Goal: Task Accomplishment & Management: Manage account settings

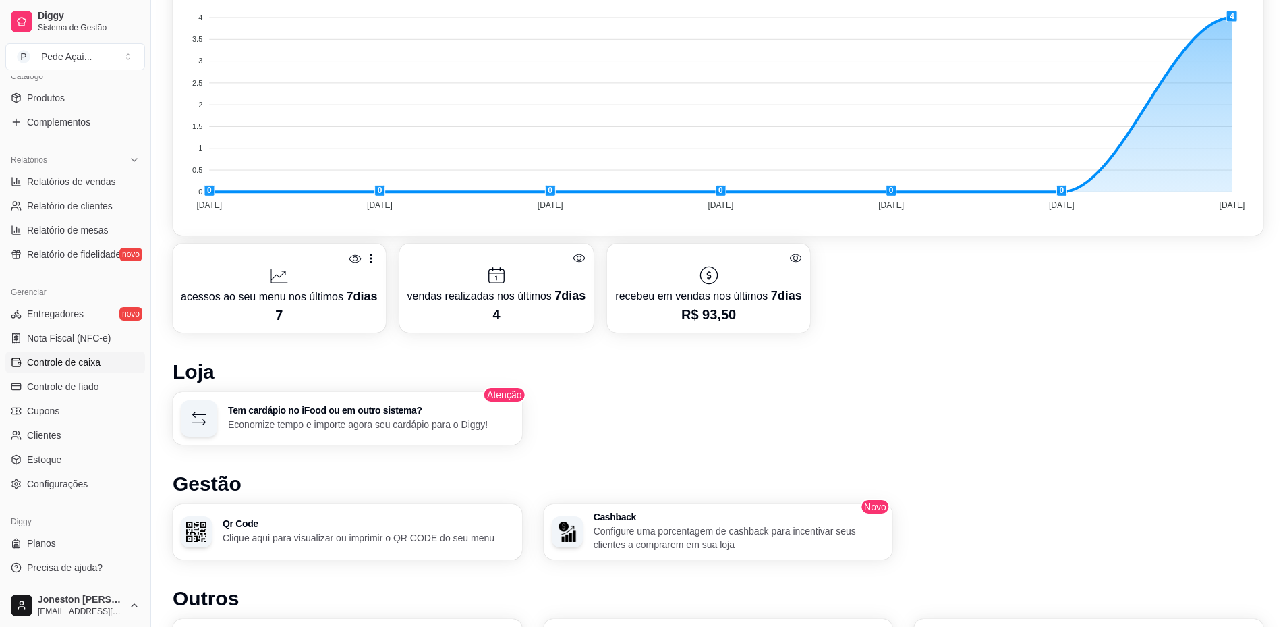
scroll to position [472, 0]
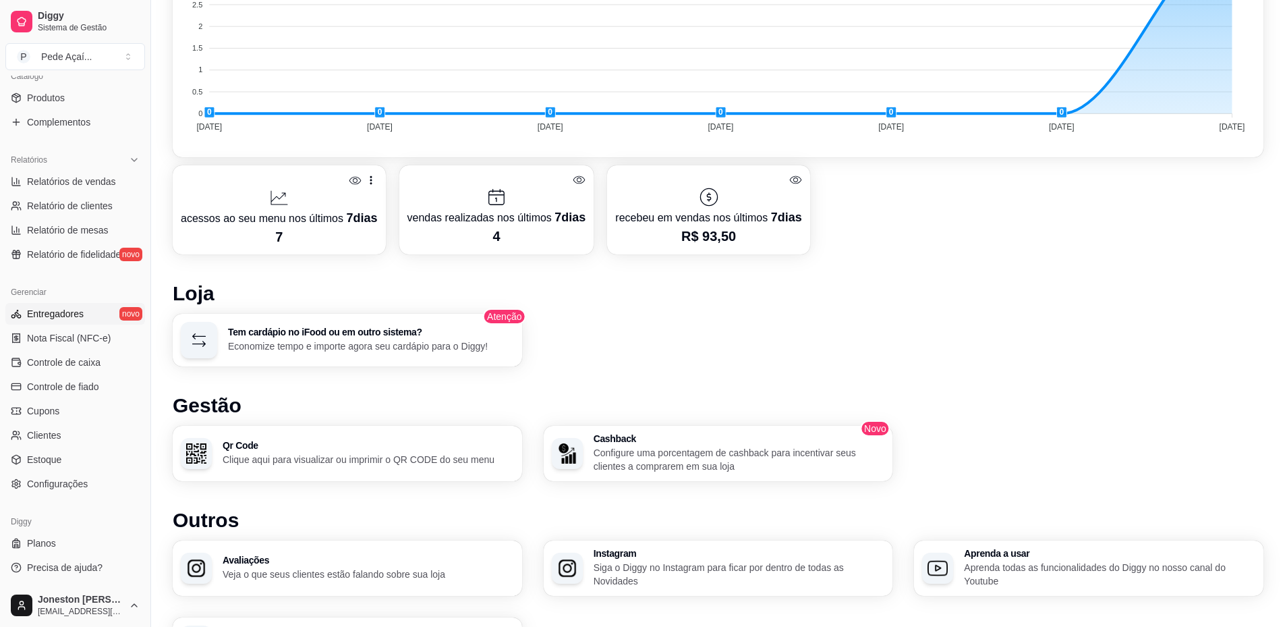
click at [62, 316] on span "Entregadores" at bounding box center [55, 313] width 57 height 13
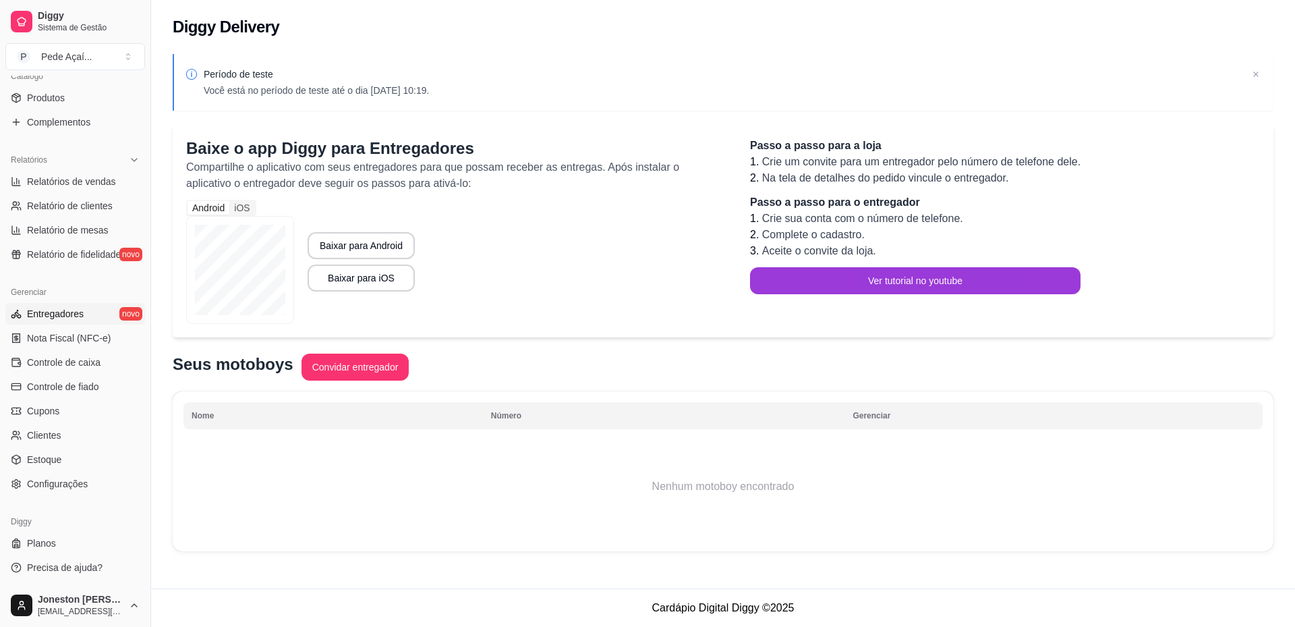
click at [927, 287] on button "Ver tutorial no youtube" at bounding box center [915, 280] width 331 height 27
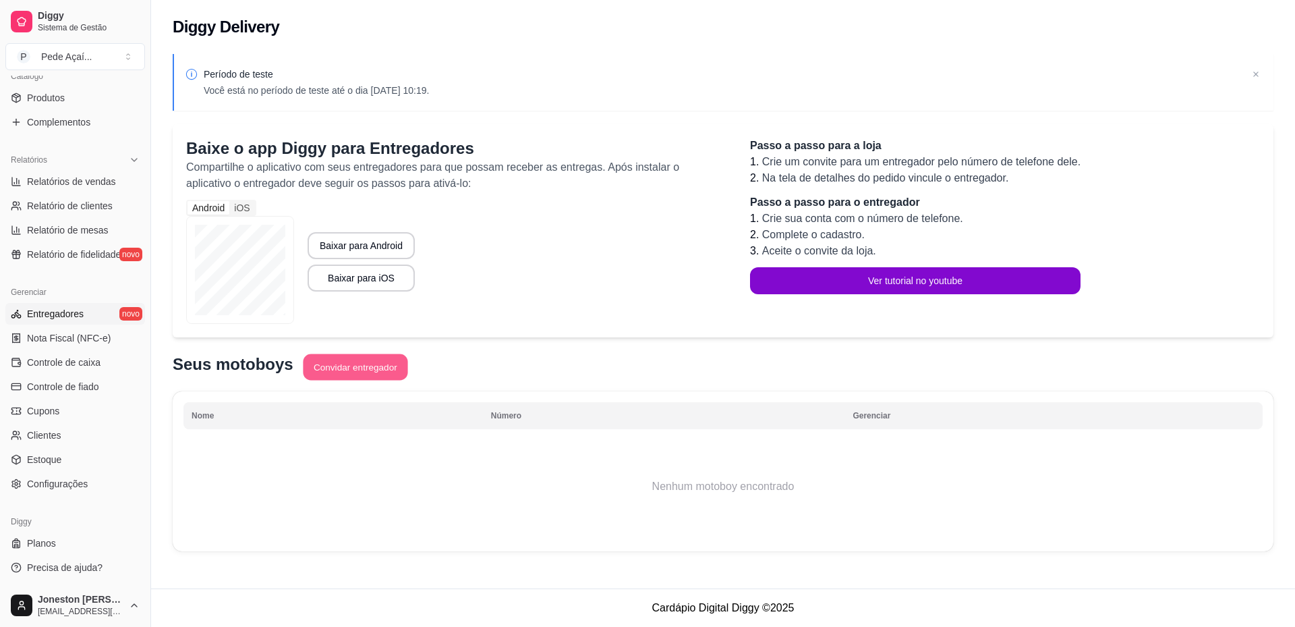
click at [349, 368] on button "Convidar entregador" at bounding box center [355, 367] width 105 height 26
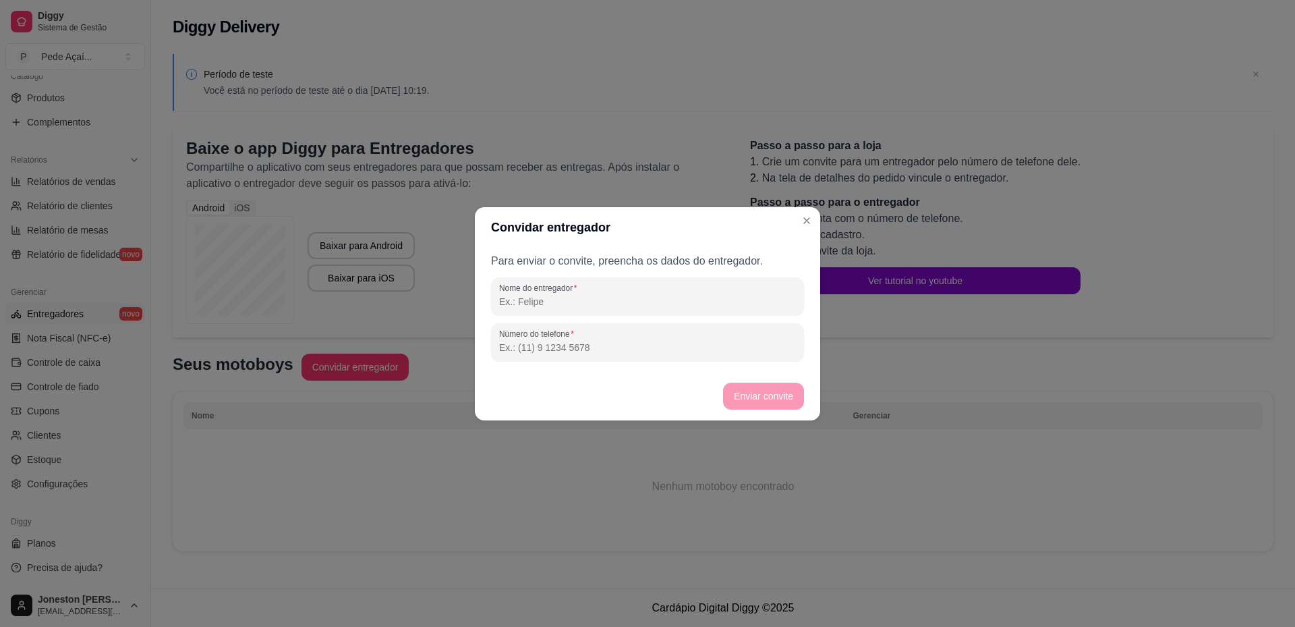
click at [629, 304] on input "Nome do entregador" at bounding box center [647, 301] width 297 height 13
type input "joneston"
click at [627, 356] on div "Número do telefone" at bounding box center [647, 342] width 313 height 38
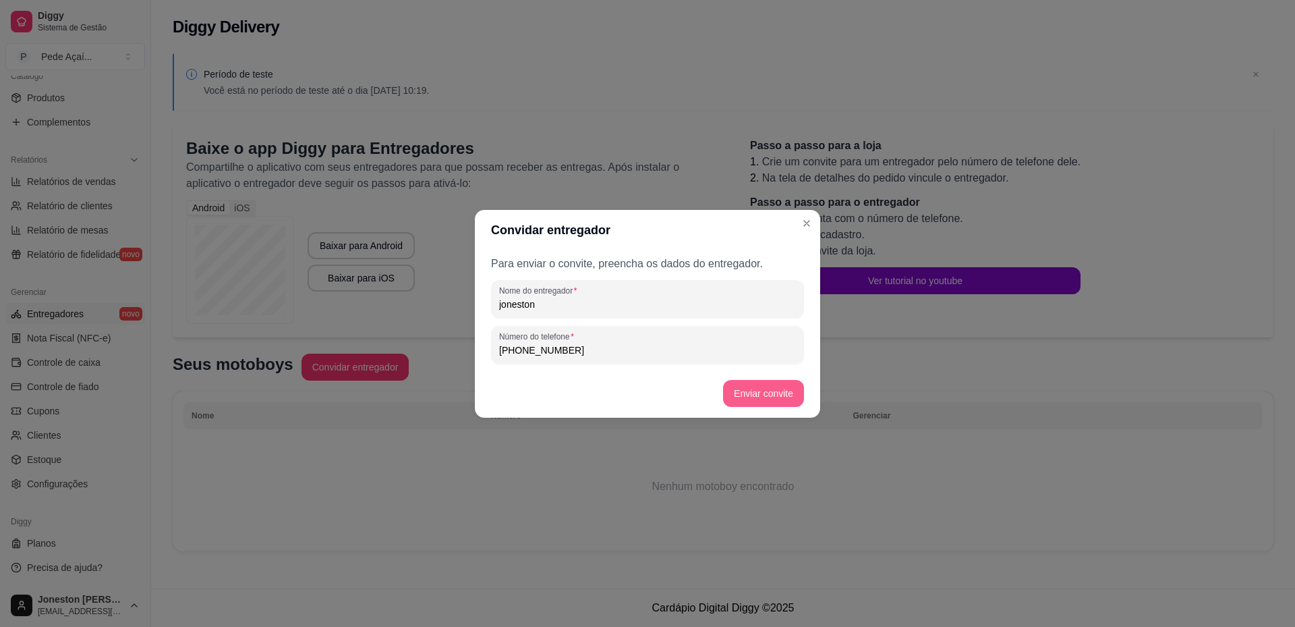
type input "[PHONE_NUMBER]"
click at [754, 395] on button "Enviar convite" at bounding box center [763, 393] width 81 height 27
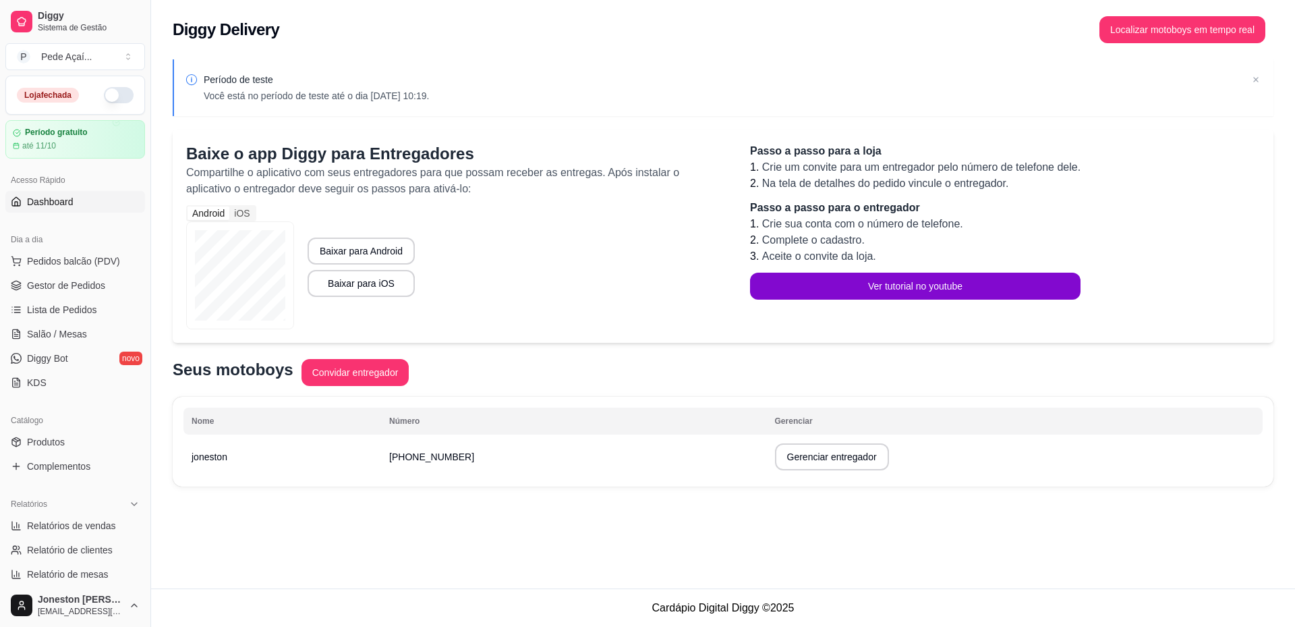
click at [69, 204] on span "Dashboard" at bounding box center [50, 201] width 47 height 13
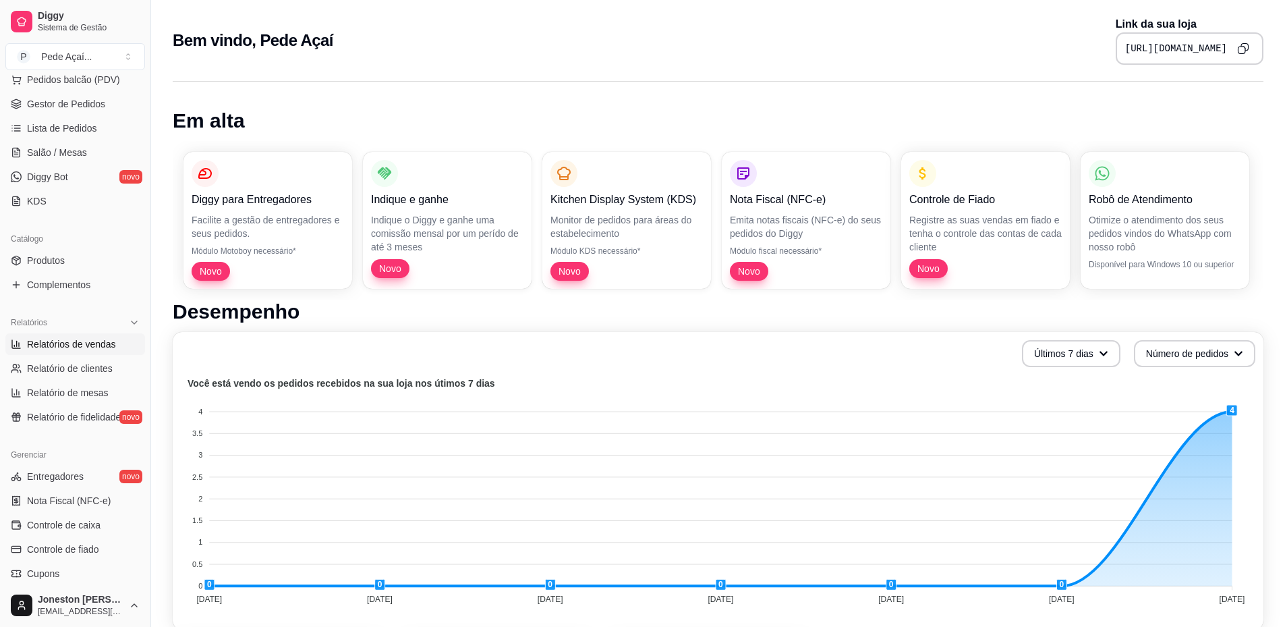
scroll to position [202, 0]
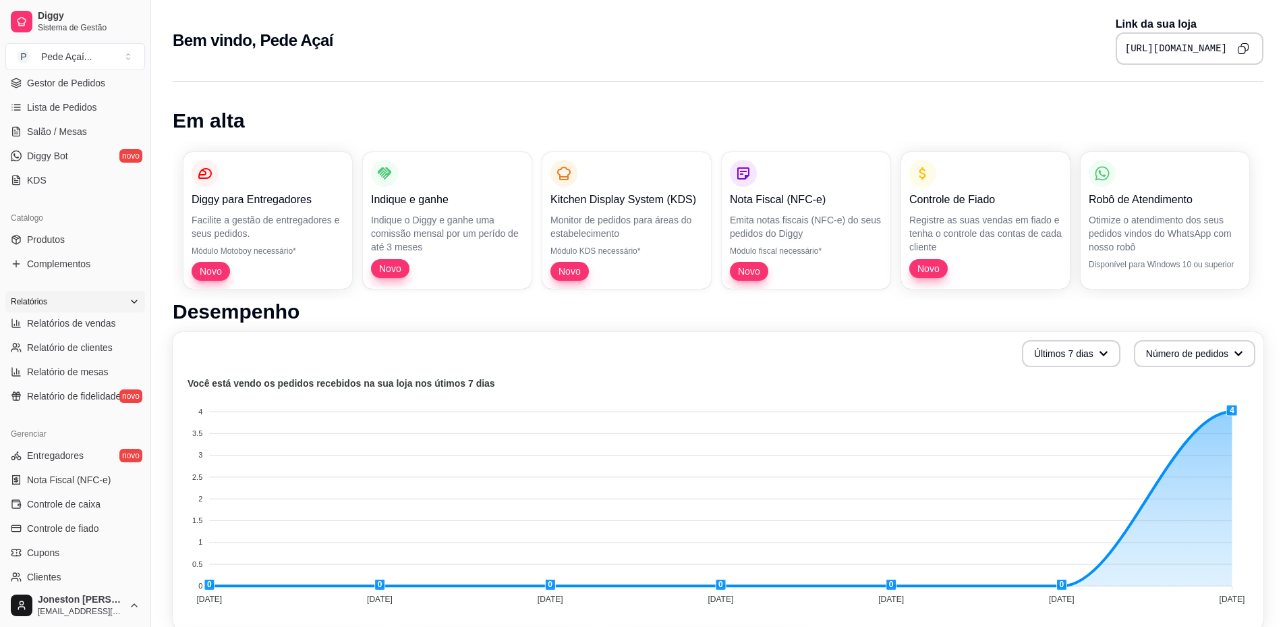
click at [129, 298] on icon at bounding box center [134, 301] width 11 height 11
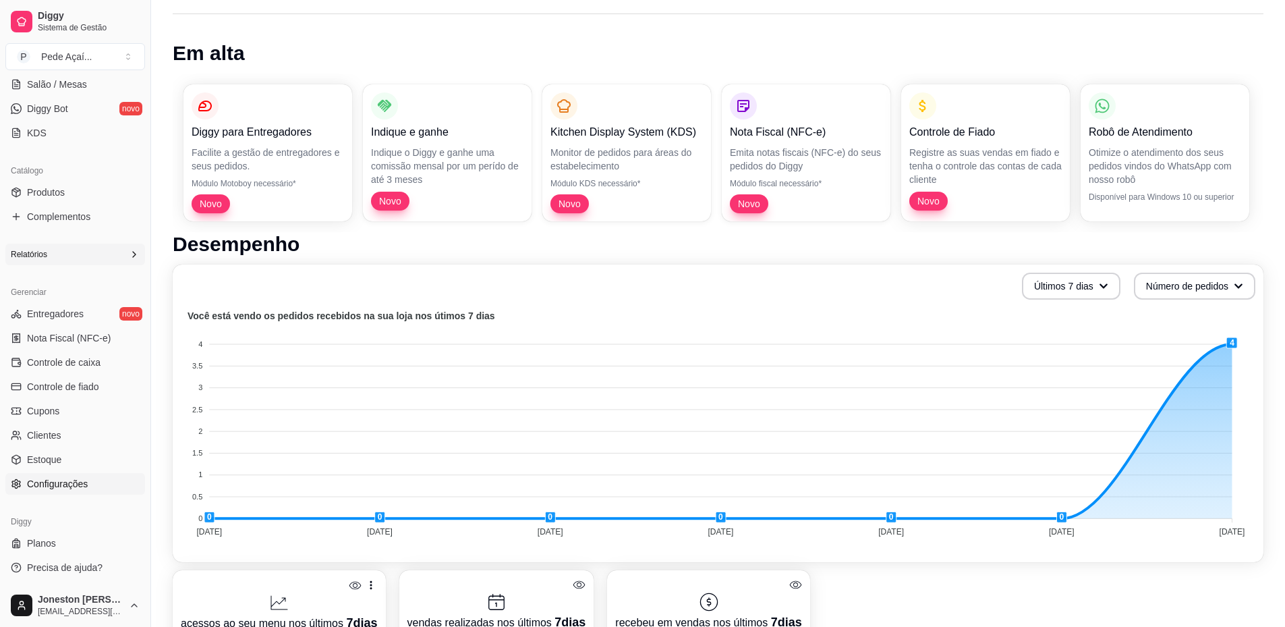
scroll to position [135, 0]
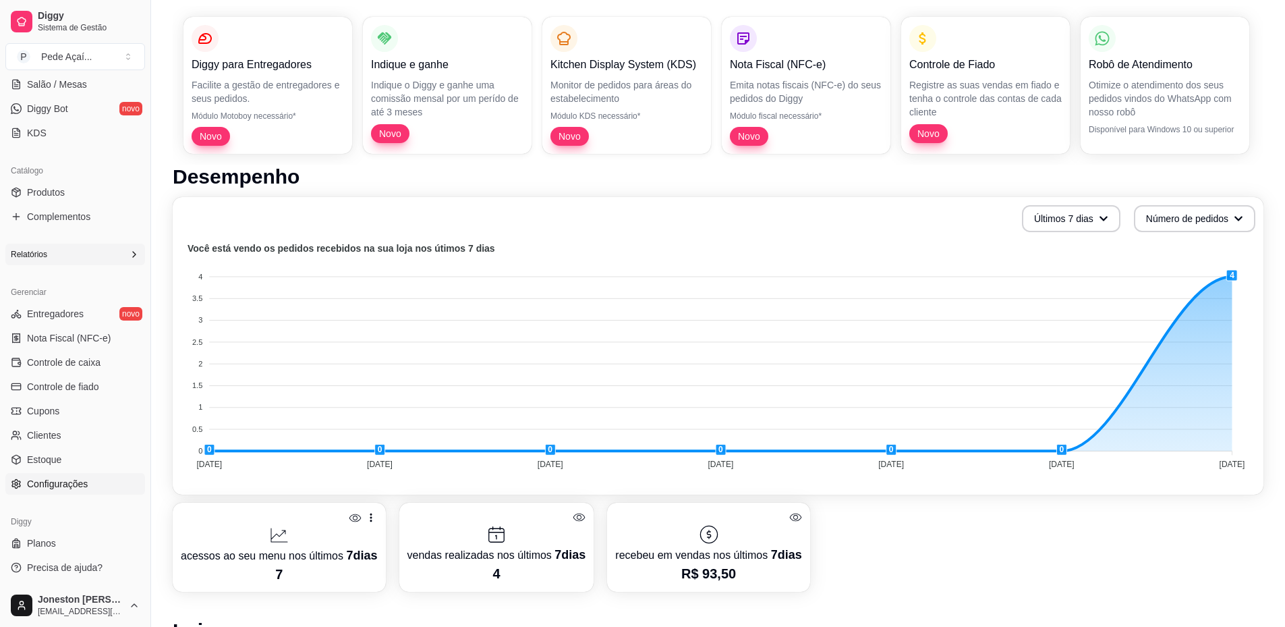
click at [74, 488] on span "Configurações" at bounding box center [57, 483] width 61 height 13
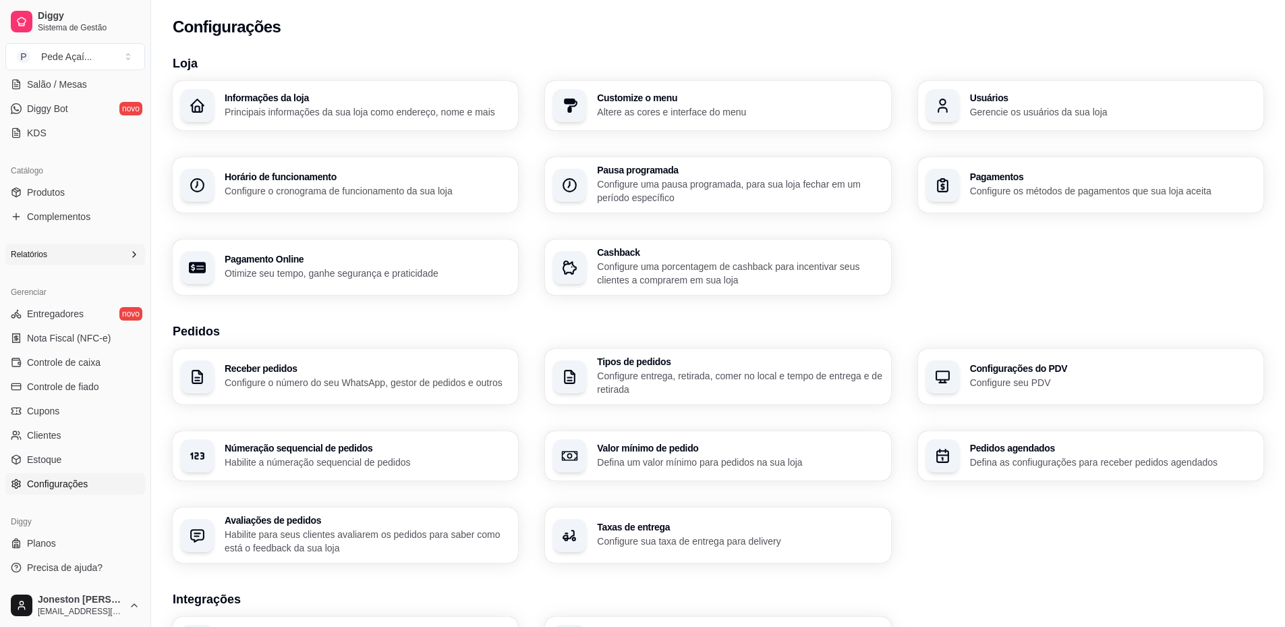
click at [719, 532] on div "Taxas de entrega Configure sua taxa de entrega para delivery" at bounding box center [739, 535] width 285 height 26
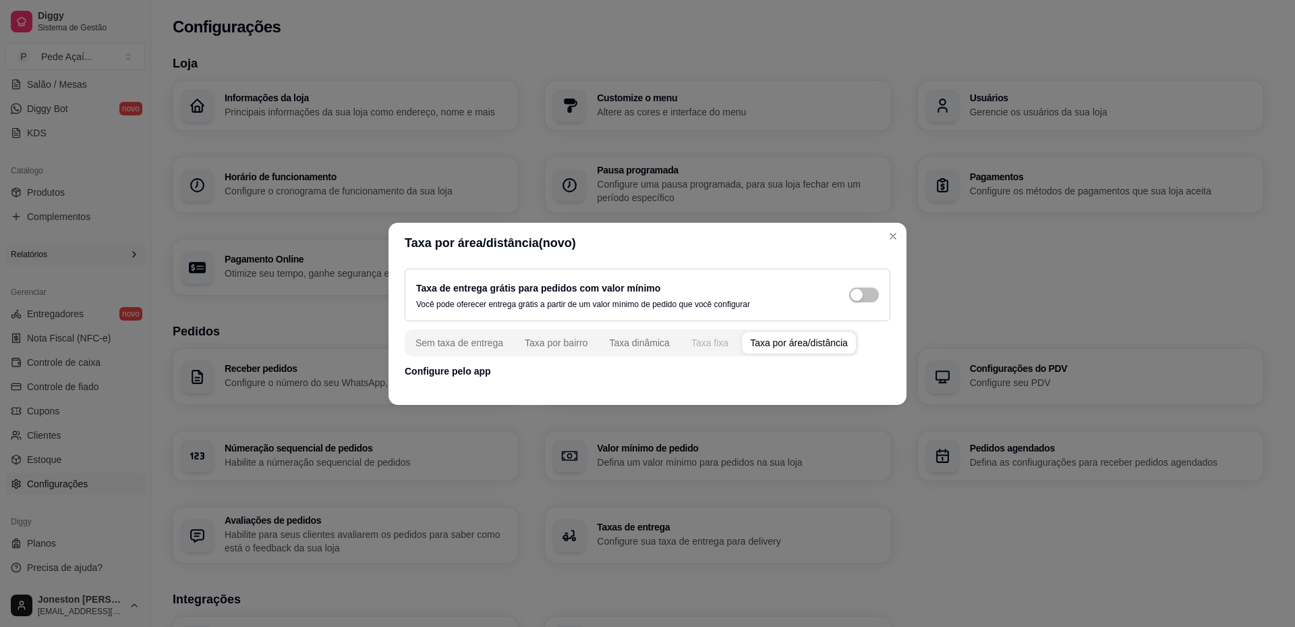
click at [708, 340] on div "Taxa fixa" at bounding box center [710, 342] width 37 height 13
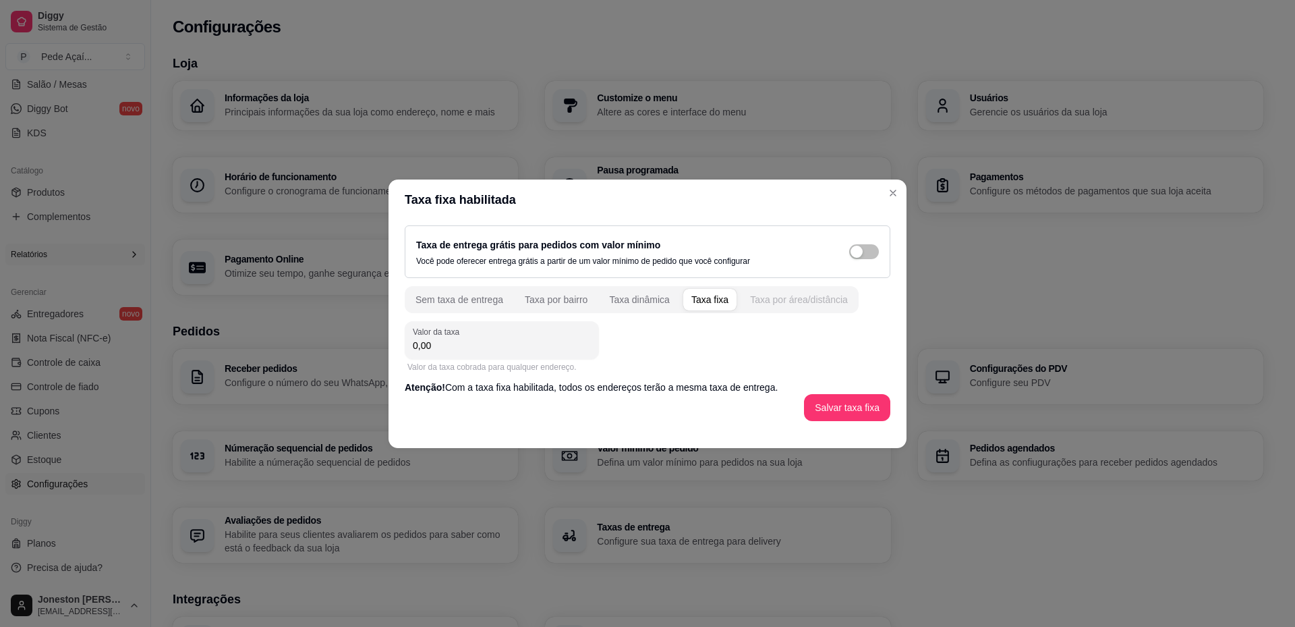
click at [781, 298] on div "Taxa por área/distância" at bounding box center [799, 299] width 98 height 13
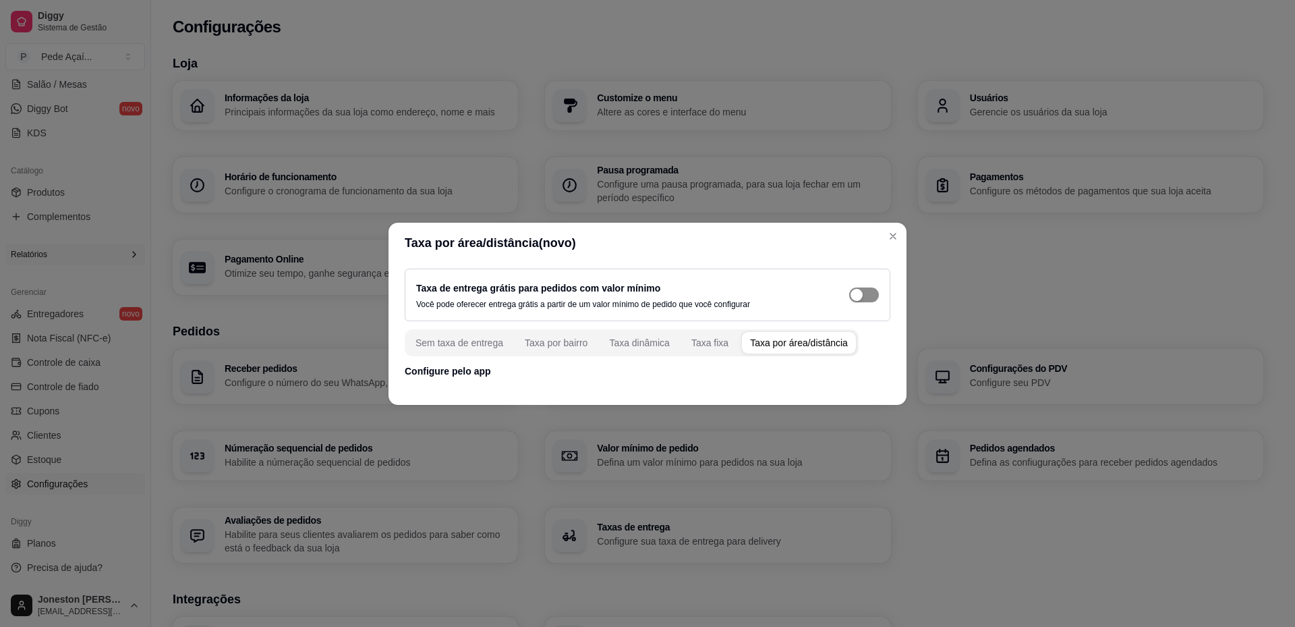
click at [864, 293] on button "button" at bounding box center [864, 294] width 30 height 15
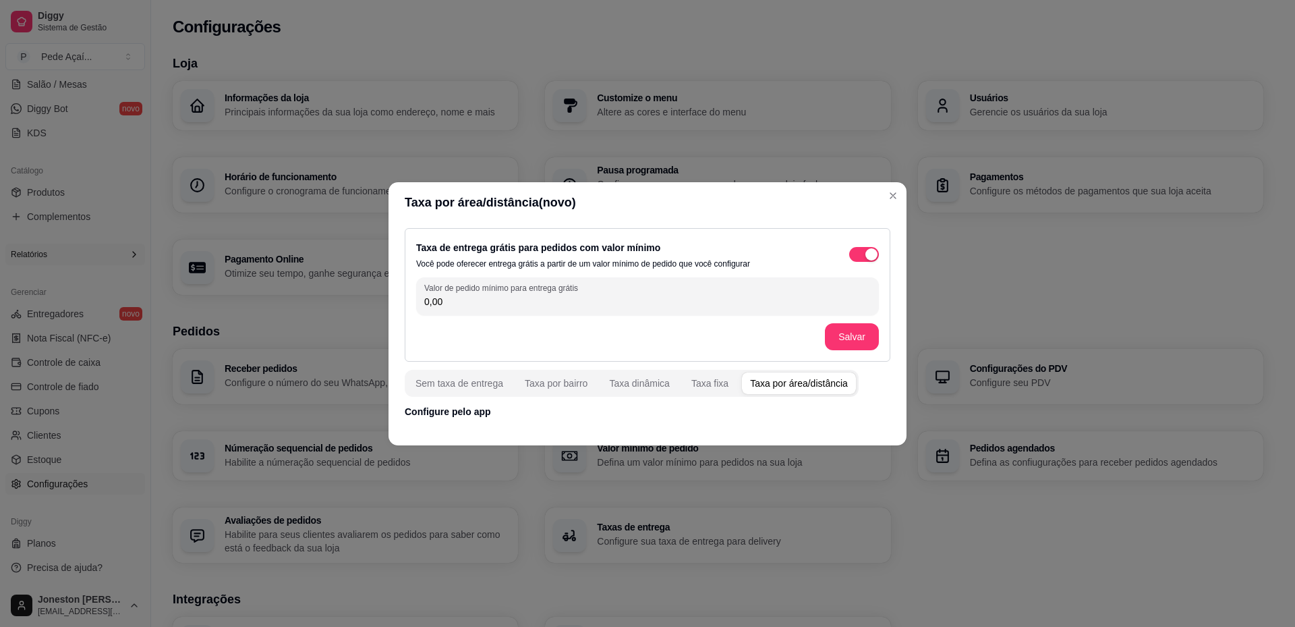
click at [474, 302] on input "0,00" at bounding box center [647, 301] width 447 height 13
click at [546, 389] on div "Taxa por bairro" at bounding box center [556, 382] width 63 height 13
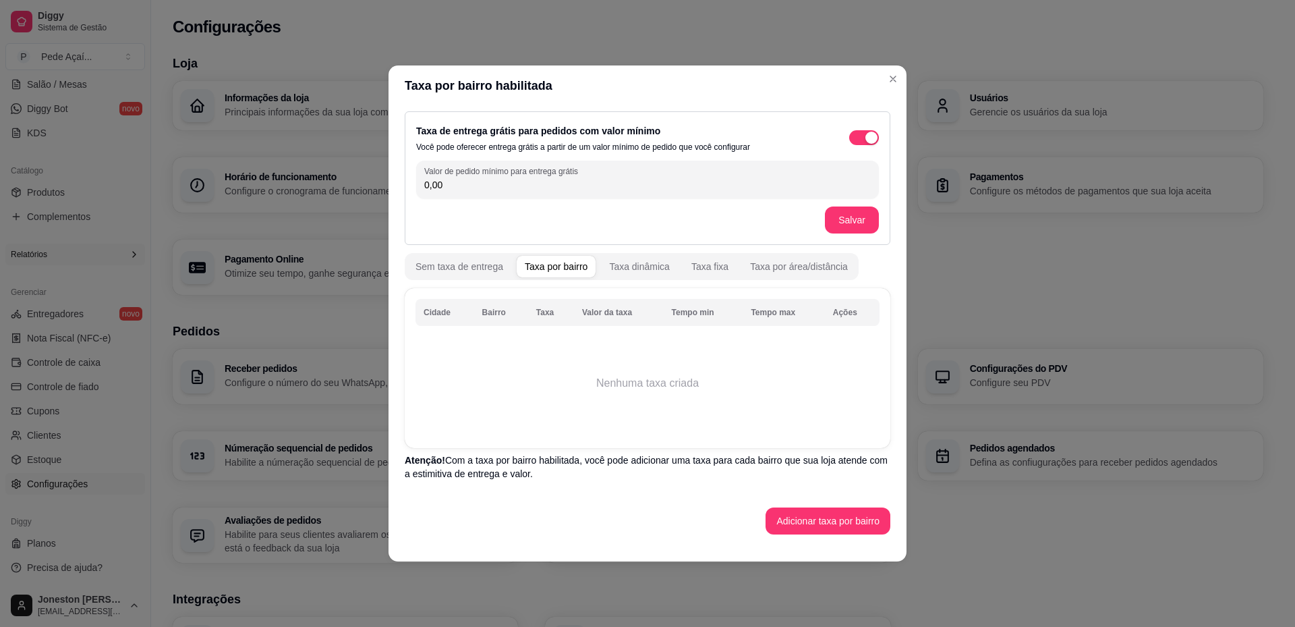
click at [646, 390] on td "Nenhuma taxa criada" at bounding box center [648, 383] width 464 height 108
drag, startPoint x: 455, startPoint y: 184, endPoint x: 397, endPoint y: 188, distance: 58.2
click at [397, 188] on div "Taxa de entrega grátis para pedidos com valor mínimo Você pode oferecer entrega…" at bounding box center [648, 323] width 518 height 434
drag, startPoint x: 779, startPoint y: 277, endPoint x: 777, endPoint y: 266, distance: 11.6
click at [778, 275] on div "Sem taxa de entrega Taxa por bairro Taxa dinâmica Taxa fixa Taxa por área/distâ…" at bounding box center [632, 266] width 454 height 27
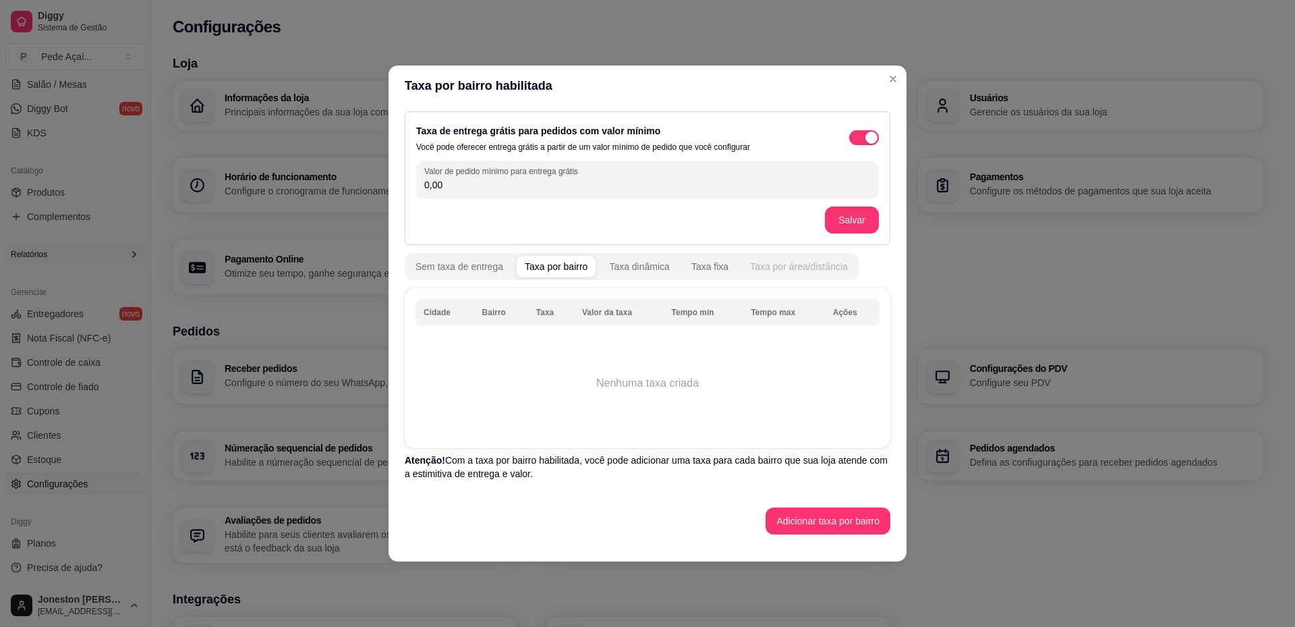
click at [777, 264] on div "Taxa por área/distância" at bounding box center [799, 266] width 98 height 13
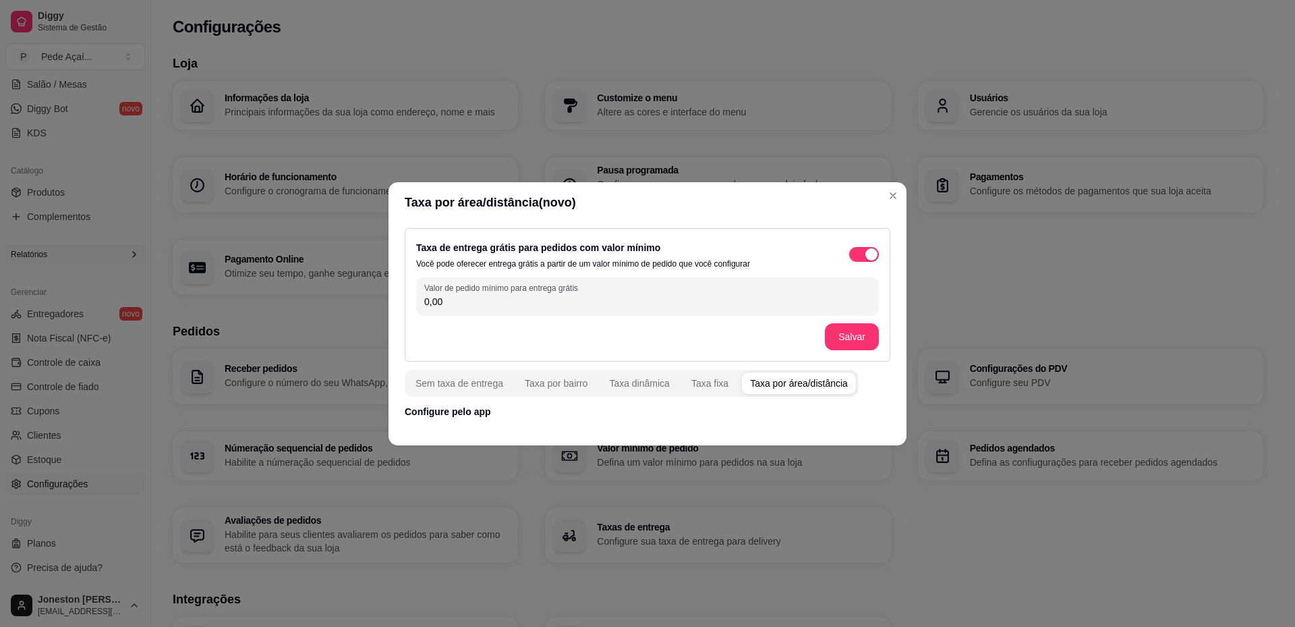
click at [759, 437] on footer at bounding box center [648, 435] width 518 height 22
click at [734, 432] on footer at bounding box center [648, 435] width 518 height 22
click at [470, 416] on p "Configure pelo app" at bounding box center [648, 411] width 486 height 13
click at [546, 385] on div "Taxa por bairro" at bounding box center [556, 382] width 63 height 13
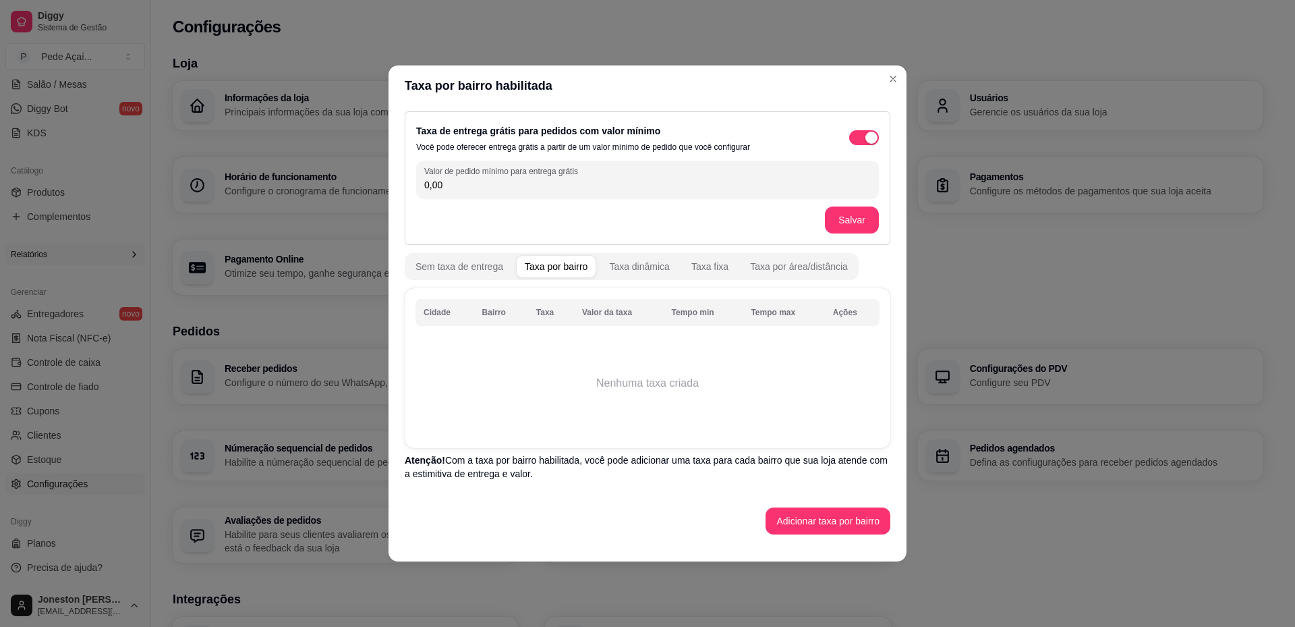
click at [673, 381] on td "Nenhuma taxa criada" at bounding box center [648, 383] width 464 height 108
drag, startPoint x: 459, startPoint y: 186, endPoint x: 406, endPoint y: 191, distance: 52.8
click at [406, 191] on div "Taxa de entrega grátis para pedidos com valor mínimo Você pode oferecer entrega…" at bounding box center [648, 178] width 486 height 134
type input "0,00"
click at [863, 133] on span "button" at bounding box center [864, 137] width 30 height 15
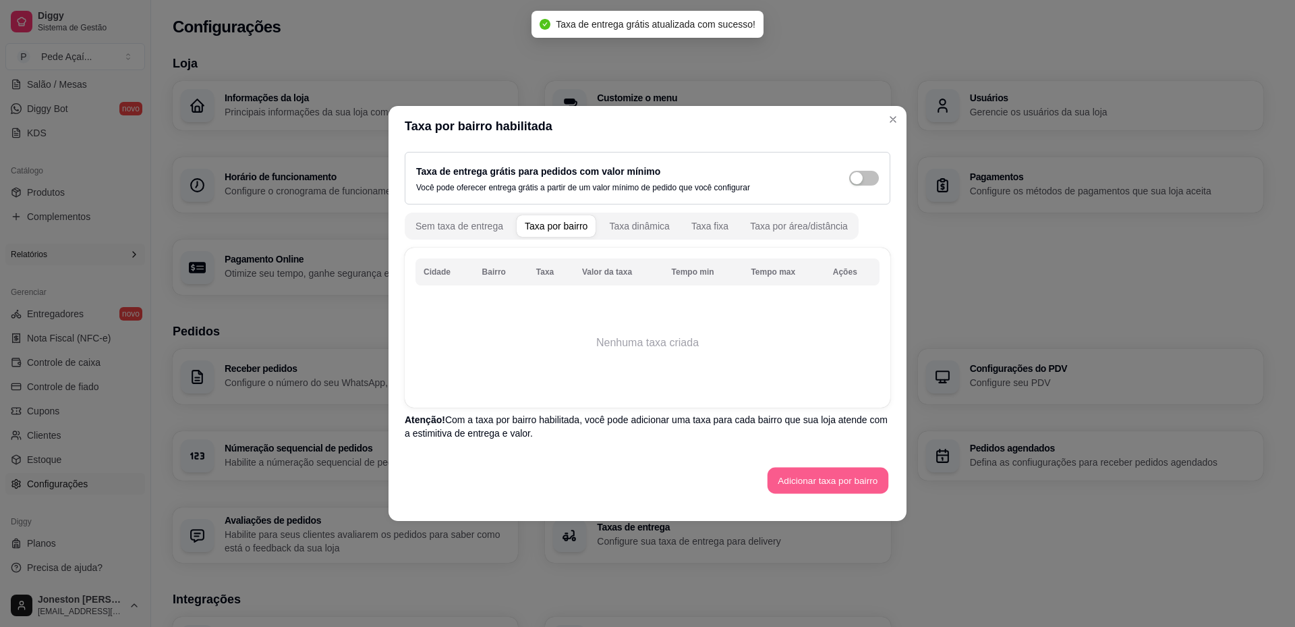
click at [818, 489] on button "Adicionar taxa por bairro" at bounding box center [828, 481] width 121 height 26
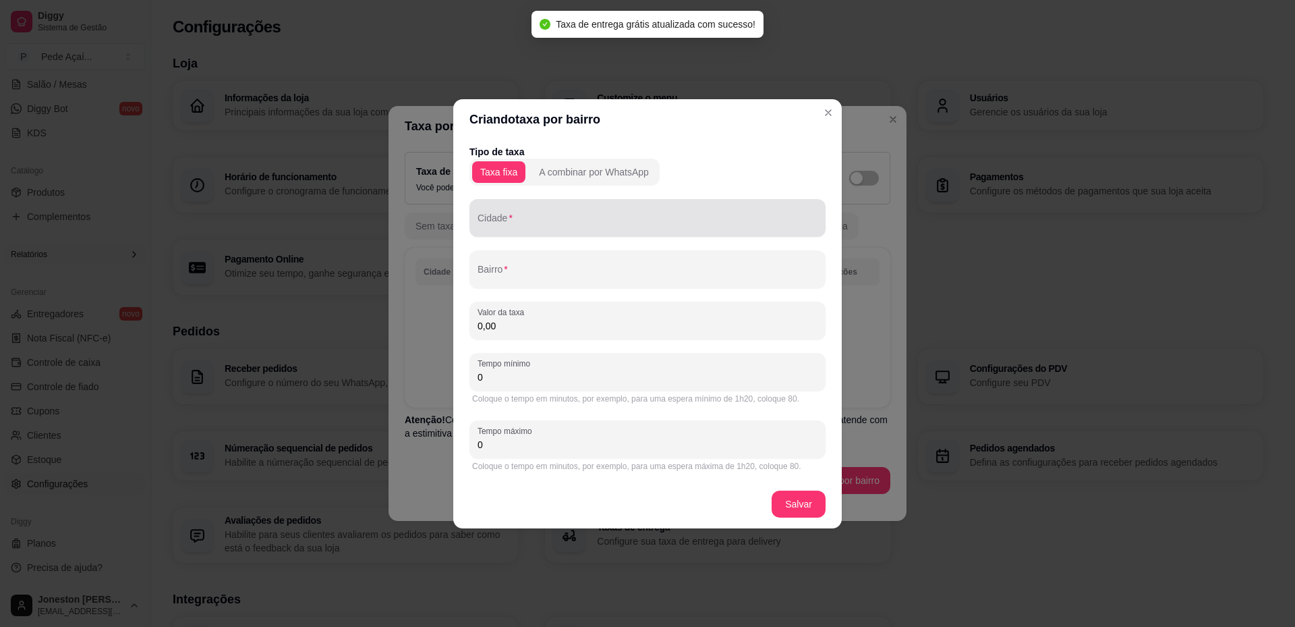
click at [513, 217] on input "Cidade" at bounding box center [648, 223] width 340 height 13
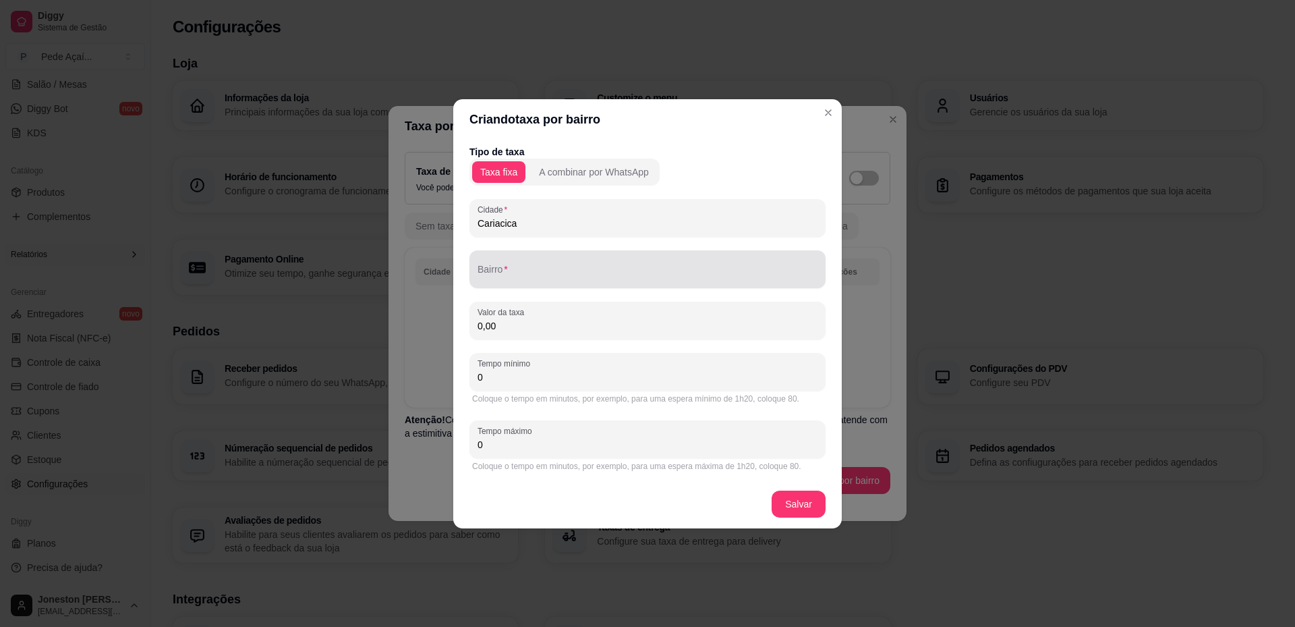
type input "Cariacica"
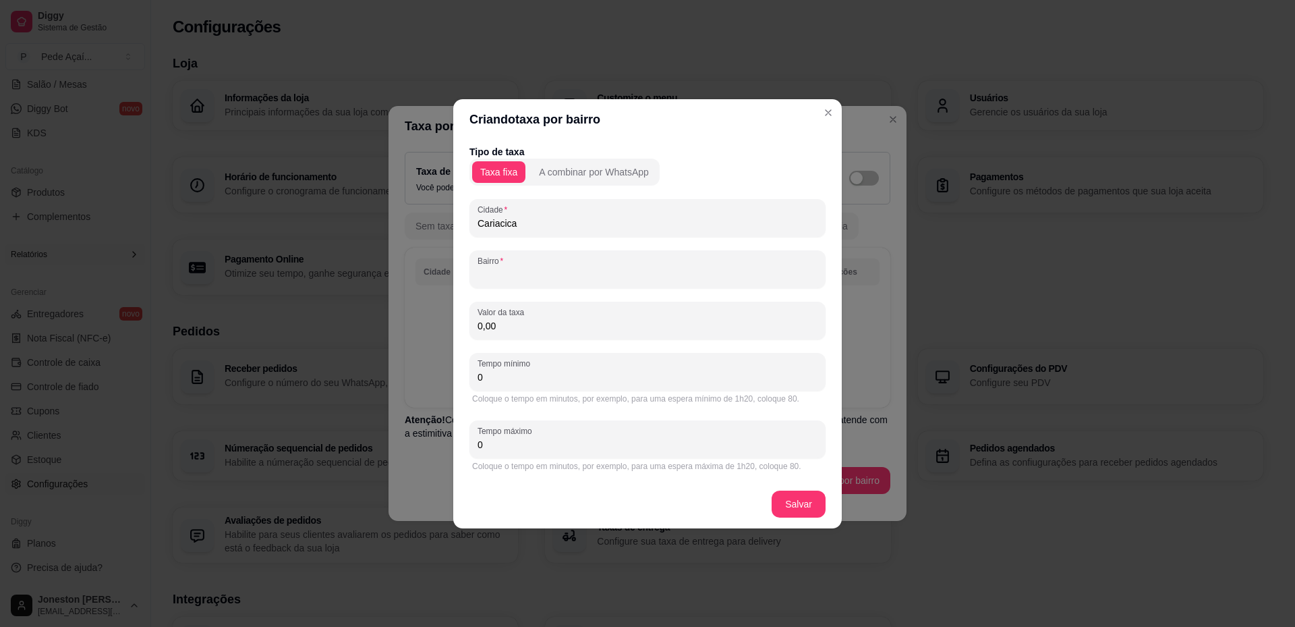
click at [593, 278] on input "Bairro" at bounding box center [648, 274] width 340 height 13
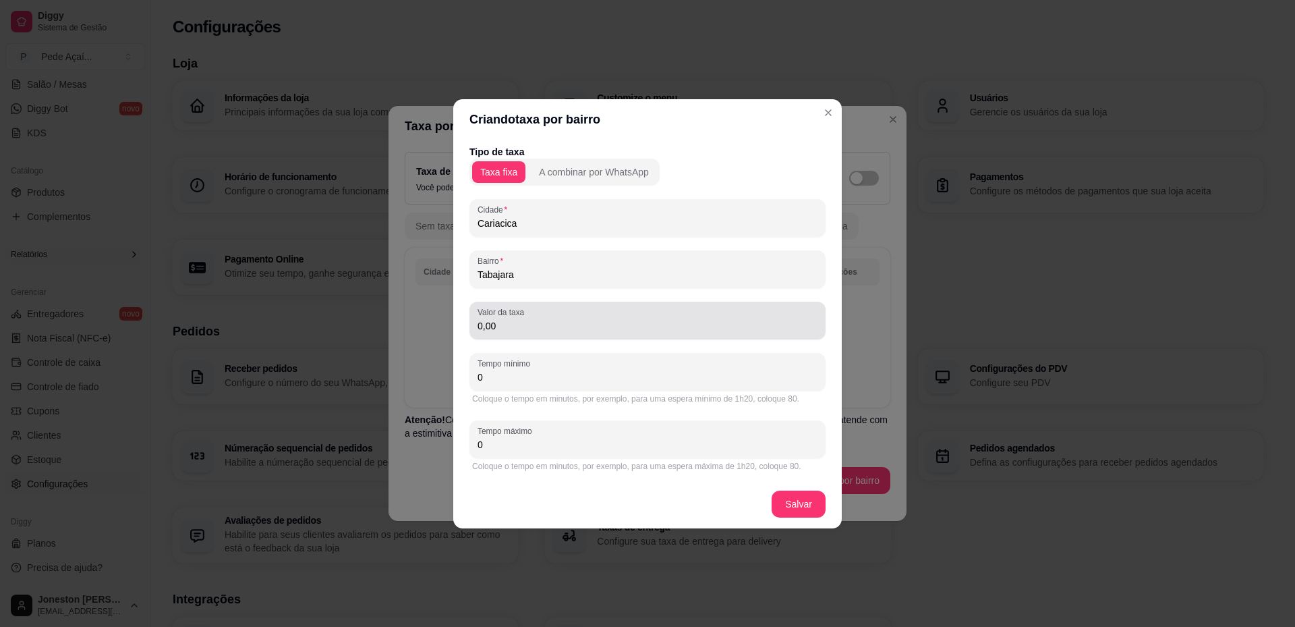
type input "Tabajara"
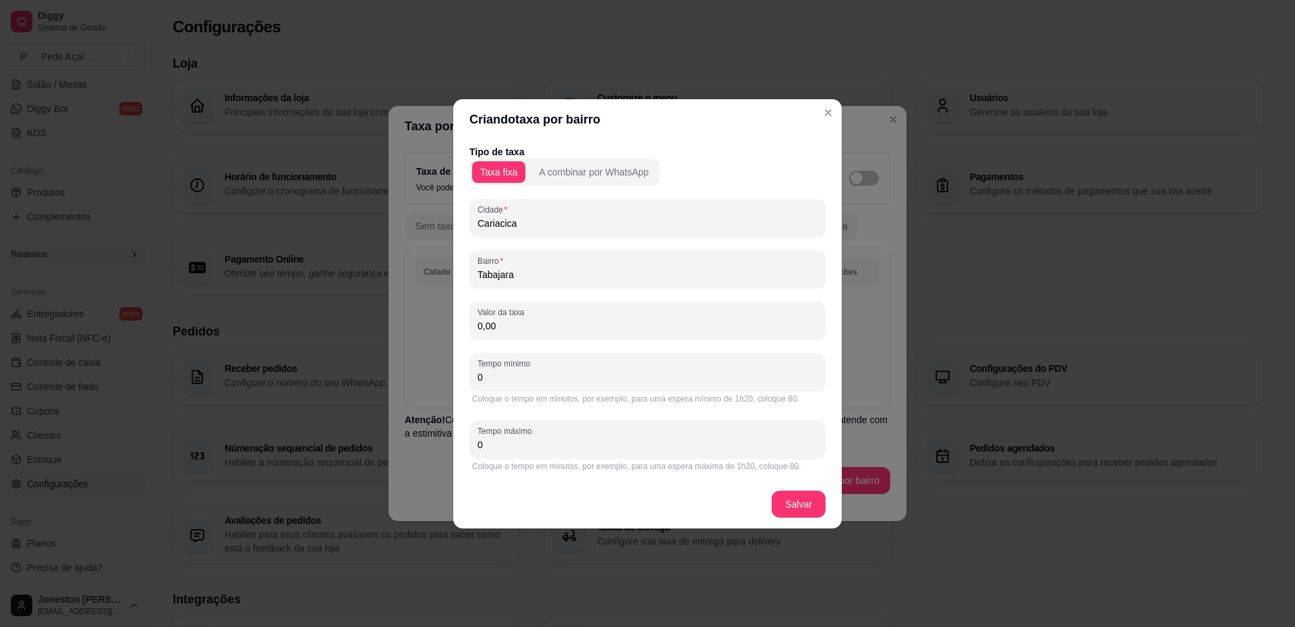
drag, startPoint x: 508, startPoint y: 323, endPoint x: 397, endPoint y: 327, distance: 111.4
click at [397, 327] on div "Criando taxa por bairro Tipo de taxa Taxa fixa A combinar por WhatsApp Cidade C…" at bounding box center [647, 313] width 1295 height 627
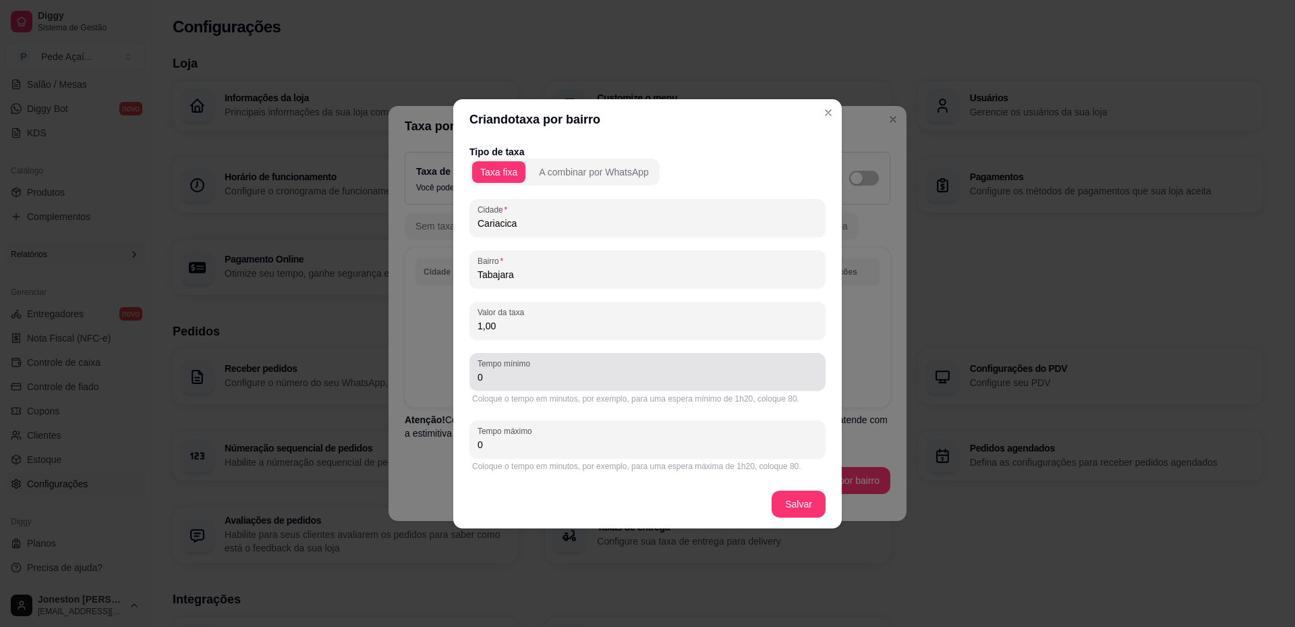
type input "1,00"
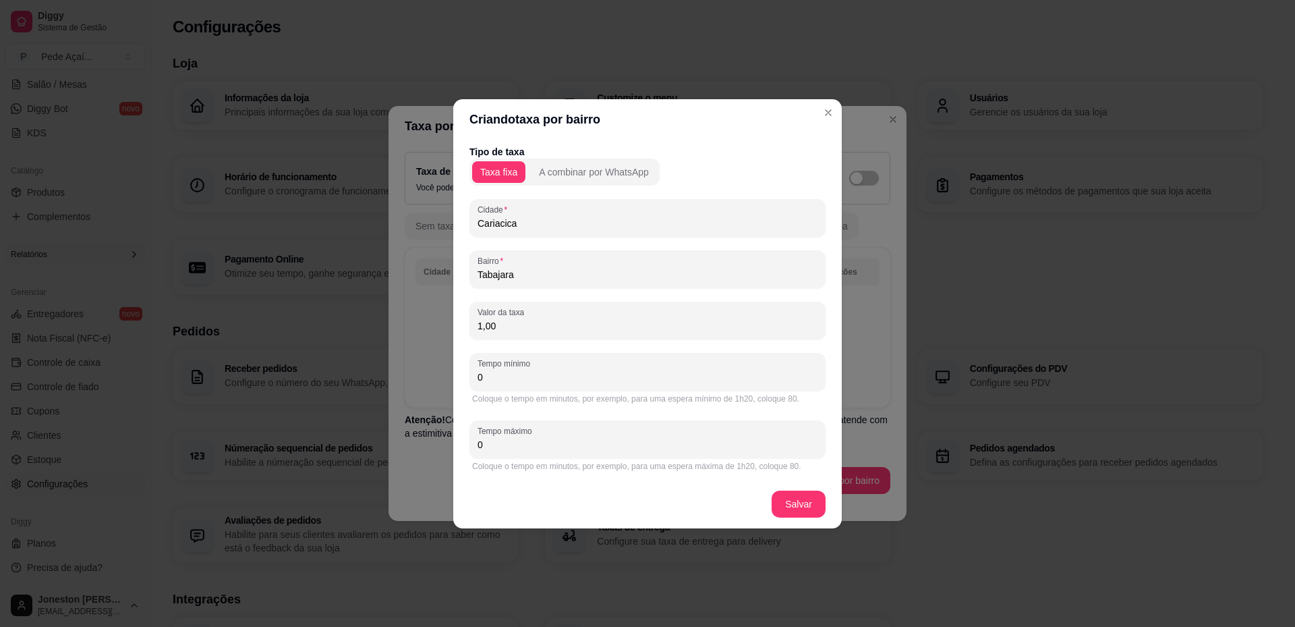
drag, startPoint x: 513, startPoint y: 378, endPoint x: 454, endPoint y: 375, distance: 58.8
click at [444, 378] on div "Criando taxa por bairro Tipo de taxa Taxa fixa A combinar por WhatsApp Cidade C…" at bounding box center [647, 313] width 1295 height 627
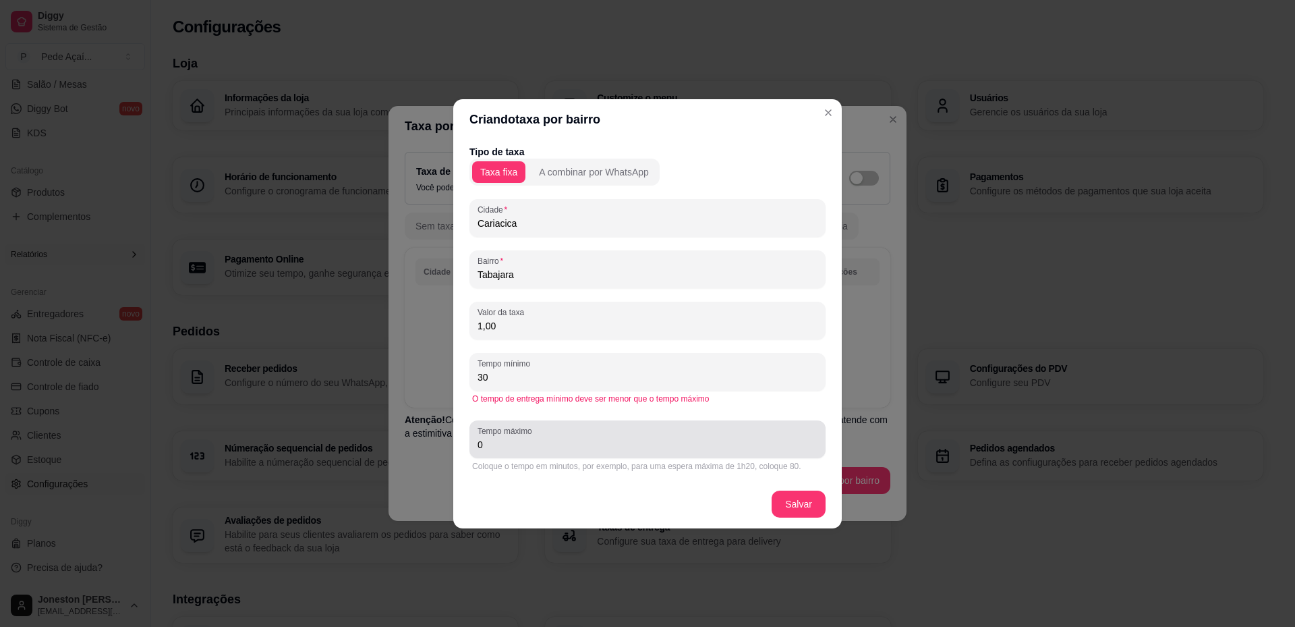
type input "30"
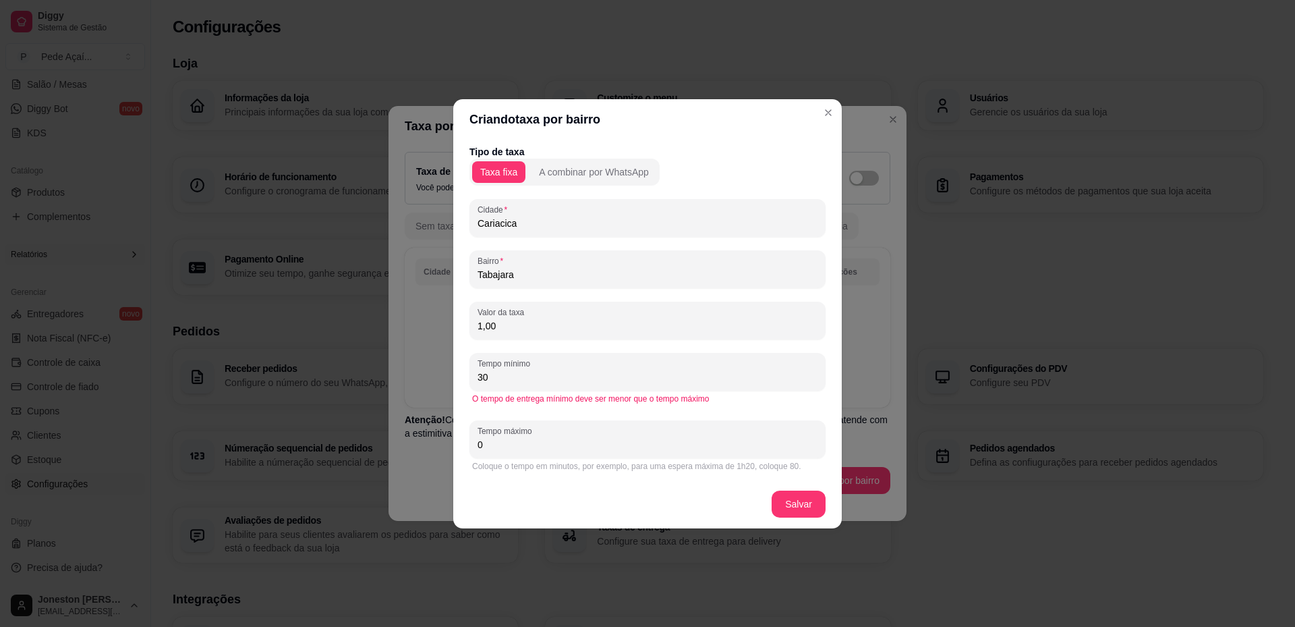
drag, startPoint x: 503, startPoint y: 446, endPoint x: 438, endPoint y: 440, distance: 65.1
click at [438, 440] on div "Criando taxa por bairro Tipo de taxa Taxa fixa A combinar por WhatsApp Cidade C…" at bounding box center [647, 313] width 1295 height 627
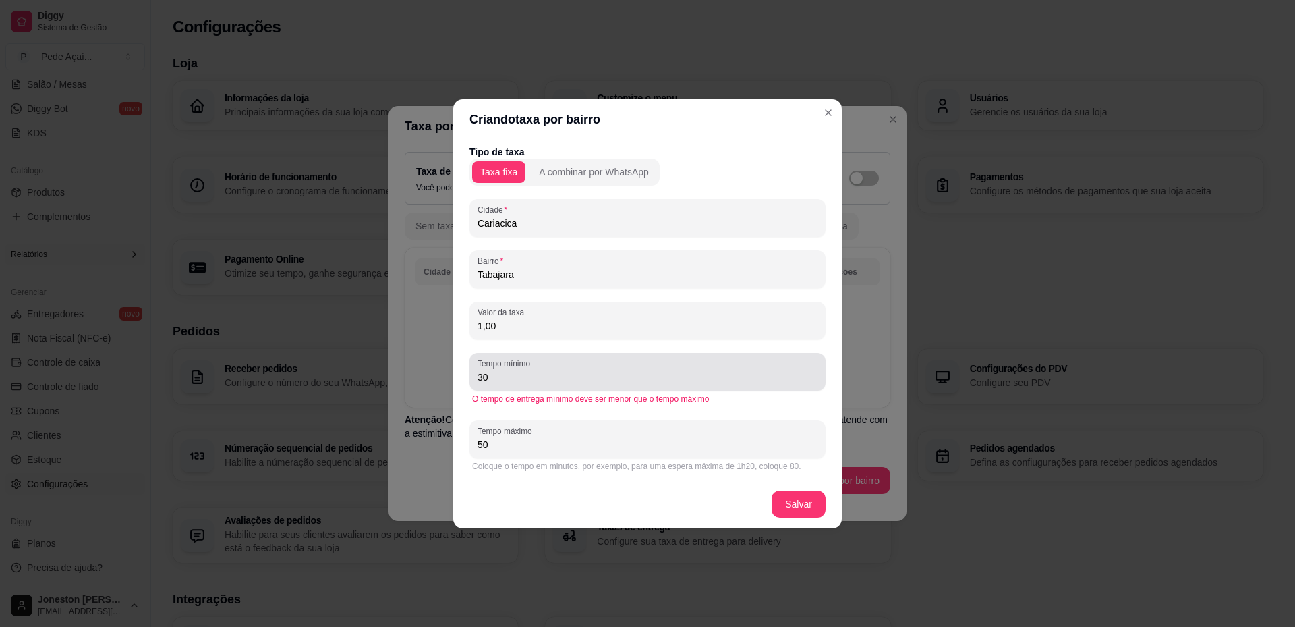
type input "50"
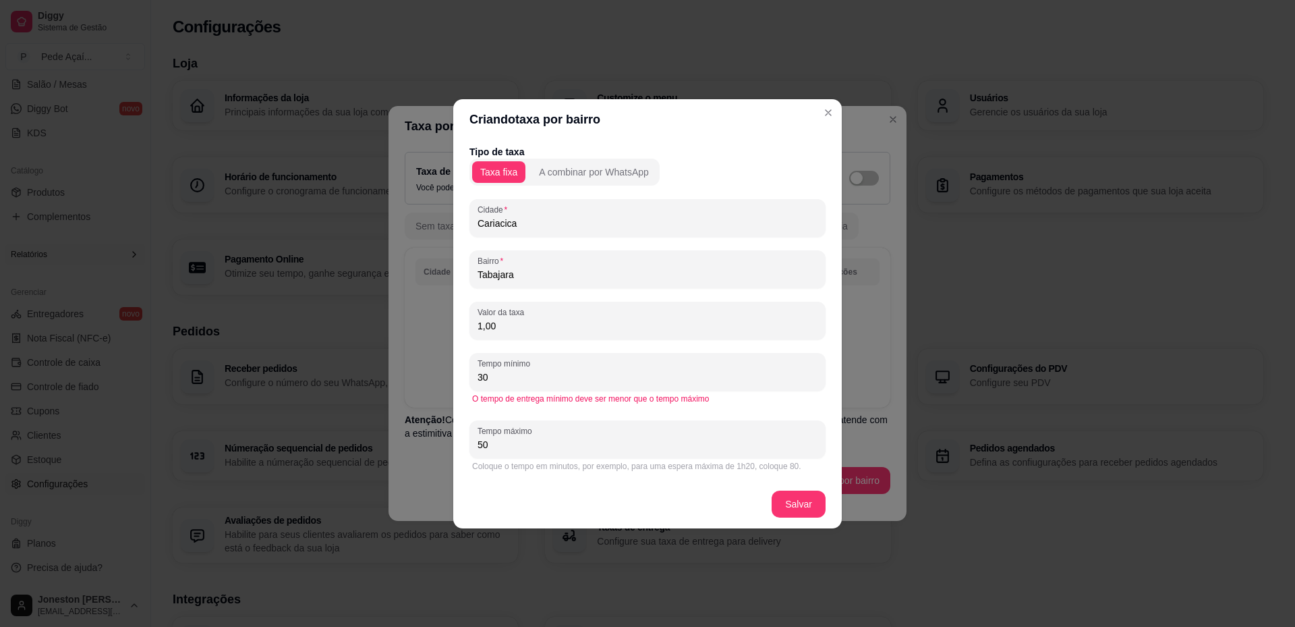
drag, startPoint x: 490, startPoint y: 379, endPoint x: 457, endPoint y: 371, distance: 33.4
click at [457, 371] on div "Tipo de taxa Taxa fixa A combinar por WhatsApp Cidade Cariacica Bairro Tabajara…" at bounding box center [647, 310] width 389 height 340
type input "20"
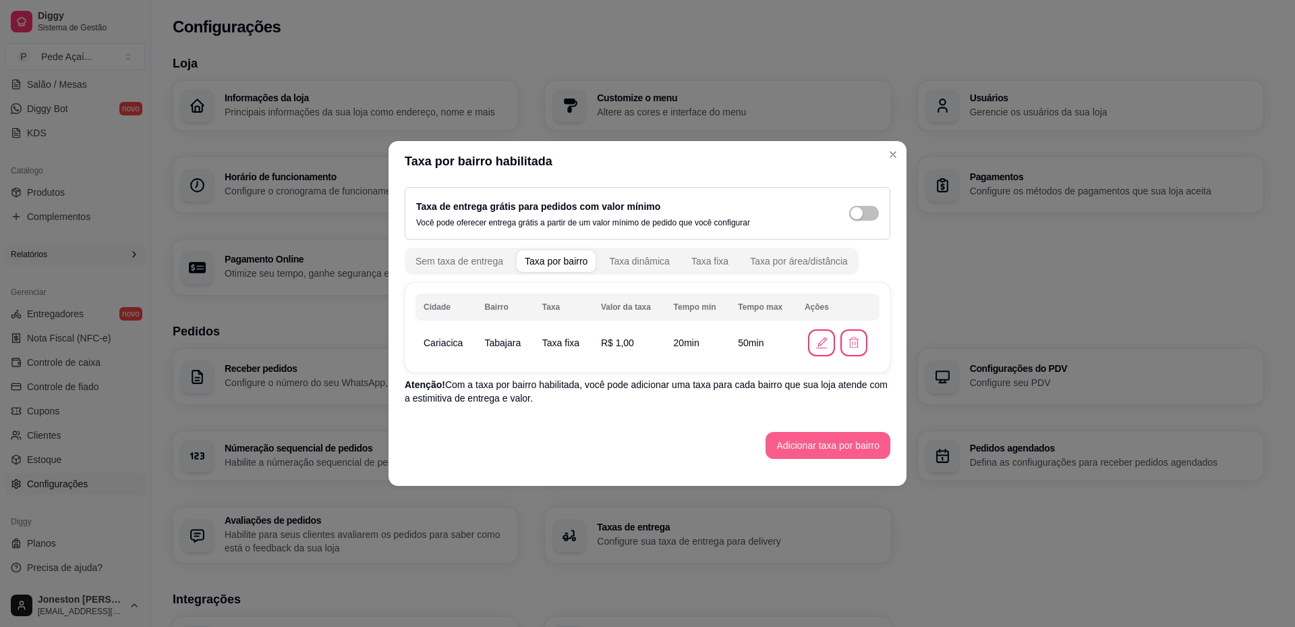
click at [821, 444] on button "Adicionar taxa por bairro" at bounding box center [828, 445] width 125 height 27
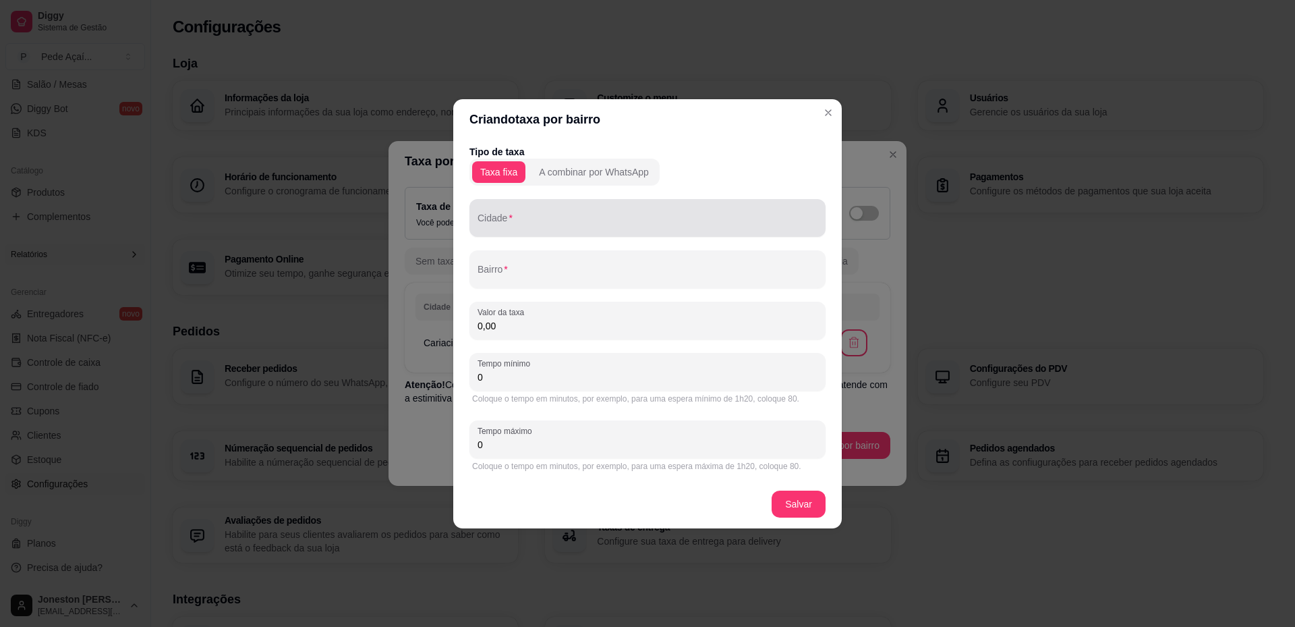
click at [529, 215] on div at bounding box center [648, 217] width 340 height 27
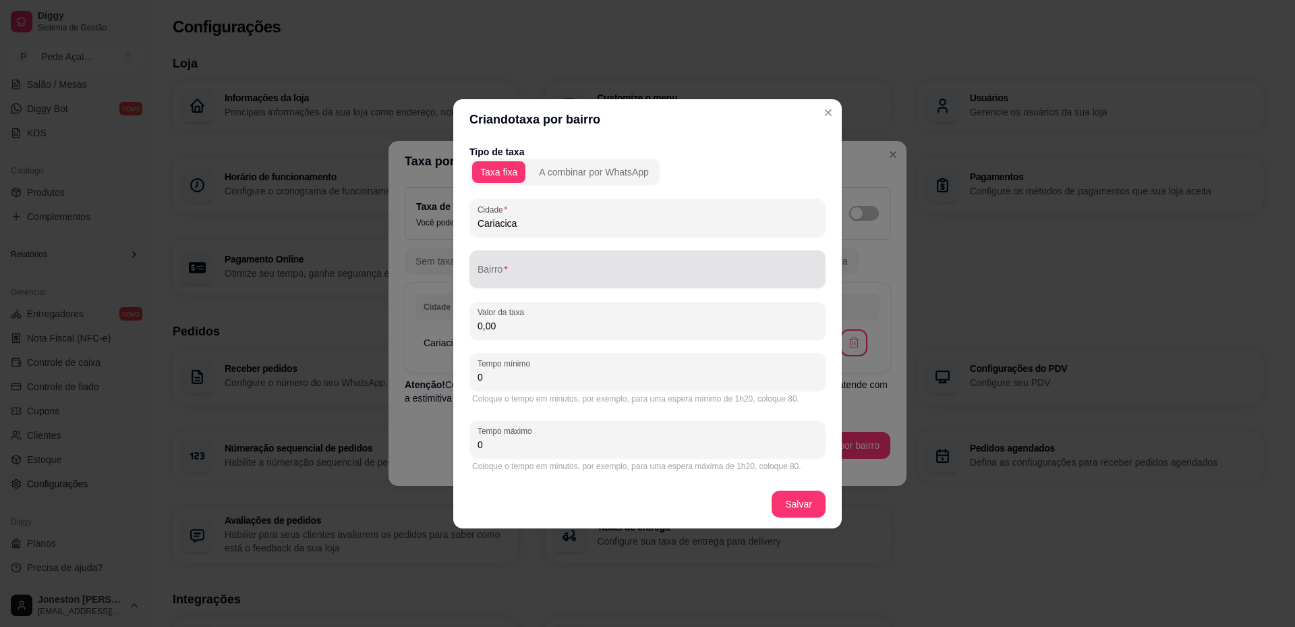
type input "Cariacica"
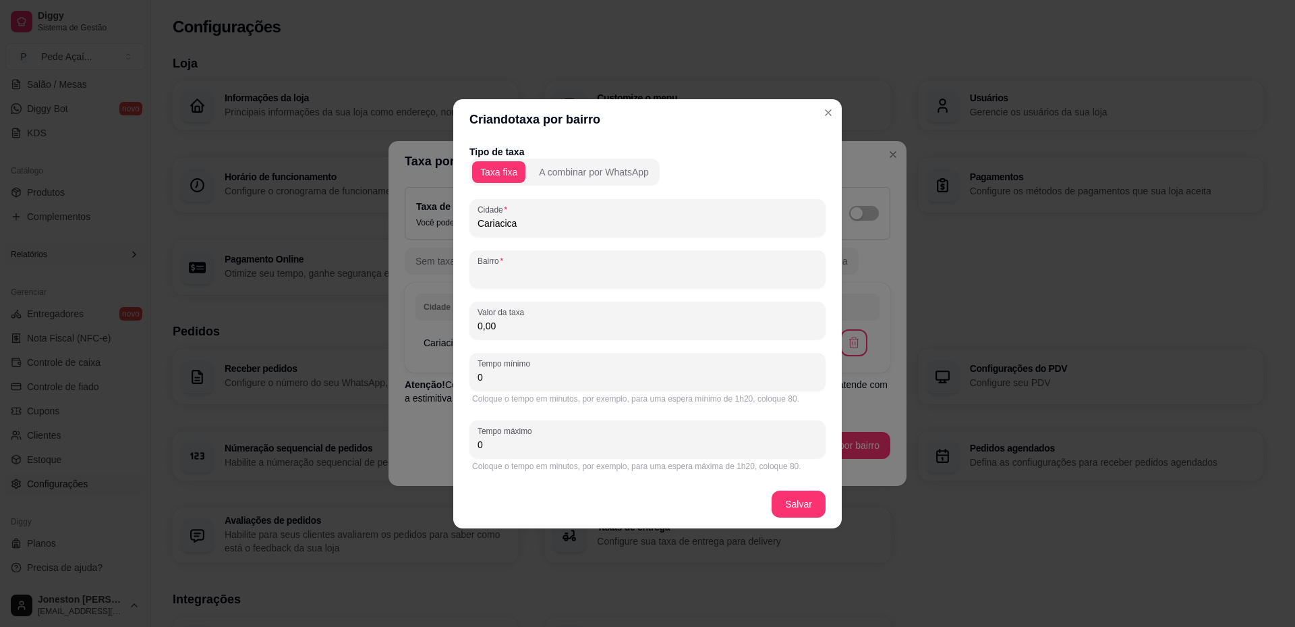
click at [509, 280] on input "Bairro" at bounding box center [648, 274] width 340 height 13
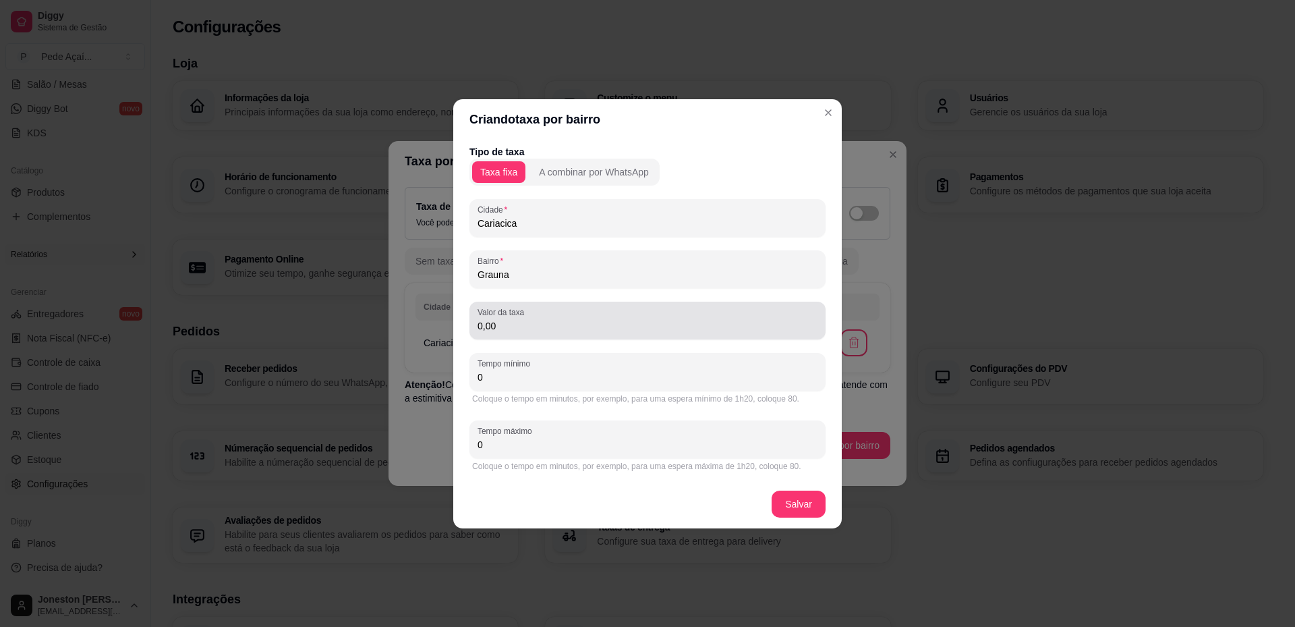
type input "Grauna"
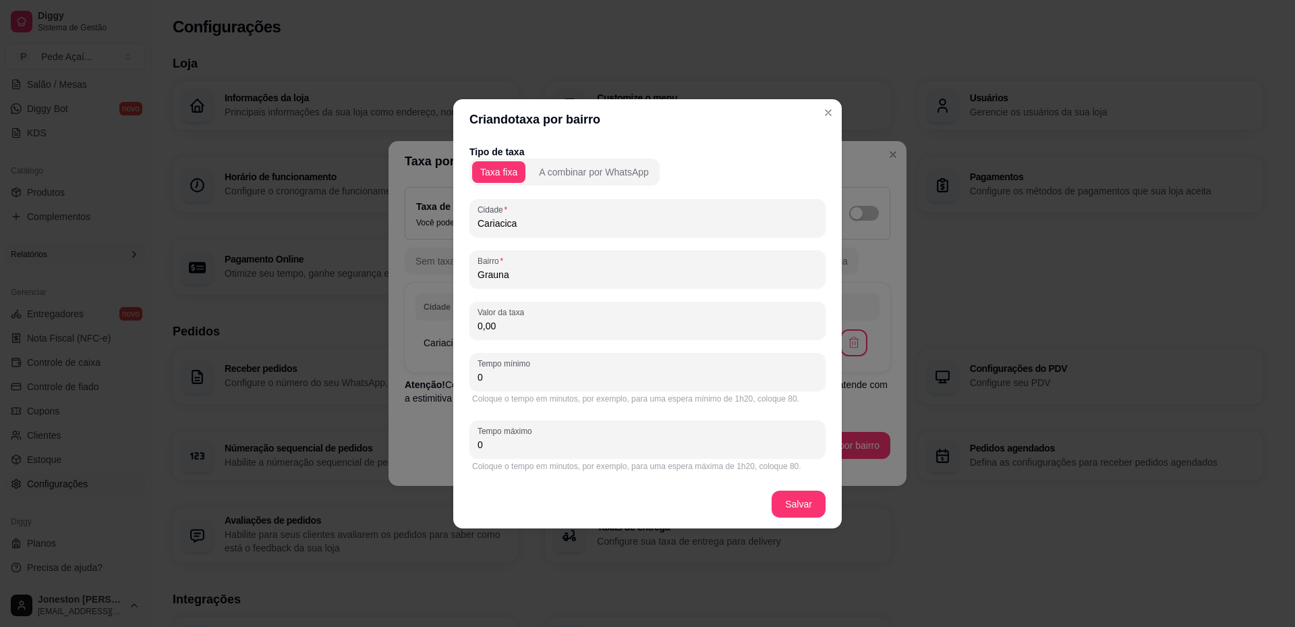
drag, startPoint x: 503, startPoint y: 330, endPoint x: 439, endPoint y: 322, distance: 64.6
click at [439, 322] on div "Criando taxa por bairro Tipo de taxa Taxa fixa A combinar por WhatsApp Cidade C…" at bounding box center [647, 313] width 1295 height 627
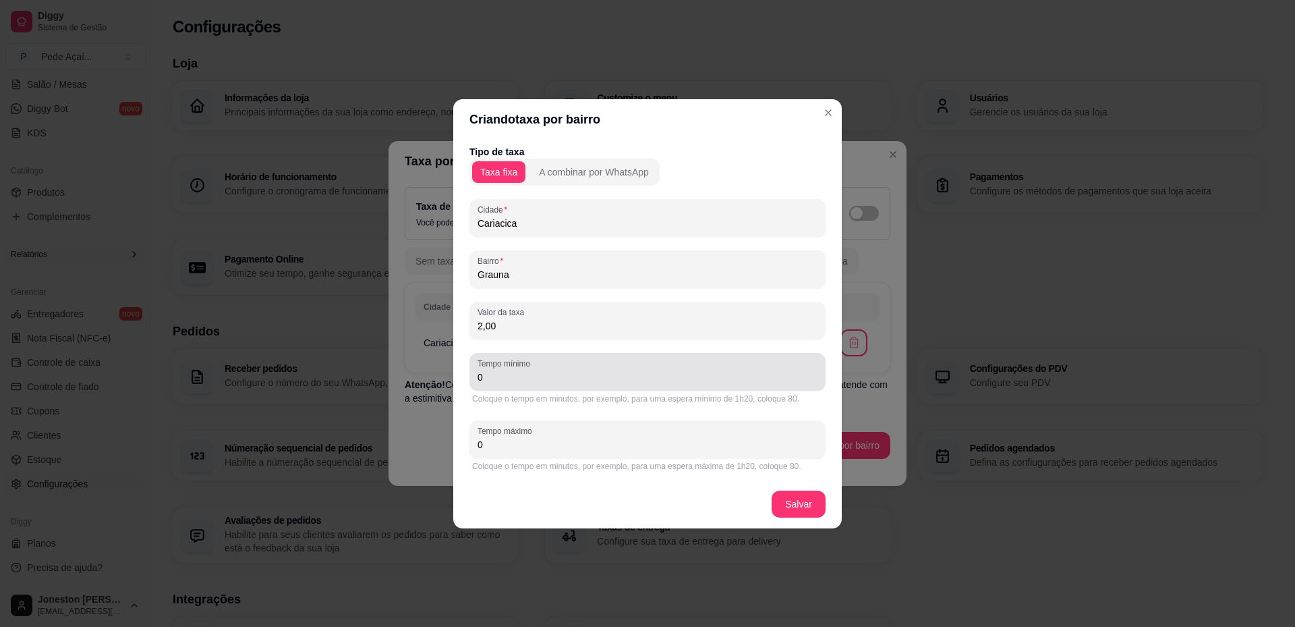
type input "2,00"
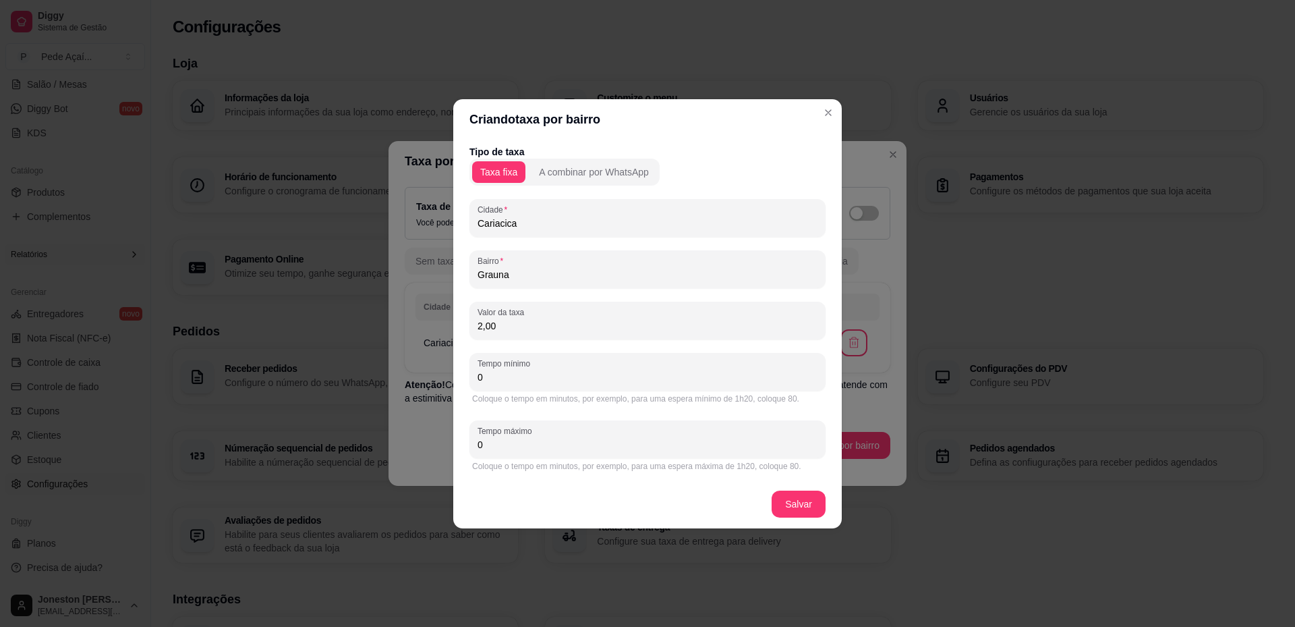
drag, startPoint x: 472, startPoint y: 377, endPoint x: 459, endPoint y: 367, distance: 16.3
click at [454, 368] on div "Tipo de taxa Taxa fixa A combinar por WhatsApp Cidade Cariacica Bairro Grauna V…" at bounding box center [647, 310] width 389 height 340
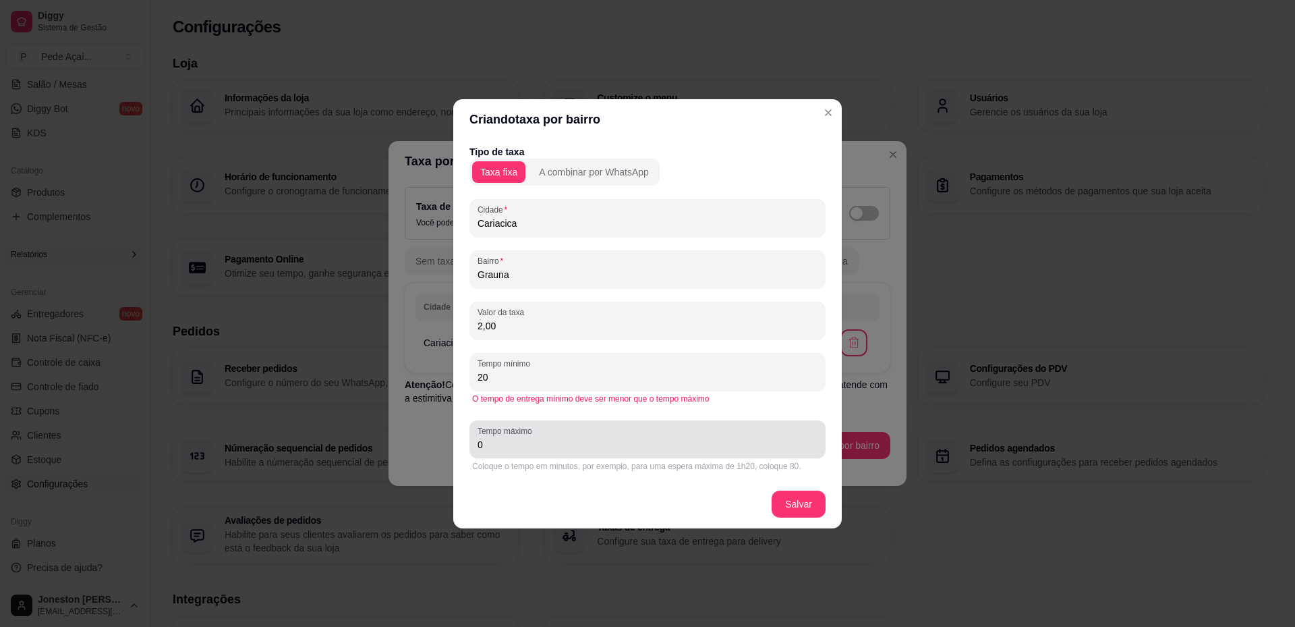
type input "20"
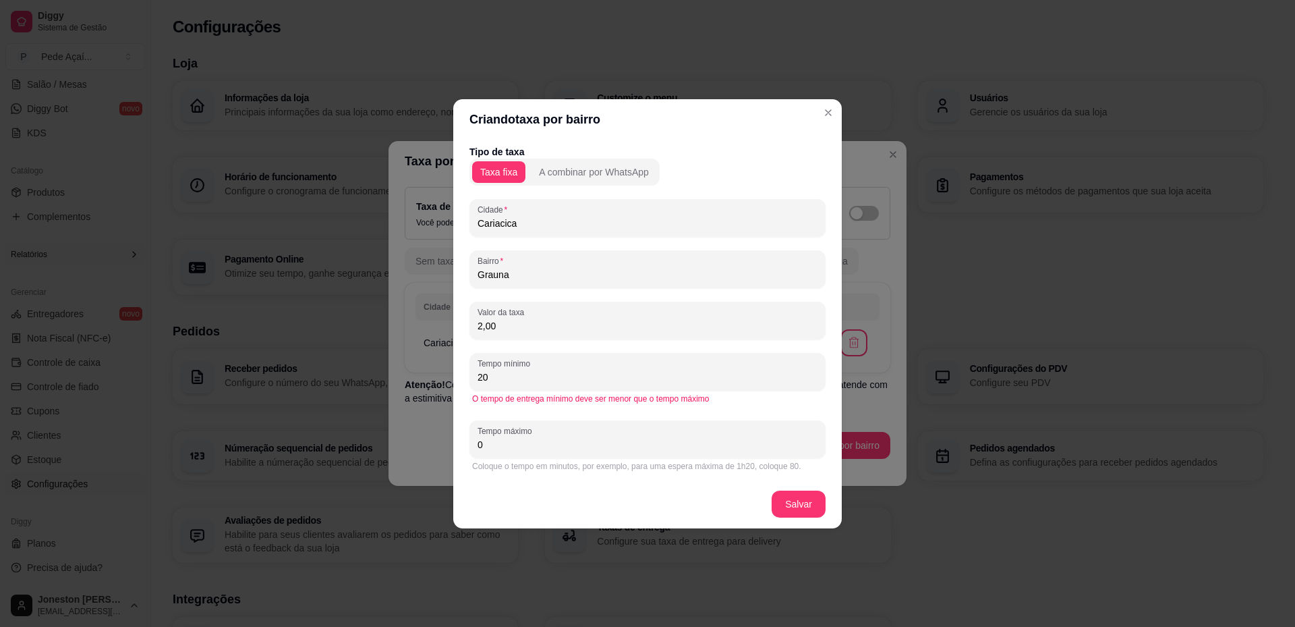
click at [404, 451] on div "Criando taxa por bairro Tipo de taxa Taxa fixa A combinar por WhatsApp Cidade C…" at bounding box center [647, 313] width 1295 height 627
click at [499, 376] on input "20" at bounding box center [648, 376] width 340 height 13
drag, startPoint x: 491, startPoint y: 447, endPoint x: 345, endPoint y: 448, distance: 146.4
click at [345, 448] on div "Criando taxa por bairro Tipo de taxa Taxa fixa A combinar por WhatsApp Cidade C…" at bounding box center [647, 313] width 1295 height 627
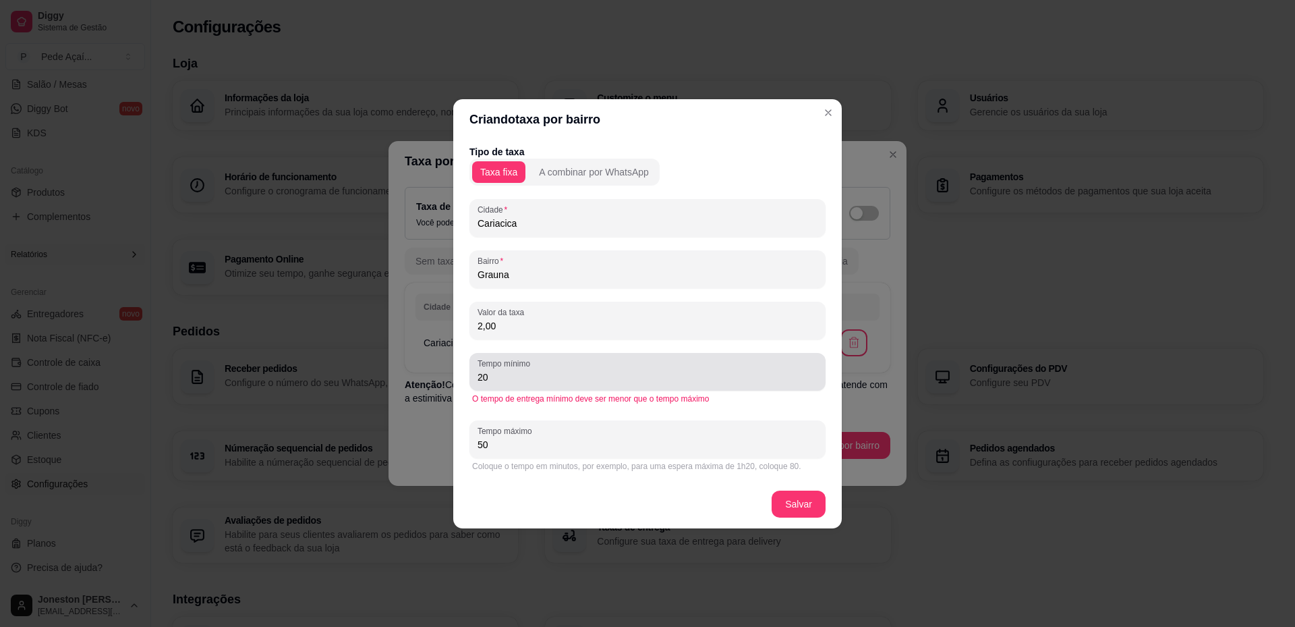
type input "50"
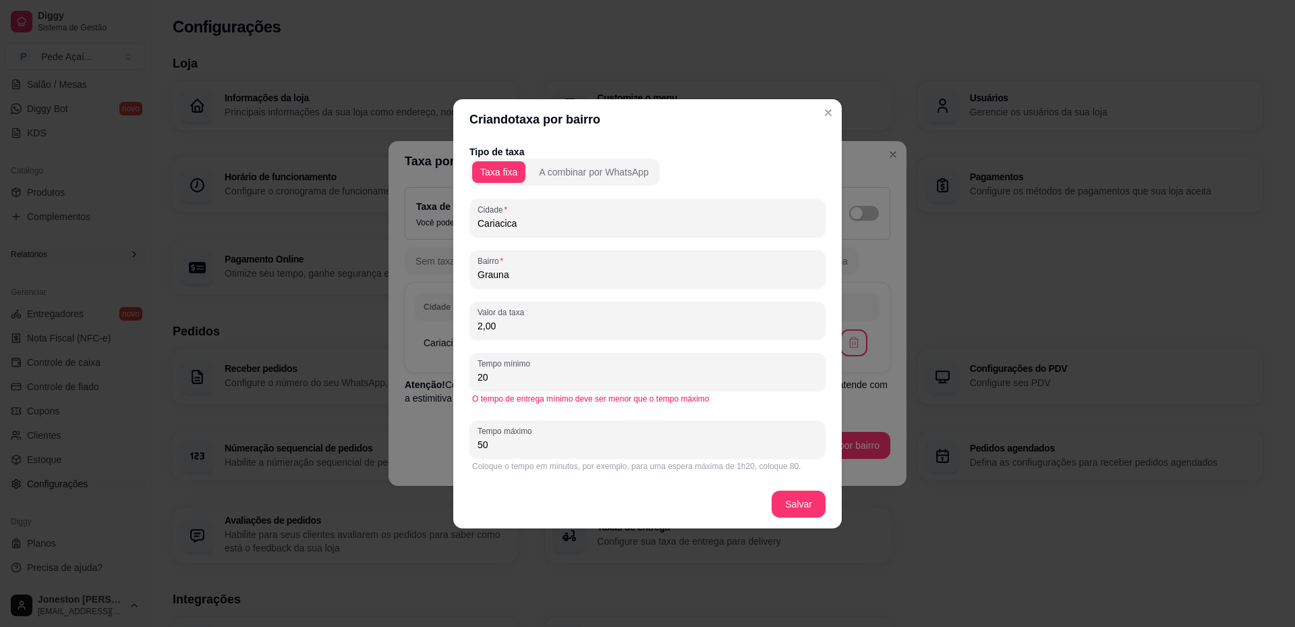
click at [507, 370] on input "20" at bounding box center [648, 376] width 340 height 13
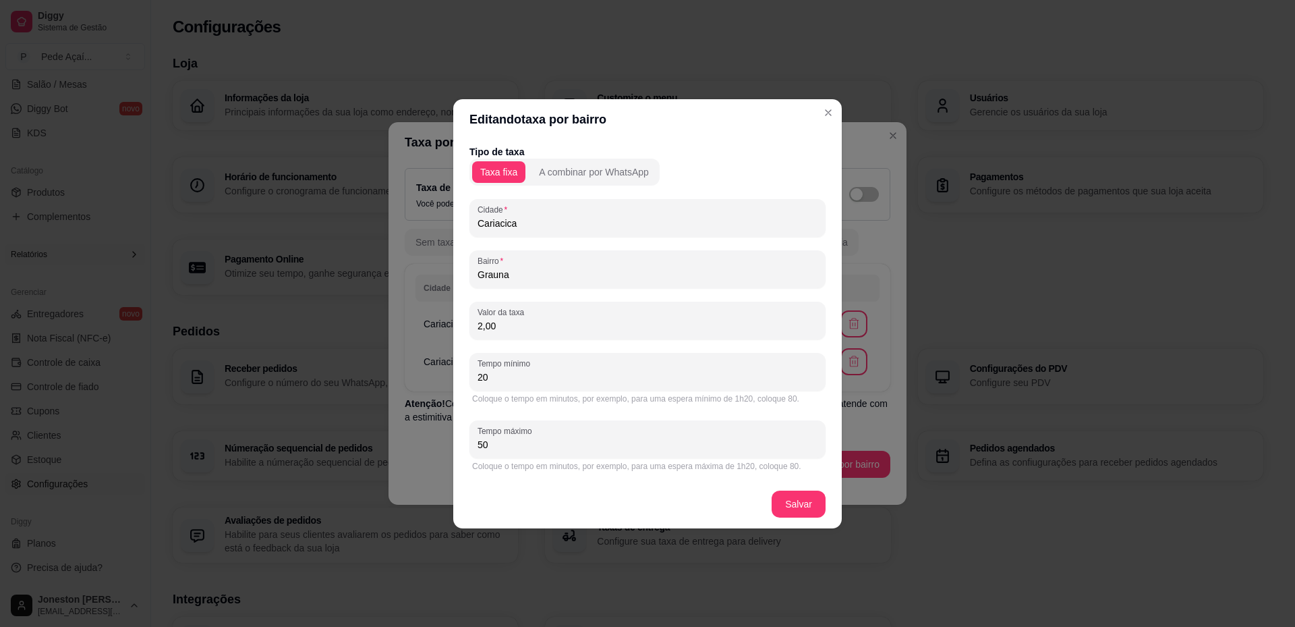
drag, startPoint x: 497, startPoint y: 382, endPoint x: 440, endPoint y: 382, distance: 57.3
click at [440, 382] on div "Editando taxa por bairro Tipo de taxa Taxa fixa A combinar por WhatsApp Cidade …" at bounding box center [647, 313] width 1295 height 627
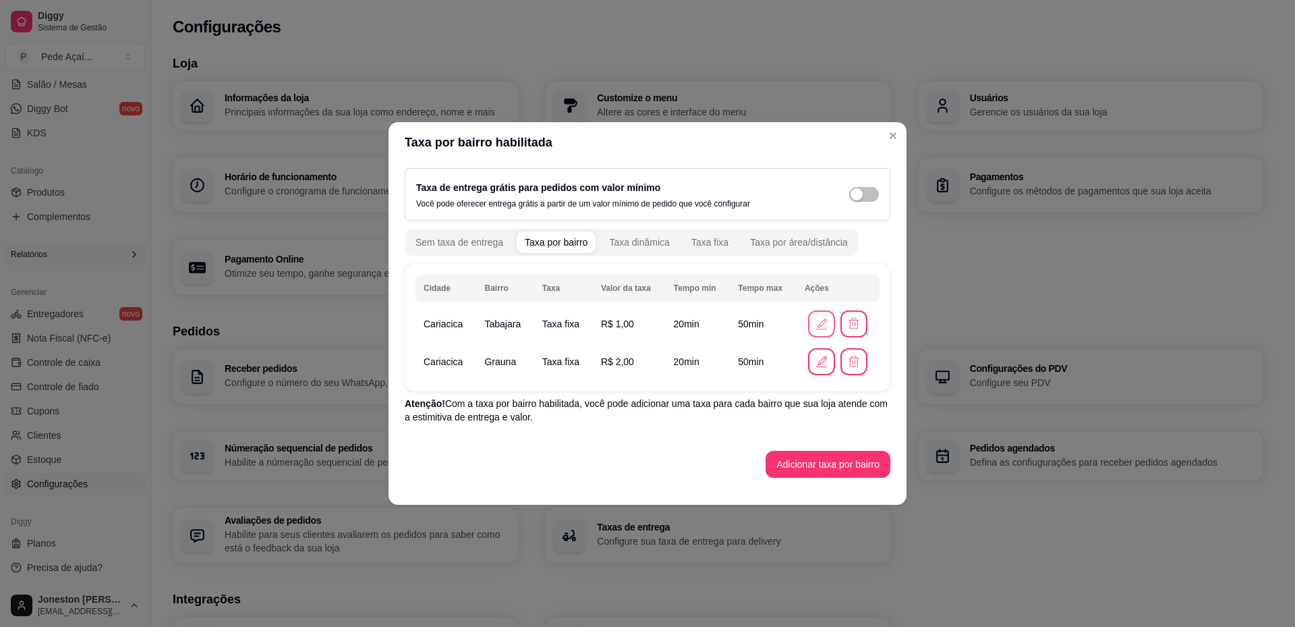
click at [824, 325] on icon "button" at bounding box center [821, 323] width 15 height 15
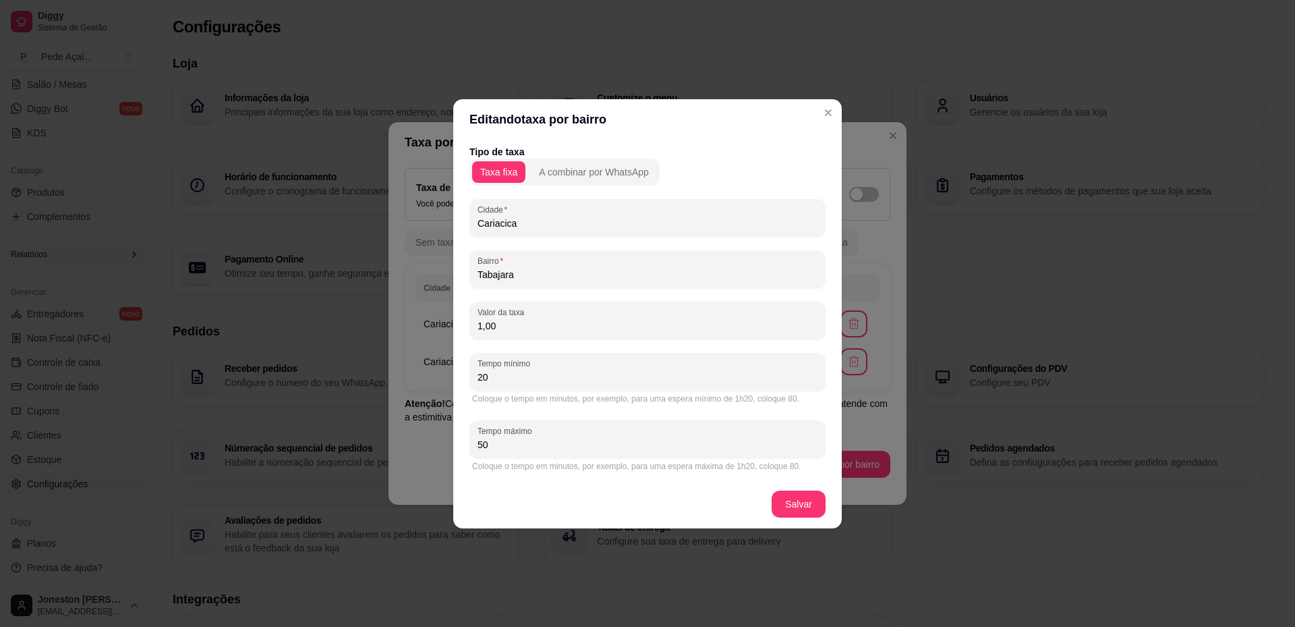
drag, startPoint x: 447, startPoint y: 382, endPoint x: 422, endPoint y: 378, distance: 24.5
click at [422, 383] on div "Editando taxa por bairro Tipo de taxa Taxa fixa A combinar por WhatsApp Cidade …" at bounding box center [647, 313] width 1295 height 627
type input "30"
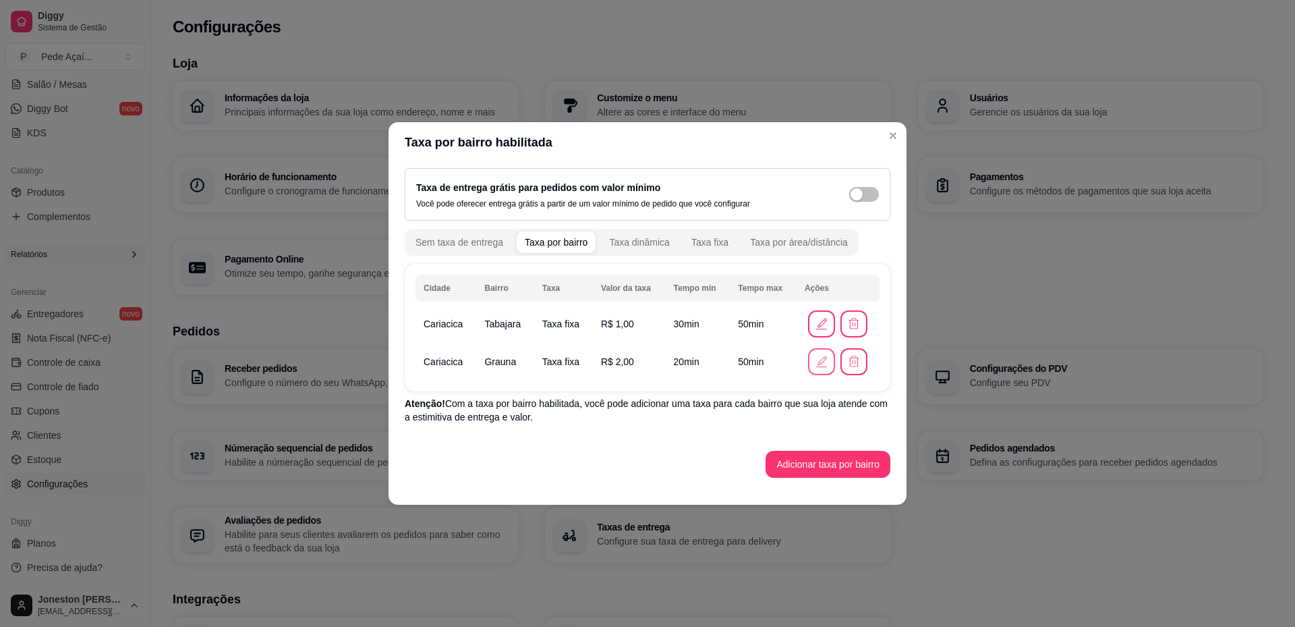
click at [819, 358] on icon "button" at bounding box center [821, 361] width 15 height 15
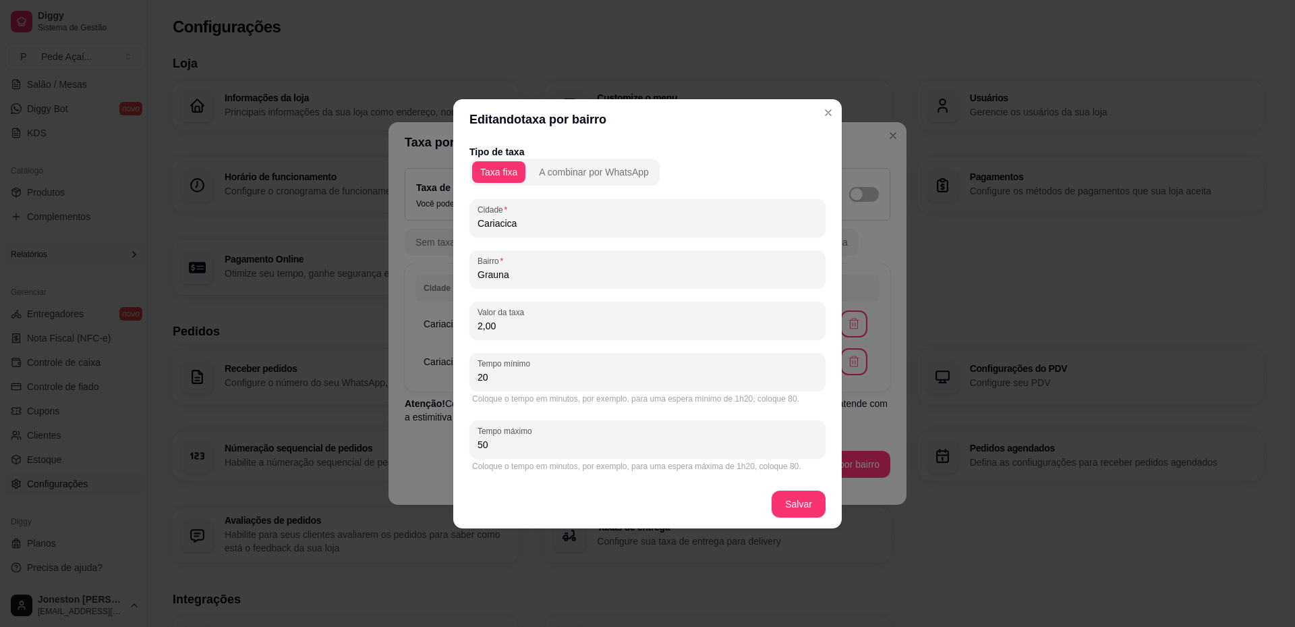
drag, startPoint x: 528, startPoint y: 374, endPoint x: 447, endPoint y: 374, distance: 81.0
click at [446, 374] on div "Editando taxa por bairro Tipo de taxa Taxa fixa A combinar por WhatsApp Cidade …" at bounding box center [647, 313] width 1295 height 627
type input "30"
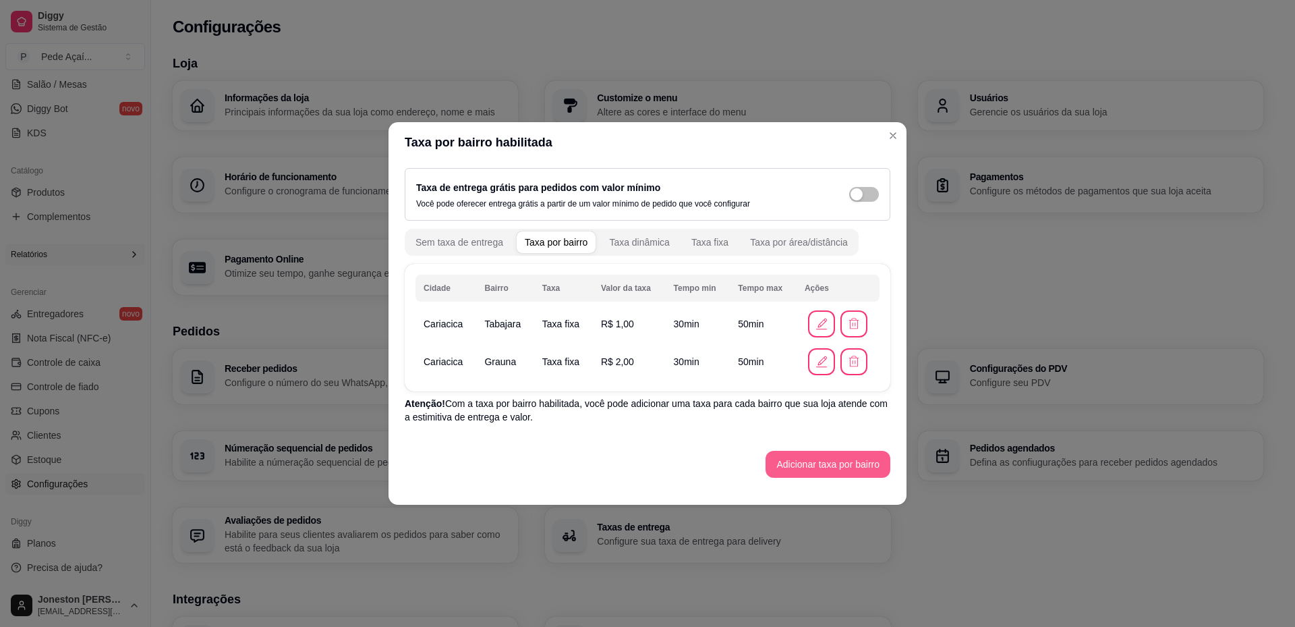
click at [819, 463] on button "Adicionar taxa por bairro" at bounding box center [828, 464] width 125 height 27
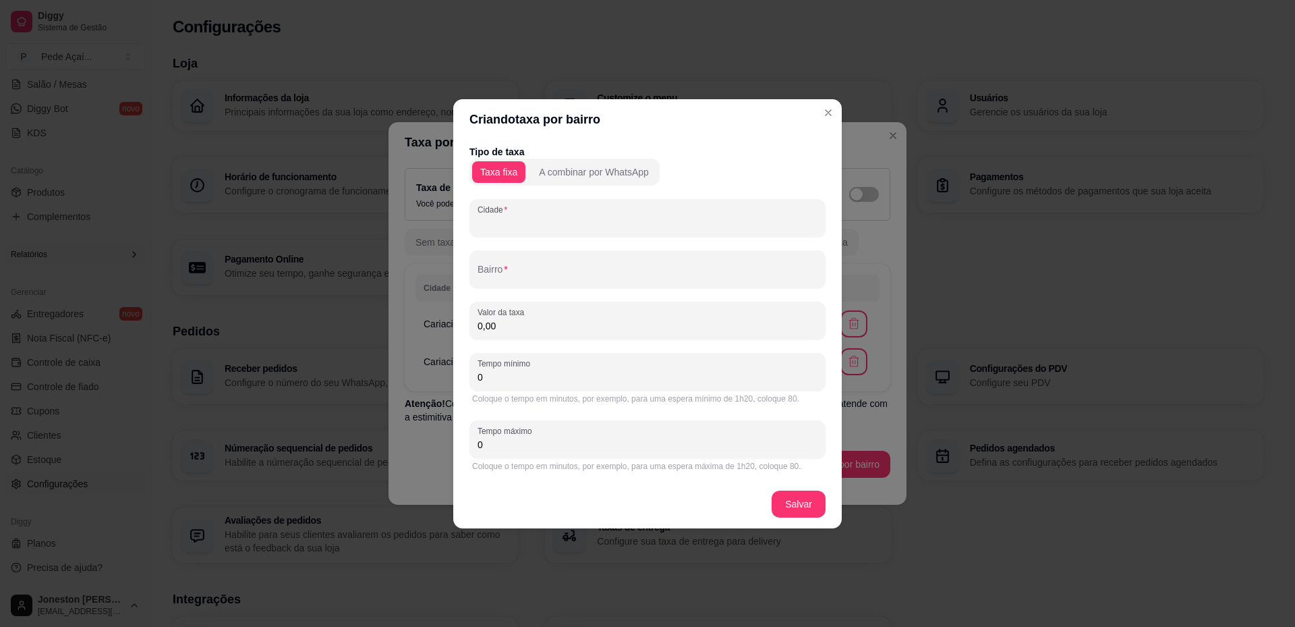
click at [515, 221] on input "Cidade" at bounding box center [648, 223] width 340 height 13
type input "Cariacica"
click at [525, 268] on input "Bairro" at bounding box center [648, 274] width 340 height 13
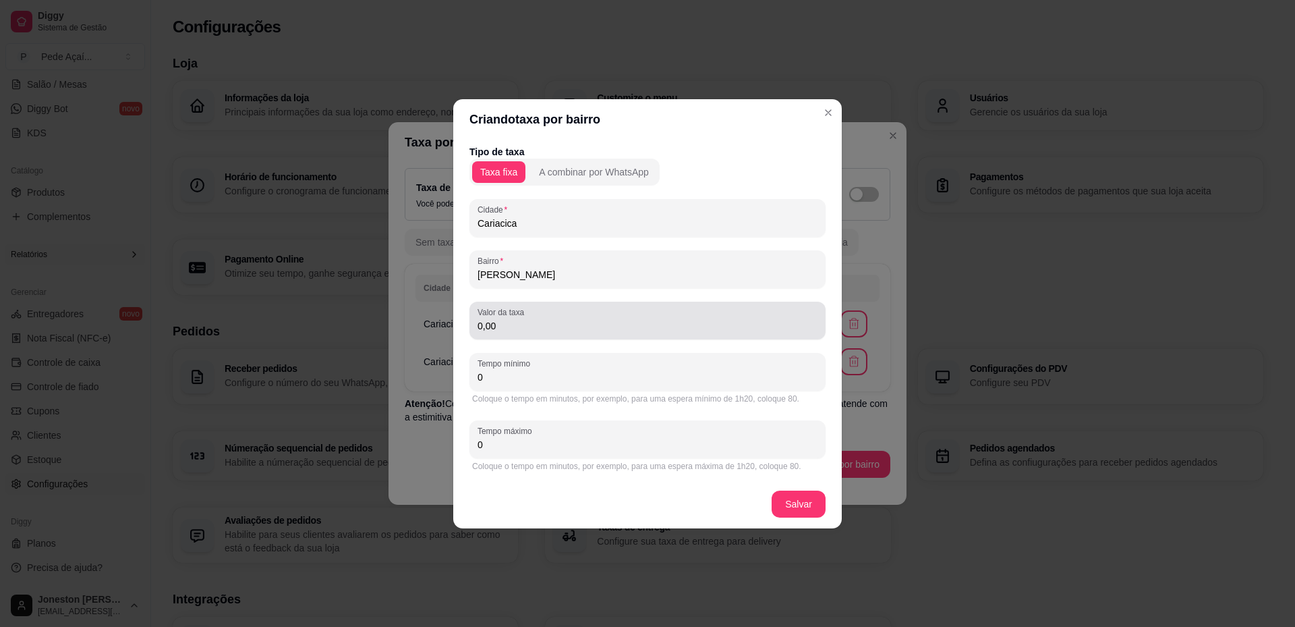
type input "[PERSON_NAME]"
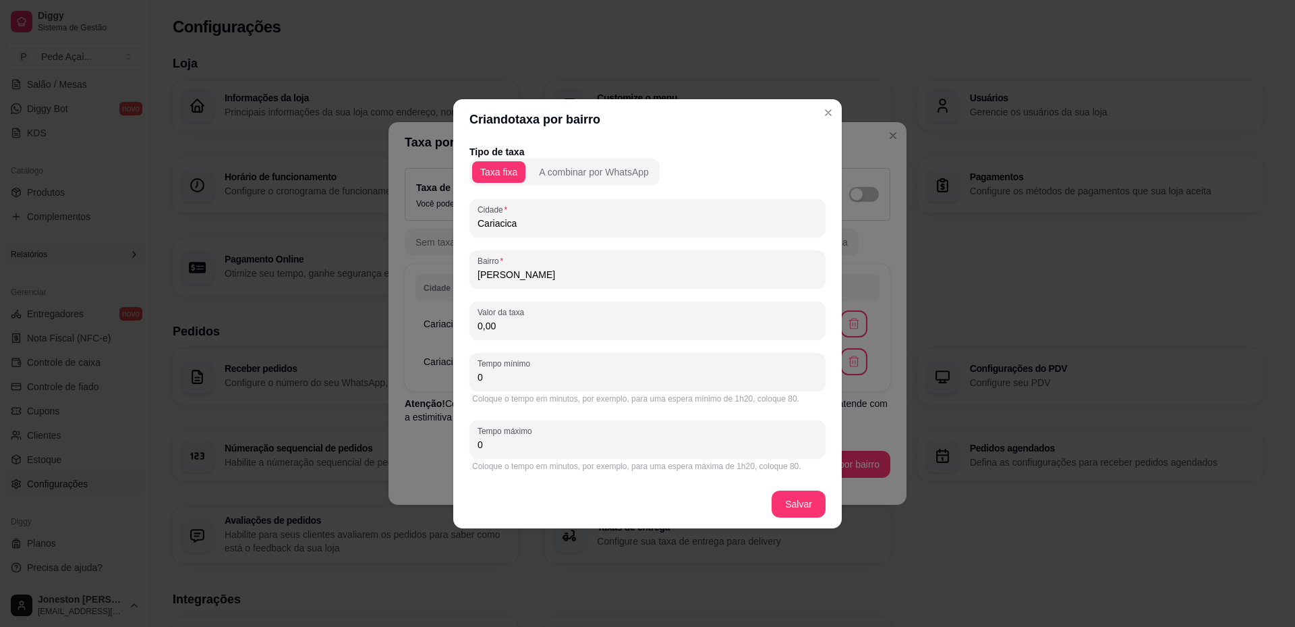
drag, startPoint x: 503, startPoint y: 318, endPoint x: 490, endPoint y: 315, distance: 12.6
click at [455, 325] on div "Tipo de taxa Taxa fixa A combinar por WhatsApp Cidade Cariacica Bairro Santana …" at bounding box center [647, 310] width 389 height 340
type input "2,00"
drag, startPoint x: 503, startPoint y: 376, endPoint x: 442, endPoint y: 369, distance: 61.2
click at [439, 369] on div "Criando taxa por bairro Tipo de taxa Taxa fixa A combinar por WhatsApp Cidade C…" at bounding box center [647, 313] width 1295 height 627
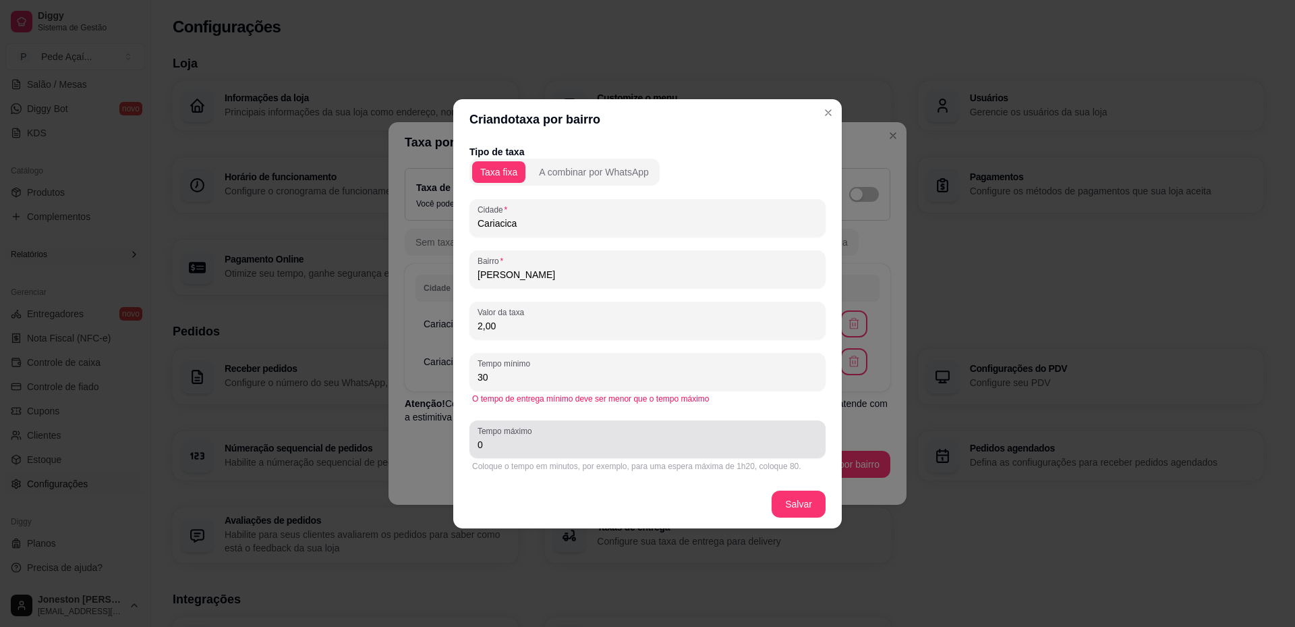
type input "30"
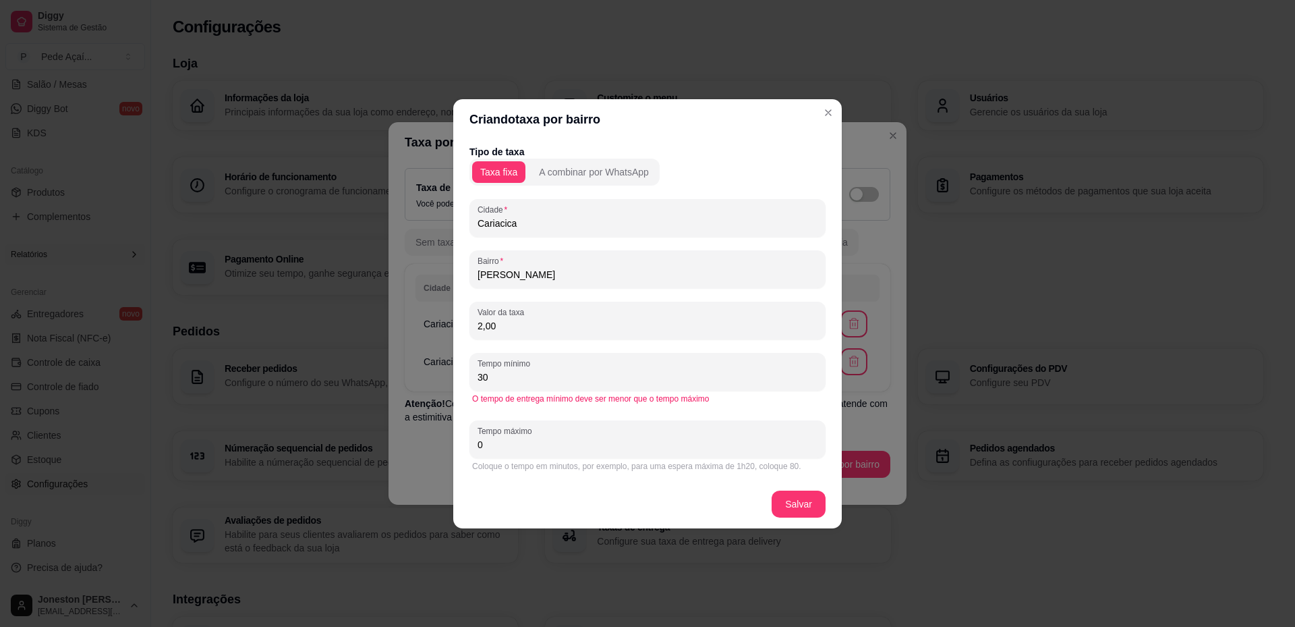
drag, startPoint x: 485, startPoint y: 449, endPoint x: 430, endPoint y: 449, distance: 54.7
click at [430, 449] on div "Criando taxa por bairro Tipo de taxa Taxa fixa A combinar por WhatsApp Cidade C…" at bounding box center [647, 313] width 1295 height 627
type input "3"
type input "50"
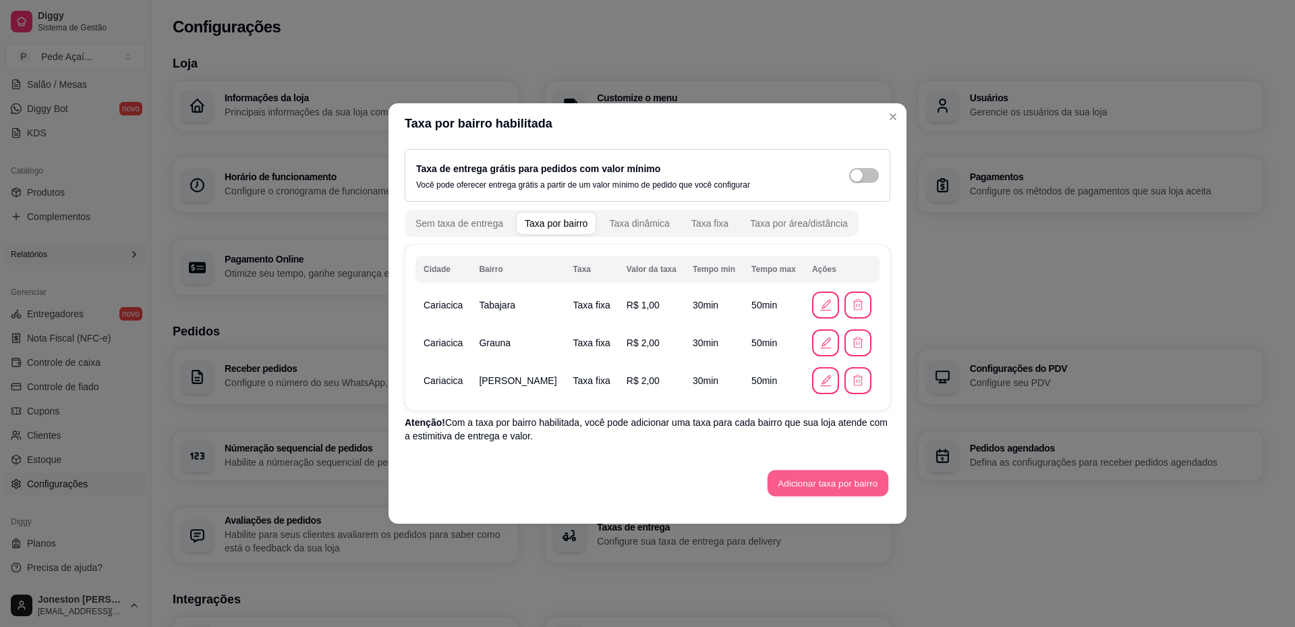
click at [818, 486] on button "Adicionar taxa por bairro" at bounding box center [828, 483] width 121 height 26
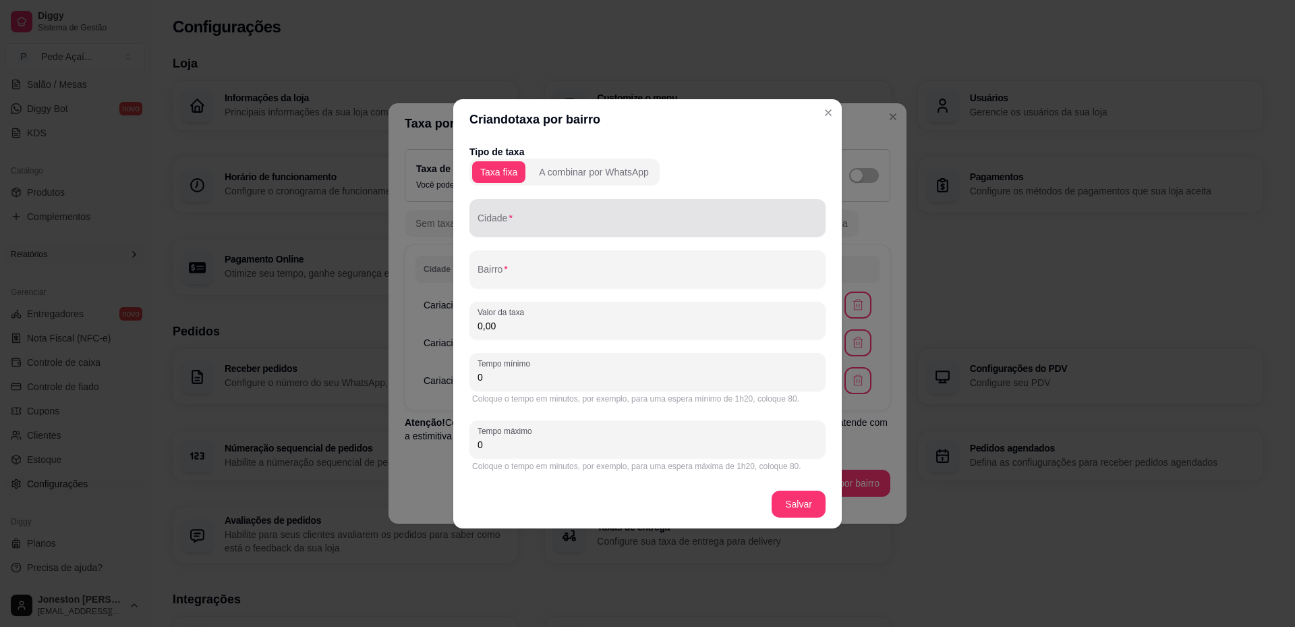
click at [517, 229] on input "Cidade" at bounding box center [648, 223] width 340 height 13
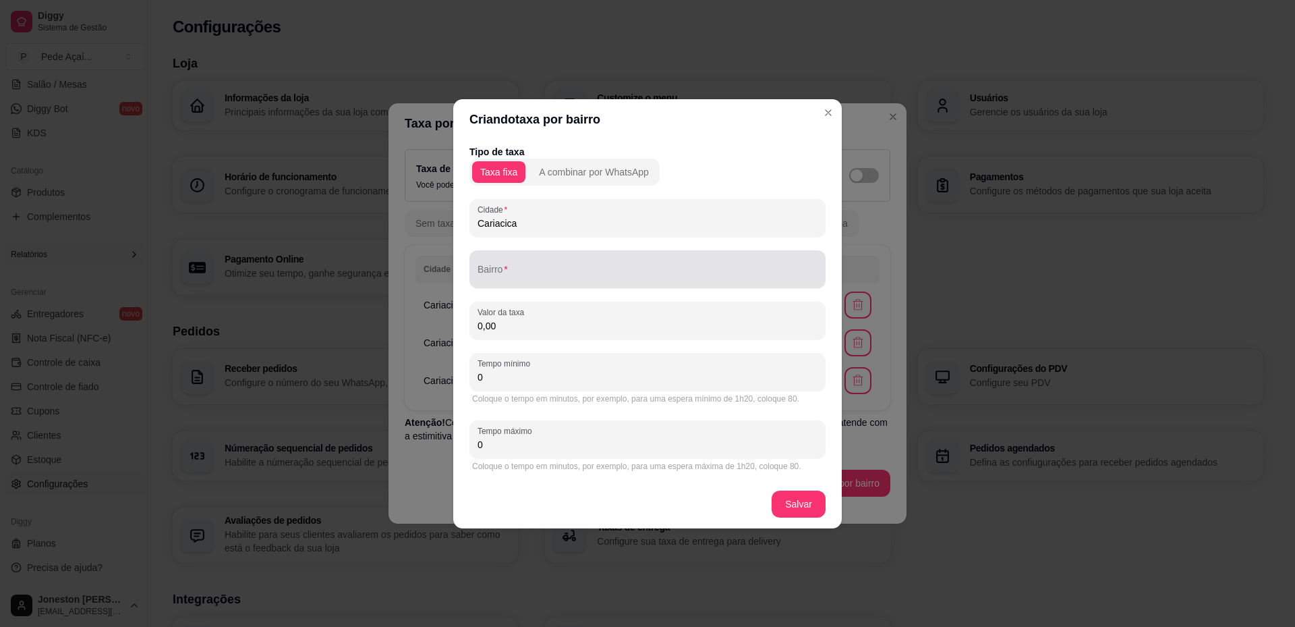
type input "Cariacica"
click at [546, 270] on input "Bairro" at bounding box center [648, 274] width 340 height 13
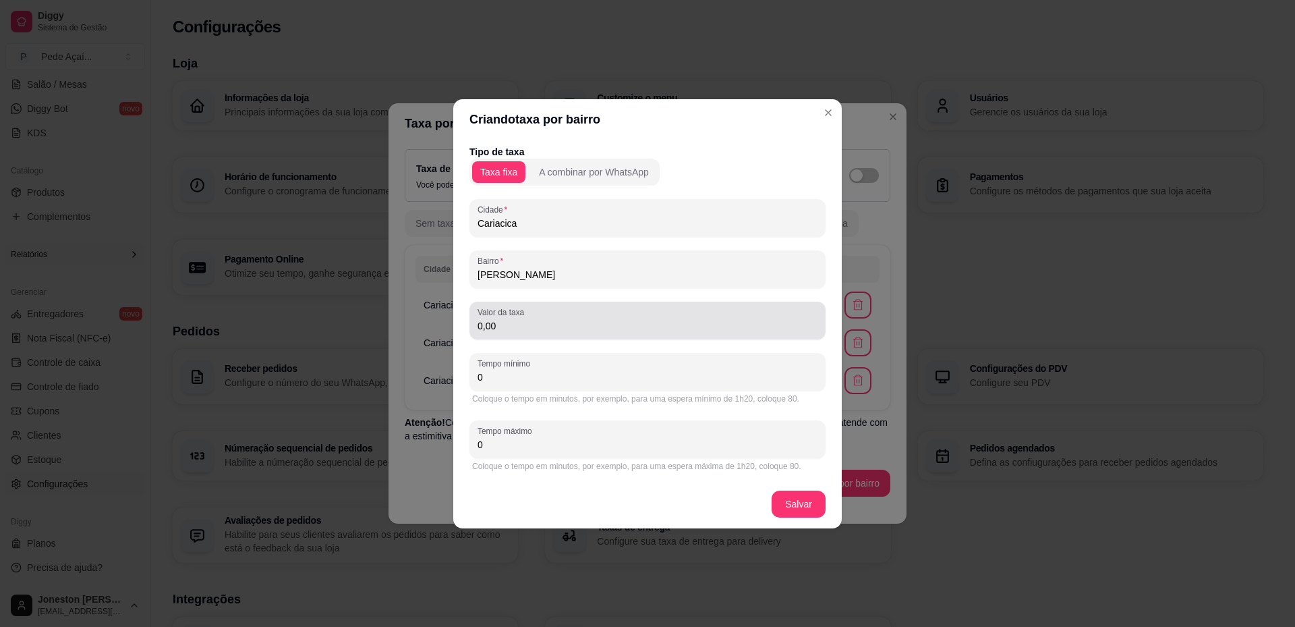
type input "[PERSON_NAME]"
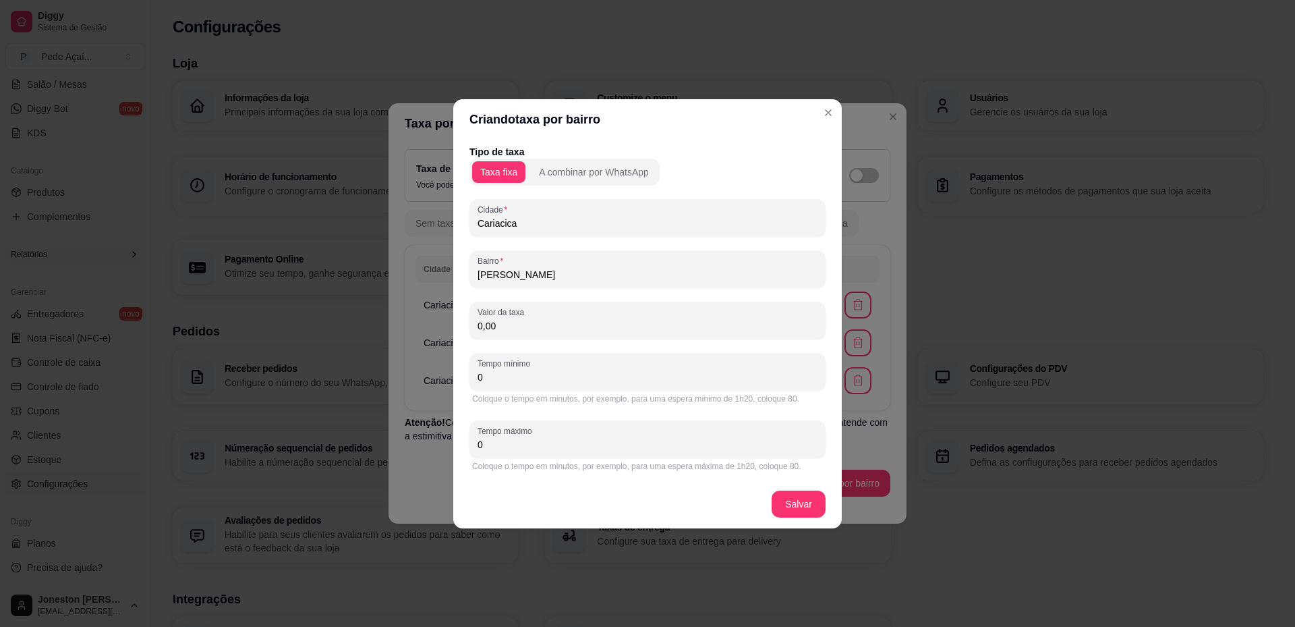
drag, startPoint x: 517, startPoint y: 330, endPoint x: 465, endPoint y: 325, distance: 52.9
click at [465, 325] on div "Tipo de taxa Taxa fixa A combinar por WhatsApp Cidade Cariacica Bairro Nova val…" at bounding box center [647, 310] width 389 height 340
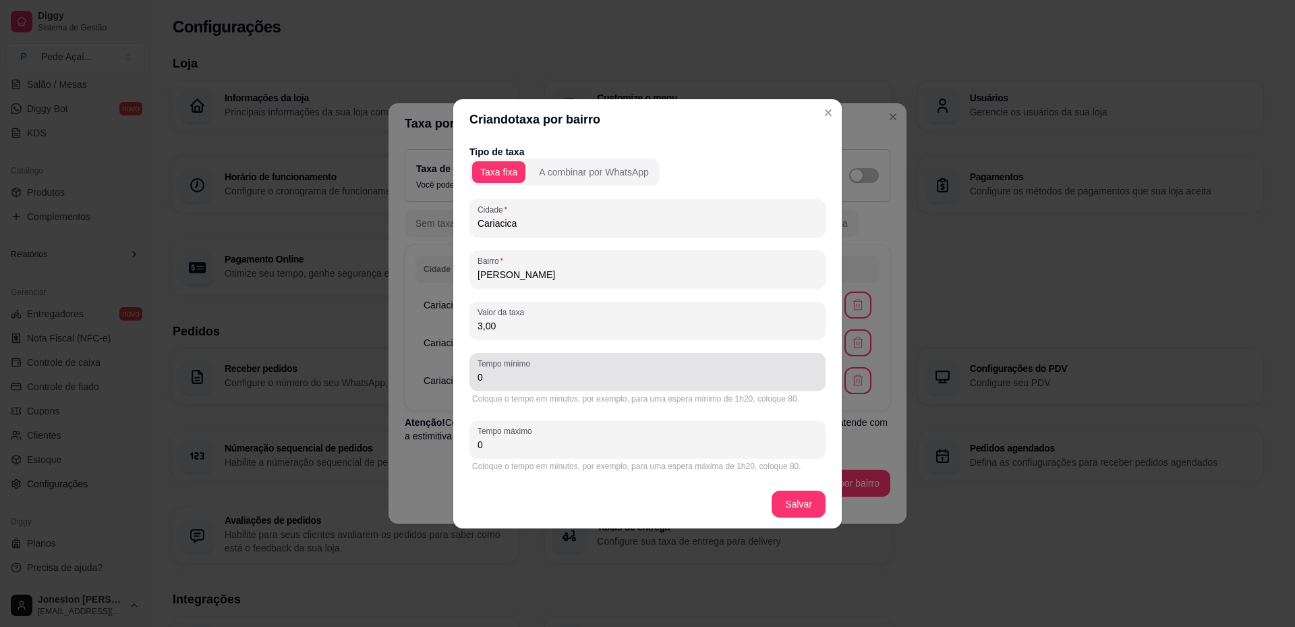
type input "3,00"
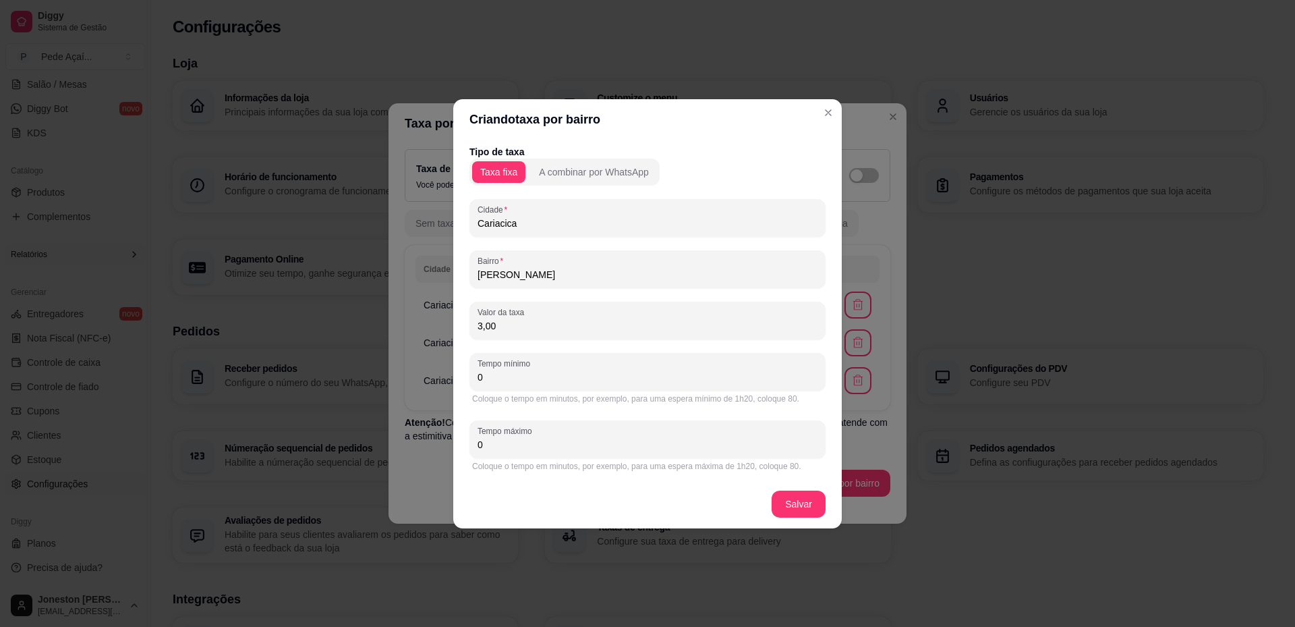
drag, startPoint x: 499, startPoint y: 382, endPoint x: 457, endPoint y: 376, distance: 42.2
click at [457, 376] on div "Tipo de taxa Taxa fixa A combinar por WhatsApp Cidade Cariacica Bairro Nova val…" at bounding box center [647, 310] width 389 height 340
type input "2"
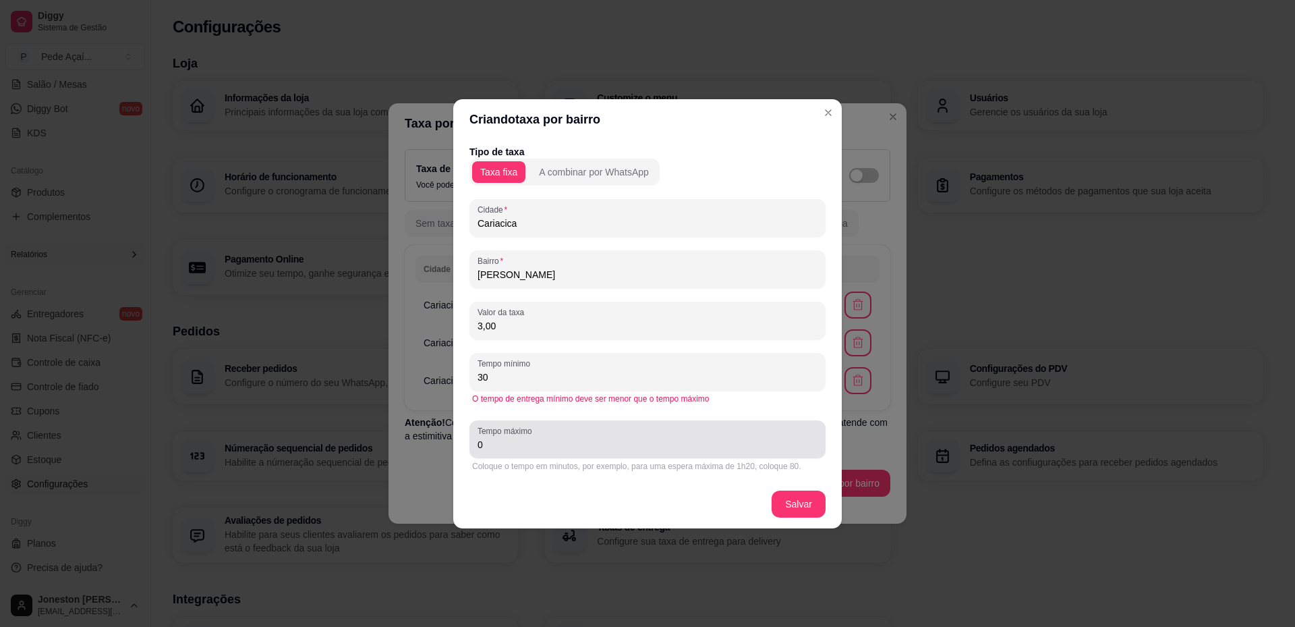
type input "30"
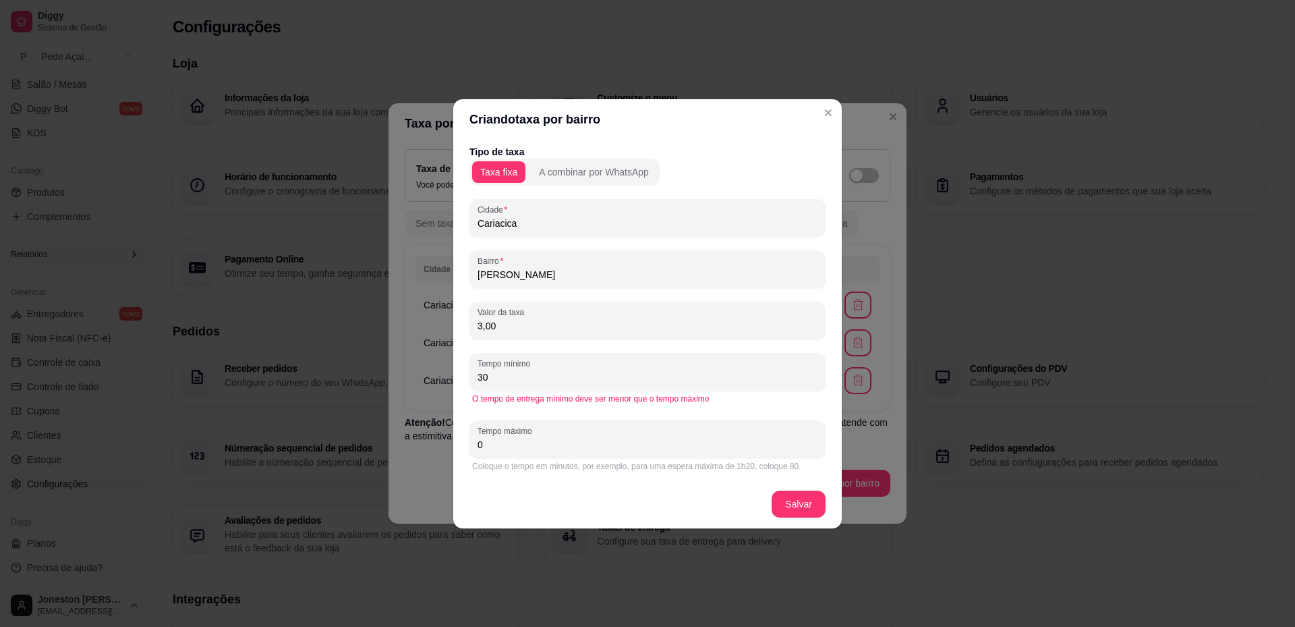
drag, startPoint x: 503, startPoint y: 447, endPoint x: 401, endPoint y: 453, distance: 102.7
click at [401, 453] on div "Criando taxa por bairro Tipo de taxa Taxa fixa A combinar por WhatsApp Cidade C…" at bounding box center [647, 313] width 1295 height 627
type input "50"
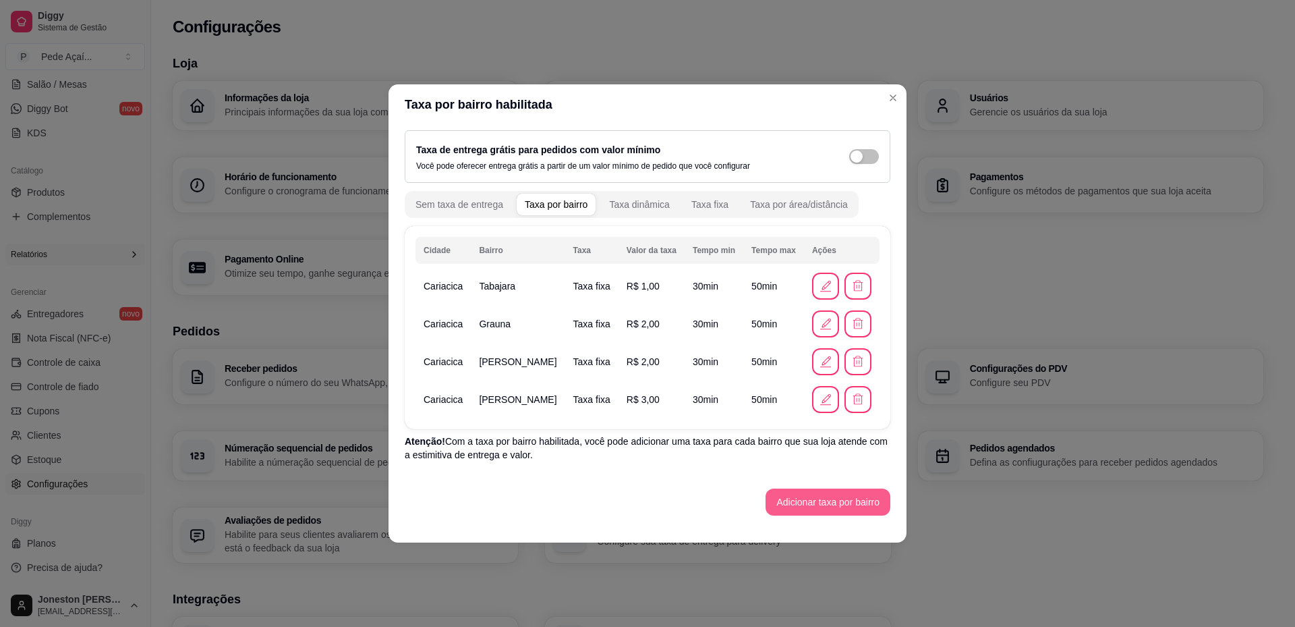
click at [818, 505] on button "Adicionar taxa por bairro" at bounding box center [828, 501] width 125 height 27
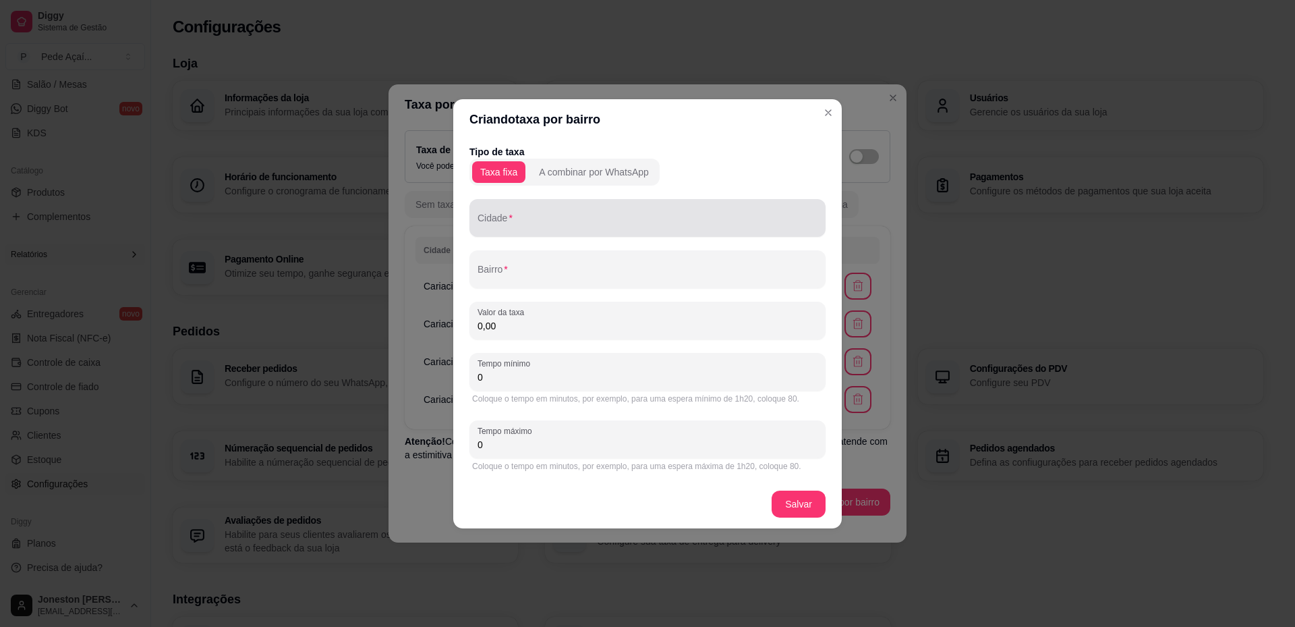
click at [563, 231] on div at bounding box center [648, 217] width 340 height 27
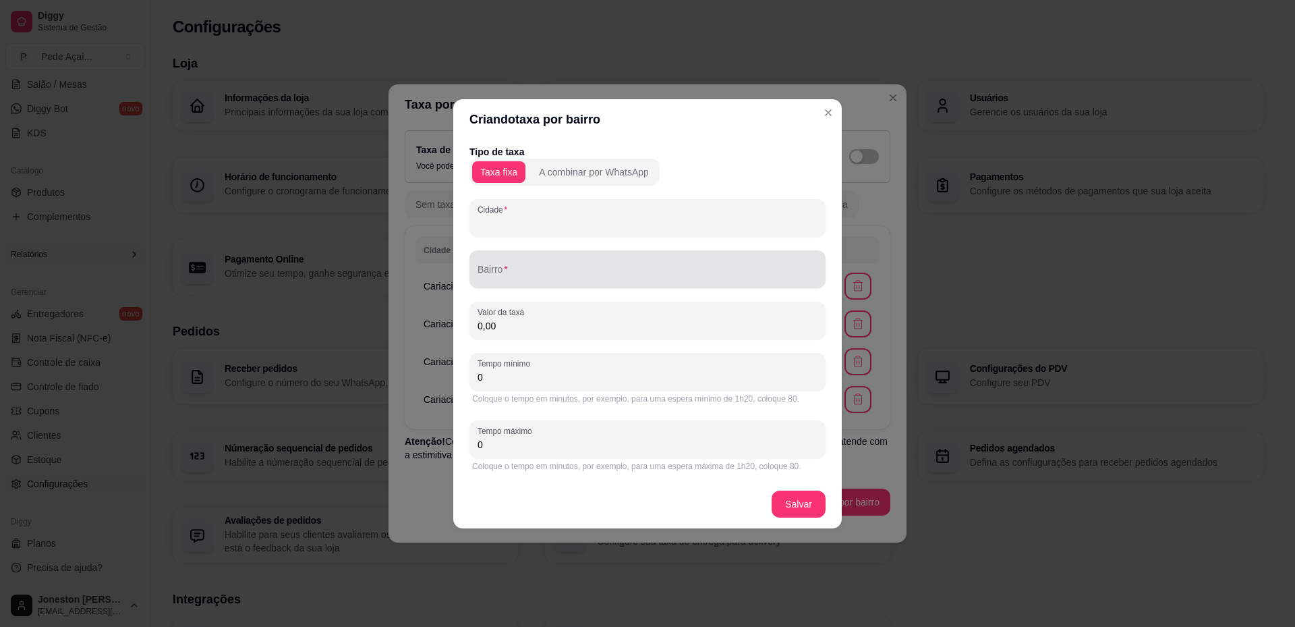
click at [542, 275] on input "Bairro" at bounding box center [648, 274] width 340 height 13
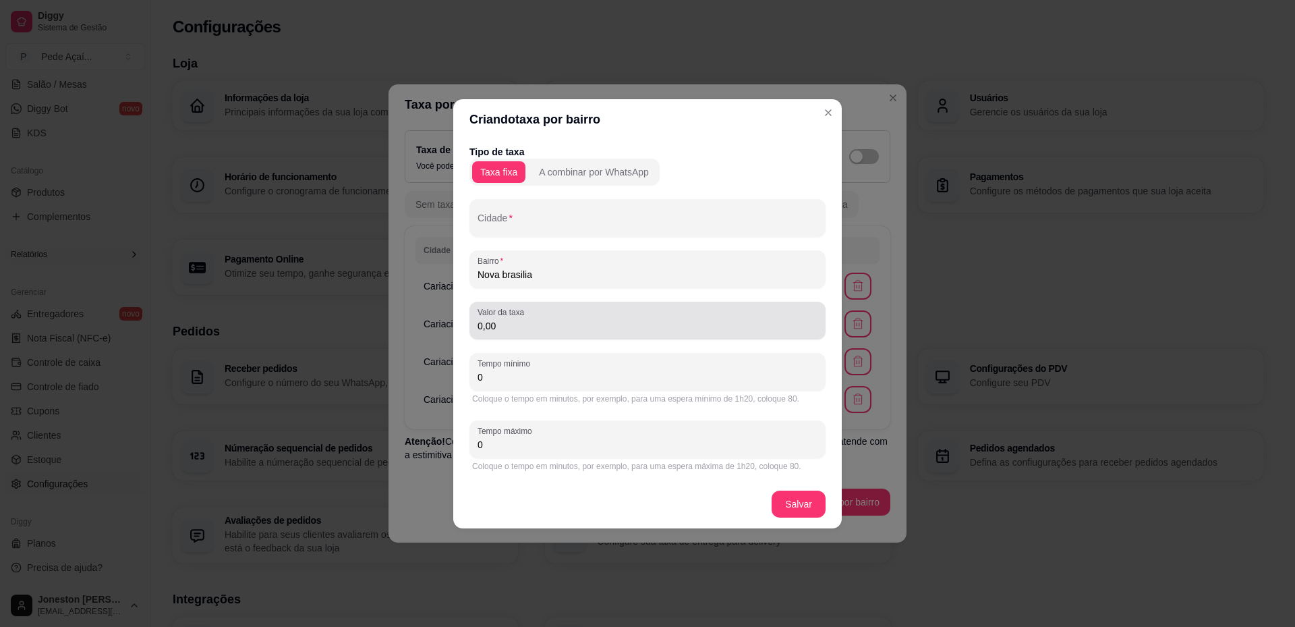
type input "Nova brasilia"
click at [525, 323] on input "0,00" at bounding box center [648, 325] width 340 height 13
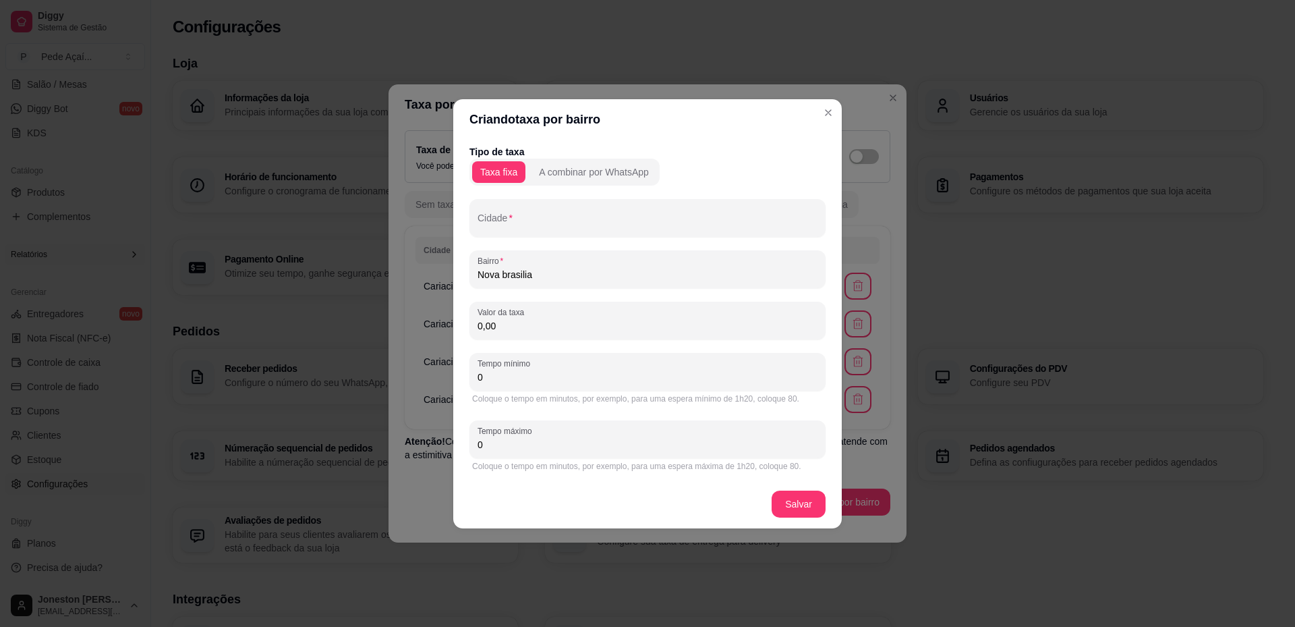
drag, startPoint x: 525, startPoint y: 323, endPoint x: 459, endPoint y: 323, distance: 66.1
click at [459, 323] on div "Tipo de taxa Taxa fixa A combinar por WhatsApp Cidade Bairro [GEOGRAPHIC_DATA] …" at bounding box center [647, 310] width 389 height 340
type input "3,00"
click at [515, 227] on input "Cidade" at bounding box center [648, 223] width 340 height 13
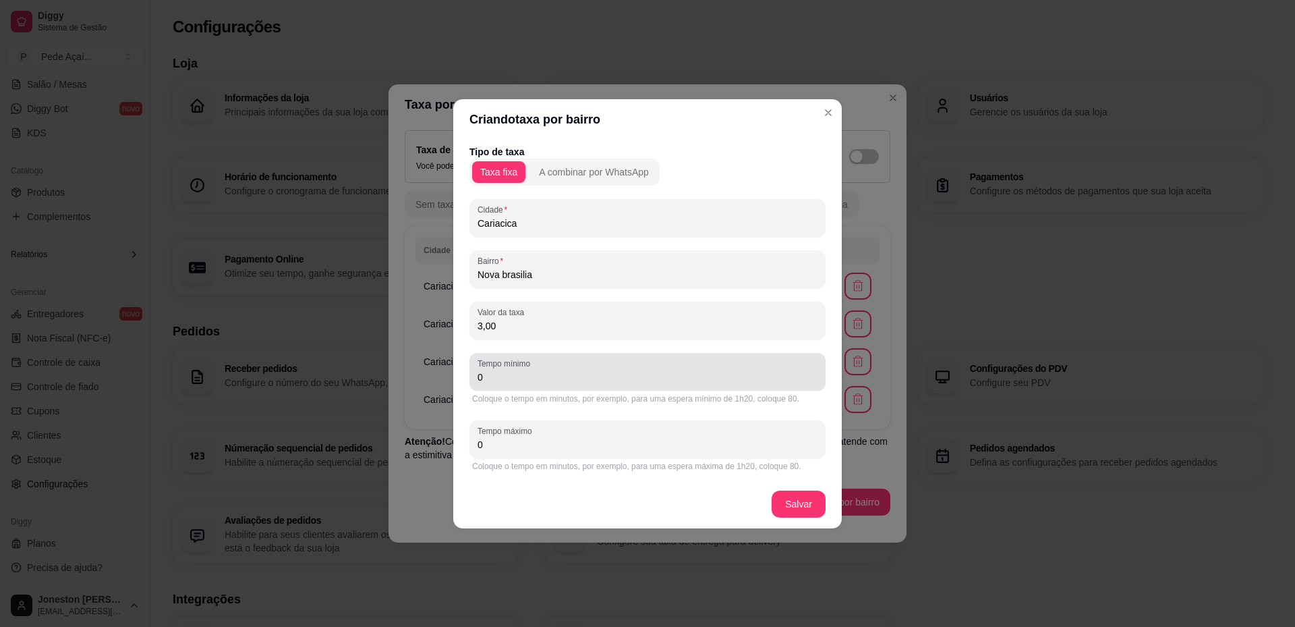
type input "Cariacica"
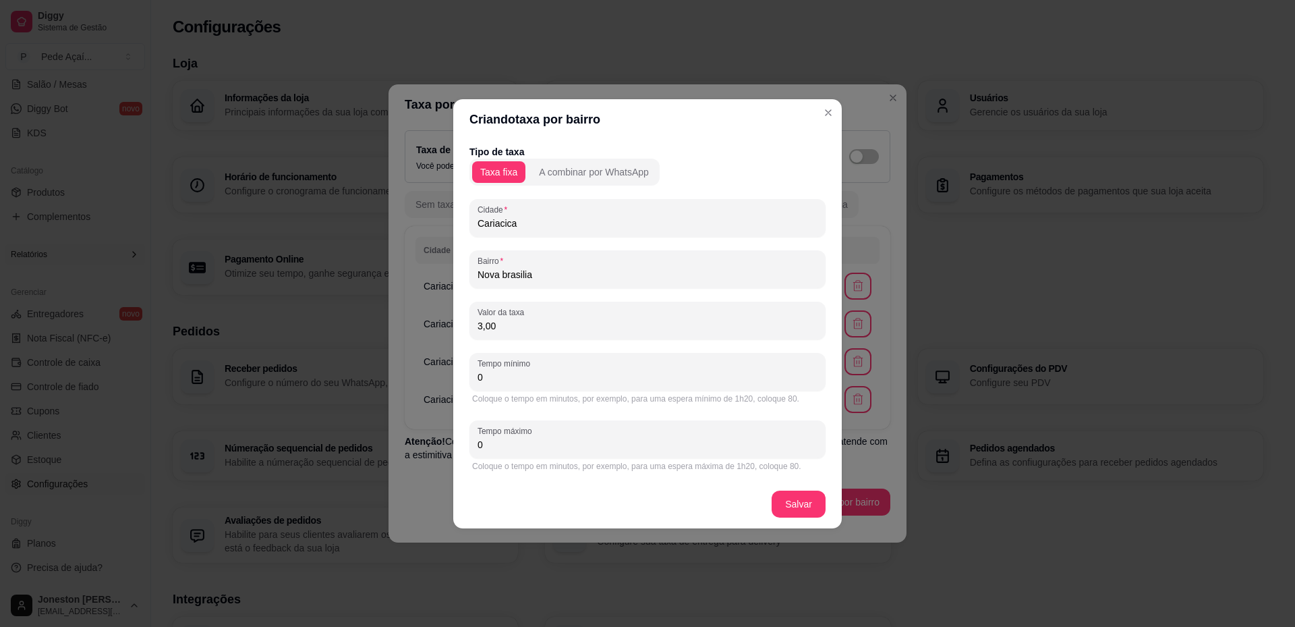
drag, startPoint x: 503, startPoint y: 382, endPoint x: 454, endPoint y: 374, distance: 49.8
click at [454, 376] on div "Tipo de taxa Taxa fixa A combinar por WhatsApp Cidade Cariacica Bairro [GEOGRAP…" at bounding box center [647, 310] width 389 height 340
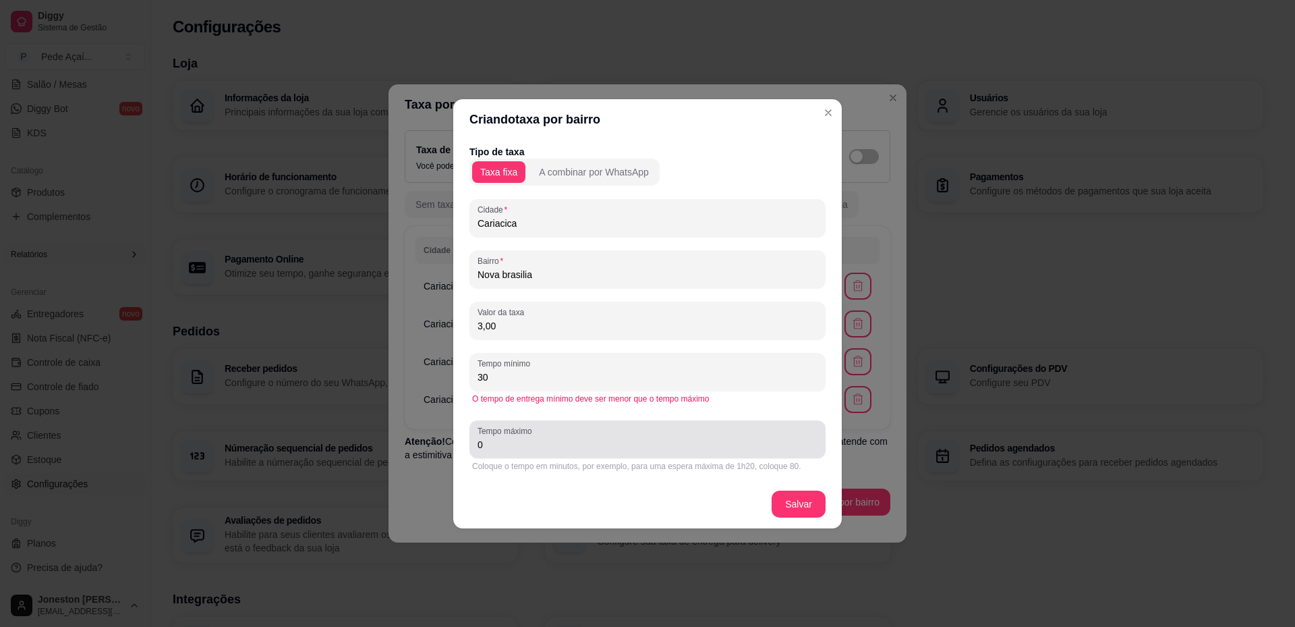
type input "30"
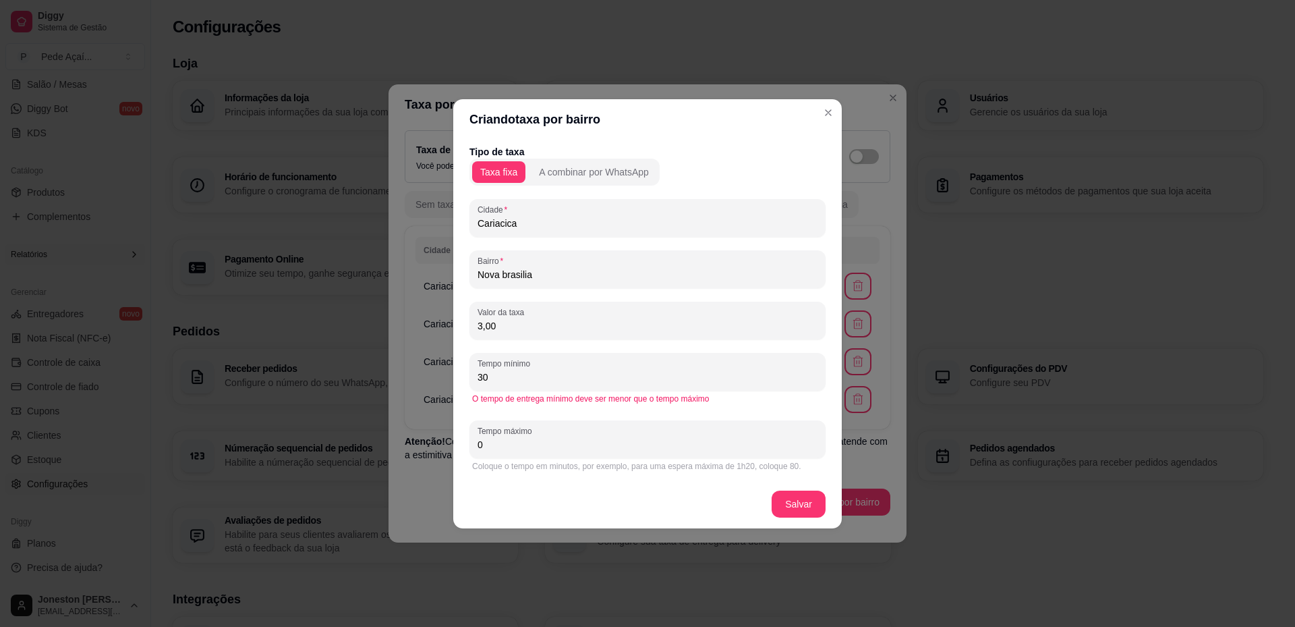
click at [471, 441] on div "Tempo máximo 0" at bounding box center [648, 439] width 356 height 38
type input "50"
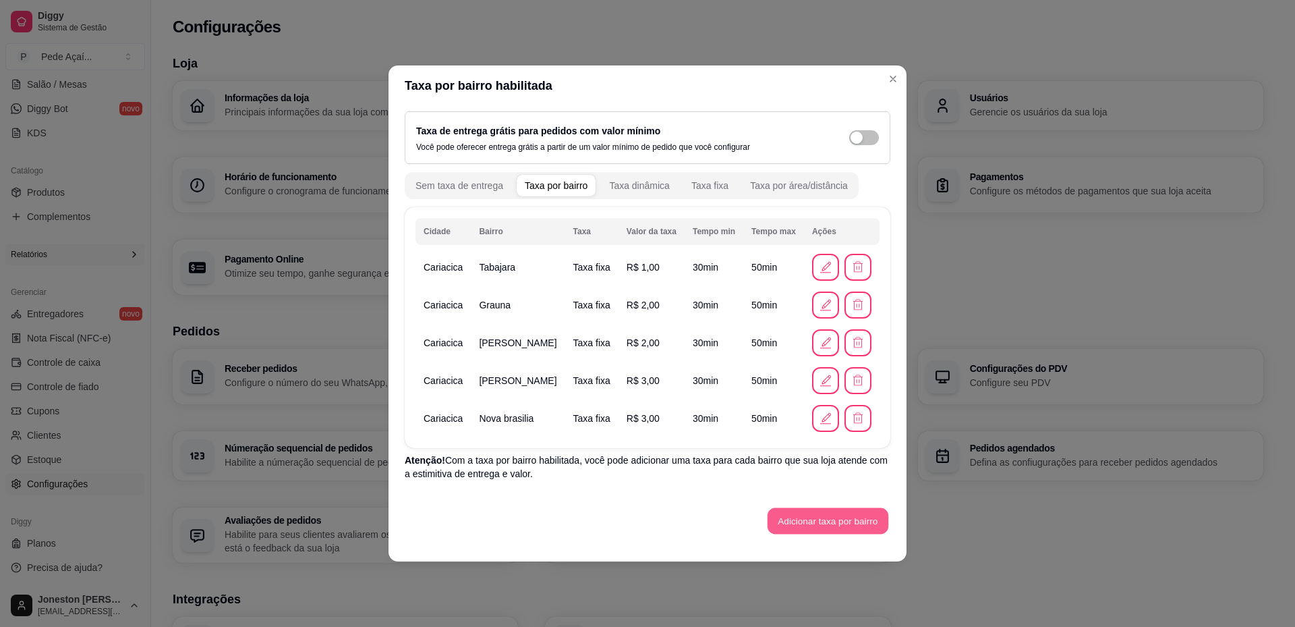
click at [810, 519] on button "Adicionar taxa por bairro" at bounding box center [828, 521] width 121 height 26
click at [800, 515] on button "Adicionar taxa por bairro" at bounding box center [828, 521] width 121 height 26
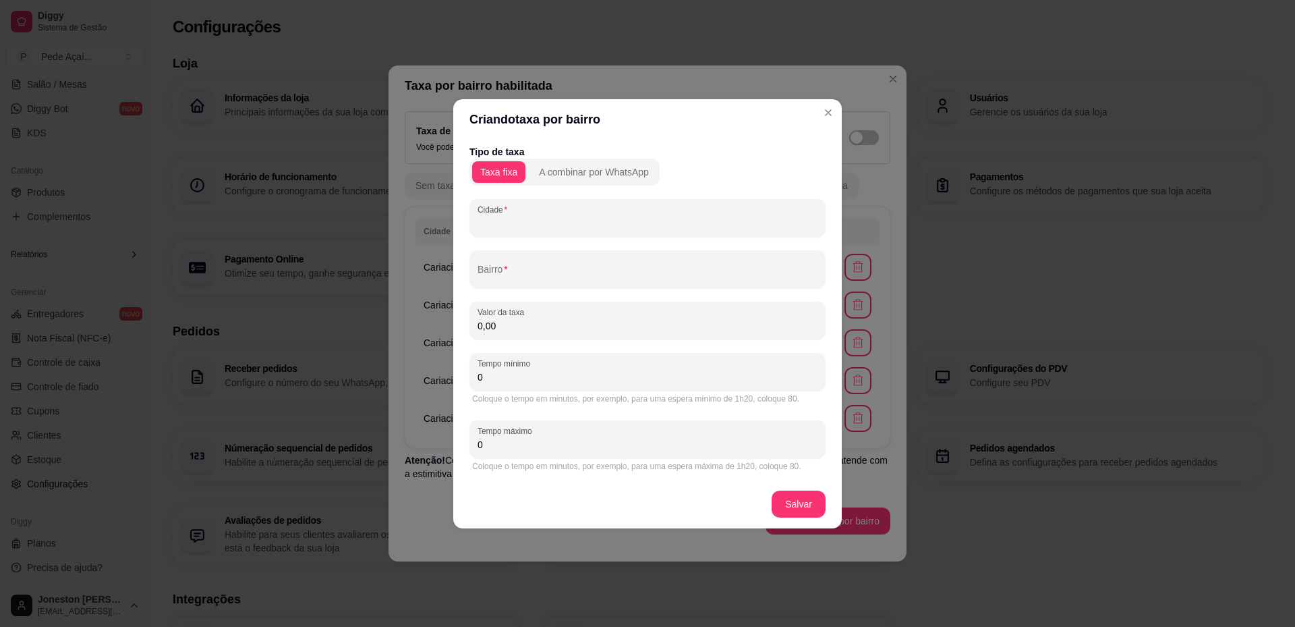
click at [540, 223] on input "Cidade" at bounding box center [648, 223] width 340 height 13
type input "I"
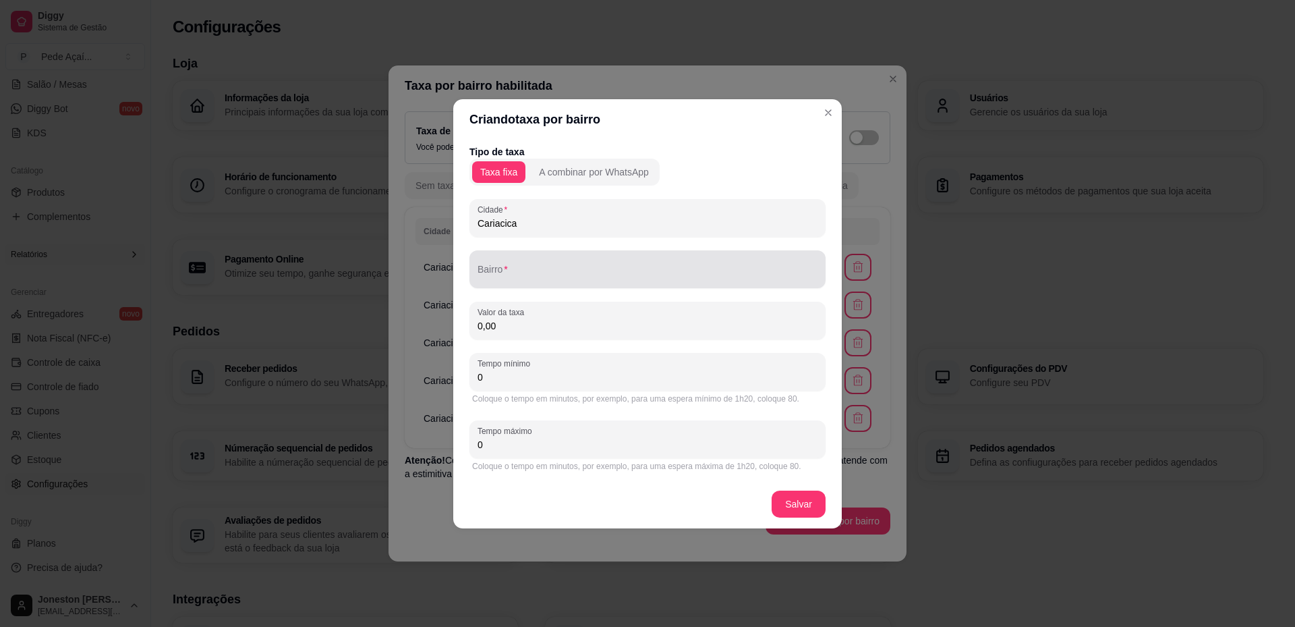
type input "Cariacica"
click at [535, 272] on input "Bairro" at bounding box center [648, 274] width 340 height 13
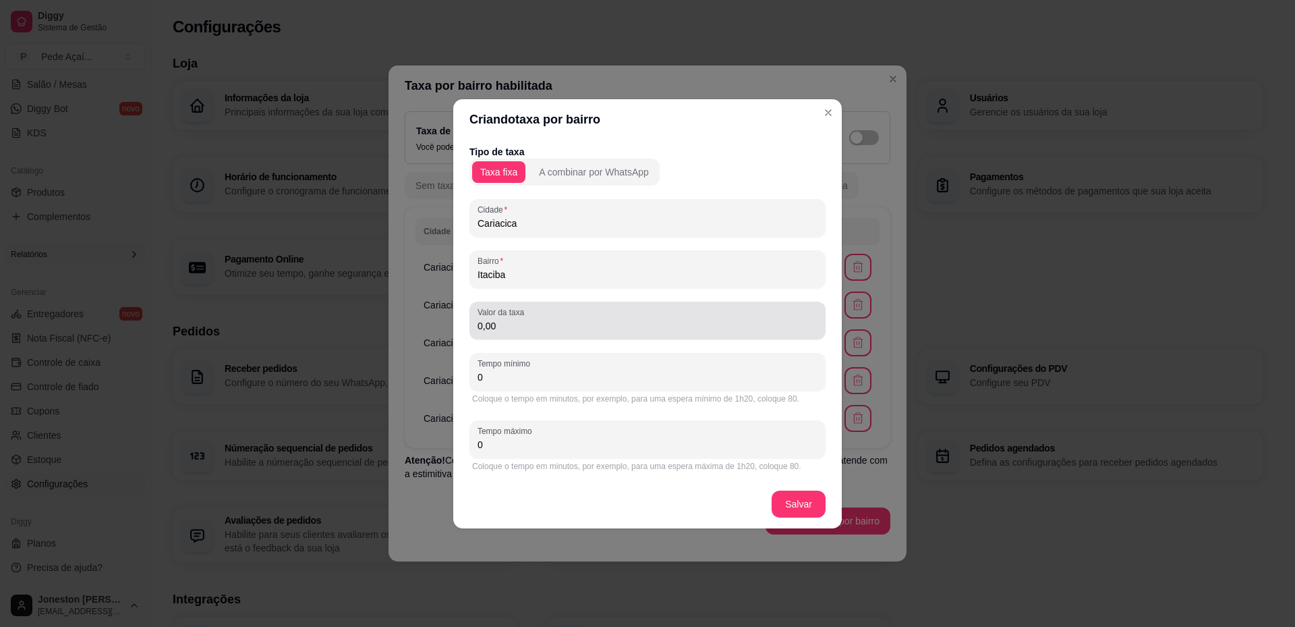
type input "Itaciba"
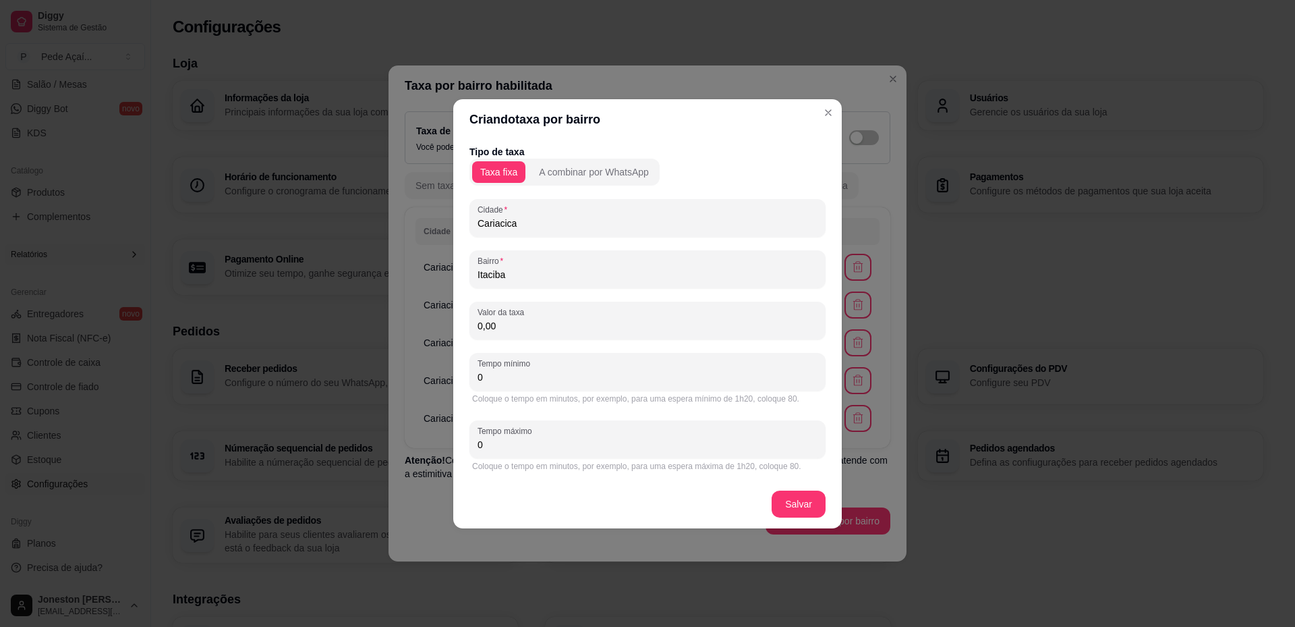
click at [530, 327] on input "0,00" at bounding box center [648, 325] width 340 height 13
click at [368, 320] on div "Criando taxa por bairro Tipo de taxa Taxa fixa A combinar por WhatsApp Cidade C…" at bounding box center [647, 313] width 1295 height 627
drag, startPoint x: 480, startPoint y: 327, endPoint x: 441, endPoint y: 327, distance: 39.8
click at [441, 327] on div "Criando taxa por bairro Tipo de taxa Taxa fixa A combinar por WhatsApp Cidade C…" at bounding box center [647, 313] width 1295 height 627
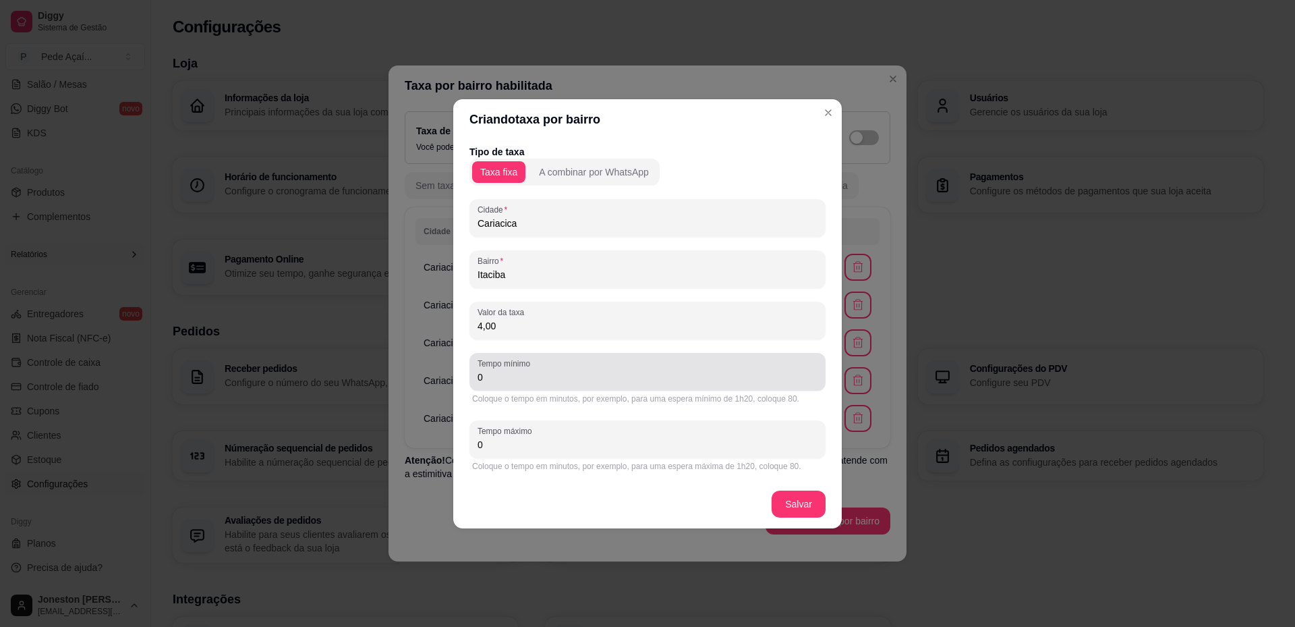
type input "4,00"
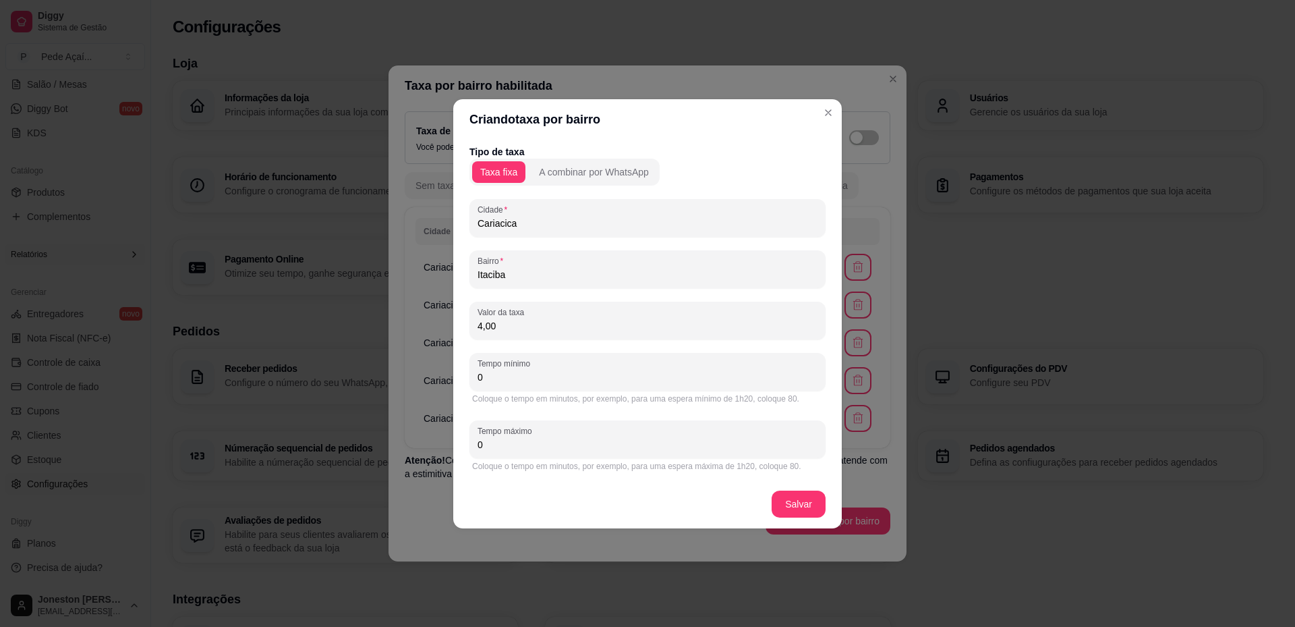
drag, startPoint x: 488, startPoint y: 382, endPoint x: 476, endPoint y: 380, distance: 12.3
click at [476, 380] on div "Tempo mínimo 0" at bounding box center [648, 372] width 356 height 38
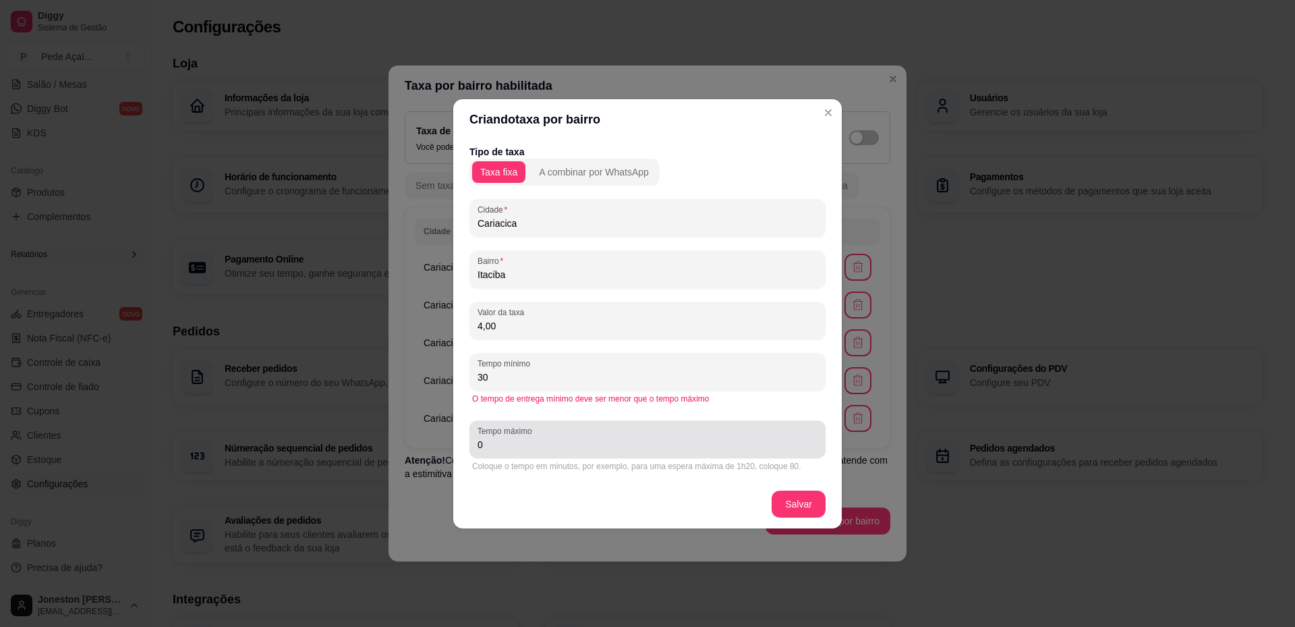
type input "30"
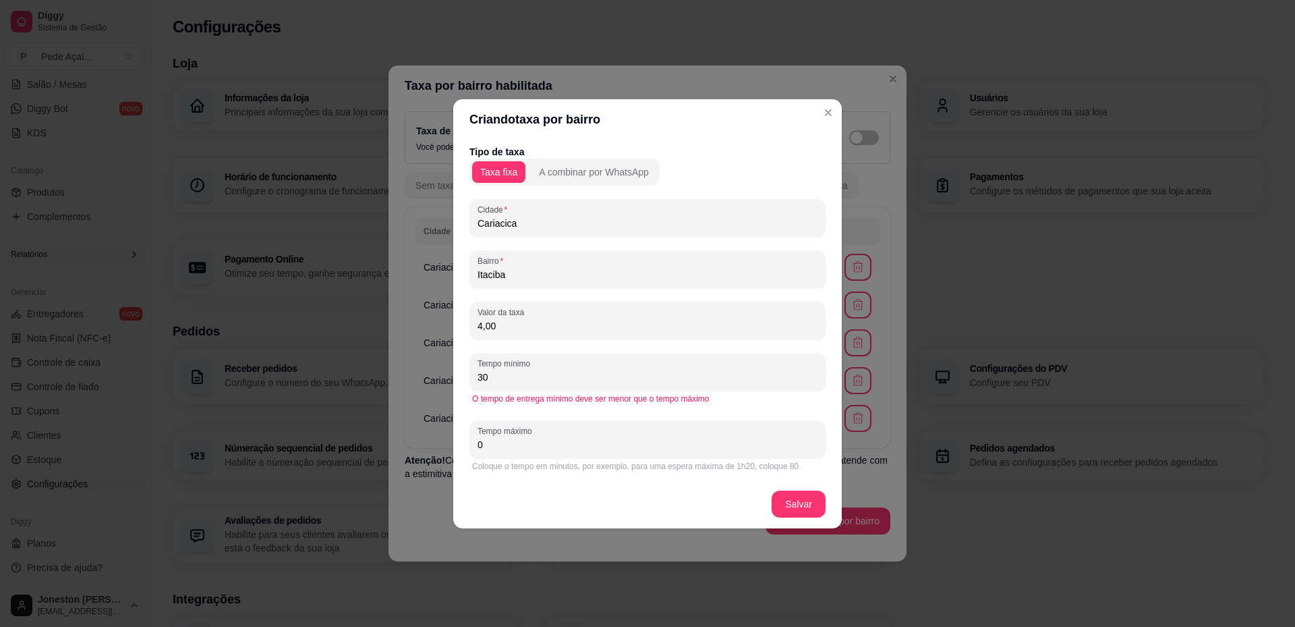
drag, startPoint x: 487, startPoint y: 442, endPoint x: 449, endPoint y: 442, distance: 37.8
click at [449, 442] on div "Criando taxa por bairro Tipo de taxa Taxa fixa A combinar por WhatsApp Cidade C…" at bounding box center [647, 313] width 1295 height 627
type input "50"
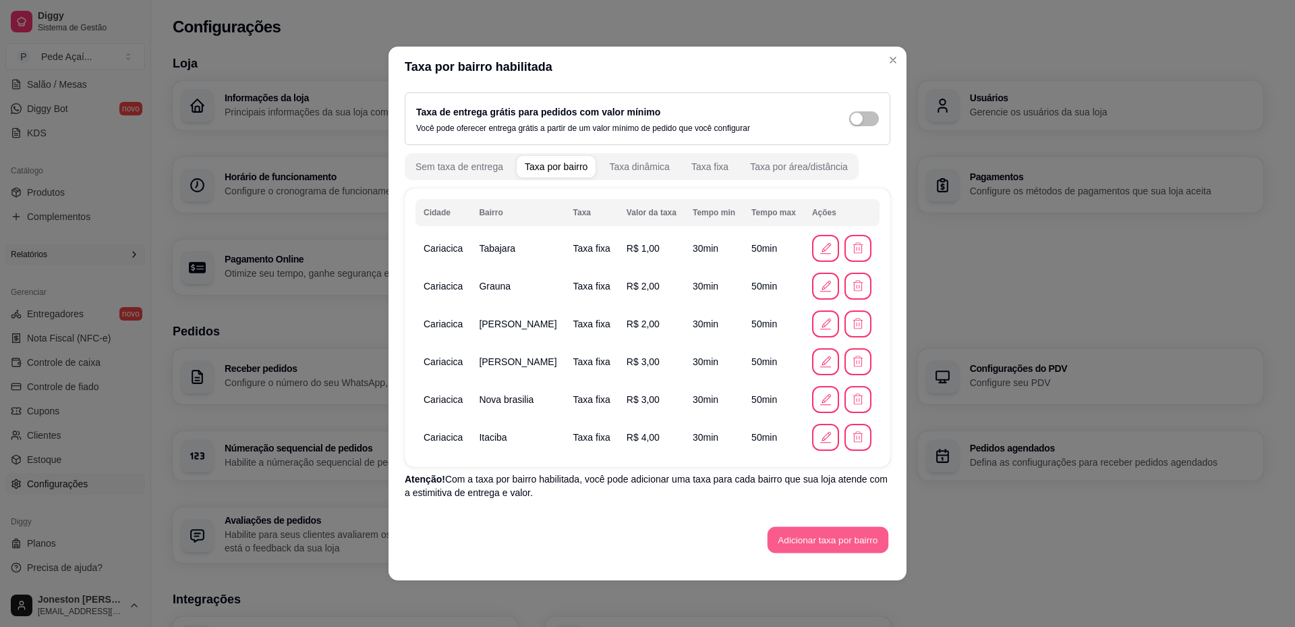
click at [806, 537] on button "Adicionar taxa por bairro" at bounding box center [828, 540] width 121 height 26
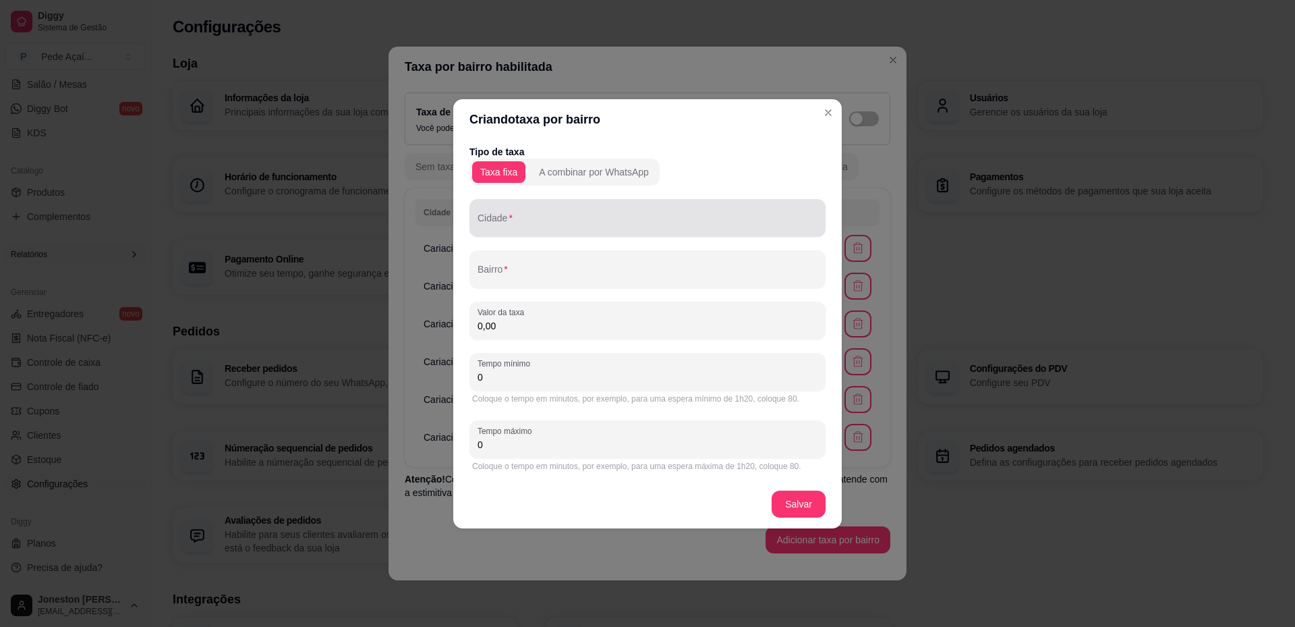
click at [522, 221] on input "Cidade" at bounding box center [648, 223] width 340 height 13
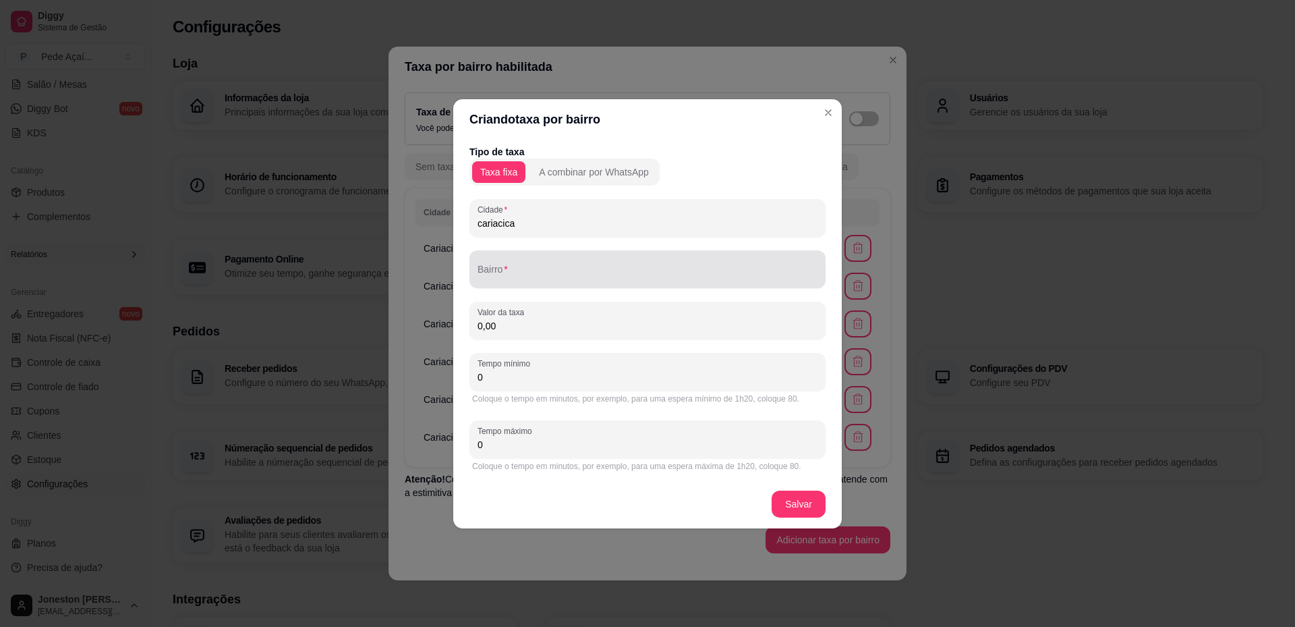
type input "cariacica"
click at [537, 274] on input "Bairro" at bounding box center [648, 274] width 340 height 13
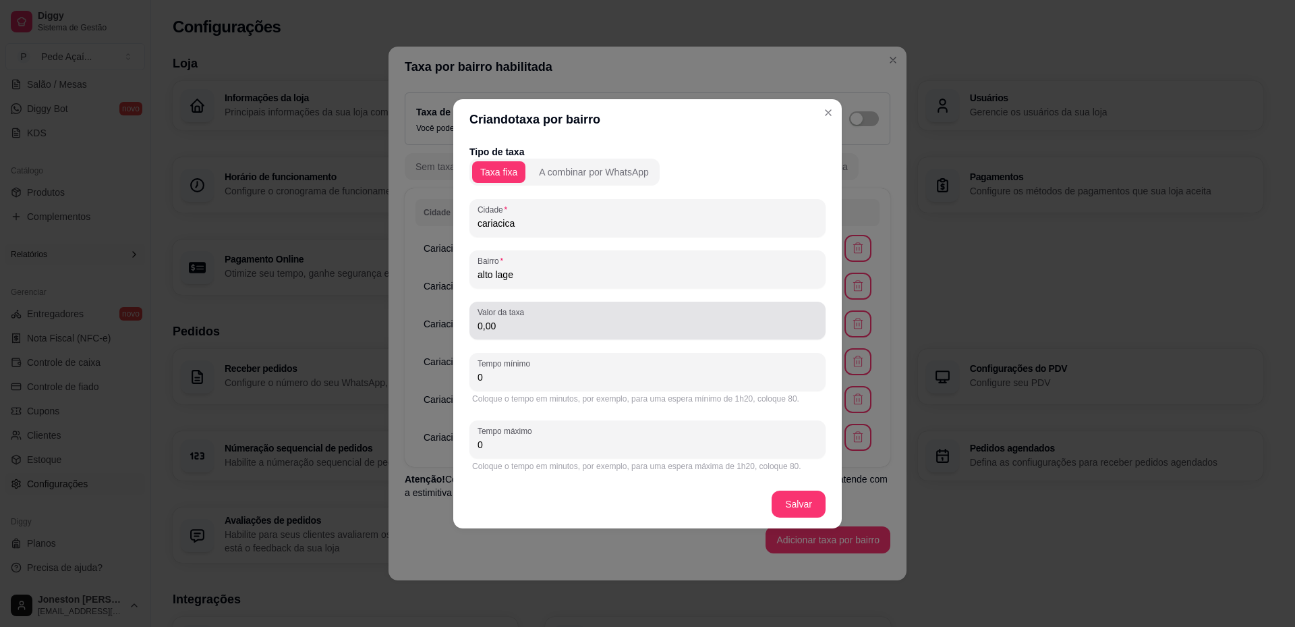
type input "alto lage"
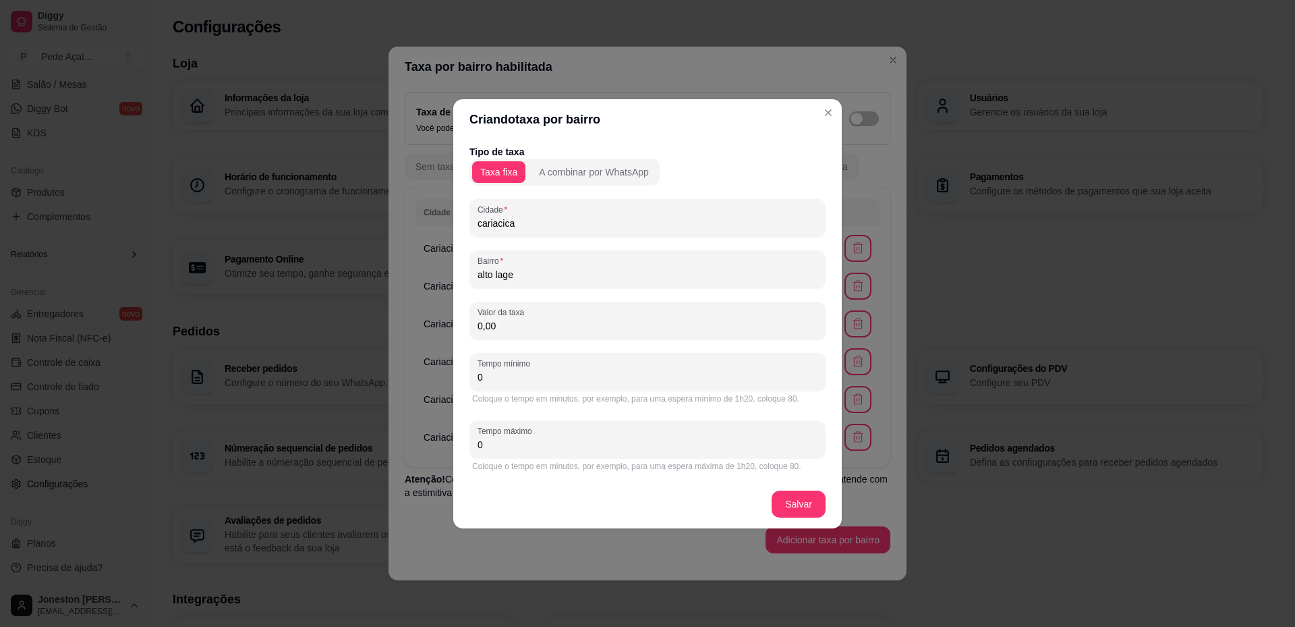
drag, startPoint x: 517, startPoint y: 328, endPoint x: 469, endPoint y: 328, distance: 47.9
click at [469, 328] on div "Tipo de taxa Taxa fixa A combinar por WhatsApp Cidade cariacica Bairro alto lag…" at bounding box center [647, 310] width 389 height 340
type input "4,00"
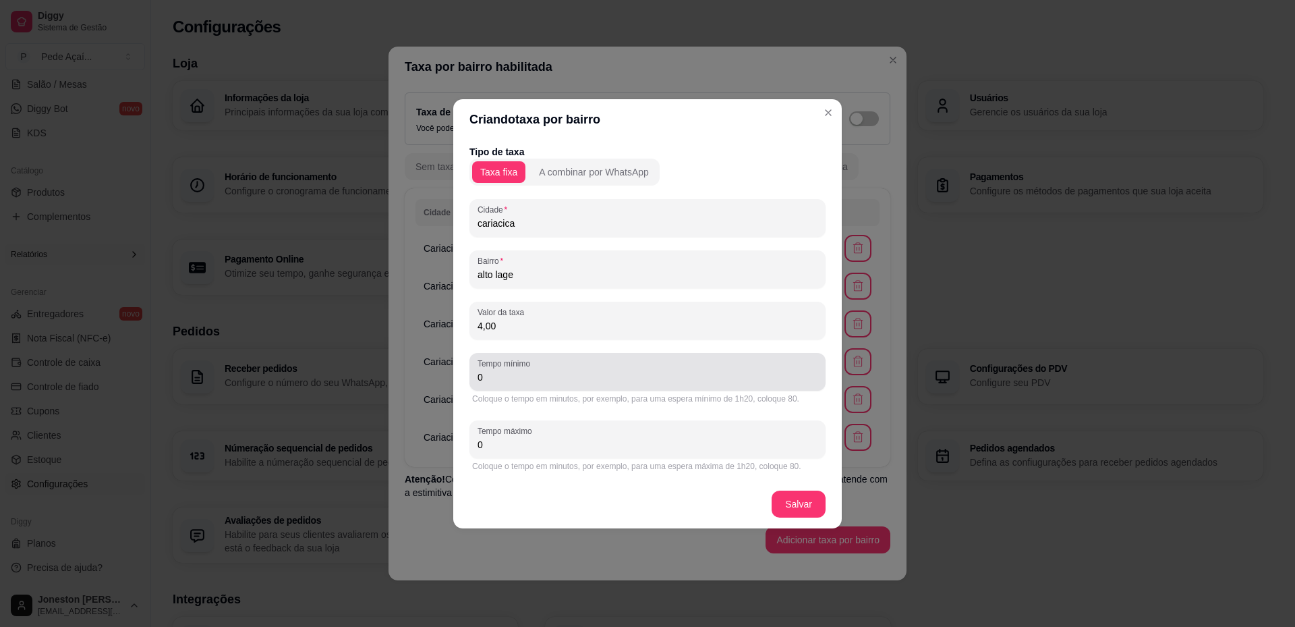
drag, startPoint x: 499, startPoint y: 385, endPoint x: 434, endPoint y: 376, distance: 65.3
click at [432, 378] on div "Criando taxa por bairro Tipo de taxa Taxa fixa A combinar por WhatsApp Cidade c…" at bounding box center [647, 313] width 1295 height 627
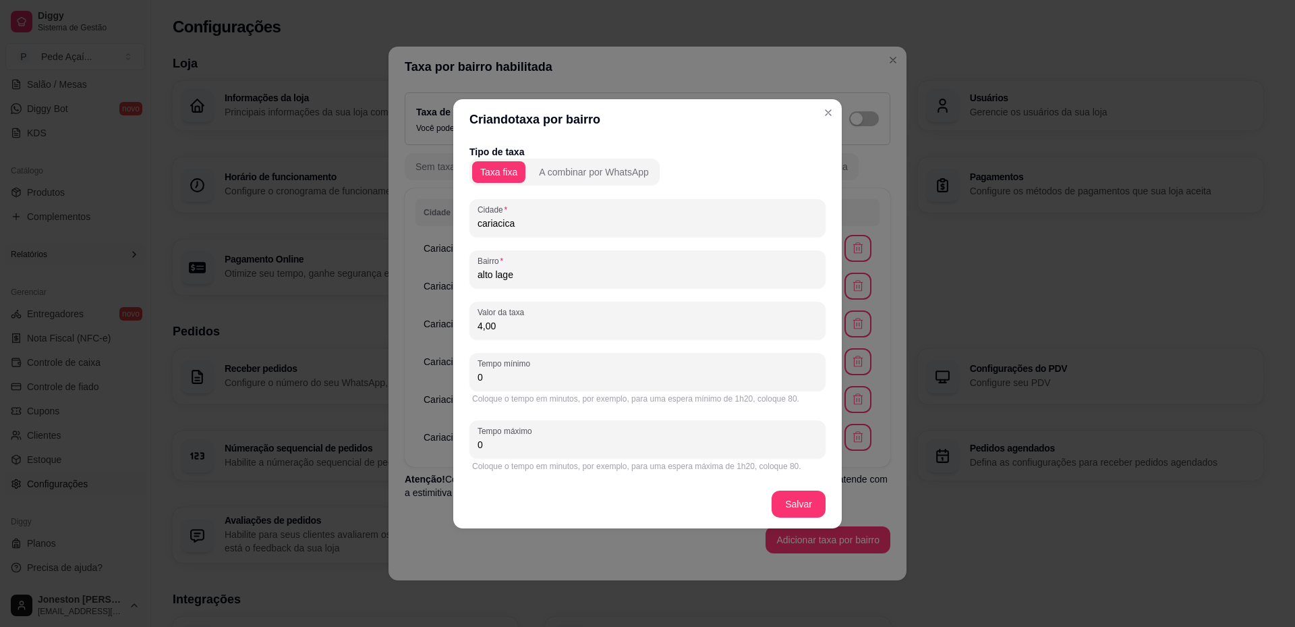
drag, startPoint x: 519, startPoint y: 371, endPoint x: 461, endPoint y: 376, distance: 58.3
click at [461, 376] on div "Tipo de taxa Taxa fixa A combinar por WhatsApp Cidade cariacica Bairro alto lag…" at bounding box center [647, 310] width 389 height 340
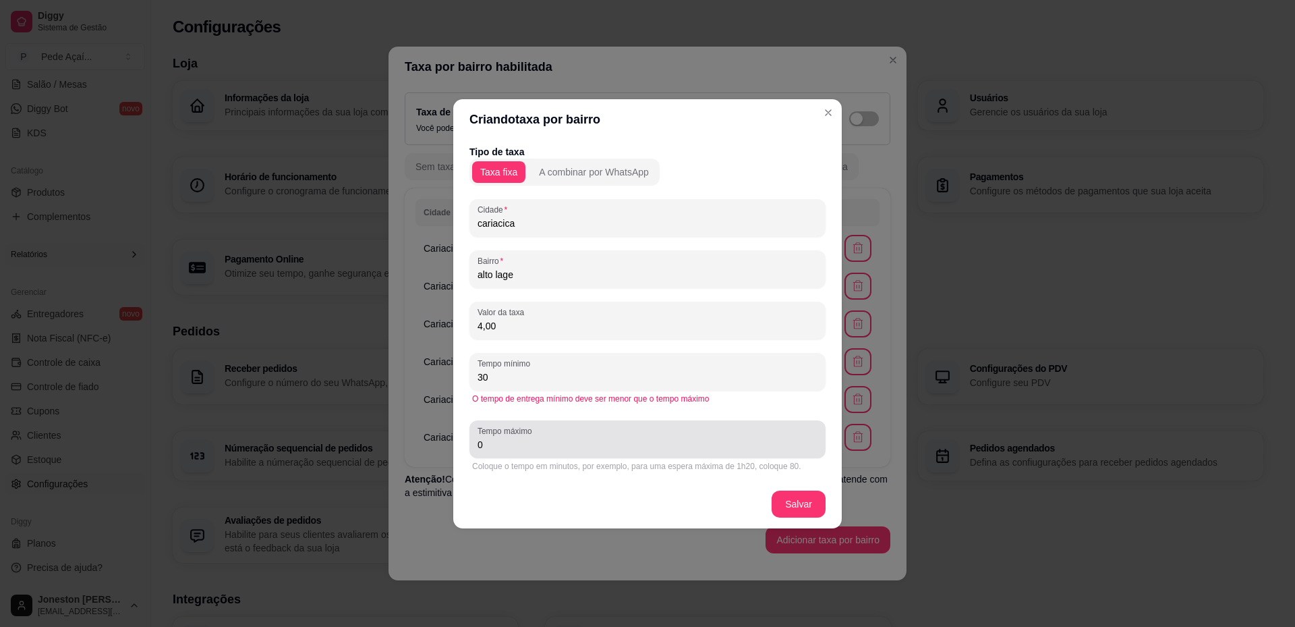
type input "30"
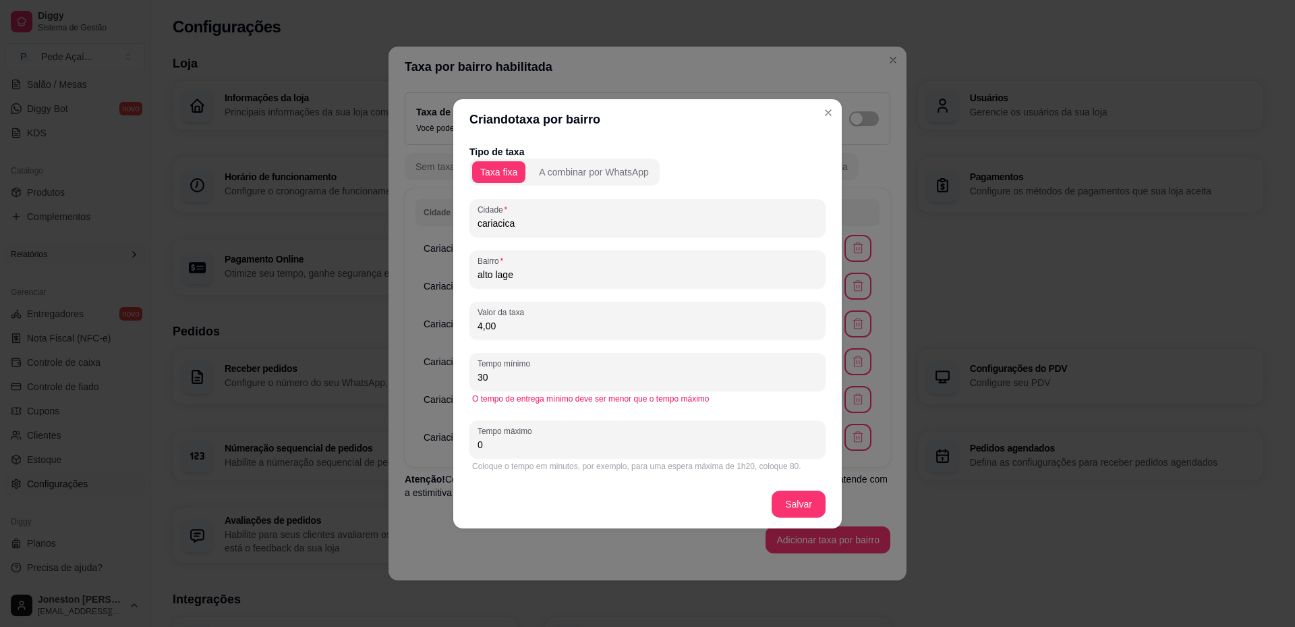
drag, startPoint x: 499, startPoint y: 447, endPoint x: 476, endPoint y: 442, distance: 24.1
click at [476, 442] on div "Tempo máximo 0" at bounding box center [648, 439] width 356 height 38
type input "50"
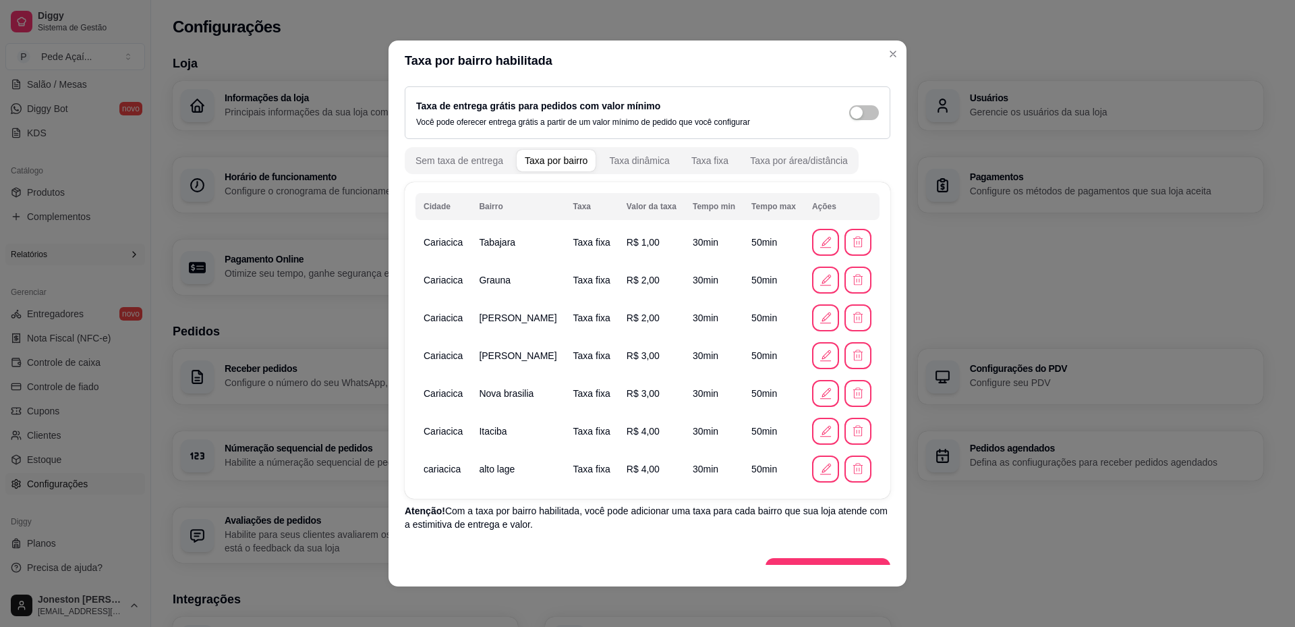
scroll to position [26, 0]
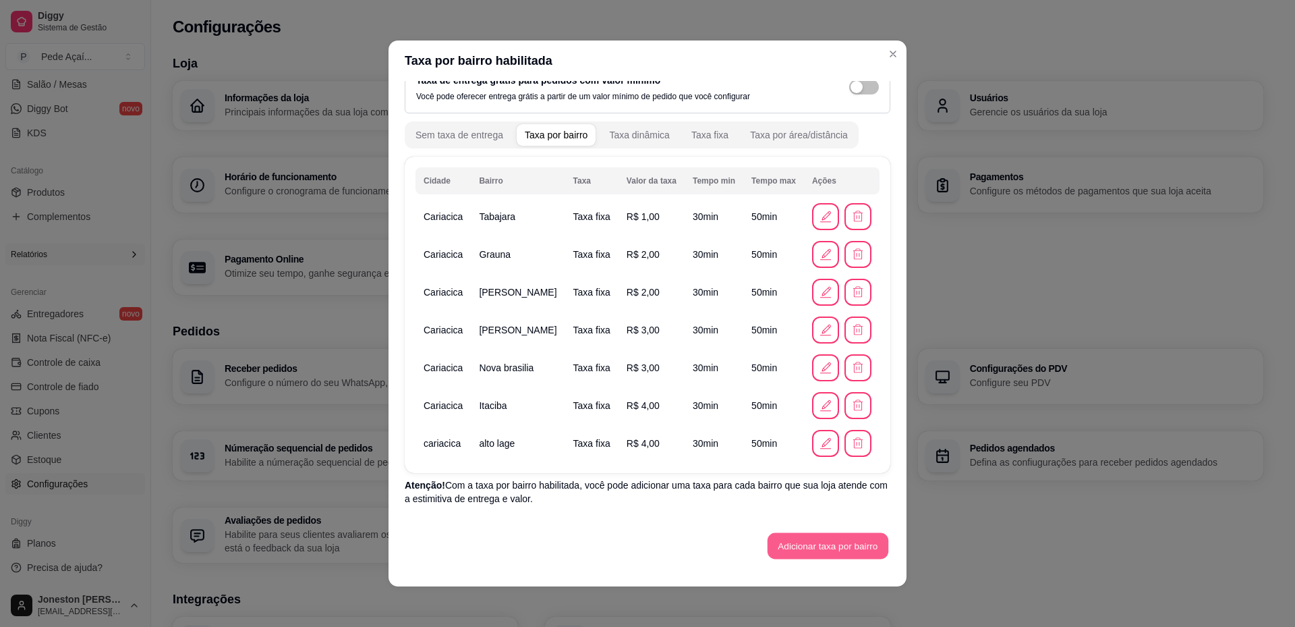
click at [800, 542] on button "Adicionar taxa por bairro" at bounding box center [828, 546] width 121 height 26
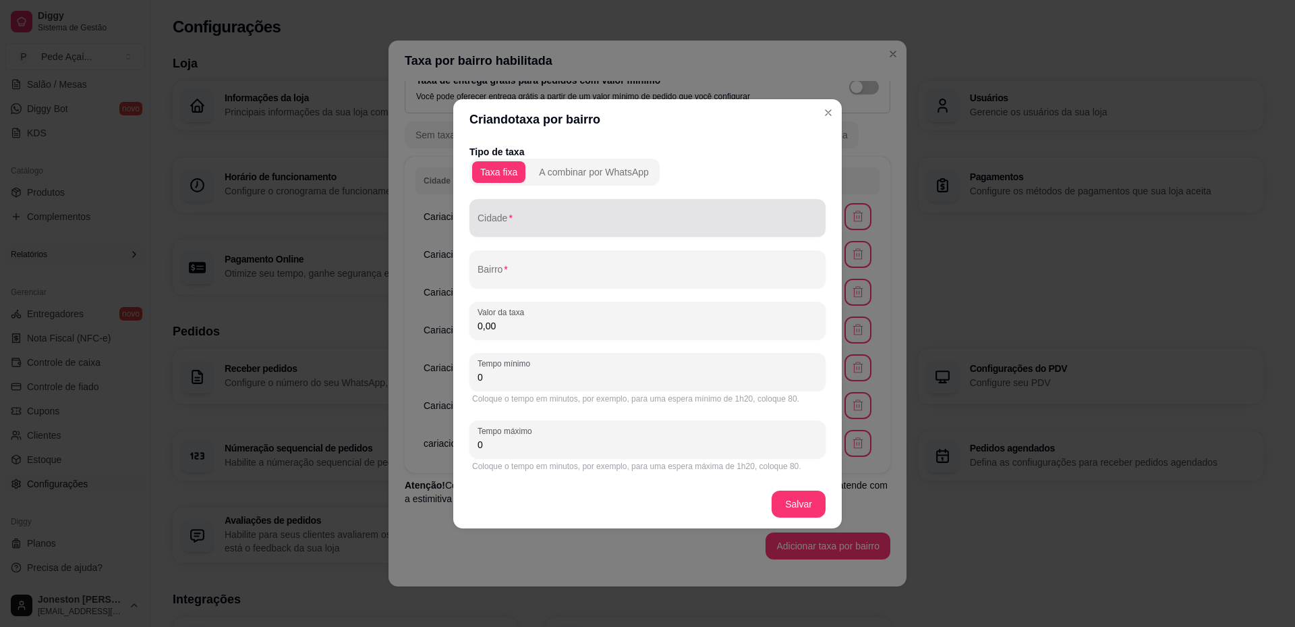
click at [523, 211] on div at bounding box center [648, 217] width 340 height 27
drag, startPoint x: 521, startPoint y: 227, endPoint x: 463, endPoint y: 224, distance: 57.4
click at [463, 224] on div "Tipo de taxa Taxa fixa A combinar por WhatsApp Cidade cariacica Bairro Valor da…" at bounding box center [647, 310] width 389 height 340
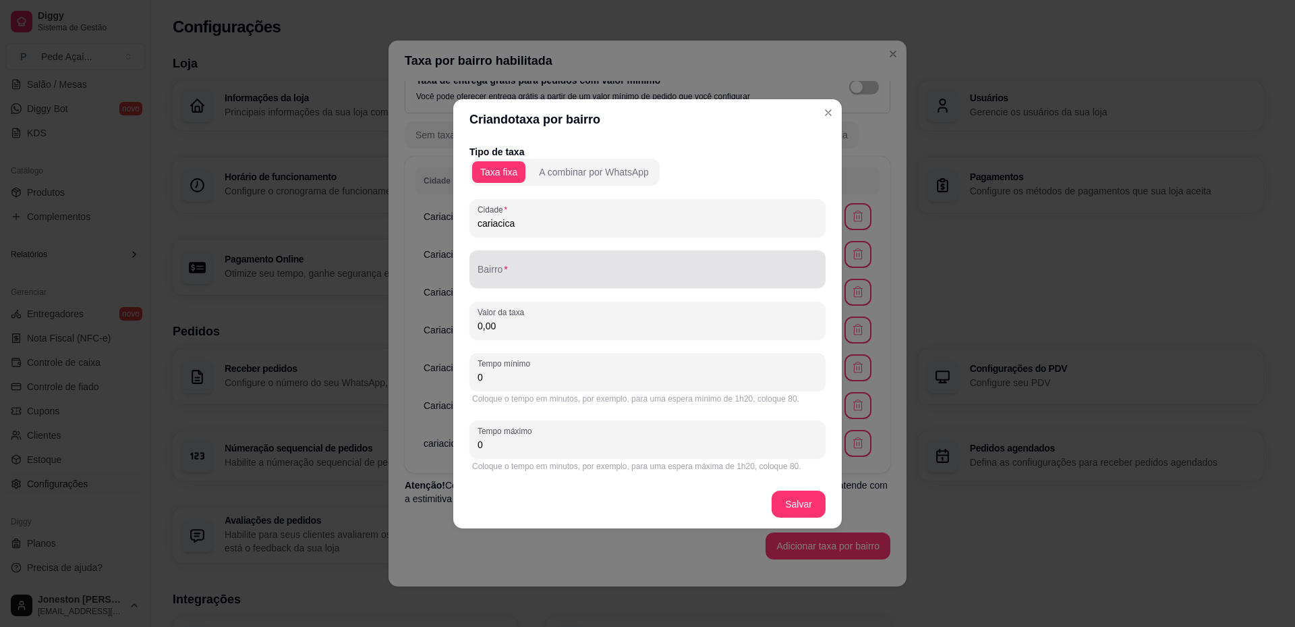
type input "cariacica"
click at [510, 264] on div at bounding box center [648, 269] width 340 height 27
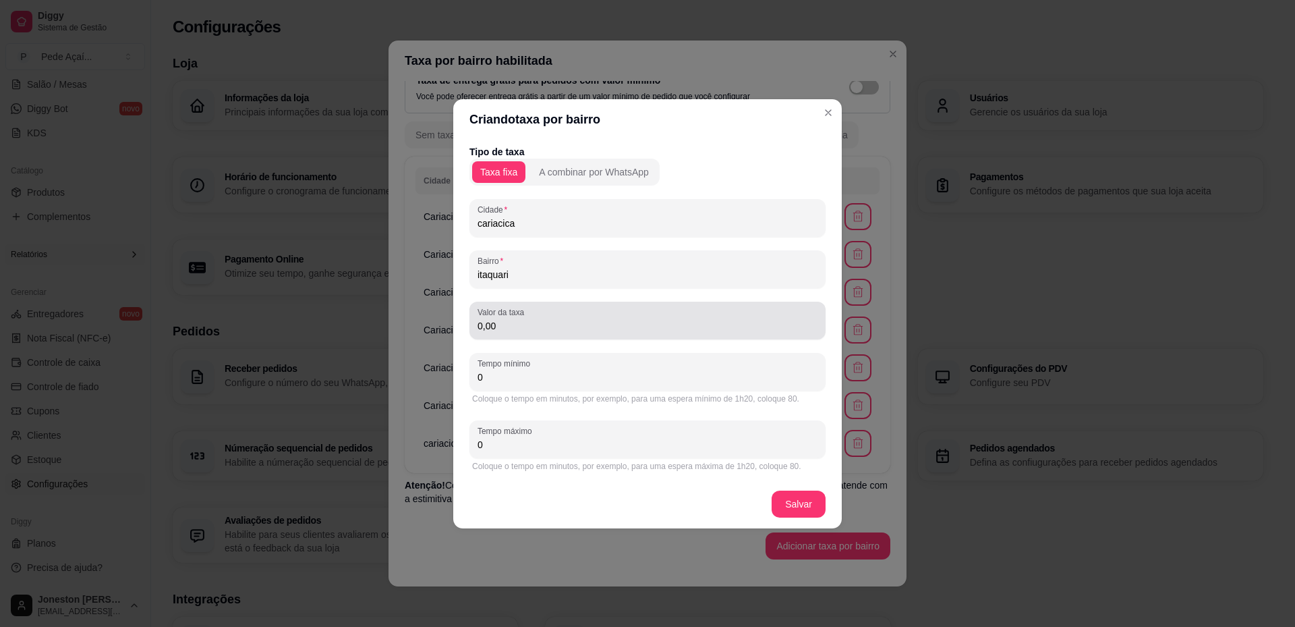
type input "itaquari"
click at [510, 333] on div "0,00" at bounding box center [648, 320] width 340 height 27
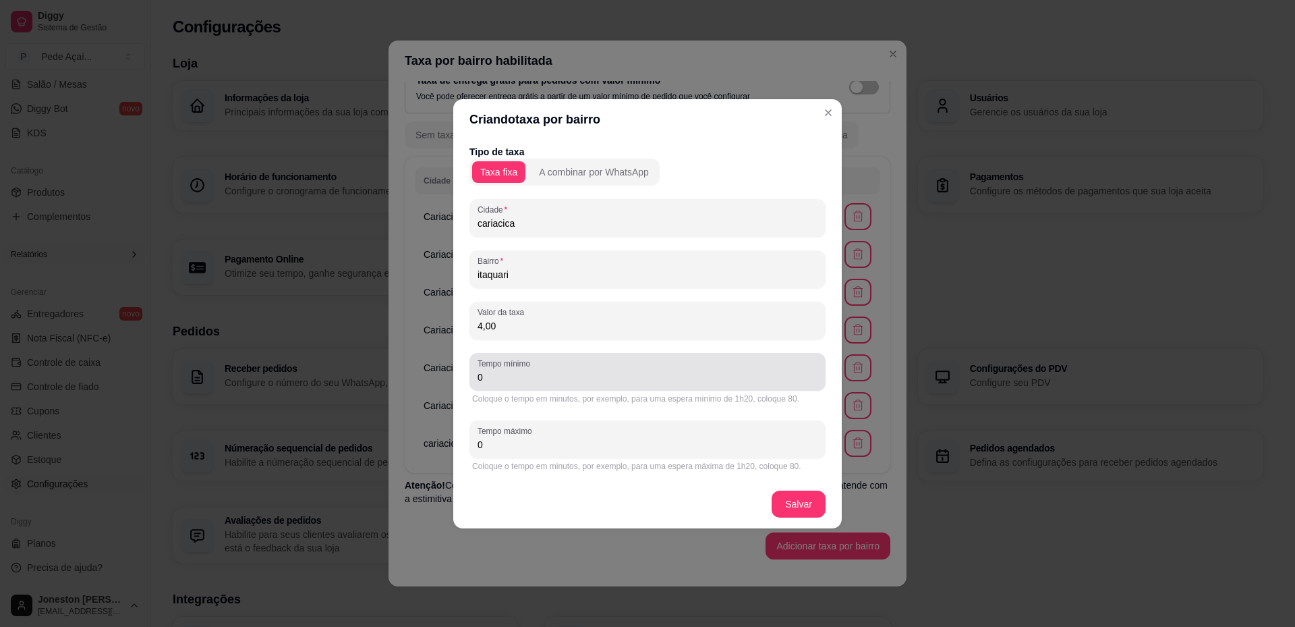
type input "4,00"
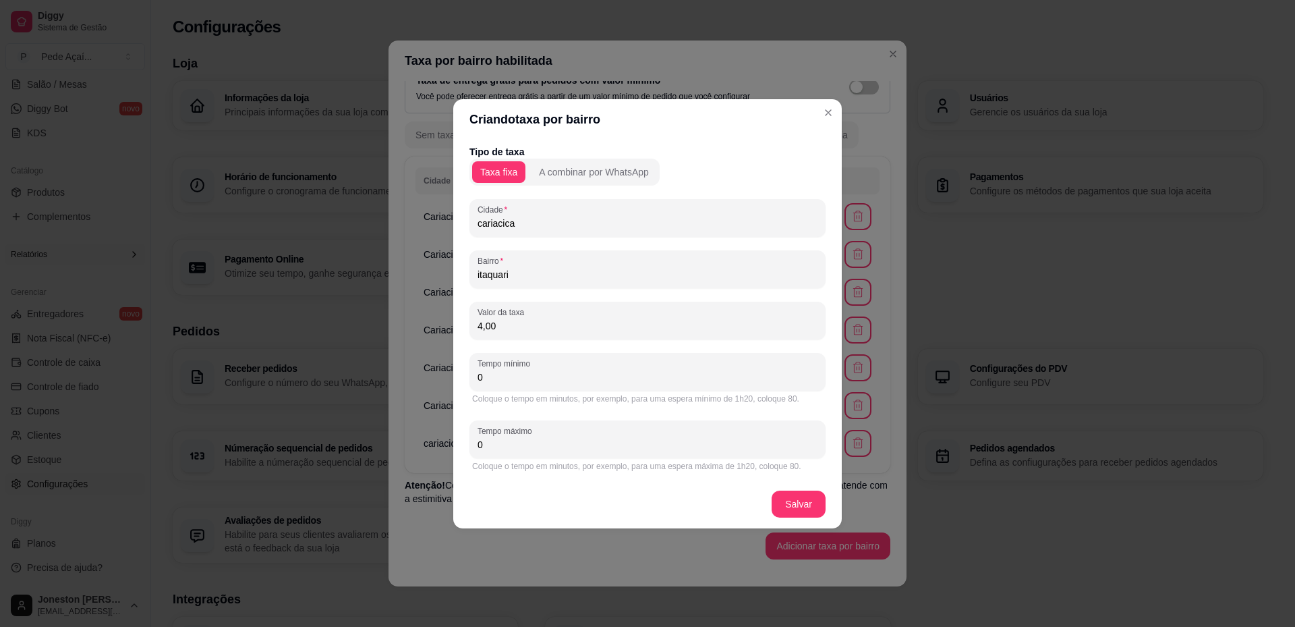
drag, startPoint x: 503, startPoint y: 373, endPoint x: 449, endPoint y: 376, distance: 54.0
click at [449, 376] on div "Criando taxa por bairro Tipo de taxa Taxa fixa A combinar por WhatsApp Cidade c…" at bounding box center [647, 313] width 1295 height 627
type input "30"
drag, startPoint x: 497, startPoint y: 445, endPoint x: 445, endPoint y: 446, distance: 52.0
click at [445, 446] on div "Criando taxa por bairro Tipo de taxa Taxa fixa A combinar por WhatsApp Cidade c…" at bounding box center [647, 313] width 1295 height 627
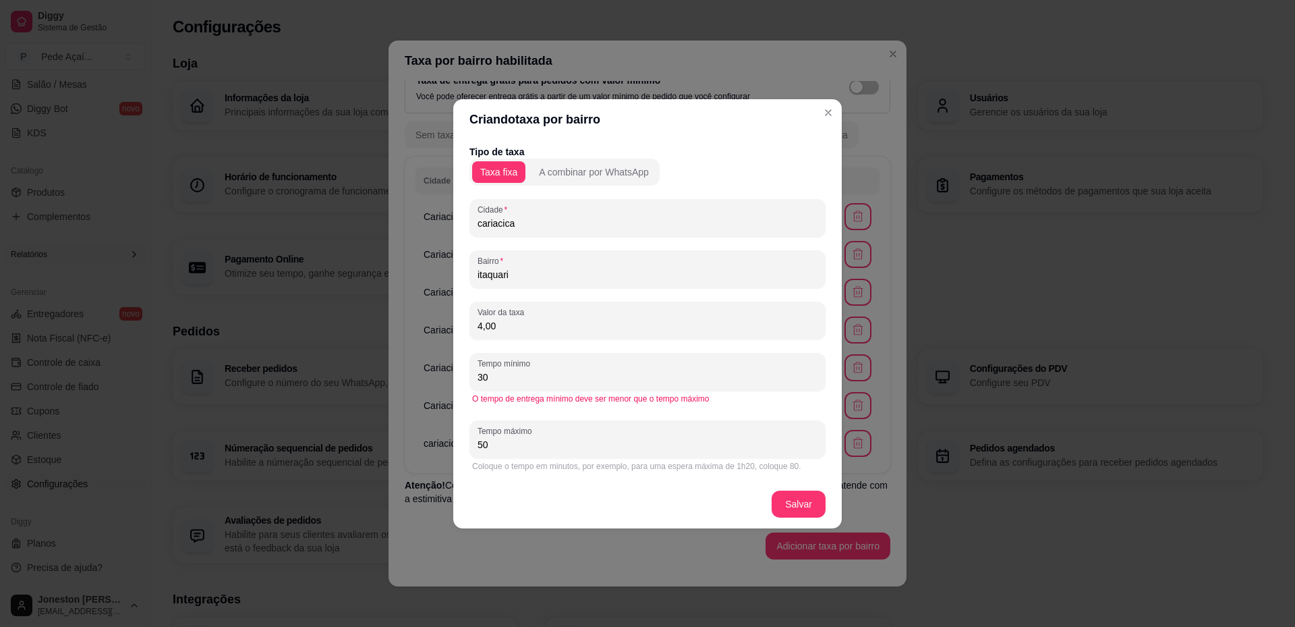
type input "50"
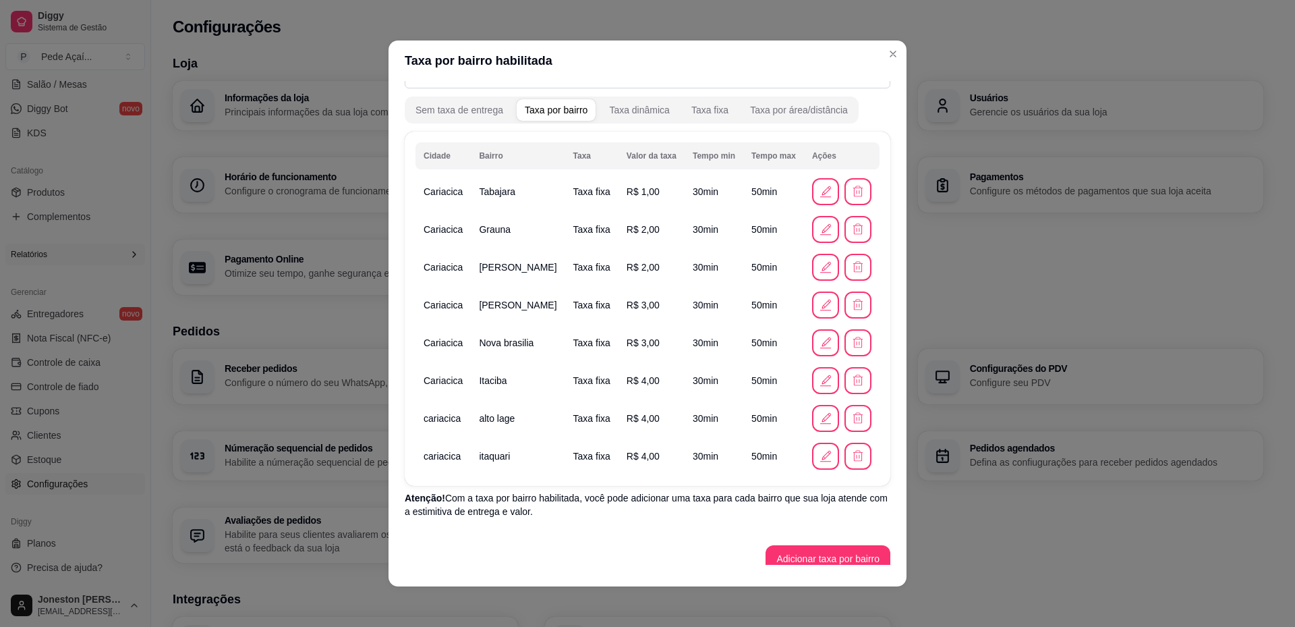
scroll to position [63, 0]
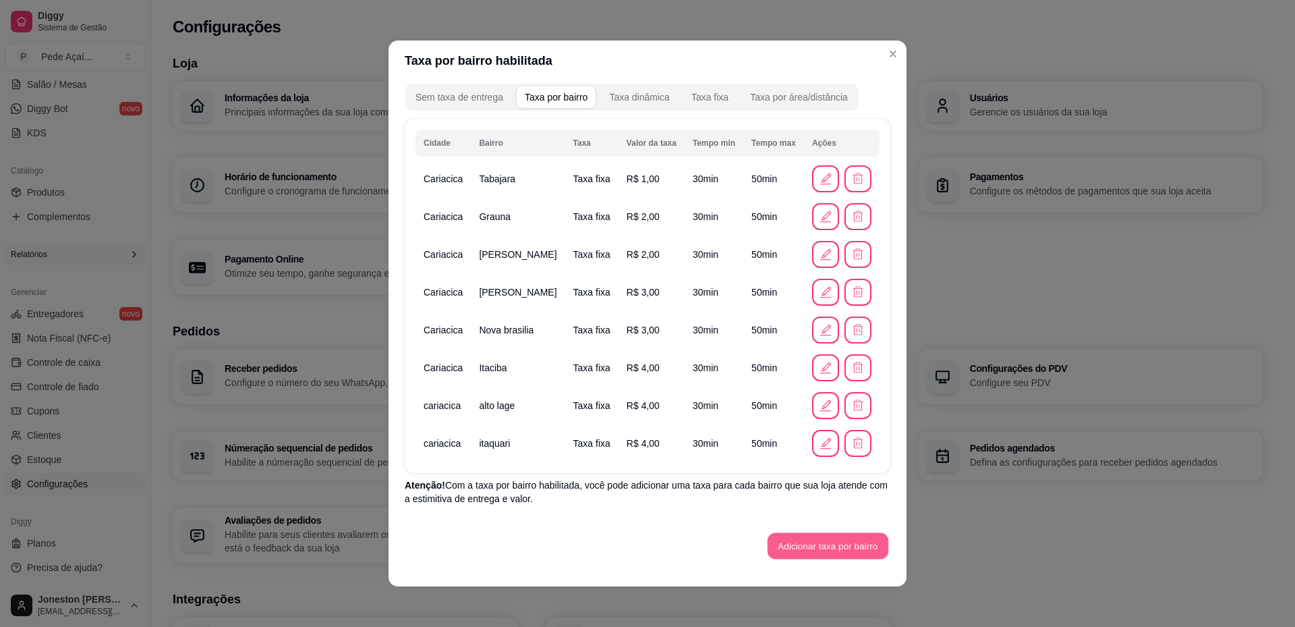
click at [791, 546] on button "Adicionar taxa por bairro" at bounding box center [828, 546] width 121 height 26
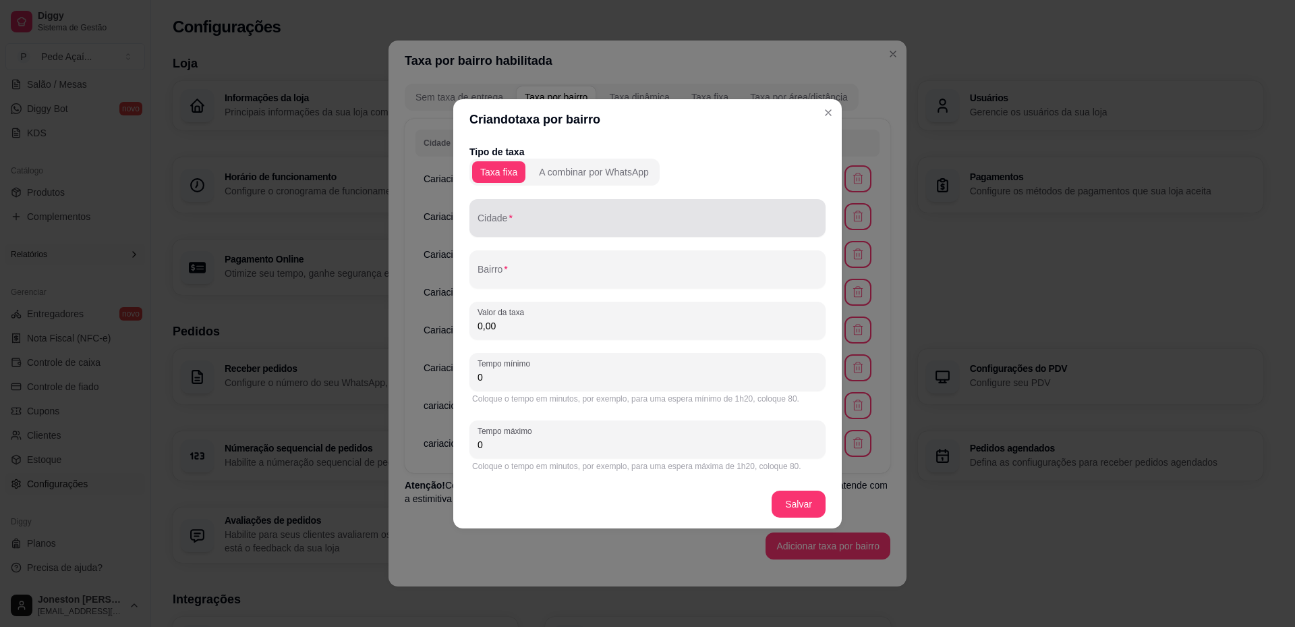
click at [540, 223] on input "Cidade" at bounding box center [648, 223] width 340 height 13
paste input "cariacica"
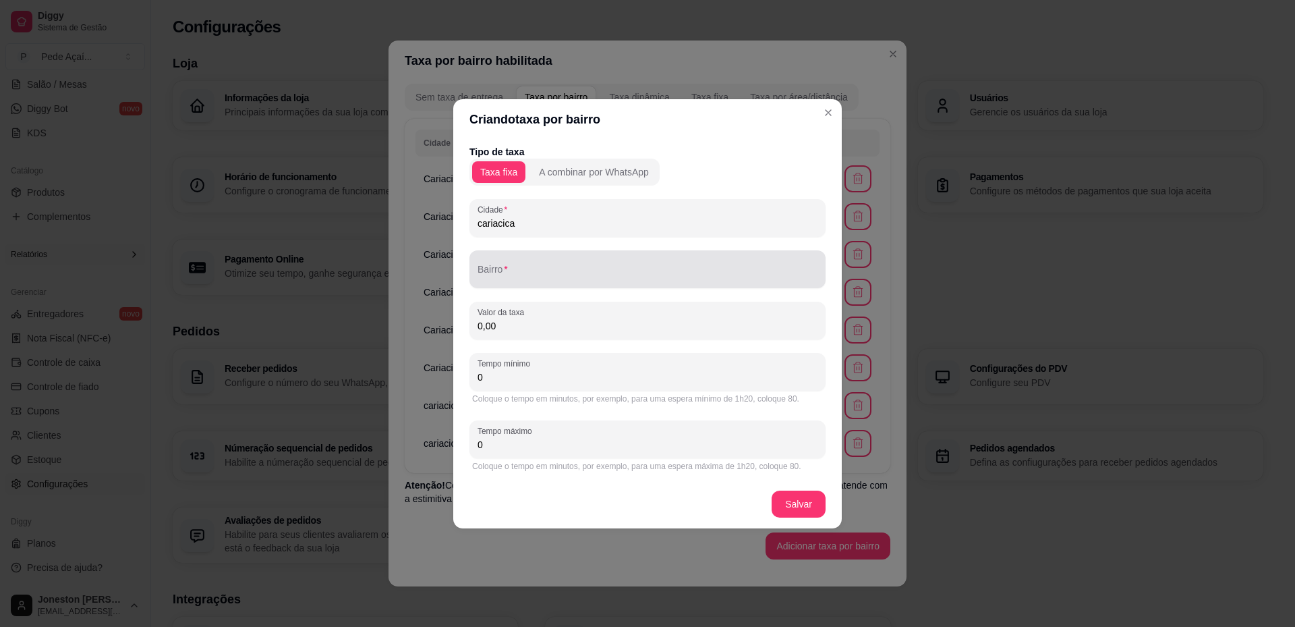
type input "cariacica"
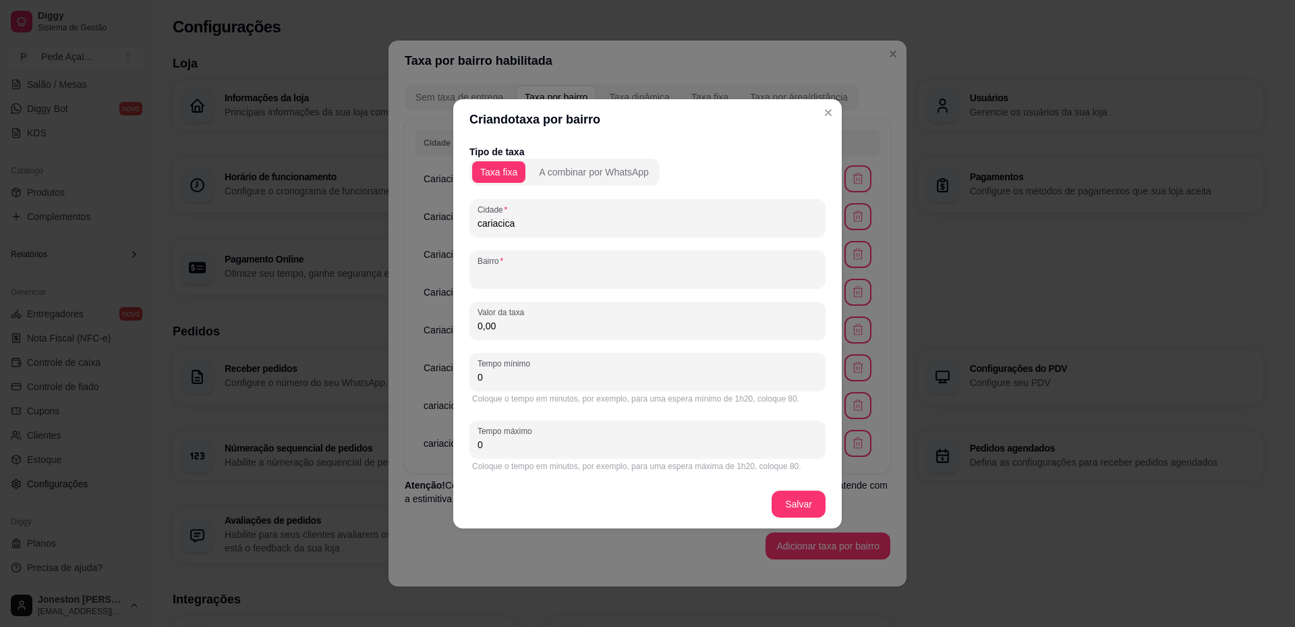
drag, startPoint x: 534, startPoint y: 267, endPoint x: 523, endPoint y: 269, distance: 11.6
click at [530, 271] on input "Bairro" at bounding box center [648, 274] width 340 height 13
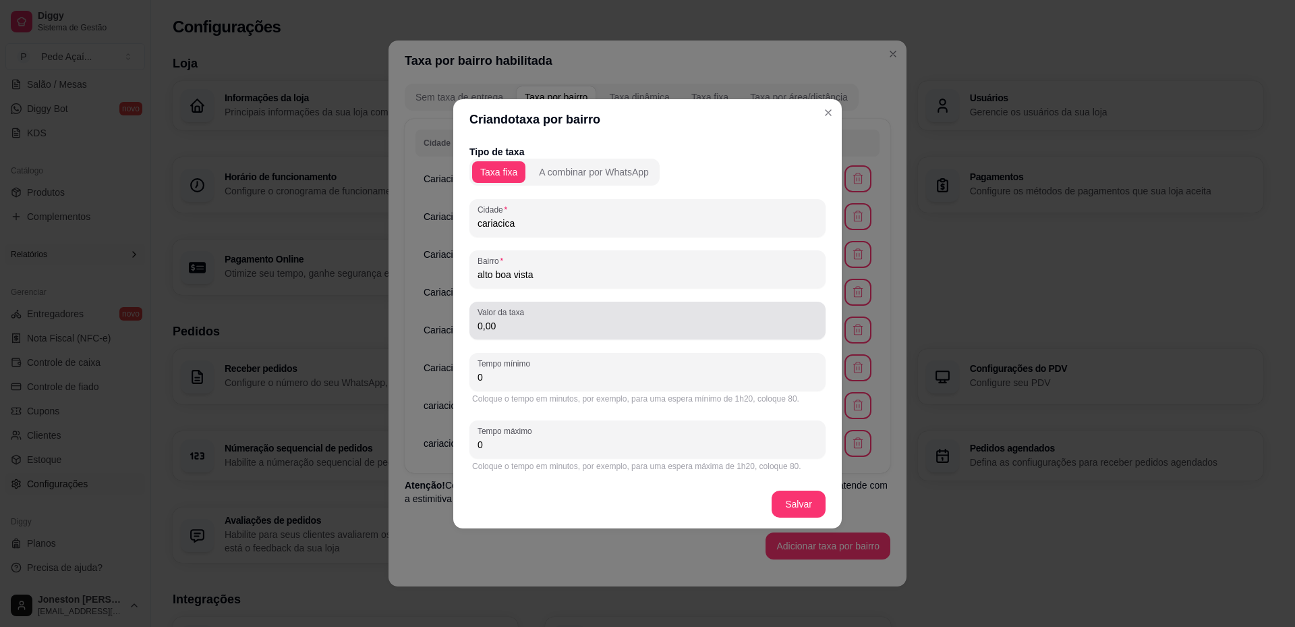
type input "alto boa vista"
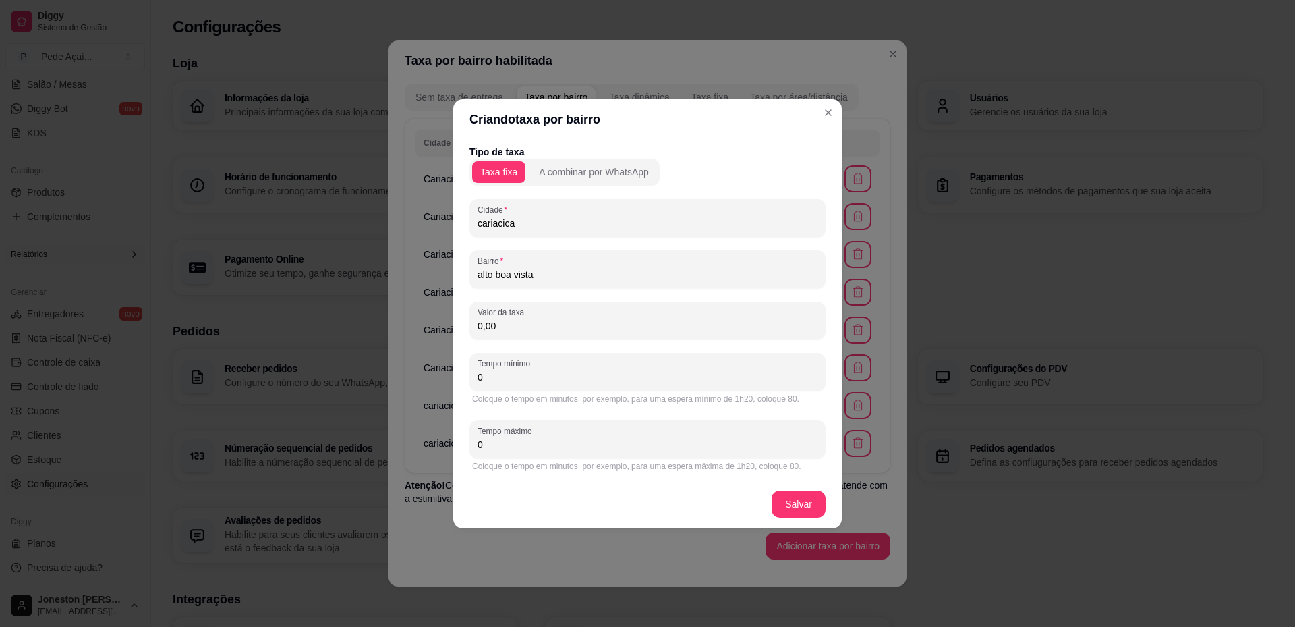
drag, startPoint x: 488, startPoint y: 321, endPoint x: 479, endPoint y: 321, distance: 8.8
click at [479, 321] on input "0,00" at bounding box center [648, 325] width 340 height 13
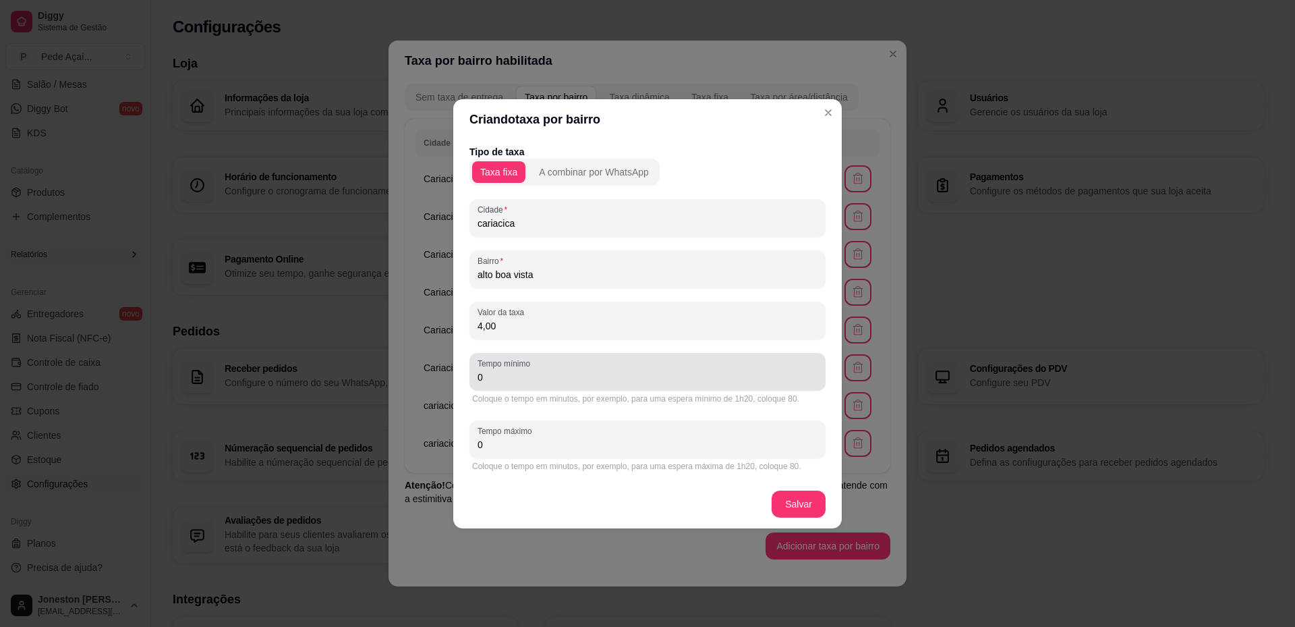
type input "4,00"
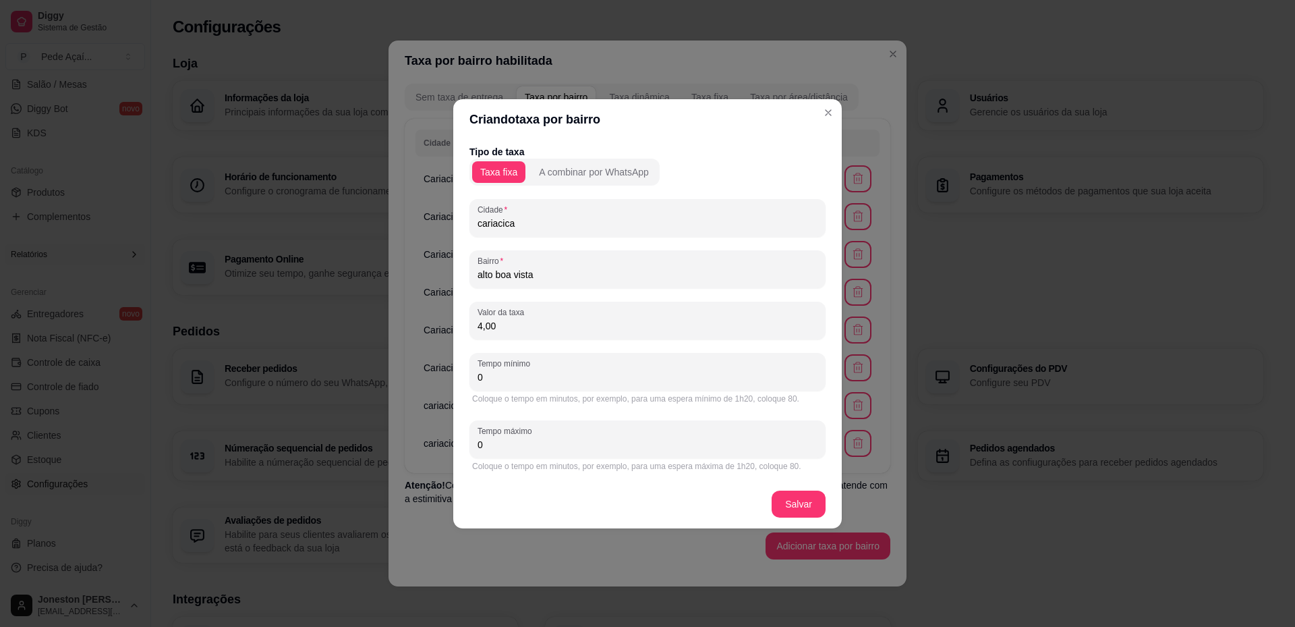
drag, startPoint x: 510, startPoint y: 381, endPoint x: 449, endPoint y: 383, distance: 61.4
click at [449, 383] on div "Criando taxa por bairro Tipo de taxa Taxa fixa A combinar por WhatsApp Cidade c…" at bounding box center [647, 313] width 1295 height 627
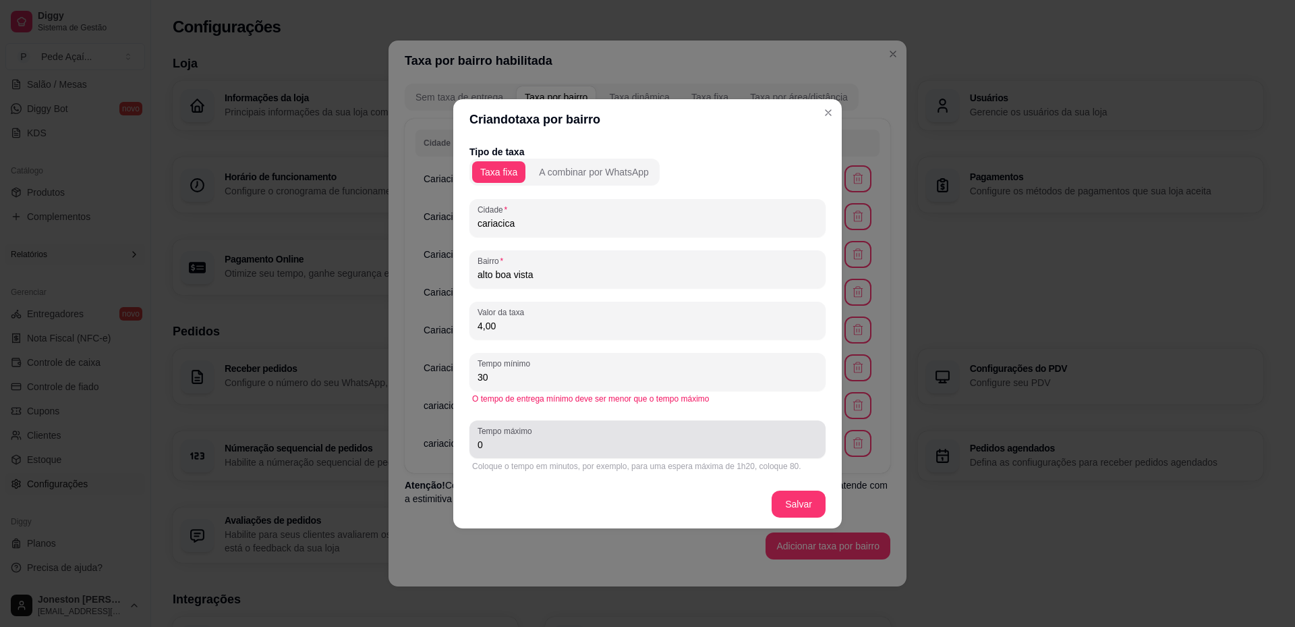
type input "30"
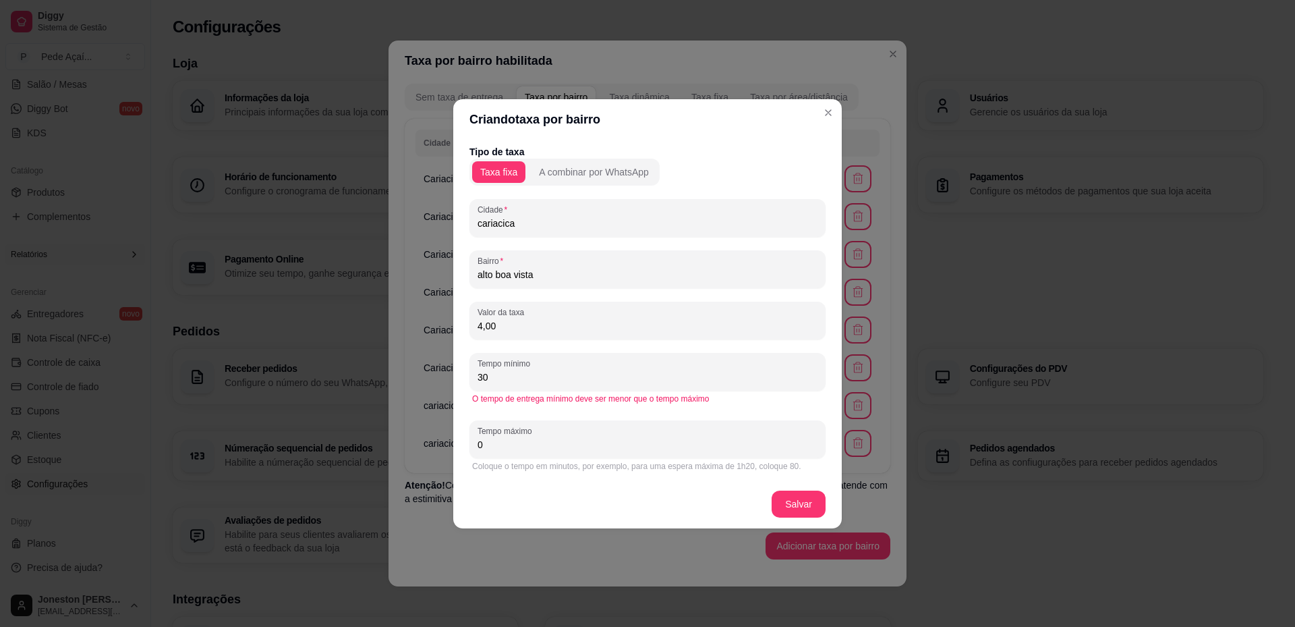
drag, startPoint x: 514, startPoint y: 437, endPoint x: 450, endPoint y: 437, distance: 64.1
click at [445, 438] on div "Criando taxa por bairro Tipo de taxa Taxa fixa A combinar por WhatsApp Cidade c…" at bounding box center [647, 313] width 1295 height 627
drag, startPoint x: 493, startPoint y: 447, endPoint x: 466, endPoint y: 444, distance: 27.2
click at [466, 444] on div "Tipo de taxa Taxa fixa A combinar por WhatsApp Cidade cariacica Bairro alto boa…" at bounding box center [647, 310] width 389 height 340
type input "50"
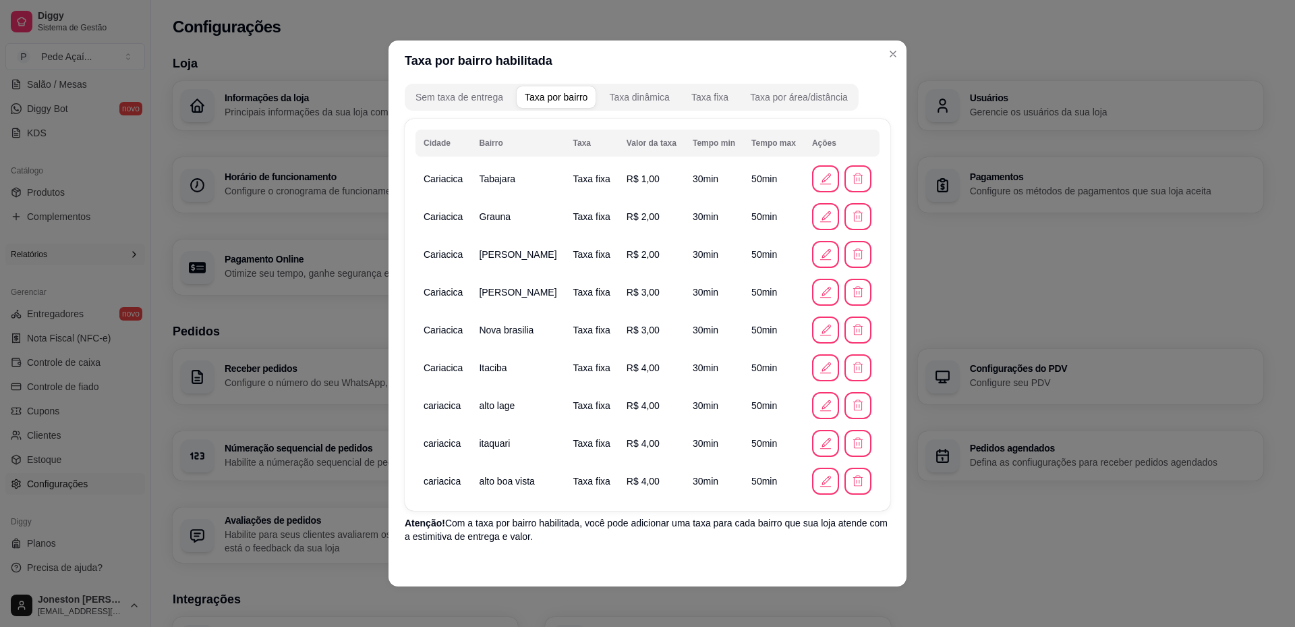
scroll to position [101, 0]
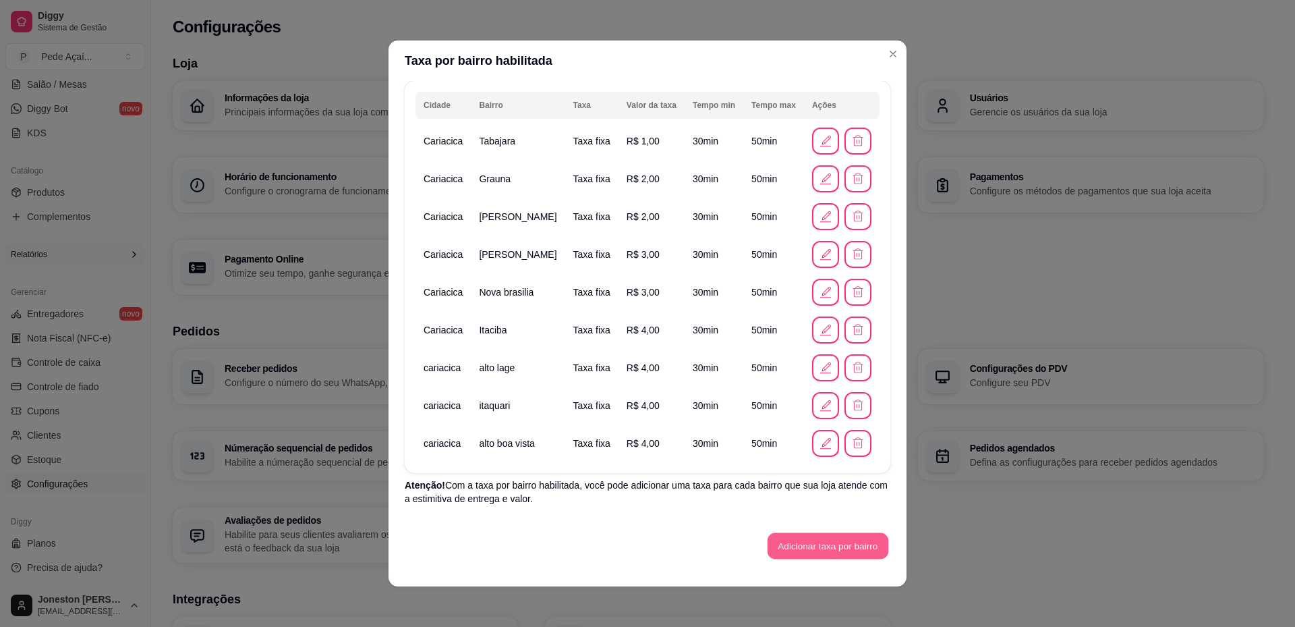
click at [787, 542] on button "Adicionar taxa por bairro" at bounding box center [828, 546] width 121 height 26
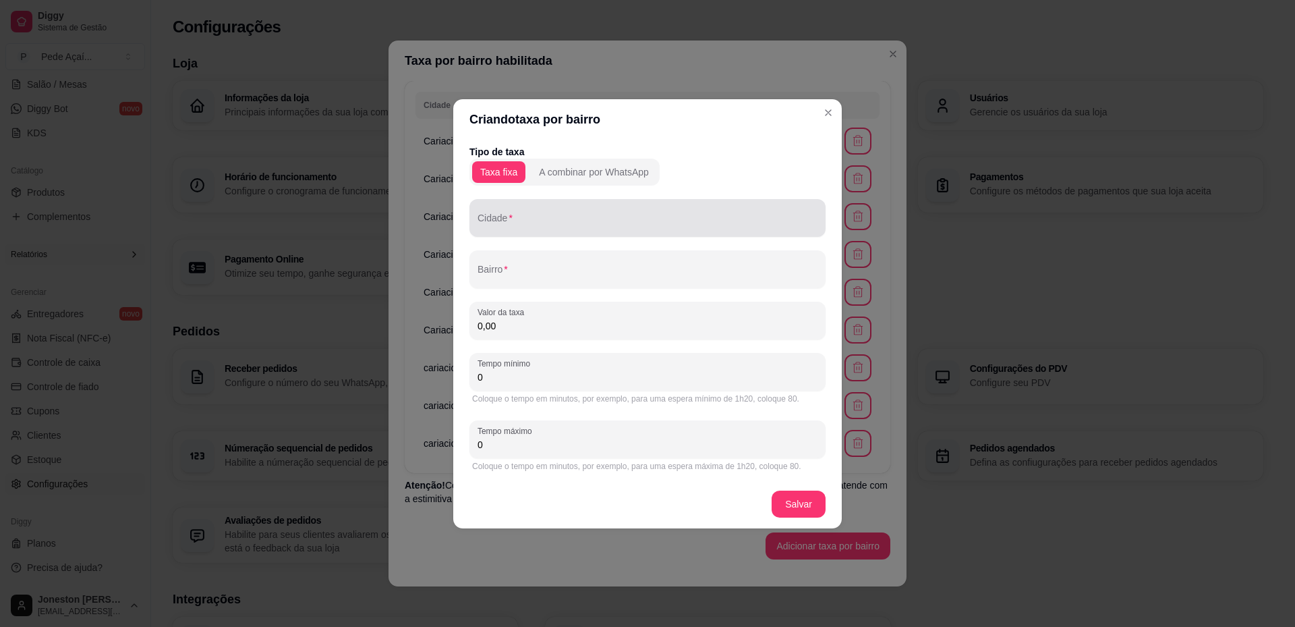
click at [557, 219] on input "Cidade" at bounding box center [648, 223] width 340 height 13
paste input "cariacica"
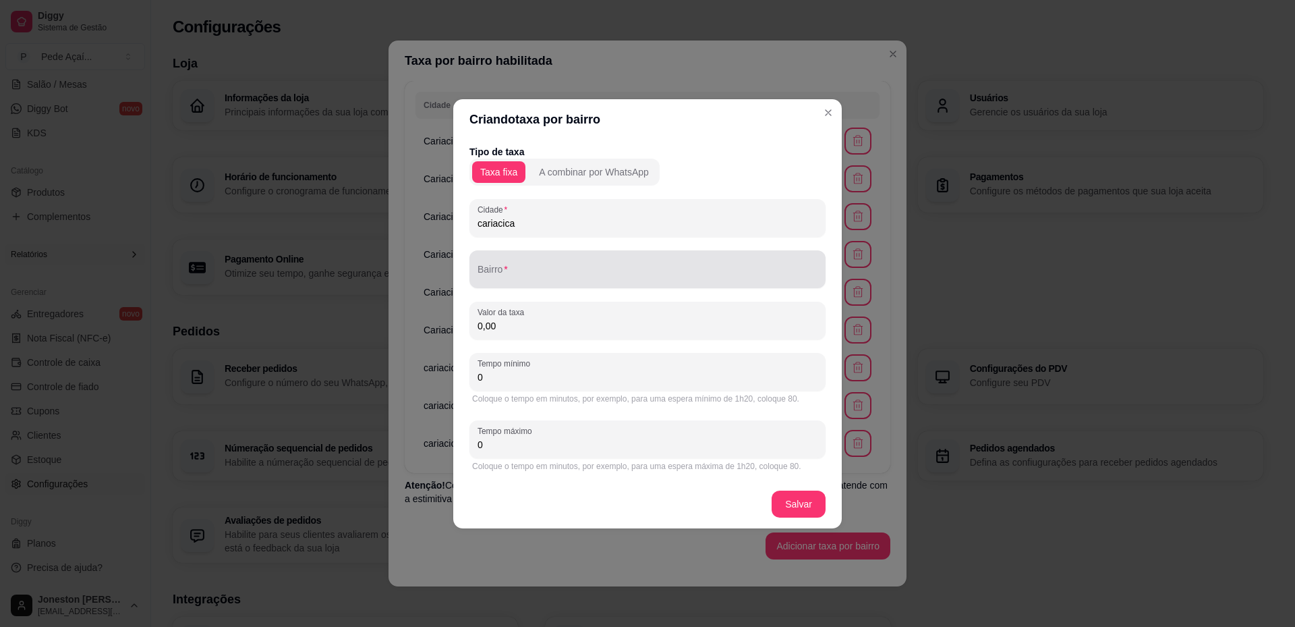
type input "cariacica"
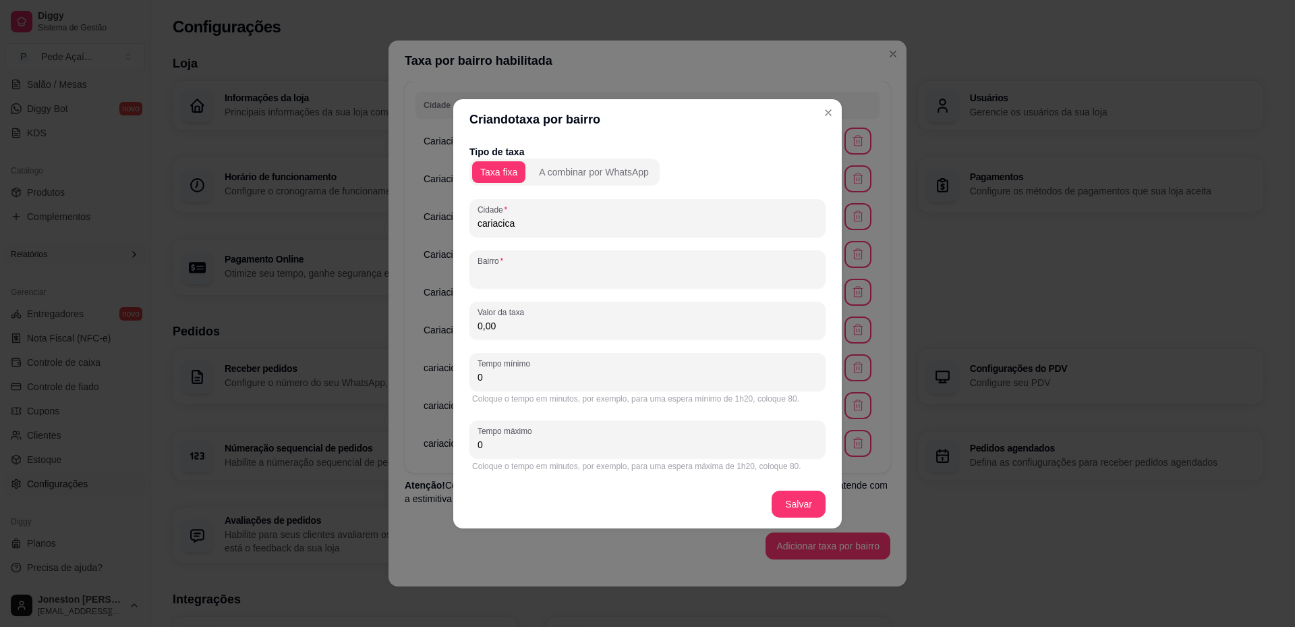
click at [548, 280] on input "Bairro" at bounding box center [648, 274] width 340 height 13
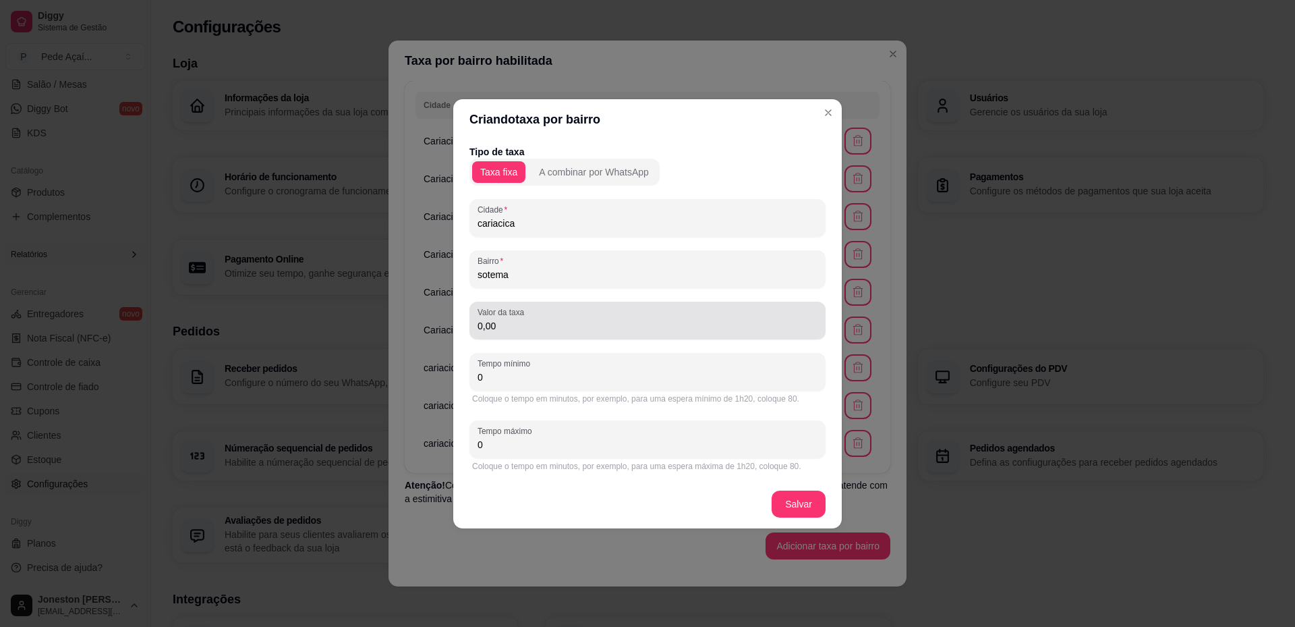
type input "sotema"
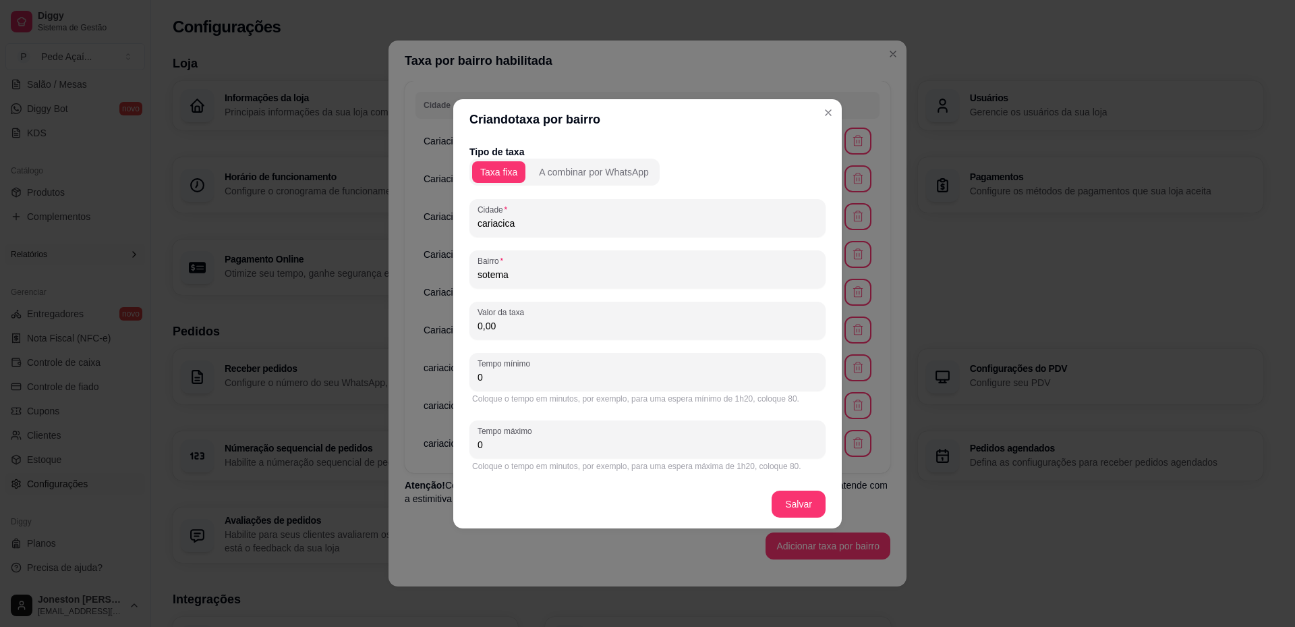
drag, startPoint x: 523, startPoint y: 327, endPoint x: 432, endPoint y: 327, distance: 90.4
click at [431, 327] on div "Criando taxa por bairro Tipo de taxa Taxa fixa A combinar por WhatsApp Cidade c…" at bounding box center [647, 313] width 1295 height 627
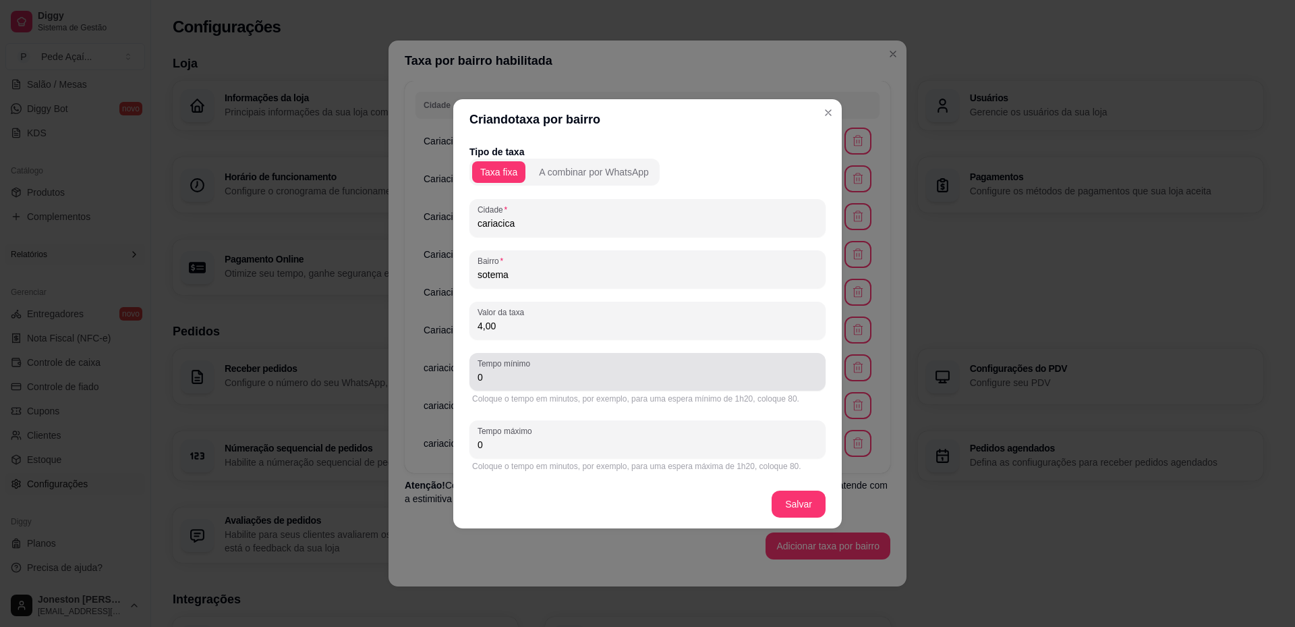
type input "4,00"
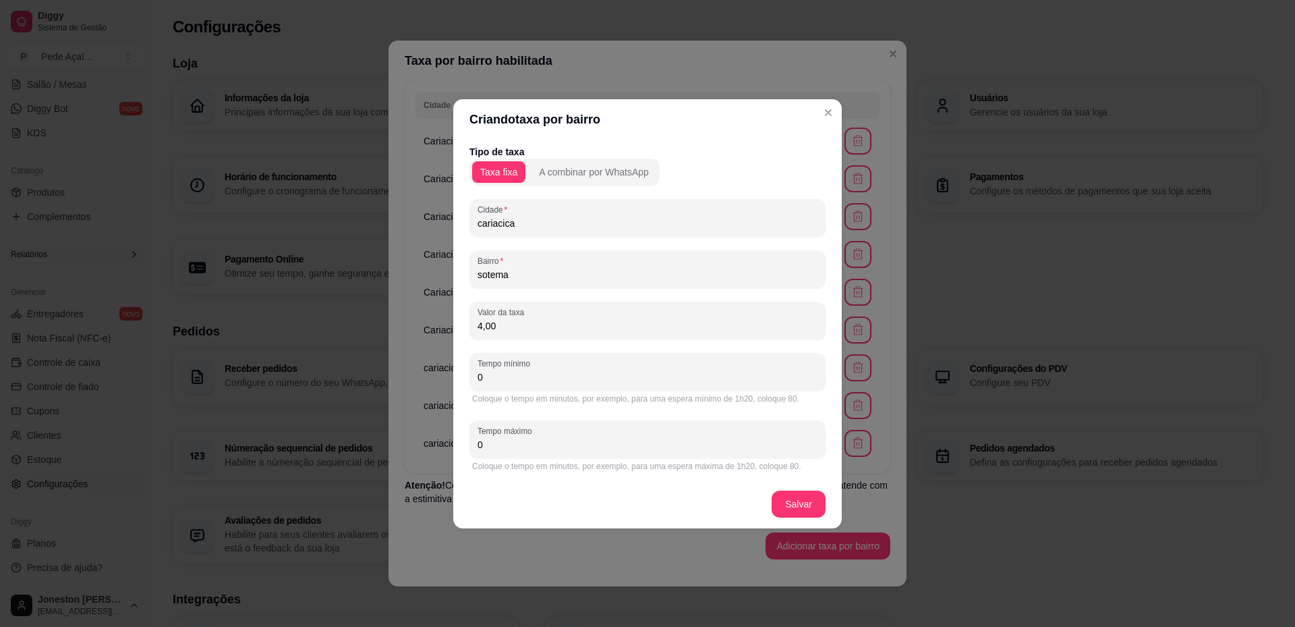
drag, startPoint x: 507, startPoint y: 374, endPoint x: 474, endPoint y: 375, distance: 32.4
click at [474, 375] on div "Tempo mínimo 0" at bounding box center [648, 372] width 356 height 38
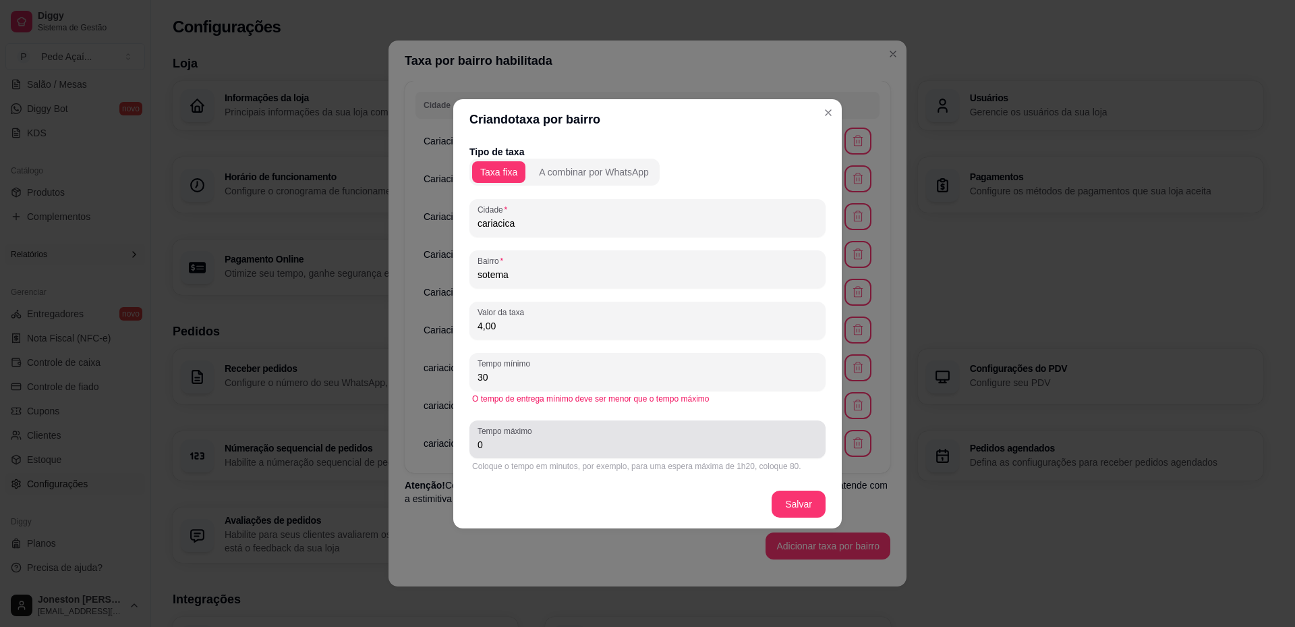
type input "30"
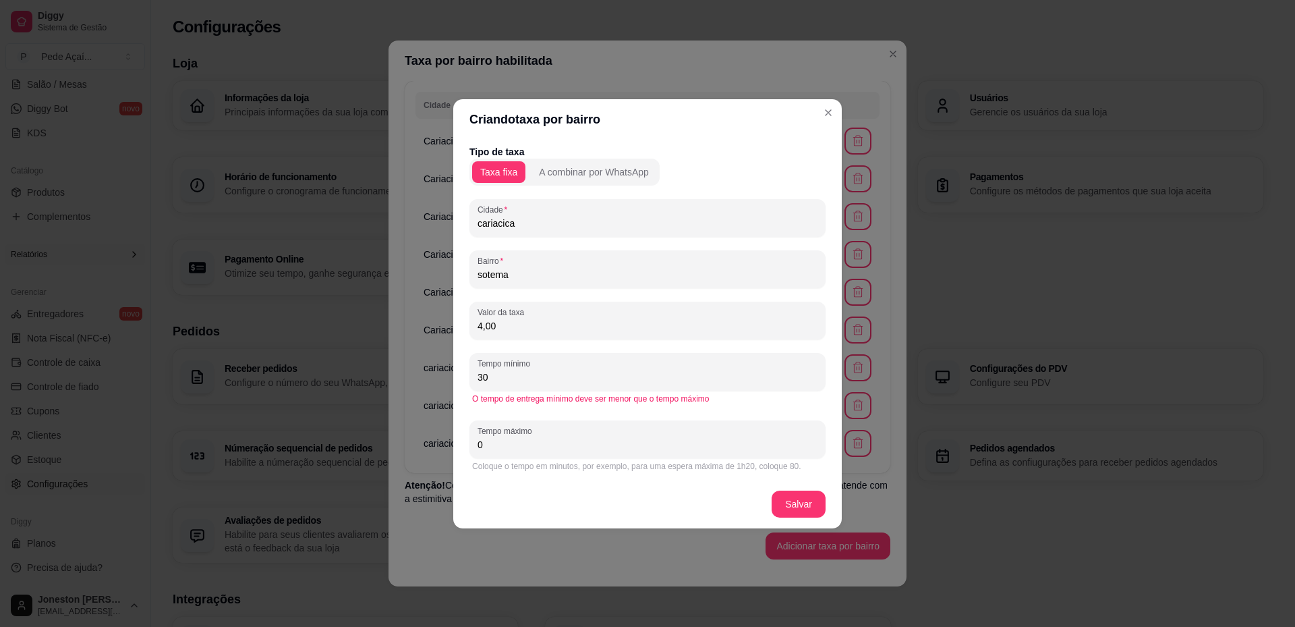
drag, startPoint x: 511, startPoint y: 446, endPoint x: 426, endPoint y: 453, distance: 85.3
click at [426, 452] on div "Criando taxa por bairro Tipo de taxa Taxa fixa A combinar por WhatsApp Cidade c…" at bounding box center [647, 313] width 1295 height 627
type input "50"
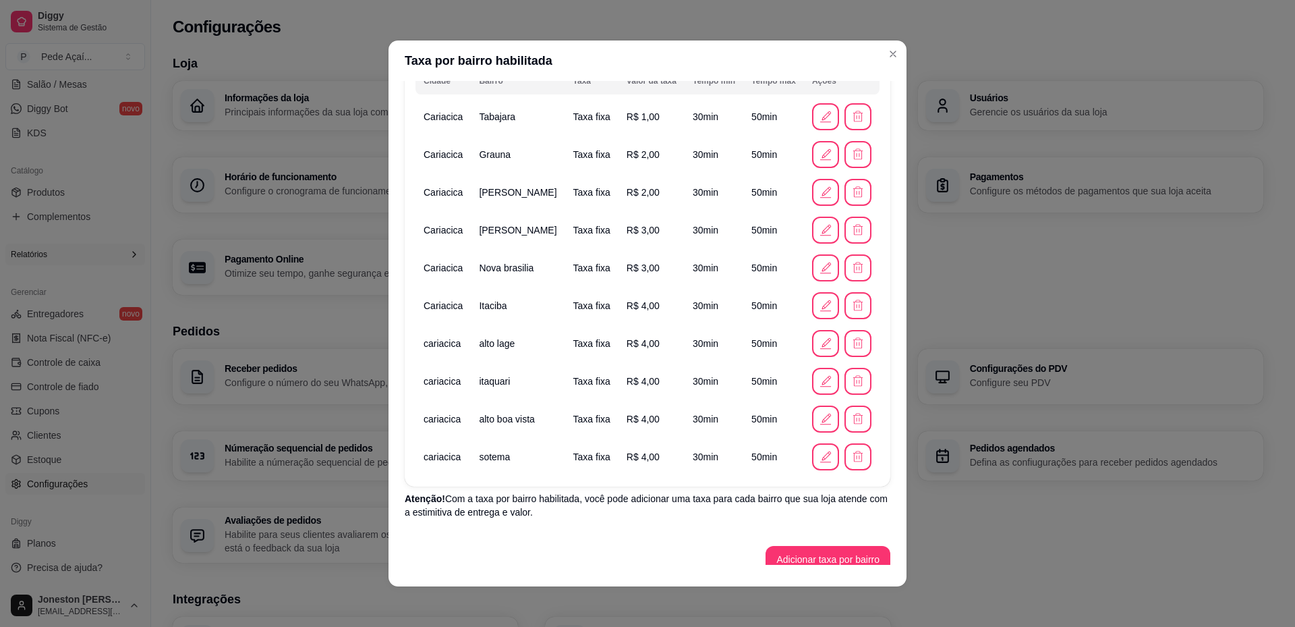
scroll to position [139, 0]
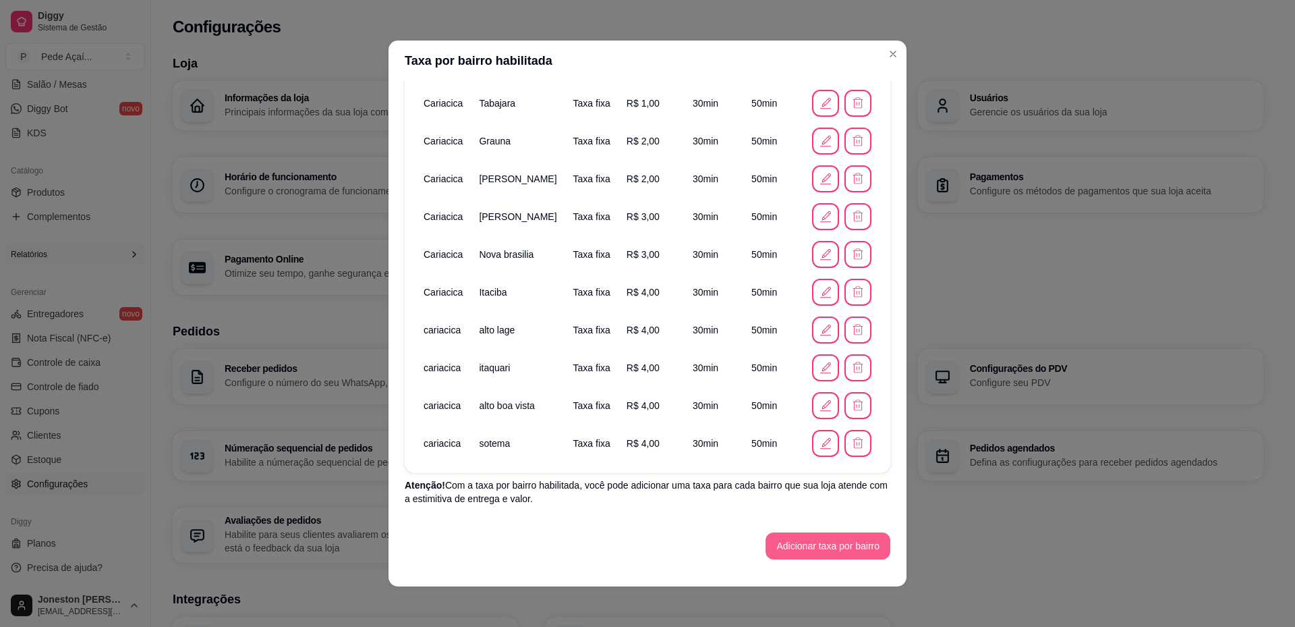
click at [804, 543] on button "Adicionar taxa por bairro" at bounding box center [828, 545] width 125 height 27
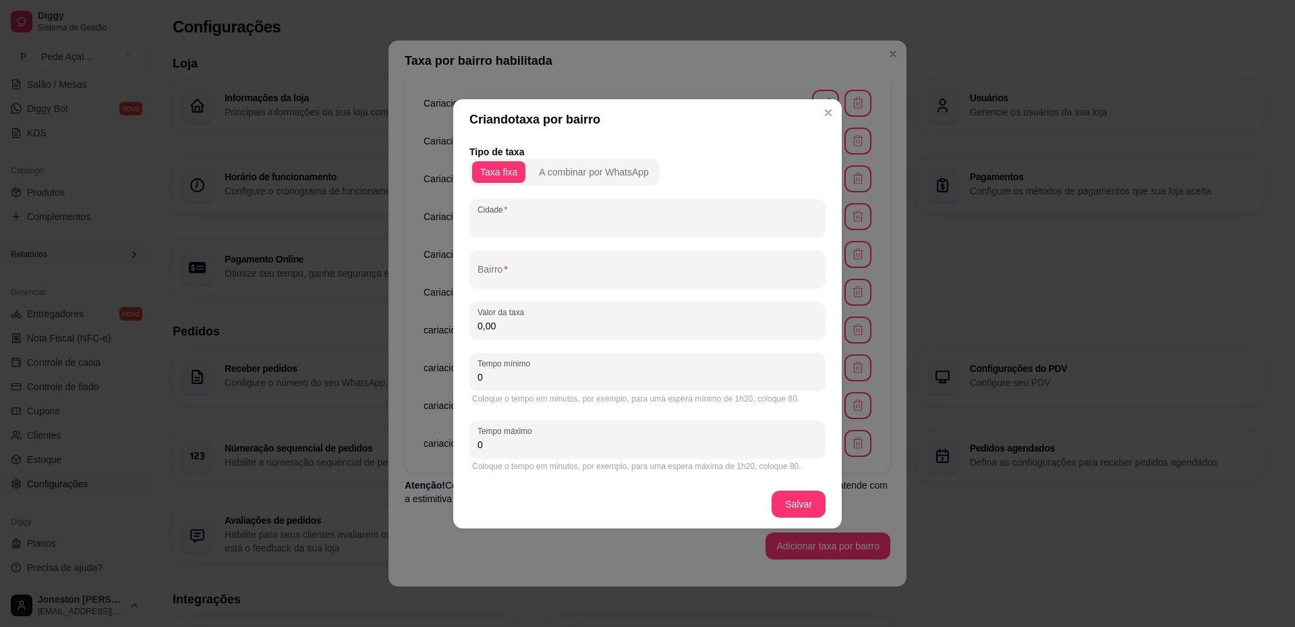
click at [523, 217] on input "Cidade" at bounding box center [648, 223] width 340 height 13
paste input "cariacica"
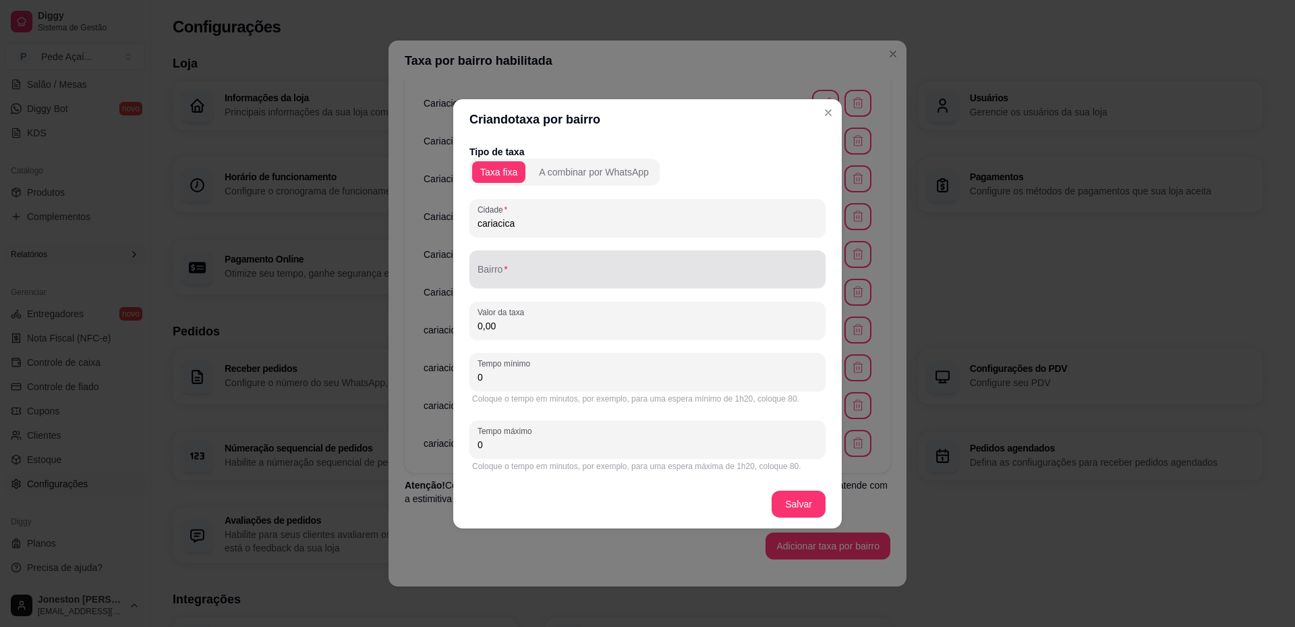
type input "cariacica"
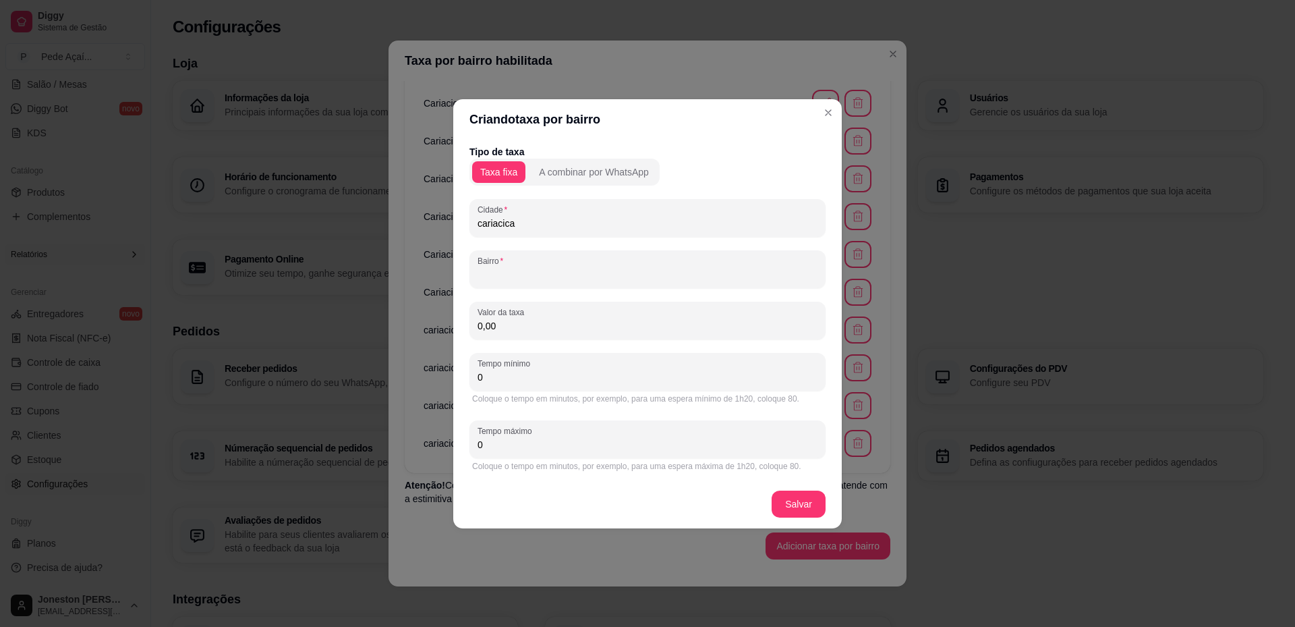
click at [527, 279] on input "Bairro" at bounding box center [648, 274] width 340 height 13
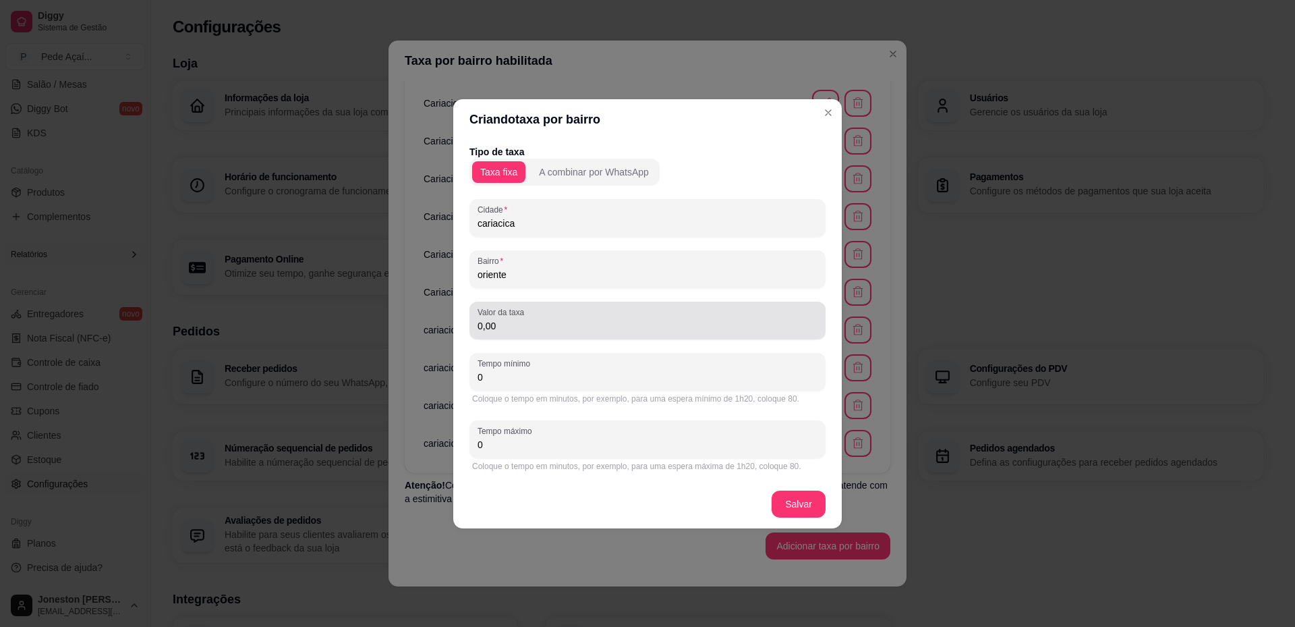
type input "oriente"
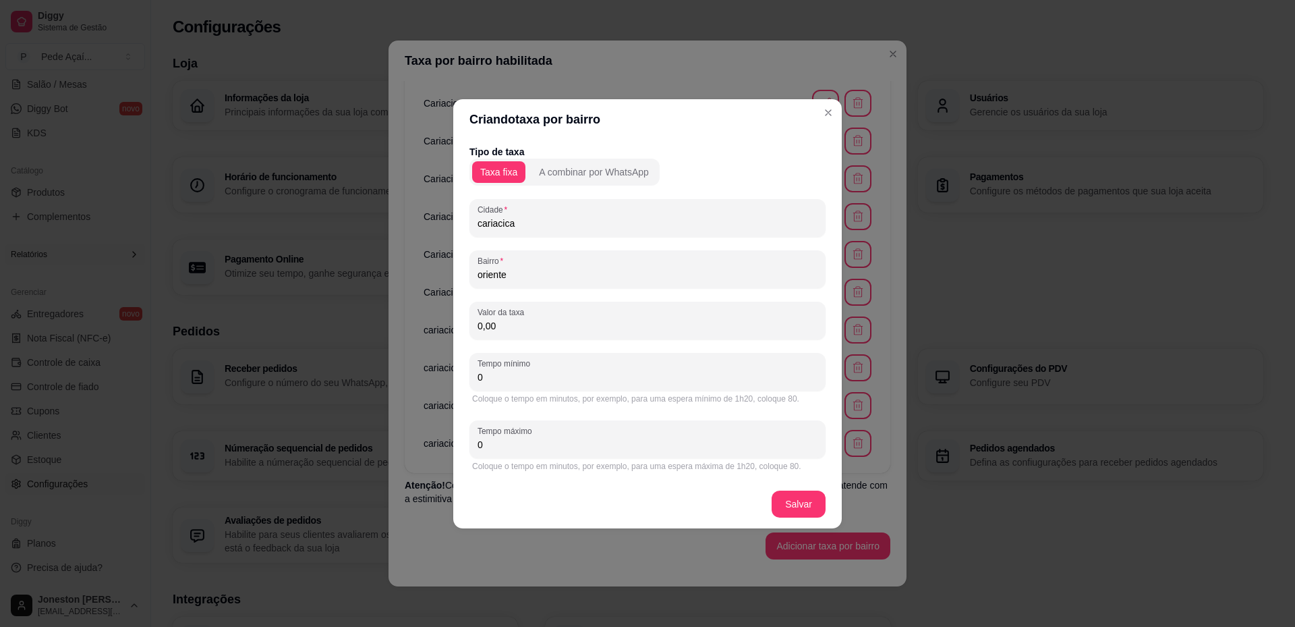
drag, startPoint x: 501, startPoint y: 329, endPoint x: 476, endPoint y: 329, distance: 24.3
click at [470, 330] on div "Valor da taxa 0,00" at bounding box center [648, 321] width 356 height 38
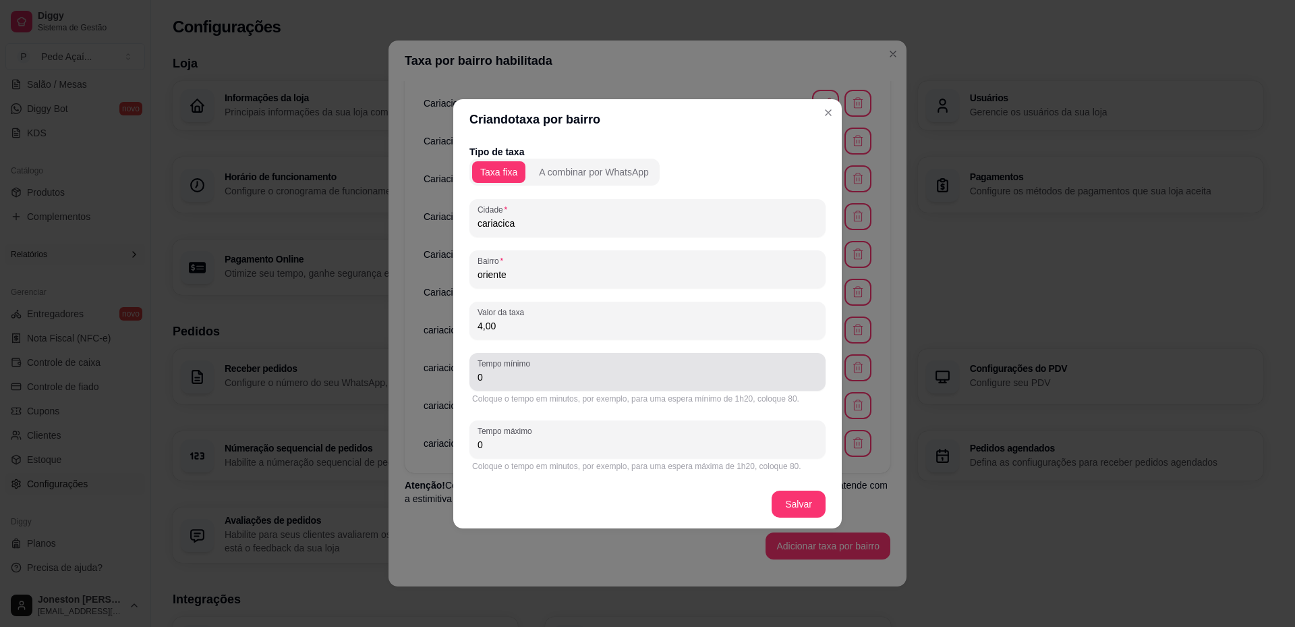
type input "4,00"
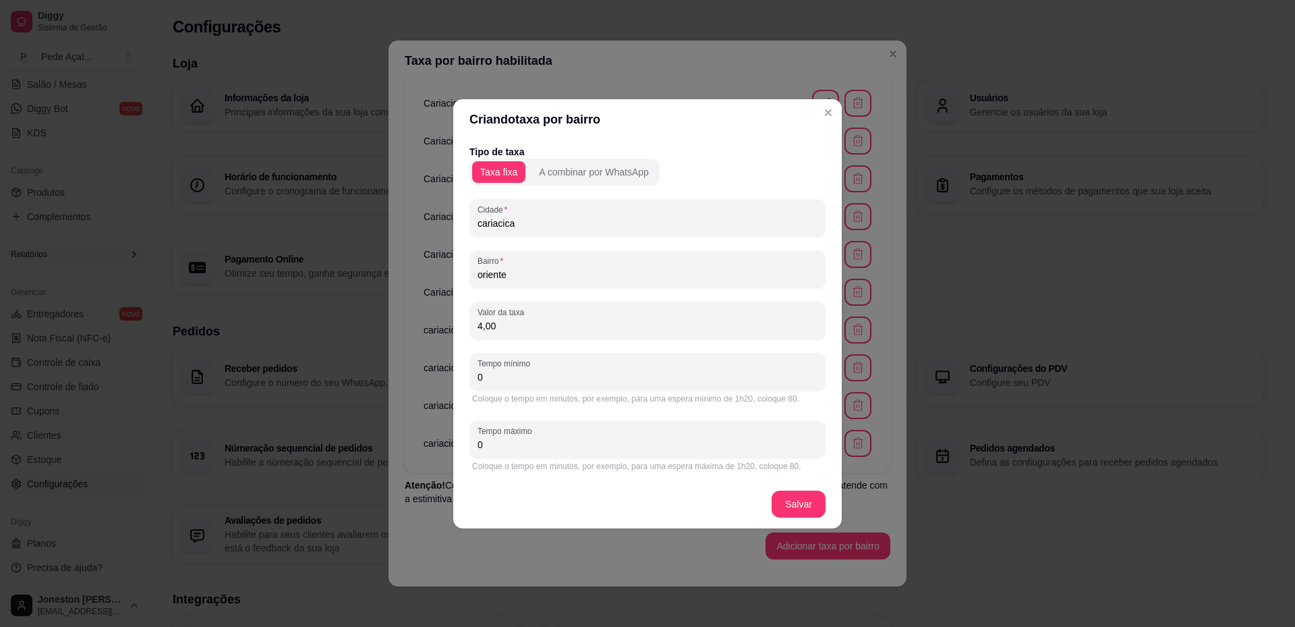
drag, startPoint x: 488, startPoint y: 374, endPoint x: 451, endPoint y: 374, distance: 37.1
click at [451, 374] on div "Criando taxa por bairro Tipo de taxa Taxa fixa A combinar por WhatsApp Cidade c…" at bounding box center [647, 313] width 1295 height 627
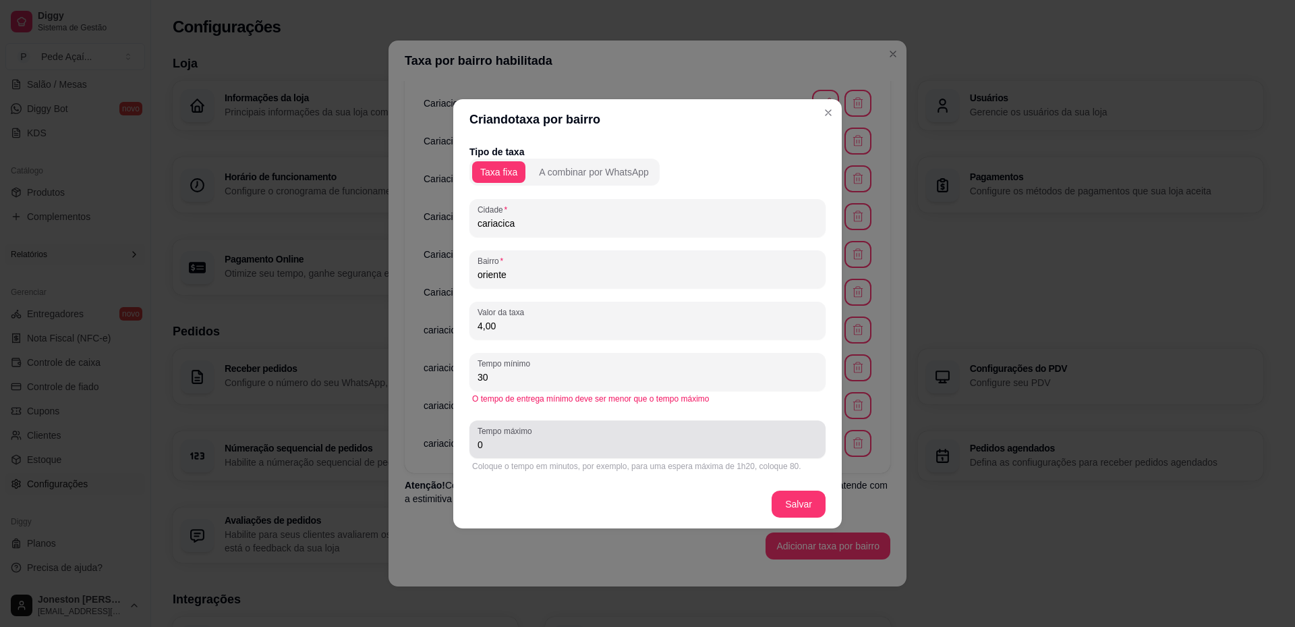
type input "30"
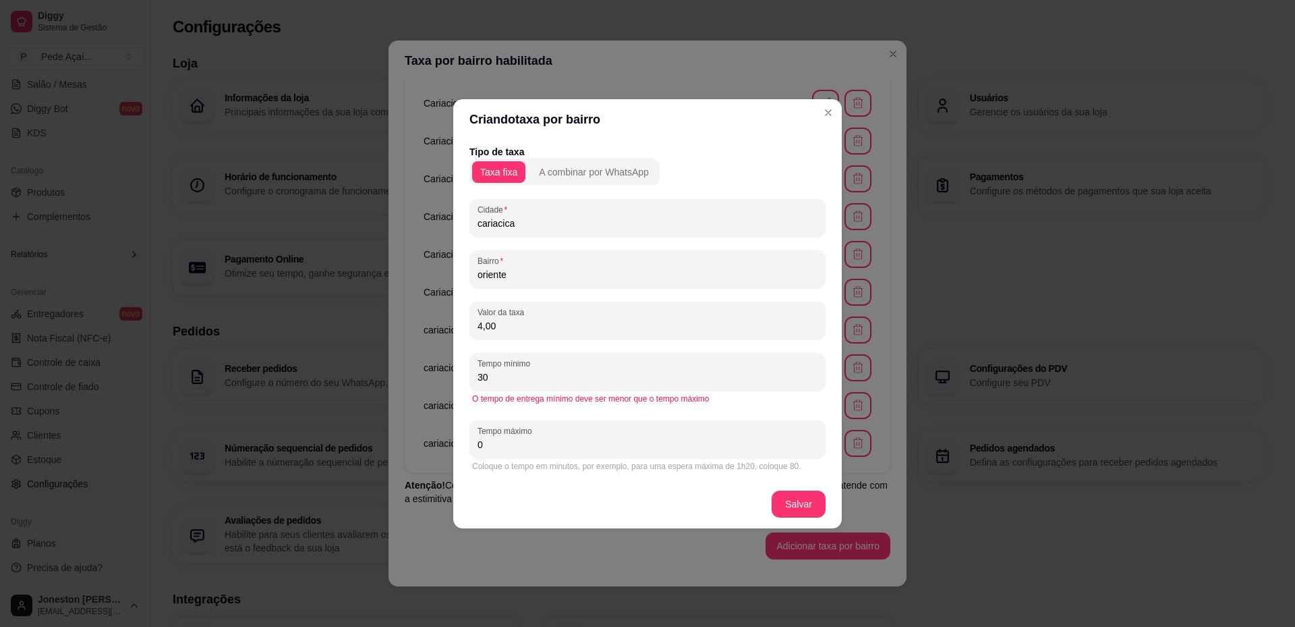
drag, startPoint x: 482, startPoint y: 442, endPoint x: 441, endPoint y: 444, distance: 41.9
click at [441, 444] on div "Criando taxa por bairro Tipo de taxa Taxa fixa A combinar por WhatsApp Cidade c…" at bounding box center [647, 313] width 1295 height 627
type input "50"
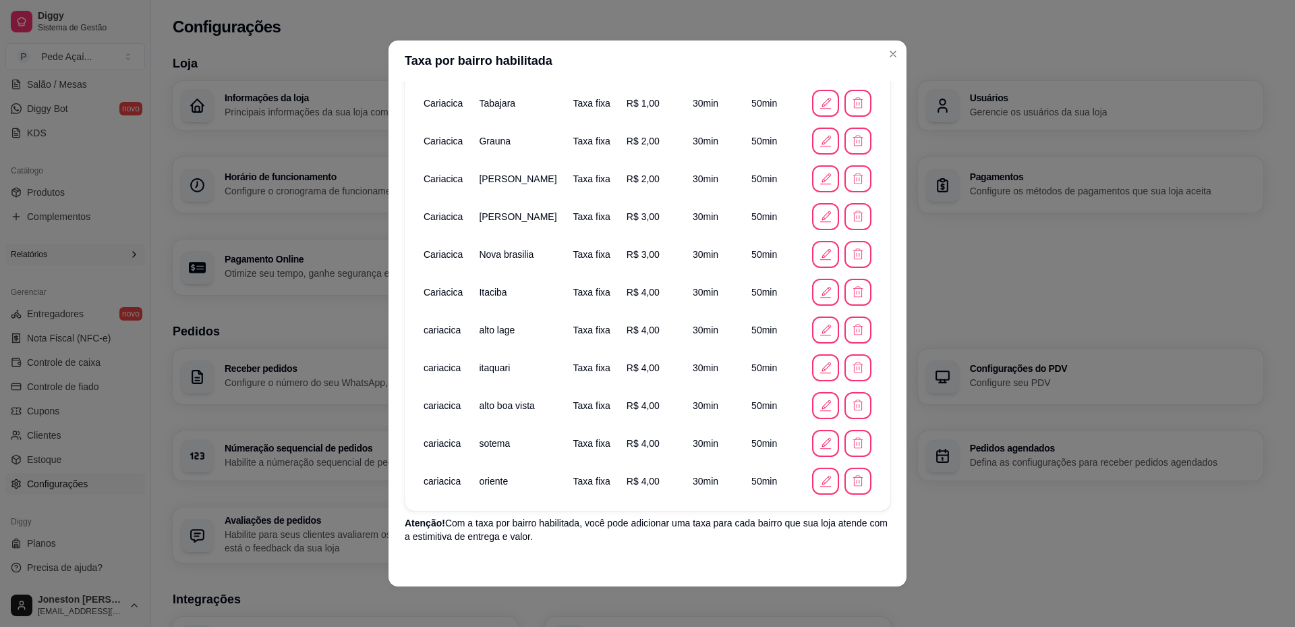
scroll to position [177, 0]
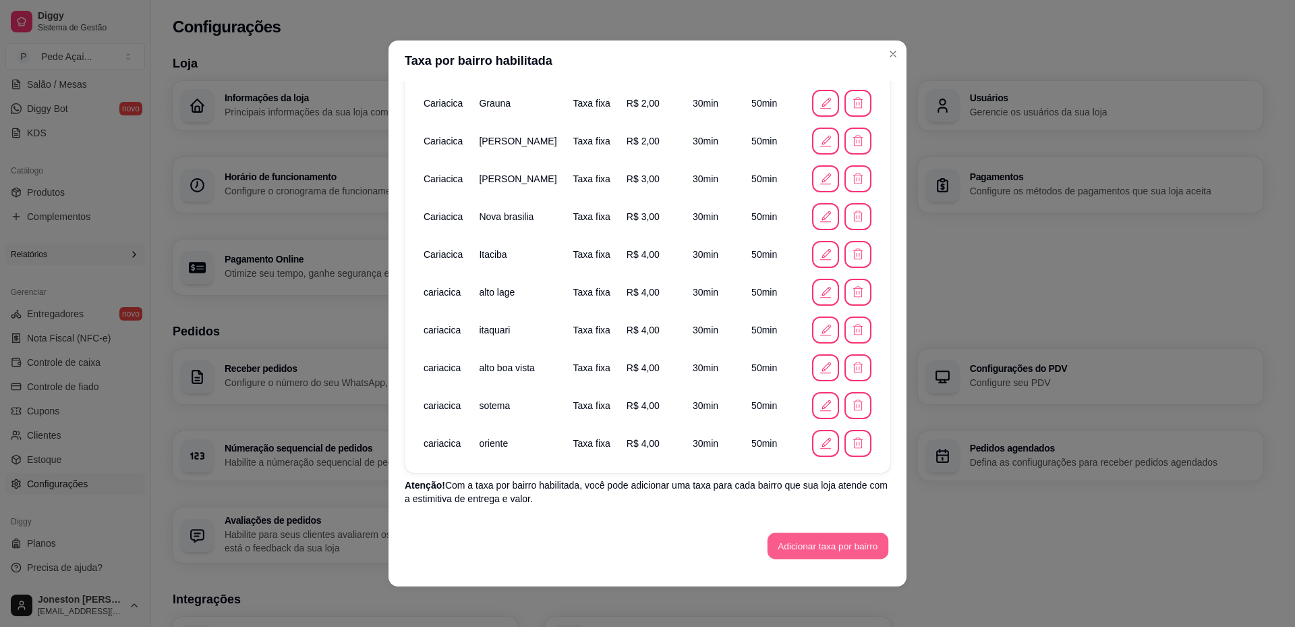
click at [781, 546] on button "Adicionar taxa por bairro" at bounding box center [828, 546] width 121 height 26
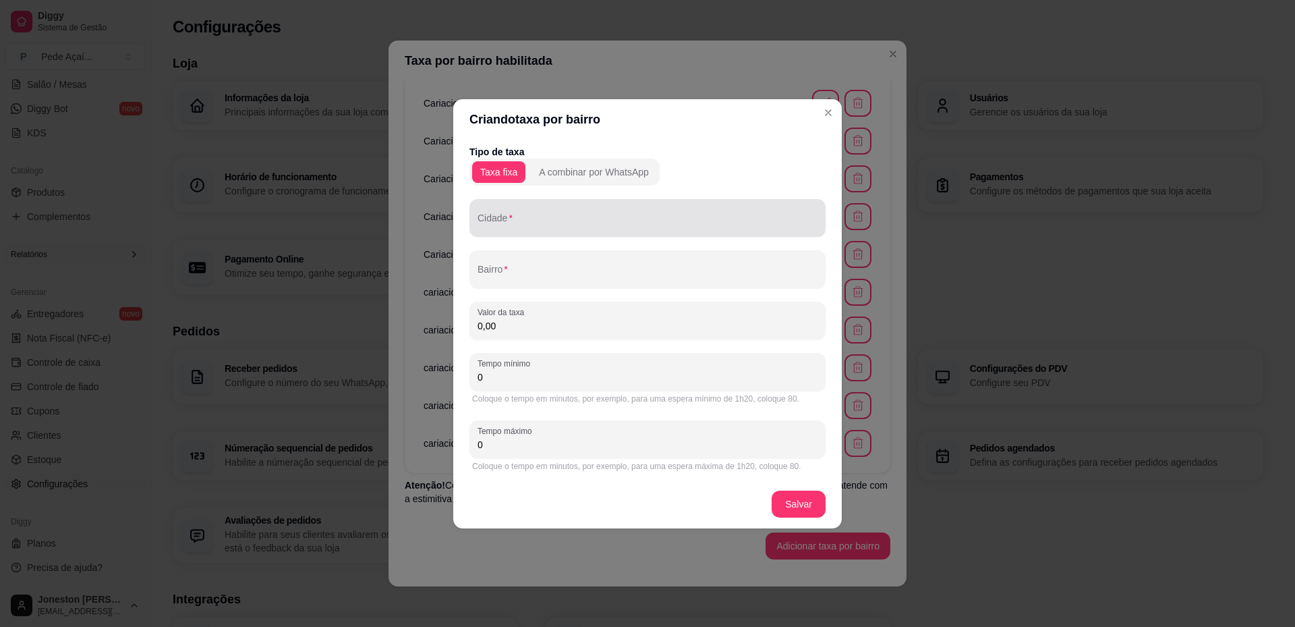
click at [547, 206] on div at bounding box center [648, 217] width 340 height 27
paste input "cariacica"
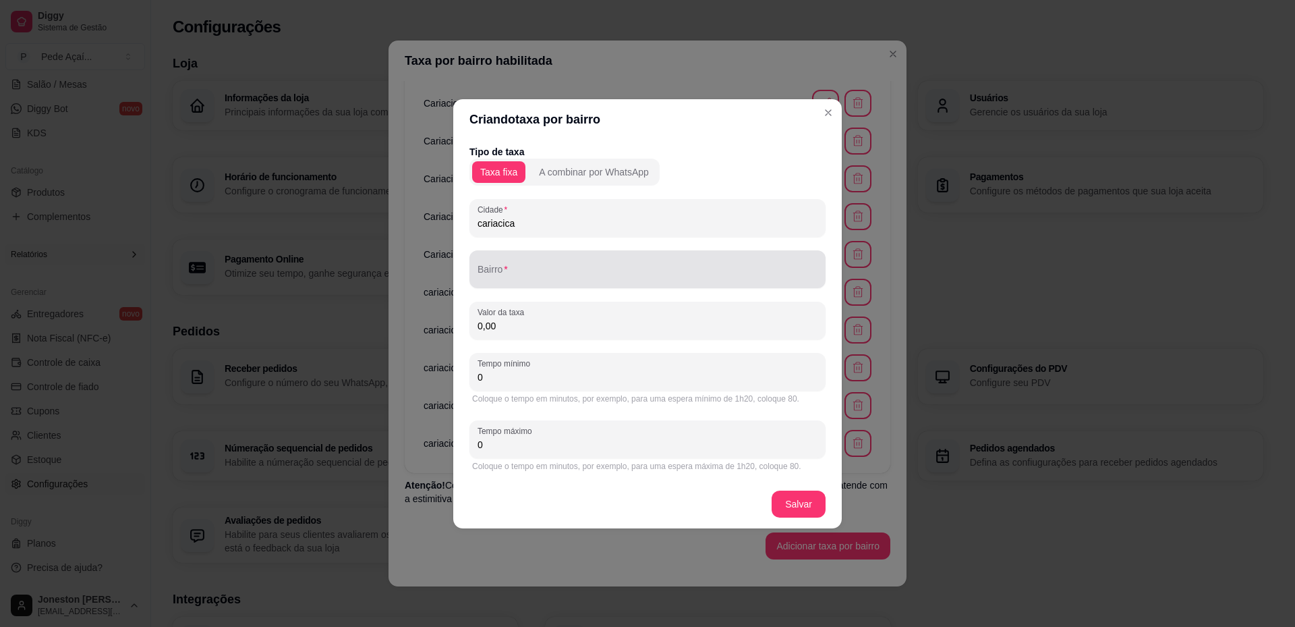
type input "cariacica"
click at [543, 265] on div at bounding box center [648, 269] width 340 height 27
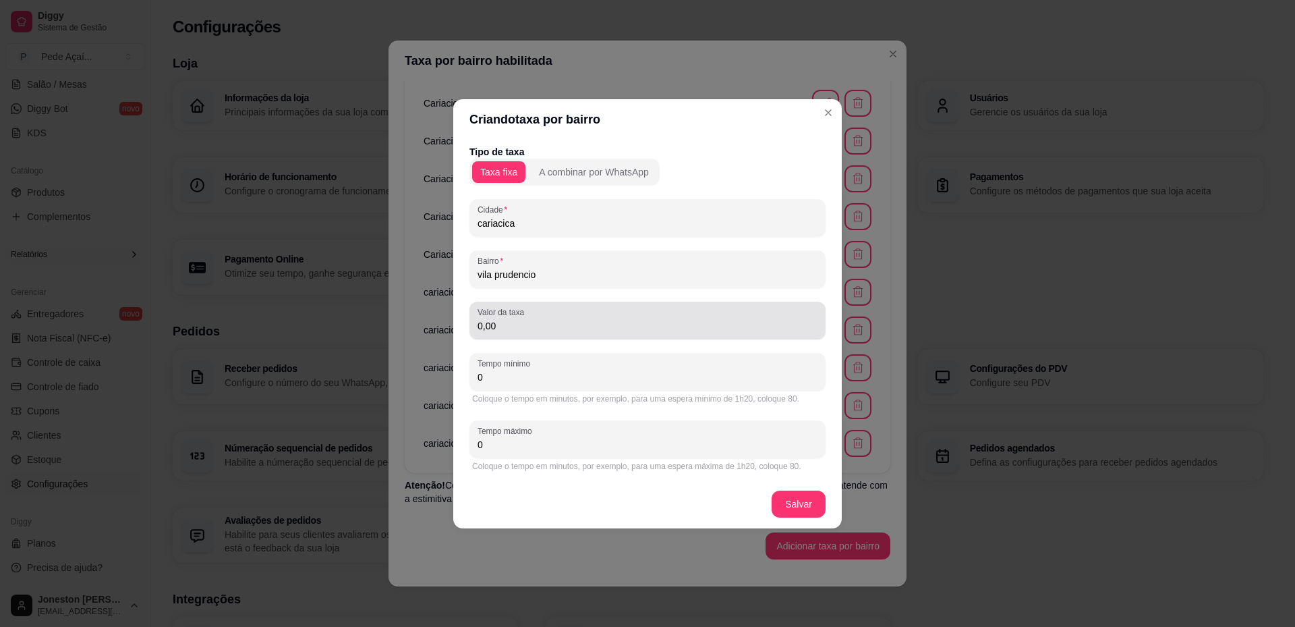
type input "vila prudencio"
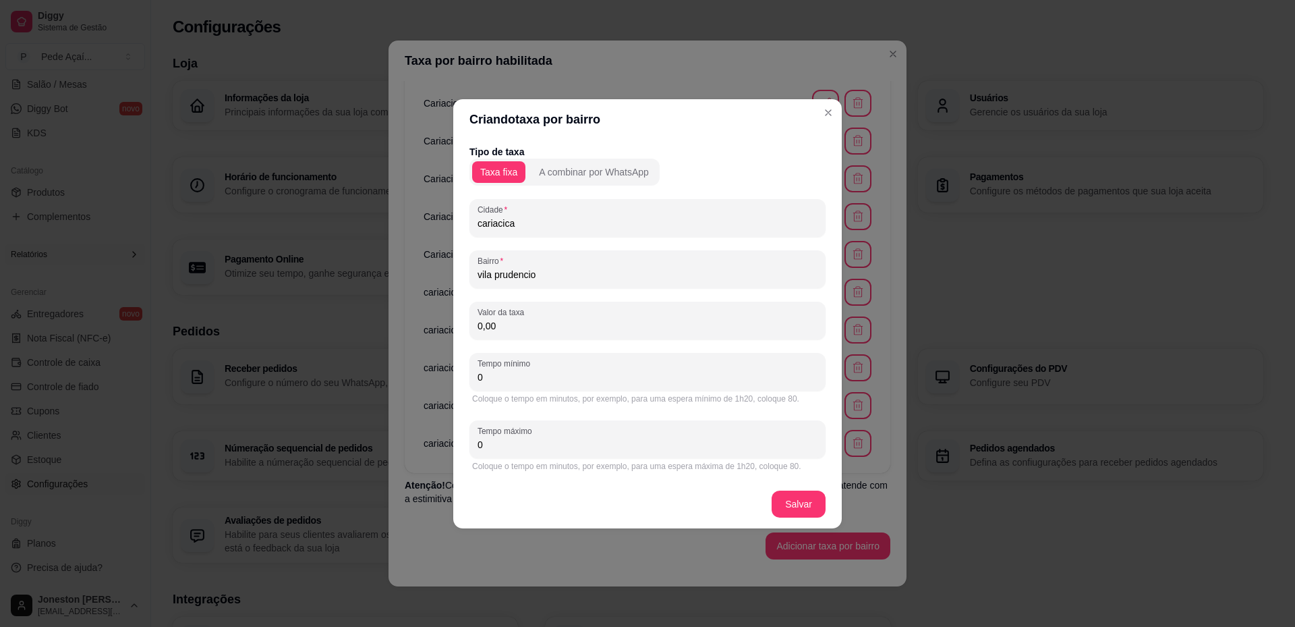
drag, startPoint x: 505, startPoint y: 333, endPoint x: 457, endPoint y: 330, distance: 48.0
click at [457, 330] on div "Tipo de taxa Taxa fixa A combinar por WhatsApp Cidade cariacica Bairro vila pru…" at bounding box center [647, 310] width 389 height 340
click at [502, 321] on input "0,00" at bounding box center [648, 325] width 340 height 13
click at [472, 325] on div "Valor da taxa 0,00" at bounding box center [648, 321] width 356 height 38
type input "3,00"
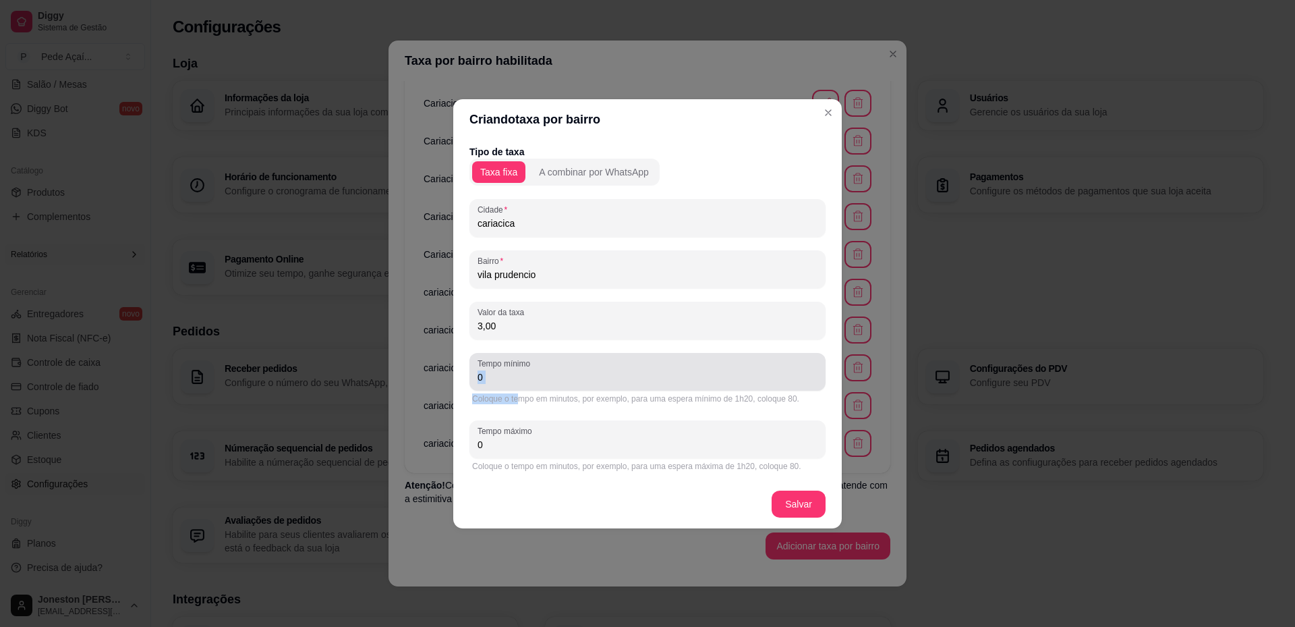
drag, startPoint x: 521, startPoint y: 391, endPoint x: 478, endPoint y: 384, distance: 43.7
click at [478, 384] on div "Tempo mínimo 0 Coloque o tempo em minutos, por exemplo, para uma espera mínimo …" at bounding box center [648, 380] width 356 height 54
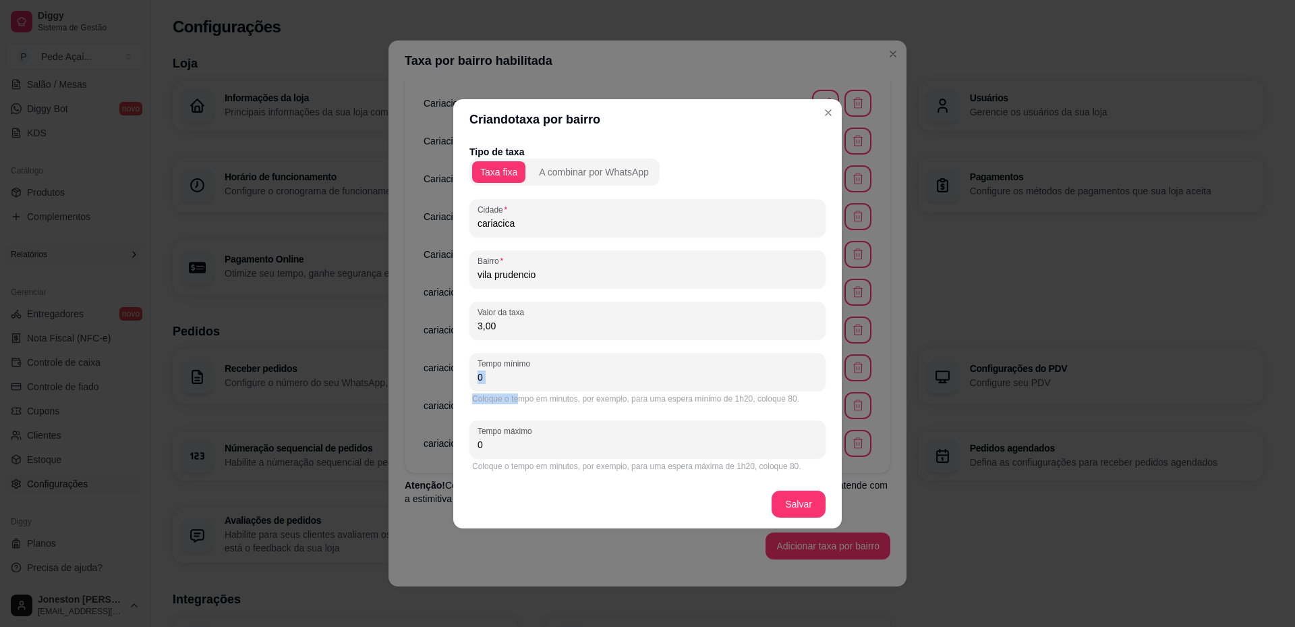
click at [494, 391] on div "Coloque o tempo em minutos, por exemplo, para uma espera mínimo de 1h20, coloqu…" at bounding box center [648, 399] width 356 height 16
click at [465, 372] on div "Tipo de taxa Taxa fixa A combinar por WhatsApp Cidade cariacica Bairro vila pru…" at bounding box center [647, 310] width 389 height 340
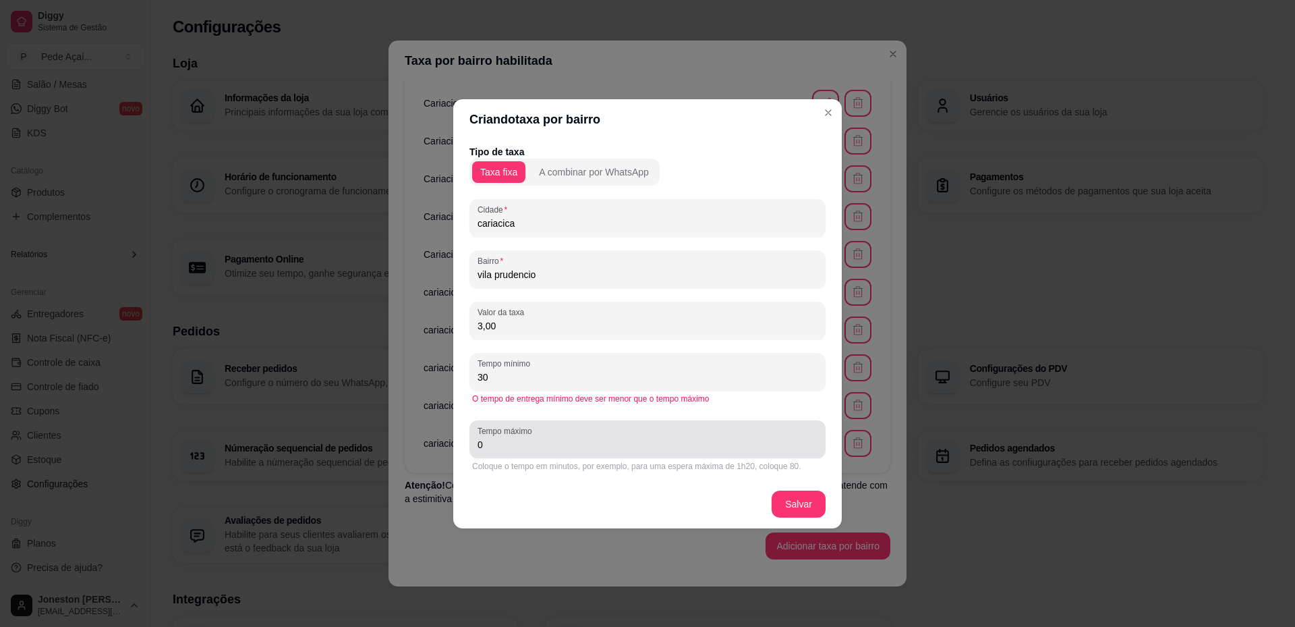
type input "30"
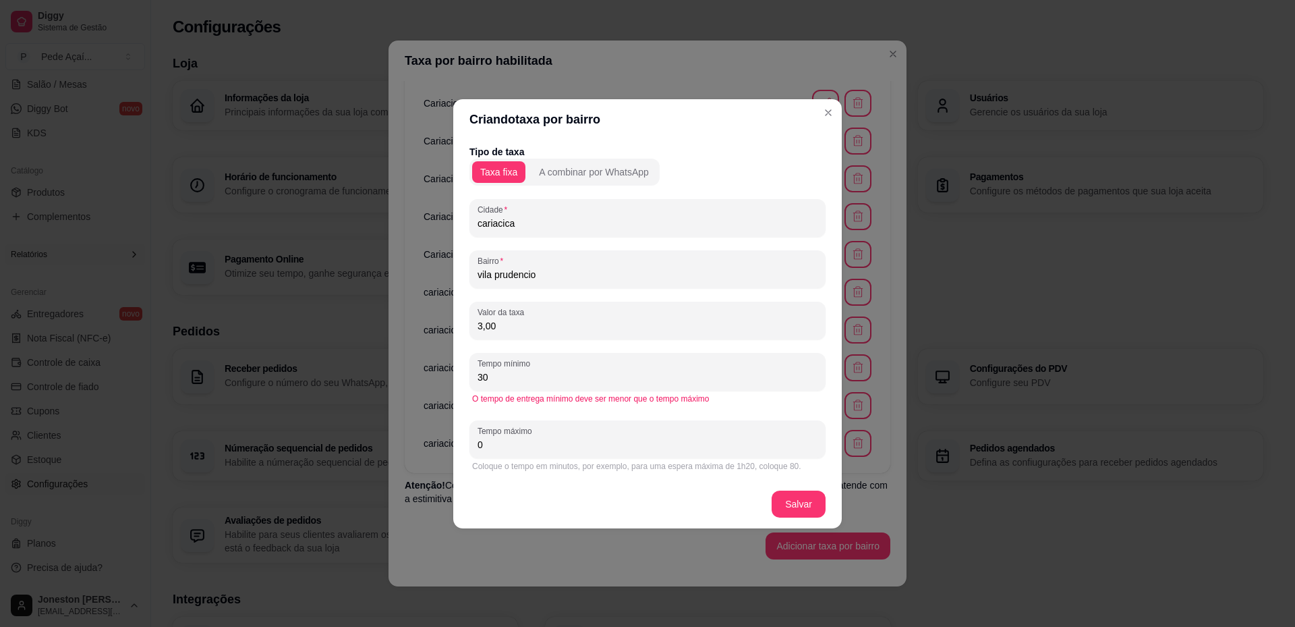
click at [455, 445] on div "Tipo de taxa Taxa fixa A combinar por WhatsApp Cidade cariacica Bairro vila pru…" at bounding box center [647, 310] width 389 height 340
type input "50"
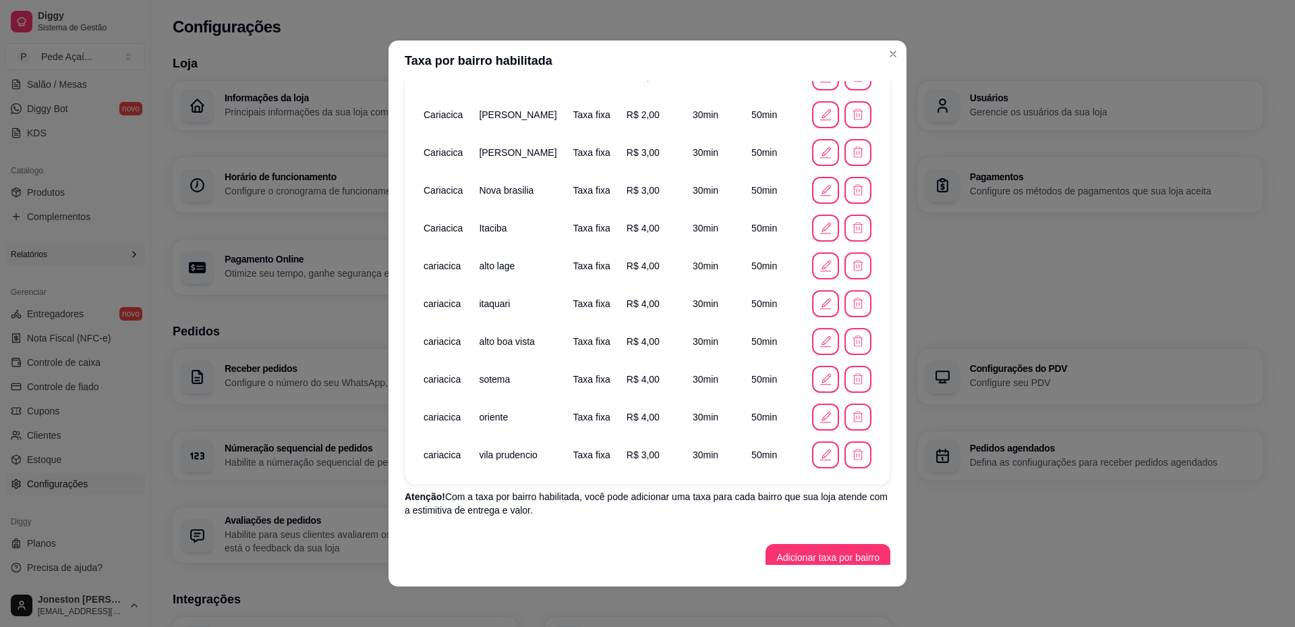
scroll to position [215, 0]
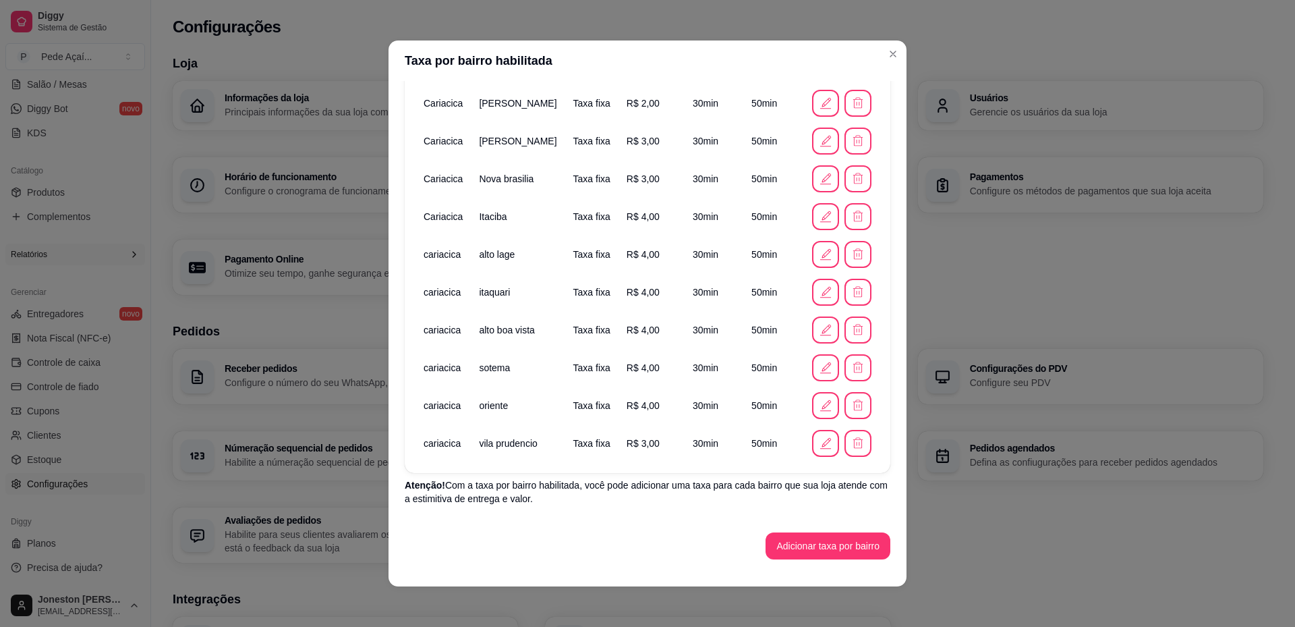
click at [806, 555] on div "Taxa de entrega grátis para pedidos com valor mínimo Você pode oferecer entrega…" at bounding box center [648, 323] width 518 height 484
click at [804, 546] on button "Adicionar taxa por bairro" at bounding box center [828, 546] width 121 height 26
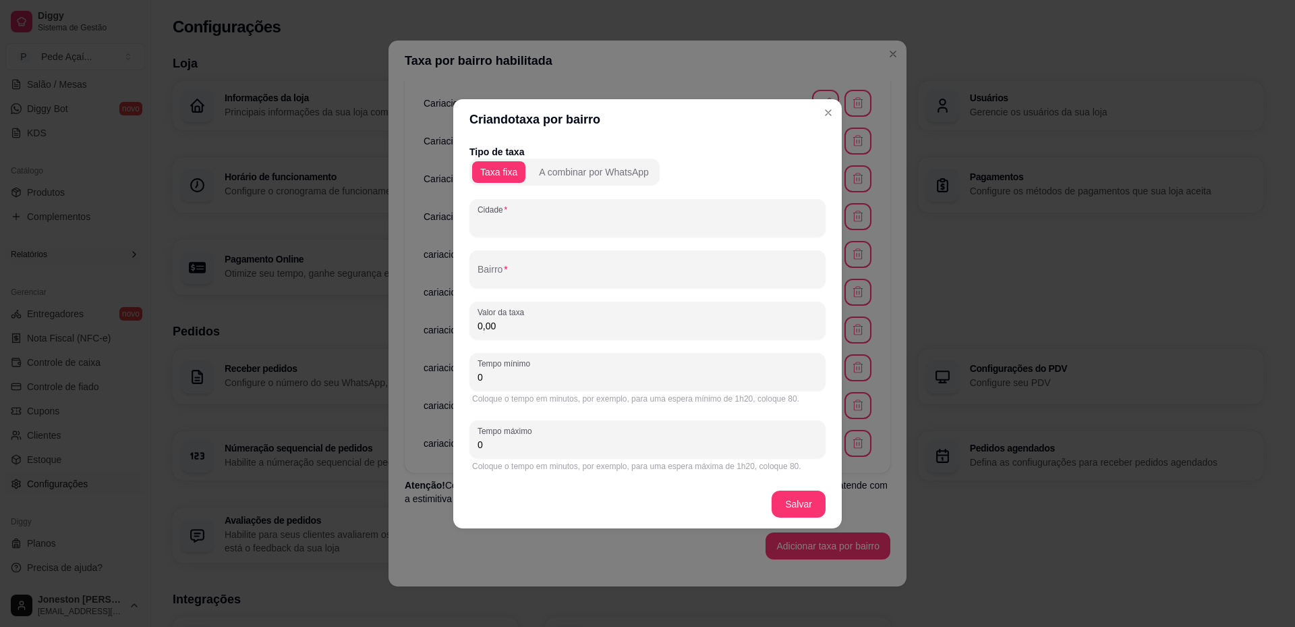
click at [529, 223] on input "Cidade" at bounding box center [648, 223] width 340 height 13
paste input "cariacica"
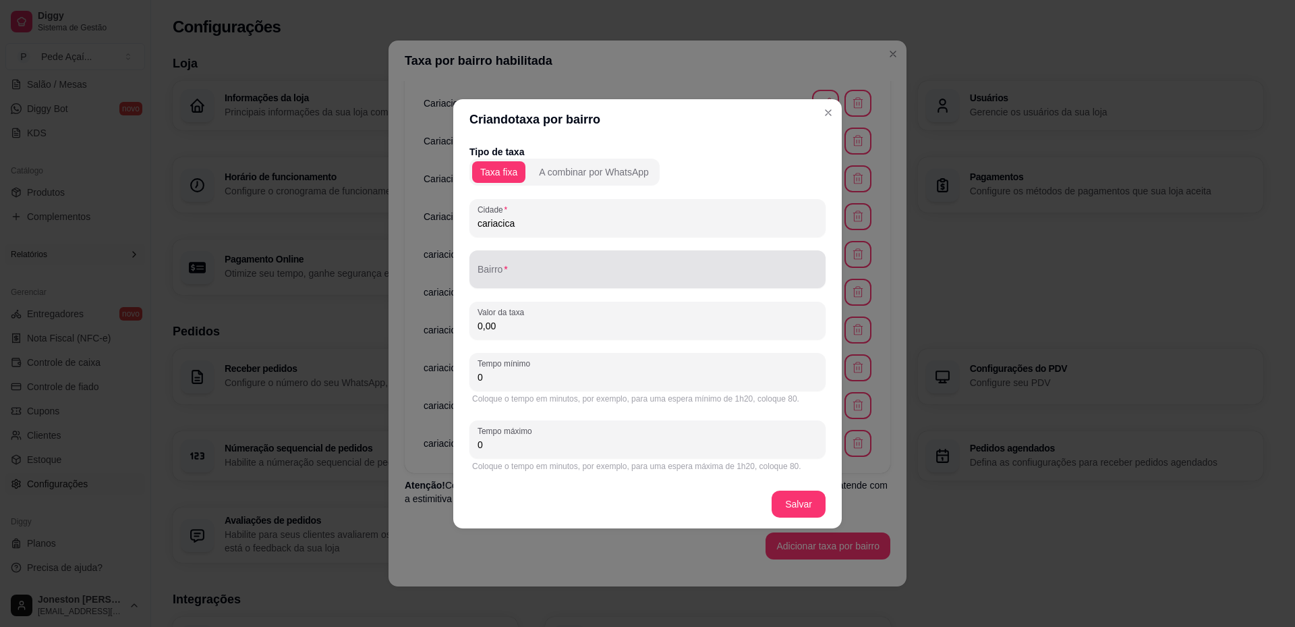
type input "cariacica"
click at [534, 262] on div at bounding box center [648, 269] width 340 height 27
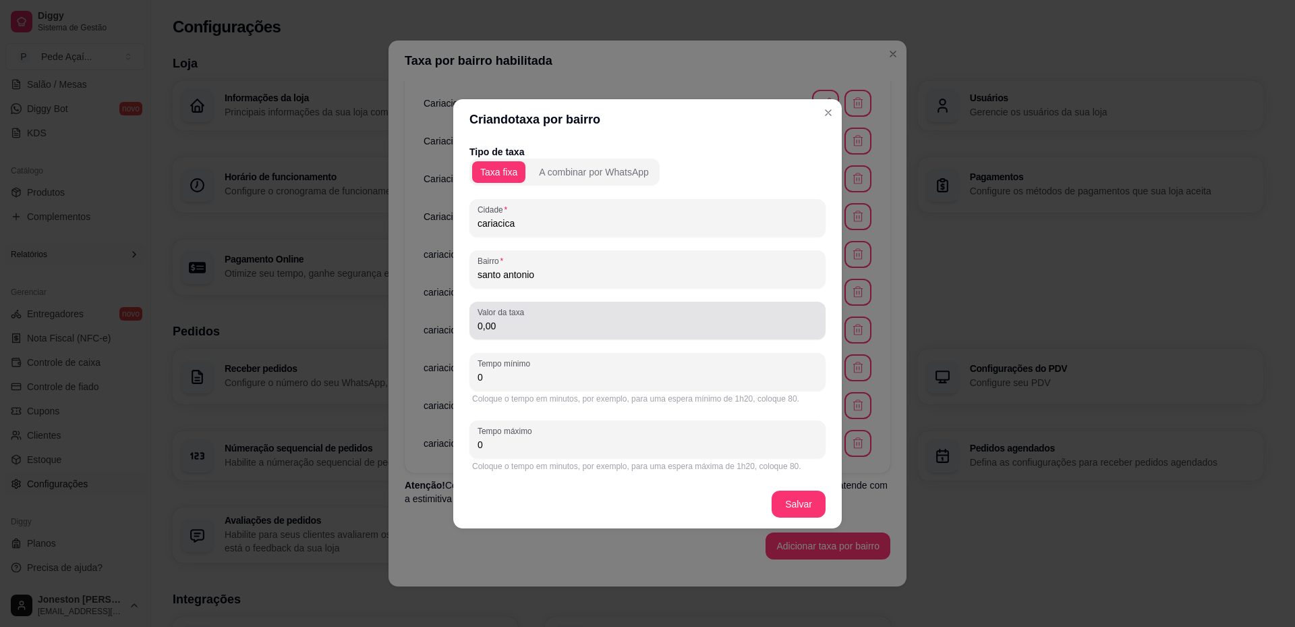
type input "santo antonio"
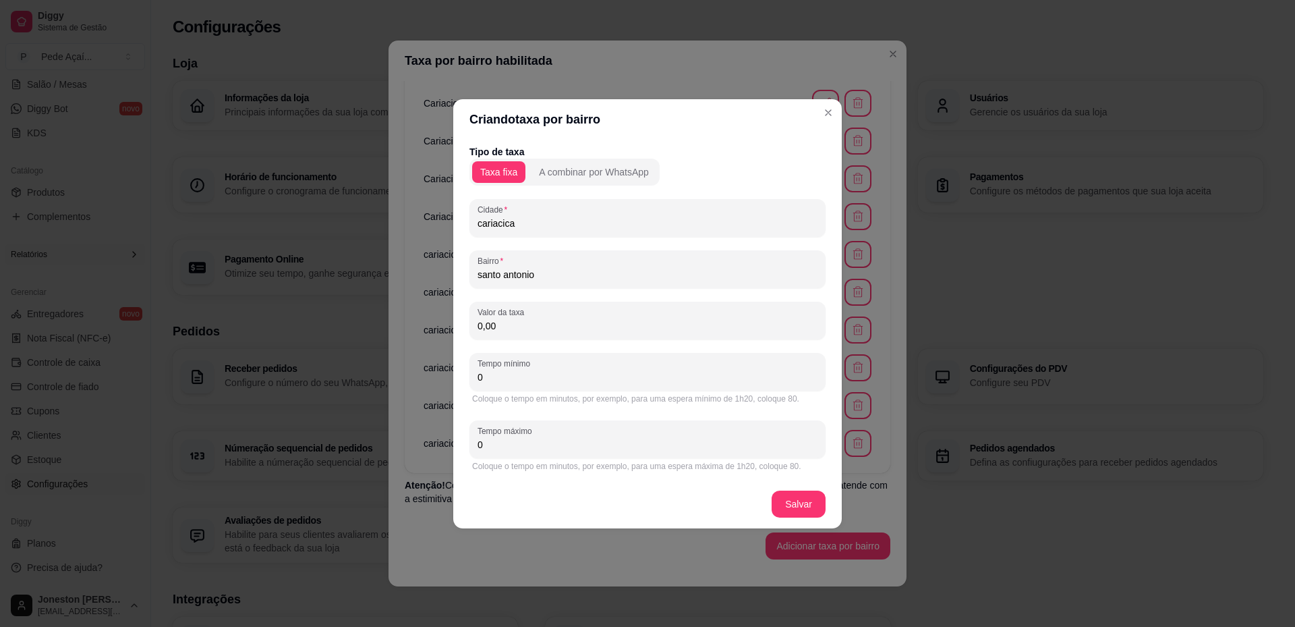
drag, startPoint x: 514, startPoint y: 325, endPoint x: 446, endPoint y: 325, distance: 68.1
click at [446, 325] on div "Criando taxa por bairro Tipo de taxa Taxa fixa A combinar por WhatsApp Cidade c…" at bounding box center [647, 313] width 1295 height 627
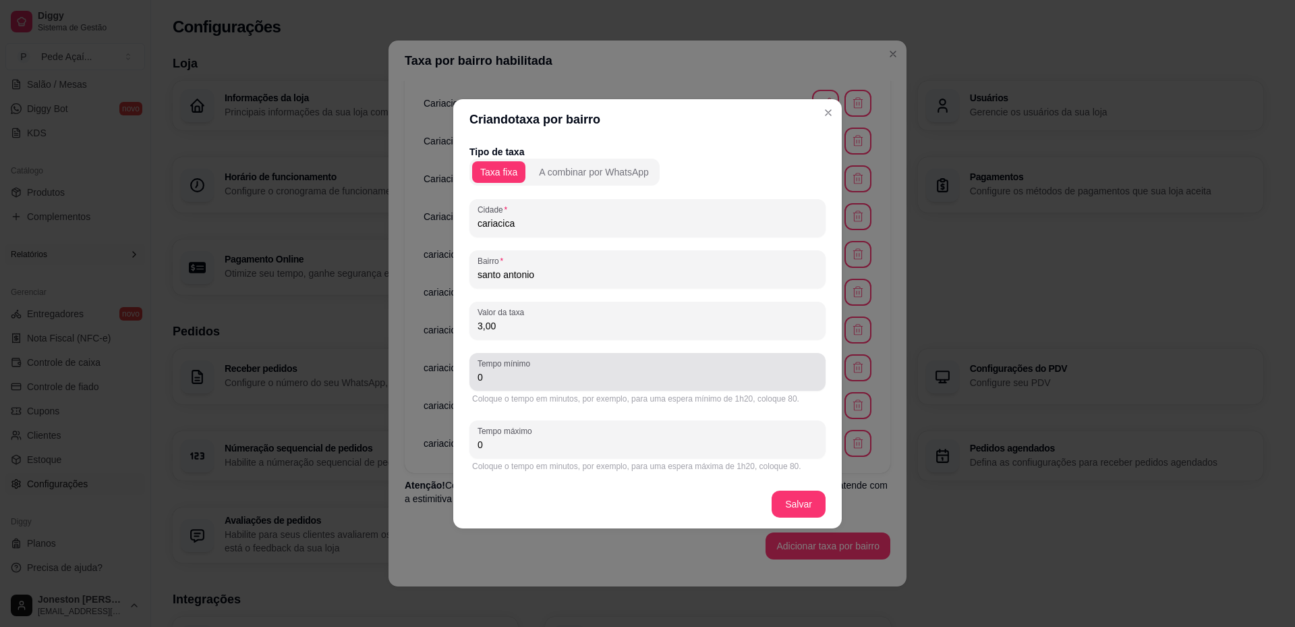
type input "3,00"
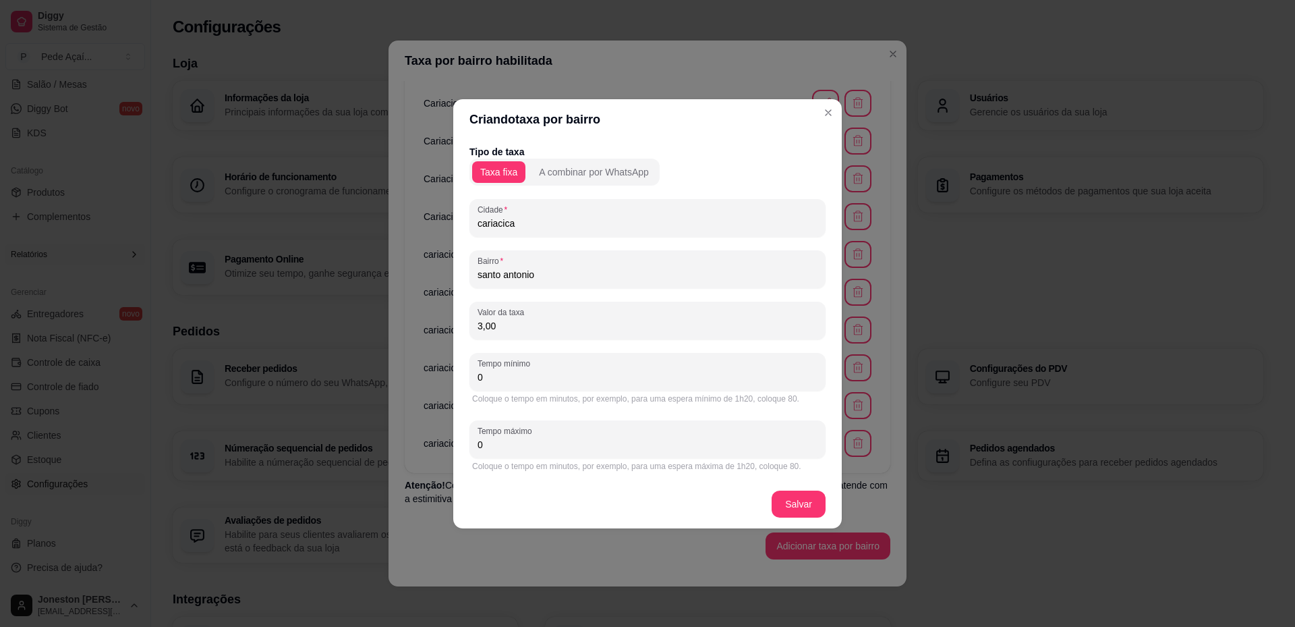
drag, startPoint x: 630, startPoint y: 362, endPoint x: 470, endPoint y: 380, distance: 160.9
click at [456, 370] on div "Tipo de taxa Taxa fixa A combinar por WhatsApp Cidade cariacica Bairro santo an…" at bounding box center [647, 310] width 389 height 340
click at [447, 381] on div "Criando taxa por bairro Tipo de taxa Taxa fixa A combinar por WhatsApp Cidade c…" at bounding box center [647, 313] width 1295 height 627
type input "5"
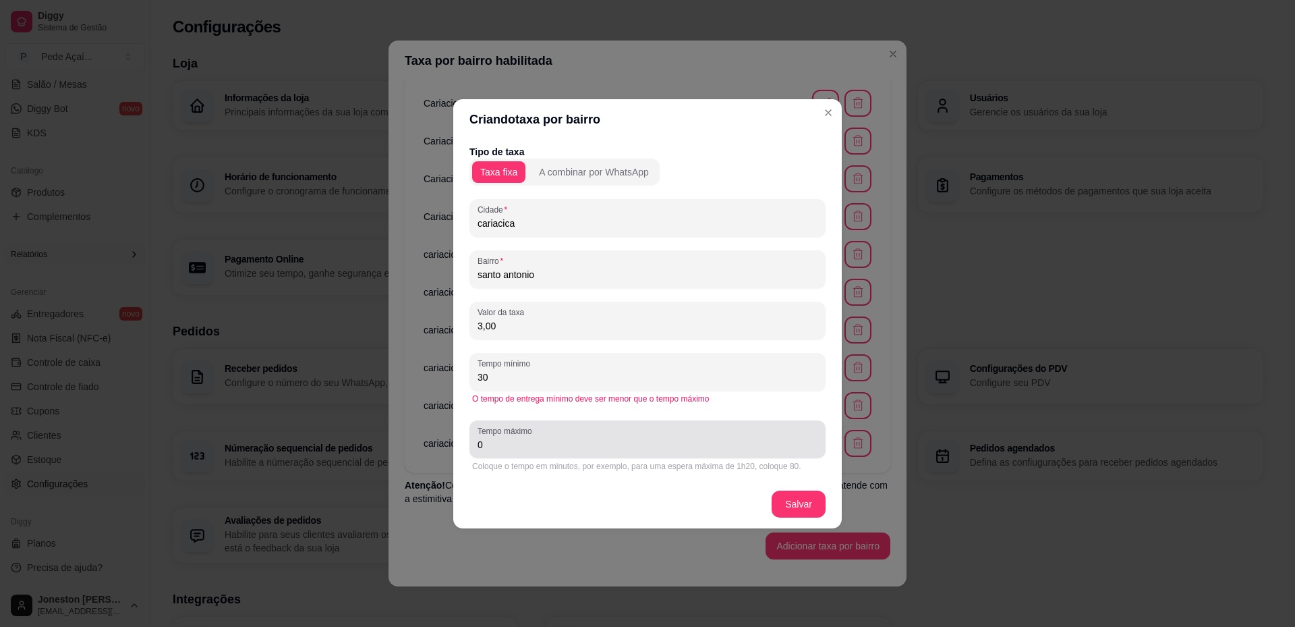
type input "30"
drag, startPoint x: 486, startPoint y: 453, endPoint x: 454, endPoint y: 449, distance: 32.6
click at [454, 449] on div "Tipo de taxa Taxa fixa A combinar por WhatsApp Cidade cariacica Bairro santo an…" at bounding box center [647, 310] width 389 height 340
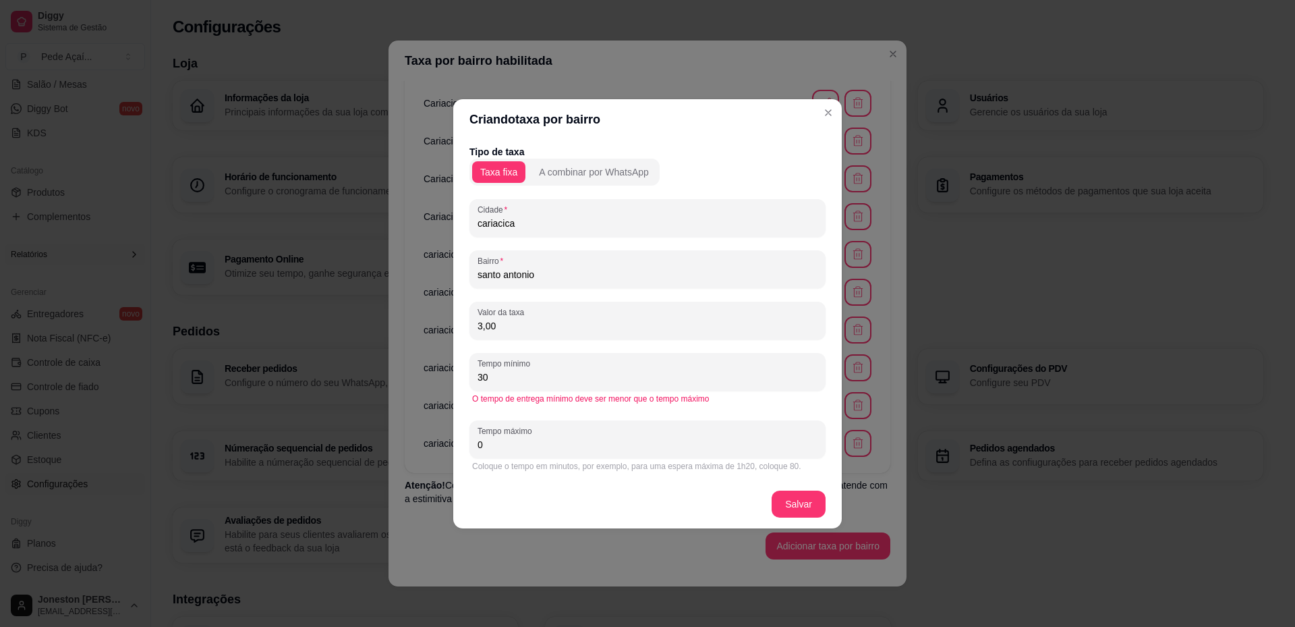
drag, startPoint x: 484, startPoint y: 448, endPoint x: 478, endPoint y: 447, distance: 6.8
click at [478, 447] on input "0" at bounding box center [648, 444] width 340 height 13
type input "50"
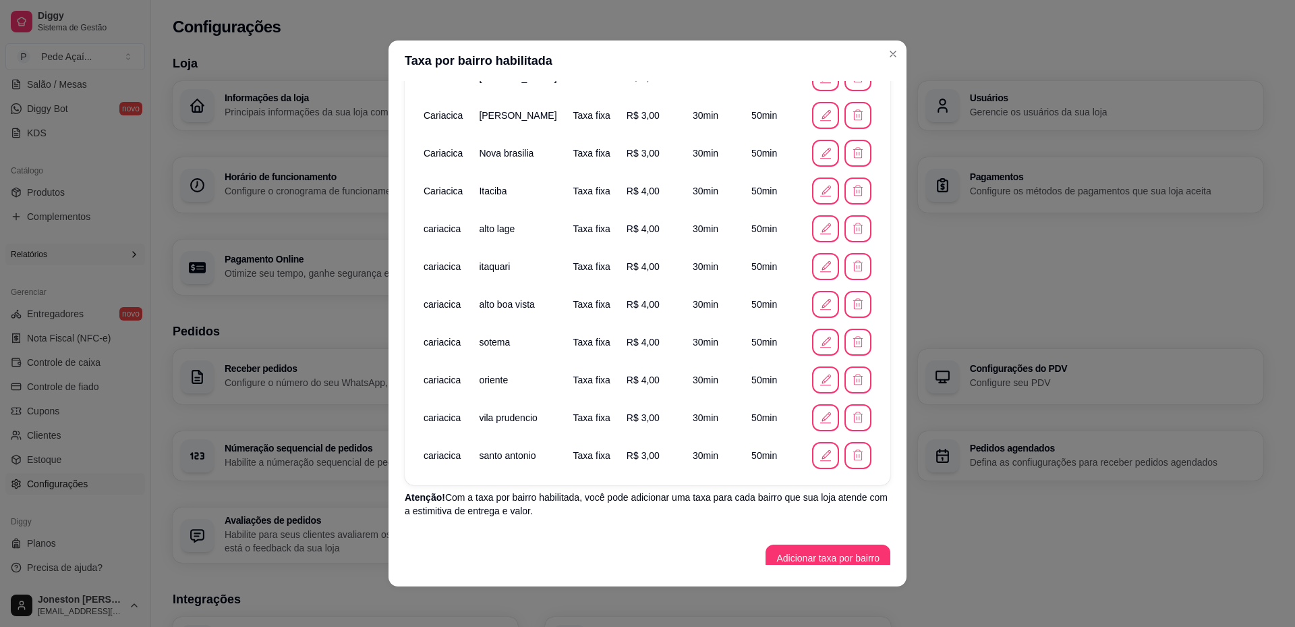
scroll to position [252, 0]
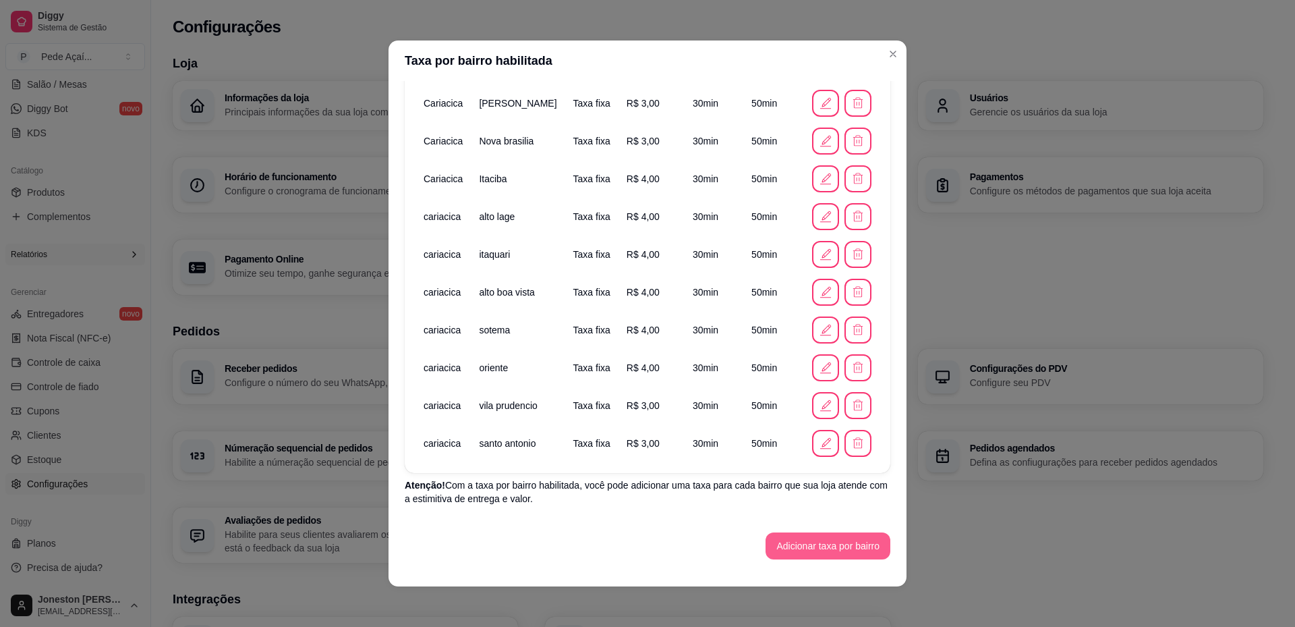
click at [798, 552] on button "Adicionar taxa por bairro" at bounding box center [828, 545] width 125 height 27
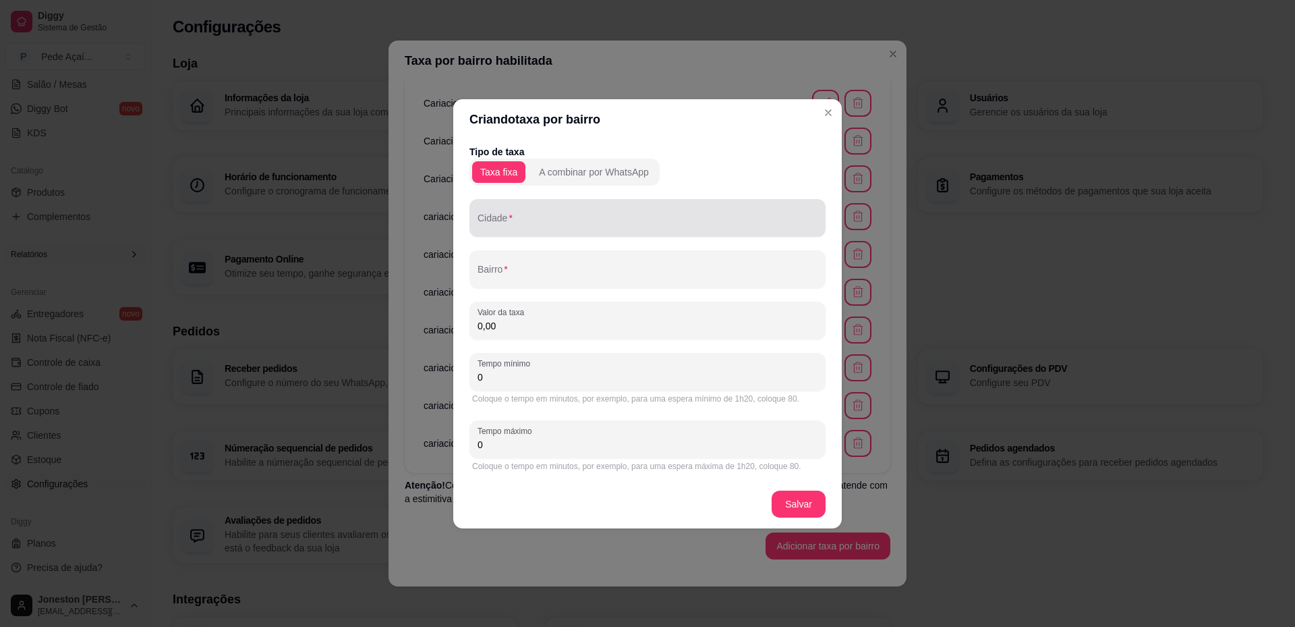
click at [580, 231] on div "Cidade" at bounding box center [648, 218] width 356 height 38
paste input "cariacica"
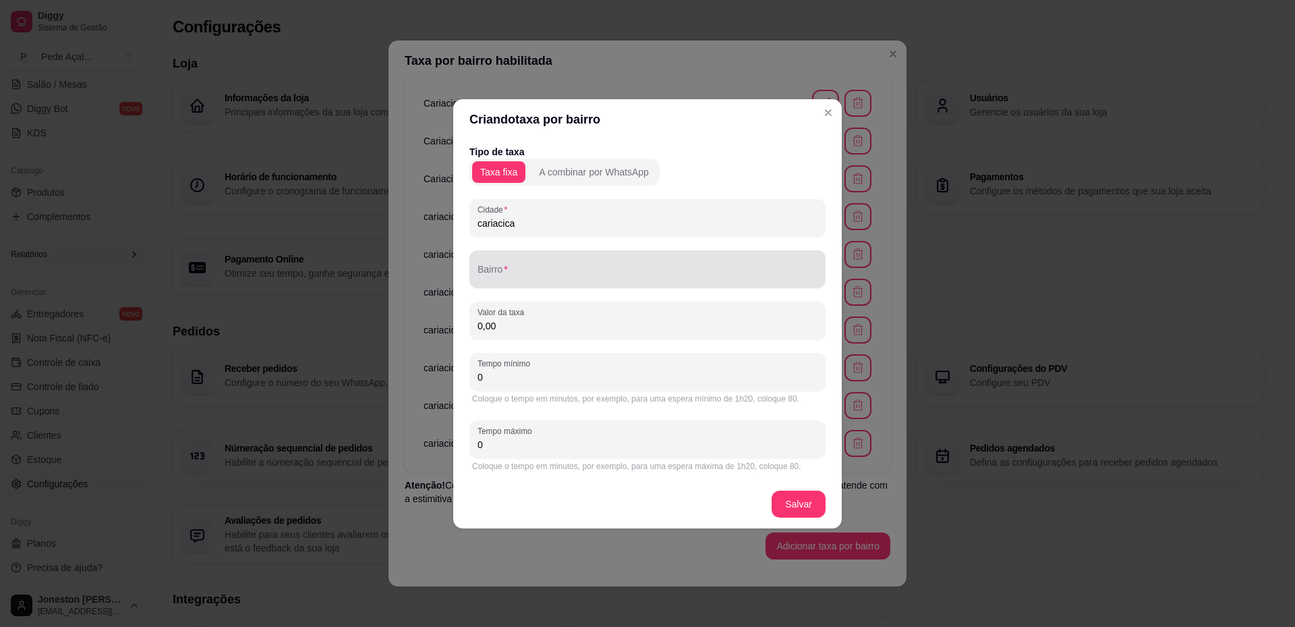
type input "cariacica"
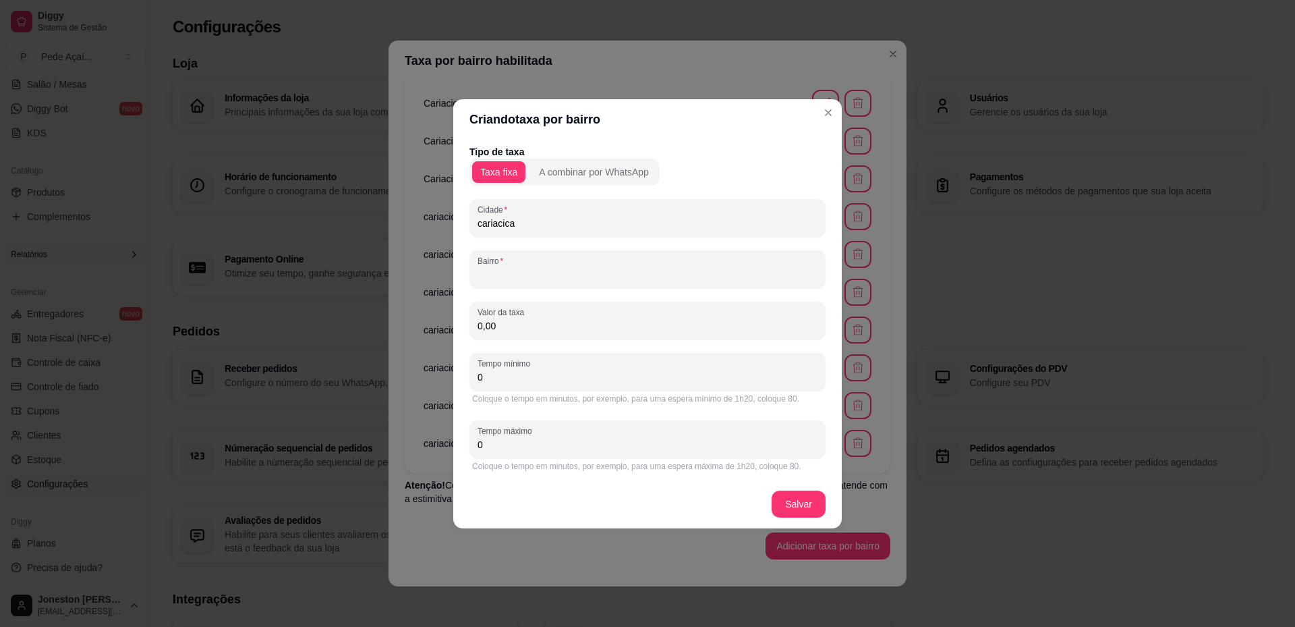
click at [565, 270] on input "Bairro" at bounding box center [648, 274] width 340 height 13
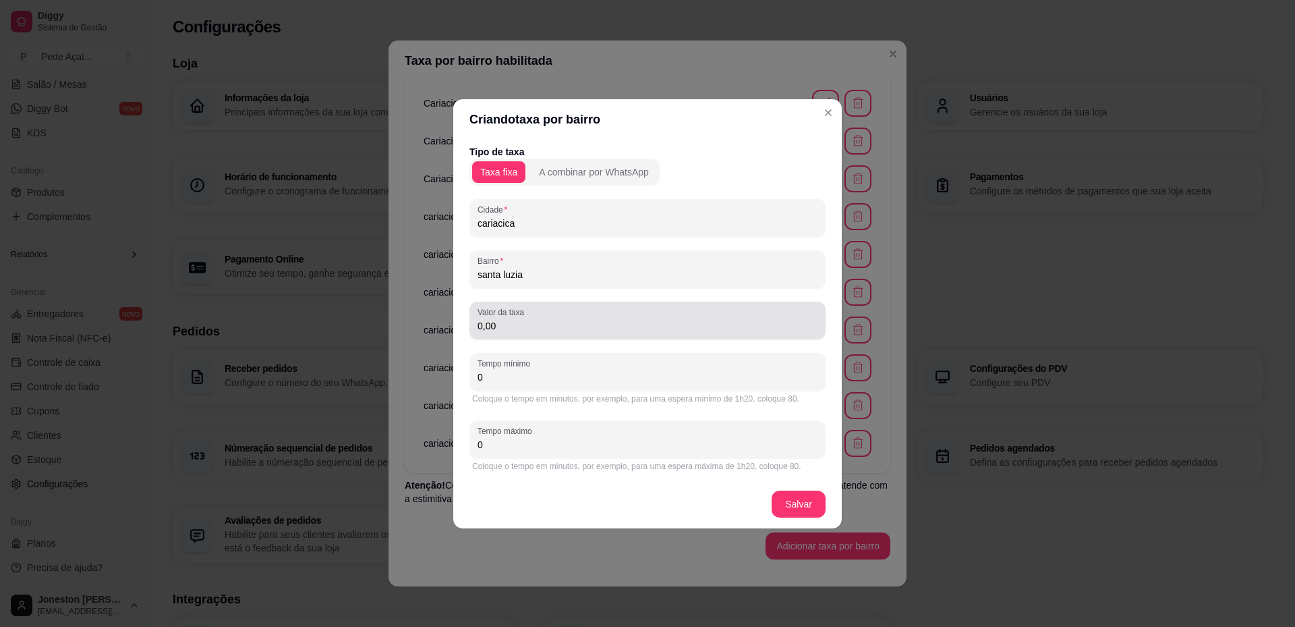
type input "santa luzia"
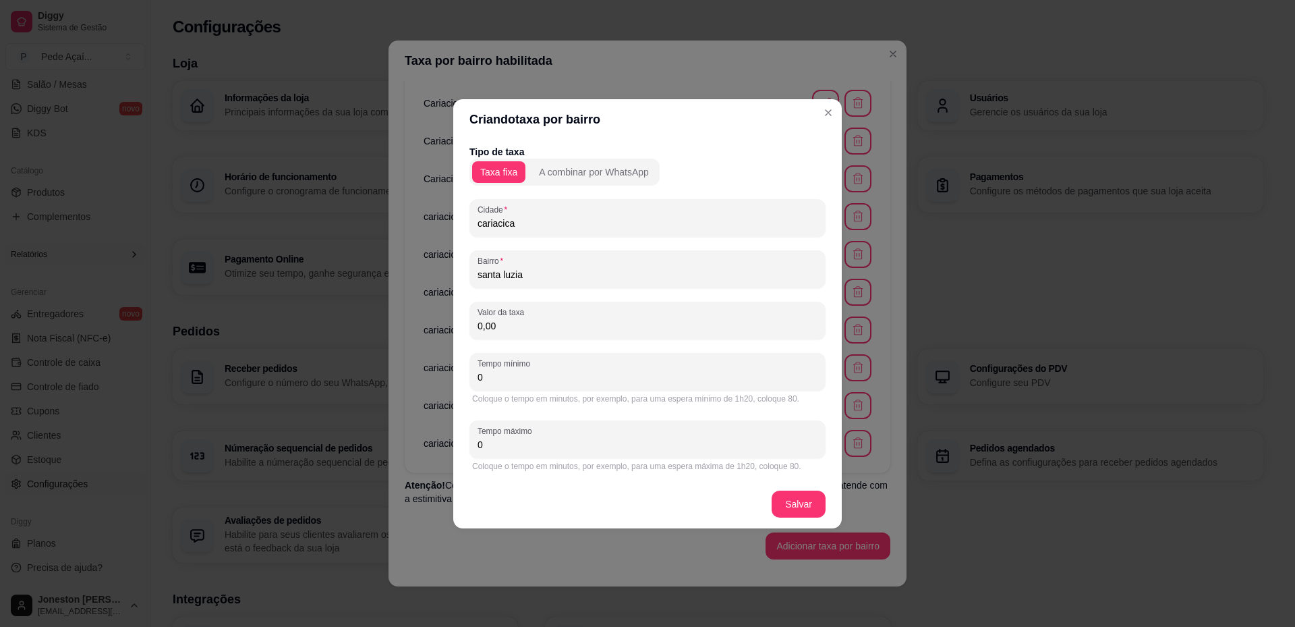
drag, startPoint x: 515, startPoint y: 324, endPoint x: 443, endPoint y: 324, distance: 72.9
click at [443, 324] on div "Criando taxa por bairro Tipo de taxa Taxa fixa A combinar por WhatsApp Cidade c…" at bounding box center [647, 313] width 1295 height 627
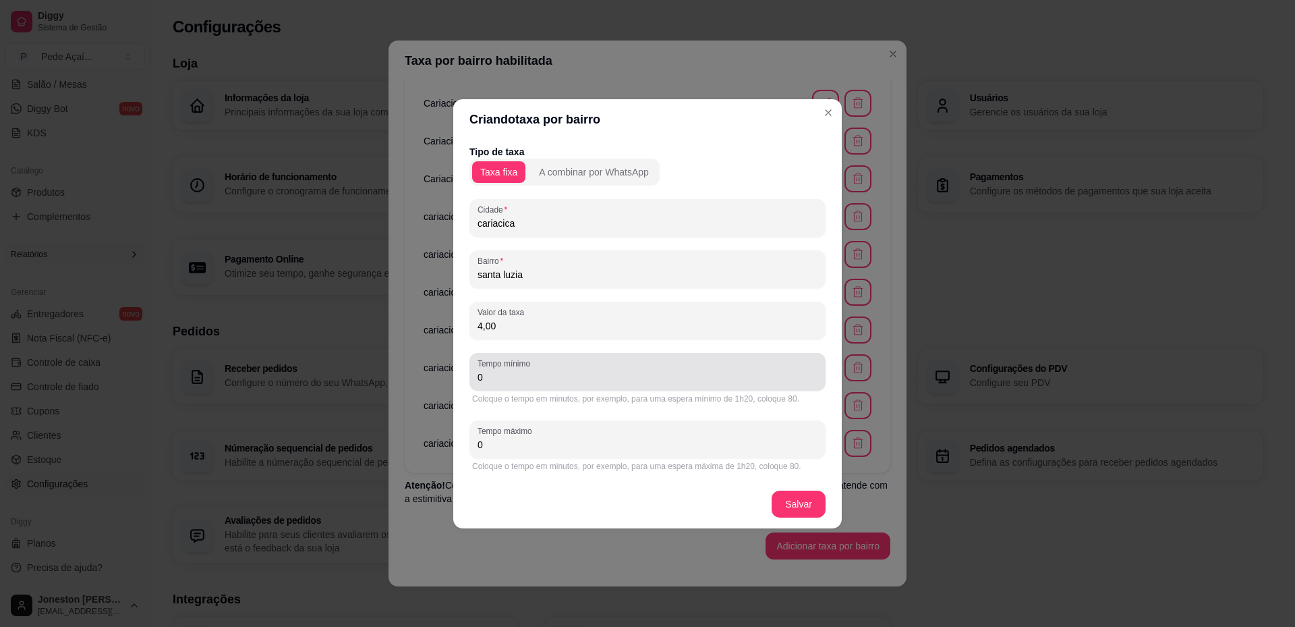
type input "4,00"
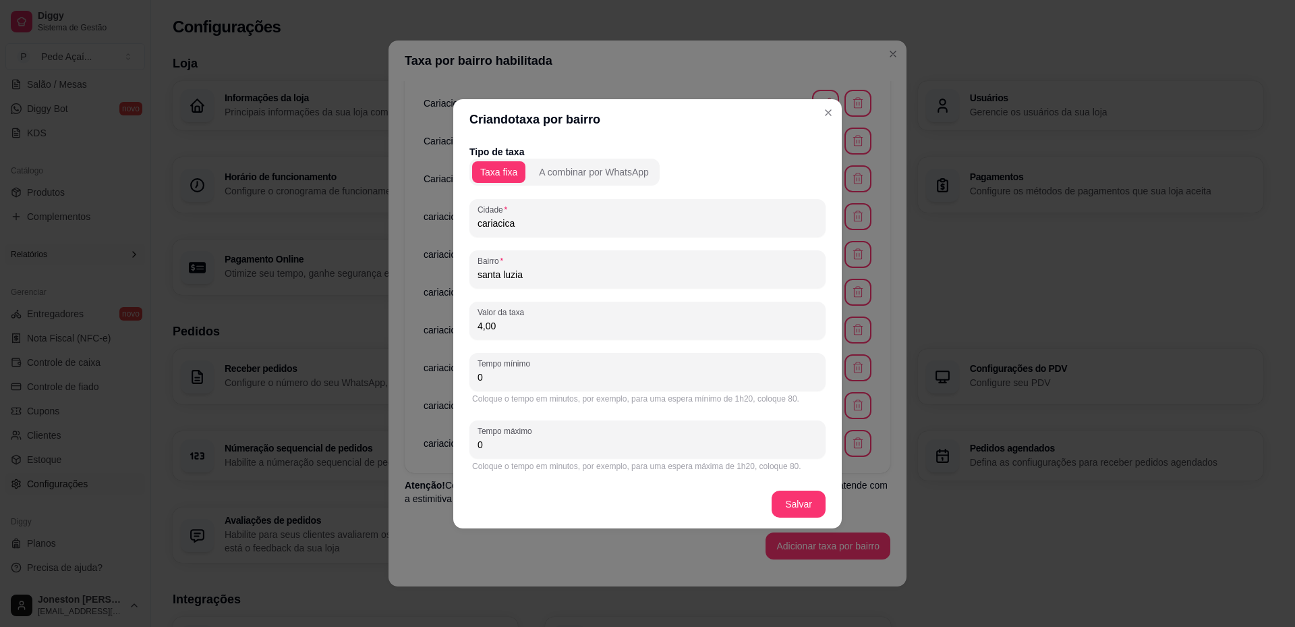
drag, startPoint x: 488, startPoint y: 376, endPoint x: 474, endPoint y: 372, distance: 15.4
click at [475, 372] on div "Tempo mínimo 0" at bounding box center [648, 372] width 356 height 38
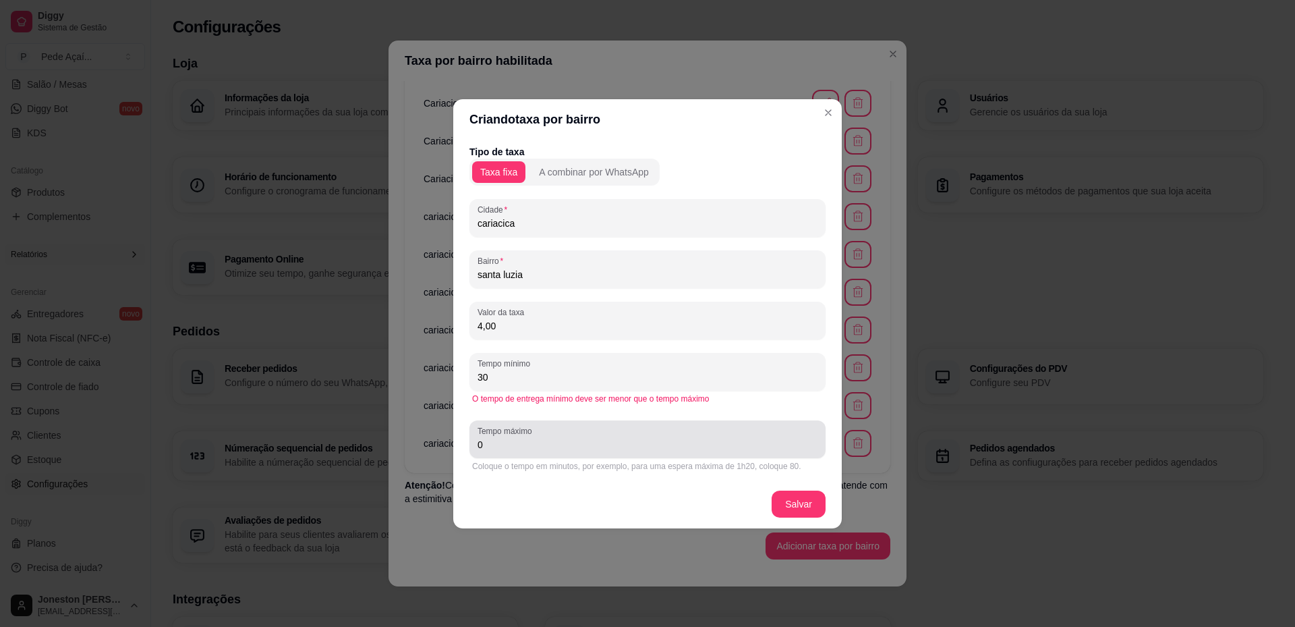
type input "30"
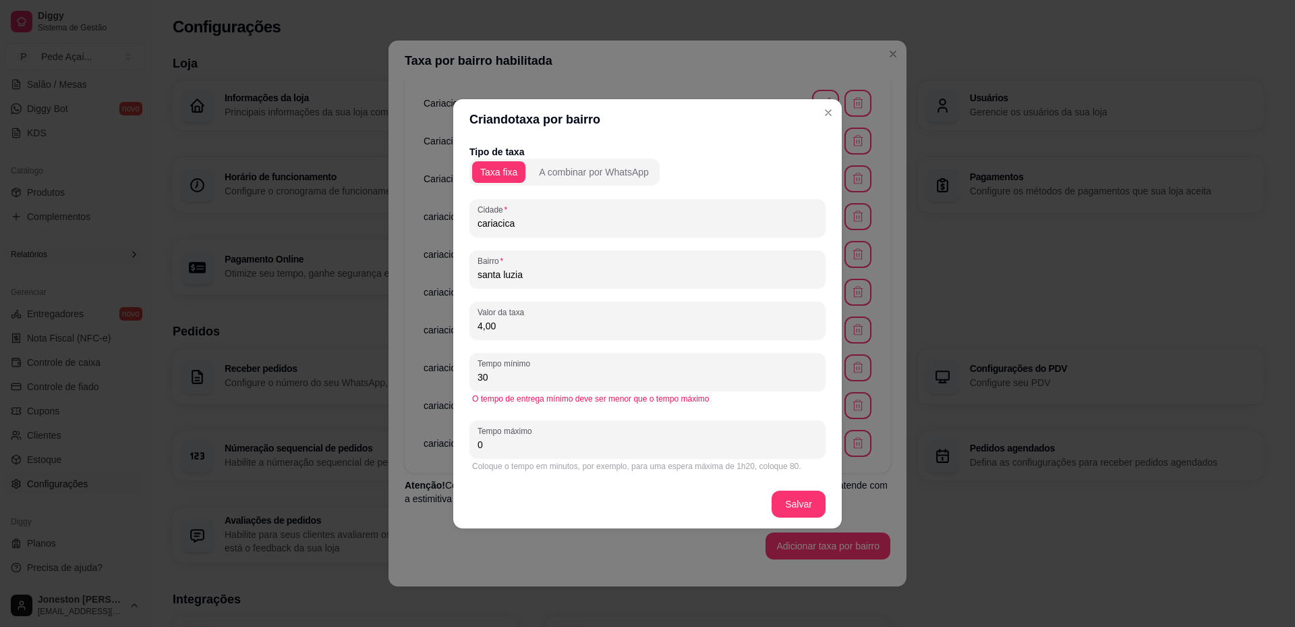
drag, startPoint x: 478, startPoint y: 447, endPoint x: 487, endPoint y: 434, distance: 15.9
click at [474, 441] on div "Tempo máximo 0" at bounding box center [648, 439] width 356 height 38
type input "50"
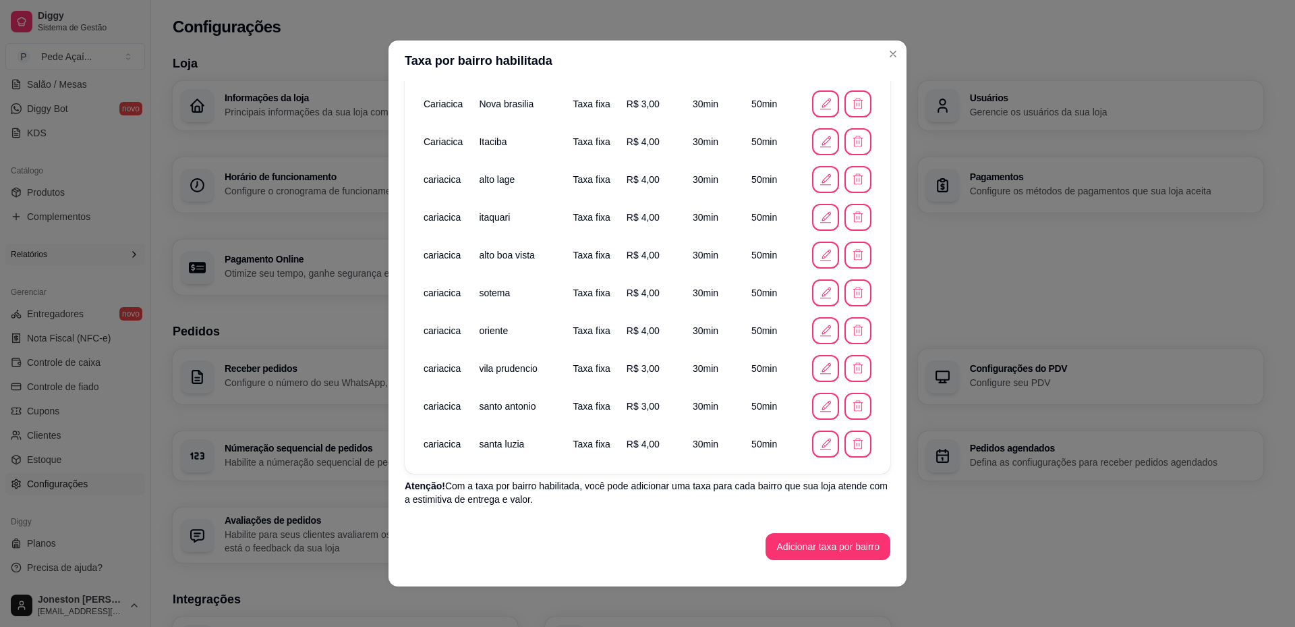
scroll to position [290, 0]
click at [787, 553] on button "Adicionar taxa por bairro" at bounding box center [828, 545] width 125 height 27
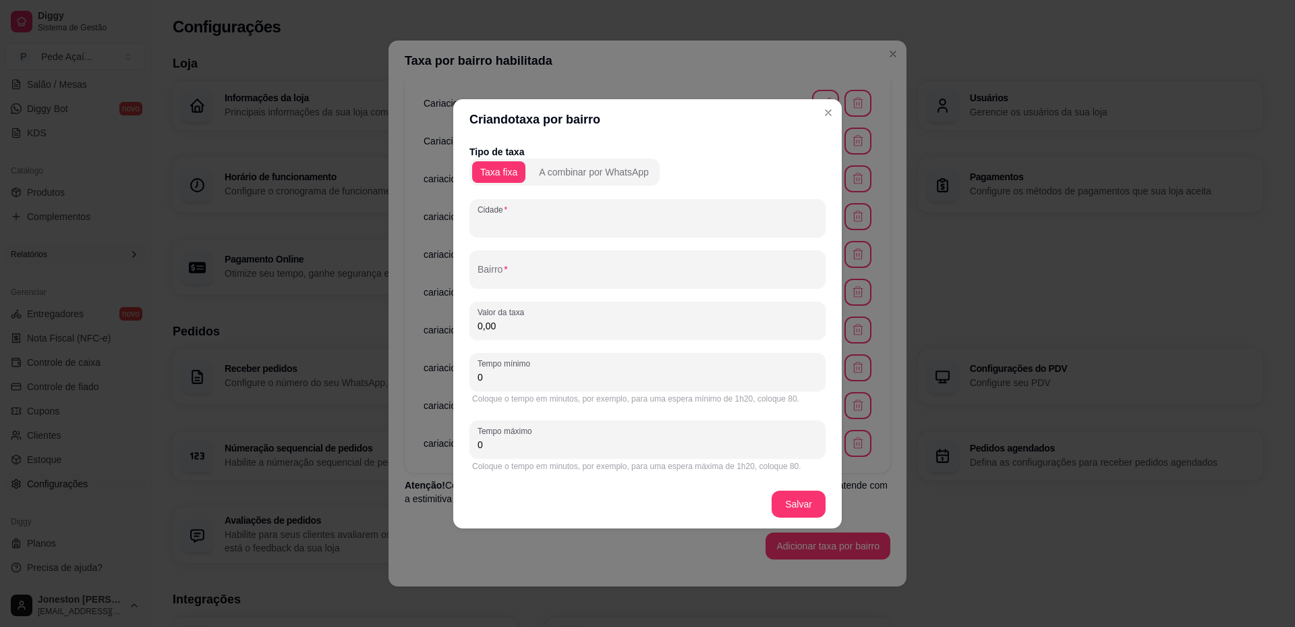
click at [536, 223] on input "Cidade" at bounding box center [648, 223] width 340 height 13
paste input "cariacica"
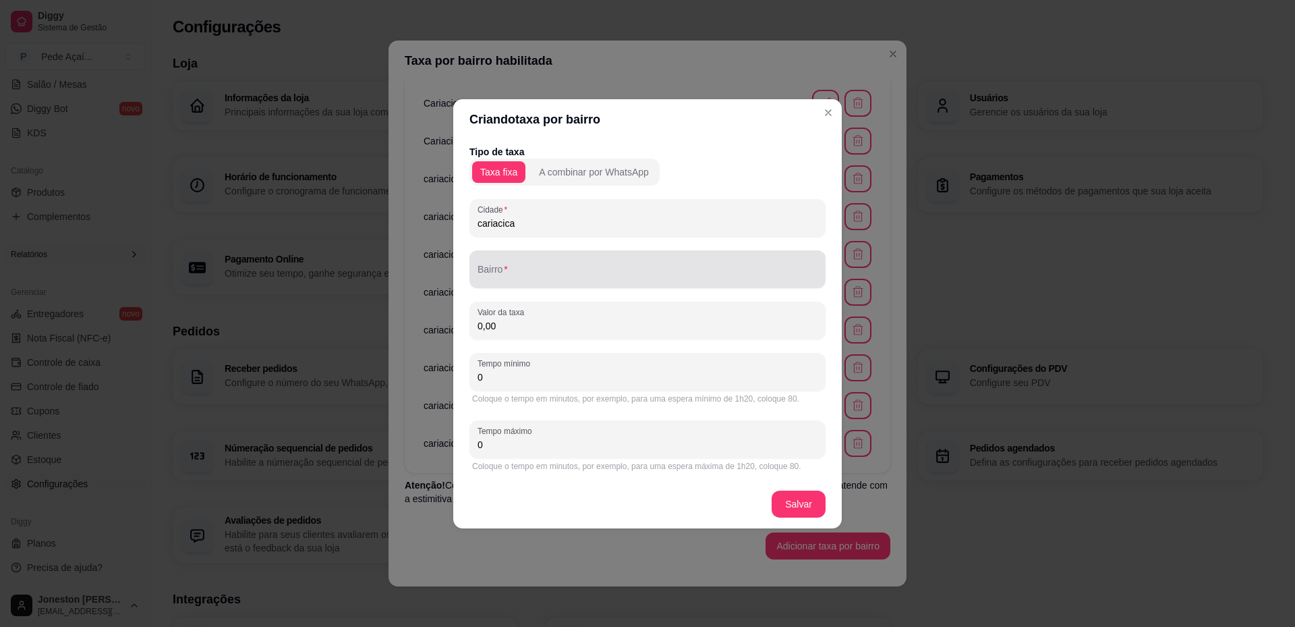
type input "cariacica"
click at [526, 284] on div "Bairro" at bounding box center [648, 269] width 356 height 38
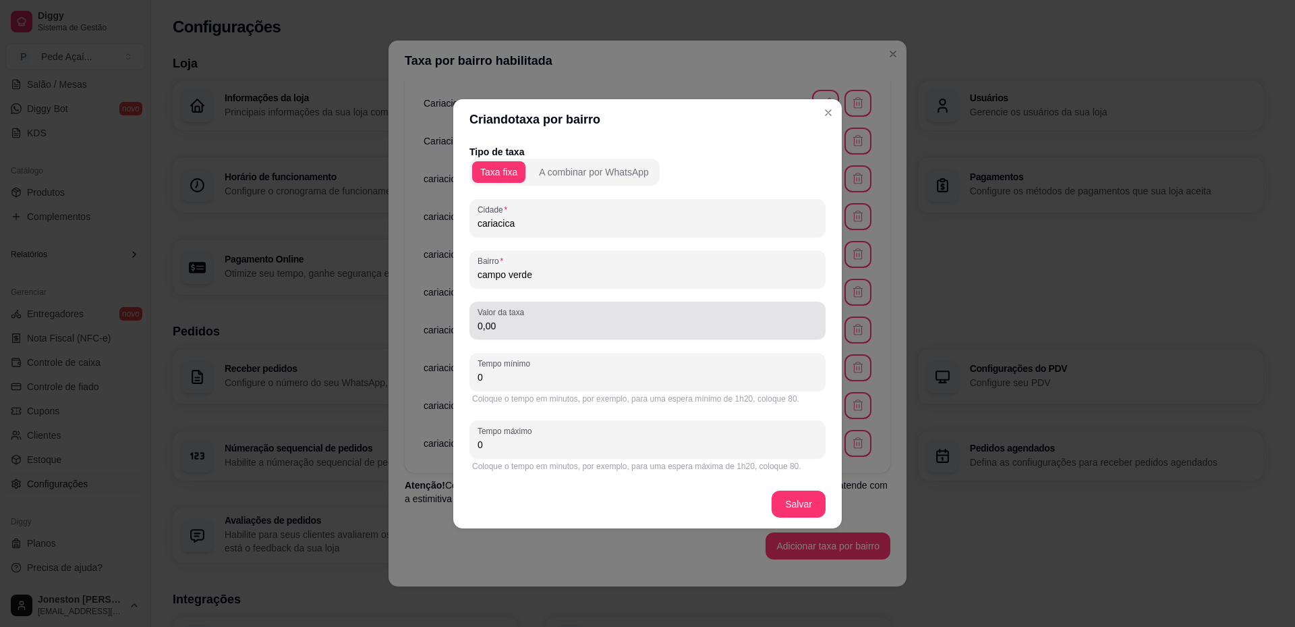
type input "campo verde"
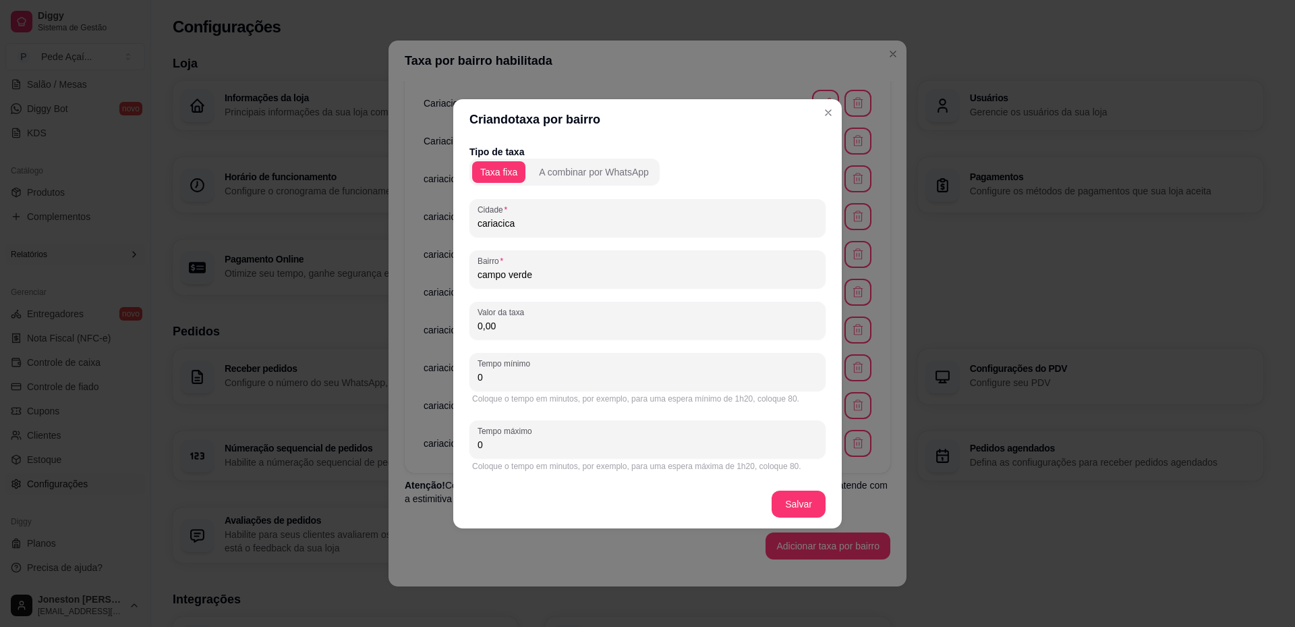
drag, startPoint x: 519, startPoint y: 325, endPoint x: 437, endPoint y: 313, distance: 83.2
click at [437, 313] on div "Criando taxa por bairro Tipo de taxa Taxa fixa A combinar por WhatsApp Cidade c…" at bounding box center [647, 313] width 1295 height 627
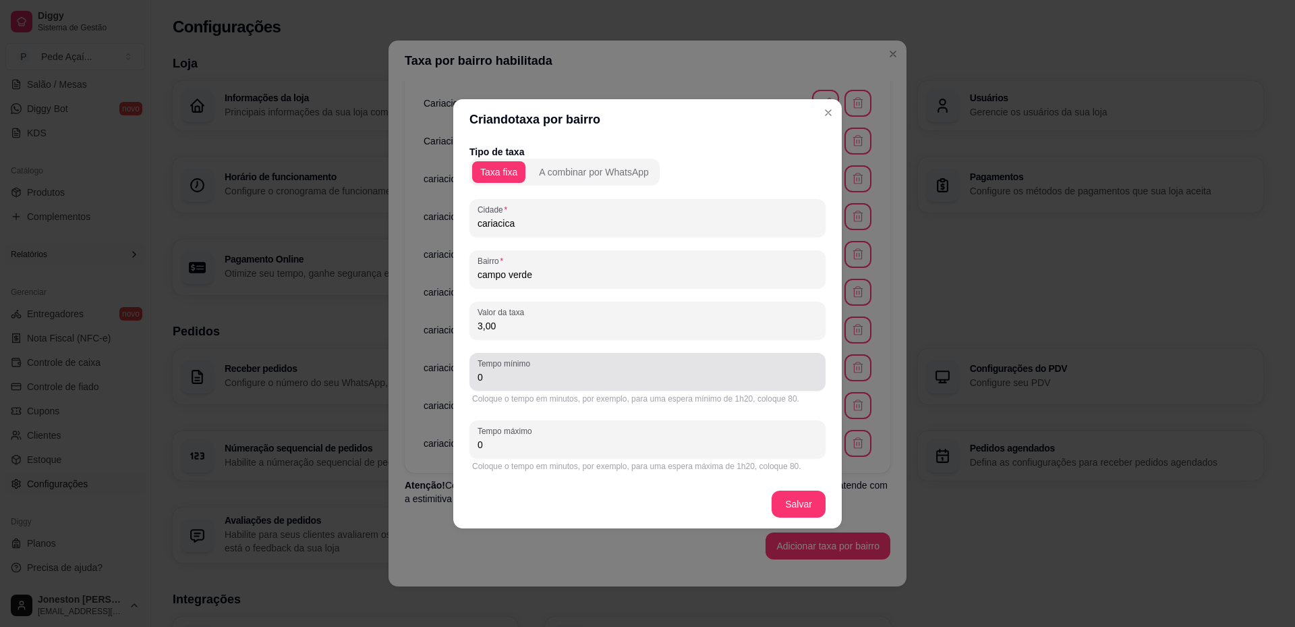
type input "3,00"
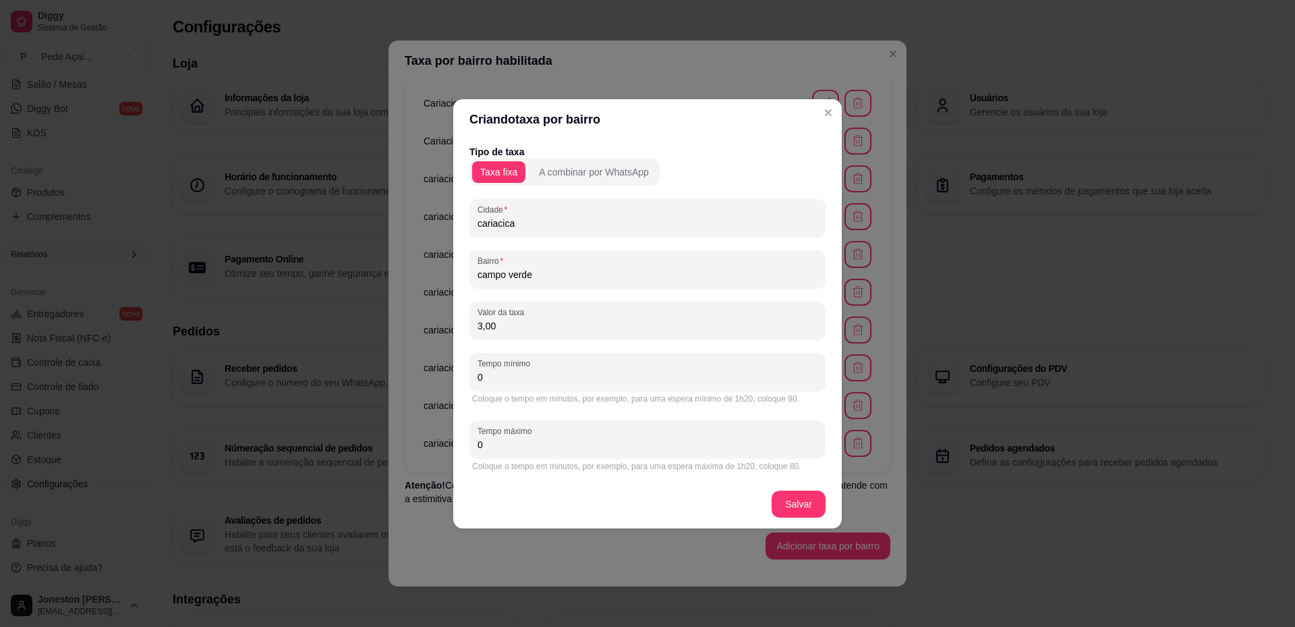
drag, startPoint x: 491, startPoint y: 372, endPoint x: 447, endPoint y: 370, distance: 43.9
click at [447, 370] on div "Criando taxa por bairro Tipo de taxa Taxa fixa A combinar por WhatsApp Cidade c…" at bounding box center [647, 313] width 1295 height 627
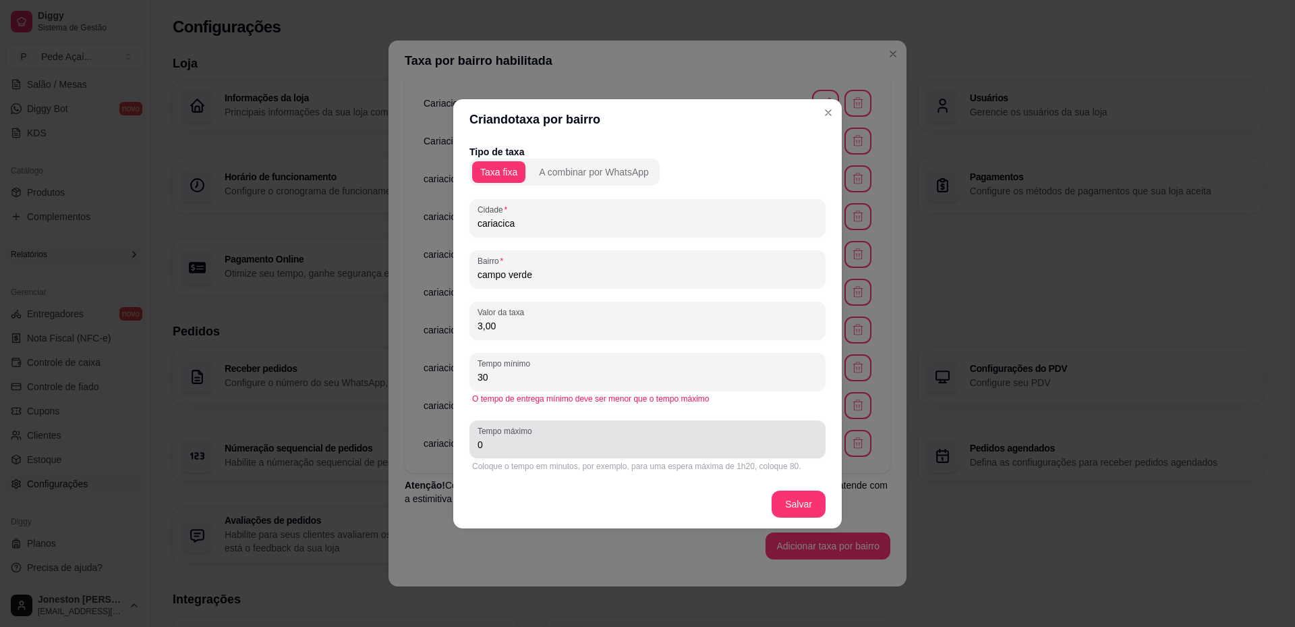
type input "30"
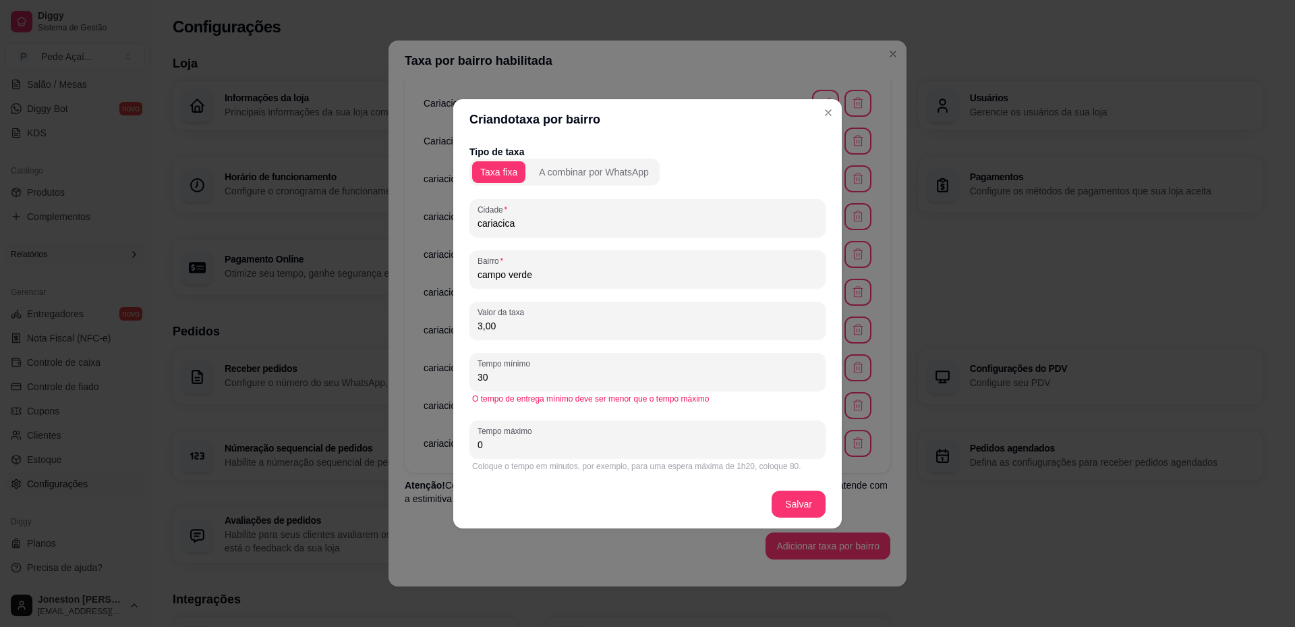
drag, startPoint x: 489, startPoint y: 448, endPoint x: 453, endPoint y: 449, distance: 35.8
click at [454, 449] on div "Tipo de taxa Taxa fixa A combinar por WhatsApp Cidade cariacica Bairro campo ve…" at bounding box center [647, 310] width 389 height 340
type input "50"
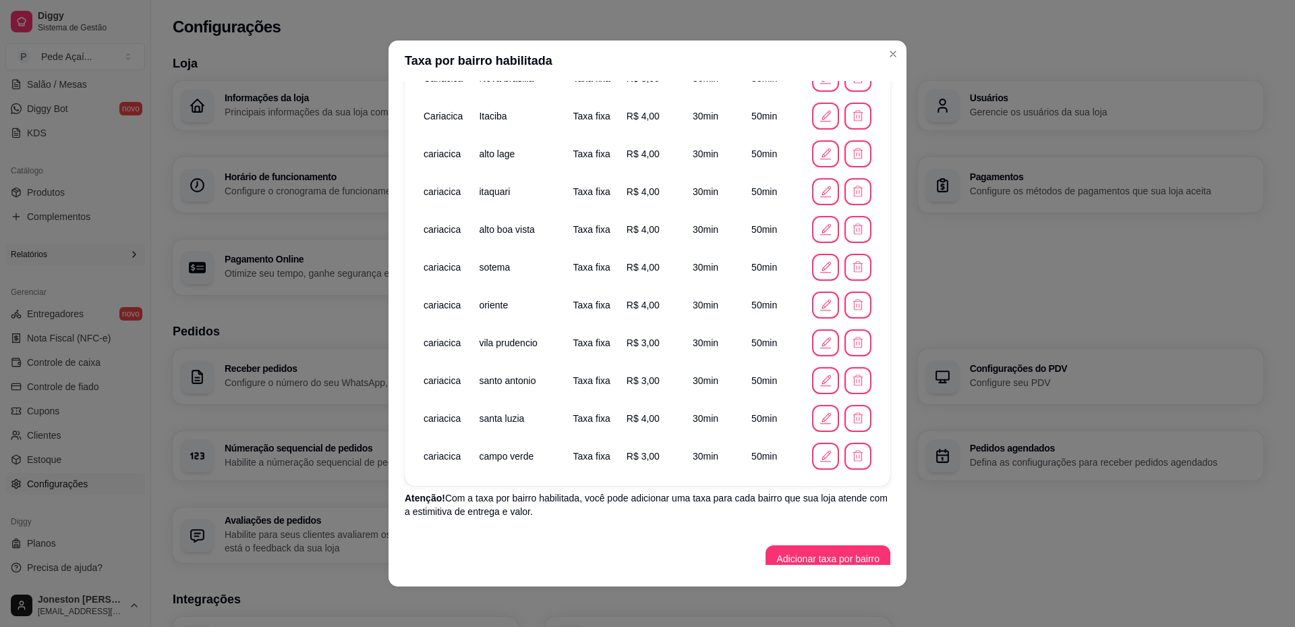
scroll to position [328, 0]
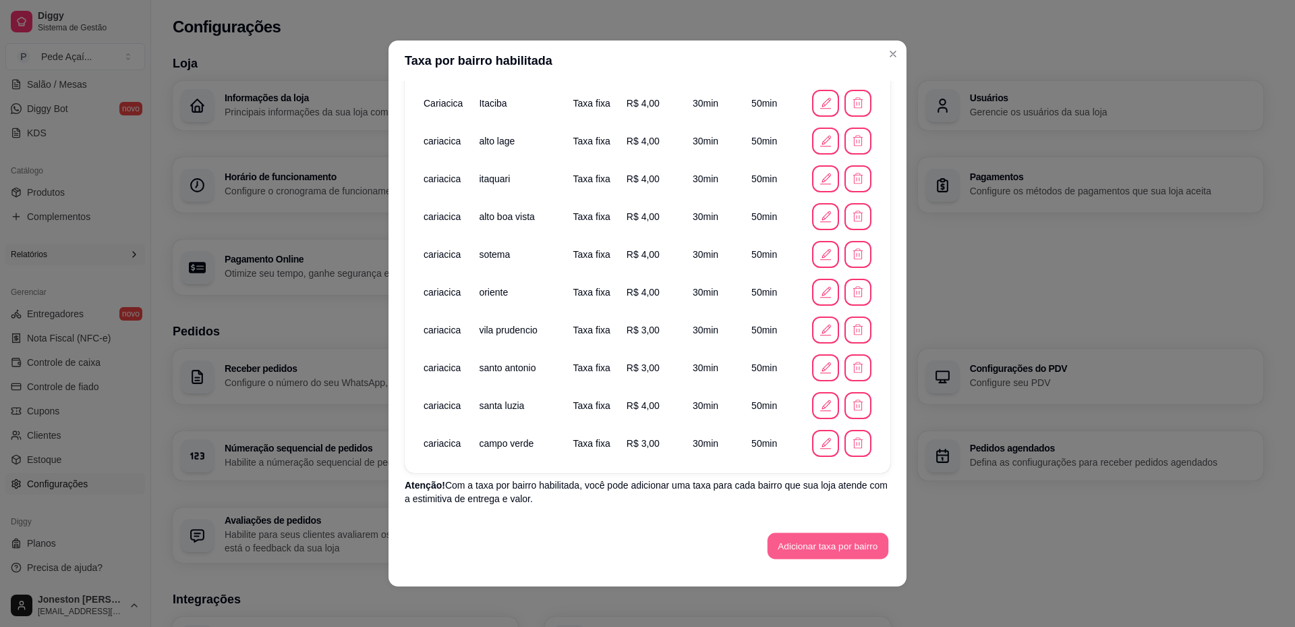
click at [808, 551] on button "Adicionar taxa por bairro" at bounding box center [828, 546] width 121 height 26
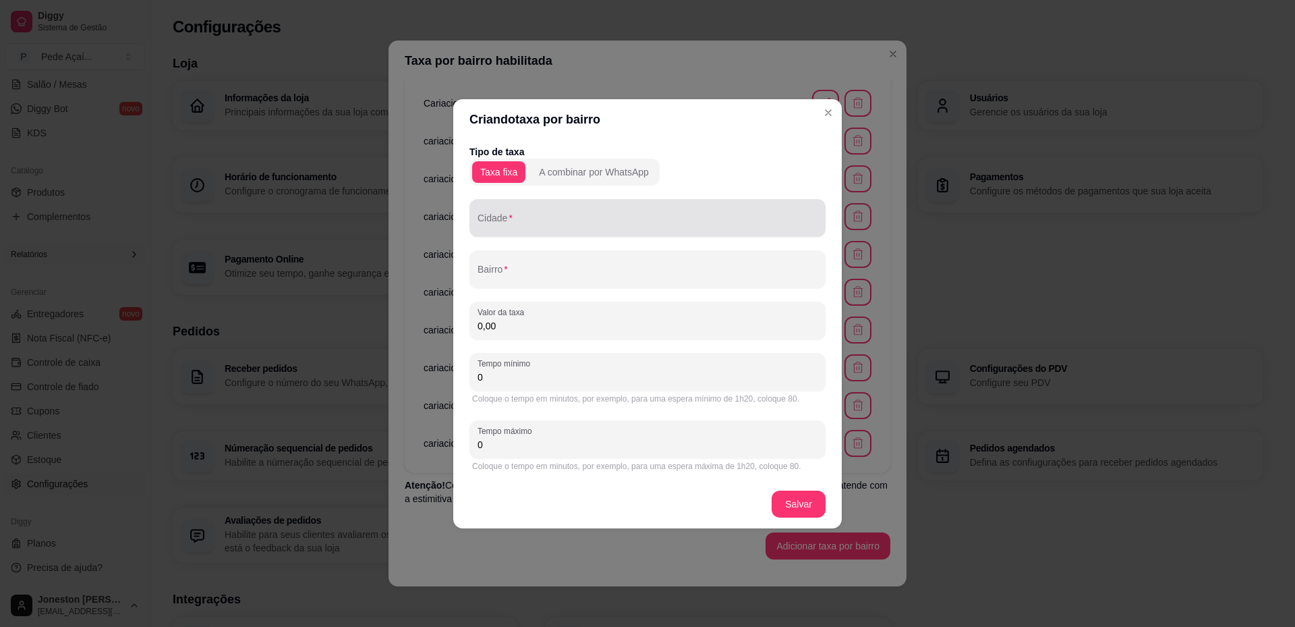
click at [548, 230] on div at bounding box center [648, 217] width 340 height 27
paste input "cariacica"
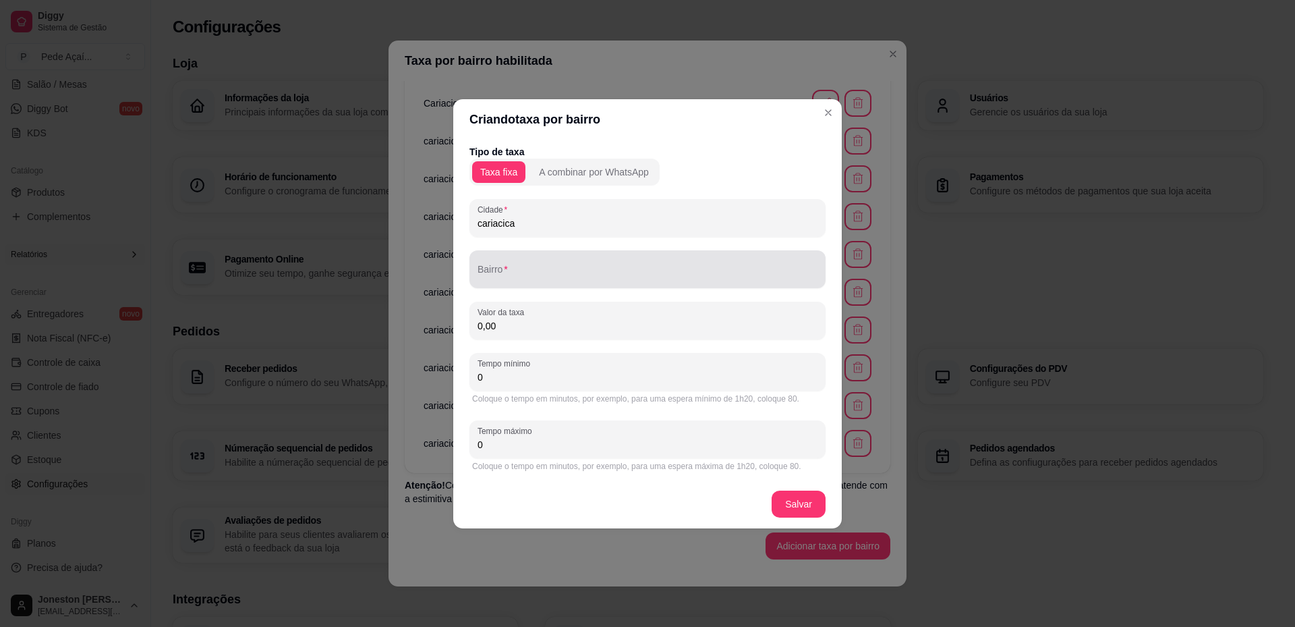
type input "cariacica"
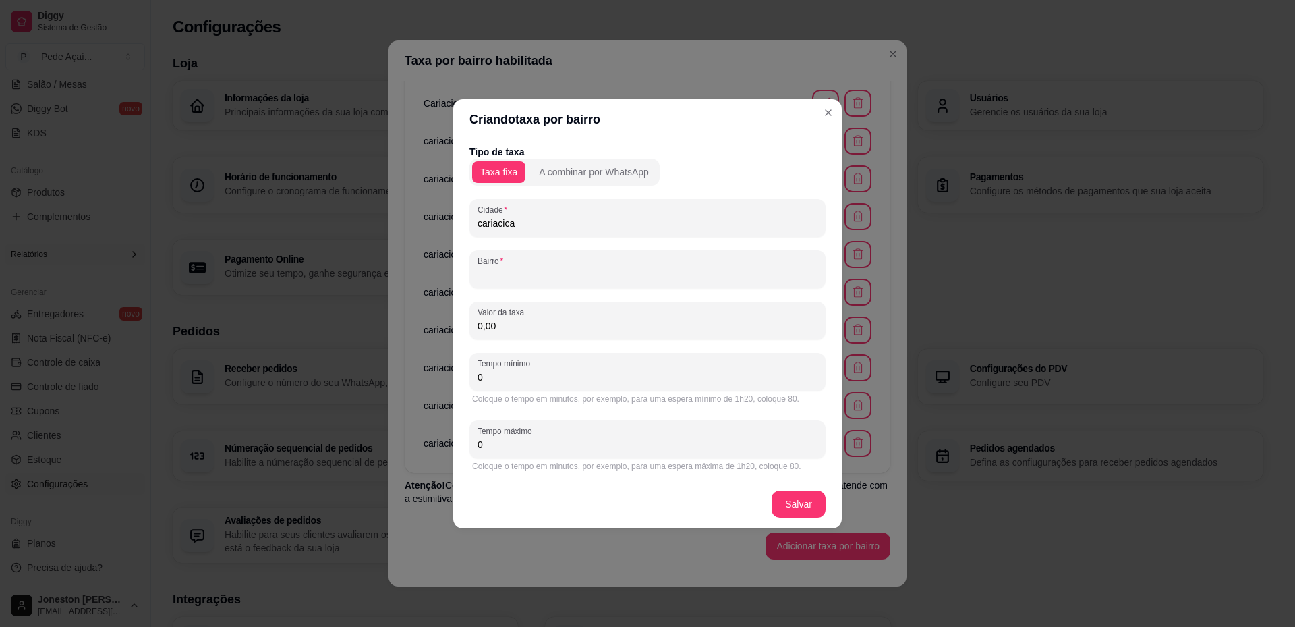
click at [531, 277] on input "Bairro" at bounding box center [648, 274] width 340 height 13
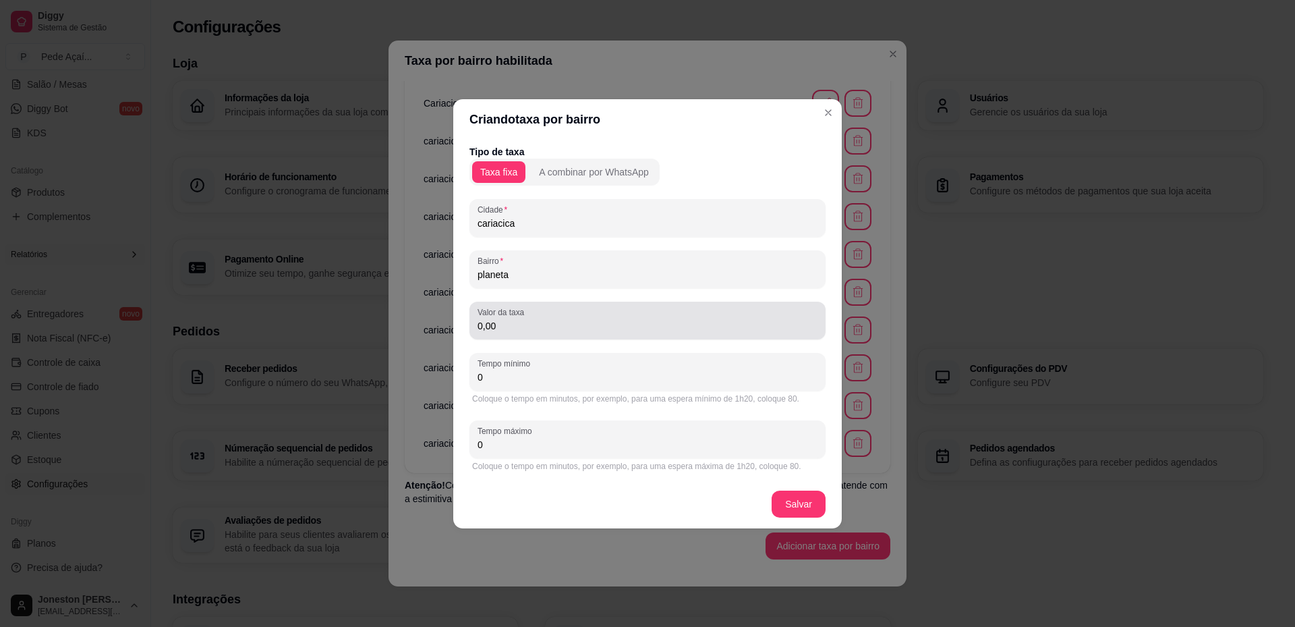
type input "planeta"
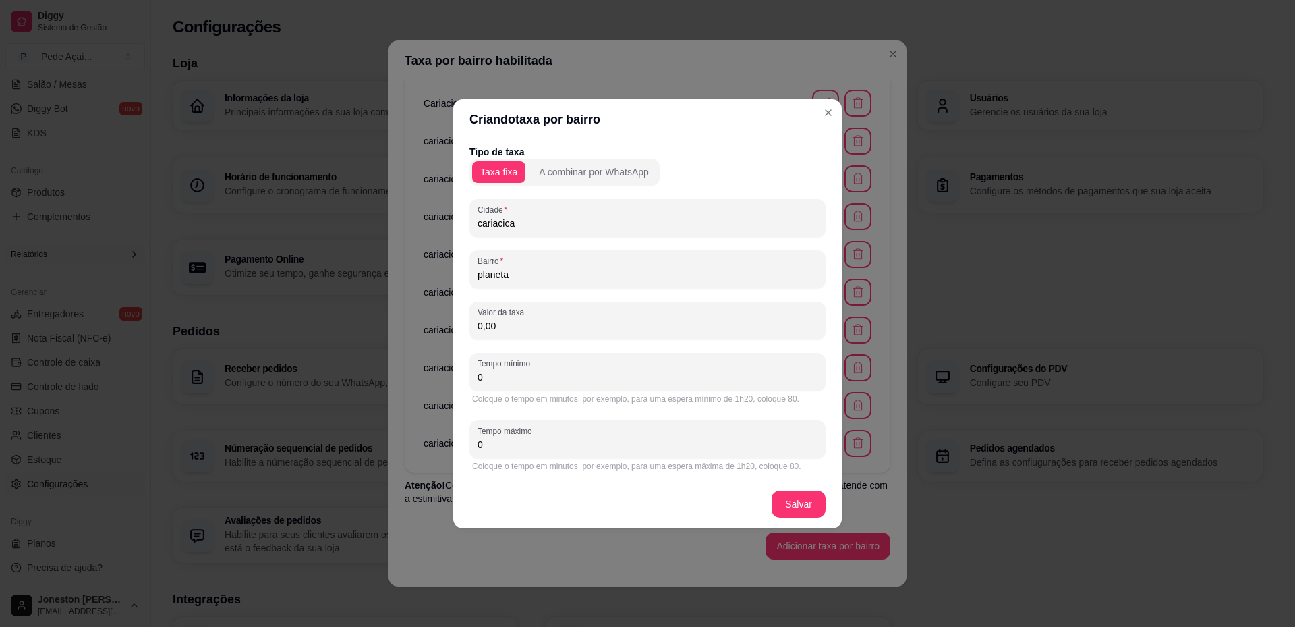
drag, startPoint x: 500, startPoint y: 327, endPoint x: 467, endPoint y: 322, distance: 33.5
click at [467, 322] on div "Tipo de taxa Taxa fixa A combinar por WhatsApp Cidade cariacica Bairro planeta …" at bounding box center [647, 310] width 389 height 340
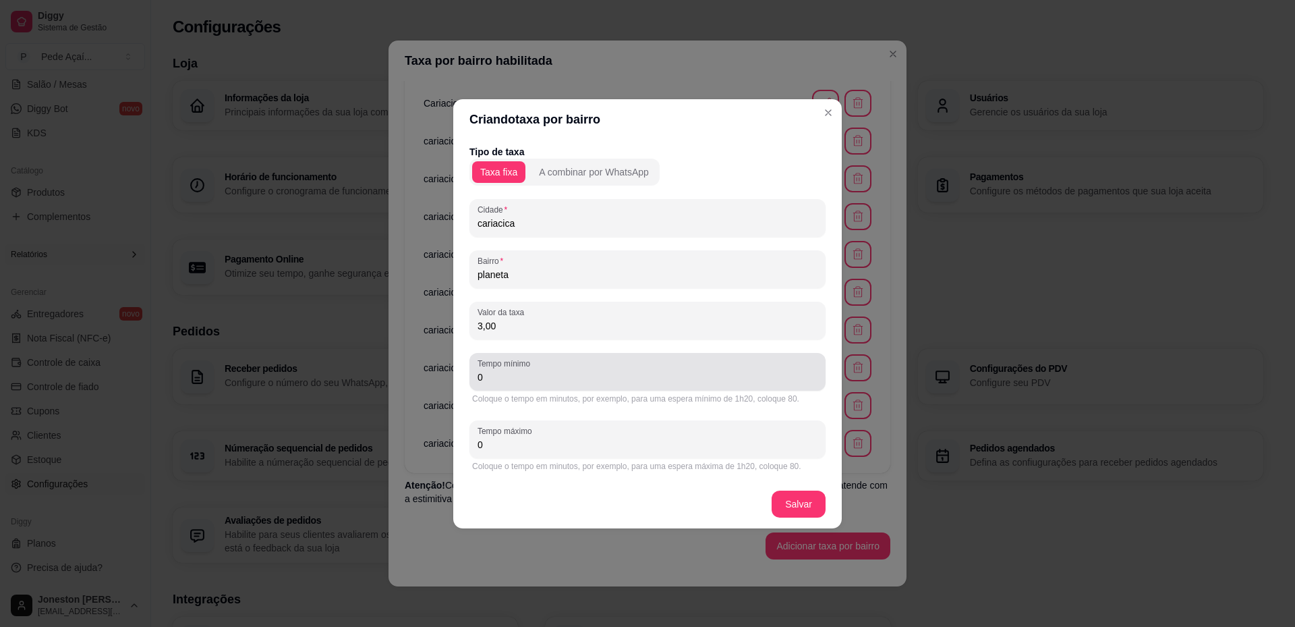
type input "3,00"
click at [472, 371] on div "Tempo mínimo 0" at bounding box center [648, 372] width 356 height 38
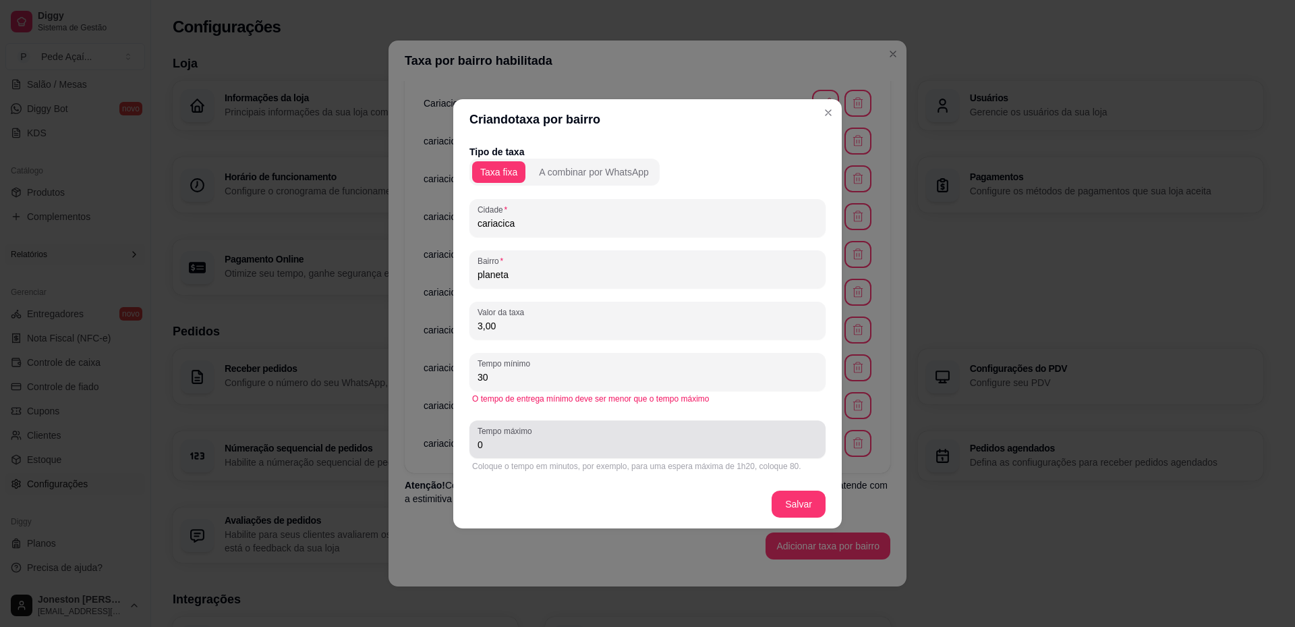
type input "30"
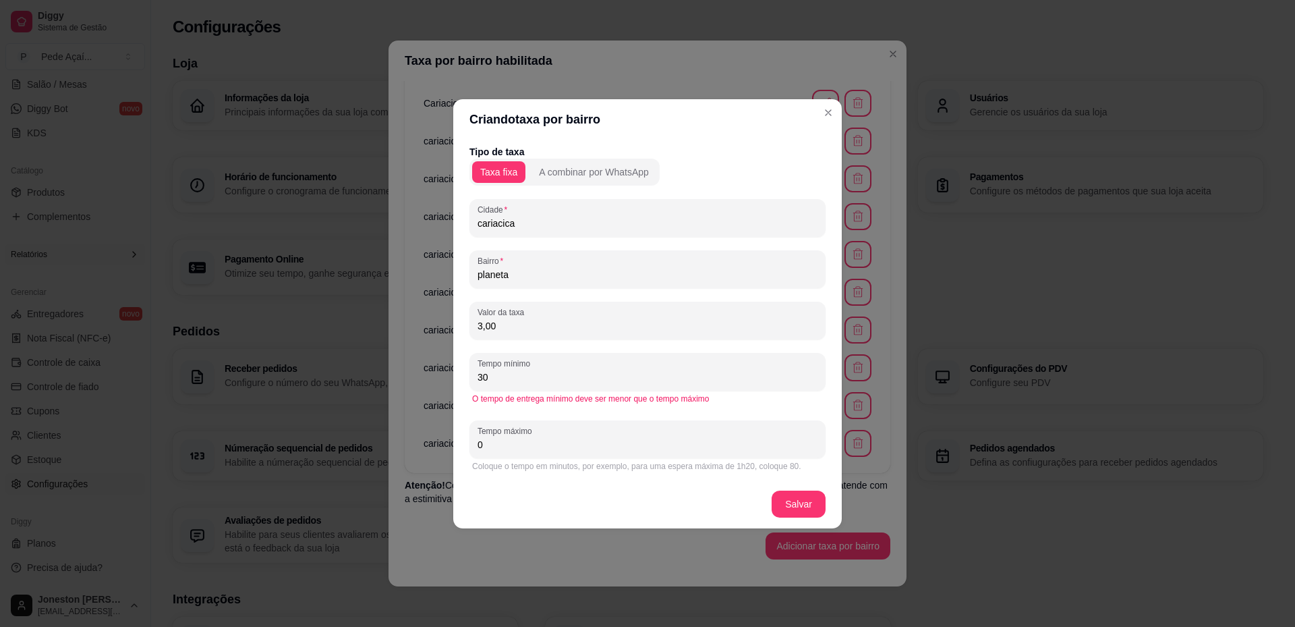
drag, startPoint x: 501, startPoint y: 446, endPoint x: 440, endPoint y: 443, distance: 60.8
click at [443, 443] on div "Criando taxa por bairro Tipo de taxa Taxa fixa A combinar por WhatsApp Cidade c…" at bounding box center [647, 313] width 1295 height 627
type input "50"
click at [791, 503] on footer "Salvar" at bounding box center [647, 504] width 389 height 49
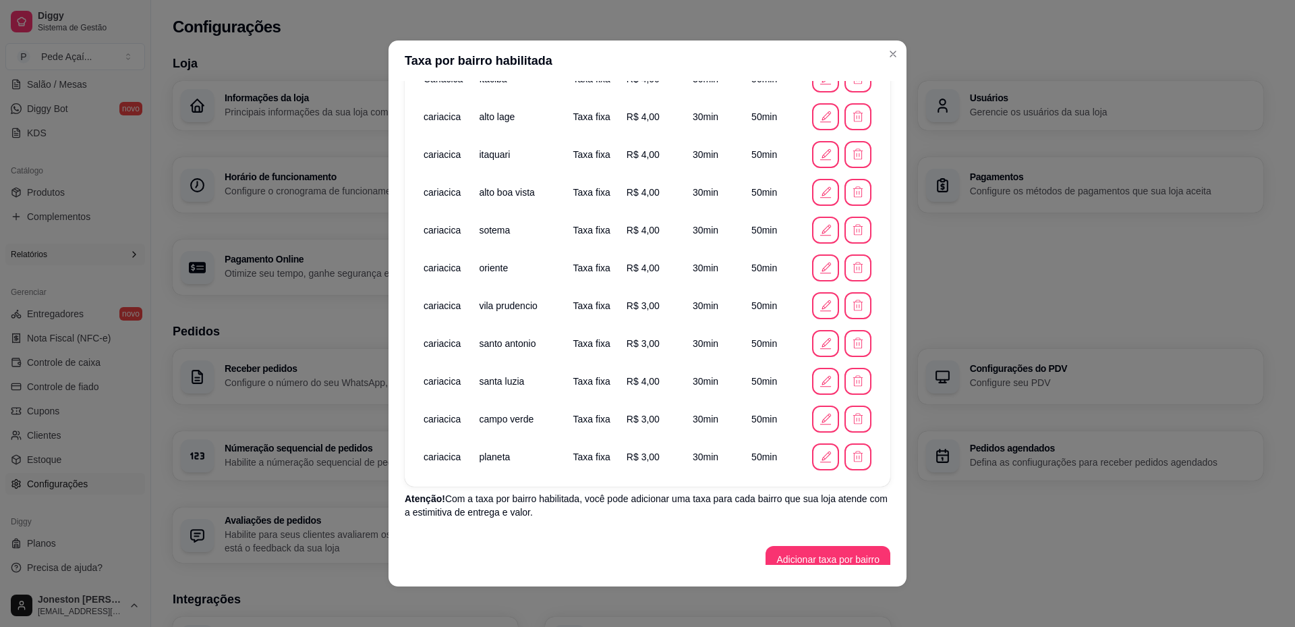
scroll to position [366, 0]
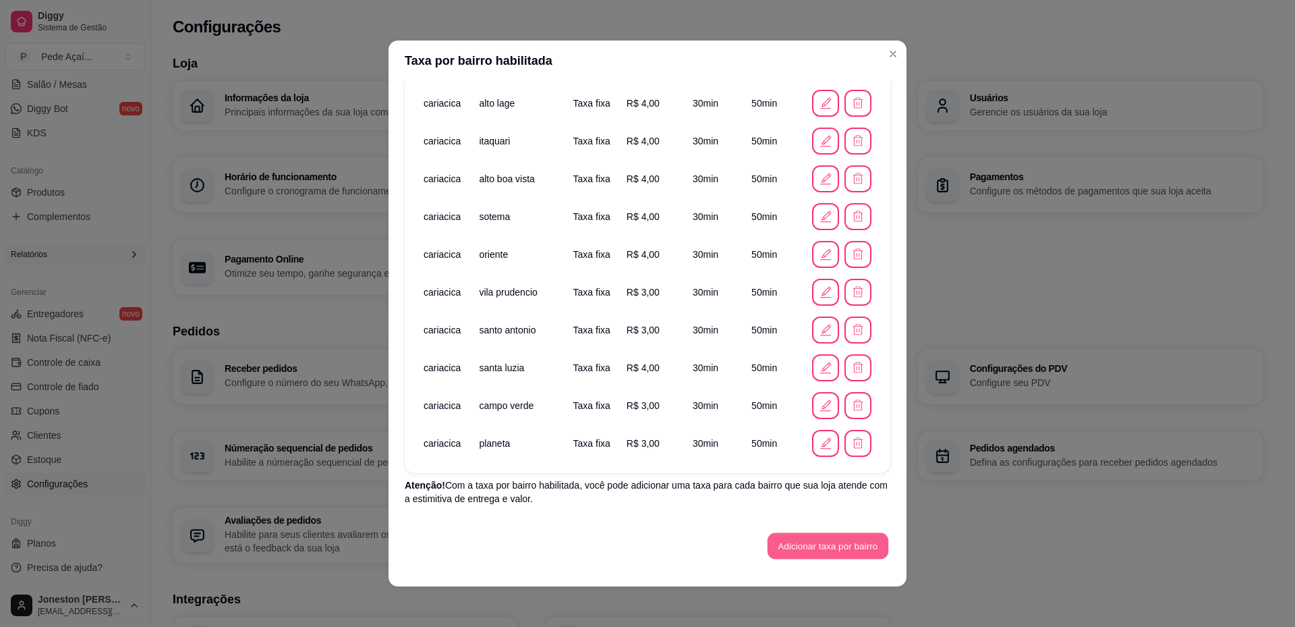
click at [789, 552] on button "Adicionar taxa por bairro" at bounding box center [828, 546] width 121 height 26
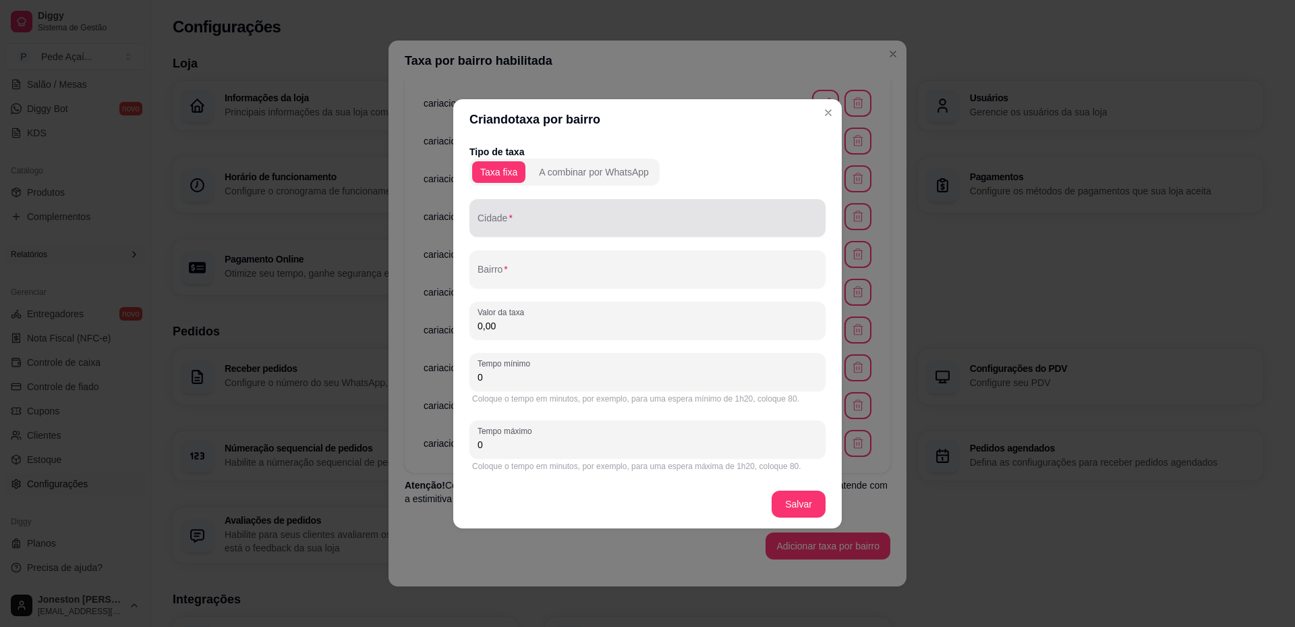
click at [526, 221] on input "Cidade" at bounding box center [648, 223] width 340 height 13
paste input "cariacica"
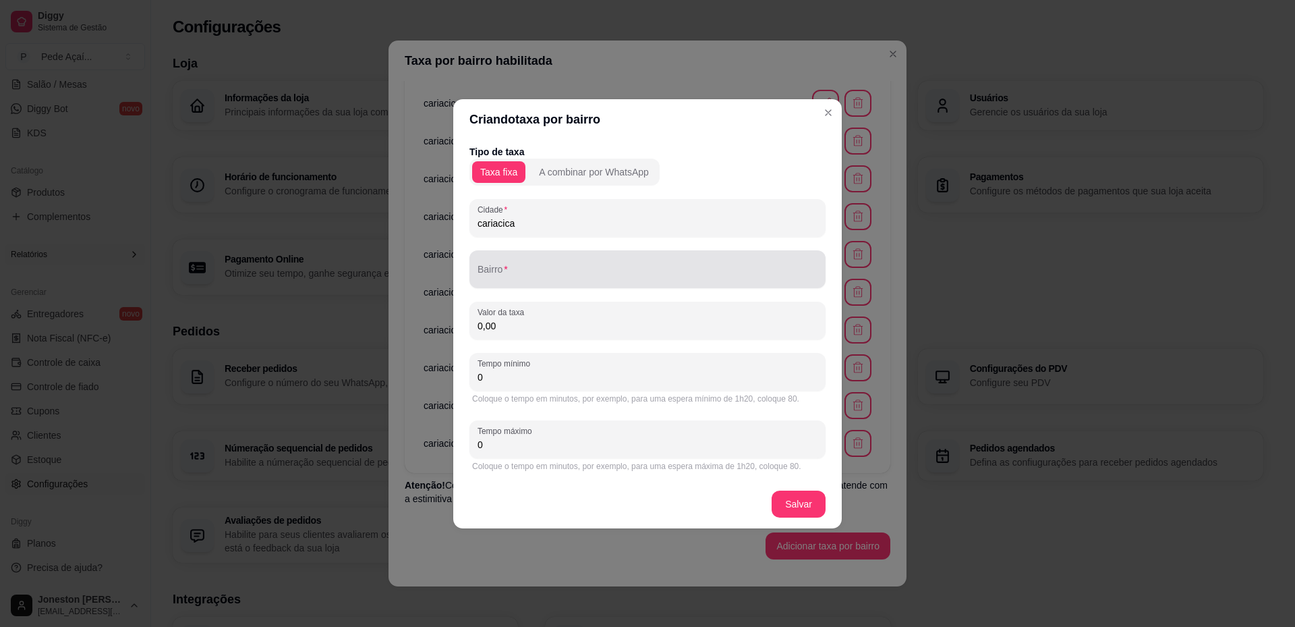
type input "cariacica"
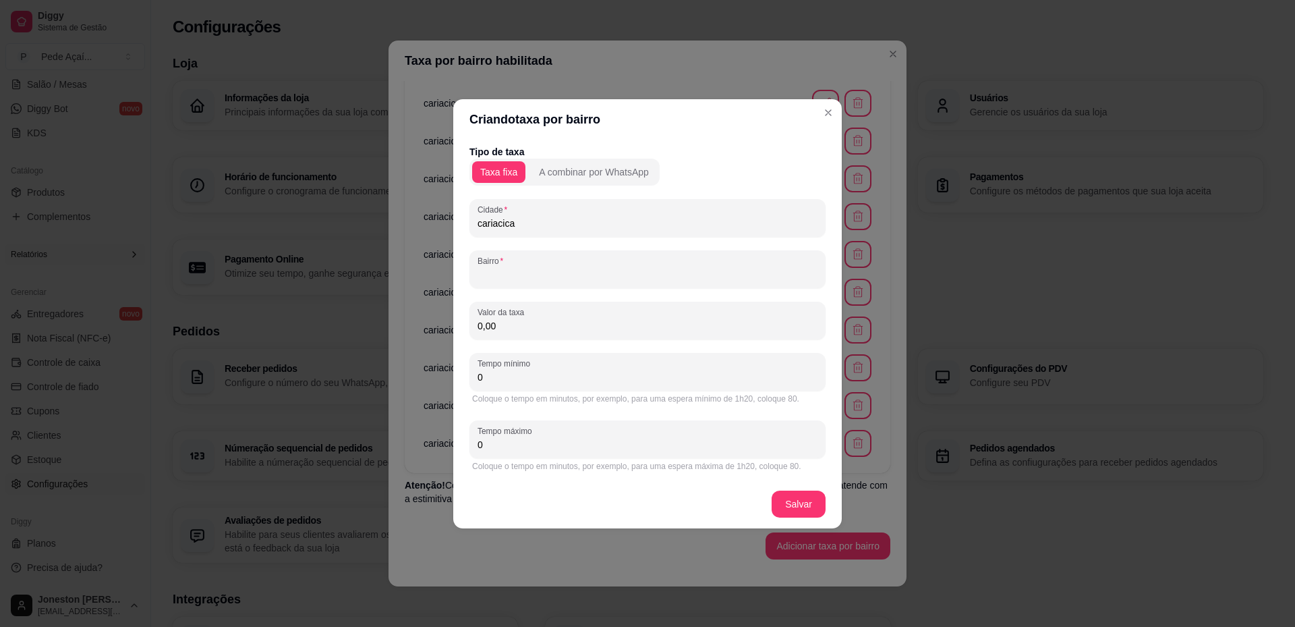
click at [533, 278] on input "Bairro" at bounding box center [648, 274] width 340 height 13
type input "tucum"
drag, startPoint x: 507, startPoint y: 327, endPoint x: 422, endPoint y: 327, distance: 84.3
click at [422, 327] on div "Criando taxa por bairro Tipo de taxa Taxa fixa A combinar por WhatsApp Cidade c…" at bounding box center [647, 313] width 1295 height 627
type input "3,00"
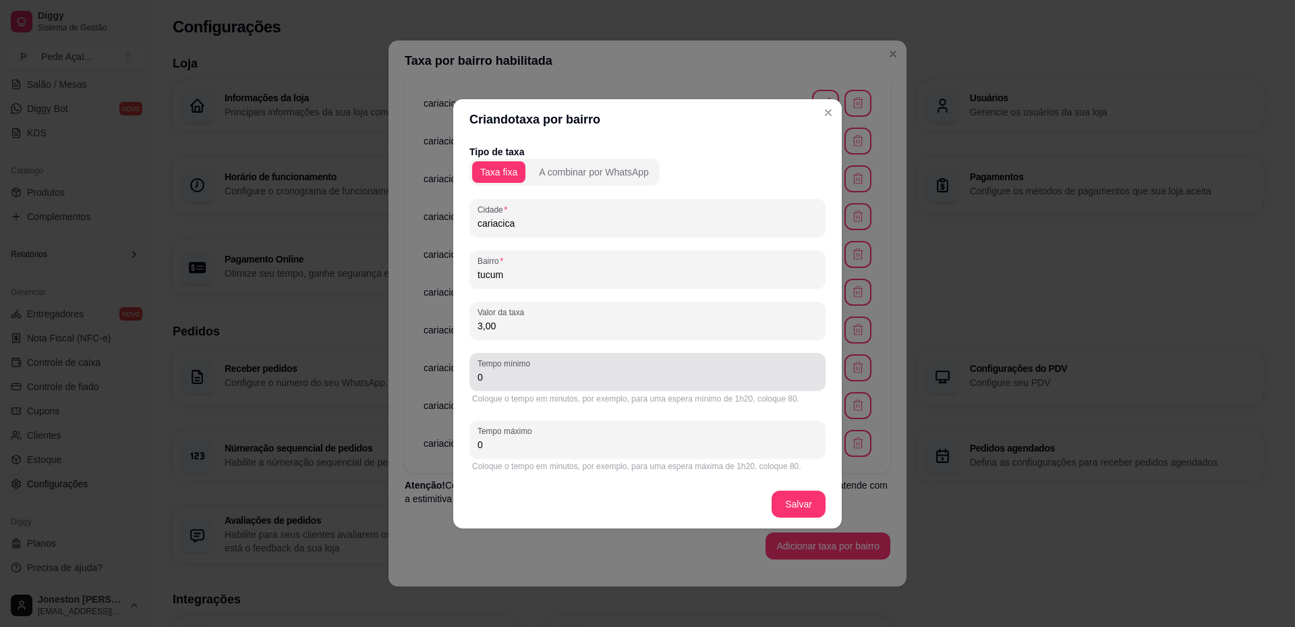
drag, startPoint x: 483, startPoint y: 377, endPoint x: 472, endPoint y: 377, distance: 11.5
click at [472, 377] on div "Tempo mínimo 0" at bounding box center [648, 372] width 356 height 38
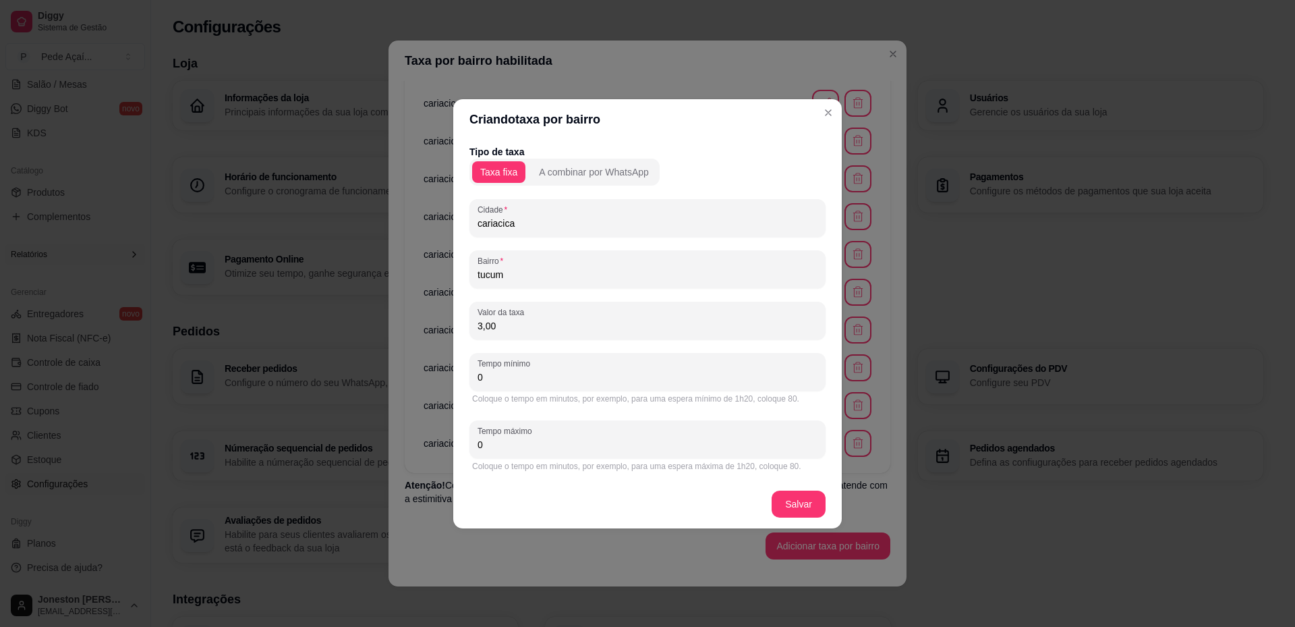
drag, startPoint x: 491, startPoint y: 382, endPoint x: 458, endPoint y: 380, distance: 33.1
click at [458, 380] on div "Tipo de taxa Taxa fixa A combinar por WhatsApp Cidade cariacica Bairro tucum Va…" at bounding box center [647, 310] width 389 height 340
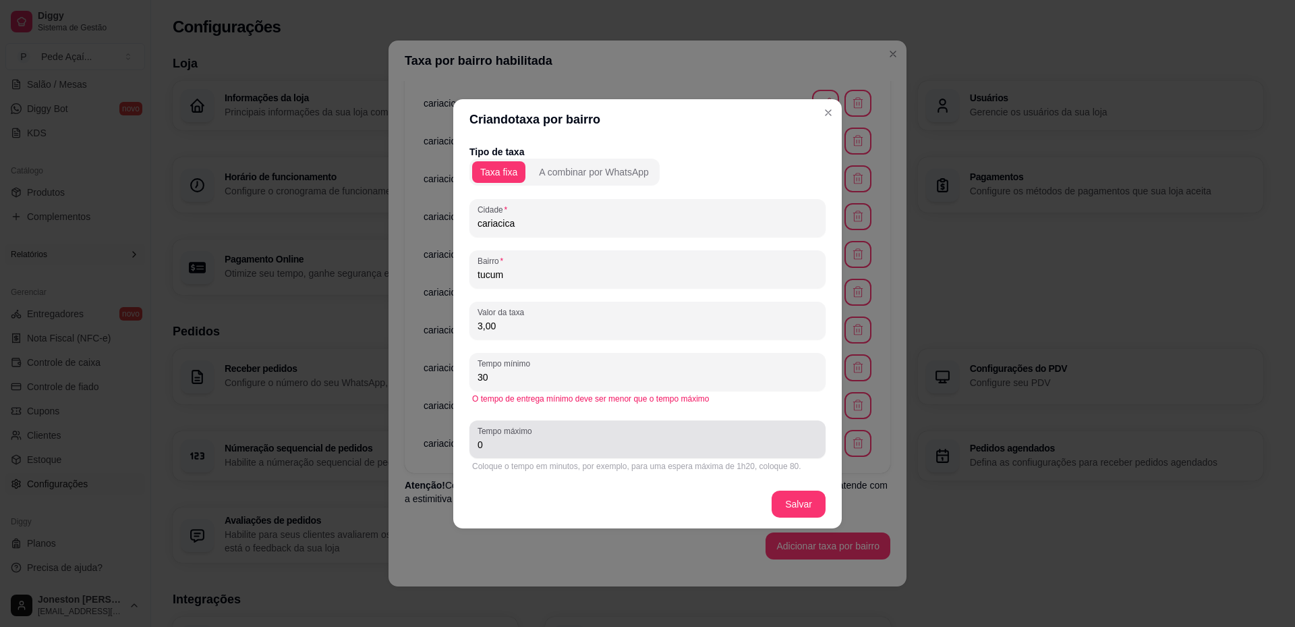
type input "30"
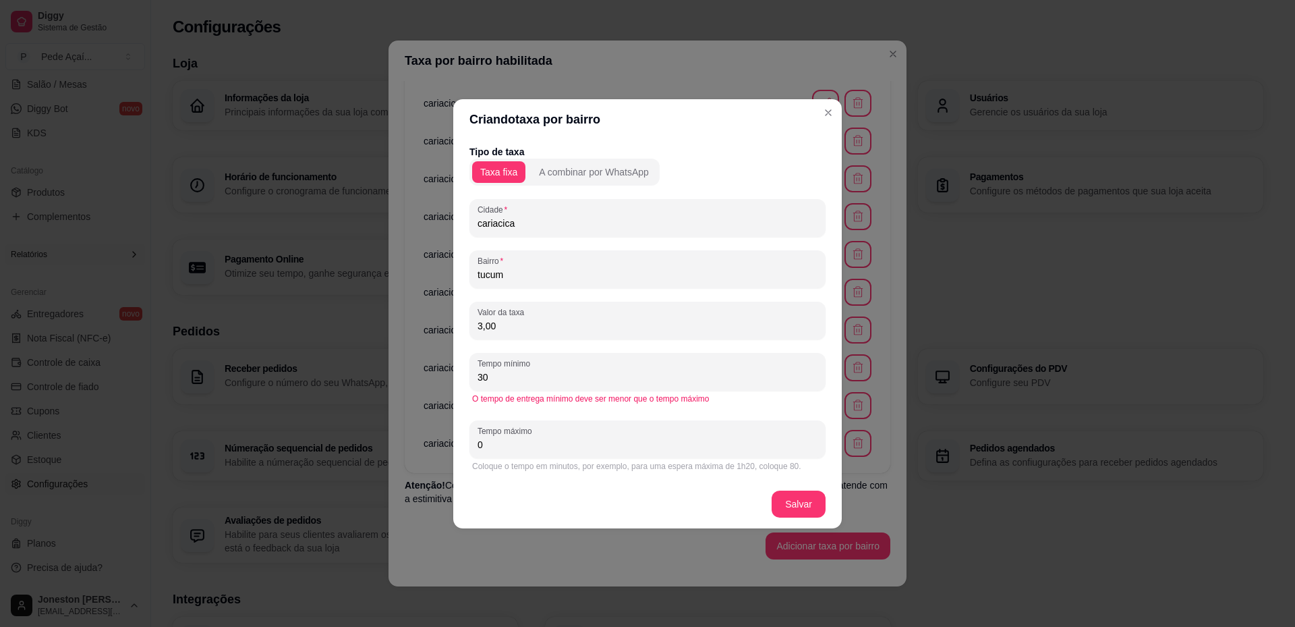
drag, startPoint x: 499, startPoint y: 440, endPoint x: 404, endPoint y: 446, distance: 94.6
click at [404, 446] on div "Criando taxa por bairro Tipo de taxa Taxa fixa A combinar por WhatsApp Cidade c…" at bounding box center [647, 313] width 1295 height 627
type input "50"
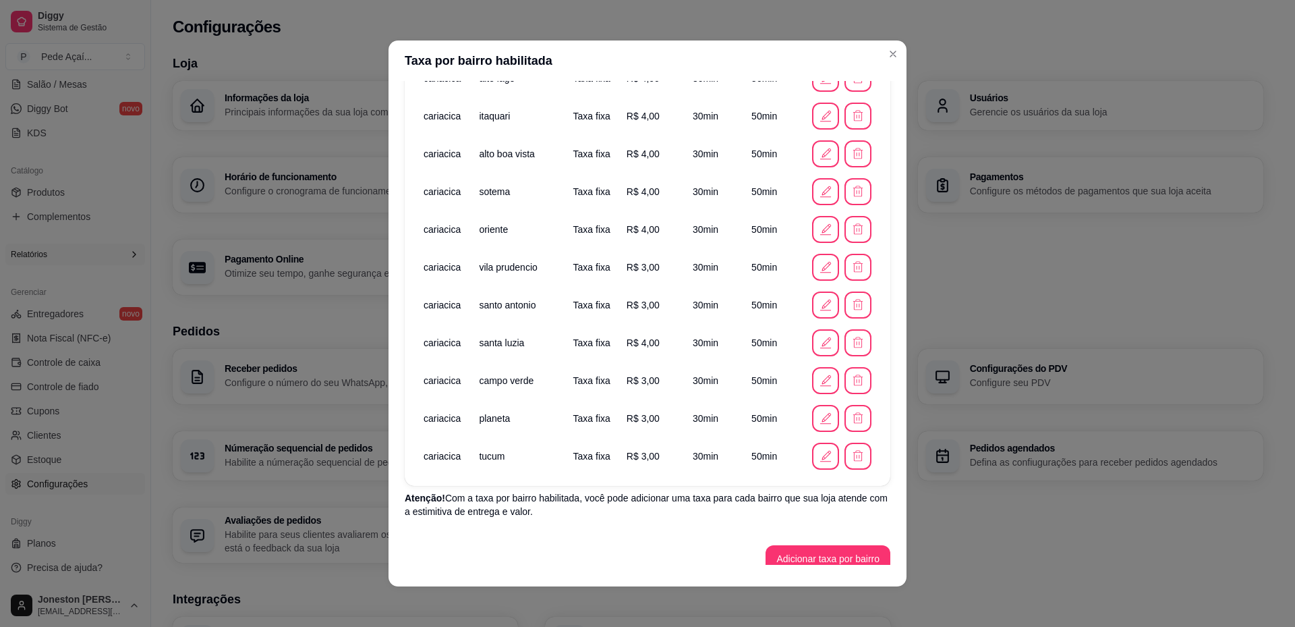
scroll to position [403, 0]
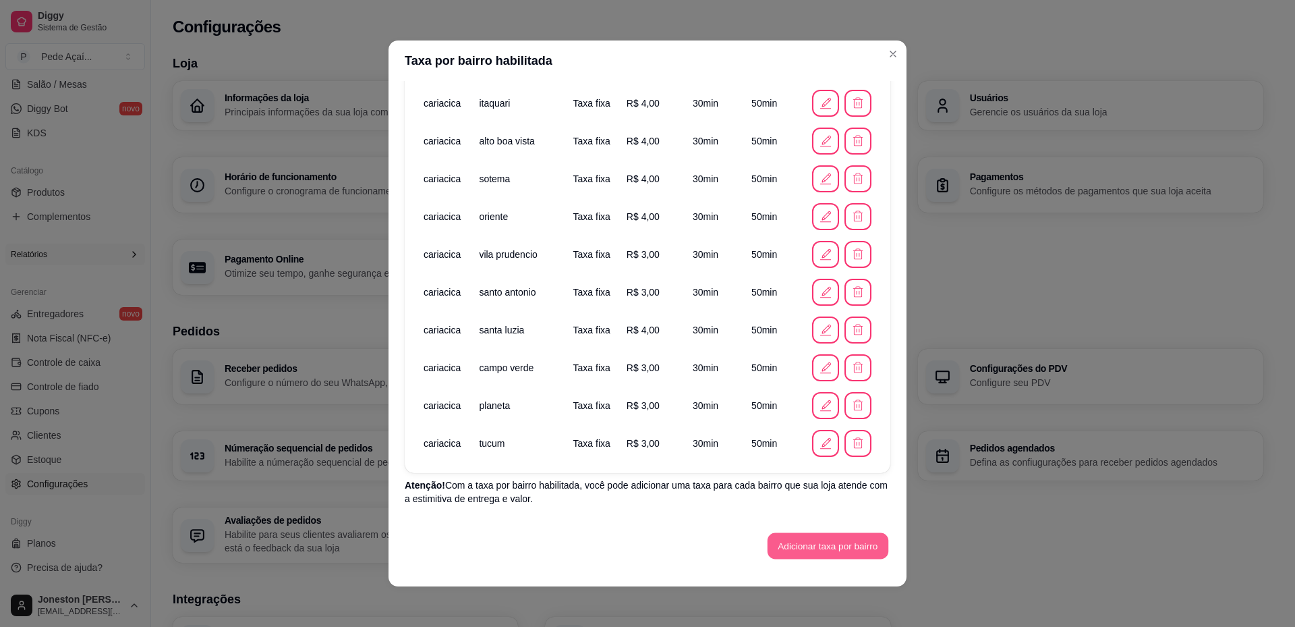
click at [778, 550] on button "Adicionar taxa por bairro" at bounding box center [828, 546] width 121 height 26
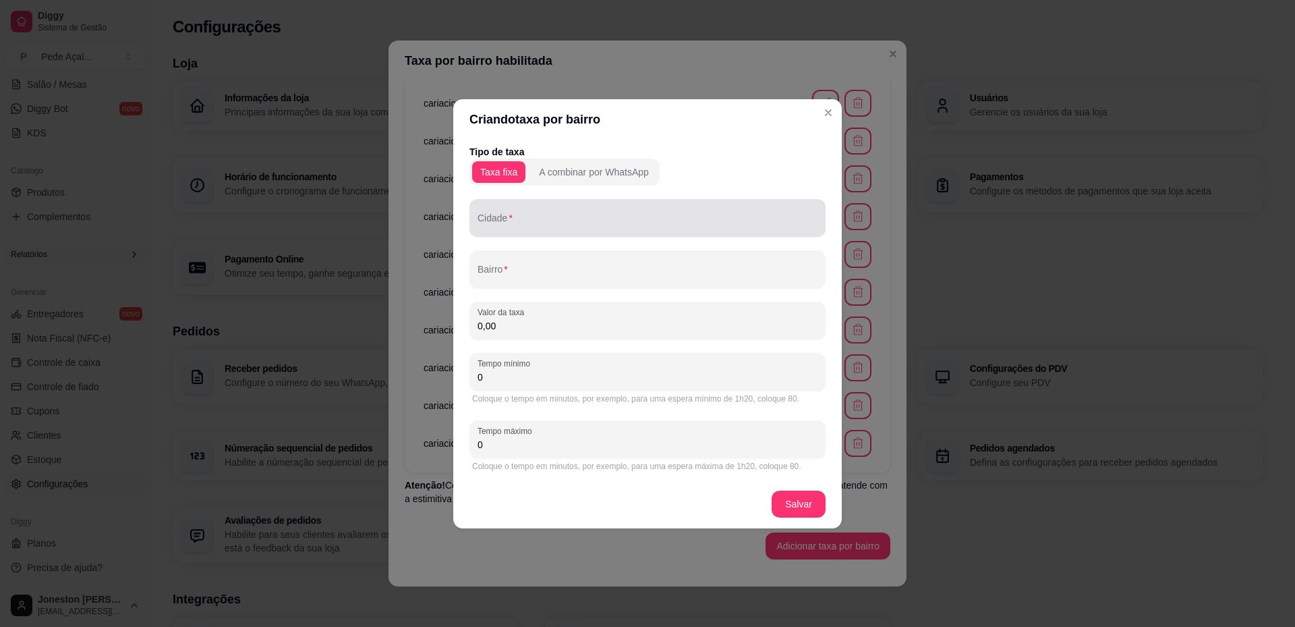
click at [528, 221] on input "Cidade" at bounding box center [648, 223] width 340 height 13
paste input "cariacica"
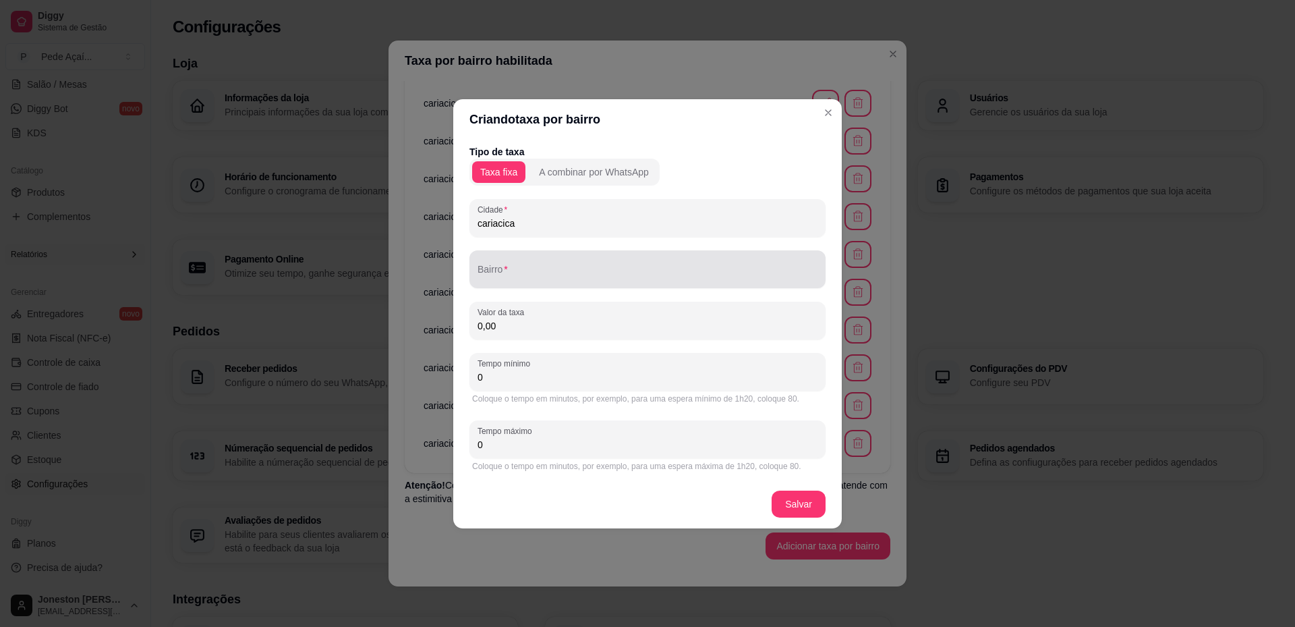
type input "cariacica"
click at [552, 279] on input "Bairro" at bounding box center [648, 274] width 340 height 13
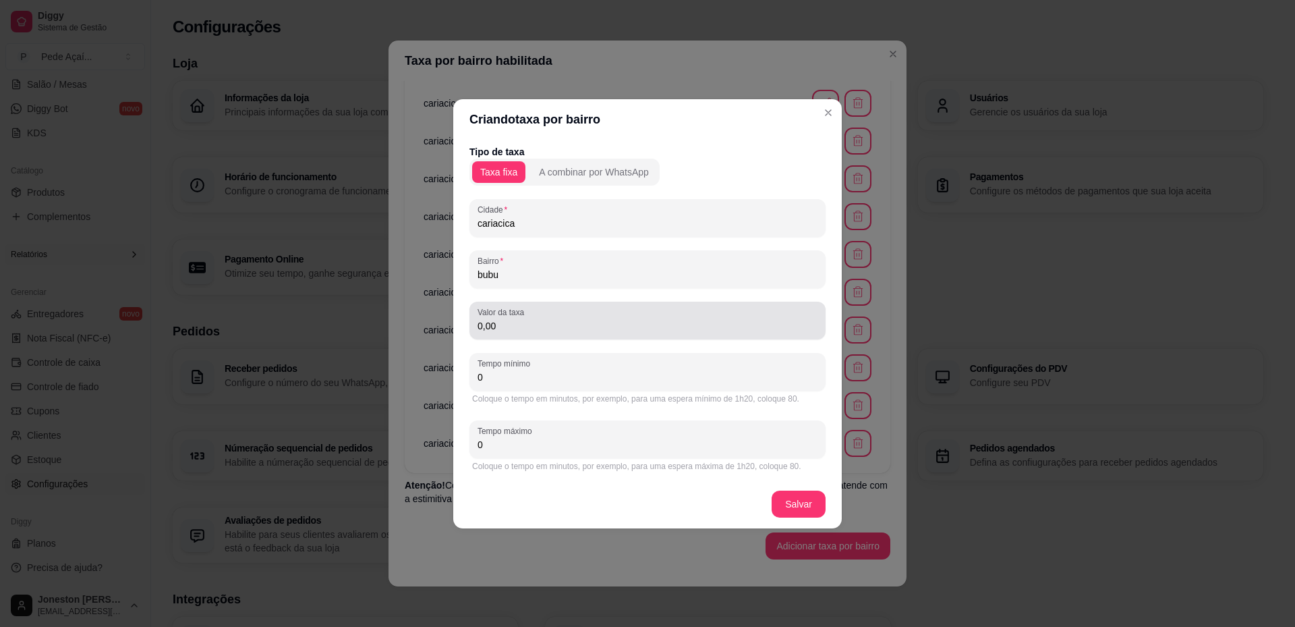
type input "bubu"
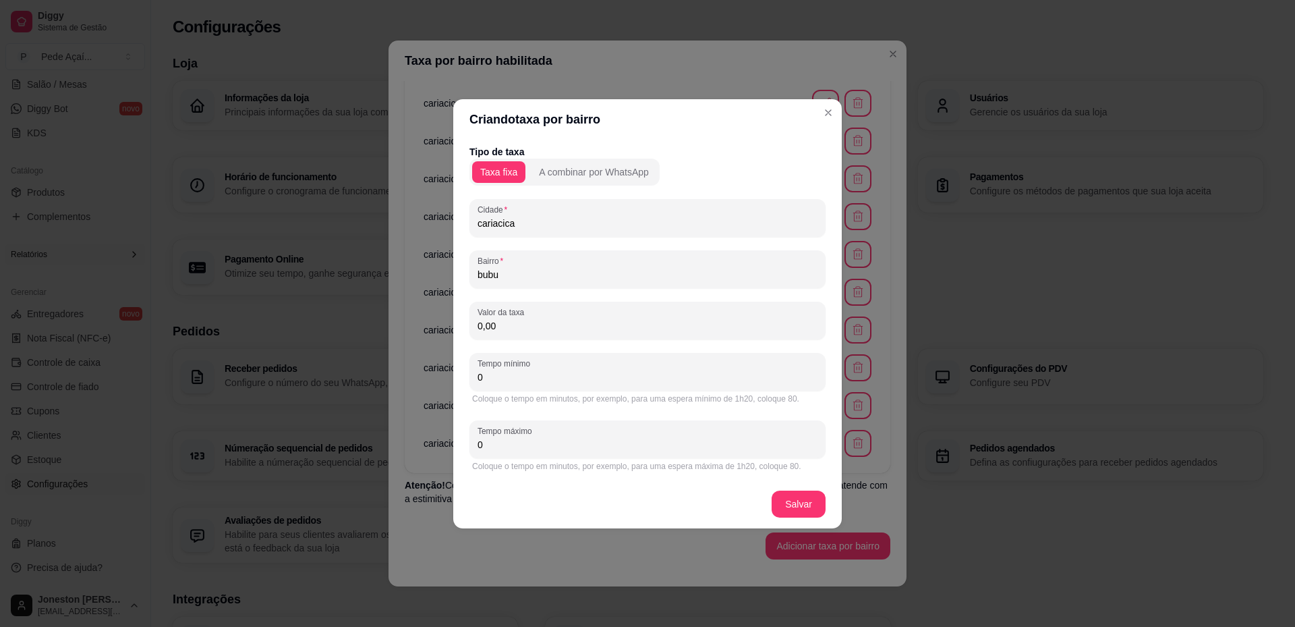
drag, startPoint x: 472, startPoint y: 325, endPoint x: 463, endPoint y: 325, distance: 8.8
click at [465, 325] on div "Tipo de taxa Taxa fixa A combinar por WhatsApp Cidade cariacica Bairro bubu Val…" at bounding box center [647, 310] width 389 height 340
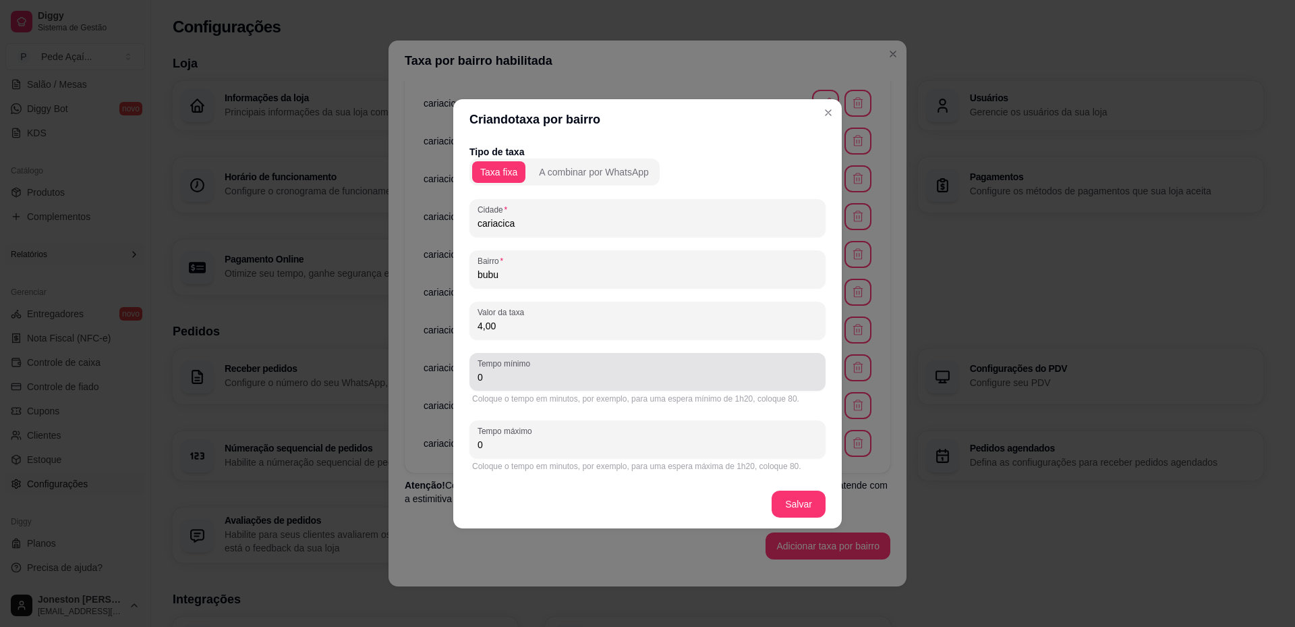
type input "4,00"
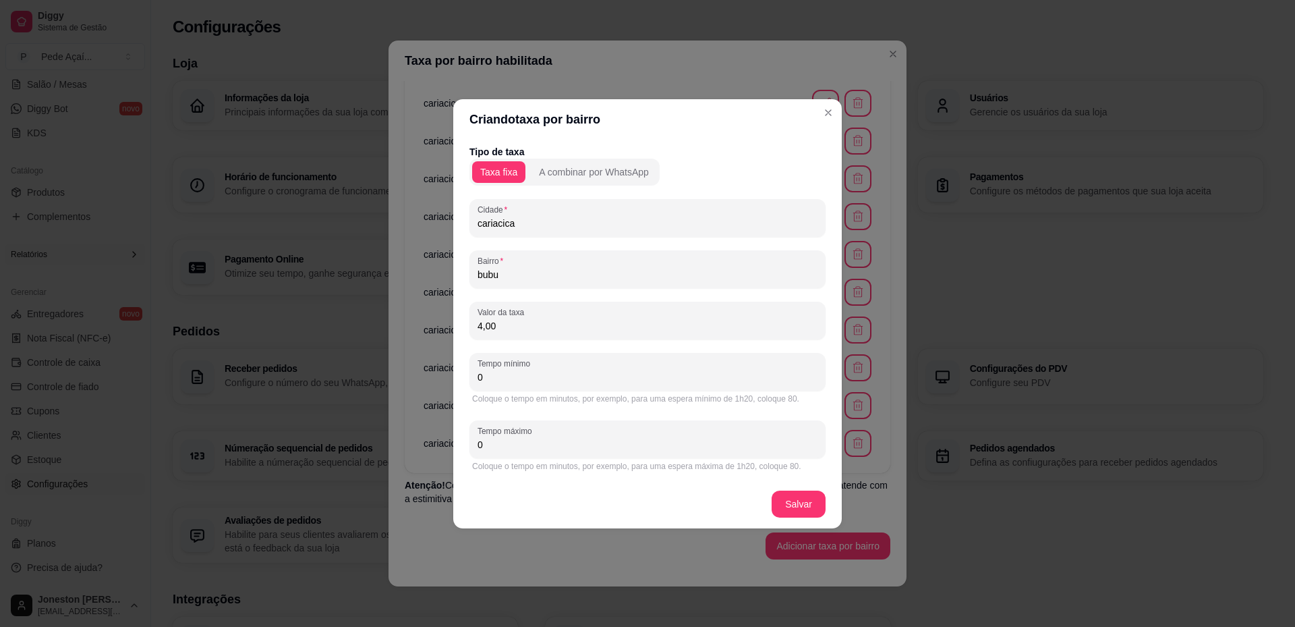
drag, startPoint x: 514, startPoint y: 373, endPoint x: 401, endPoint y: 373, distance: 112.7
click at [401, 373] on div "Criando taxa por bairro Tipo de taxa Taxa fixa A combinar por WhatsApp Cidade c…" at bounding box center [647, 313] width 1295 height 627
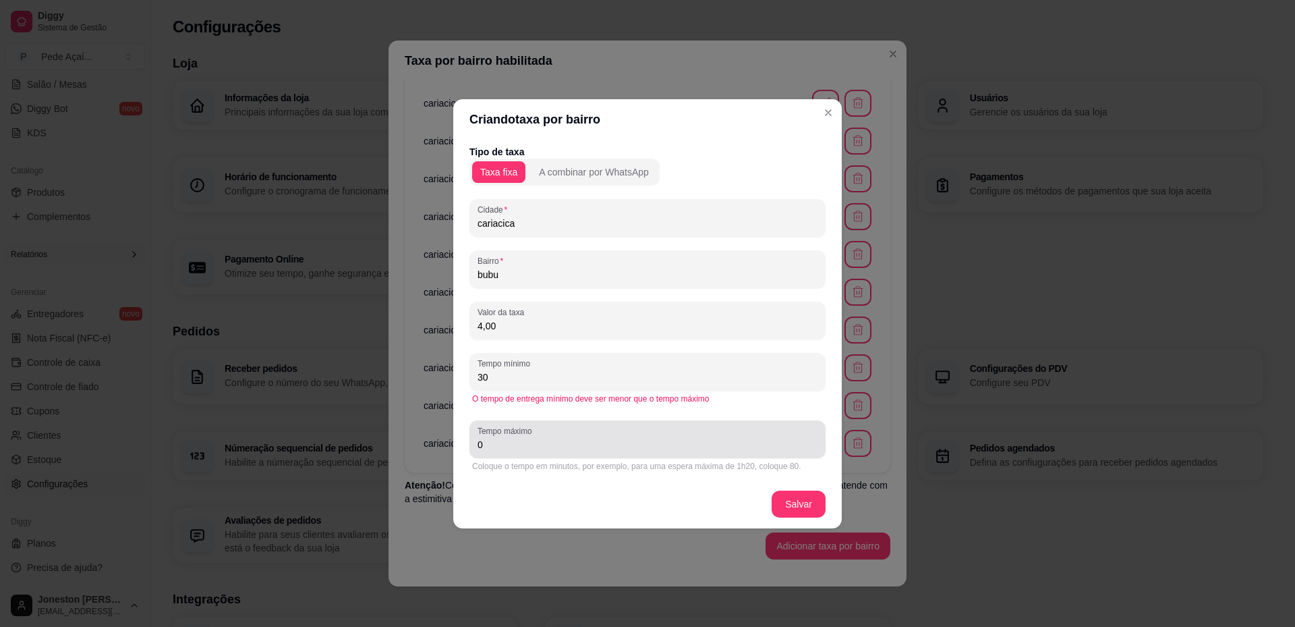
type input "30"
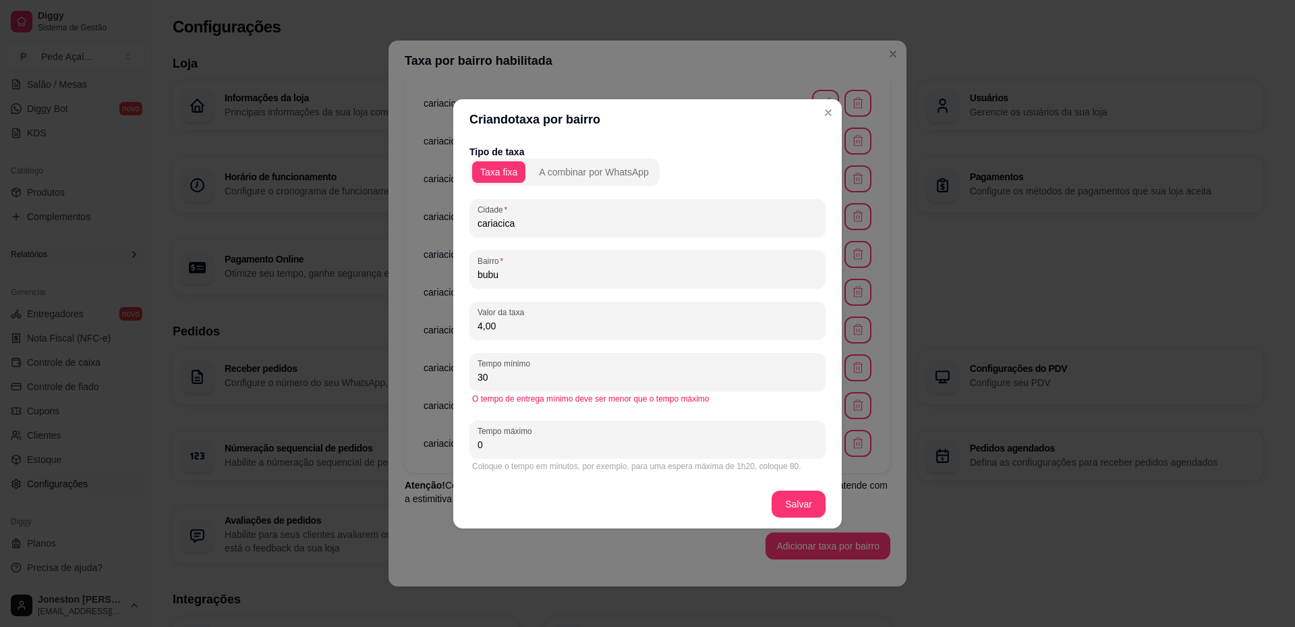
drag, startPoint x: 484, startPoint y: 445, endPoint x: 468, endPoint y: 445, distance: 16.9
click at [468, 445] on div "Tipo de taxa Taxa fixa A combinar por WhatsApp Cidade cariacica Bairro bubu Val…" at bounding box center [647, 310] width 389 height 340
type input "50"
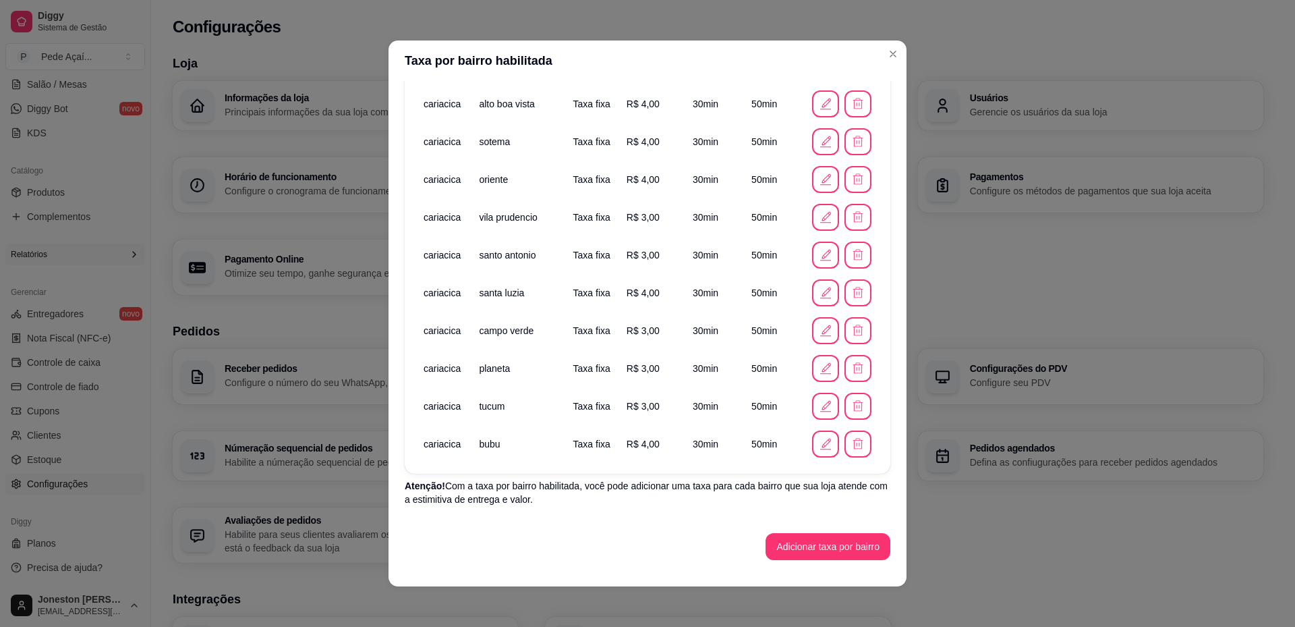
scroll to position [441, 0]
click at [833, 544] on button "Adicionar taxa por bairro" at bounding box center [828, 546] width 121 height 26
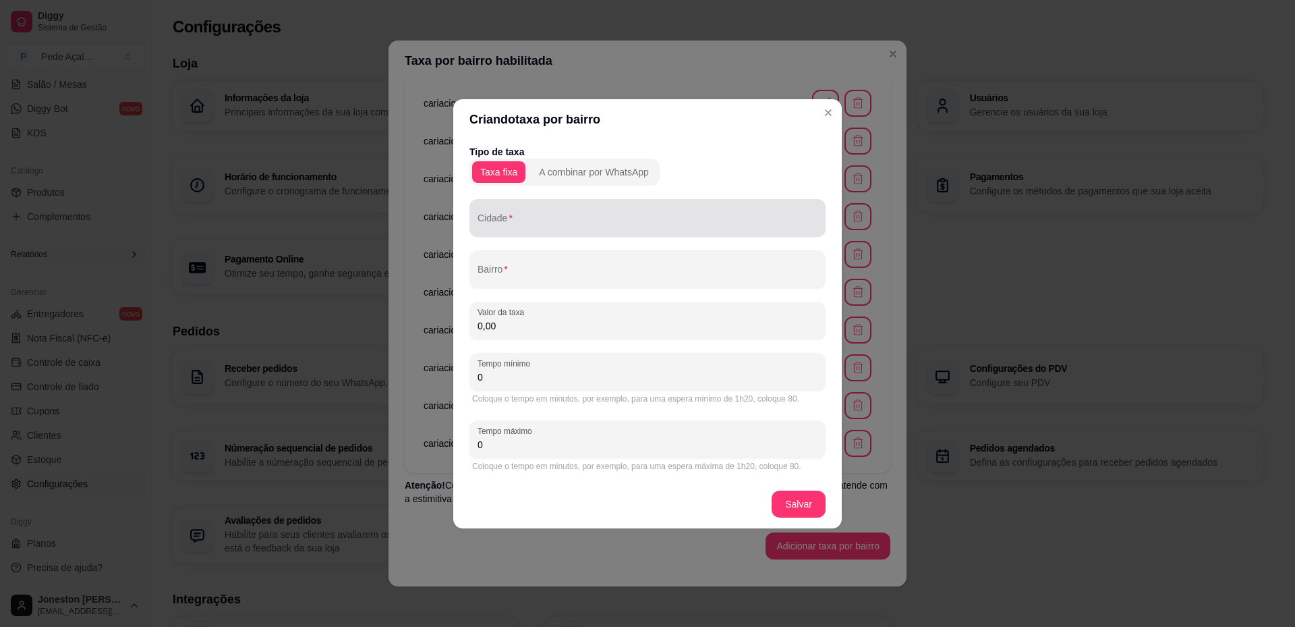
click at [541, 231] on div "Cidade" at bounding box center [648, 218] width 356 height 38
paste input "cariacica"
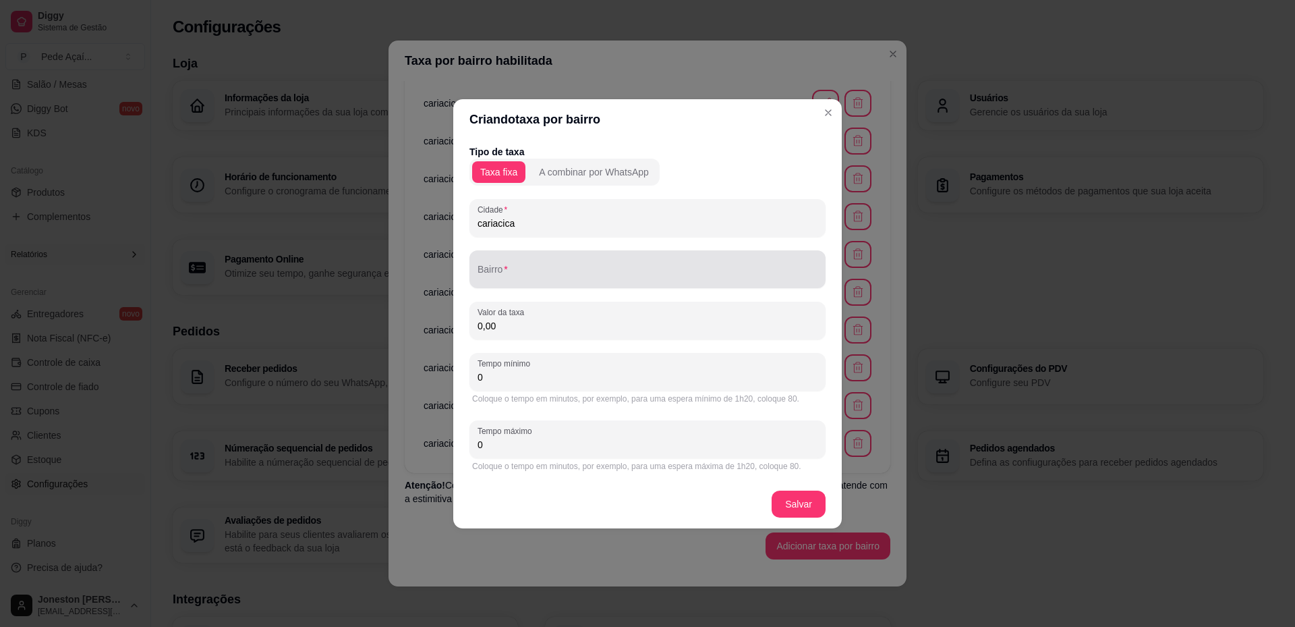
type input "cariacica"
click at [537, 264] on div at bounding box center [648, 269] width 340 height 27
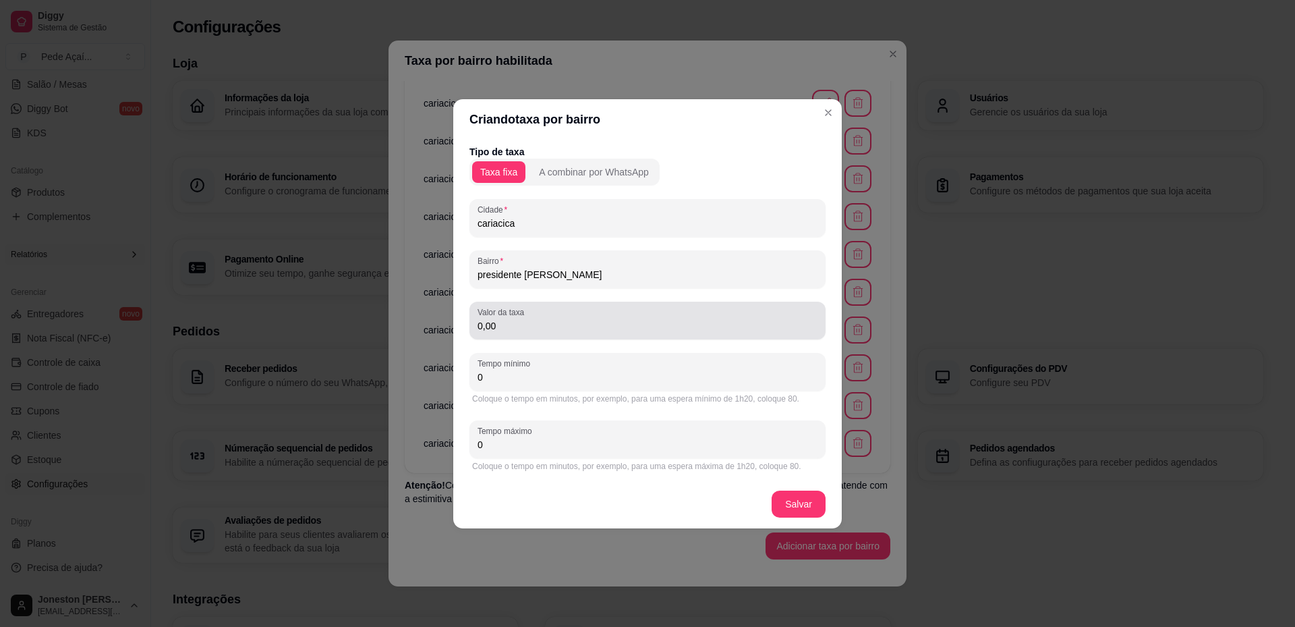
type input "presidente [PERSON_NAME]"
click at [546, 333] on div "0,00" at bounding box center [648, 320] width 340 height 27
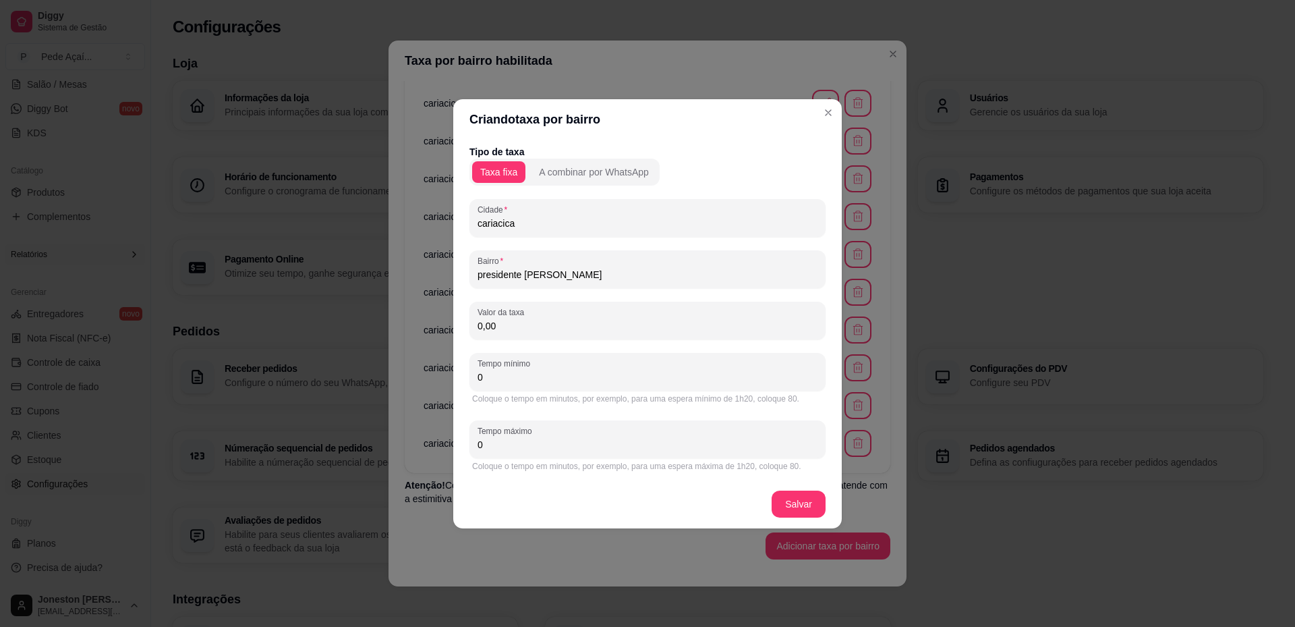
drag, startPoint x: 527, startPoint y: 330, endPoint x: 483, endPoint y: 329, distance: 43.9
click at [483, 329] on input "0,00" at bounding box center [648, 325] width 340 height 13
click at [496, 326] on input "0,00" at bounding box center [648, 325] width 340 height 13
drag, startPoint x: 510, startPoint y: 325, endPoint x: 472, endPoint y: 325, distance: 37.8
click at [472, 325] on div "Valor da taxa 0,00" at bounding box center [648, 321] width 356 height 38
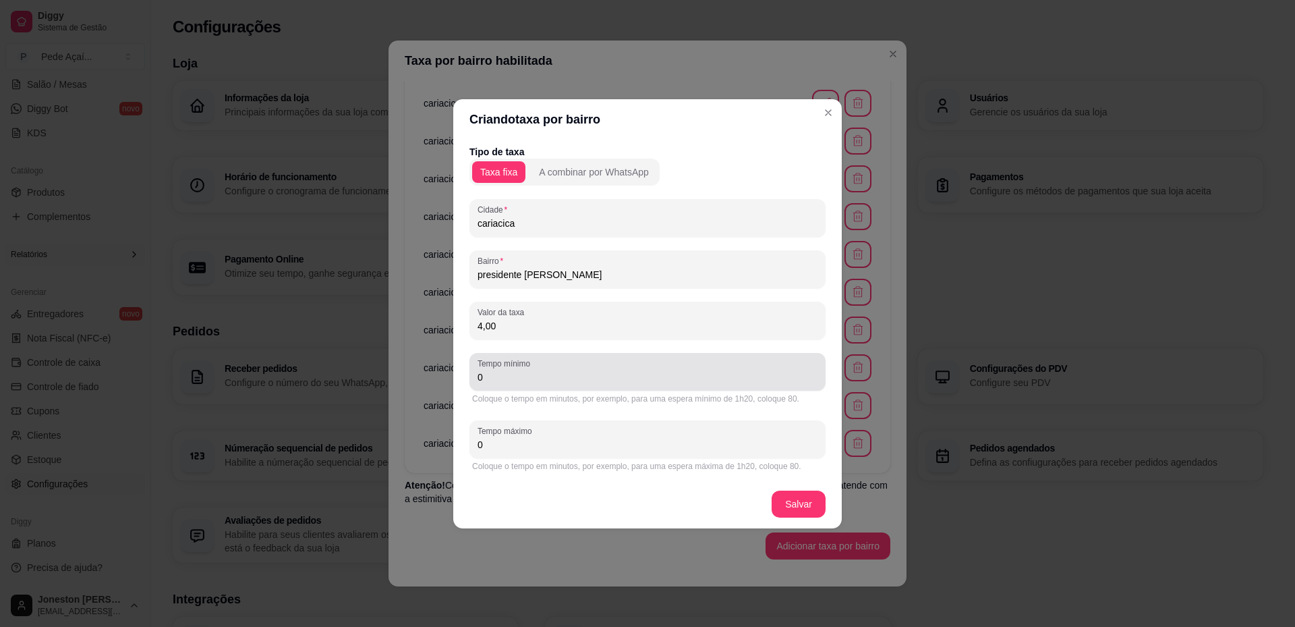
type input "4,00"
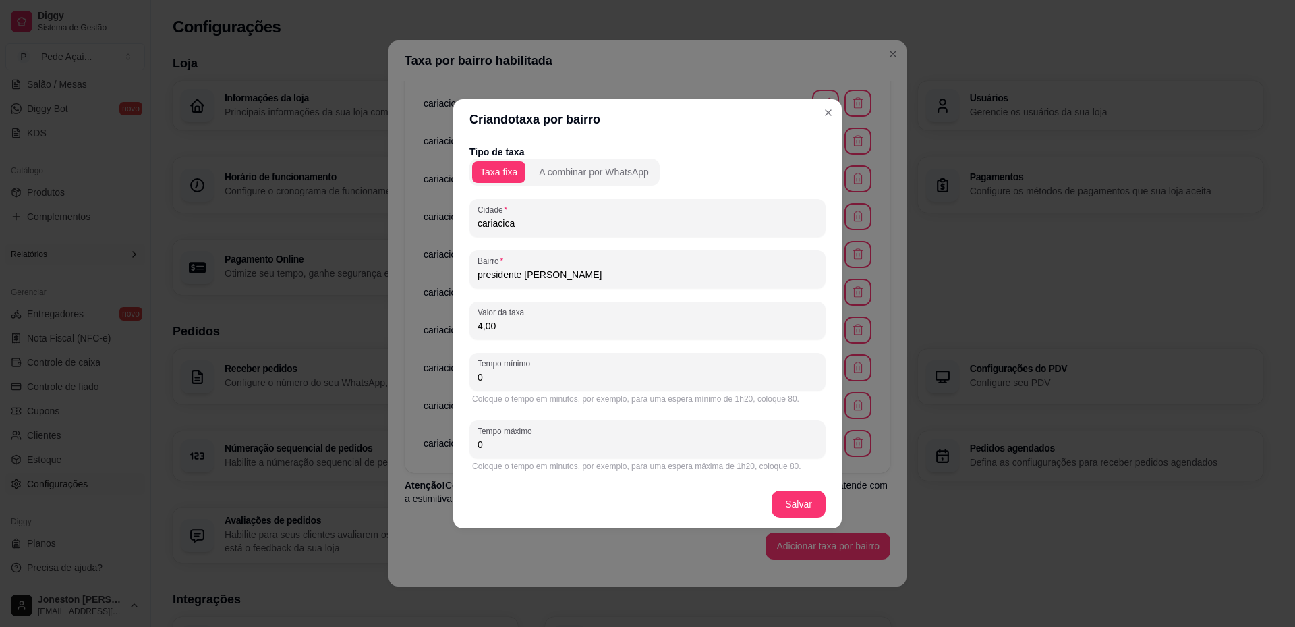
drag, startPoint x: 501, startPoint y: 379, endPoint x: 468, endPoint y: 378, distance: 33.1
click at [468, 378] on div "Tipo de taxa Taxa fixa A combinar por WhatsApp Cidade cariacica Bairro presiden…" at bounding box center [647, 310] width 389 height 340
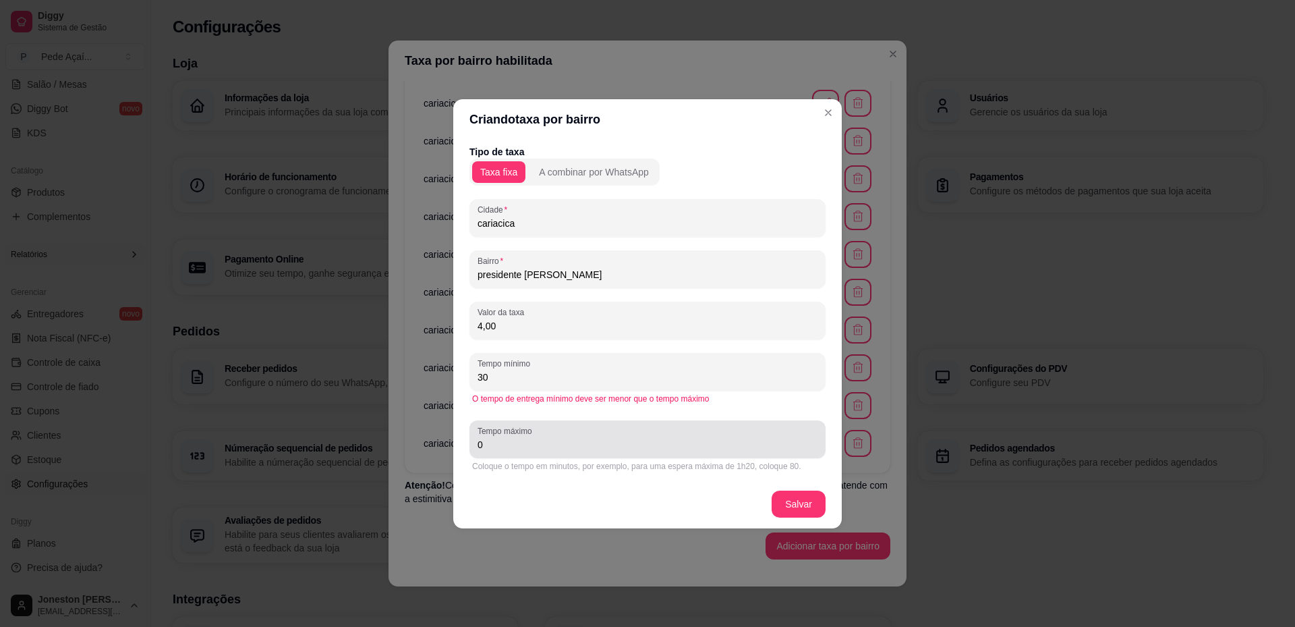
type input "30"
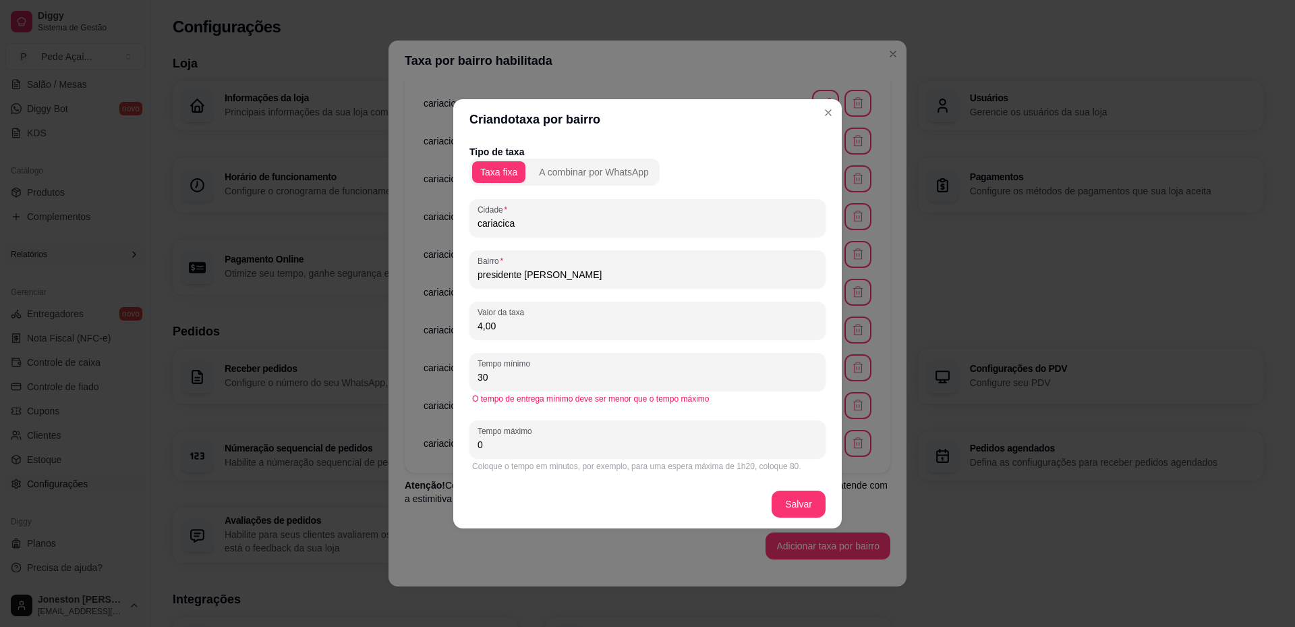
drag, startPoint x: 468, startPoint y: 449, endPoint x: 459, endPoint y: 450, distance: 9.5
click at [459, 450] on div "Tipo de taxa Taxa fixa A combinar por WhatsApp Cidade cariacica [PERSON_NAME] p…" at bounding box center [647, 310] width 389 height 340
type input "50"
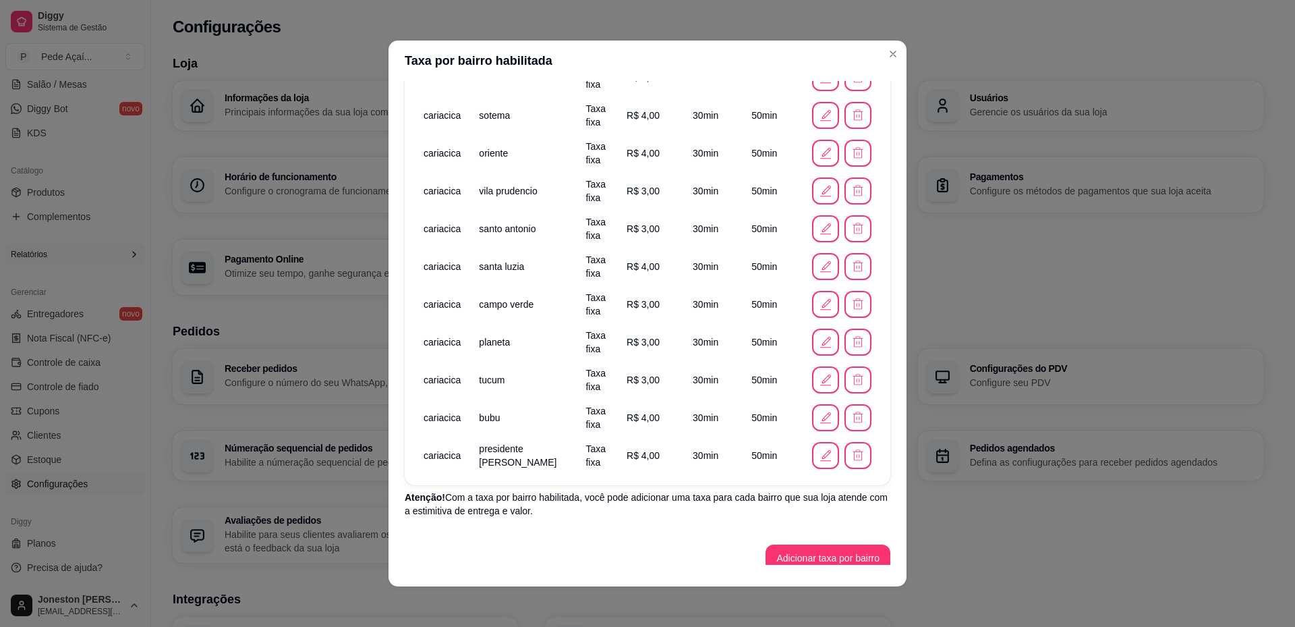
scroll to position [479, 0]
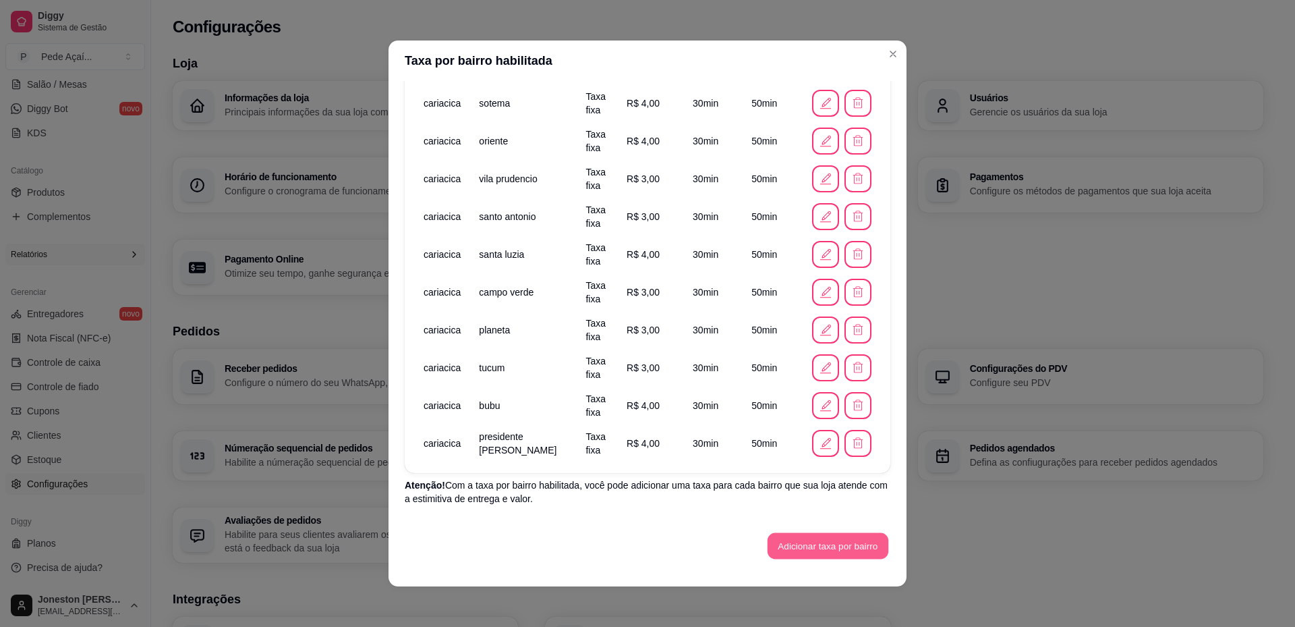
click at [801, 544] on button "Adicionar taxa por bairro" at bounding box center [828, 546] width 121 height 26
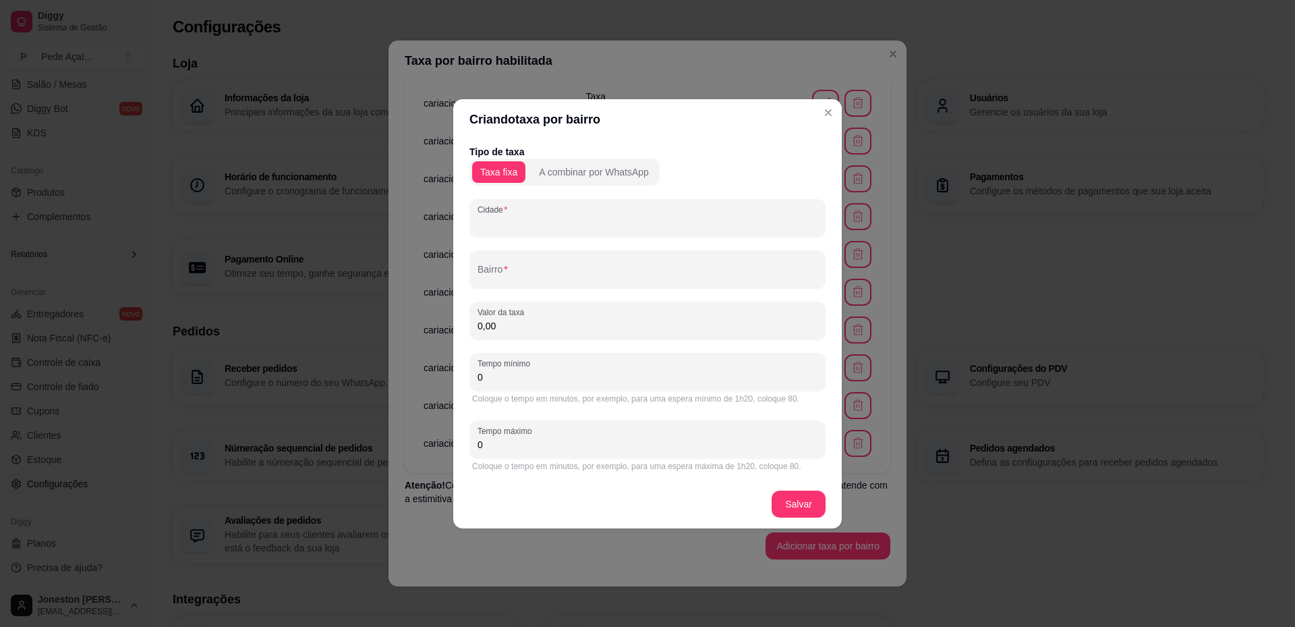
click at [551, 223] on input "Cidade" at bounding box center [648, 223] width 340 height 13
paste input "cariacica"
type input "cariacica"
click at [531, 273] on input "Bairro" at bounding box center [648, 274] width 340 height 13
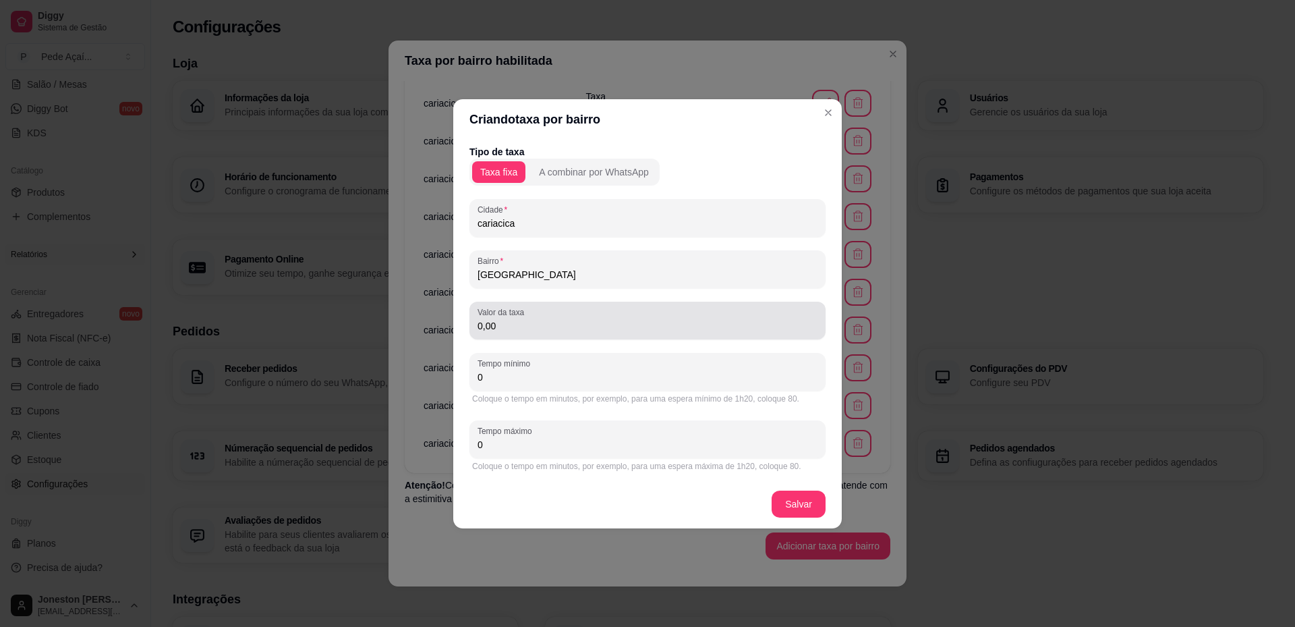
type input "[GEOGRAPHIC_DATA]"
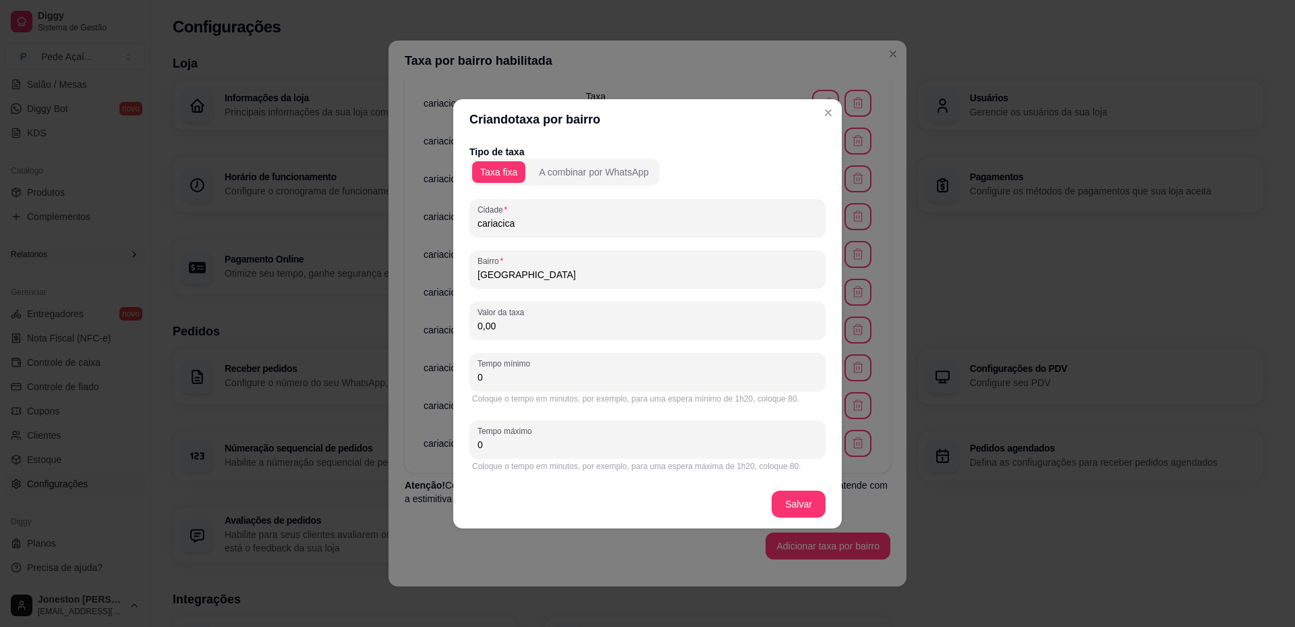
drag, startPoint x: 464, startPoint y: 322, endPoint x: 403, endPoint y: 322, distance: 61.4
click at [403, 322] on div "Criando taxa por bairro Tipo de taxa Taxa fixa A combinar por WhatsApp Cidade c…" at bounding box center [647, 313] width 1295 height 627
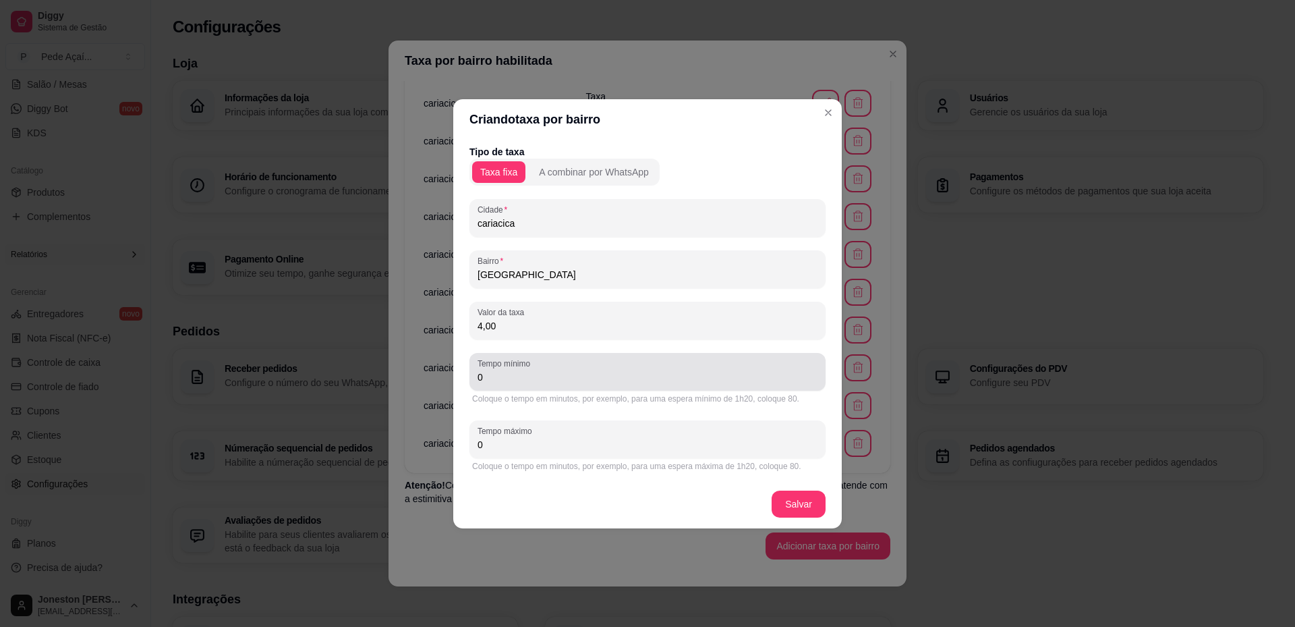
type input "4,00"
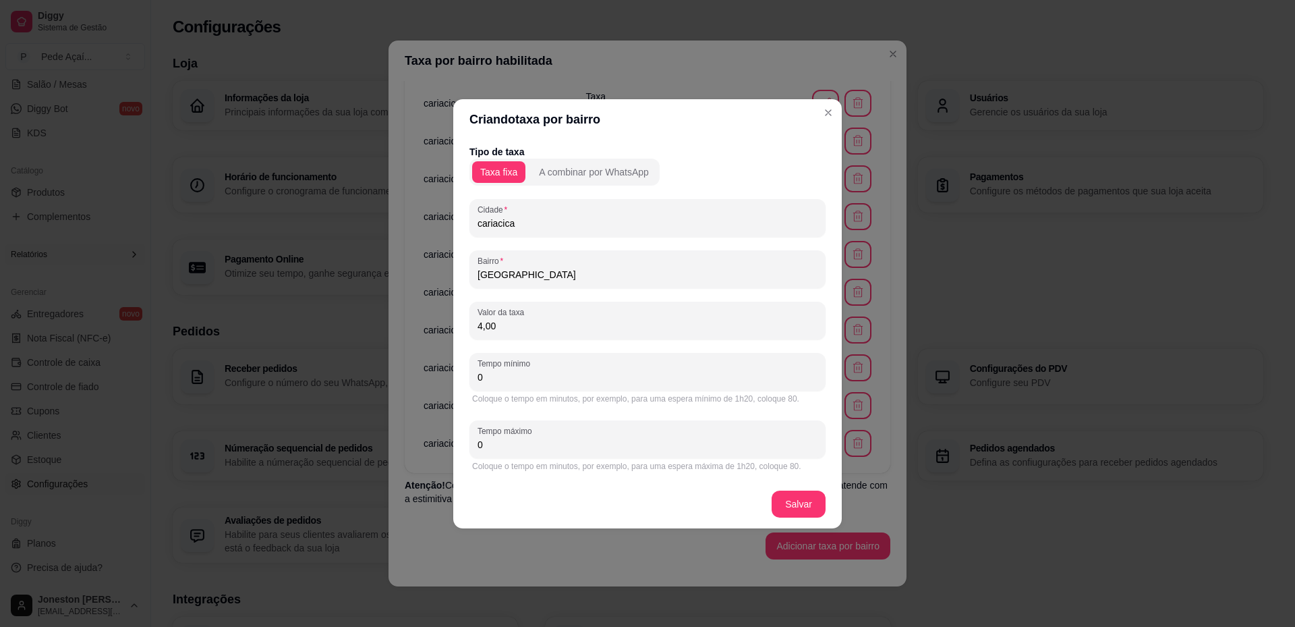
drag, startPoint x: 446, startPoint y: 374, endPoint x: 436, endPoint y: 375, distance: 10.1
click at [436, 375] on div "Criando taxa por bairro Tipo de taxa Taxa fixa A combinar por WhatsApp Cidade c…" at bounding box center [647, 313] width 1295 height 627
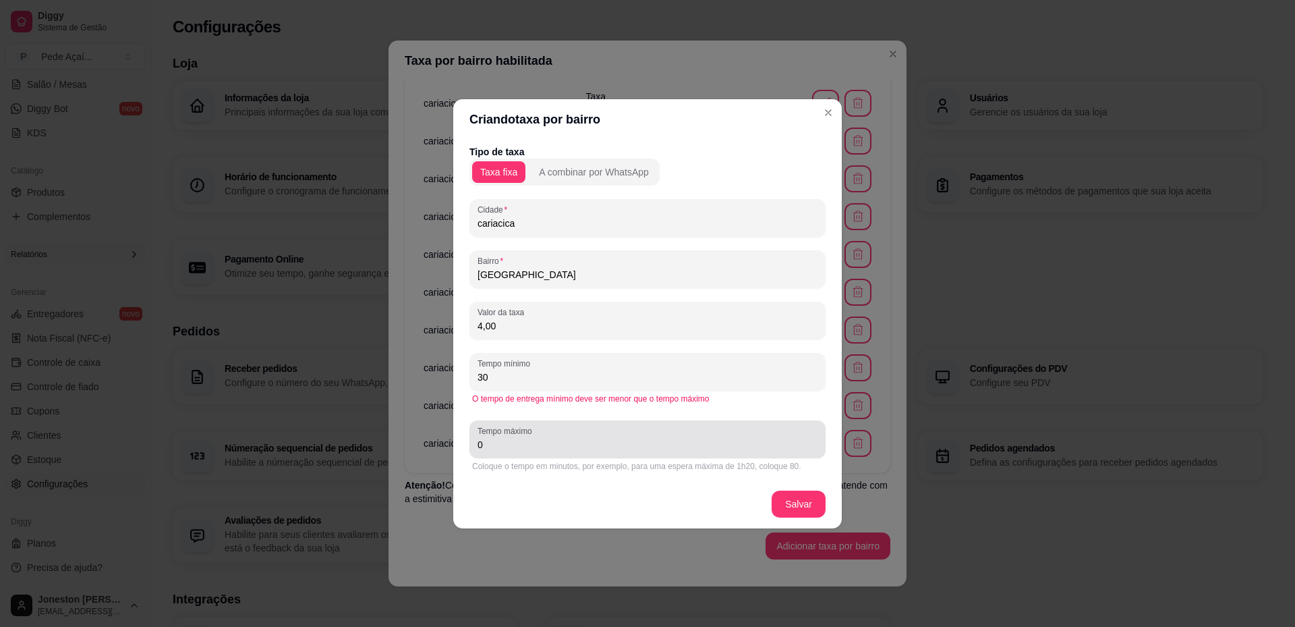
type input "30"
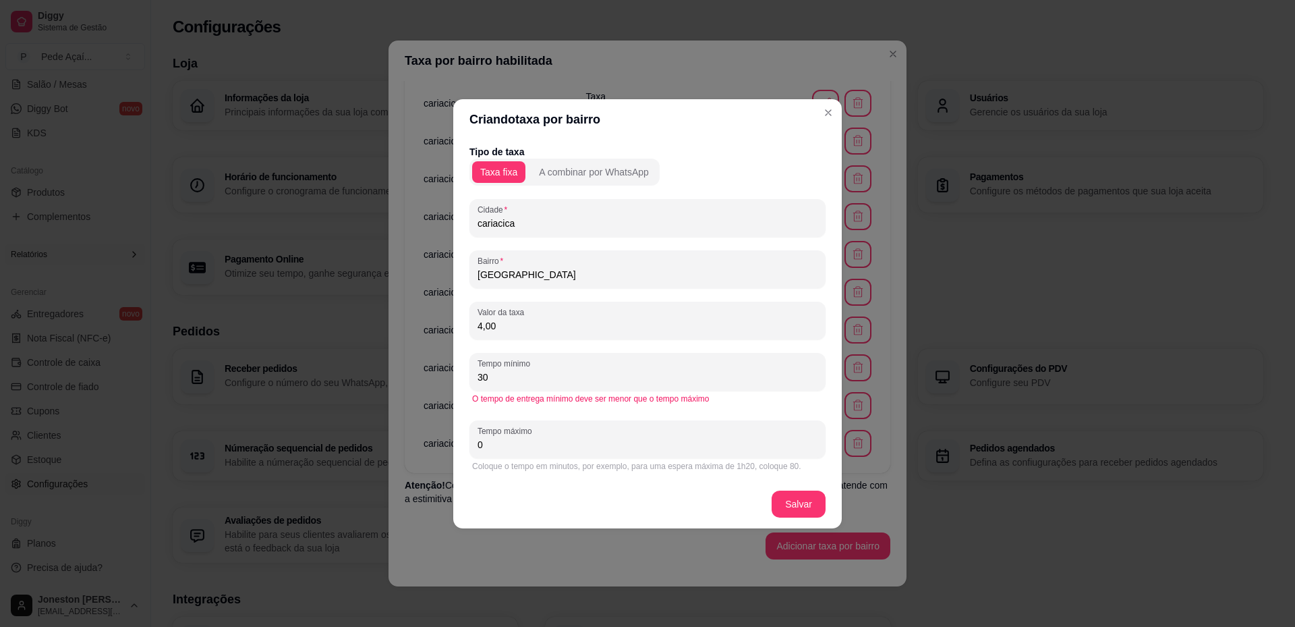
drag, startPoint x: 499, startPoint y: 441, endPoint x: 431, endPoint y: 439, distance: 67.5
click at [431, 439] on div "Criando taxa por bairro Tipo de taxa Taxa fixa A combinar por WhatsApp Cidade c…" at bounding box center [647, 313] width 1295 height 627
type input "50"
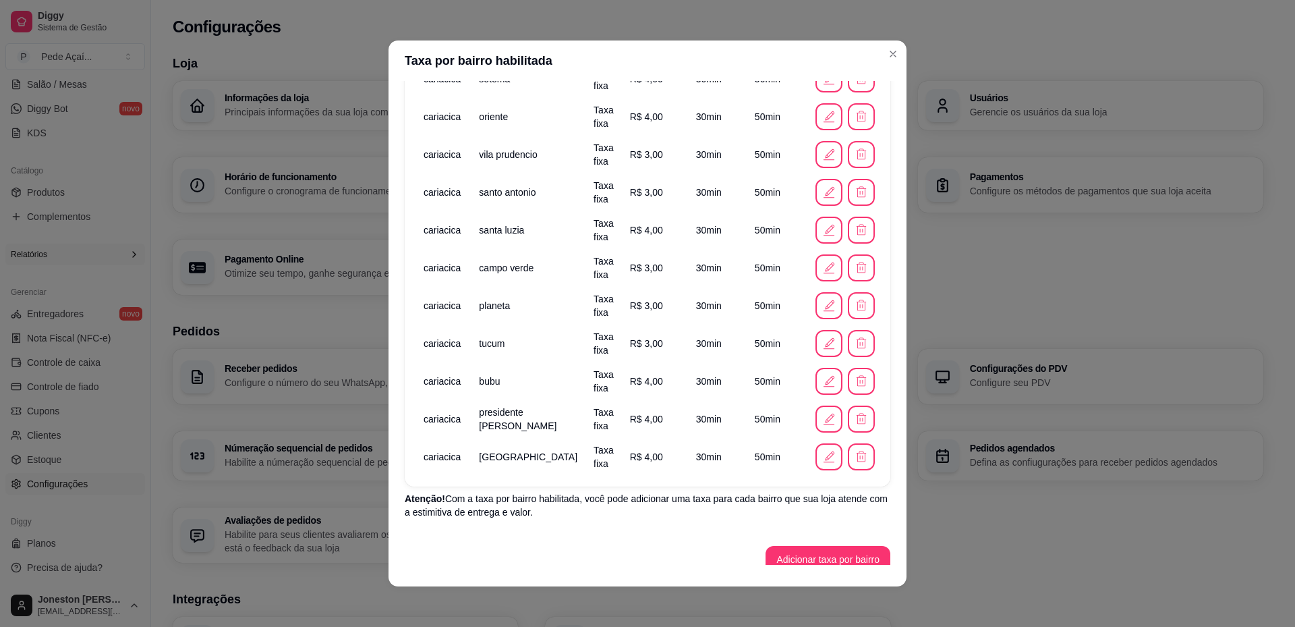
scroll to position [517, 0]
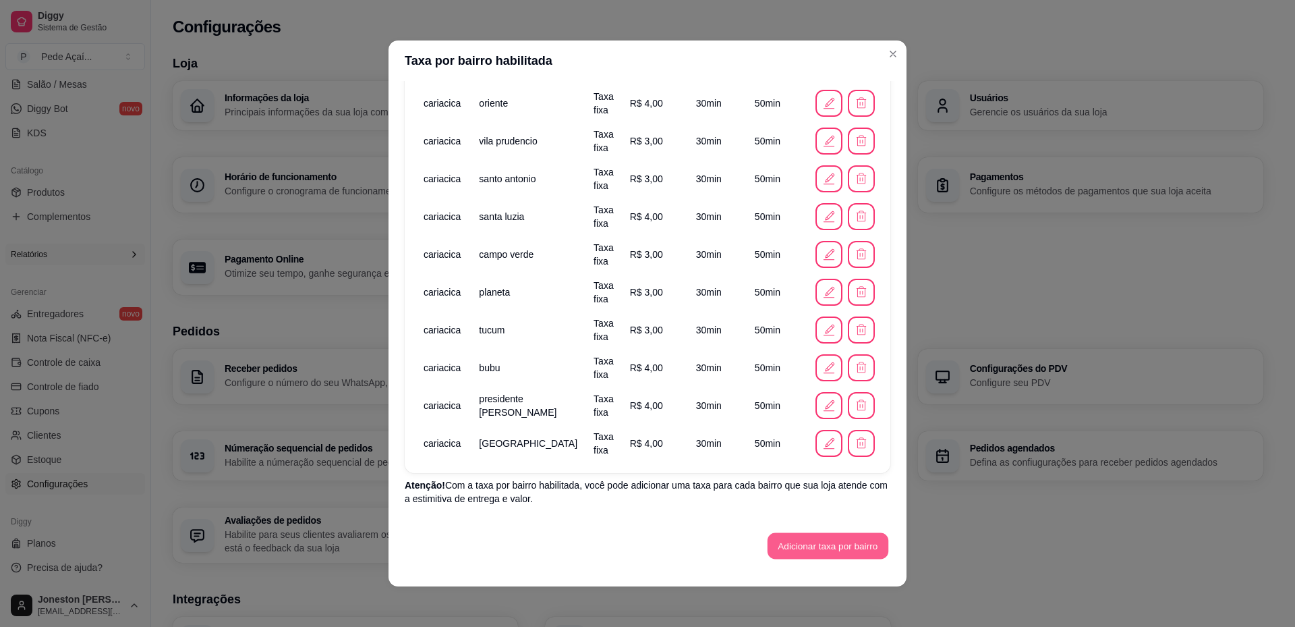
click at [793, 540] on button "Adicionar taxa por bairro" at bounding box center [828, 546] width 121 height 26
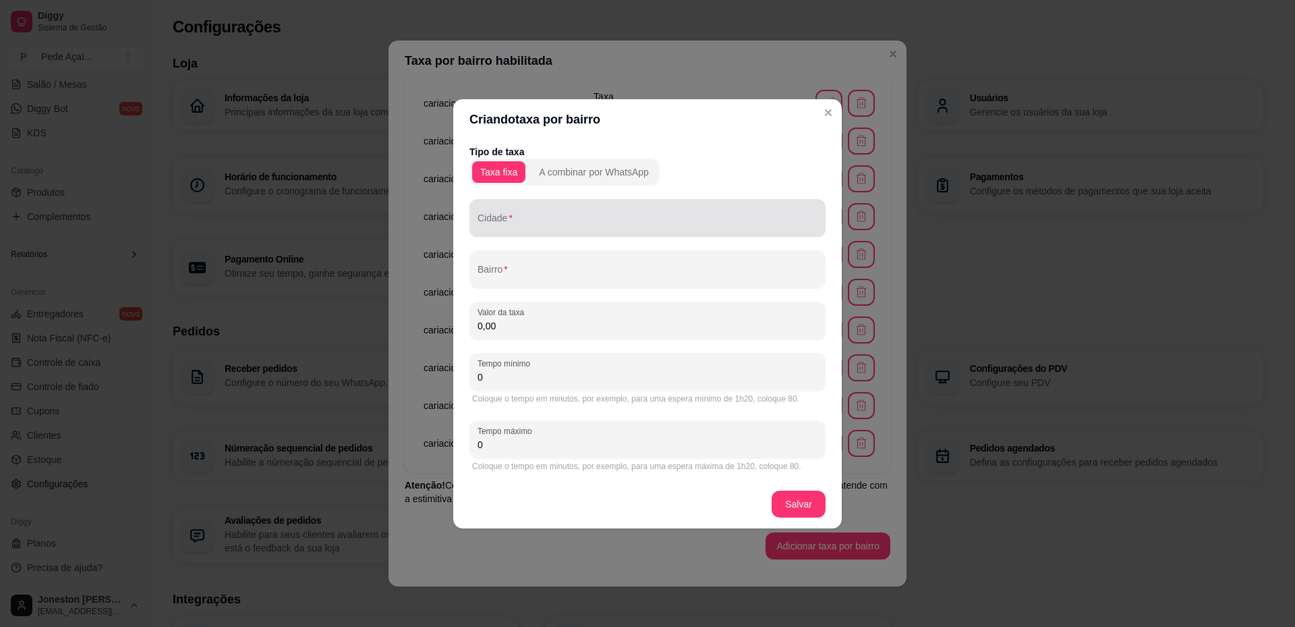
click at [567, 221] on input "Cidade" at bounding box center [648, 223] width 340 height 13
type input "[PERSON_NAME]"
drag, startPoint x: 539, startPoint y: 224, endPoint x: 459, endPoint y: 221, distance: 79.7
click at [459, 221] on div "Tipo de taxa Taxa fixa A combinar por WhatsApp Cidade Viana Bairro Valor da tax…" at bounding box center [647, 310] width 389 height 340
click at [516, 221] on input "Cidade" at bounding box center [648, 223] width 340 height 13
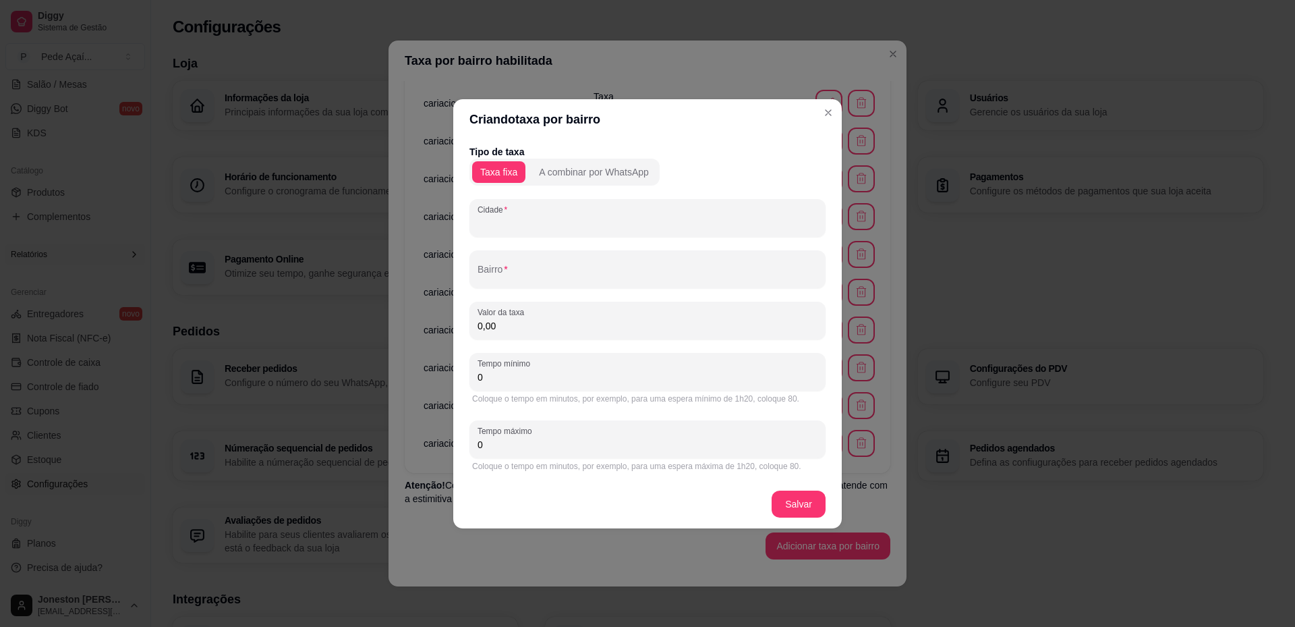
paste input "cariacica"
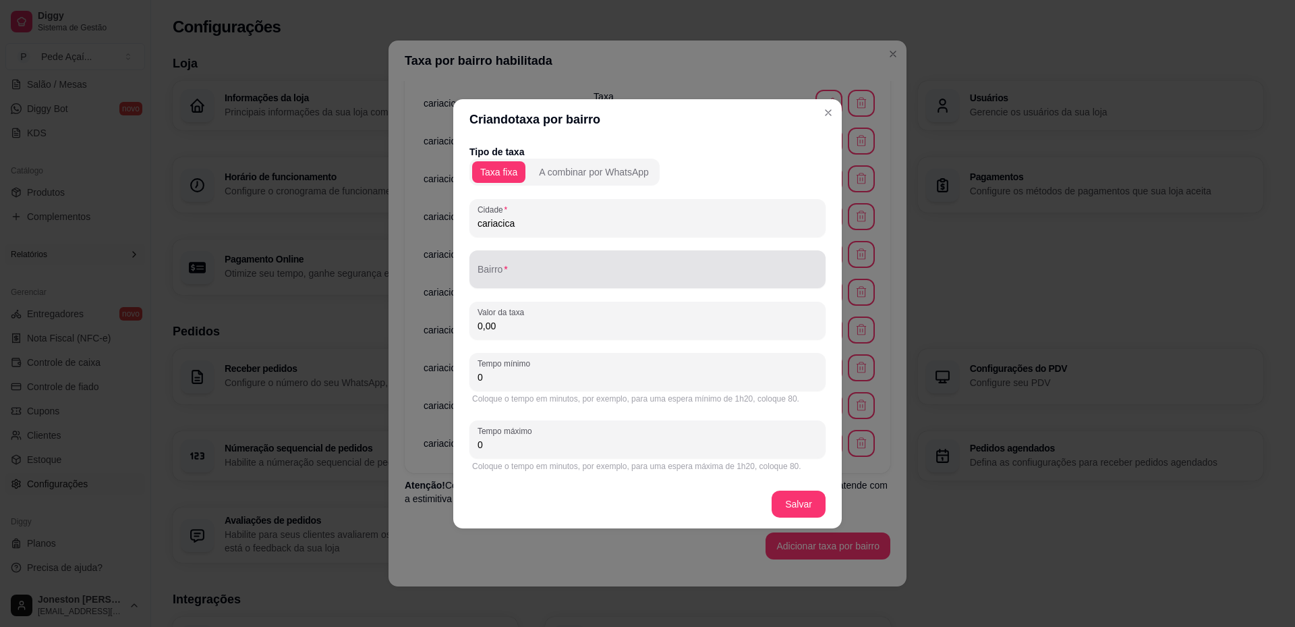
type input "cariacica"
click at [532, 285] on div "Bairro" at bounding box center [648, 269] width 356 height 38
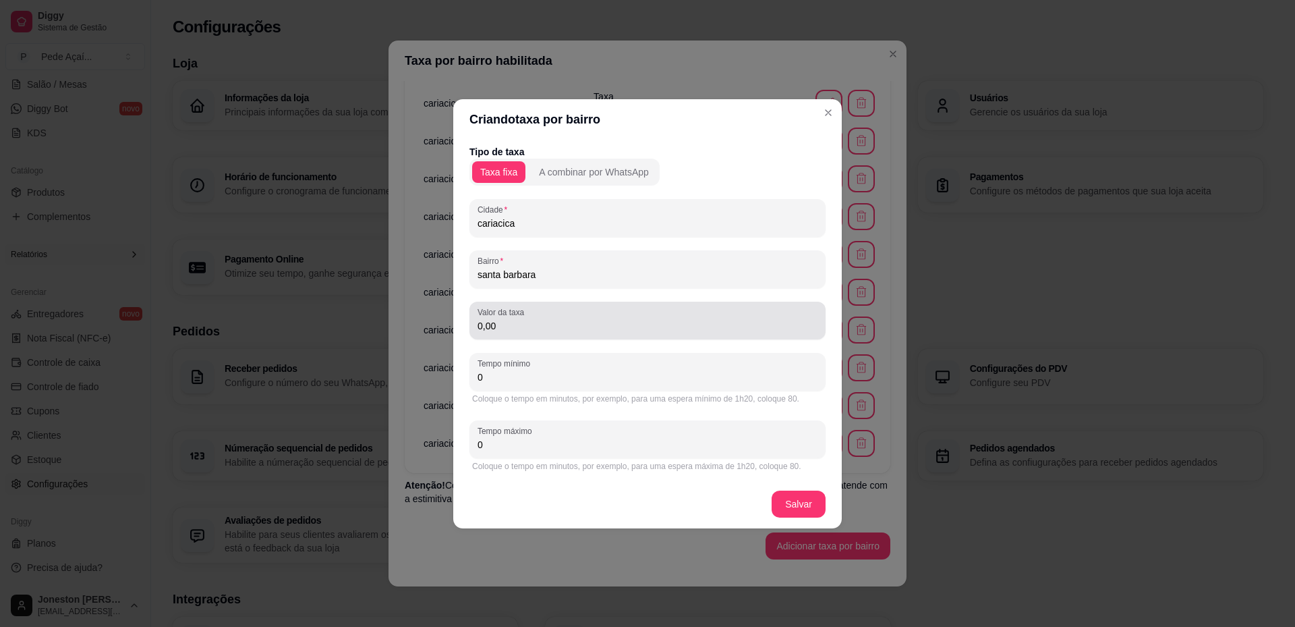
type input "santa barbara"
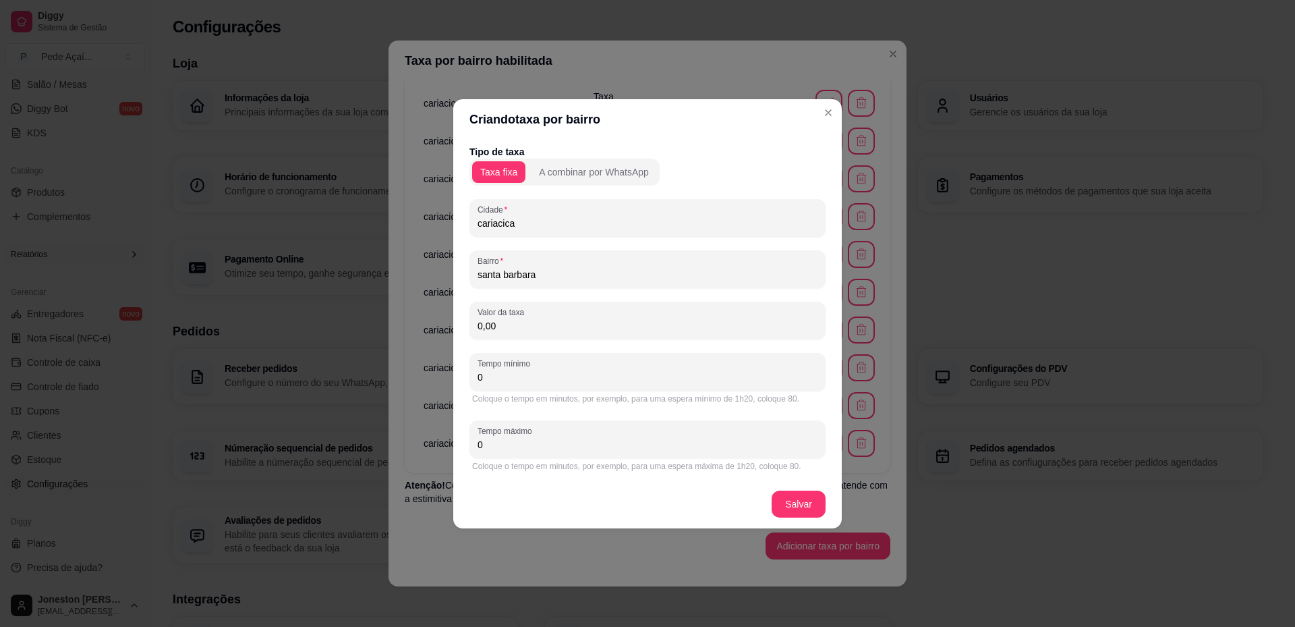
drag, startPoint x: 479, startPoint y: 327, endPoint x: 456, endPoint y: 331, distance: 23.4
click at [456, 331] on div "Tipo de taxa Taxa fixa A combinar por WhatsApp Cidade cariacica Bairro [GEOGRAP…" at bounding box center [647, 310] width 389 height 340
type input "6,00"
drag, startPoint x: 495, startPoint y: 388, endPoint x: 456, endPoint y: 374, distance: 41.4
click at [456, 374] on div "Tipo de taxa Taxa fixa A combinar por WhatsApp Cidade cariacica Bairro [GEOGRAP…" at bounding box center [647, 310] width 389 height 340
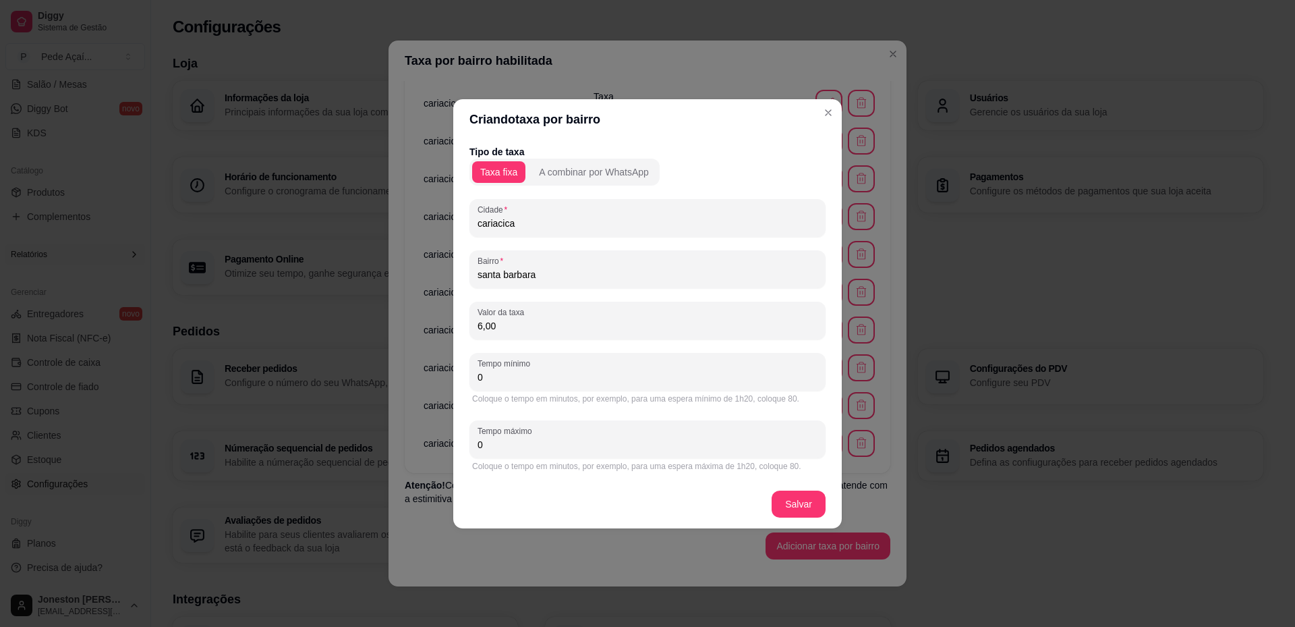
drag, startPoint x: 478, startPoint y: 378, endPoint x: 467, endPoint y: 378, distance: 11.5
click at [467, 378] on div "Tipo de taxa Taxa fixa A combinar por WhatsApp Cidade cariacica Bairro [GEOGRAP…" at bounding box center [647, 310] width 389 height 340
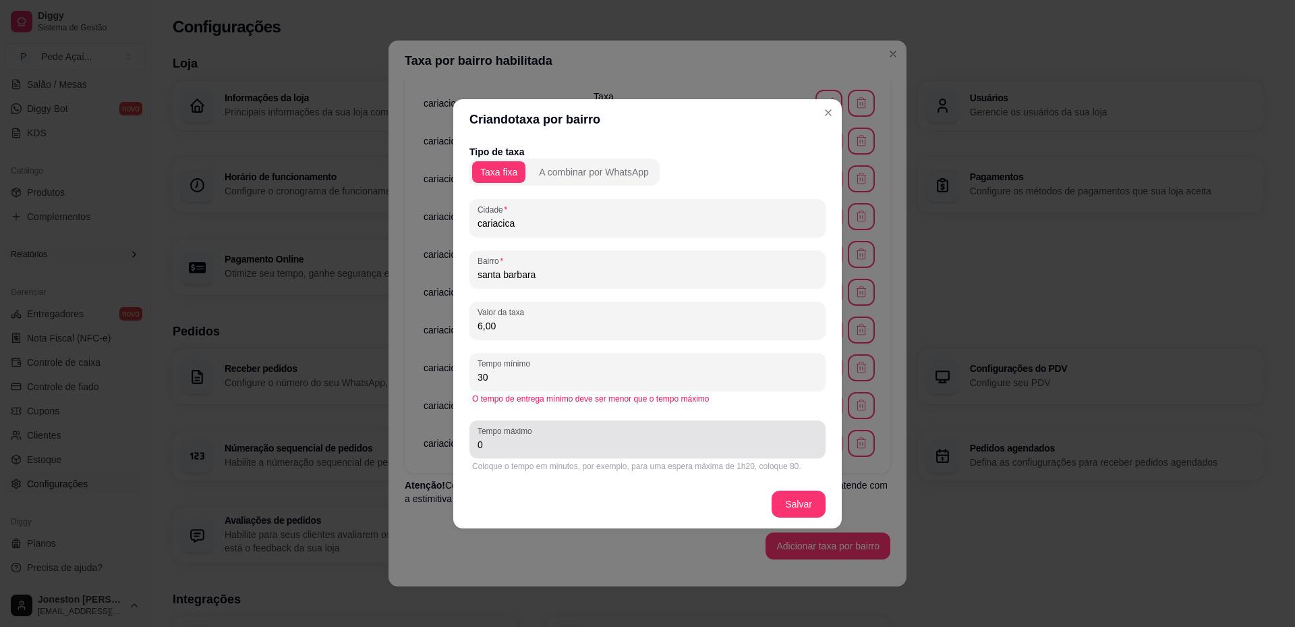
type input "30"
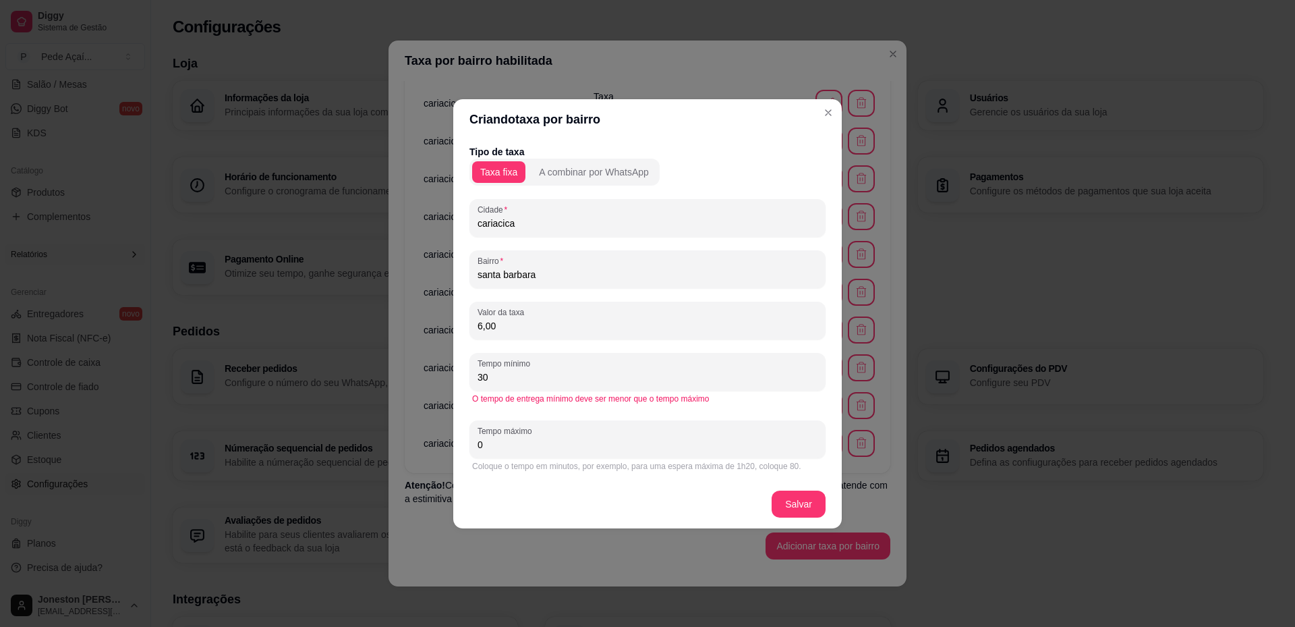
drag, startPoint x: 484, startPoint y: 447, endPoint x: 460, endPoint y: 444, distance: 23.8
click at [460, 444] on div "Tipo de taxa Taxa fixa A combinar por WhatsApp Cidade cariacica Bairro [GEOGRAP…" at bounding box center [647, 310] width 389 height 340
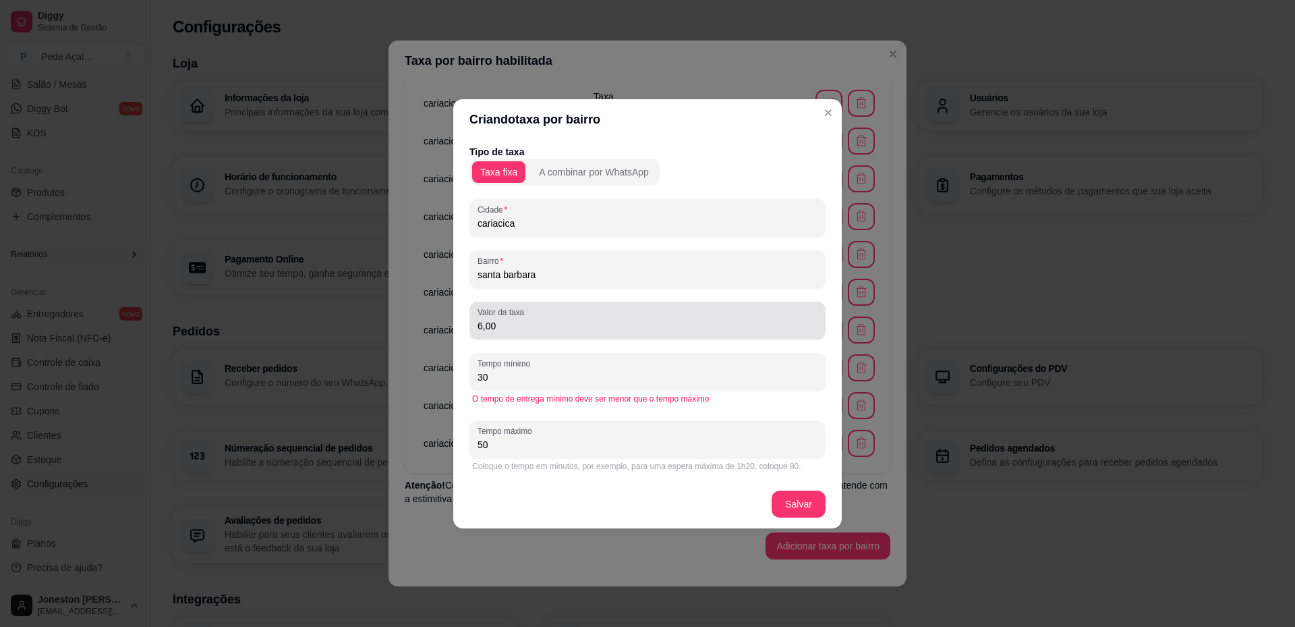
type input "50"
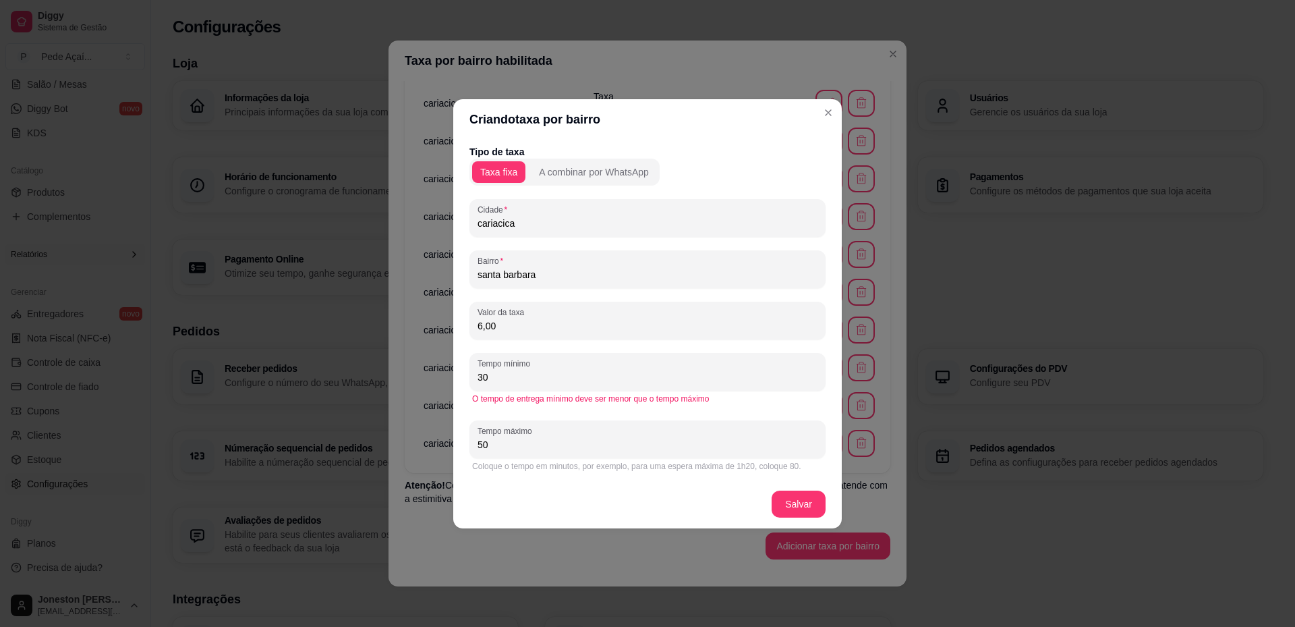
drag, startPoint x: 505, startPoint y: 326, endPoint x: 470, endPoint y: 324, distance: 35.1
click at [470, 324] on div "Valor da taxa 6,00" at bounding box center [648, 321] width 356 height 38
type input "5,00"
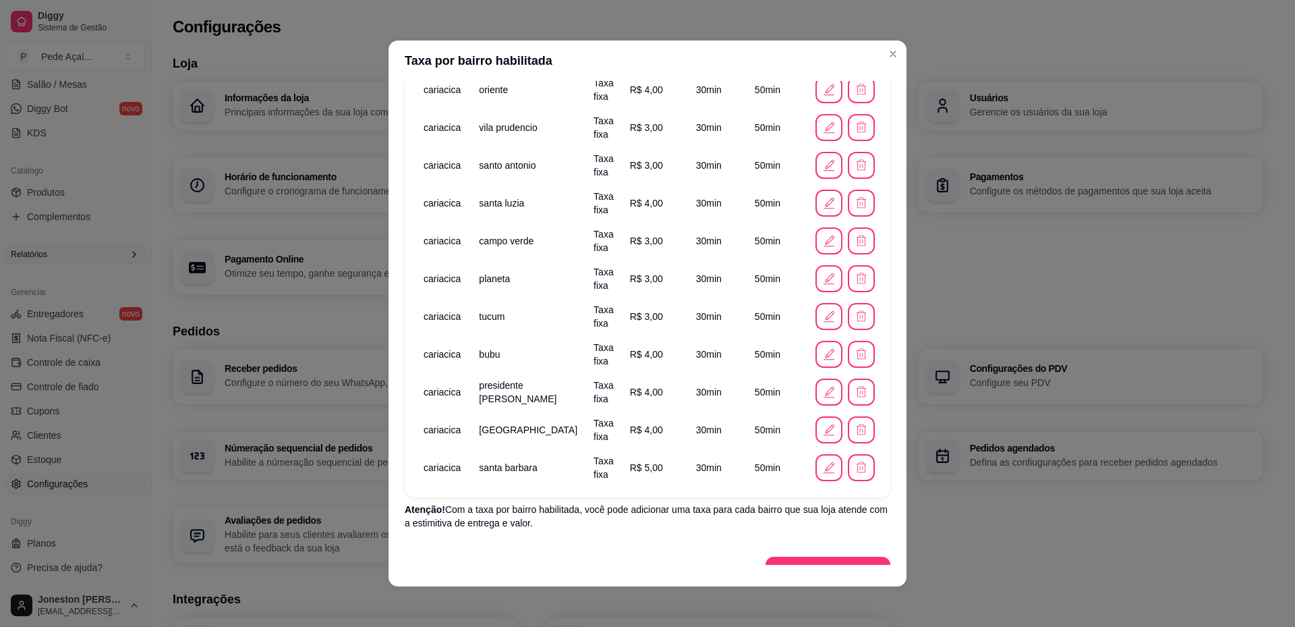
scroll to position [555, 0]
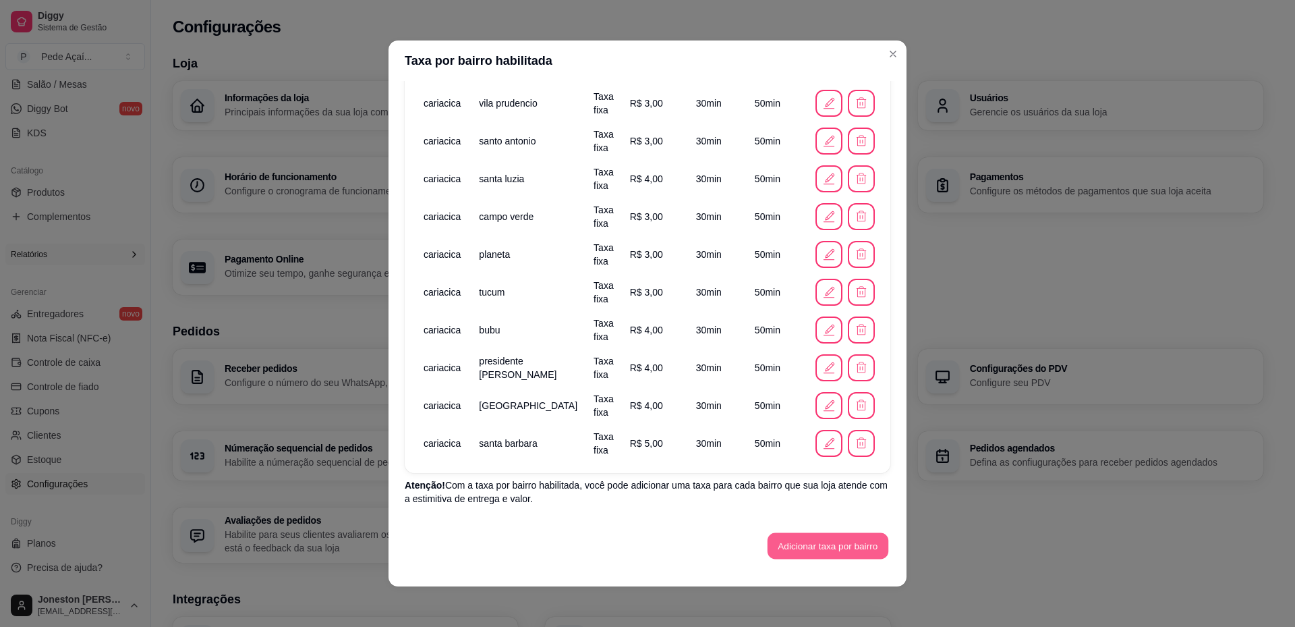
click at [788, 547] on button "Adicionar taxa por bairro" at bounding box center [828, 546] width 121 height 26
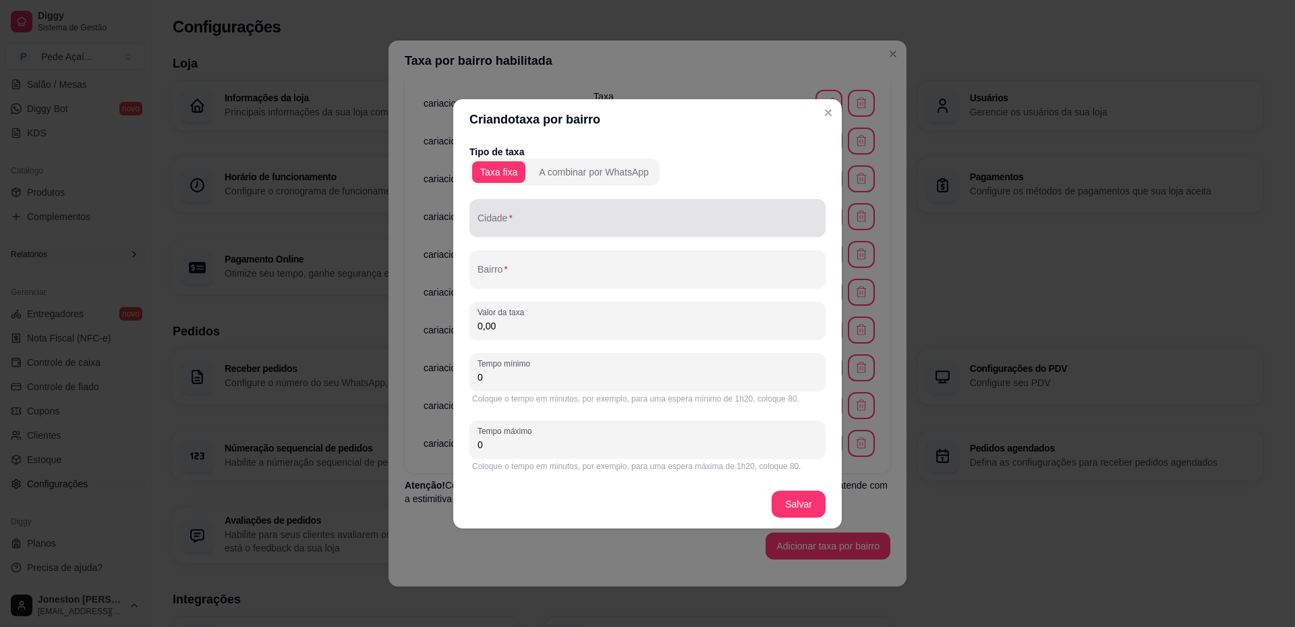
click at [525, 217] on input "Cidade" at bounding box center [648, 223] width 340 height 13
paste input "cariacica"
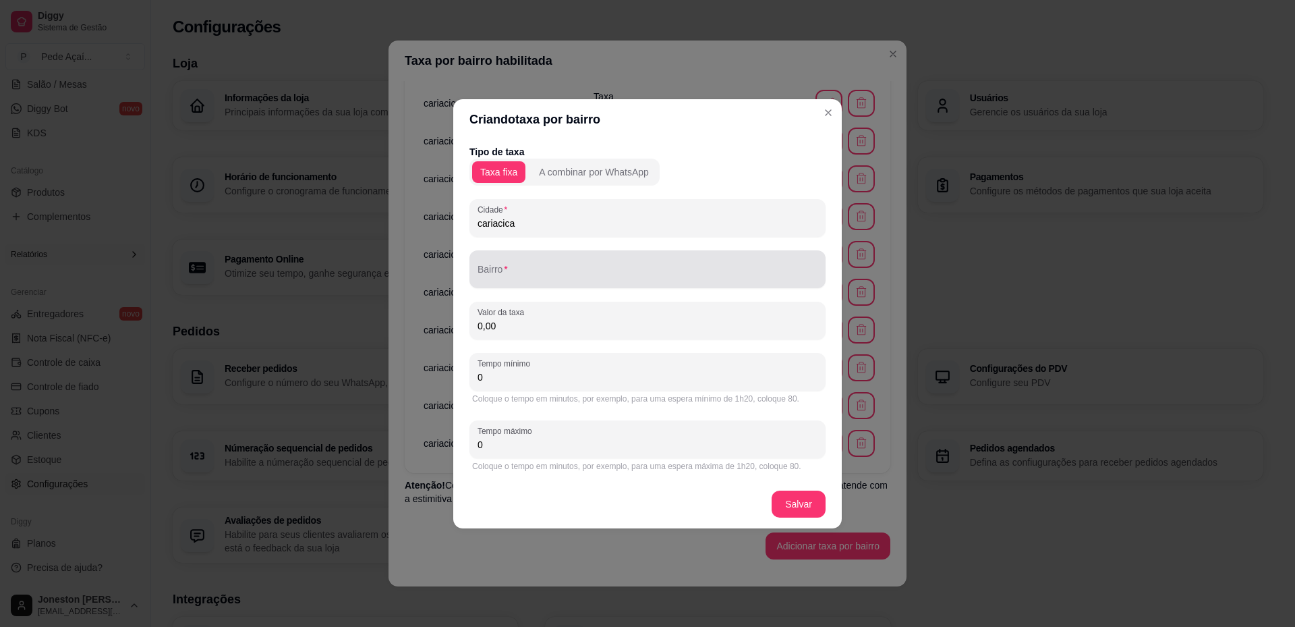
type input "cariacica"
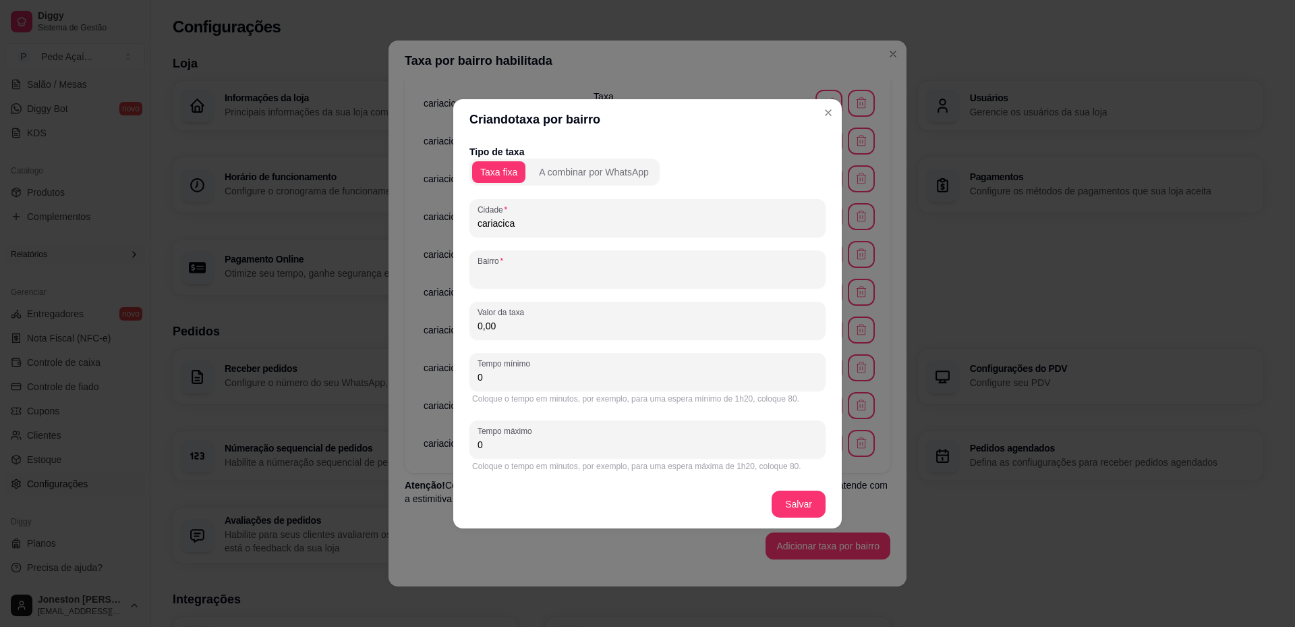
click at [517, 274] on input "Bairro" at bounding box center [648, 274] width 340 height 13
type input "campina grande"
drag, startPoint x: 506, startPoint y: 324, endPoint x: 456, endPoint y: 322, distance: 50.0
click at [456, 322] on div "Tipo de taxa Taxa fixa A combinar por WhatsApp Cidade cariacica Bairro campina …" at bounding box center [647, 310] width 389 height 340
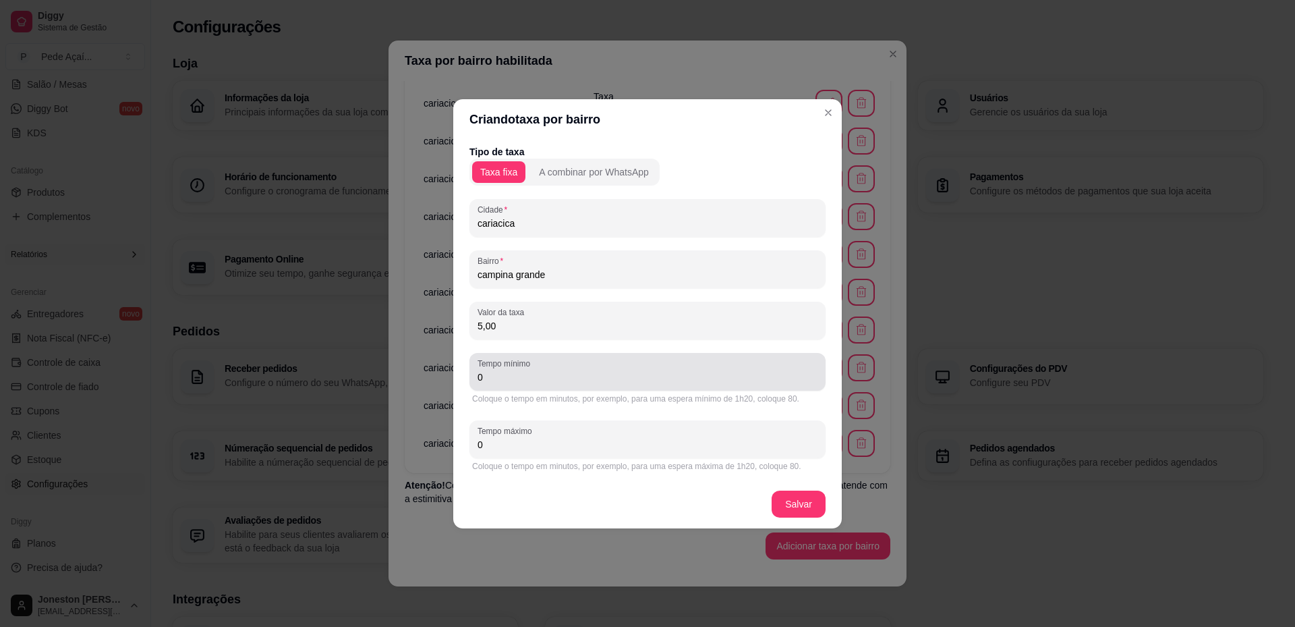
type input "5,00"
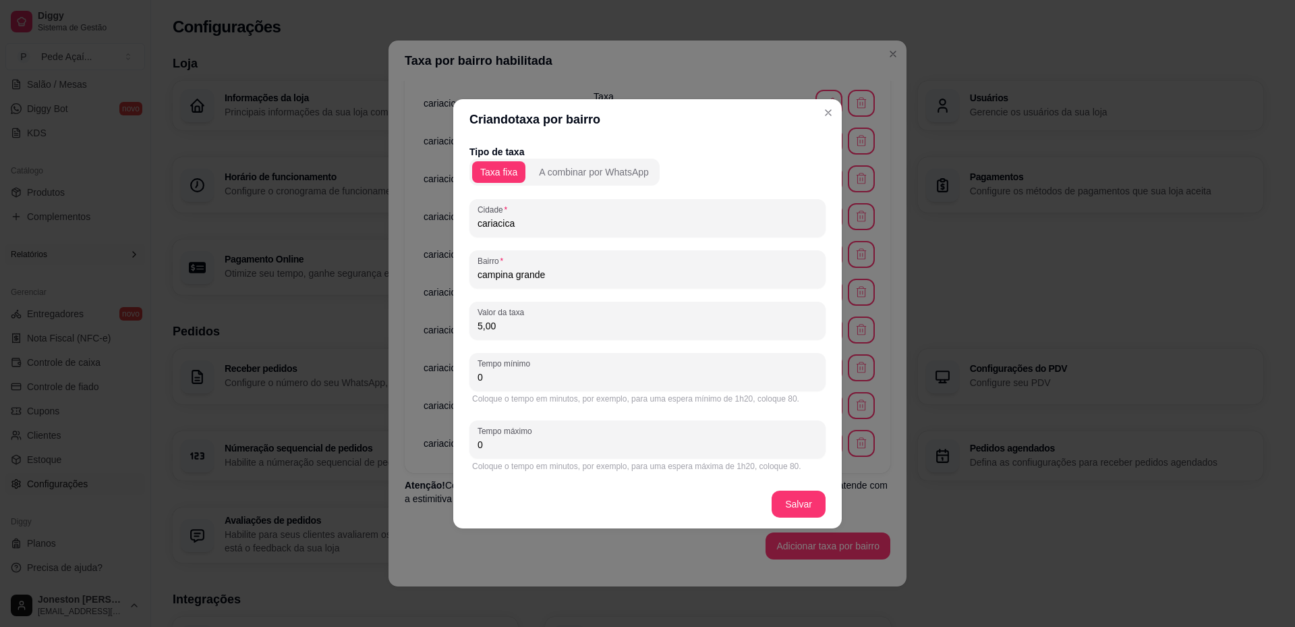
drag, startPoint x: 493, startPoint y: 381, endPoint x: 476, endPoint y: 379, distance: 16.9
click at [476, 379] on div "Tempo mínimo 0" at bounding box center [648, 372] width 356 height 38
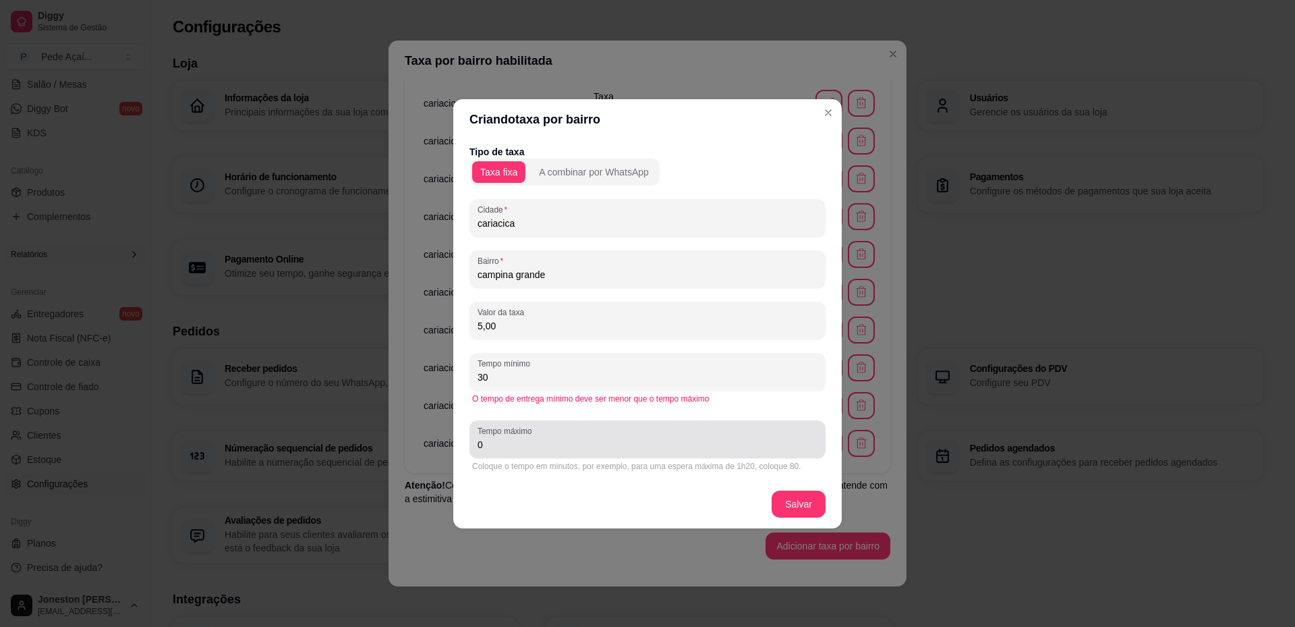
type input "30"
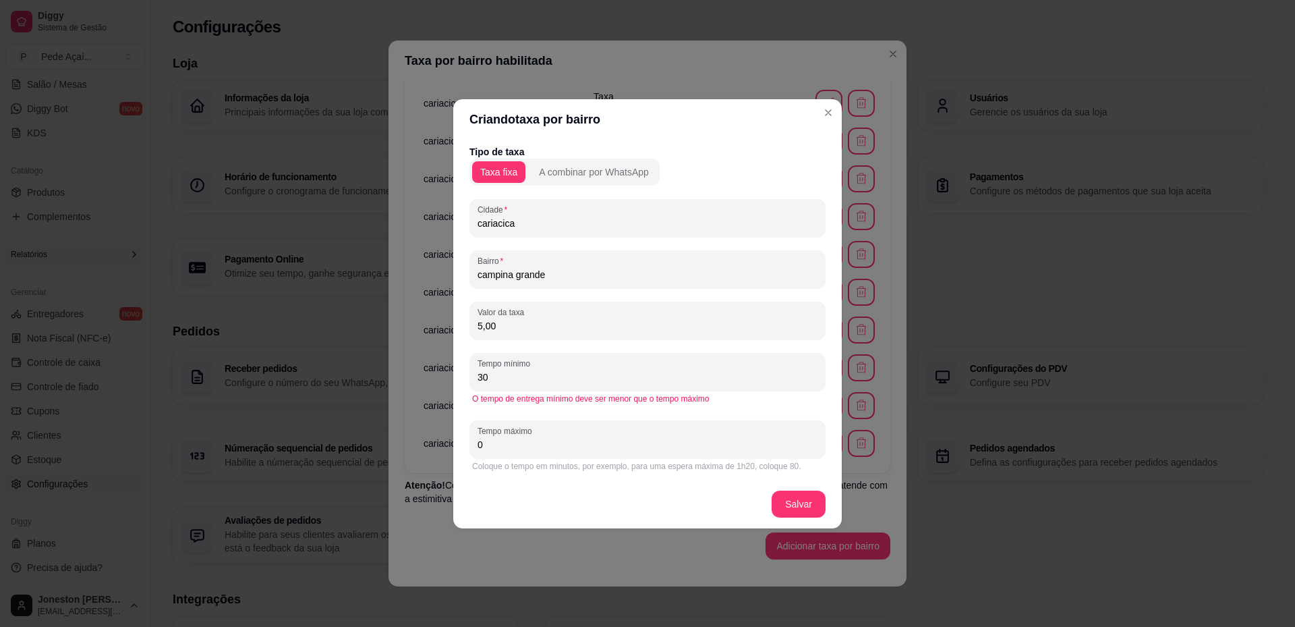
drag, startPoint x: 491, startPoint y: 443, endPoint x: 463, endPoint y: 443, distance: 27.7
click at [463, 443] on div "Tipo de taxa Taxa fixa A combinar por WhatsApp Cidade cariacica Bairro campina …" at bounding box center [647, 310] width 389 height 340
type input "50"
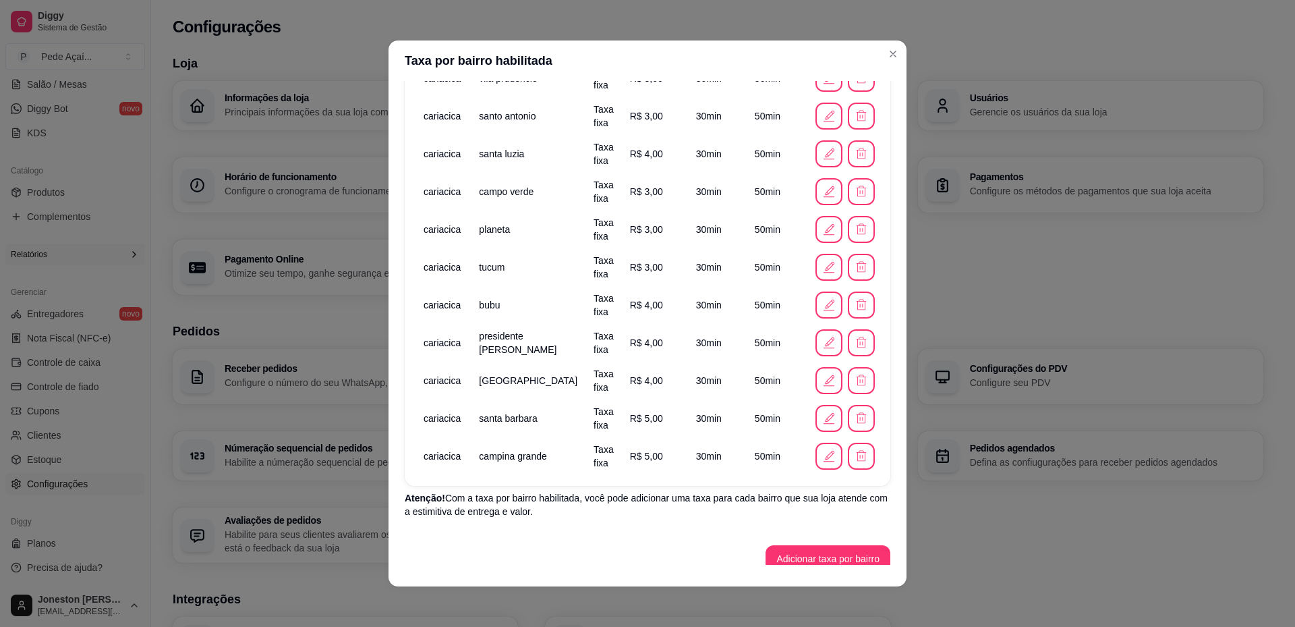
scroll to position [592, 0]
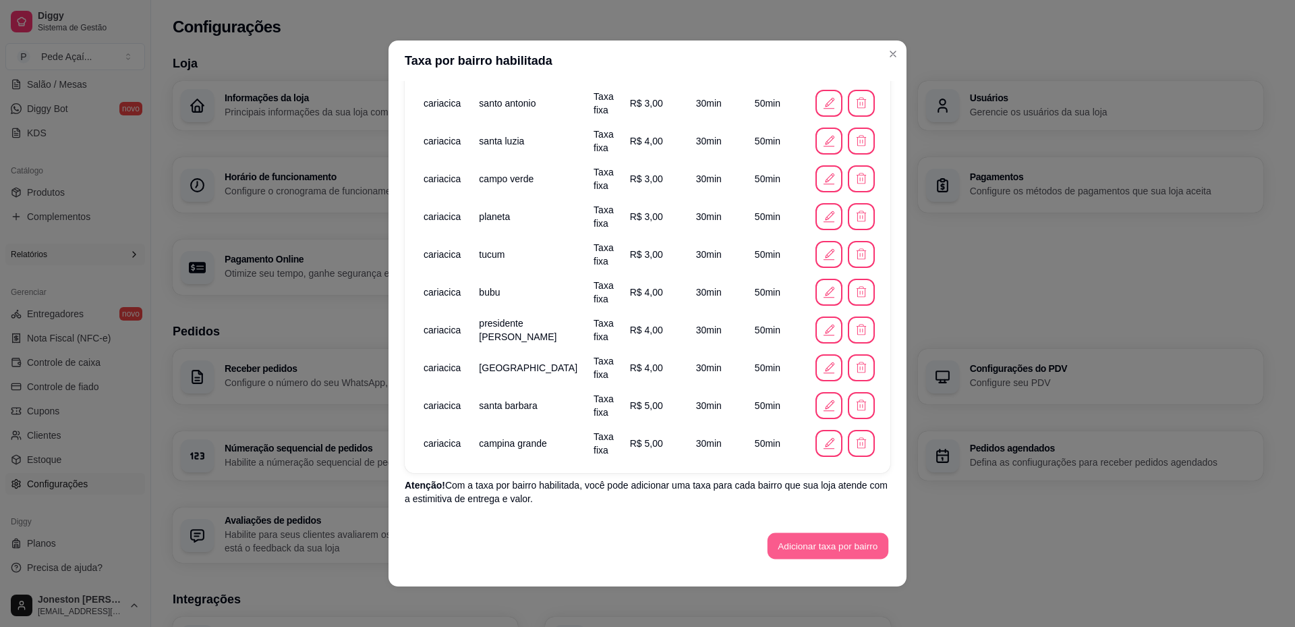
click at [804, 544] on button "Adicionar taxa por bairro" at bounding box center [828, 546] width 121 height 26
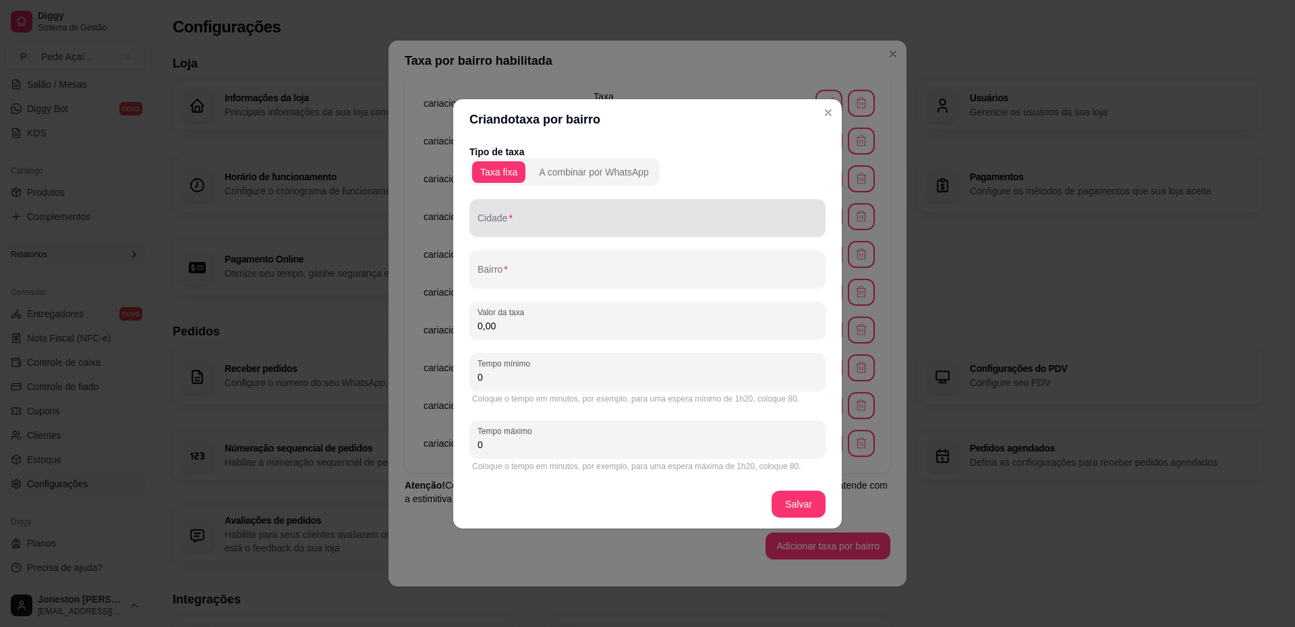
click at [491, 217] on div "Cidade" at bounding box center [648, 218] width 356 height 38
paste input "cariacica"
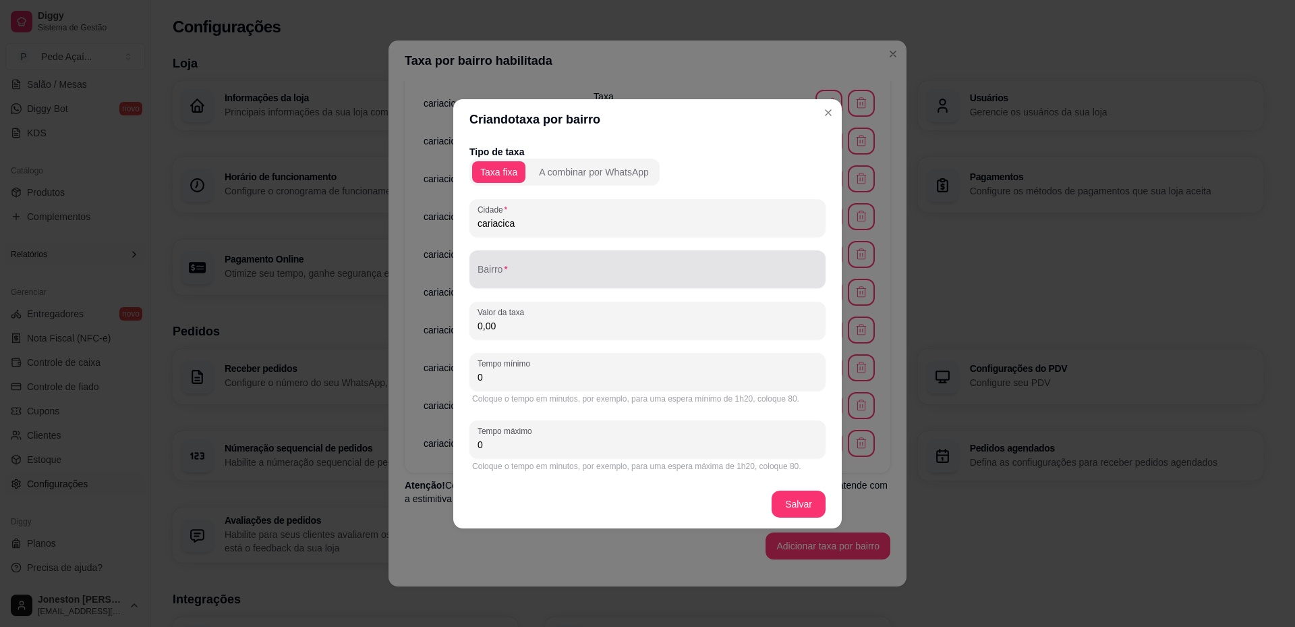
type input "cariacica"
click at [501, 266] on div at bounding box center [648, 269] width 340 height 27
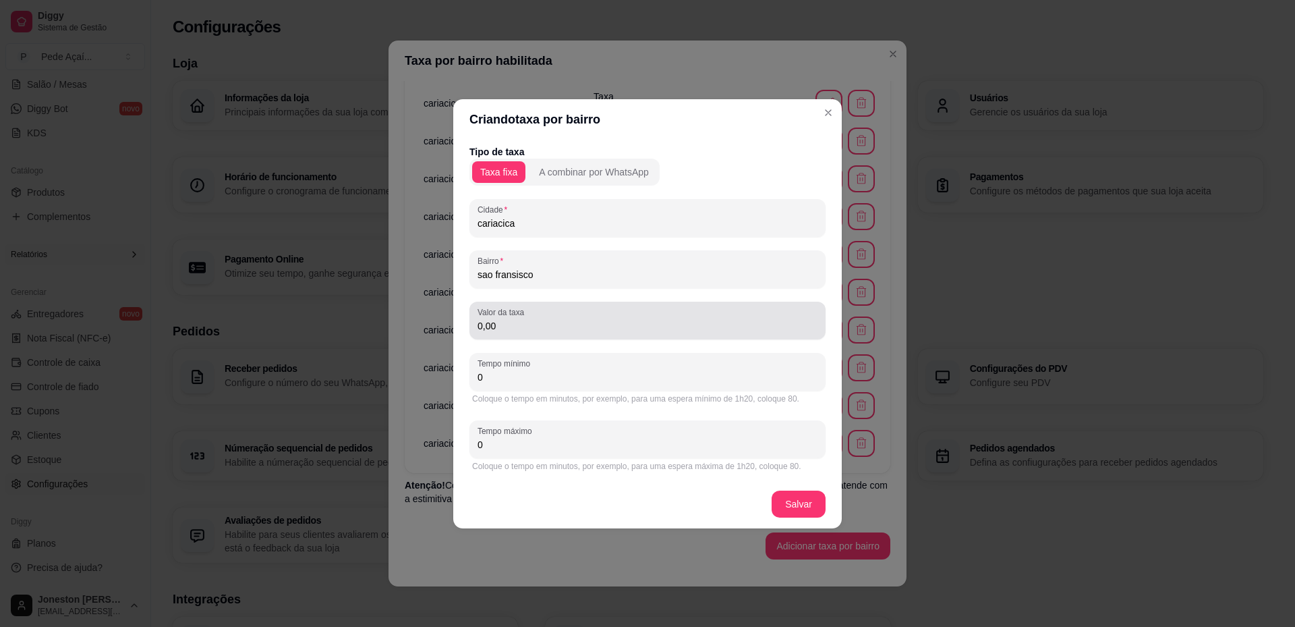
type input "sao fransisco"
click at [495, 325] on input "0,00" at bounding box center [648, 325] width 340 height 13
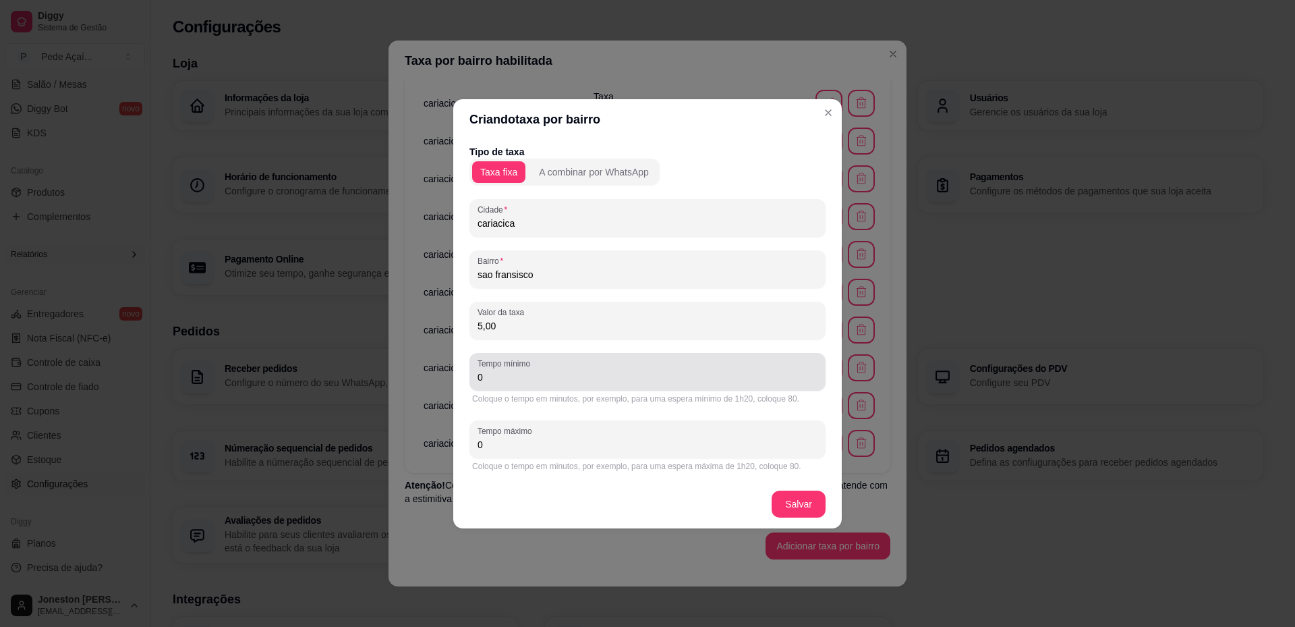
type input "5,00"
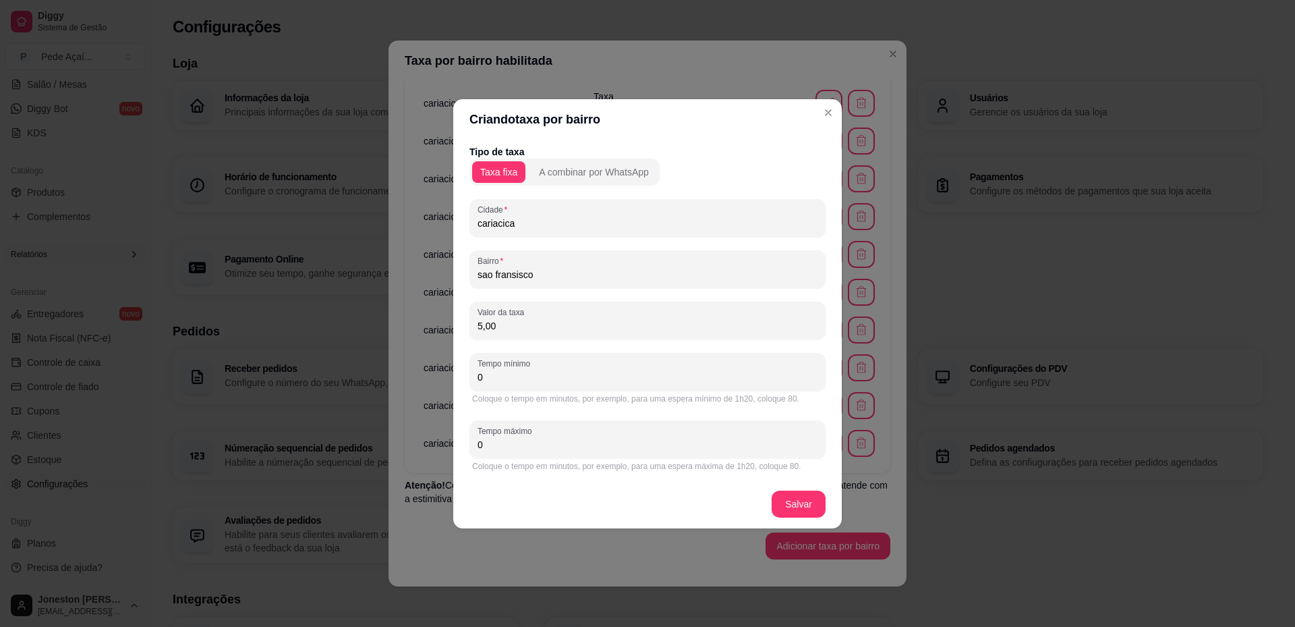
drag, startPoint x: 486, startPoint y: 380, endPoint x: 440, endPoint y: 374, distance: 46.9
click at [440, 374] on div "Criando taxa por bairro Tipo de taxa Taxa fixa A combinar por WhatsApp Cidade c…" at bounding box center [647, 313] width 1295 height 627
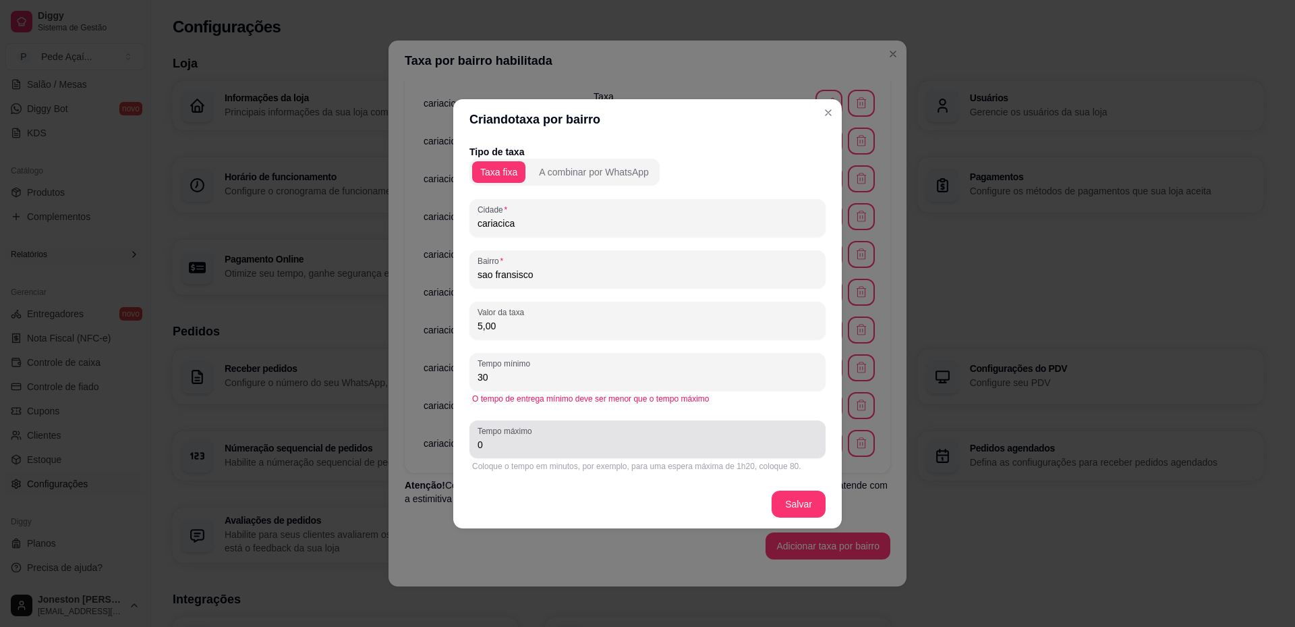
type input "30"
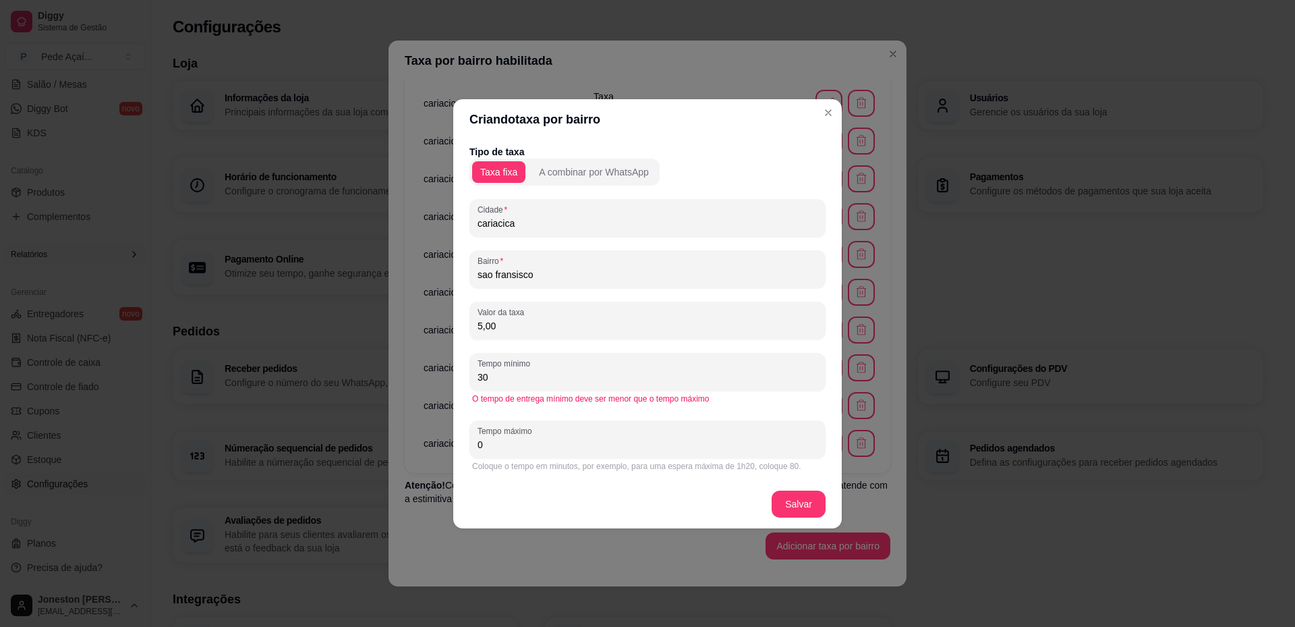
drag, startPoint x: 491, startPoint y: 441, endPoint x: 441, endPoint y: 442, distance: 50.6
click at [441, 442] on div "Criando taxa por bairro Tipo de taxa Taxa fixa A combinar por WhatsApp Cidade c…" at bounding box center [647, 313] width 1295 height 627
type input "50"
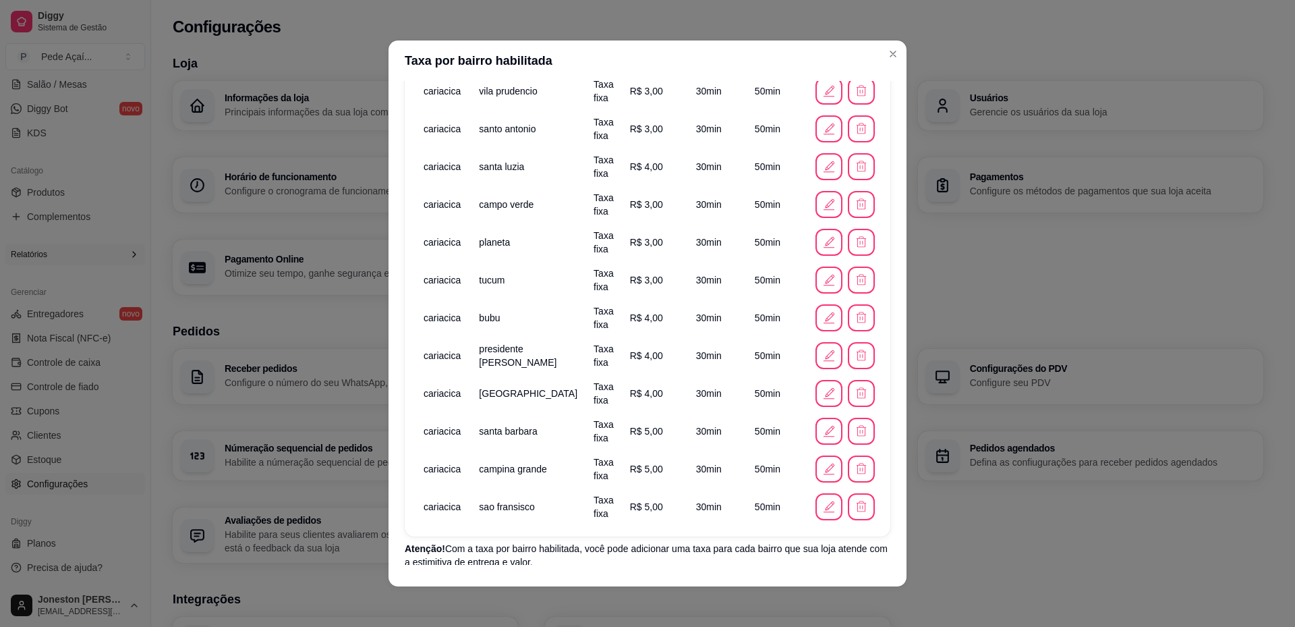
scroll to position [630, 0]
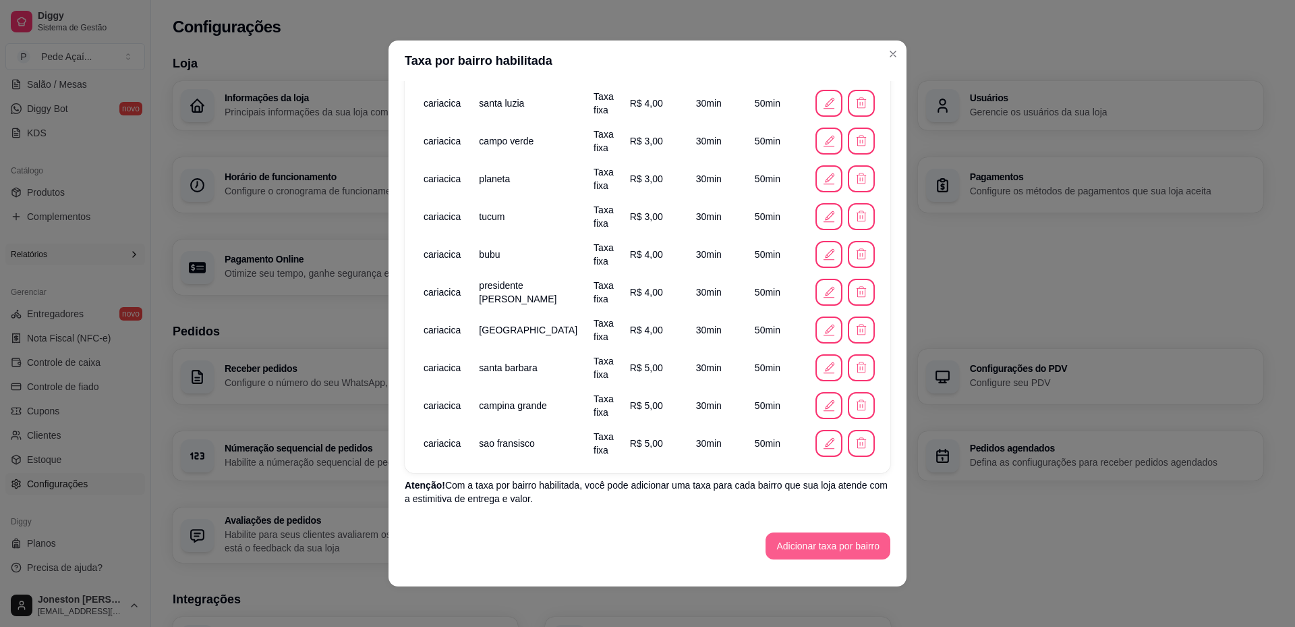
click at [823, 549] on button "Adicionar taxa por bairro" at bounding box center [828, 545] width 125 height 27
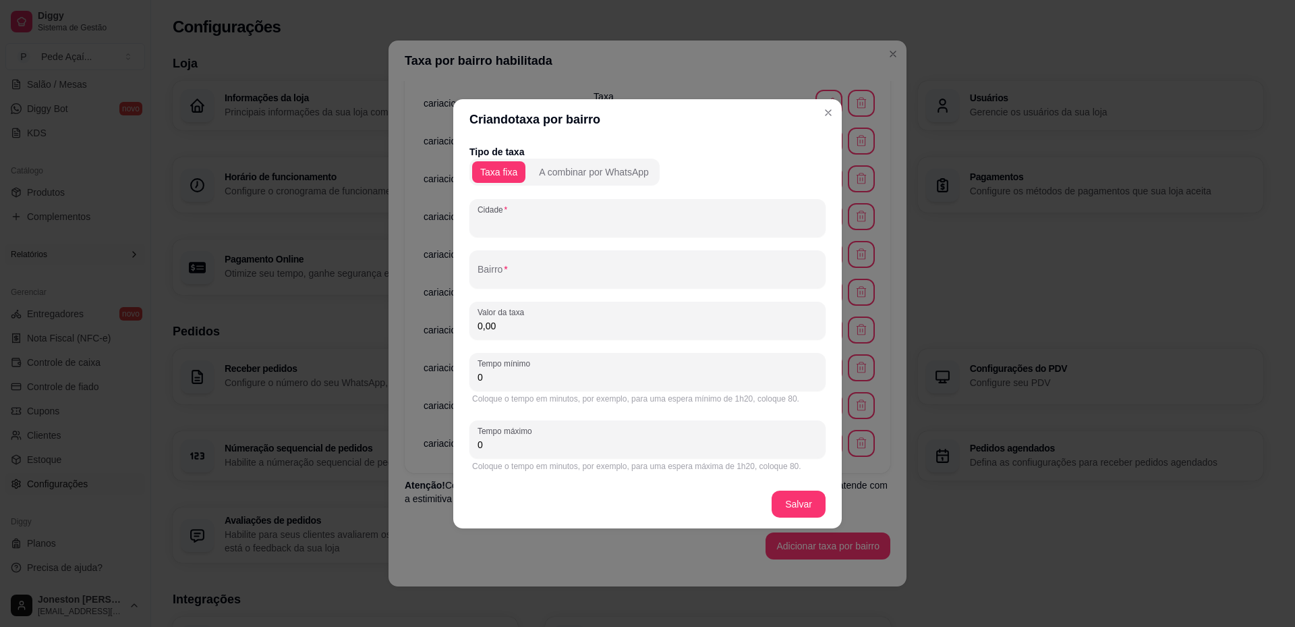
click at [526, 219] on input "Cidade" at bounding box center [648, 223] width 340 height 13
paste input "cariacica"
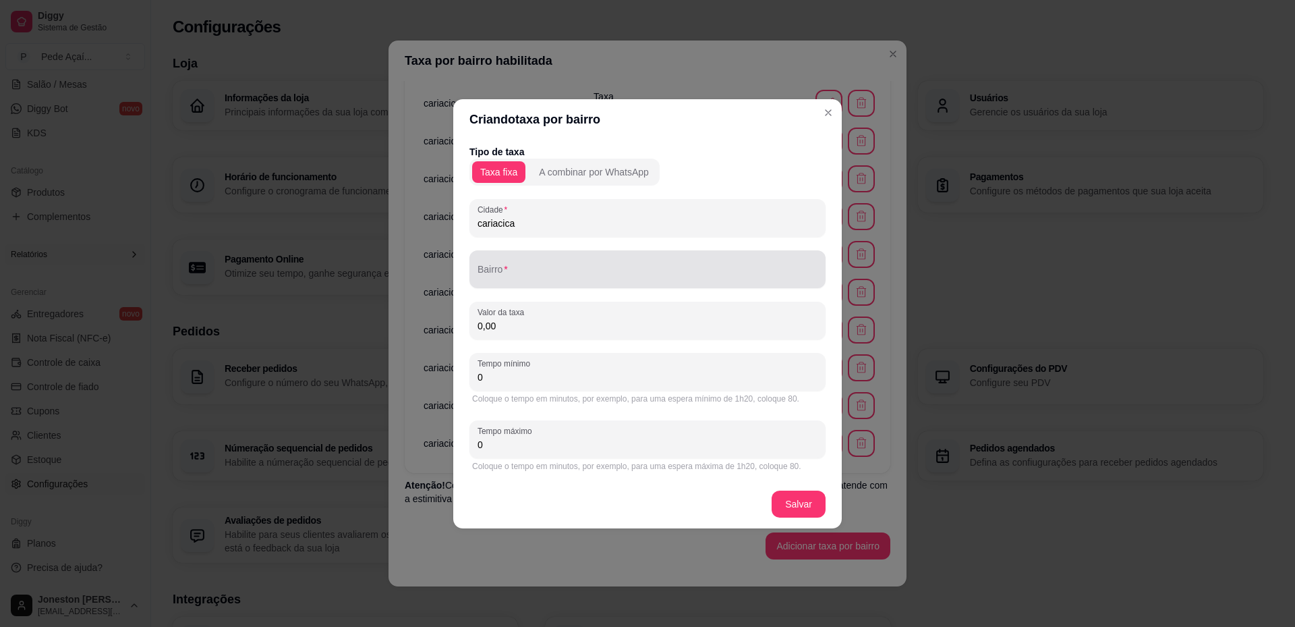
type input "cariacica"
click at [518, 259] on div at bounding box center [648, 269] width 340 height 27
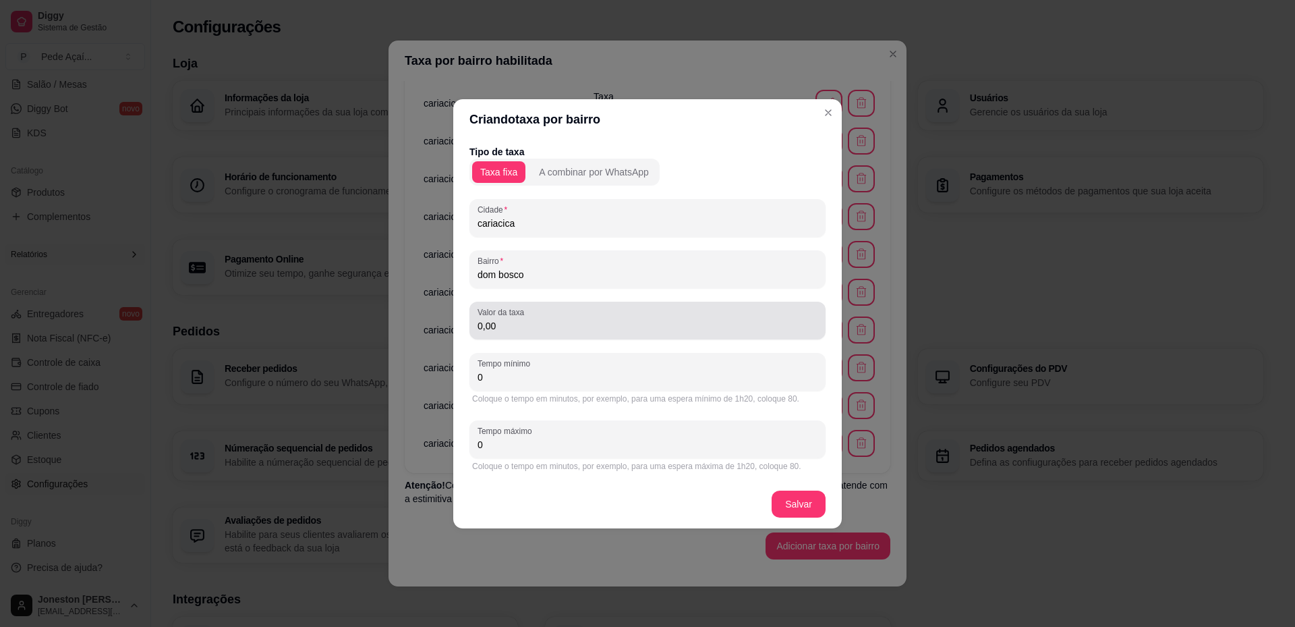
type input "dom bosco"
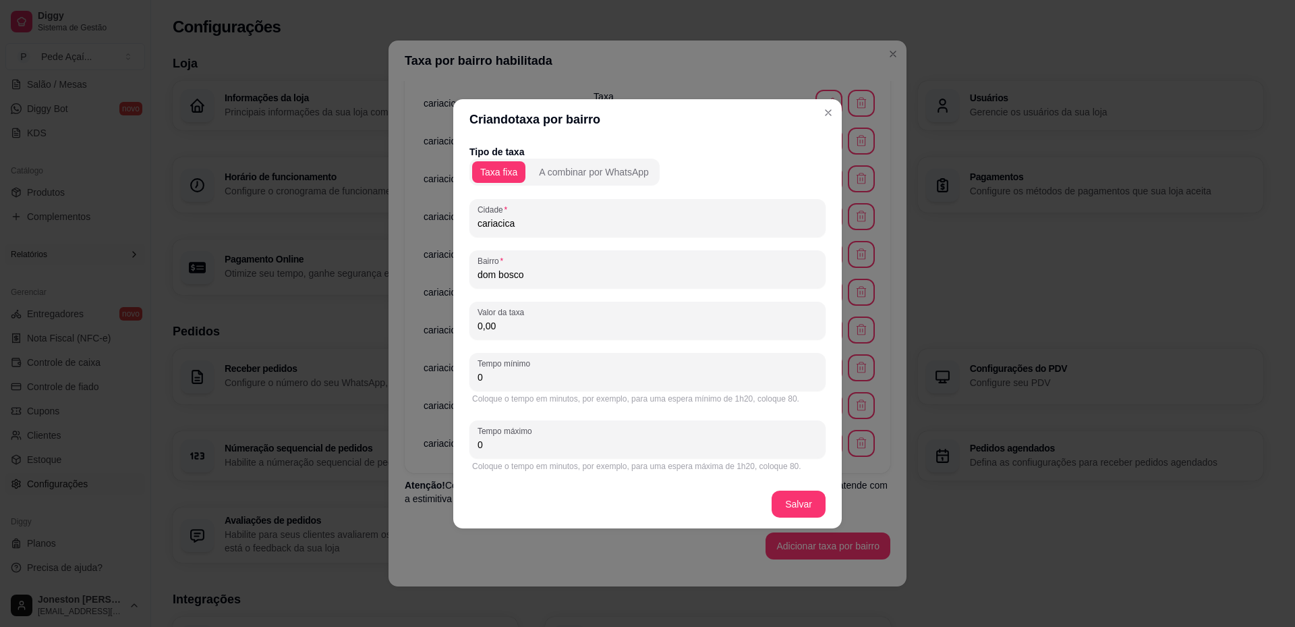
click at [477, 317] on div "Valor da taxa 0,00" at bounding box center [648, 321] width 356 height 38
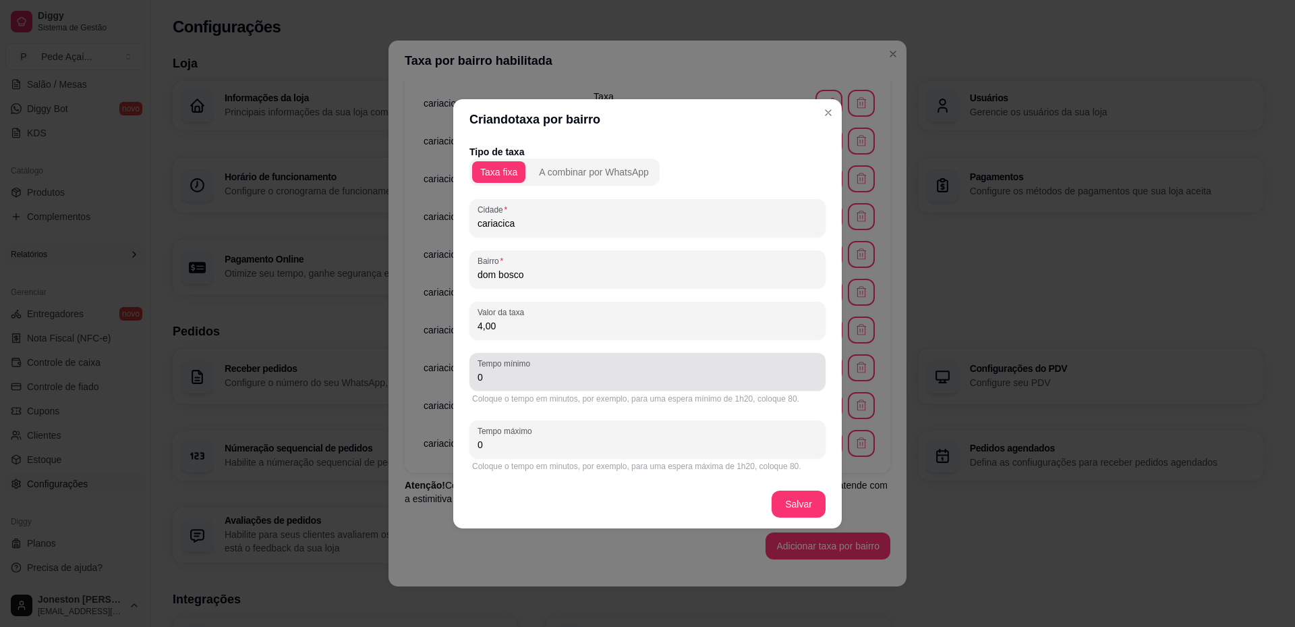
type input "4,00"
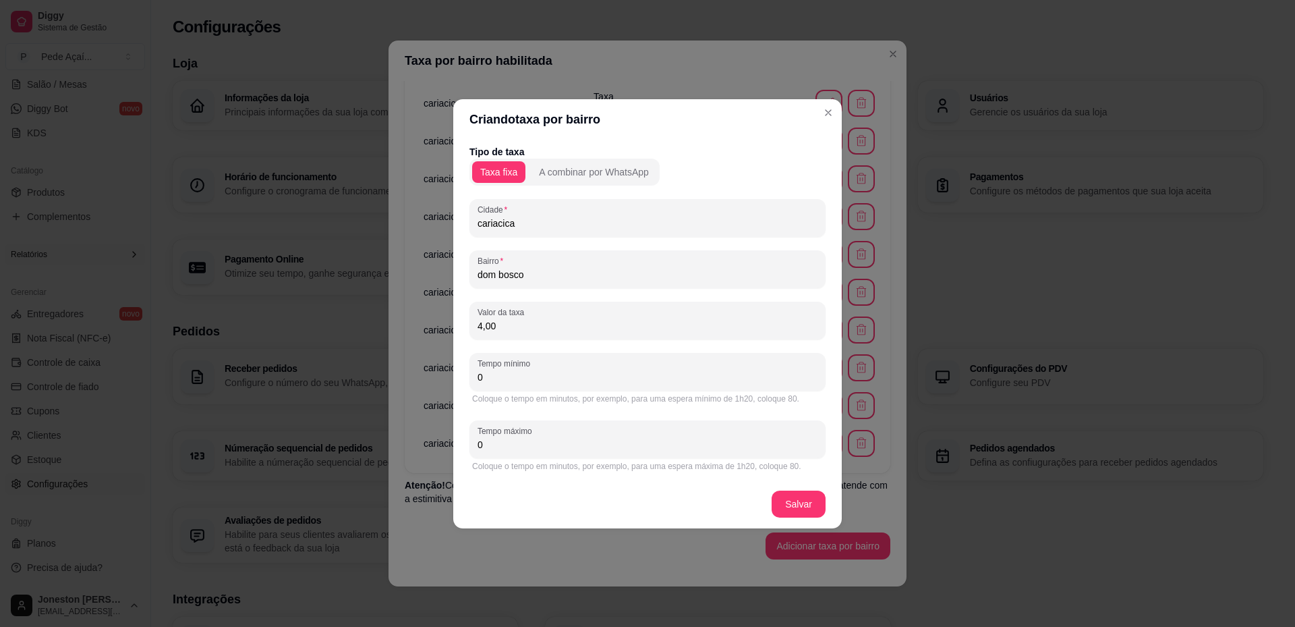
click at [506, 376] on input "0" at bounding box center [648, 376] width 340 height 13
drag, startPoint x: 505, startPoint y: 376, endPoint x: 441, endPoint y: 370, distance: 64.4
click at [441, 370] on div "Criando taxa por bairro Tipo de taxa Taxa fixa A combinar por WhatsApp Cidade c…" at bounding box center [647, 313] width 1295 height 627
click at [524, 378] on input "0" at bounding box center [648, 376] width 340 height 13
click at [488, 372] on input "0030" at bounding box center [648, 376] width 340 height 13
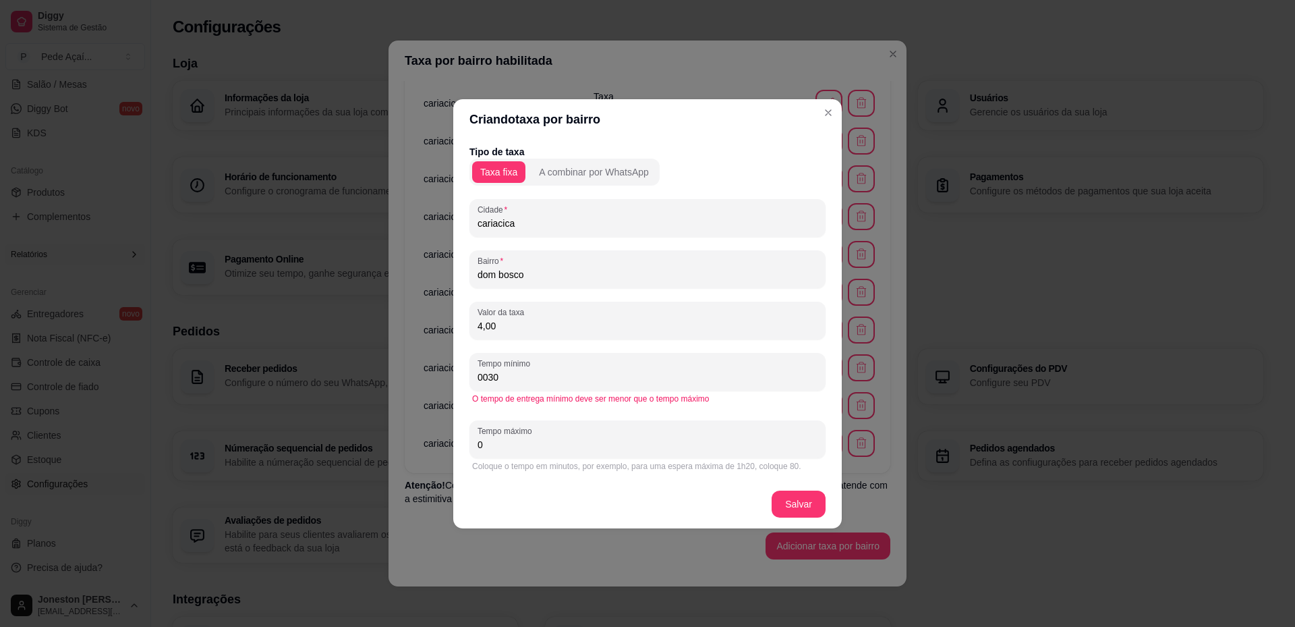
drag, startPoint x: 505, startPoint y: 377, endPoint x: 436, endPoint y: 377, distance: 69.5
click at [436, 377] on div "Criando taxa por bairro Tipo de taxa Taxa fixa A combinar por WhatsApp Cidade c…" at bounding box center [647, 313] width 1295 height 627
click at [513, 374] on input "0030" at bounding box center [648, 376] width 340 height 13
drag, startPoint x: 517, startPoint y: 374, endPoint x: 439, endPoint y: 373, distance: 78.3
click at [439, 373] on div "Criando taxa por bairro Tipo de taxa Taxa fixa A combinar por WhatsApp Cidade c…" at bounding box center [647, 313] width 1295 height 627
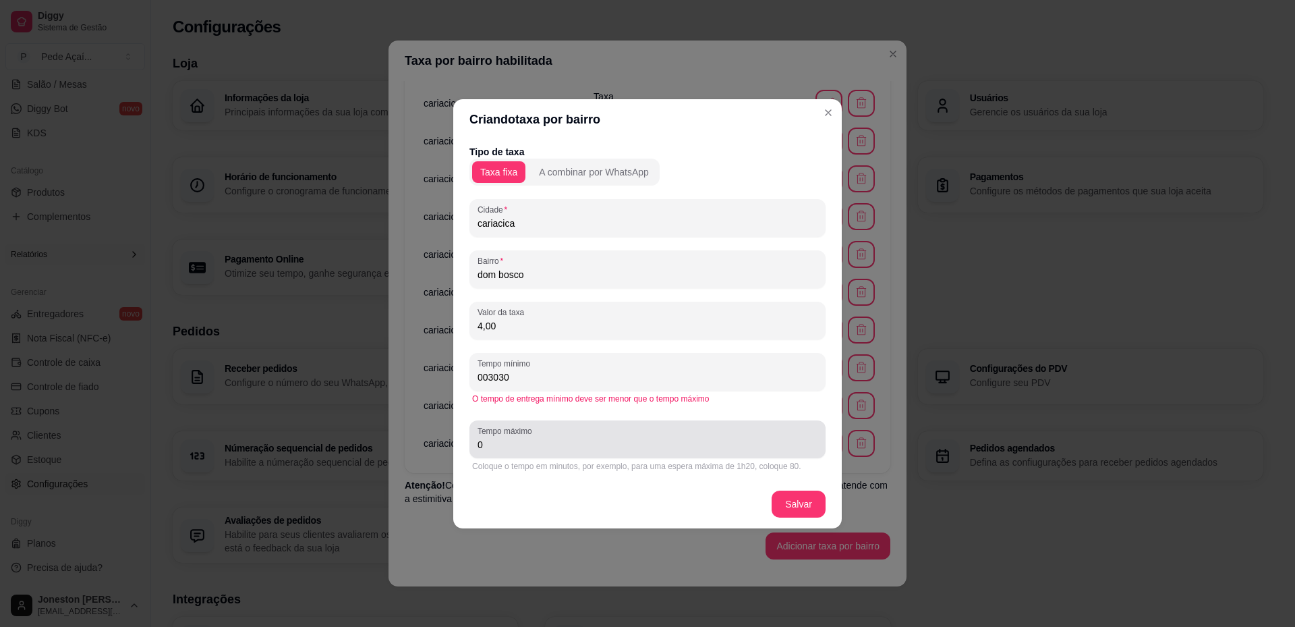
type input "003030"
click at [490, 447] on input "0" at bounding box center [648, 444] width 340 height 13
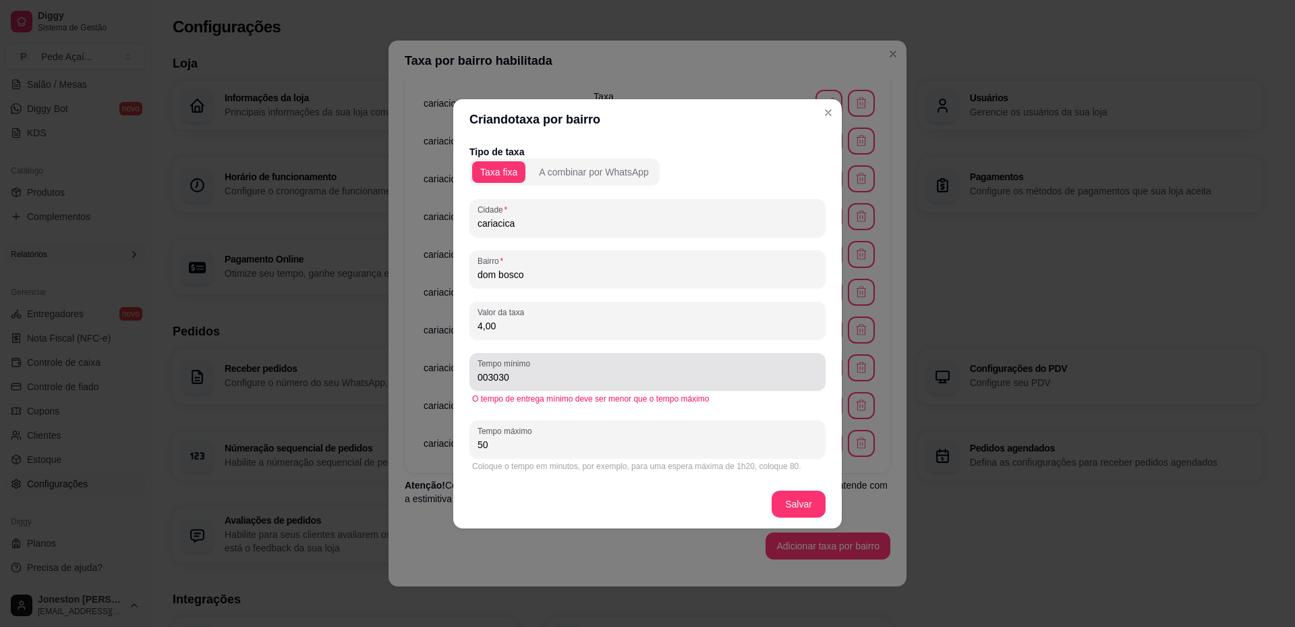
type input "50"
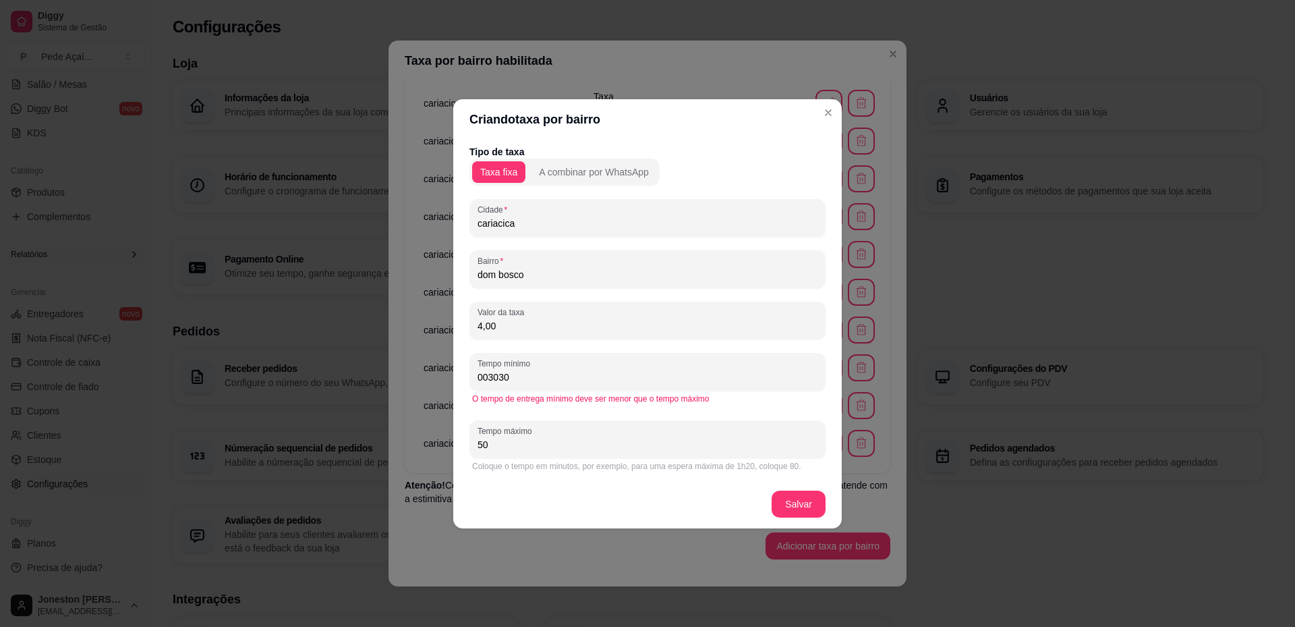
click at [512, 373] on input "003030" at bounding box center [648, 376] width 340 height 13
type input "0"
type input "30"
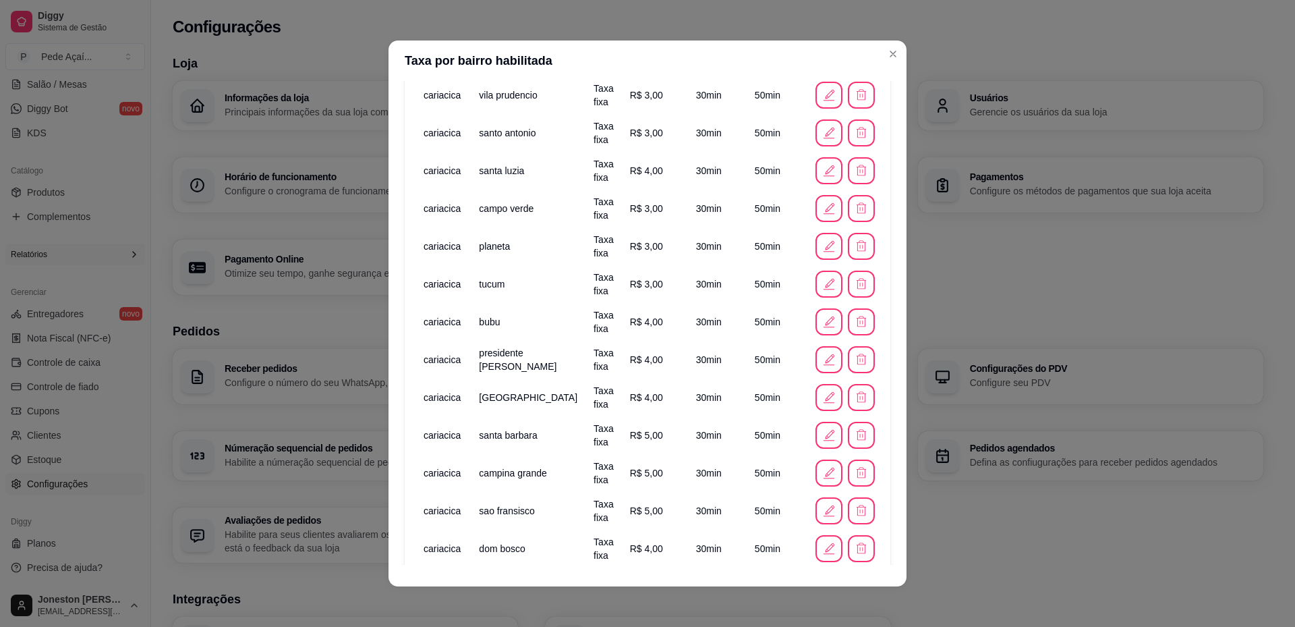
scroll to position [668, 0]
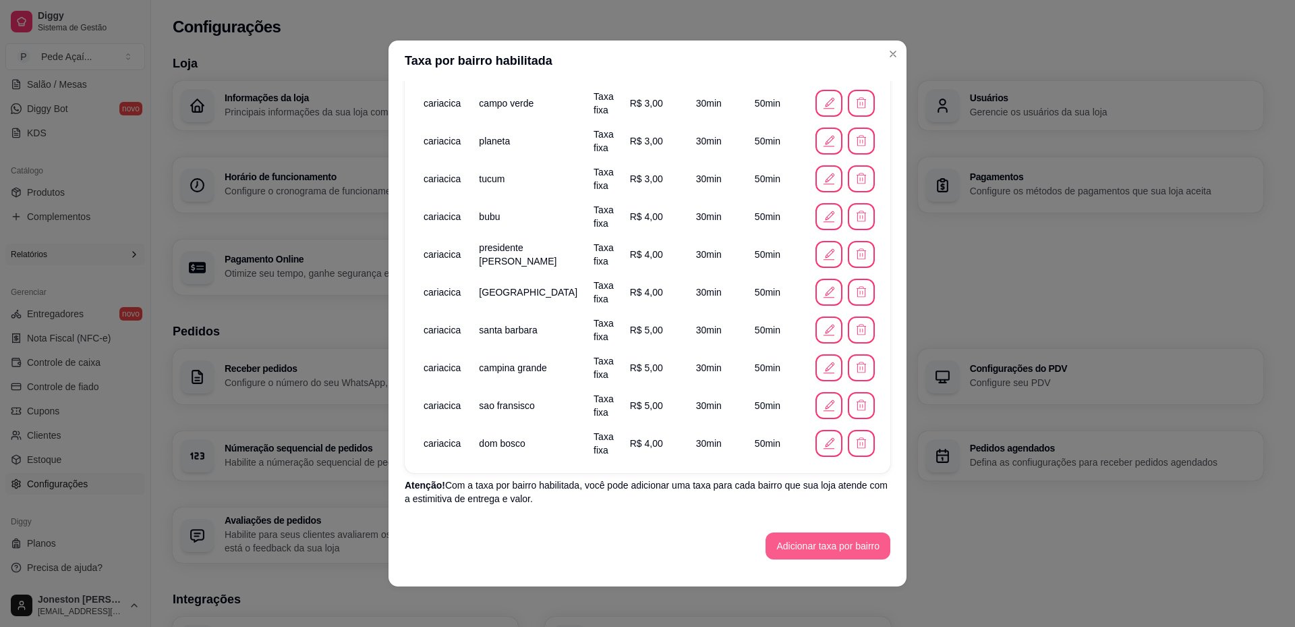
click at [795, 546] on button "Adicionar taxa por bairro" at bounding box center [828, 545] width 125 height 27
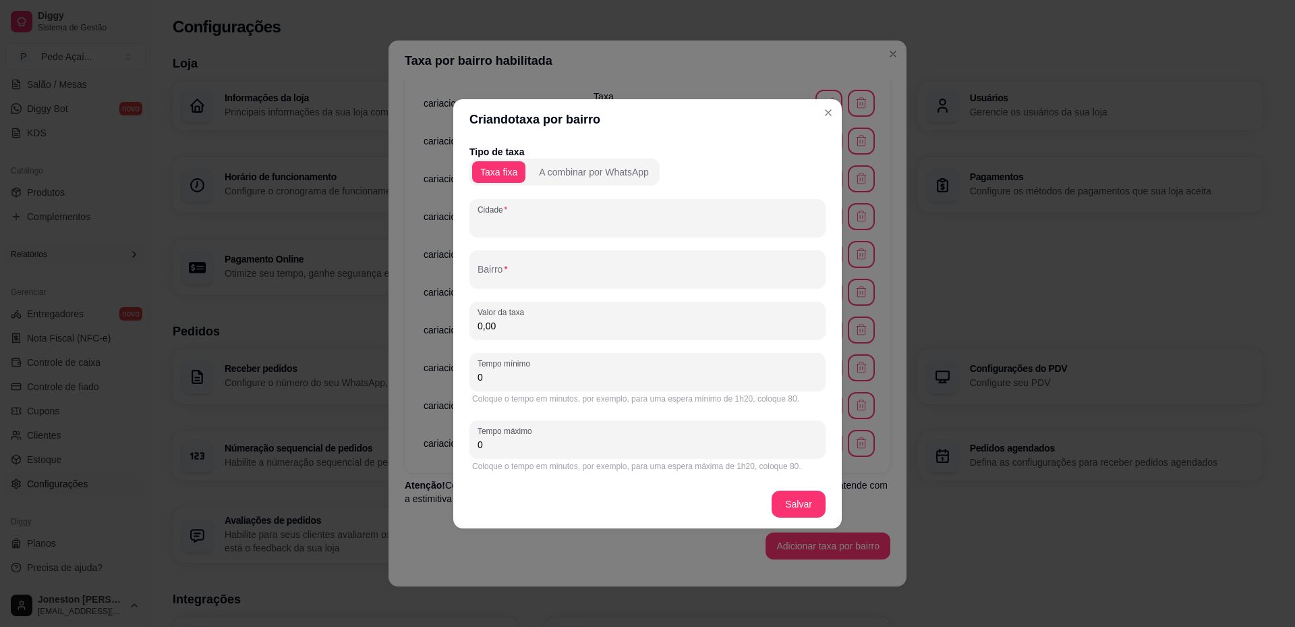
click at [580, 224] on input "Cidade" at bounding box center [648, 223] width 340 height 13
paste input "cariacica"
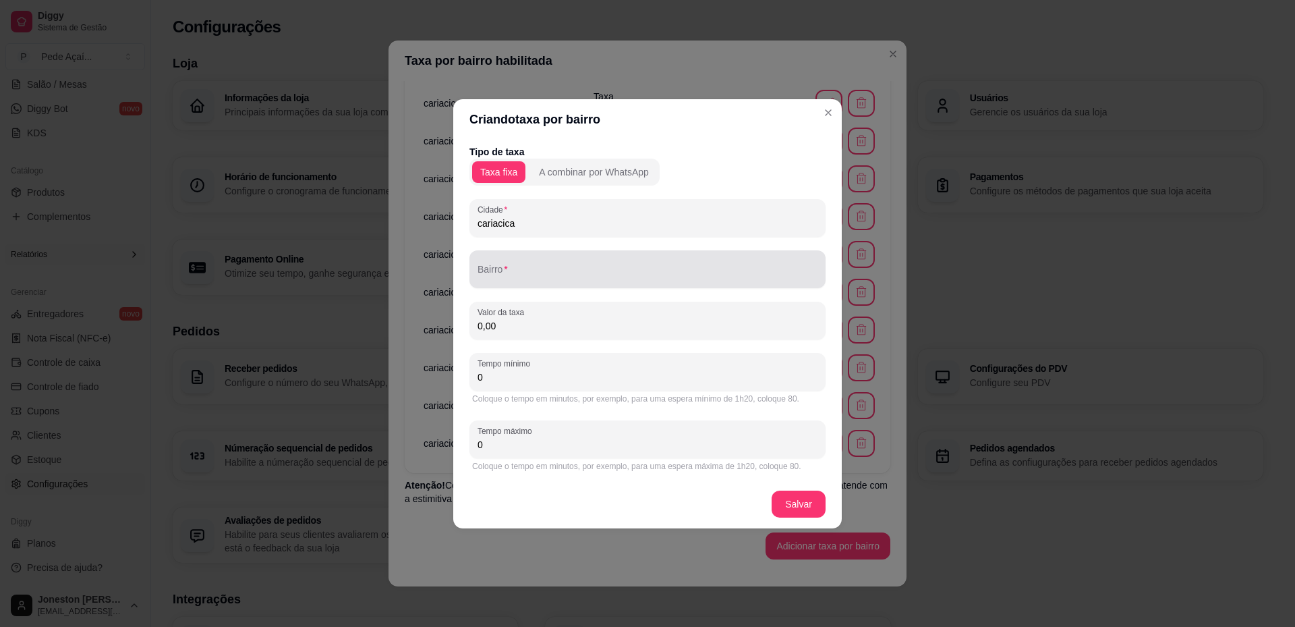
type input "cariacica"
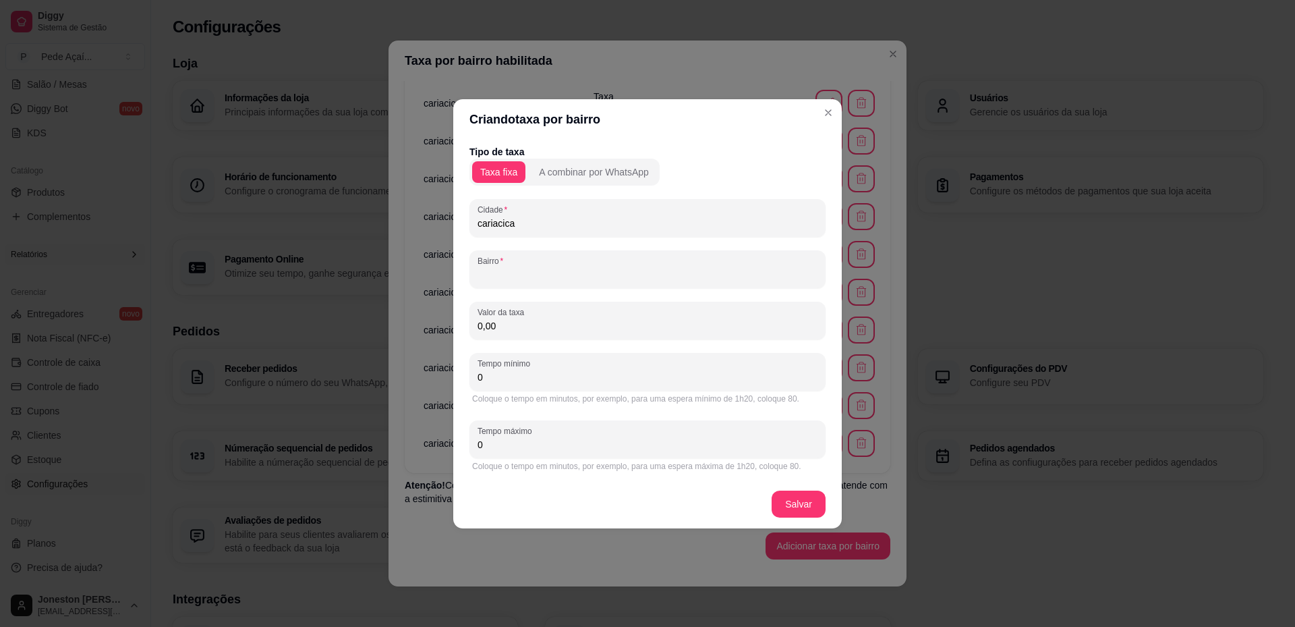
click at [558, 274] on input "Bairro" at bounding box center [648, 274] width 340 height 13
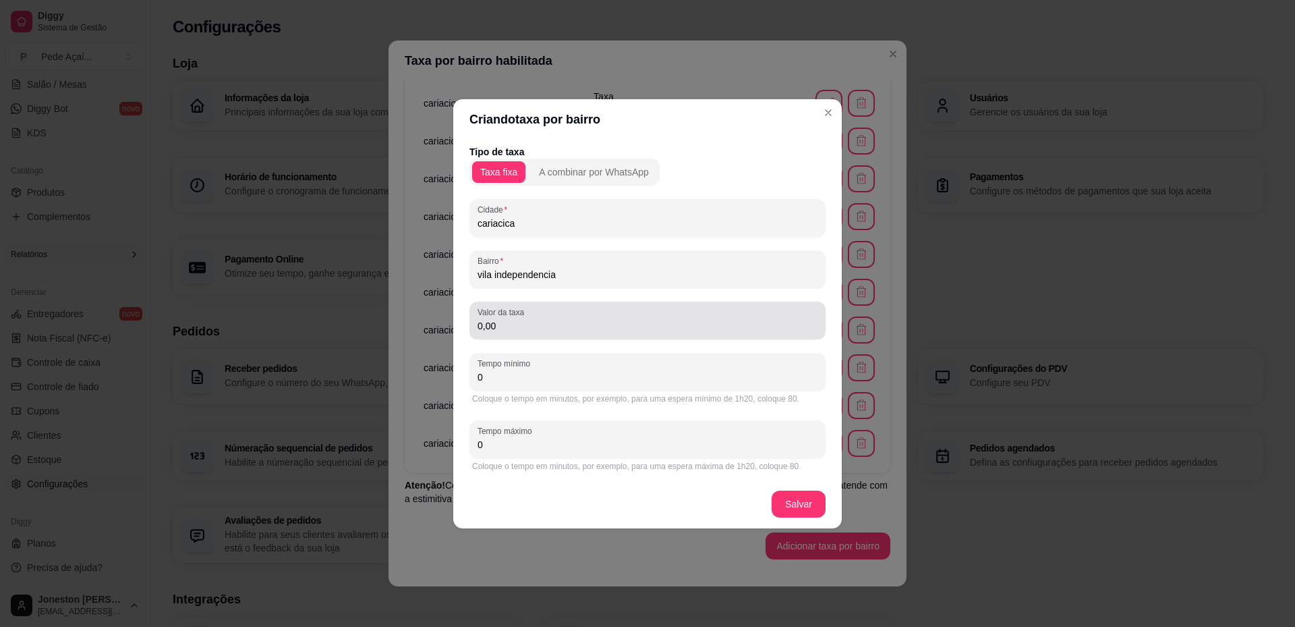
type input "vila independencia"
click at [559, 314] on div "0,00" at bounding box center [648, 320] width 340 height 27
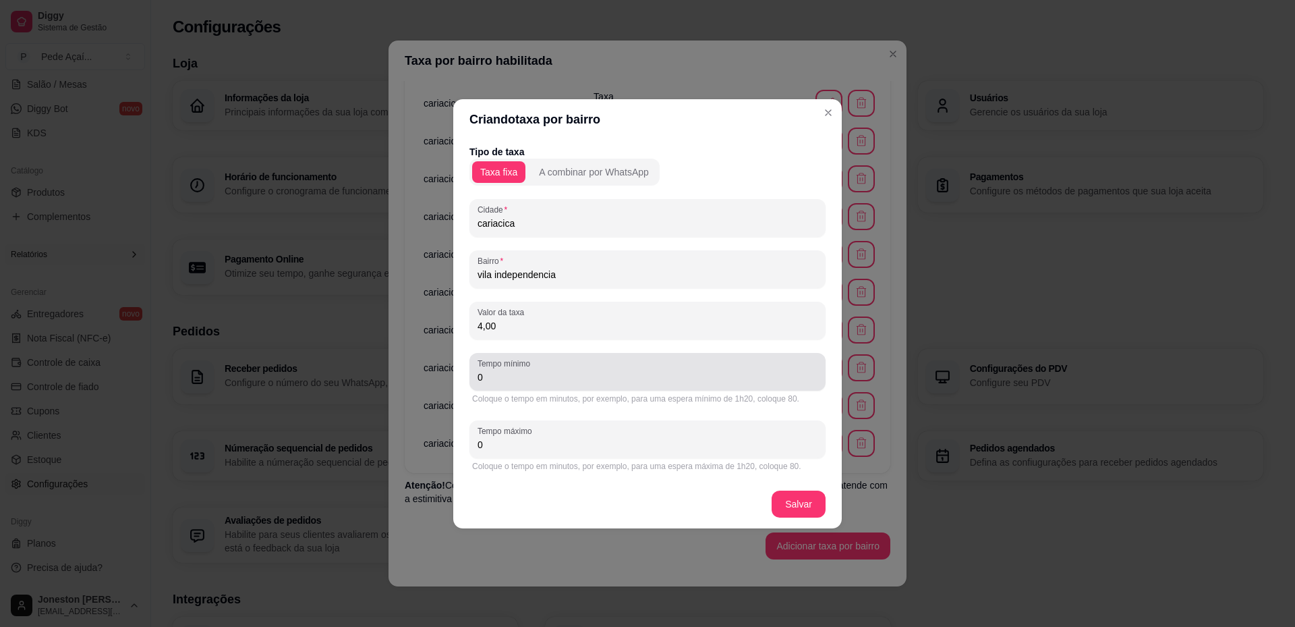
type input "4,00"
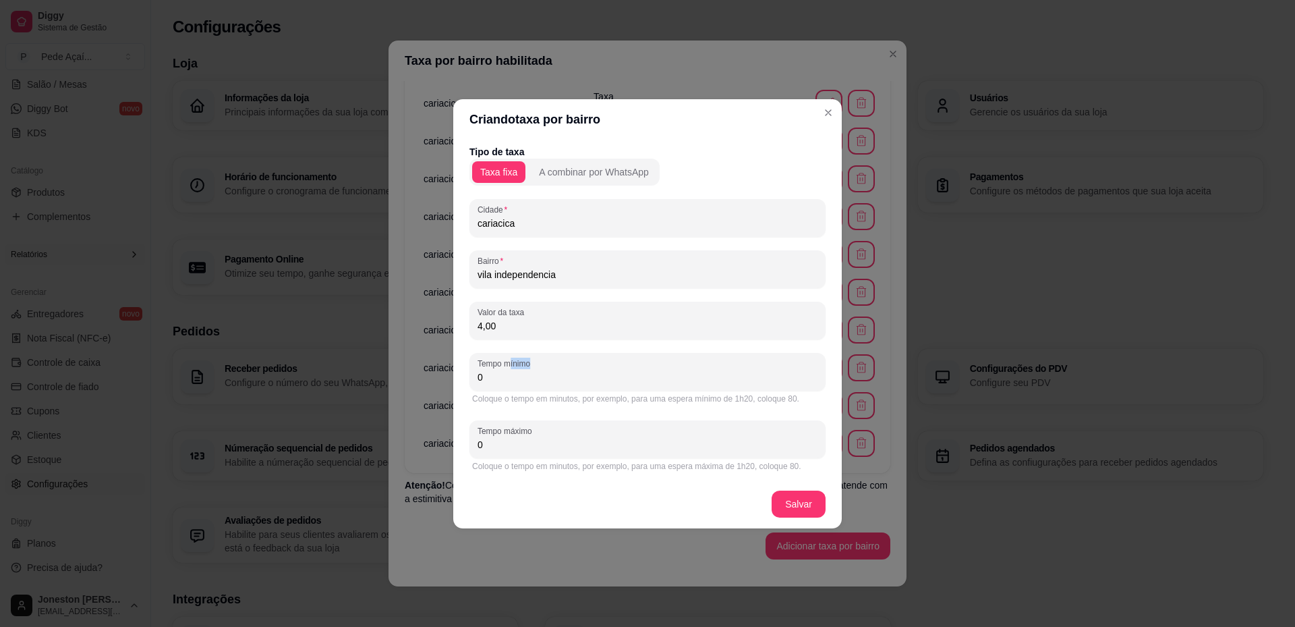
drag, startPoint x: 511, startPoint y: 368, endPoint x: 430, endPoint y: 386, distance: 83.6
click at [430, 386] on div "Criando taxa por bairro Tipo de taxa Taxa fixa A combinar por WhatsApp Cidade c…" at bounding box center [647, 313] width 1295 height 627
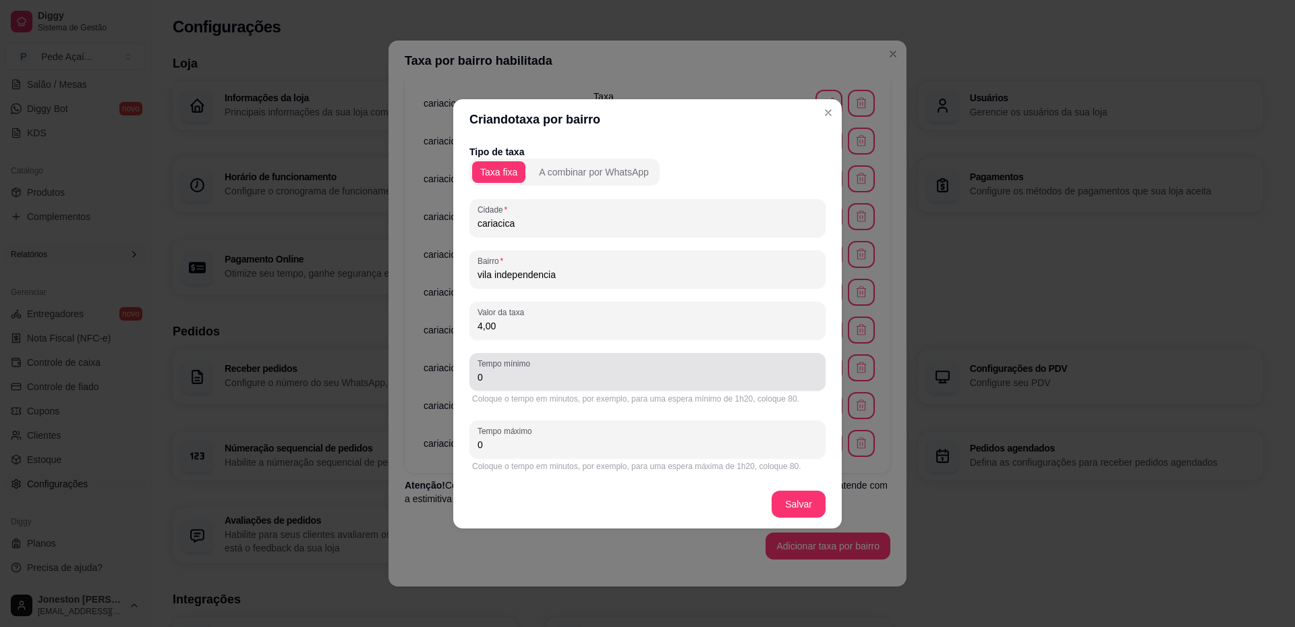
click at [485, 378] on input "0" at bounding box center [648, 376] width 340 height 13
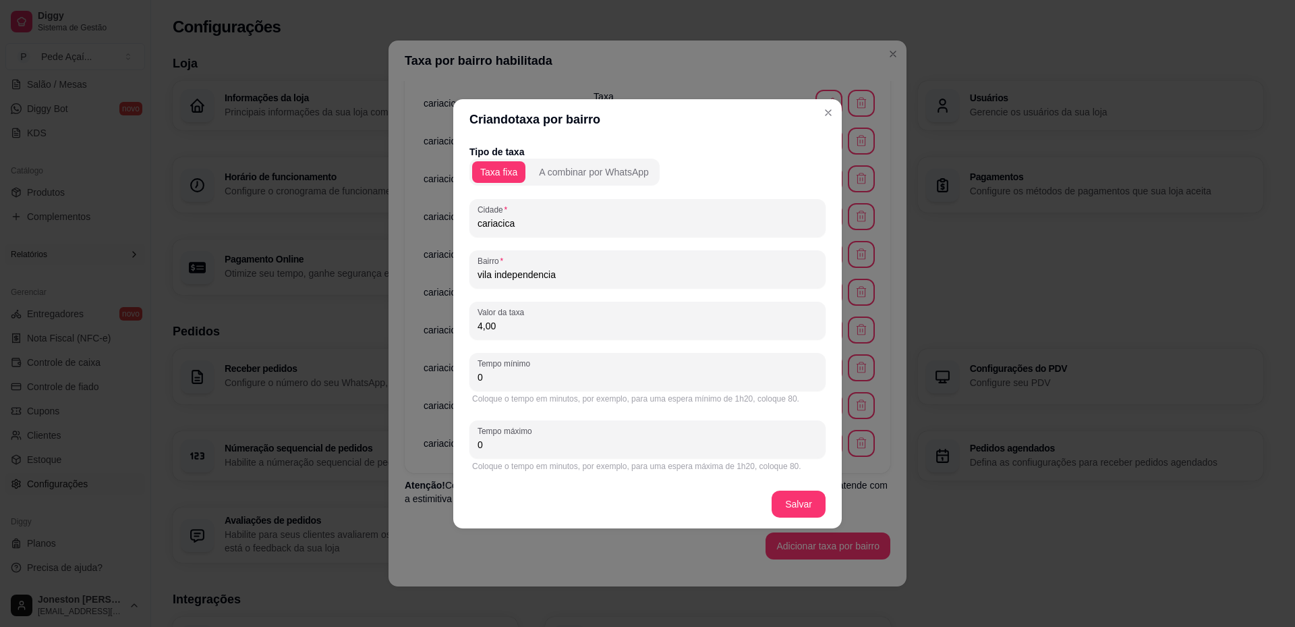
drag, startPoint x: 485, startPoint y: 378, endPoint x: 449, endPoint y: 380, distance: 36.5
click at [449, 380] on div "Criando taxa por bairro Tipo de taxa Taxa fixa A combinar por WhatsApp Cidade c…" at bounding box center [647, 313] width 1295 height 627
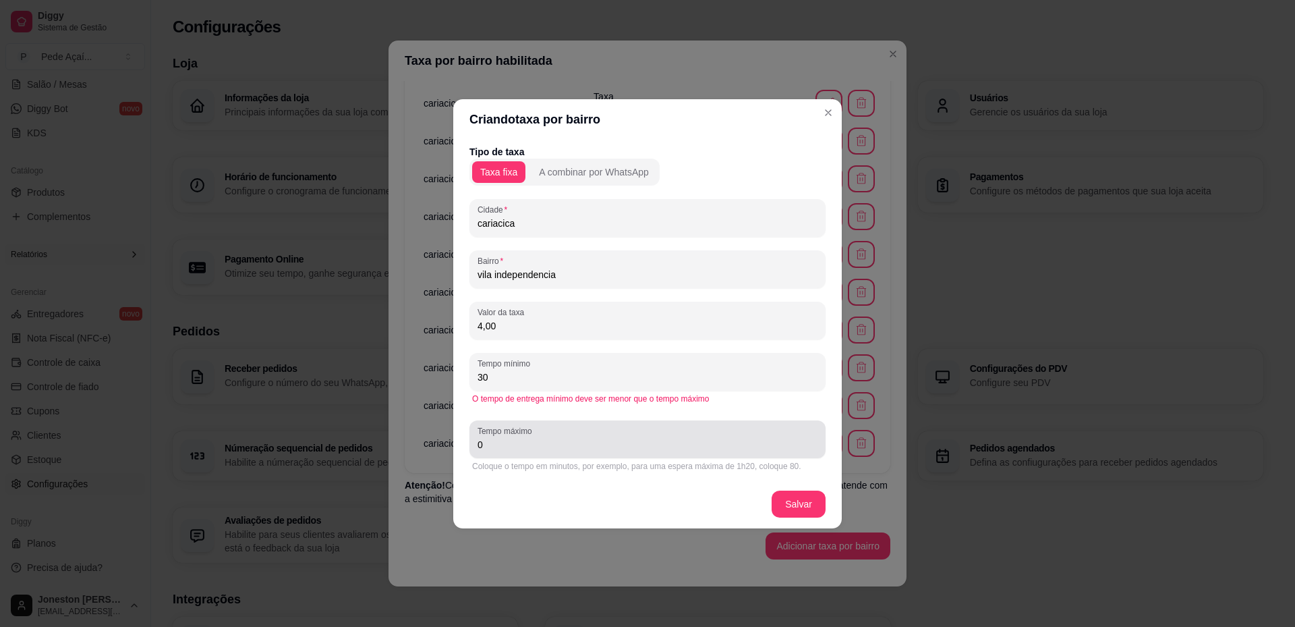
type input "30"
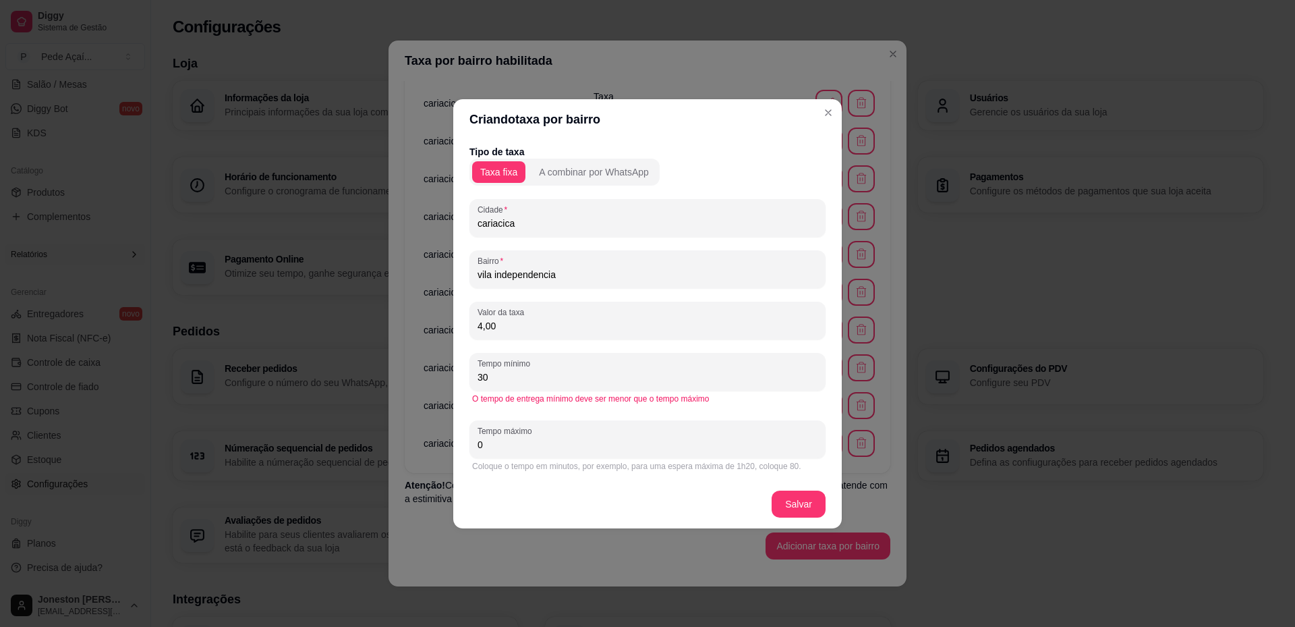
drag, startPoint x: 488, startPoint y: 443, endPoint x: 452, endPoint y: 443, distance: 35.8
click at [452, 443] on div "Criando taxa por bairro Tipo de taxa Taxa fixa A combinar por WhatsApp Cidade c…" at bounding box center [647, 313] width 1295 height 627
type input "50"
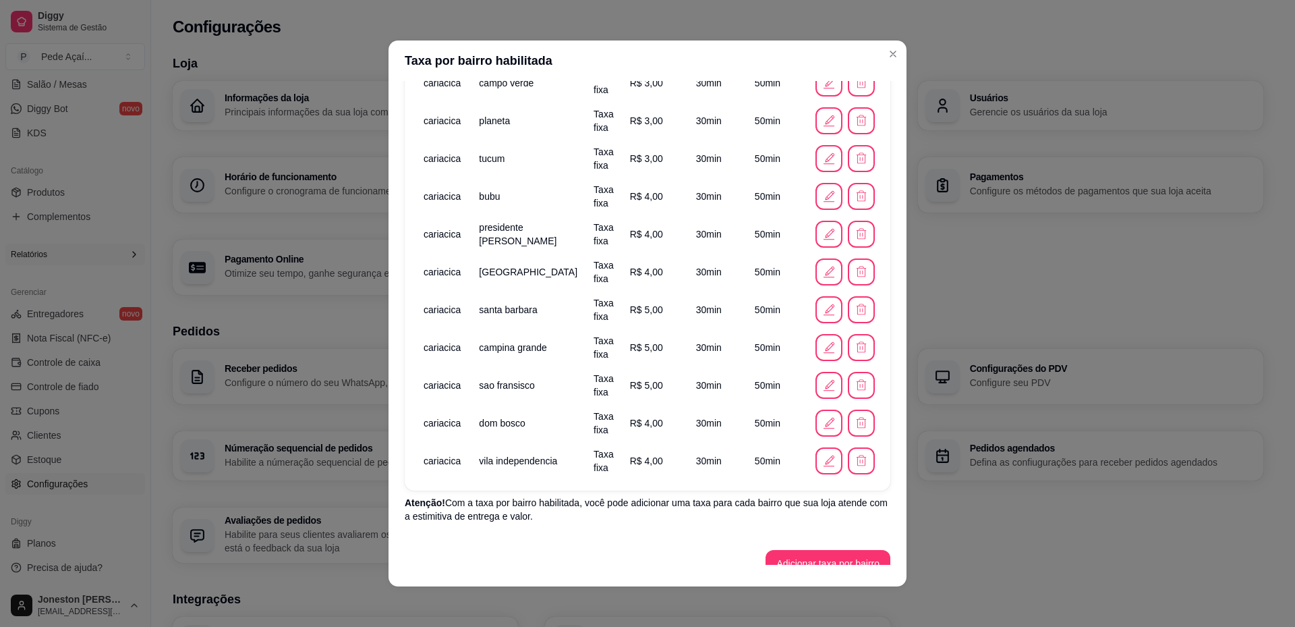
scroll to position [706, 0]
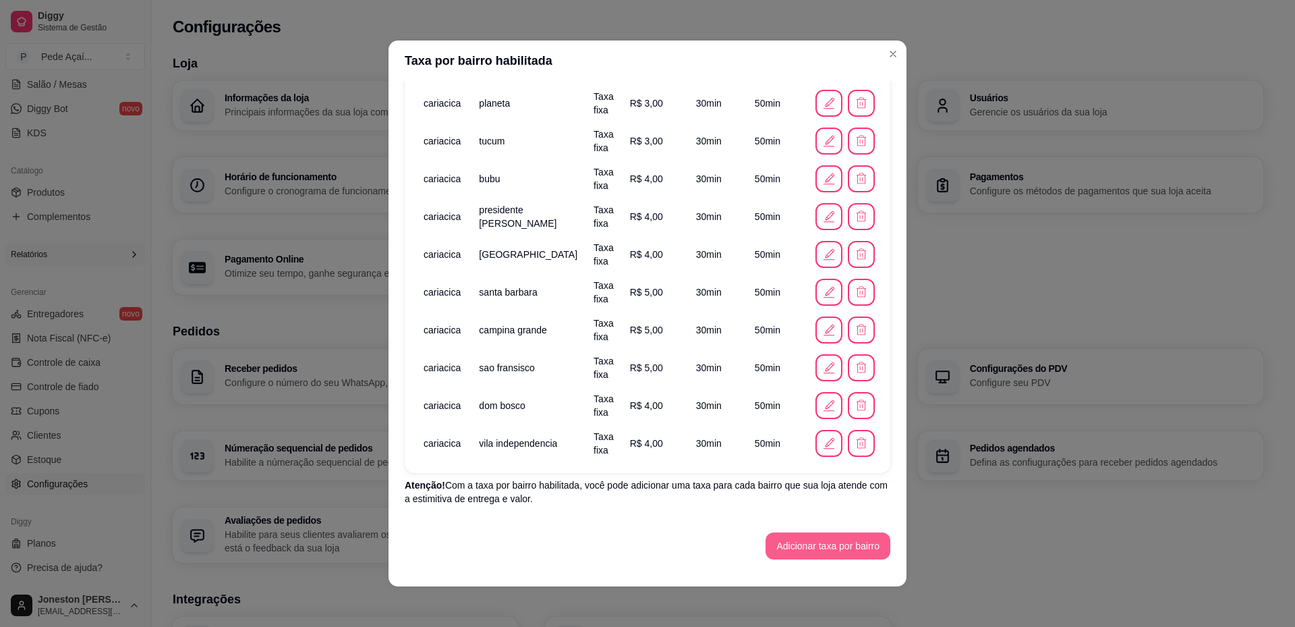
click at [820, 538] on button "Adicionar taxa por bairro" at bounding box center [828, 545] width 125 height 27
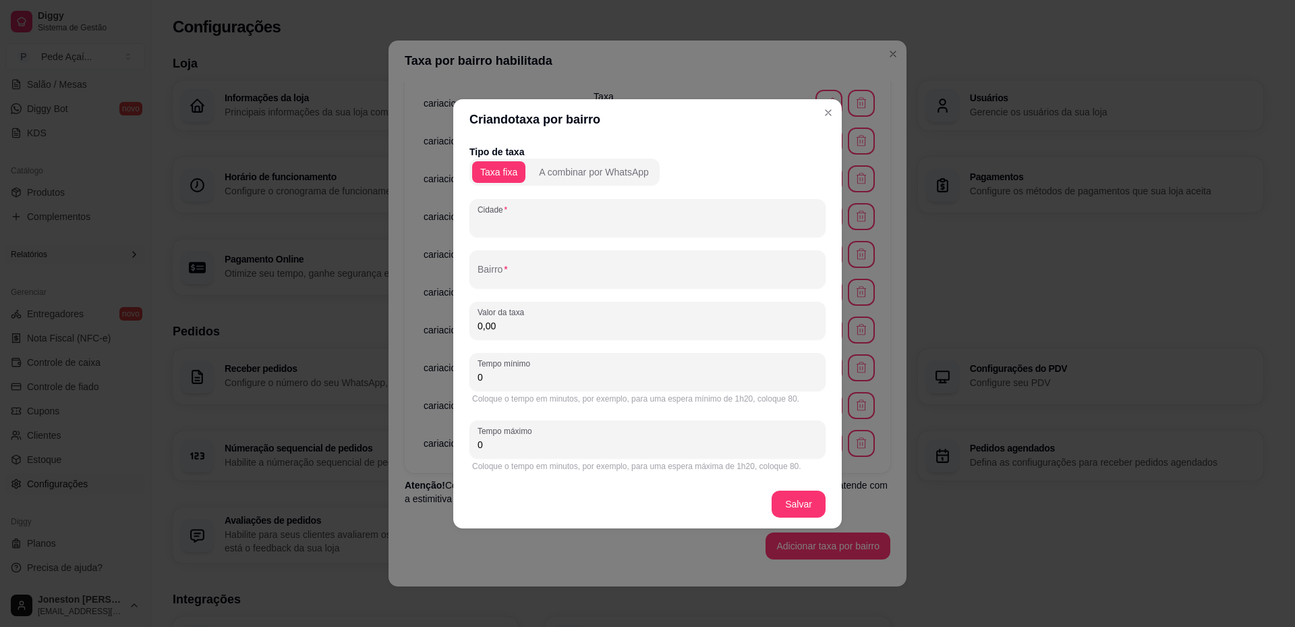
click at [562, 227] on input "Cidade" at bounding box center [648, 223] width 340 height 13
paste input "cariacica"
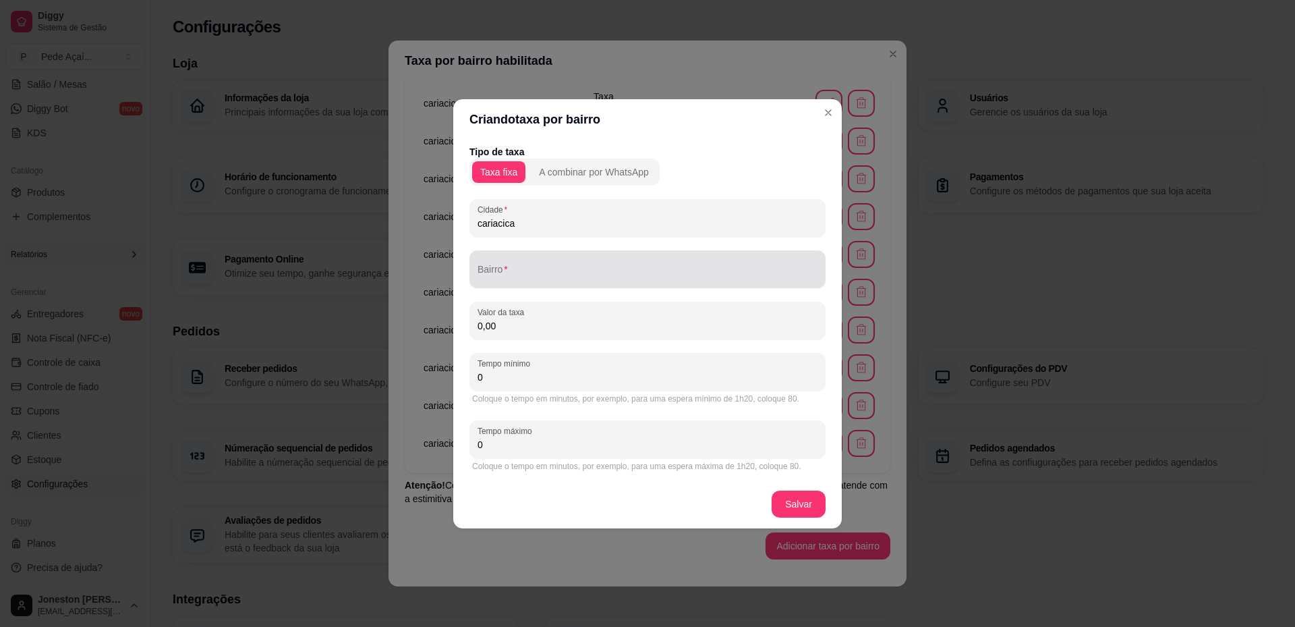
type input "cariacica"
click at [555, 262] on div at bounding box center [648, 269] width 340 height 27
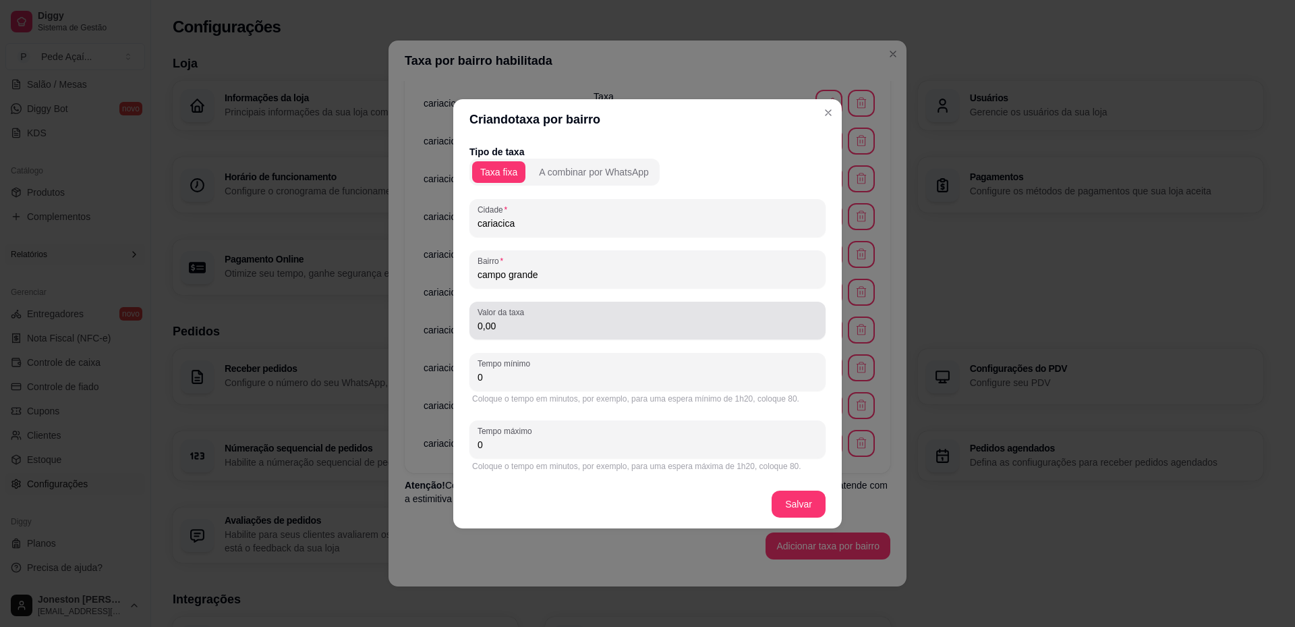
type input "campo grande"
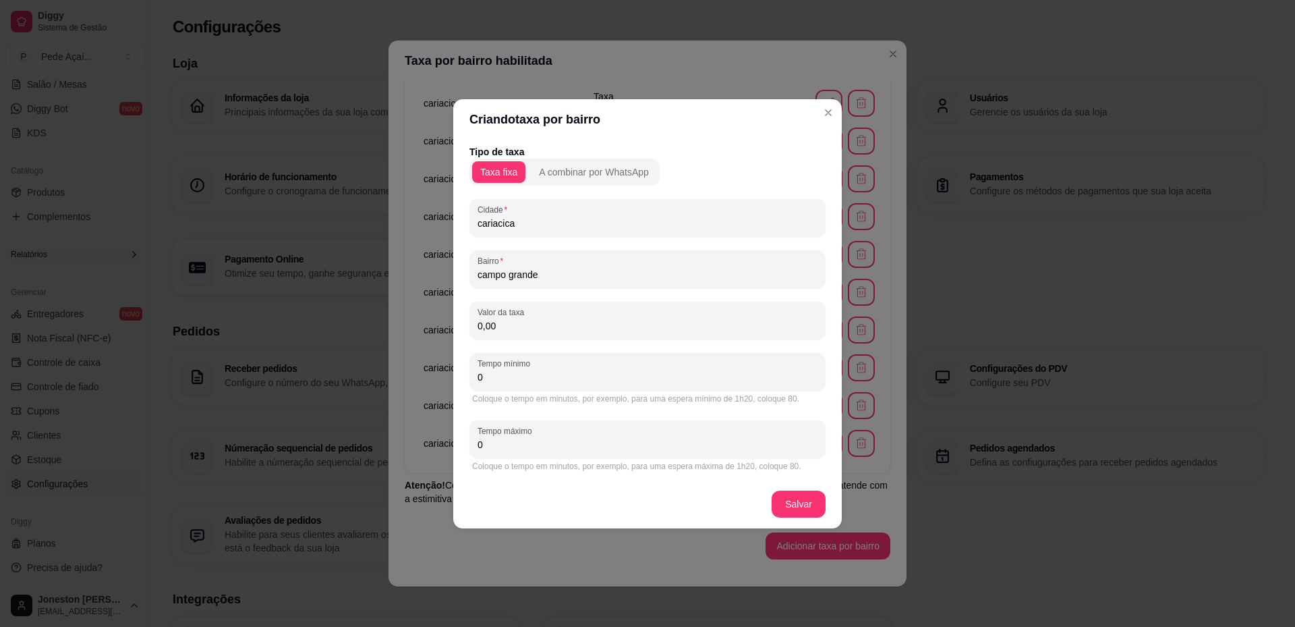
drag, startPoint x: 514, startPoint y: 327, endPoint x: 447, endPoint y: 327, distance: 66.8
click at [447, 327] on div "Criando taxa por bairro Tipo de taxa Taxa fixa A combinar por WhatsApp Cidade c…" at bounding box center [647, 313] width 1295 height 627
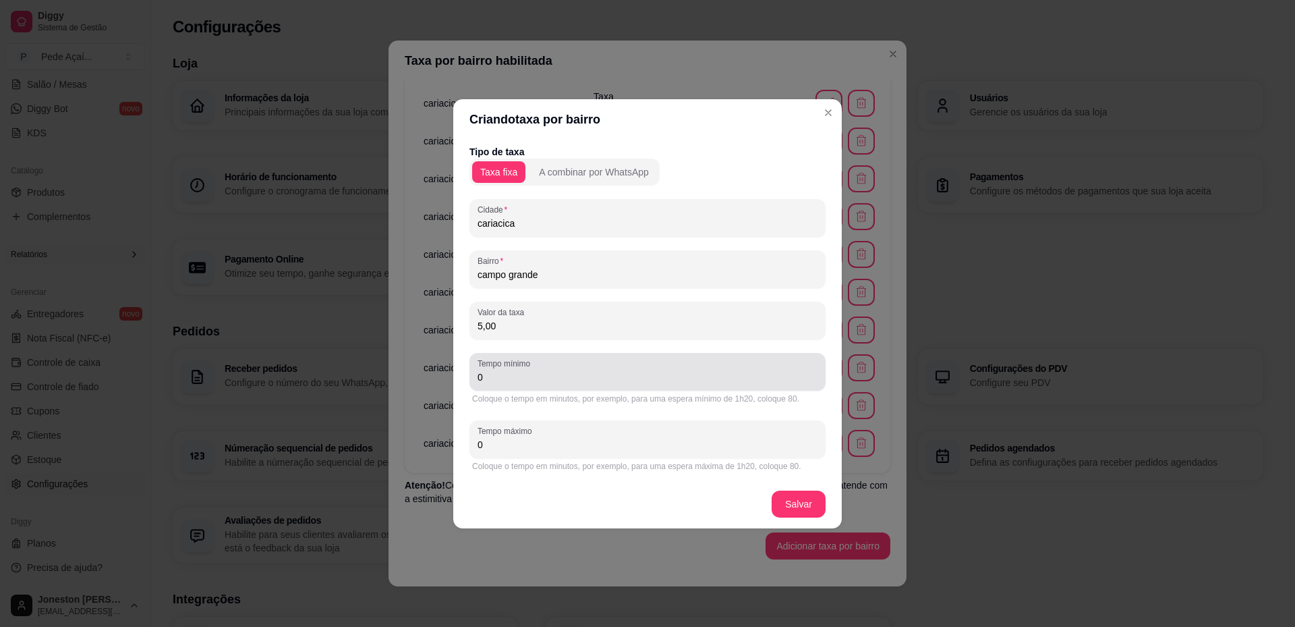
type input "5,00"
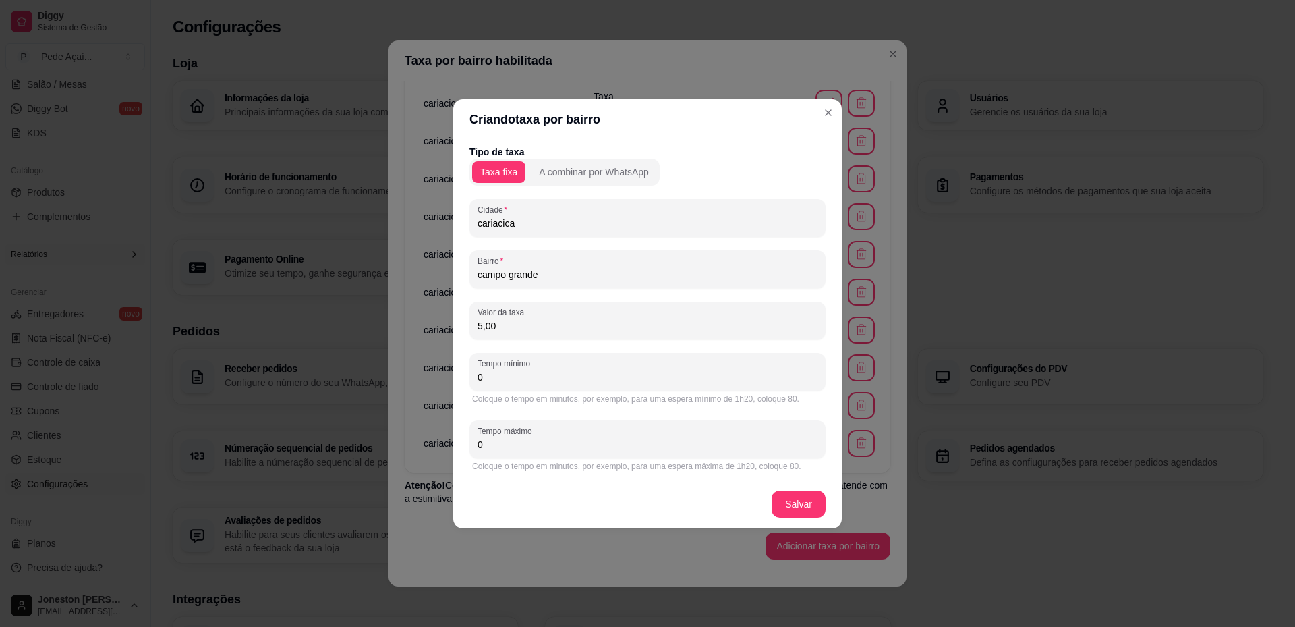
drag, startPoint x: 492, startPoint y: 381, endPoint x: 472, endPoint y: 376, distance: 20.8
click at [472, 376] on div "Tempo mínimo 0" at bounding box center [648, 372] width 356 height 38
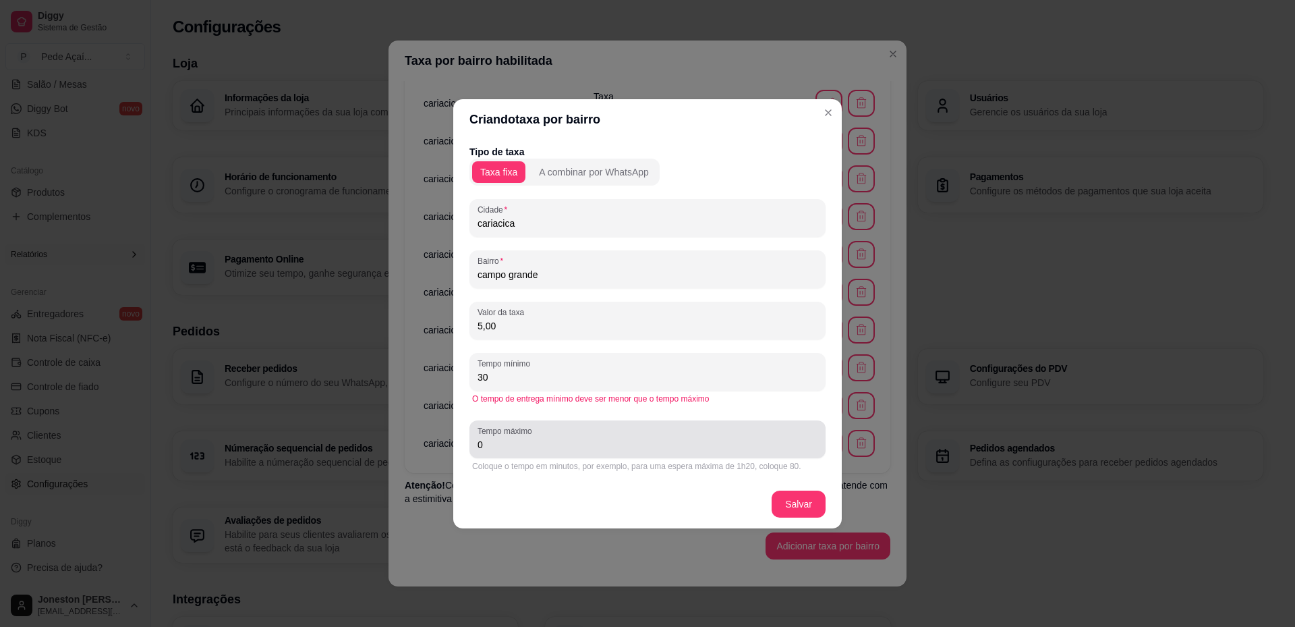
type input "30"
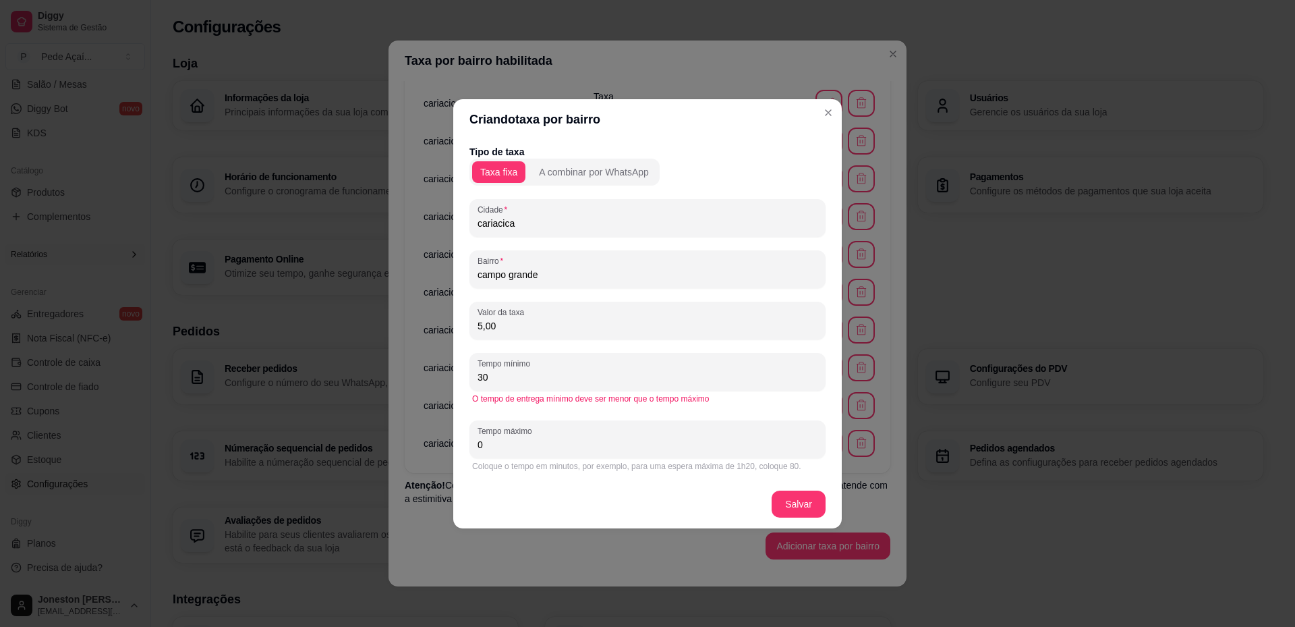
click at [470, 443] on div "Tempo máximo 0" at bounding box center [648, 439] width 356 height 38
type input "50"
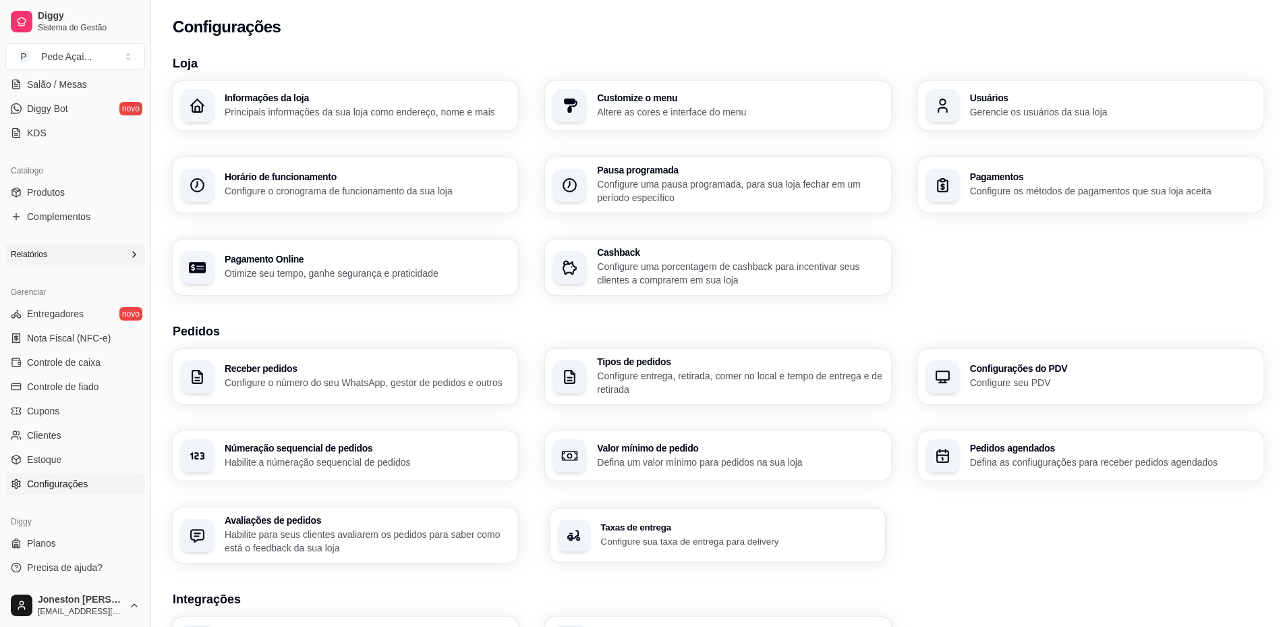
click at [685, 551] on div "Taxas de entrega Configure sua taxa de entrega para delivery" at bounding box center [718, 535] width 335 height 54
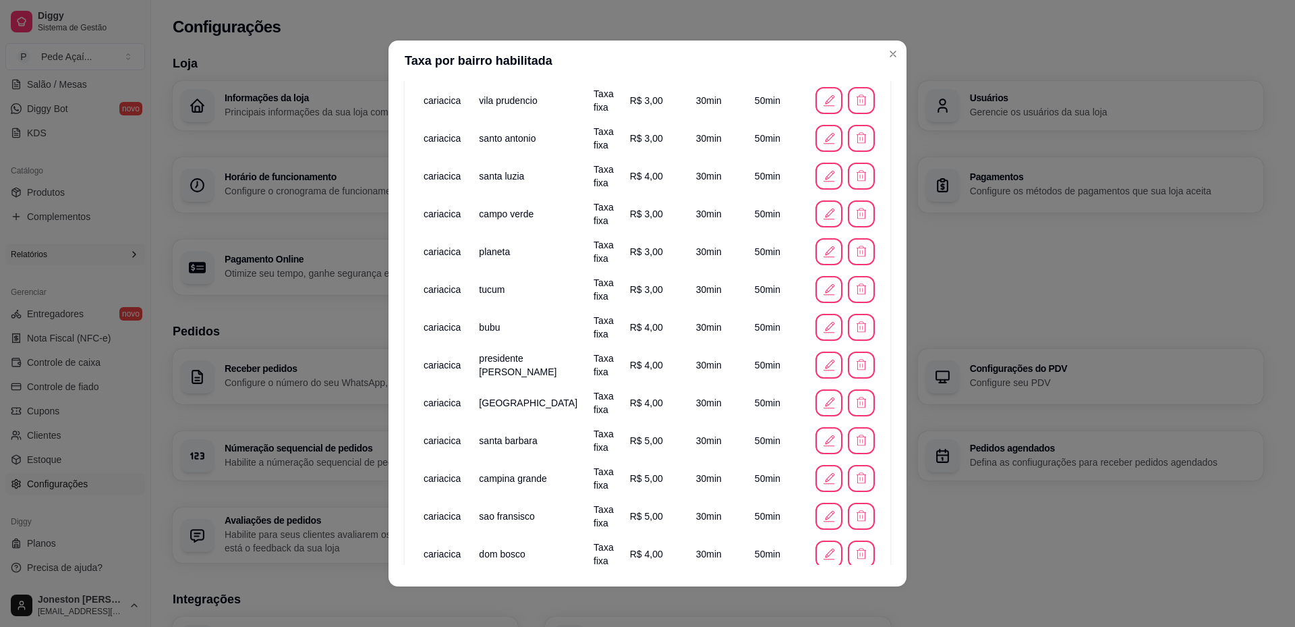
scroll to position [743, 0]
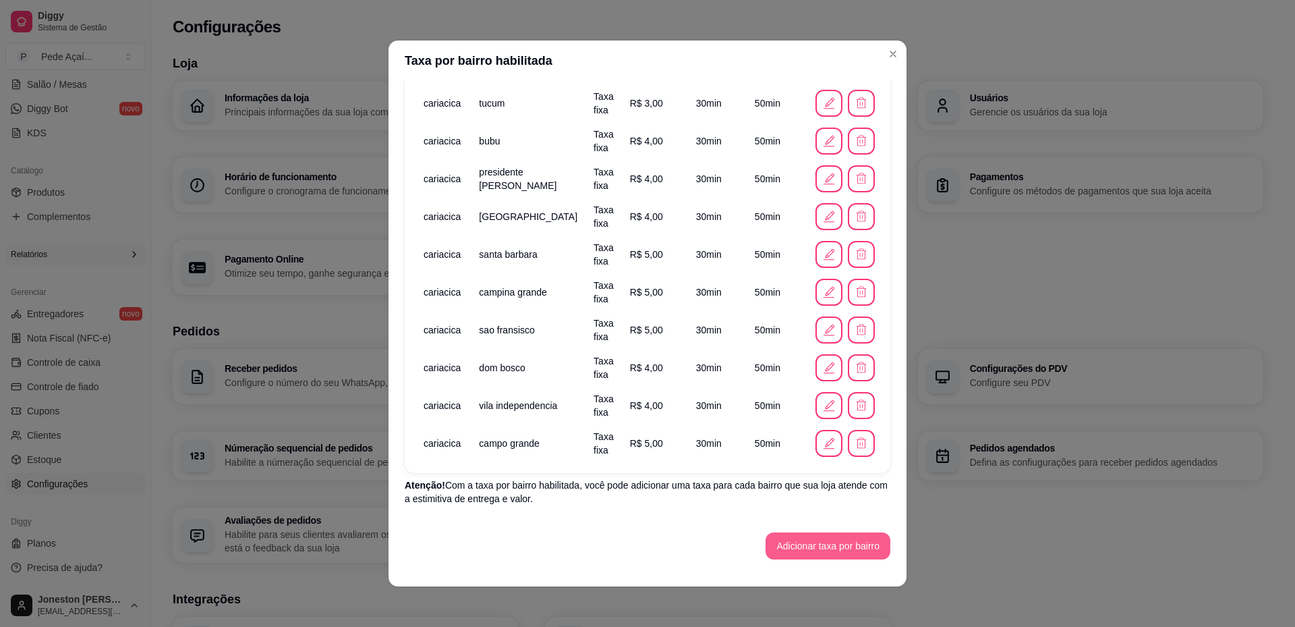
click at [808, 551] on button "Adicionar taxa por bairro" at bounding box center [828, 545] width 125 height 27
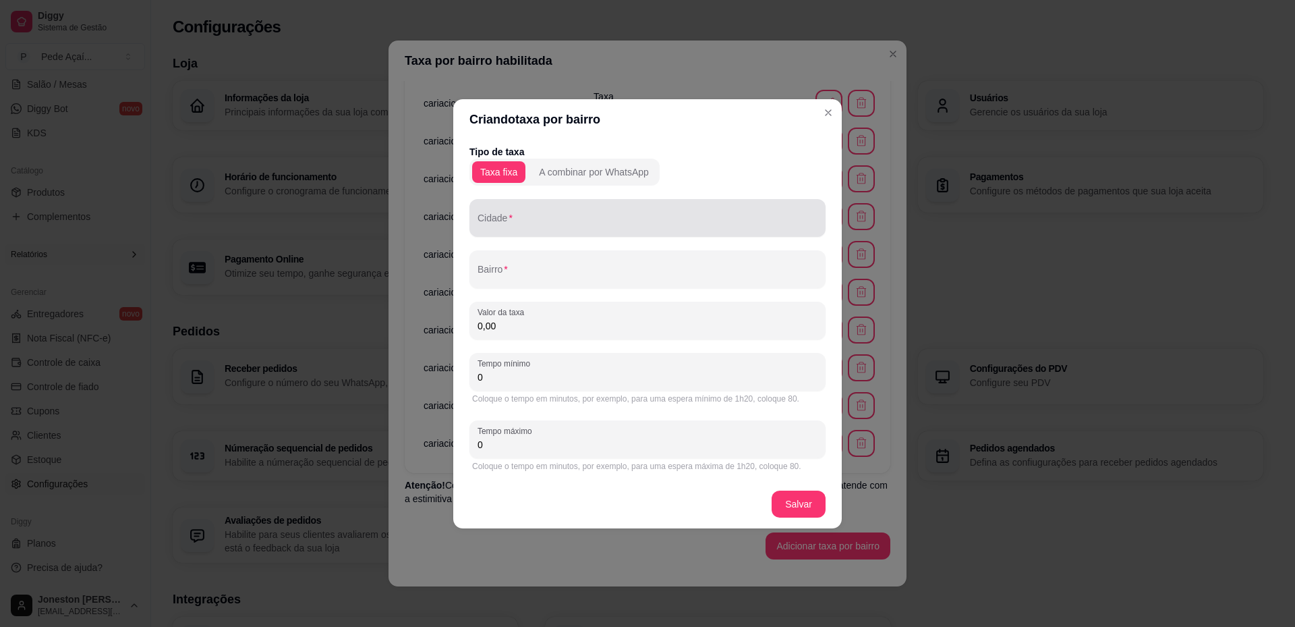
click at [530, 215] on div at bounding box center [648, 217] width 340 height 27
paste input "cariacica"
type input "cariacica"
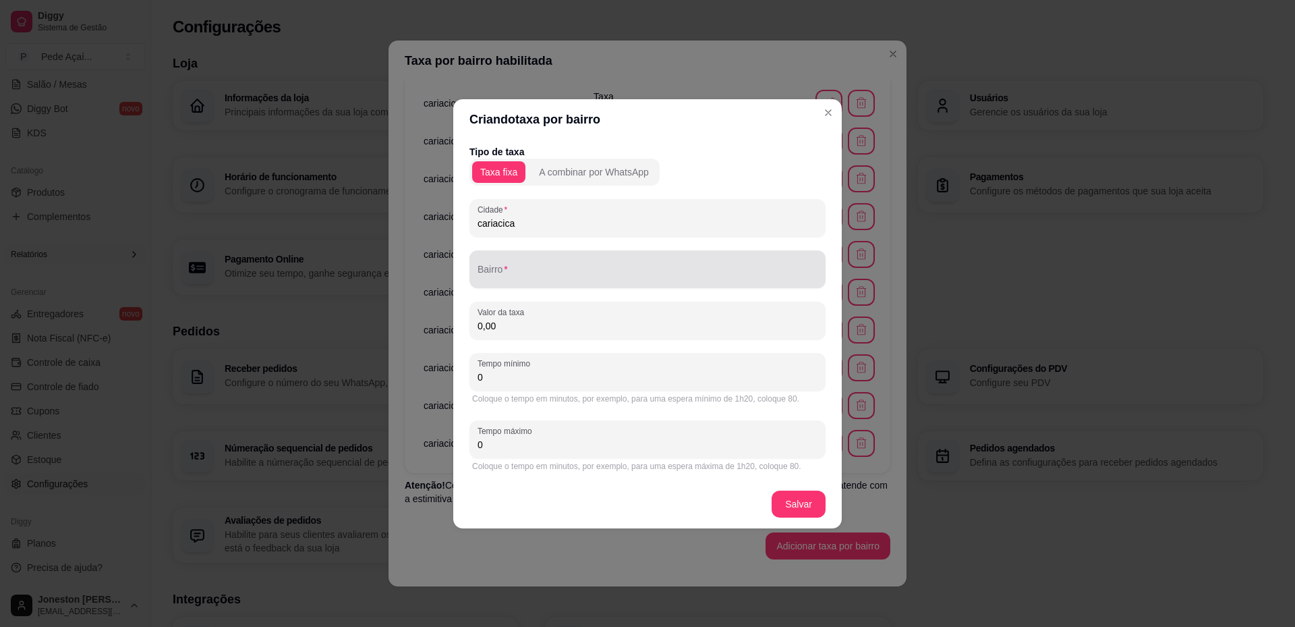
click at [534, 259] on div at bounding box center [648, 269] width 340 height 27
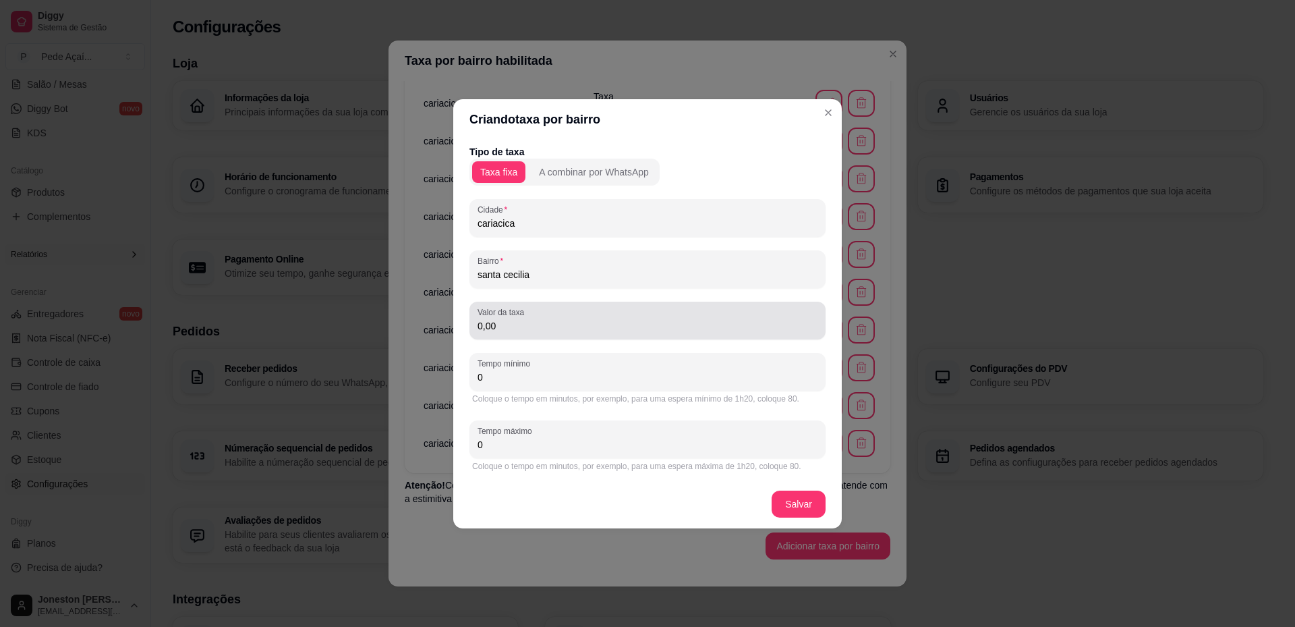
type input "santa cecilia"
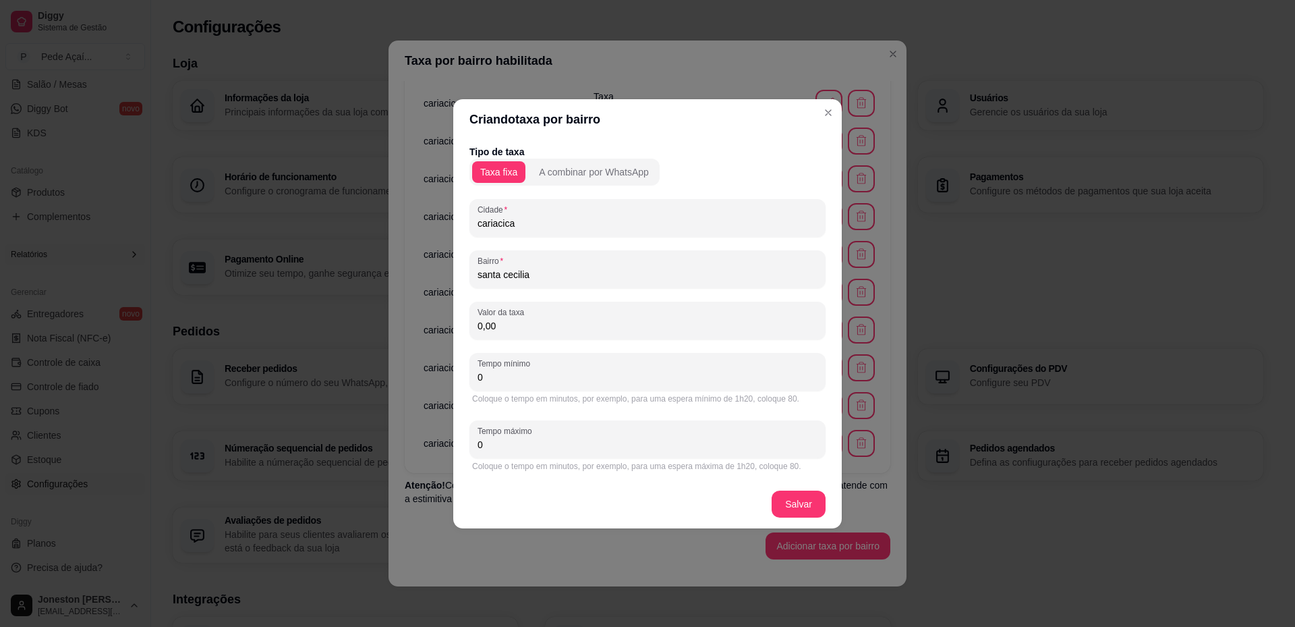
click at [499, 330] on input "0,00" at bounding box center [648, 325] width 340 height 13
type input "4,00"
drag, startPoint x: 505, startPoint y: 376, endPoint x: 443, endPoint y: 374, distance: 62.1
click at [443, 374] on div "Criando taxa por bairro Tipo de taxa Taxa fixa A combinar por WhatsApp Cidade c…" at bounding box center [647, 313] width 1295 height 627
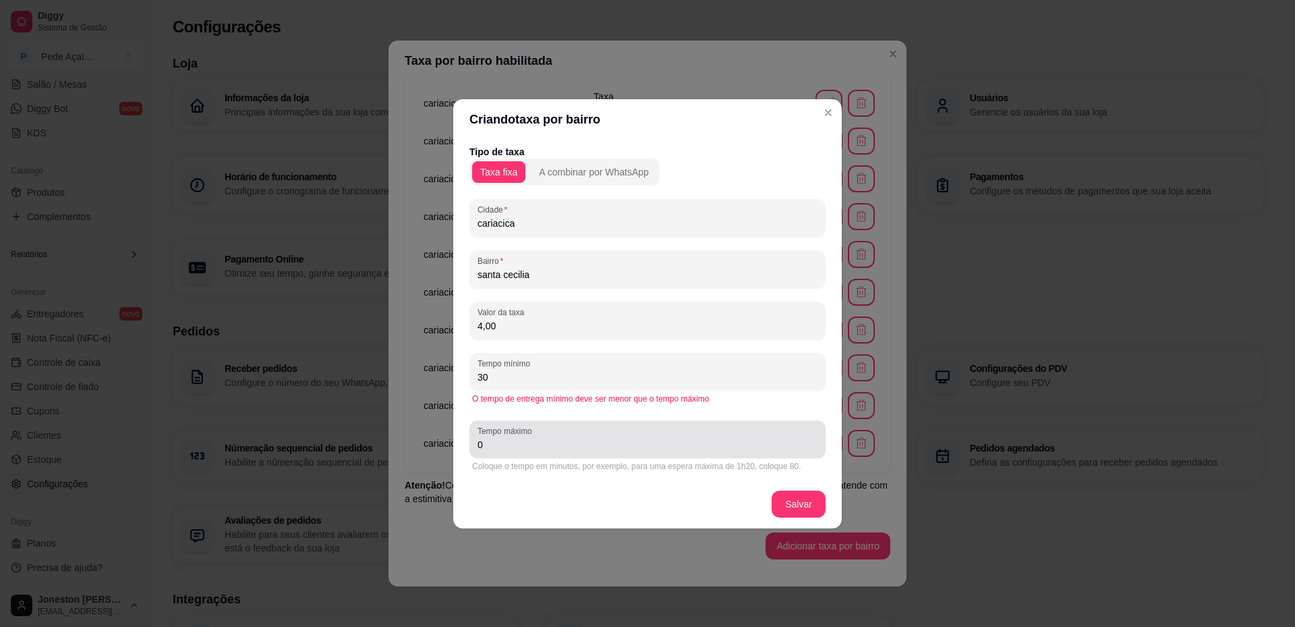
type input "30"
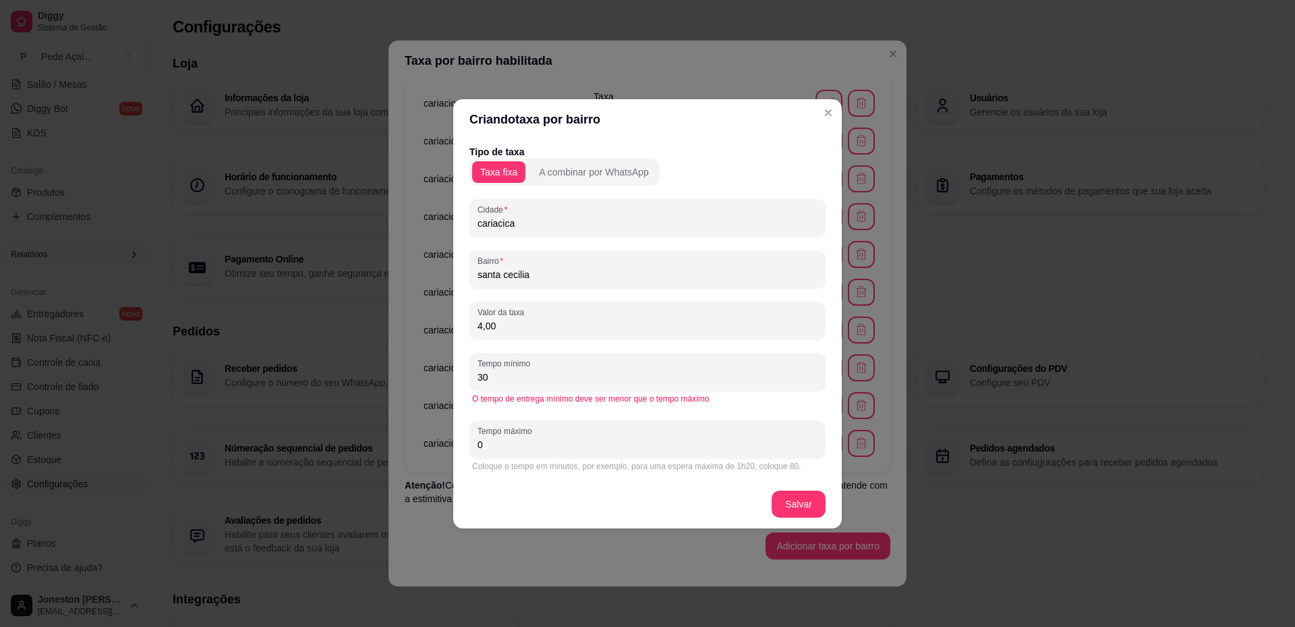
drag, startPoint x: 488, startPoint y: 446, endPoint x: 440, endPoint y: 444, distance: 48.6
click at [440, 444] on div "Criando taxa por bairro Tipo de taxa Taxa fixa A combinar por WhatsApp Cidade c…" at bounding box center [647, 313] width 1295 height 627
type input "50"
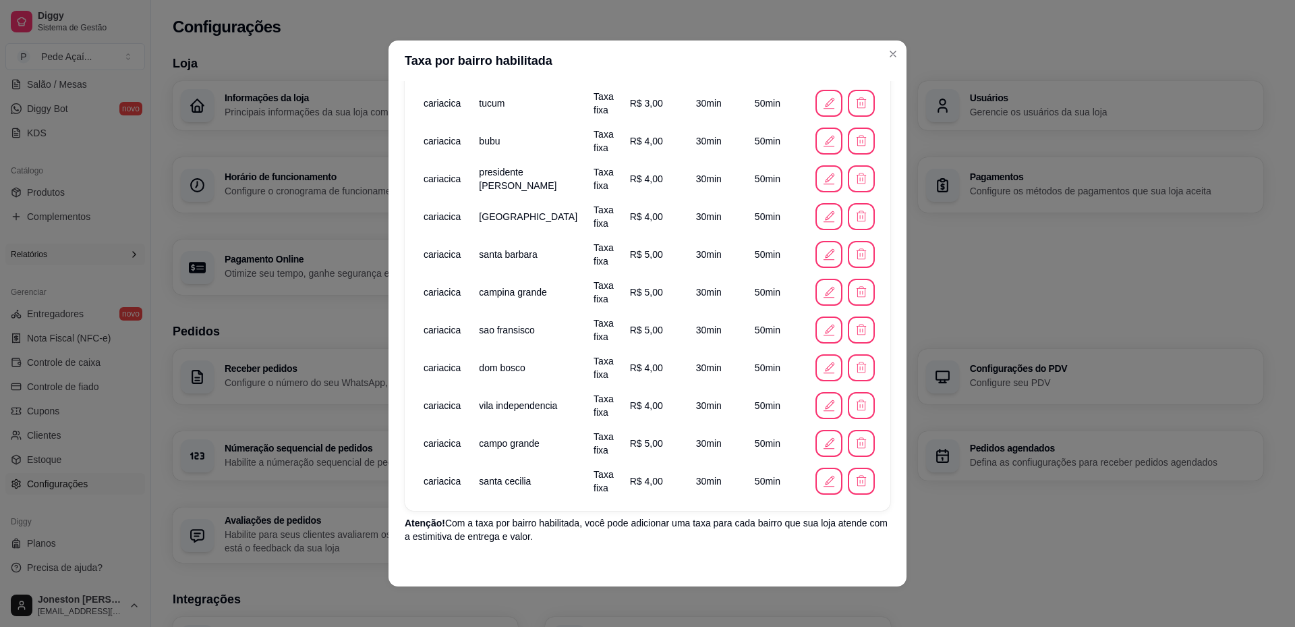
scroll to position [781, 0]
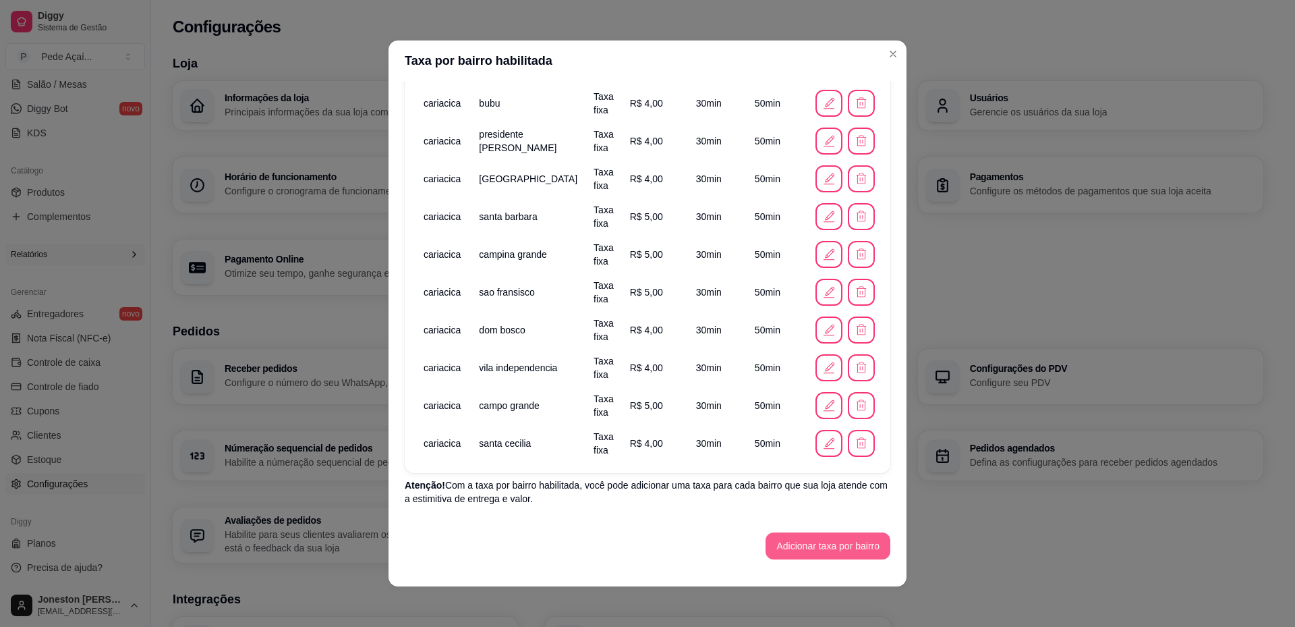
click at [804, 544] on button "Adicionar taxa por bairro" at bounding box center [828, 545] width 125 height 27
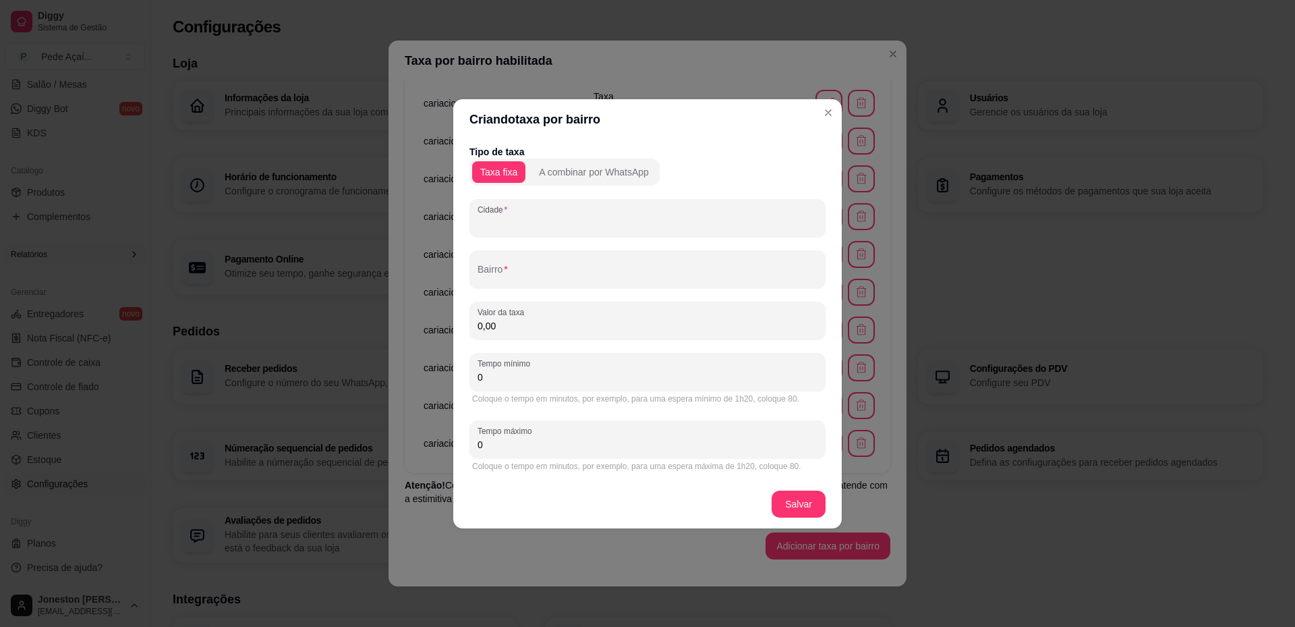
click at [531, 221] on input "Cidade" at bounding box center [648, 223] width 340 height 13
paste input "cariacica"
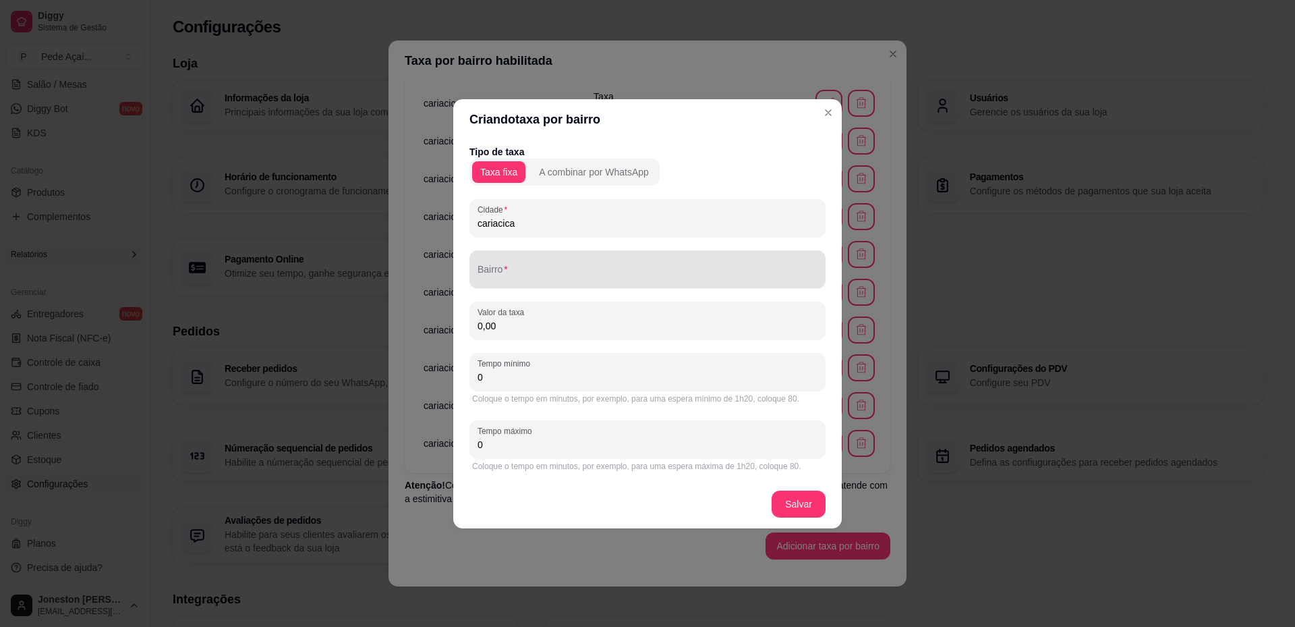
type input "cariacica"
click at [532, 276] on input "Bairro" at bounding box center [648, 274] width 340 height 13
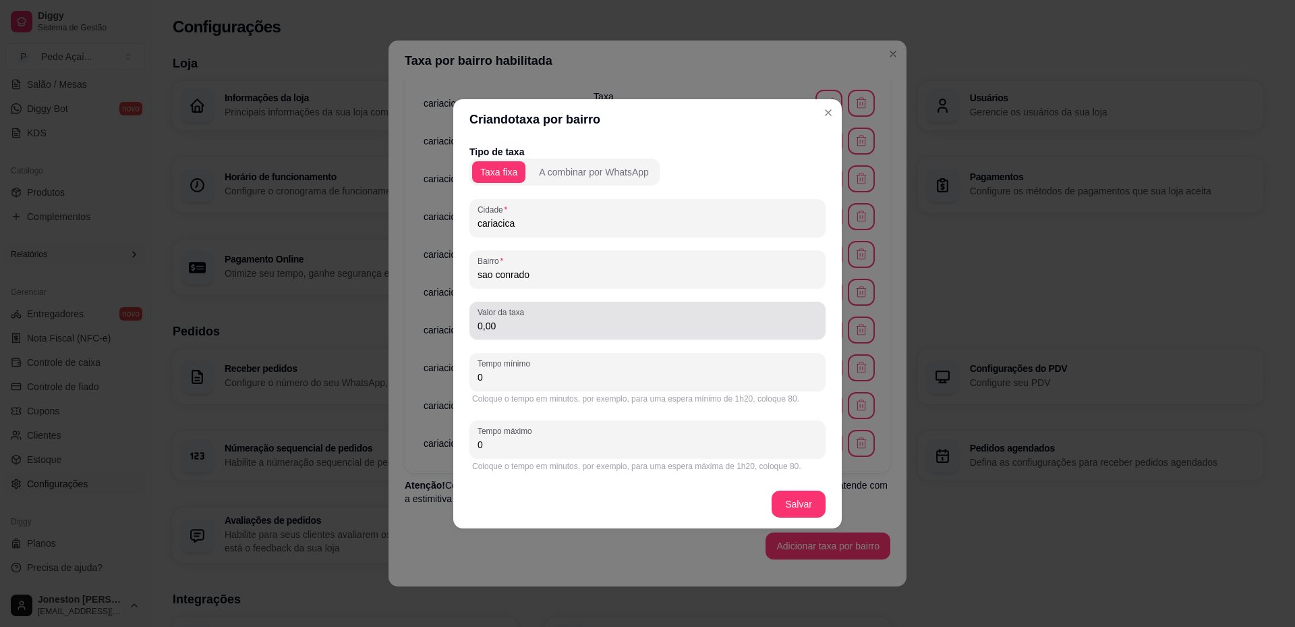
type input "sao conrado"
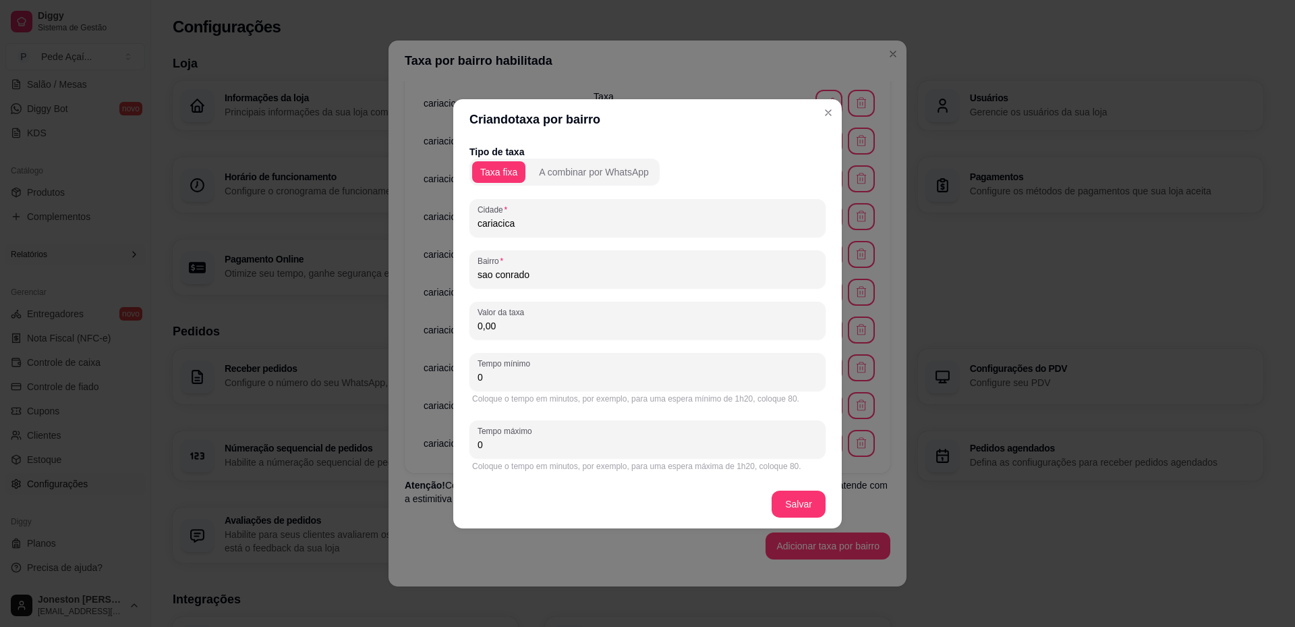
drag, startPoint x: 490, startPoint y: 327, endPoint x: 456, endPoint y: 327, distance: 33.7
click at [456, 327] on div "Tipo de taxa Taxa fixa A combinar por WhatsApp Cidade cariacica Bairro sao conr…" at bounding box center [647, 310] width 389 height 340
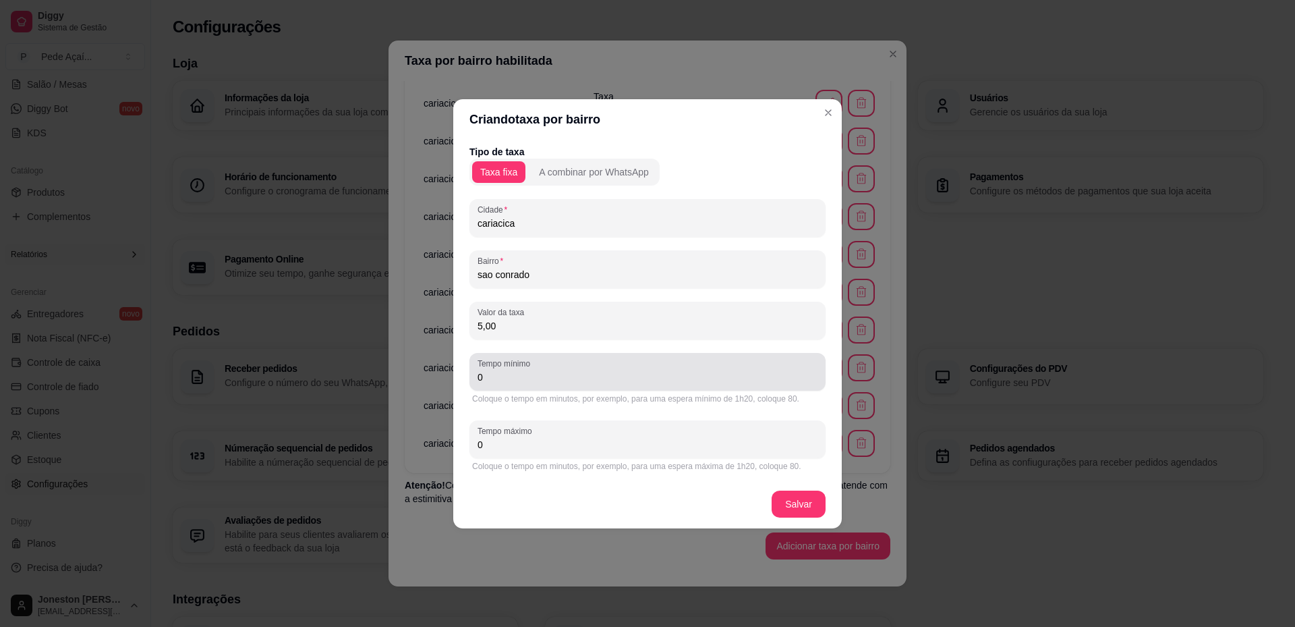
type input "5,00"
drag, startPoint x: 505, startPoint y: 386, endPoint x: 469, endPoint y: 385, distance: 36.4
click at [469, 385] on div "Tipo de taxa Taxa fixa A combinar por WhatsApp Cidade cariacica Bairro sao conr…" at bounding box center [647, 310] width 389 height 340
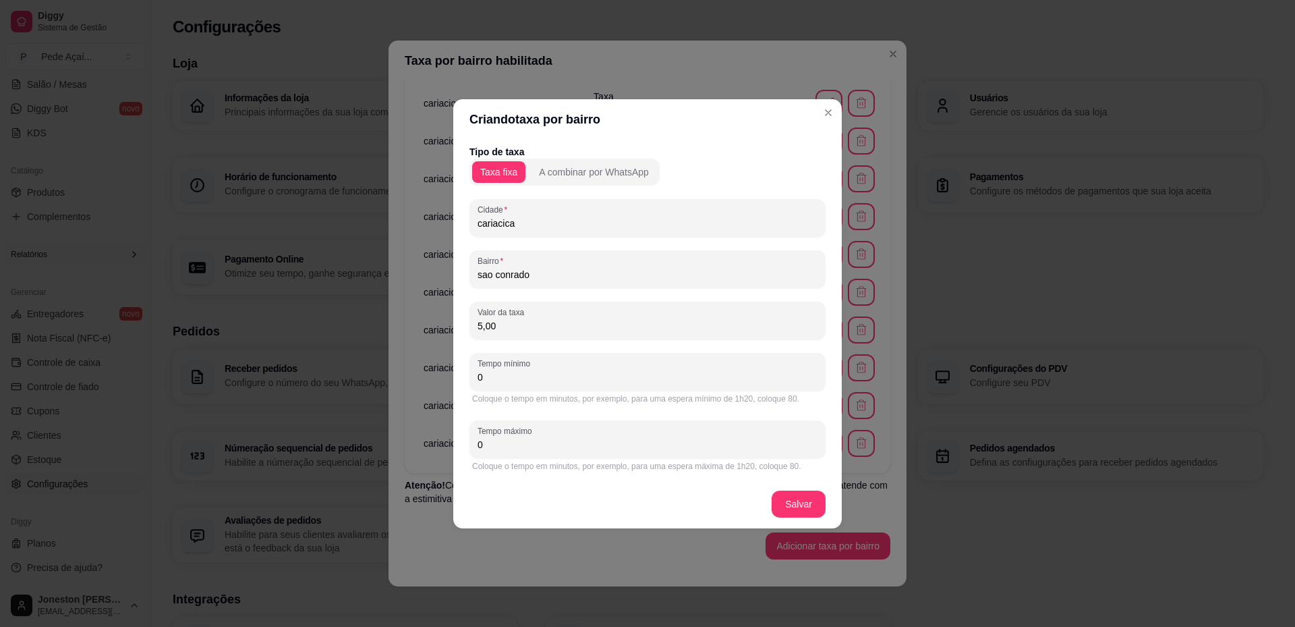
drag, startPoint x: 472, startPoint y: 375, endPoint x: 450, endPoint y: 381, distance: 22.9
click at [450, 381] on div "Criando taxa por bairro Tipo de taxa Taxa fixa A combinar por WhatsApp Cidade c…" at bounding box center [647, 313] width 1295 height 627
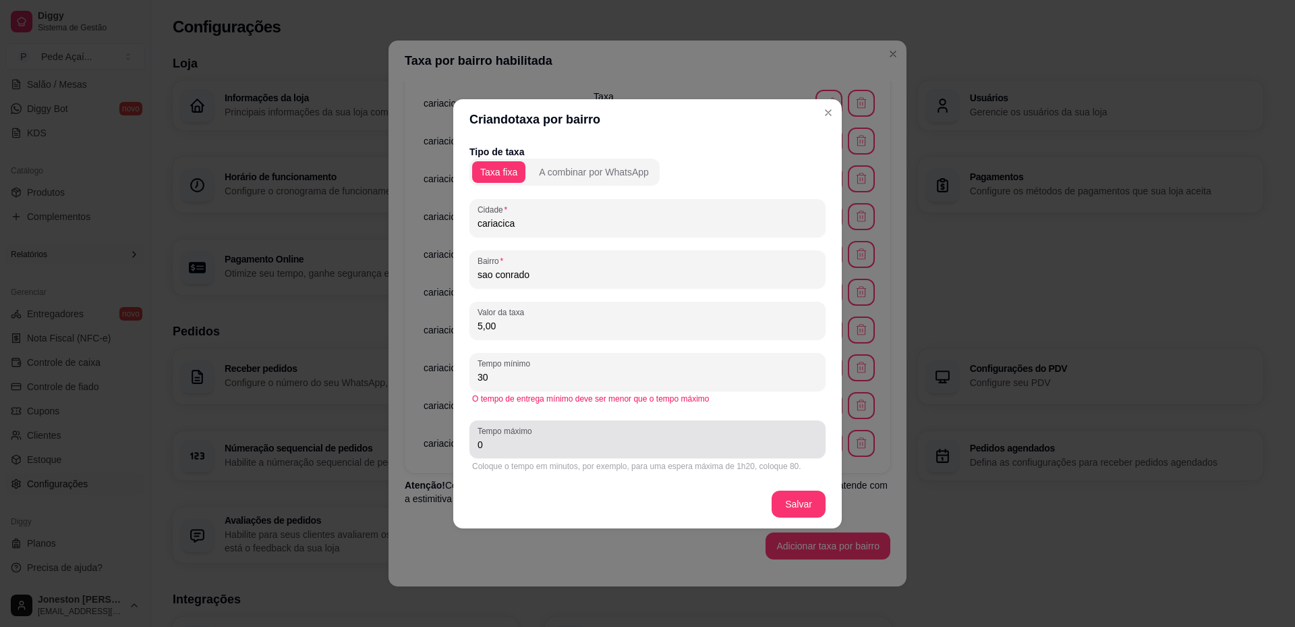
type input "30"
click at [472, 447] on div "Tempo máximo 0" at bounding box center [648, 439] width 356 height 38
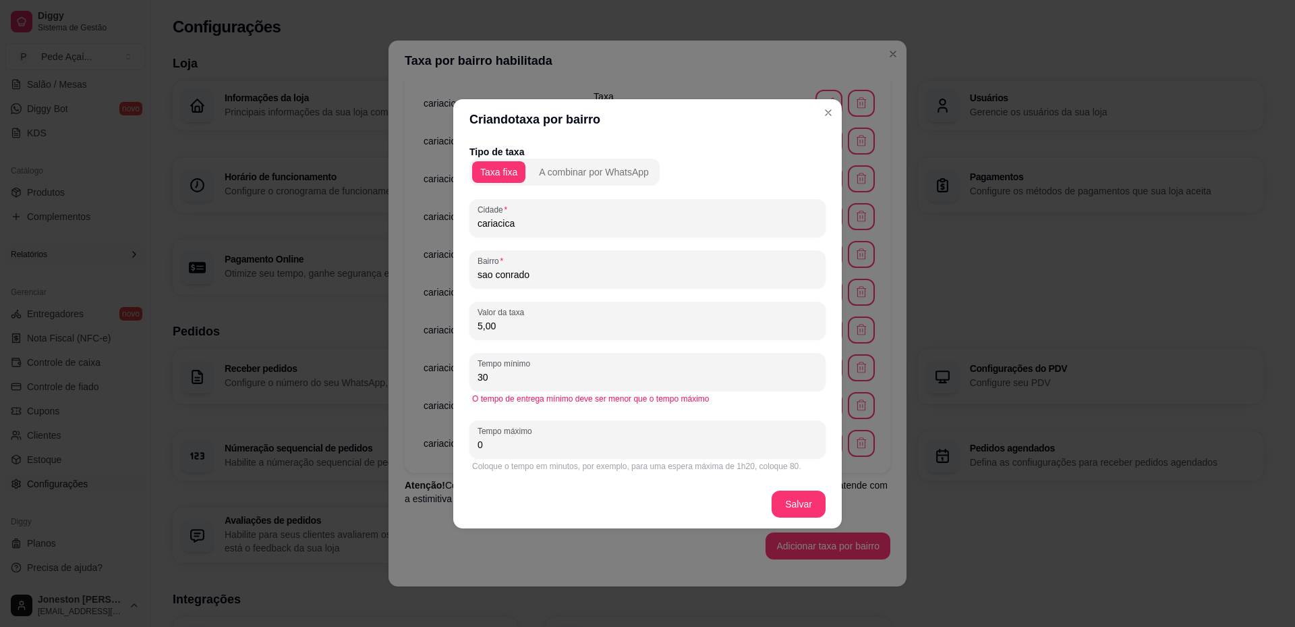
drag, startPoint x: 490, startPoint y: 448, endPoint x: 473, endPoint y: 448, distance: 17.5
click at [473, 448] on div "Tempo máximo 0" at bounding box center [648, 439] width 356 height 38
type input "50"
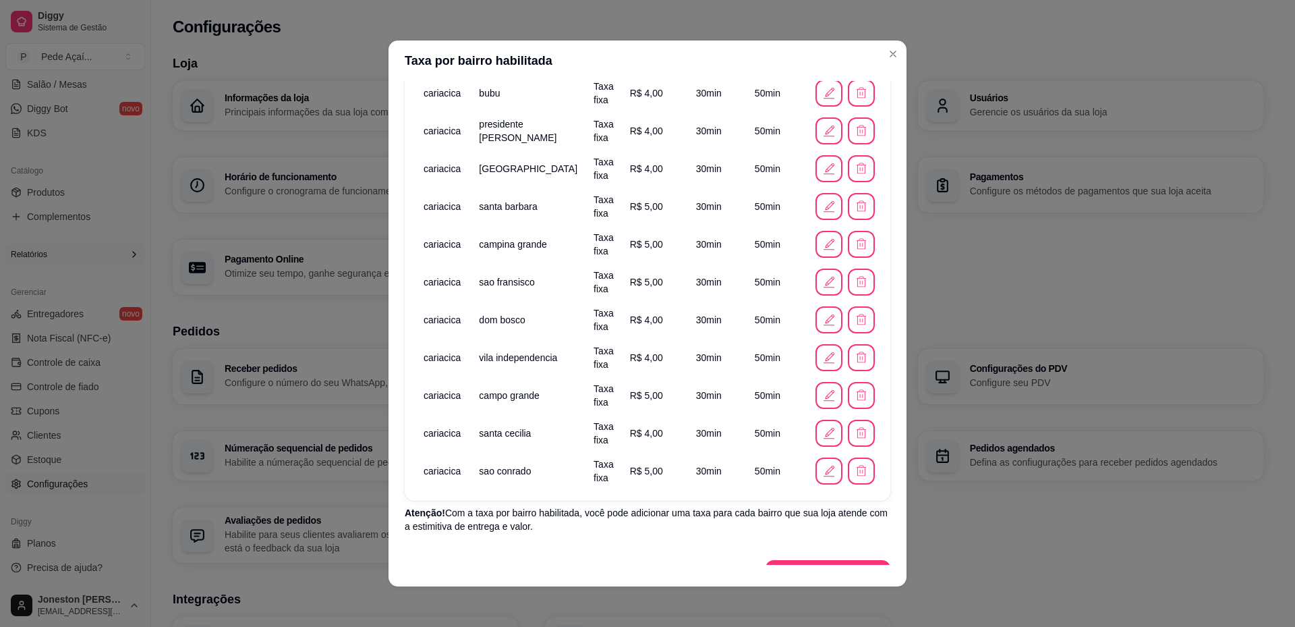
scroll to position [819, 0]
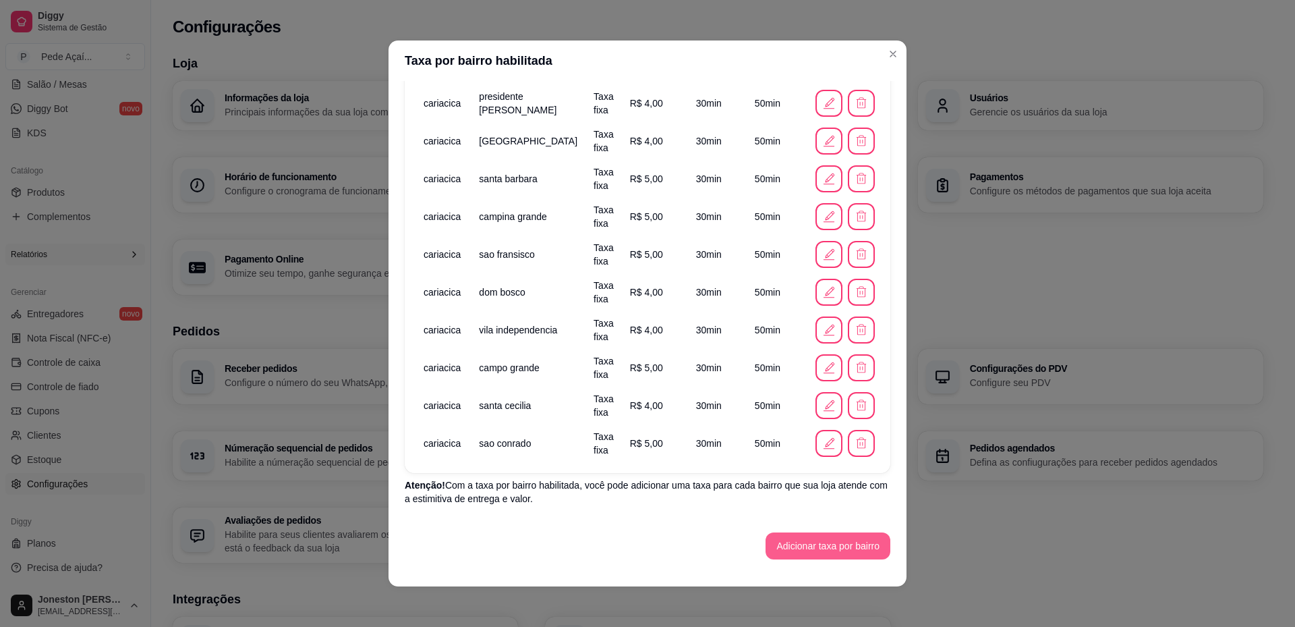
click at [804, 545] on button "Adicionar taxa por bairro" at bounding box center [828, 545] width 125 height 27
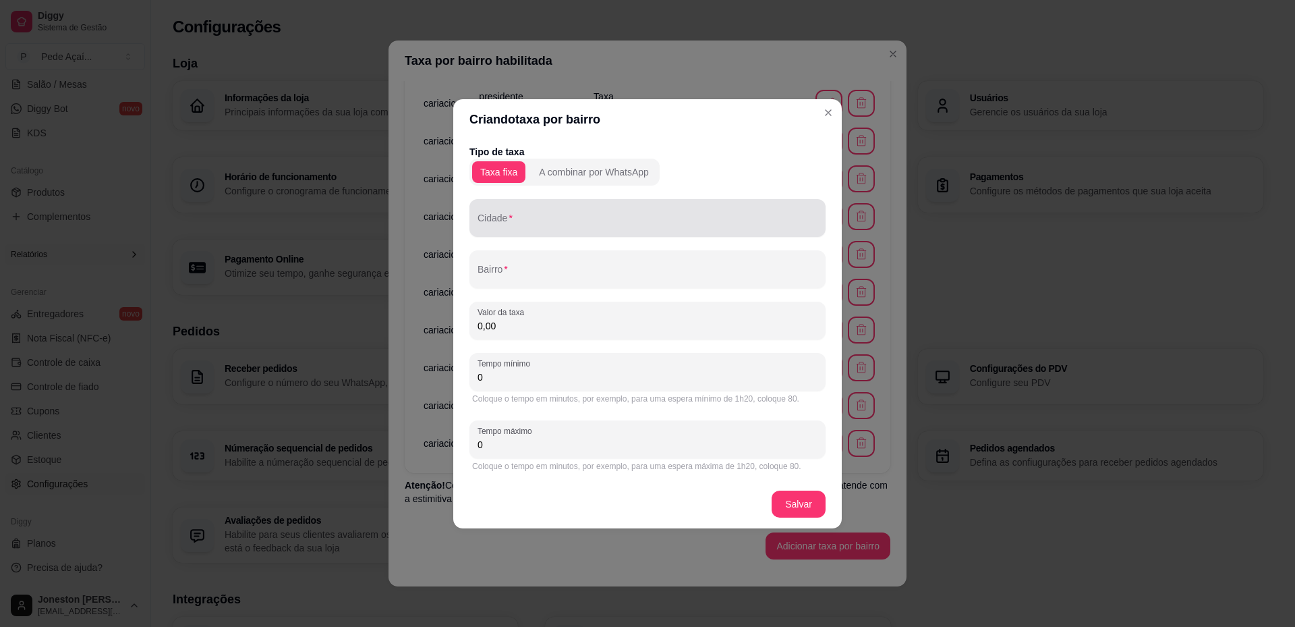
click at [523, 219] on input "Cidade" at bounding box center [648, 223] width 340 height 13
paste input "cariacica"
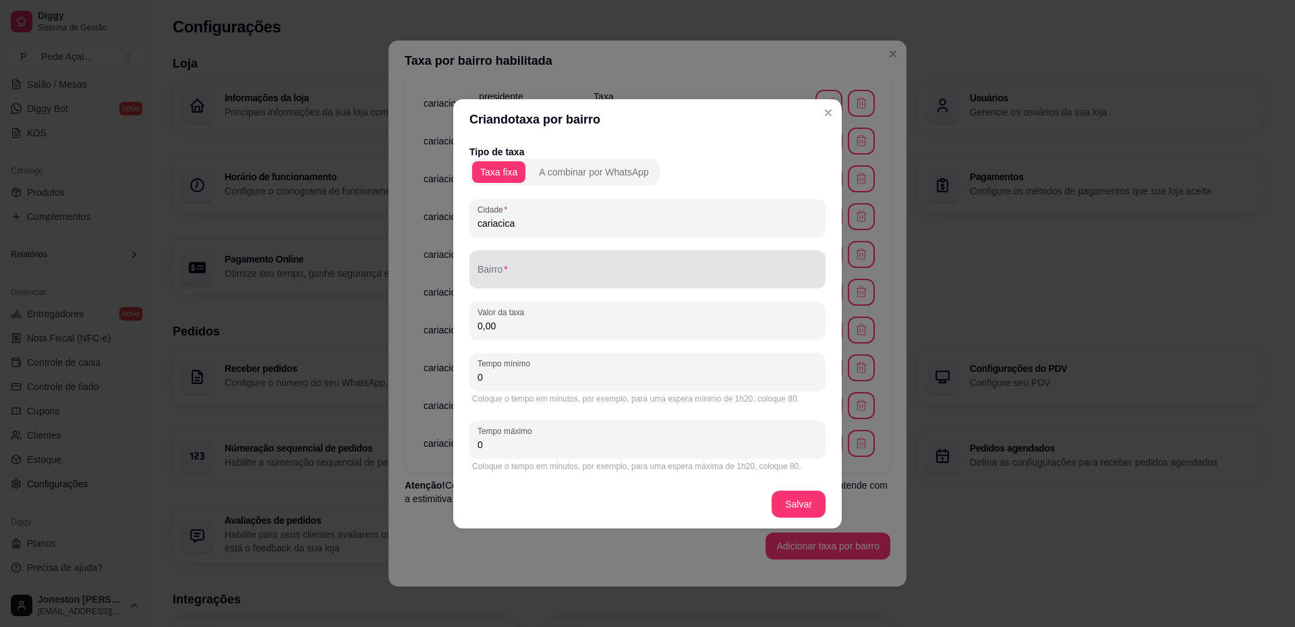
type input "cariacica"
click at [525, 274] on input "Bairro" at bounding box center [648, 274] width 340 height 13
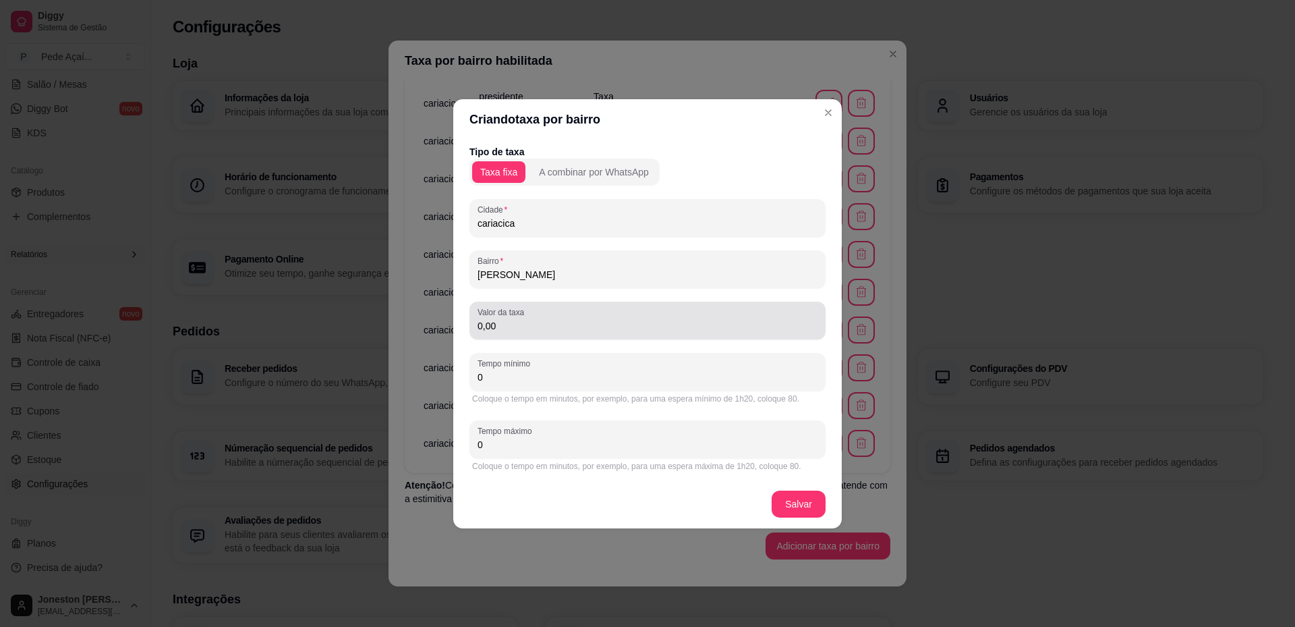
type input "[PERSON_NAME]"
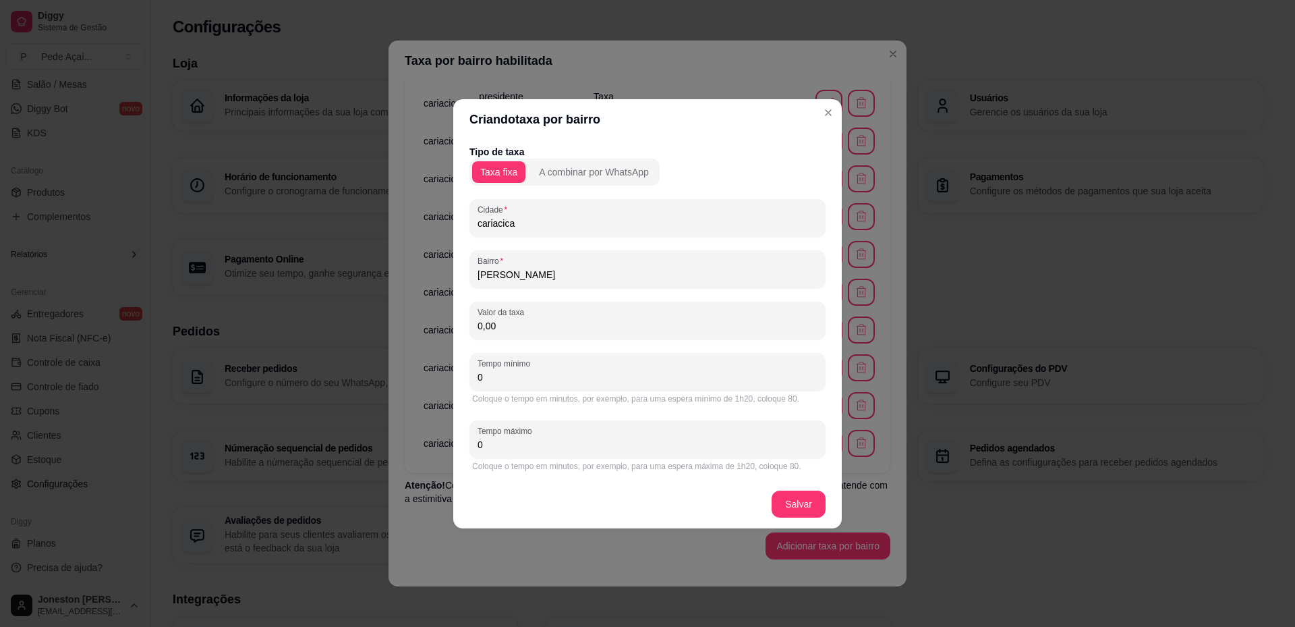
click at [463, 333] on div "Tipo de taxa Taxa fixa A combinar por WhatsApp Cidade cariacica Bairro vera cru…" at bounding box center [647, 310] width 389 height 340
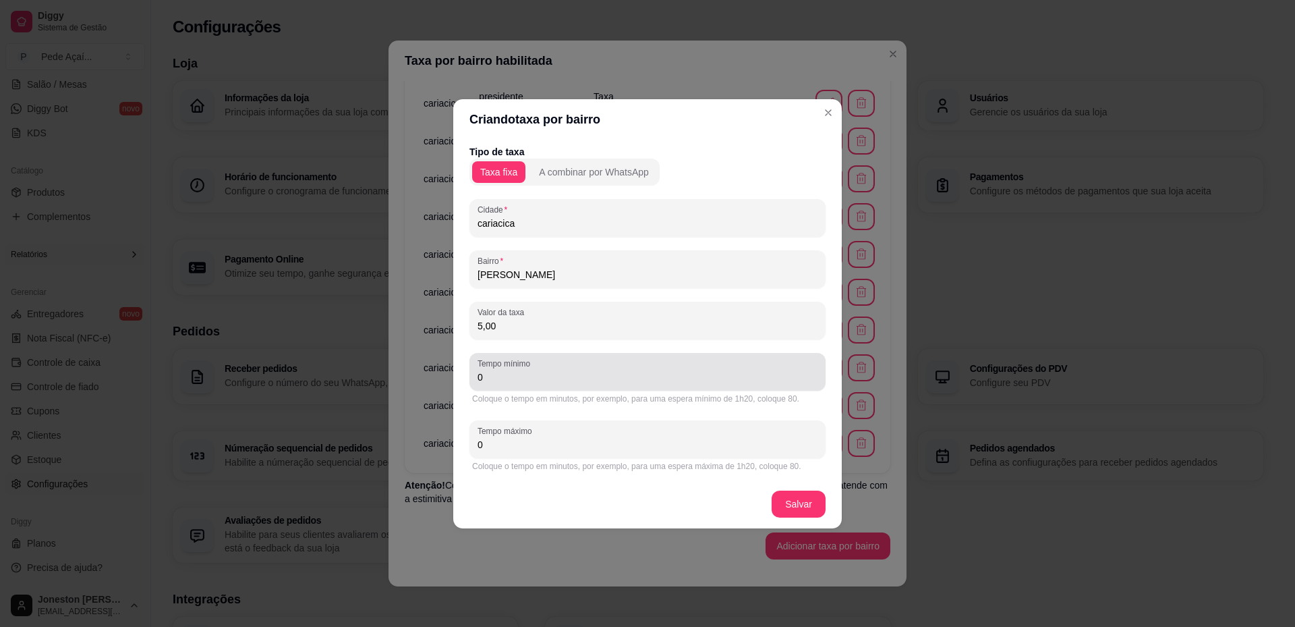
type input "5,00"
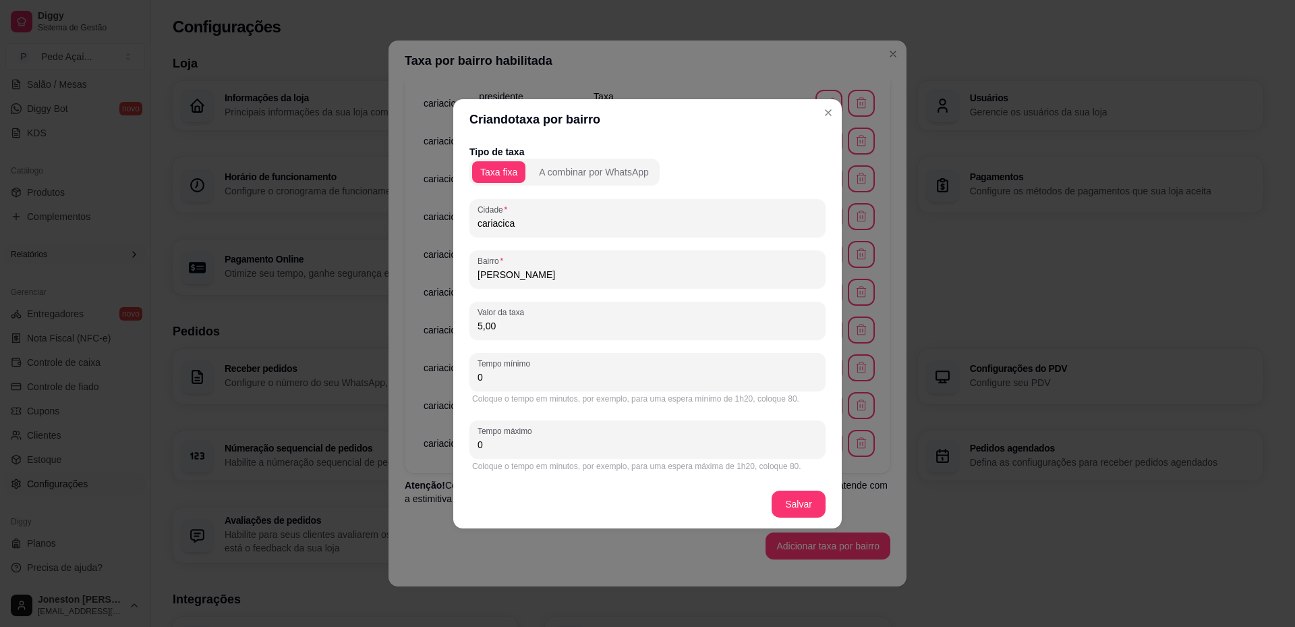
drag, startPoint x: 493, startPoint y: 381, endPoint x: 477, endPoint y: 378, distance: 16.4
click at [477, 378] on div "Tempo mínimo 0" at bounding box center [648, 372] width 356 height 38
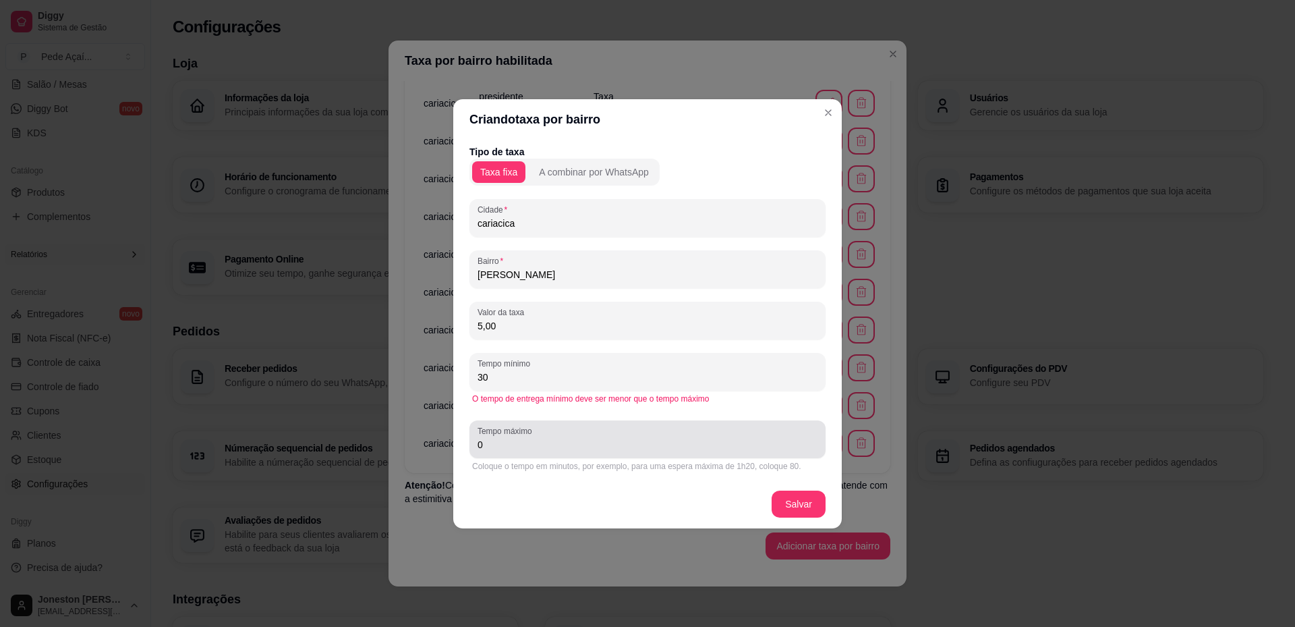
type input "30"
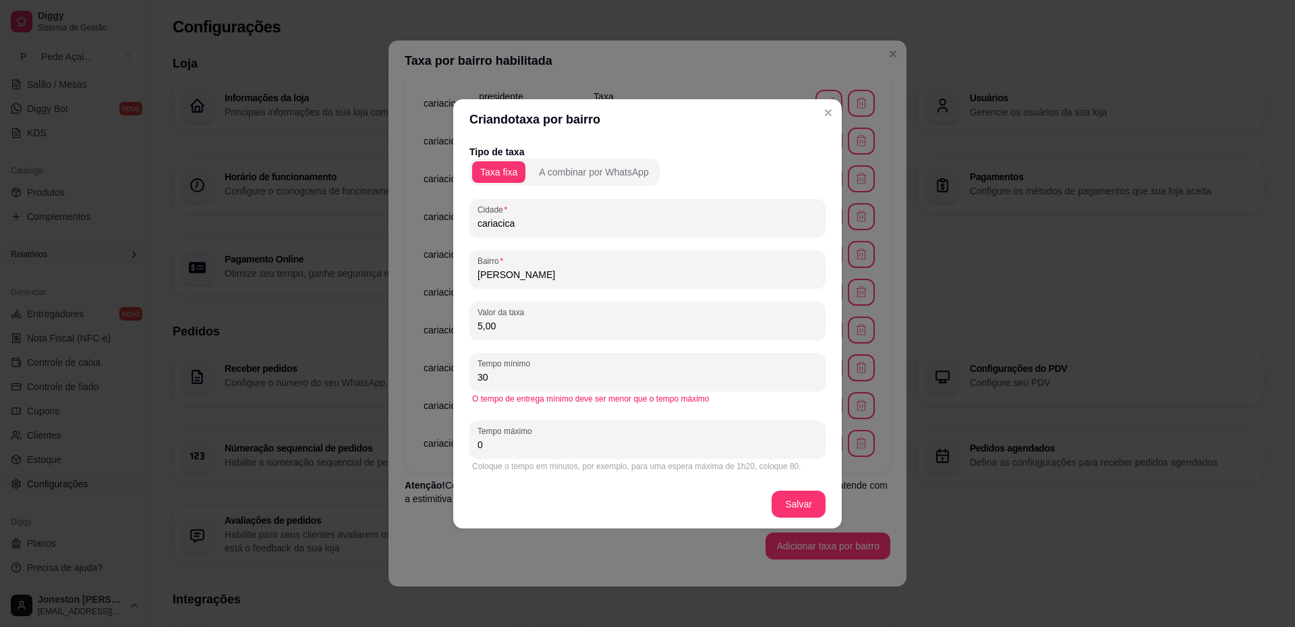
drag, startPoint x: 484, startPoint y: 448, endPoint x: 443, endPoint y: 455, distance: 41.7
click at [446, 454] on div "Criando taxa por bairro Tipo de taxa Taxa fixa A combinar por WhatsApp Cidade c…" at bounding box center [647, 313] width 1295 height 627
type input "50"
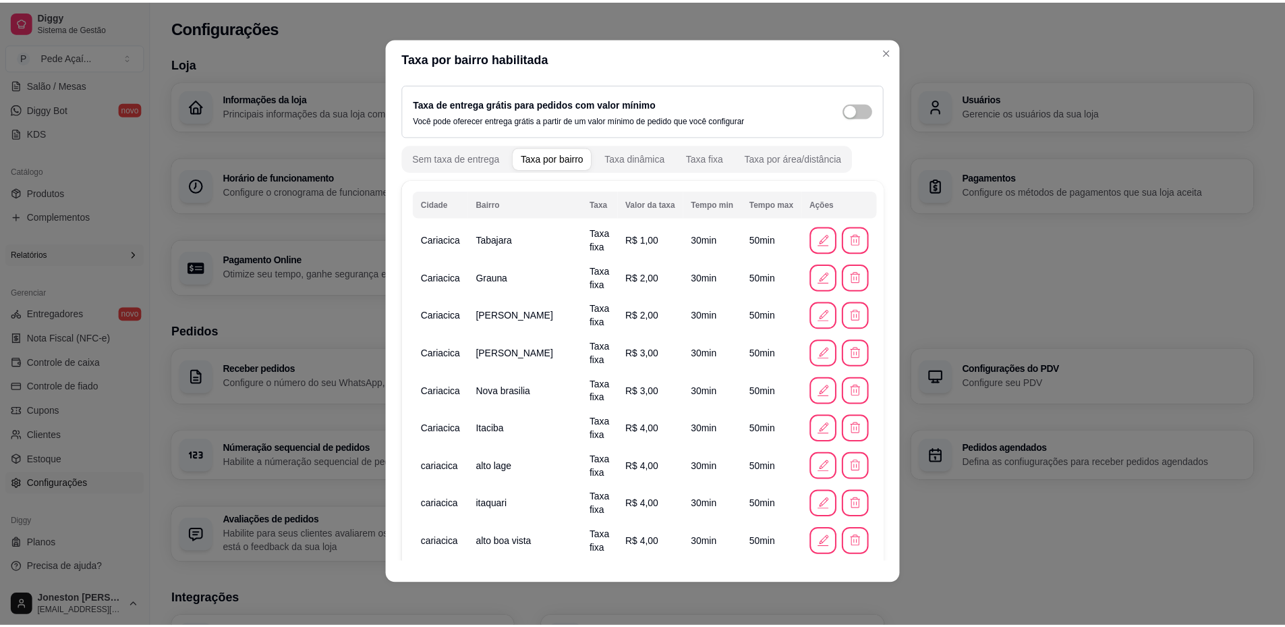
scroll to position [0, 0]
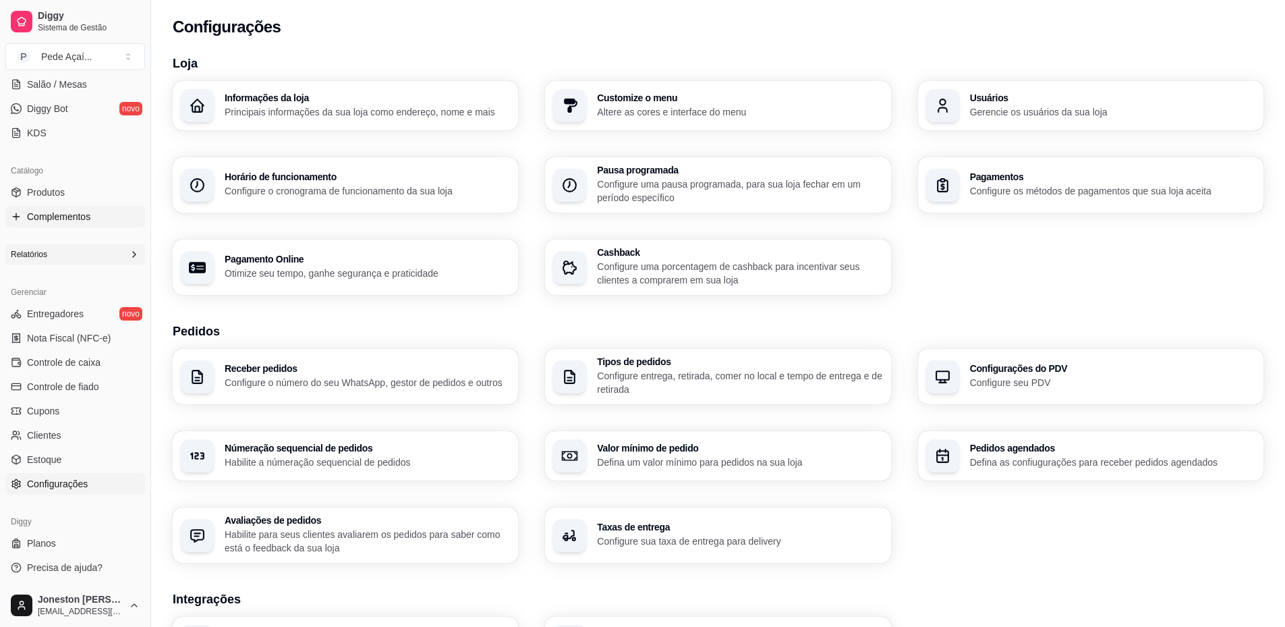
click at [62, 222] on span "Complementos" at bounding box center [58, 216] width 63 height 13
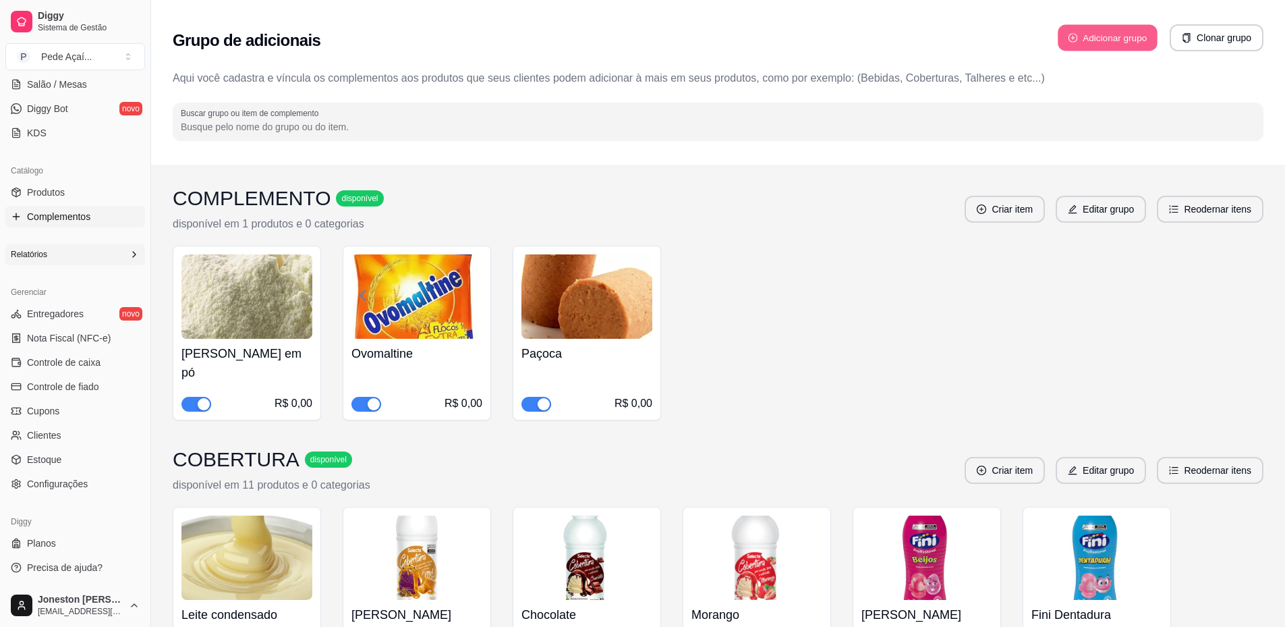
click at [1123, 45] on button "Adicionar grupo" at bounding box center [1108, 38] width 100 height 26
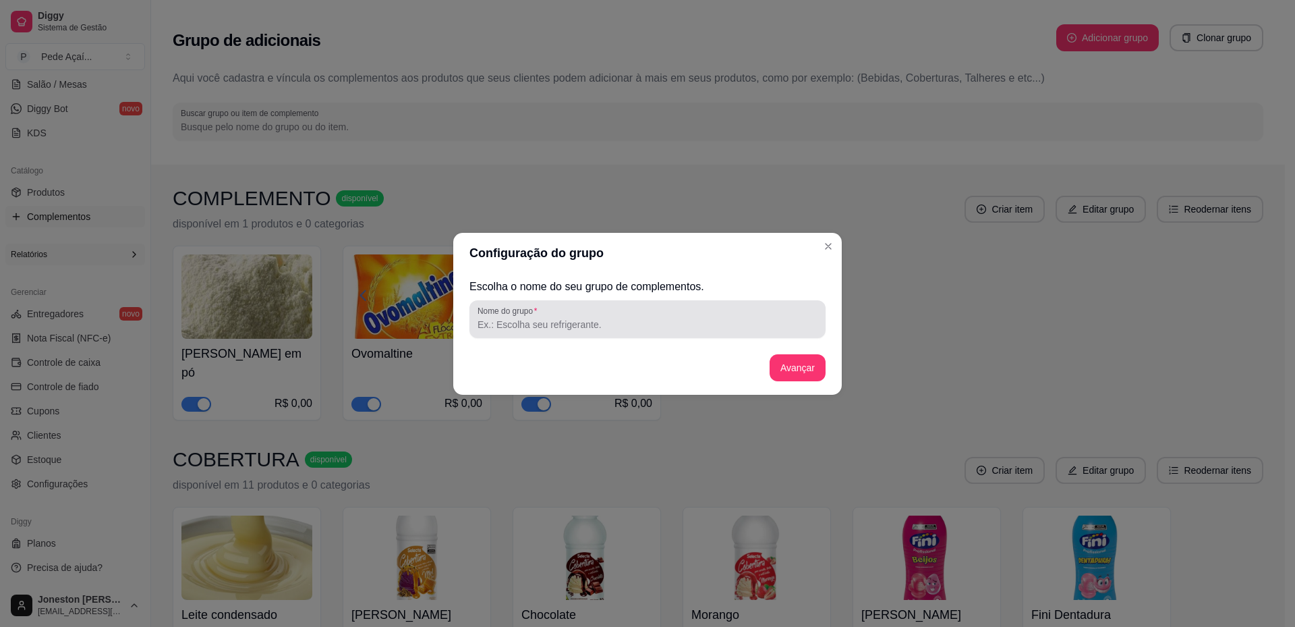
click at [619, 330] on input "Nome do grupo" at bounding box center [648, 324] width 340 height 13
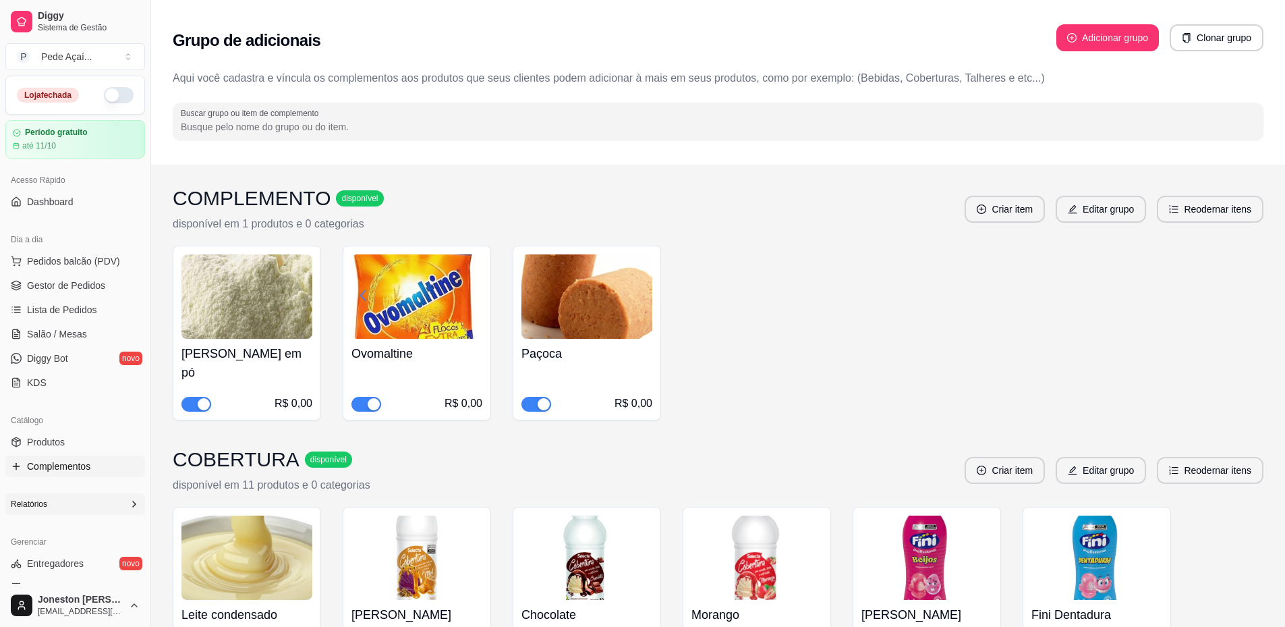
click at [107, 94] on button "button" at bounding box center [119, 95] width 30 height 16
click at [1128, 38] on button "Adicionar grupo" at bounding box center [1108, 37] width 103 height 27
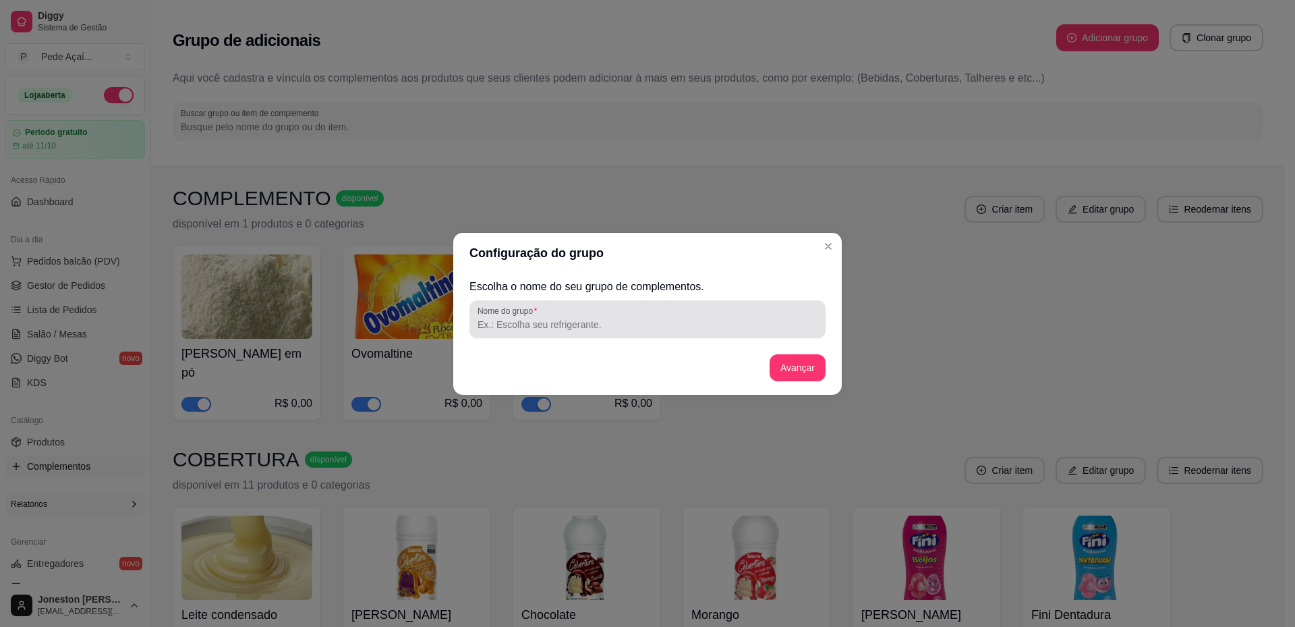
click at [541, 331] on input "Nome do grupo" at bounding box center [648, 324] width 340 height 13
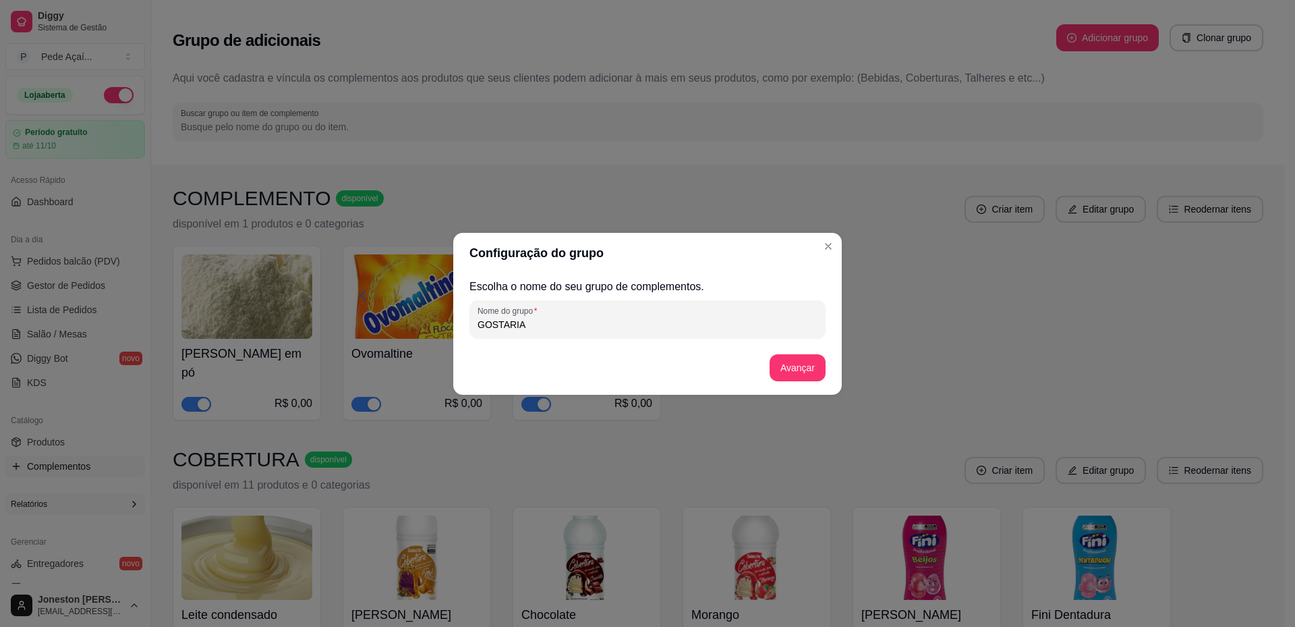
drag, startPoint x: 539, startPoint y: 325, endPoint x: 476, endPoint y: 337, distance: 64.4
click at [476, 337] on div "Nome do grupo GOSTARIA" at bounding box center [648, 319] width 356 height 38
click at [660, 327] on input "CAMADA EXTRA DE COMPLEMENTOS E" at bounding box center [648, 324] width 340 height 13
click at [660, 325] on input "CAMADA EXTRA DE COMPLEMENTOS E FRRUTAS" at bounding box center [648, 324] width 340 height 13
click at [680, 325] on input "CAMADA EXTRA DE COMPLEMENTOS E FRUTAS" at bounding box center [648, 324] width 340 height 13
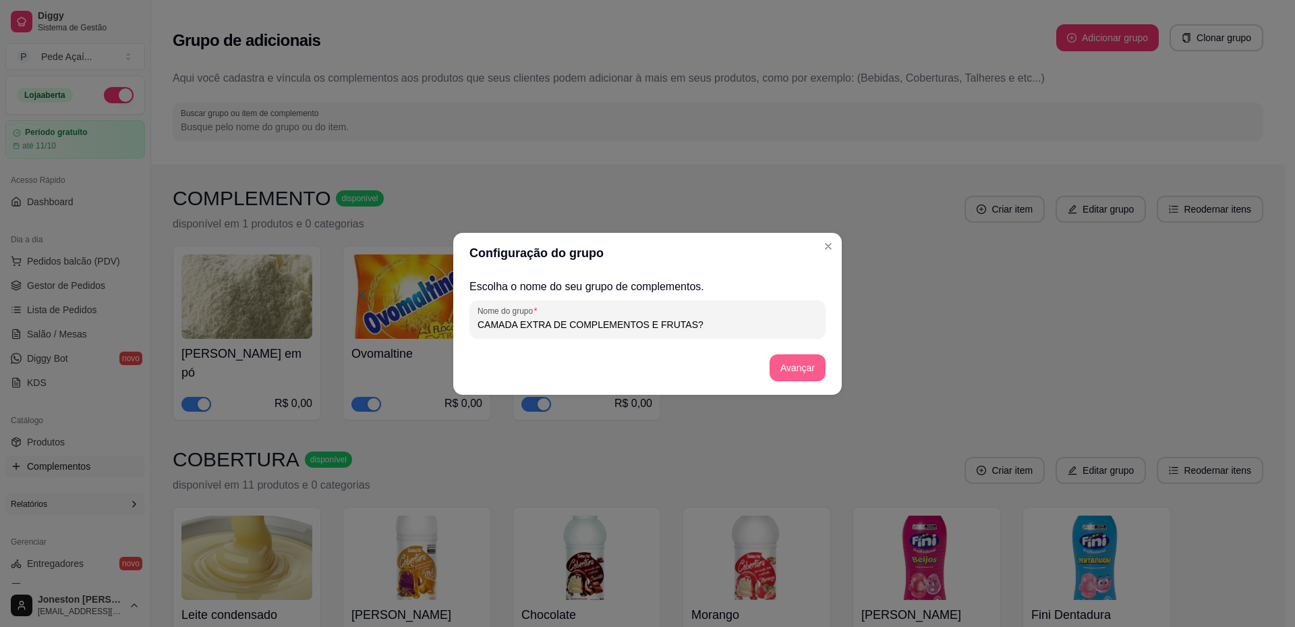
type input "CAMADA EXTRA DE COMPLEMENTOS E FRUTAS?"
click at [811, 364] on button "Avançar" at bounding box center [798, 367] width 56 height 27
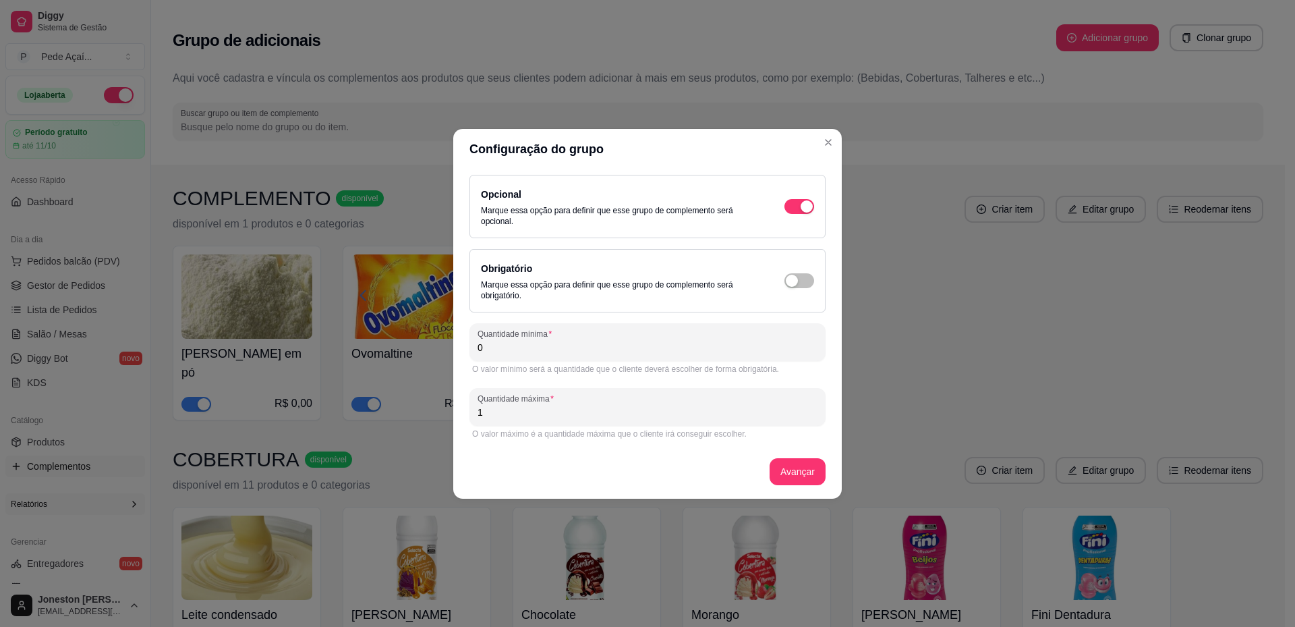
drag, startPoint x: 498, startPoint y: 345, endPoint x: 465, endPoint y: 346, distance: 33.1
click at [465, 346] on div "Opcional Marque essa opção para definir que esse grupo de complemento será opci…" at bounding box center [647, 333] width 389 height 329
type input "1"
click at [810, 476] on button "Avançar" at bounding box center [798, 471] width 56 height 27
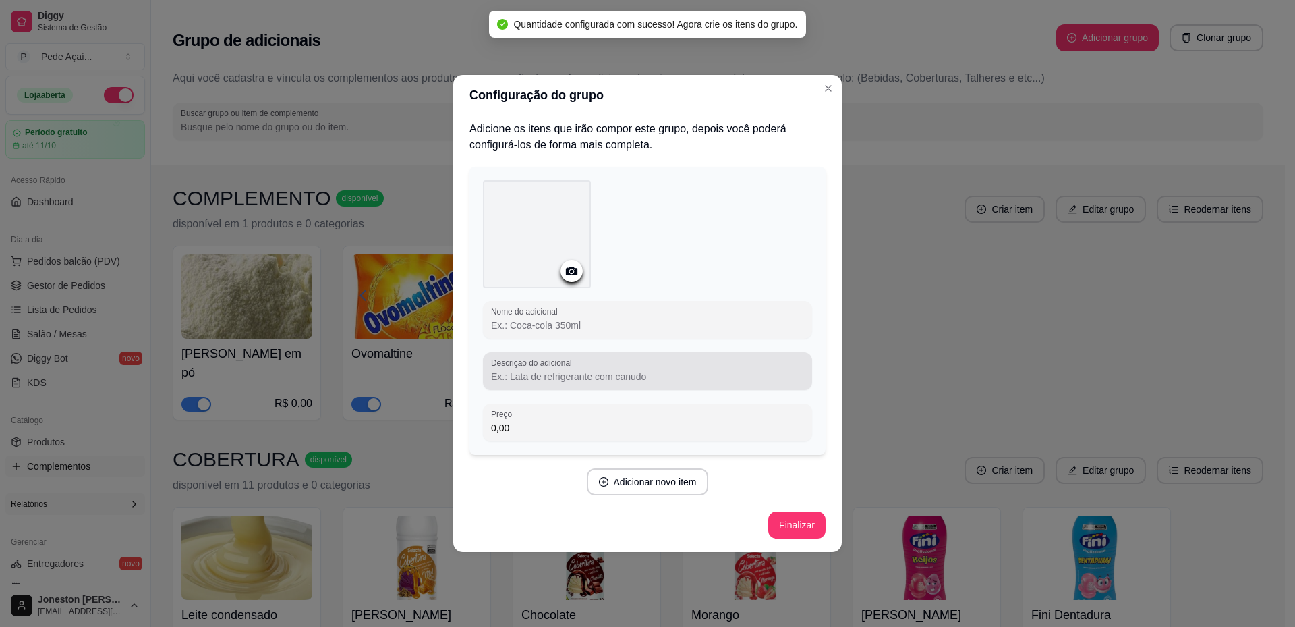
click at [553, 379] on input "Descrição do adicional" at bounding box center [647, 376] width 313 height 13
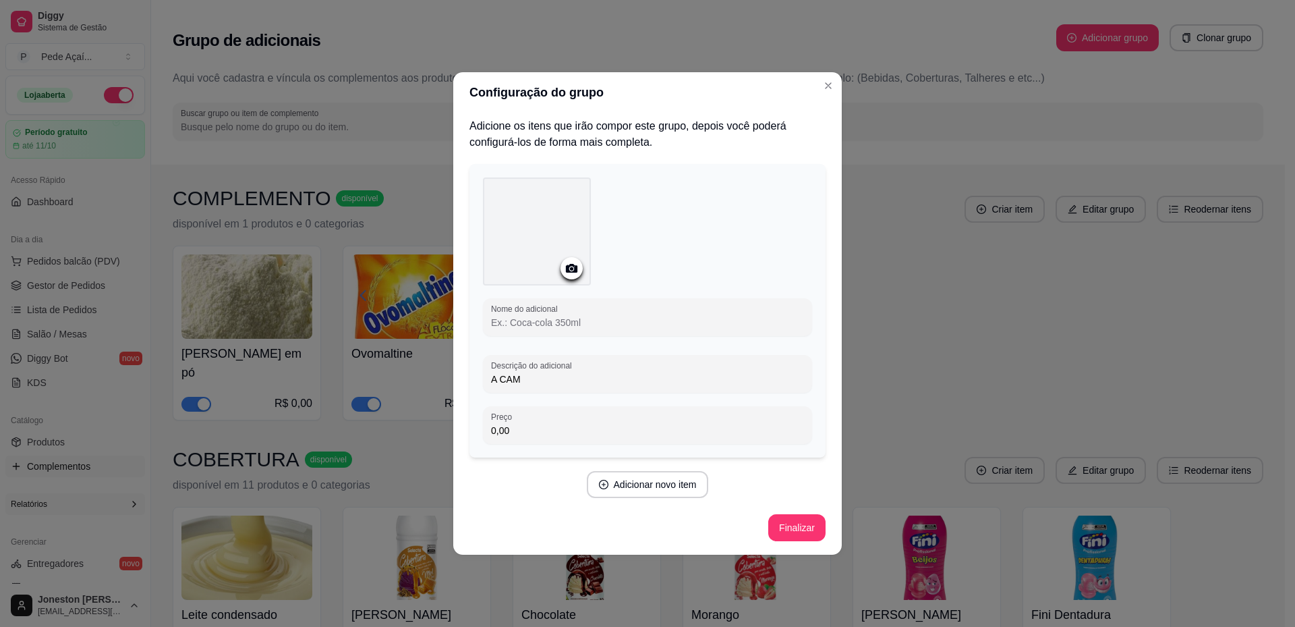
type input "A CA"
drag, startPoint x: 497, startPoint y: 370, endPoint x: 486, endPoint y: 368, distance: 11.0
click at [486, 368] on div "Descrição do adicional A CA" at bounding box center [647, 374] width 329 height 38
type input "a"
click at [628, 376] on input "A camada extra de complementtos e frutas" at bounding box center [647, 378] width 313 height 13
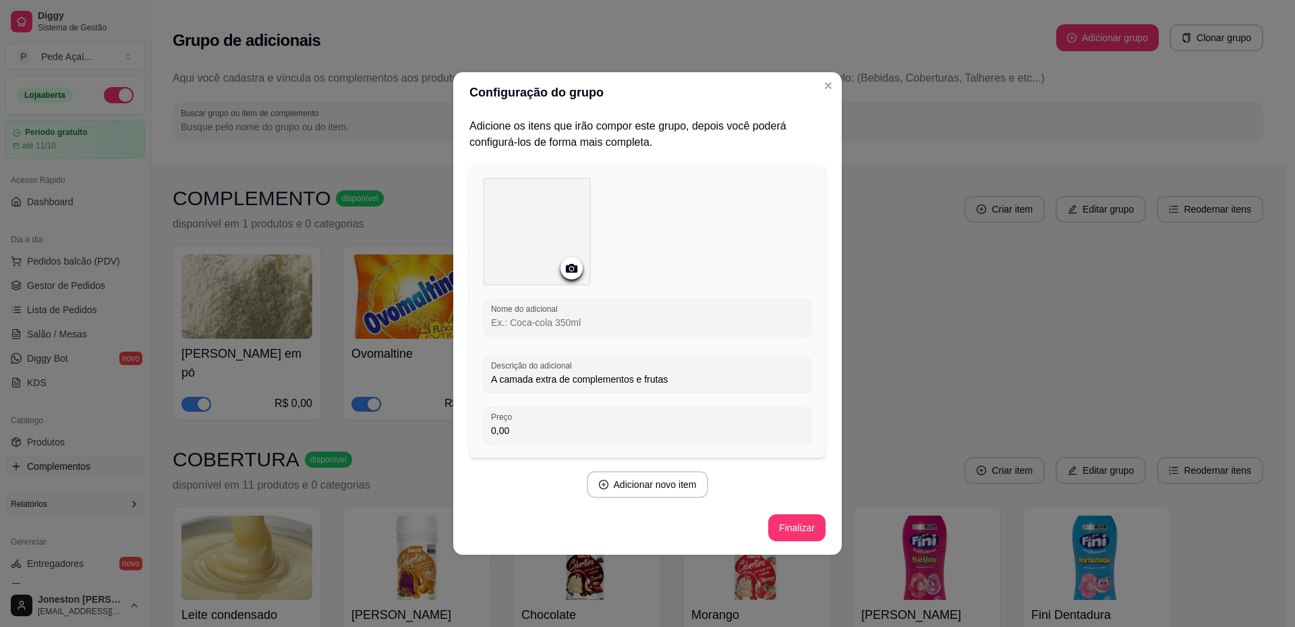
click at [688, 378] on input "A camada extra de complementos e frutas" at bounding box center [647, 378] width 313 height 13
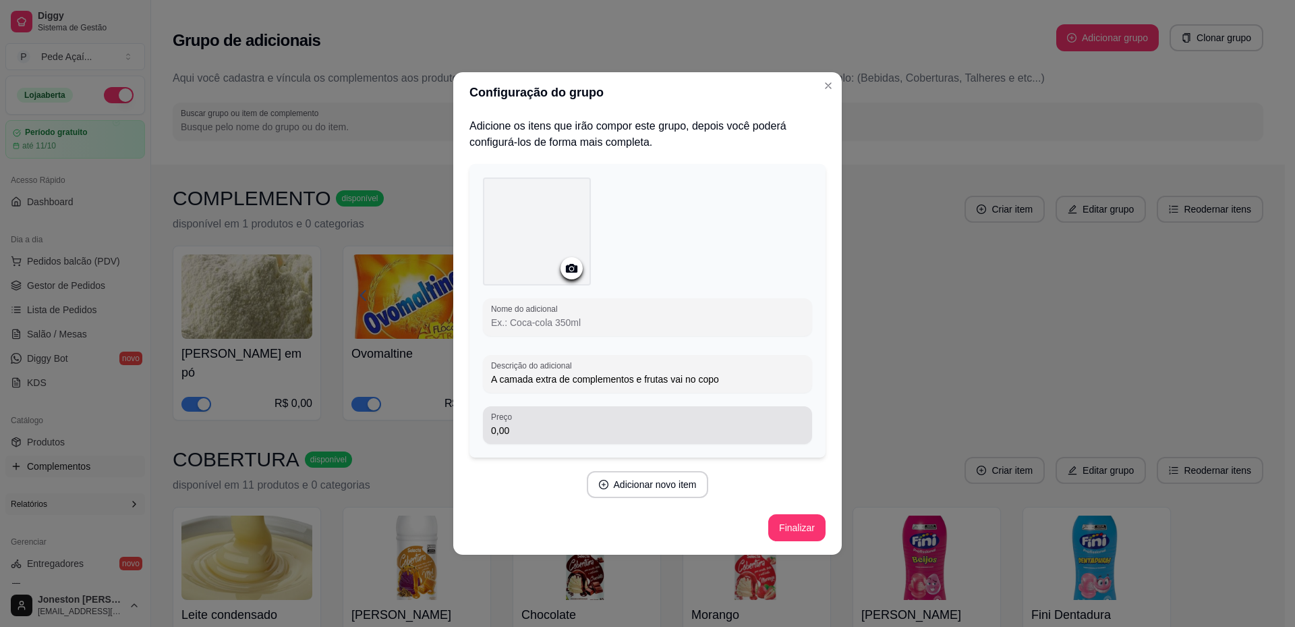
type input "A camada extra de complementos e frutas vai no copo"
click at [589, 422] on div "0,00" at bounding box center [647, 425] width 313 height 27
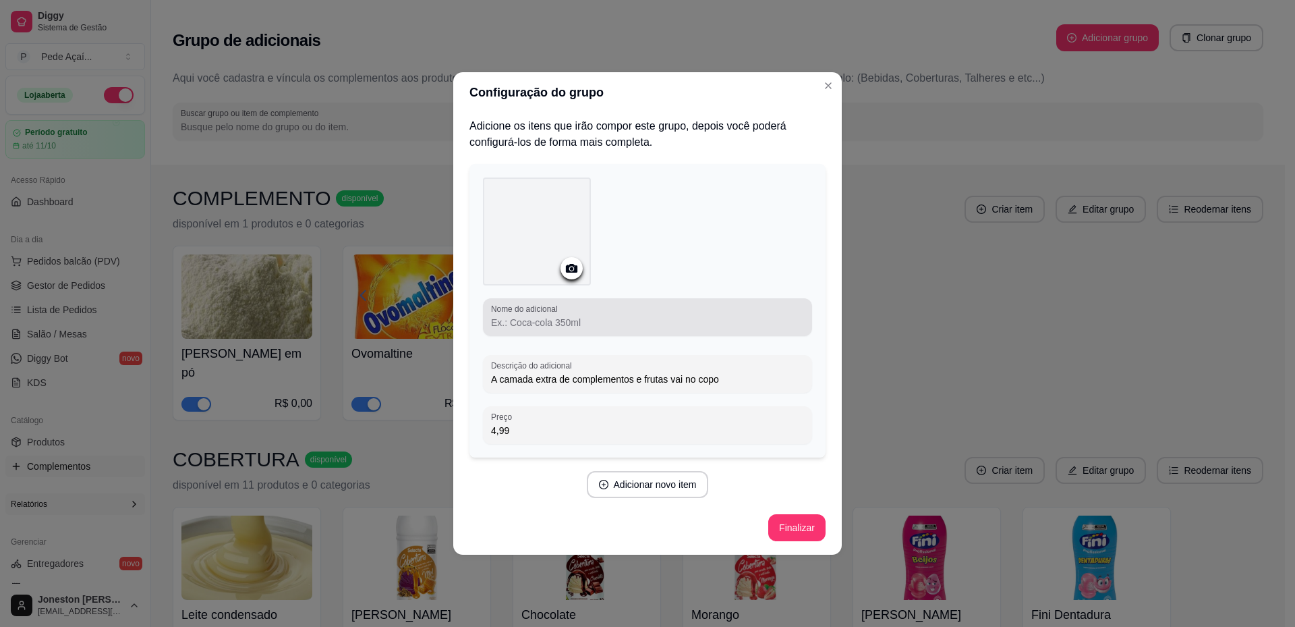
type input "4,99"
click at [590, 322] on input "Nome do adicional" at bounding box center [647, 322] width 313 height 13
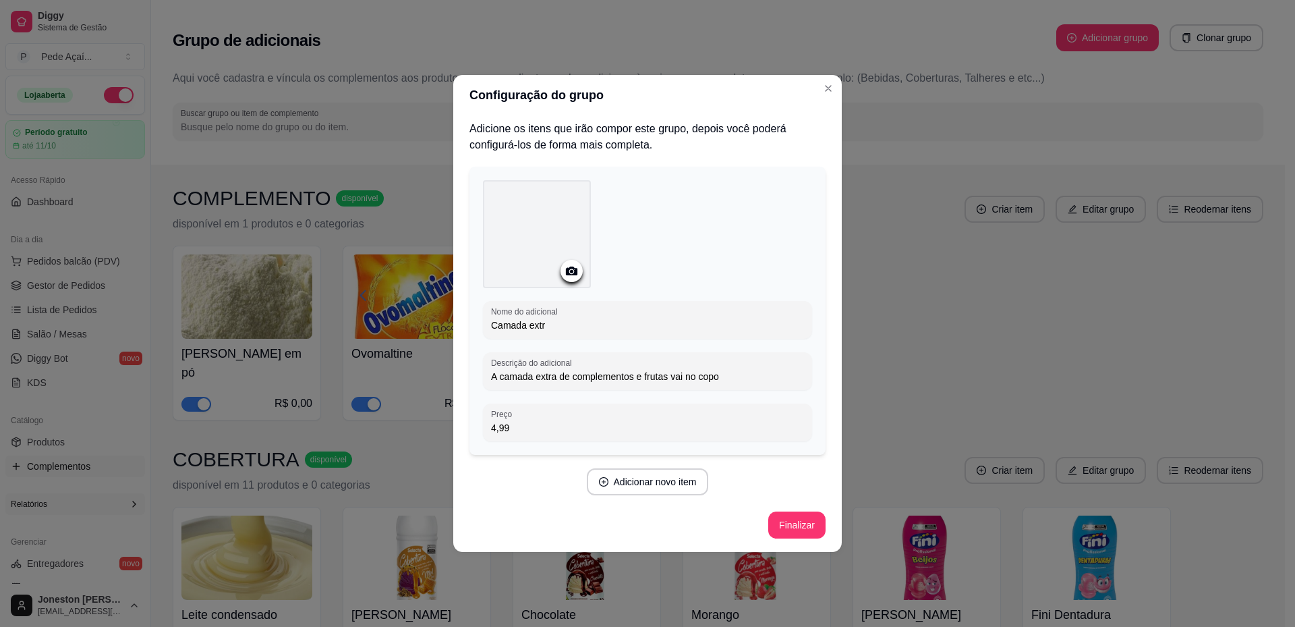
type input "Camada extra"
drag, startPoint x: 568, startPoint y: 327, endPoint x: 484, endPoint y: 322, distance: 84.4
click at [484, 322] on div "Nome do adicional Camada extra" at bounding box center [647, 320] width 329 height 38
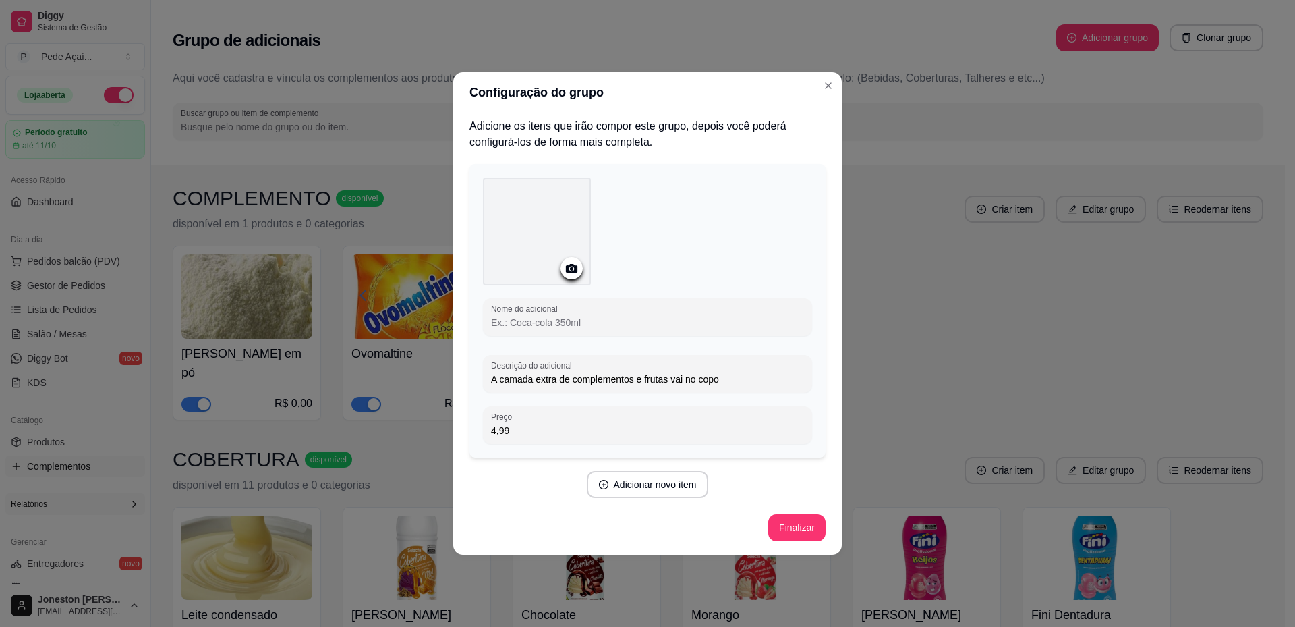
type input "c"
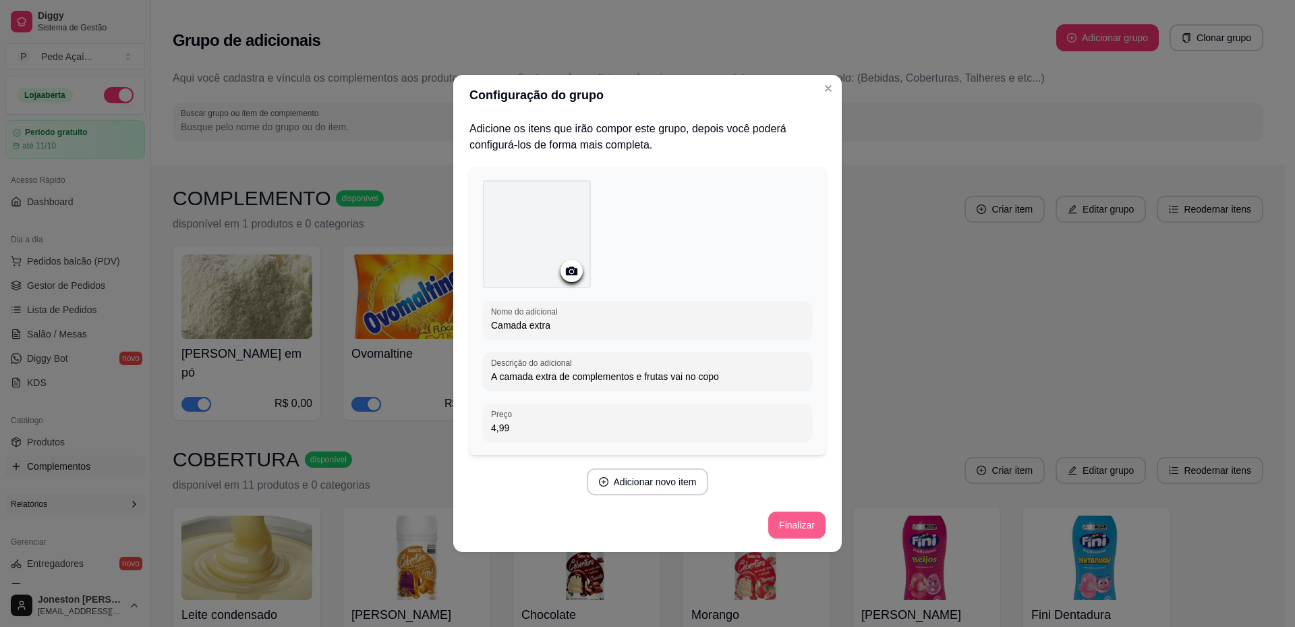
type input "Camada extra"
click at [793, 526] on button "Finalizar" at bounding box center [796, 525] width 55 height 26
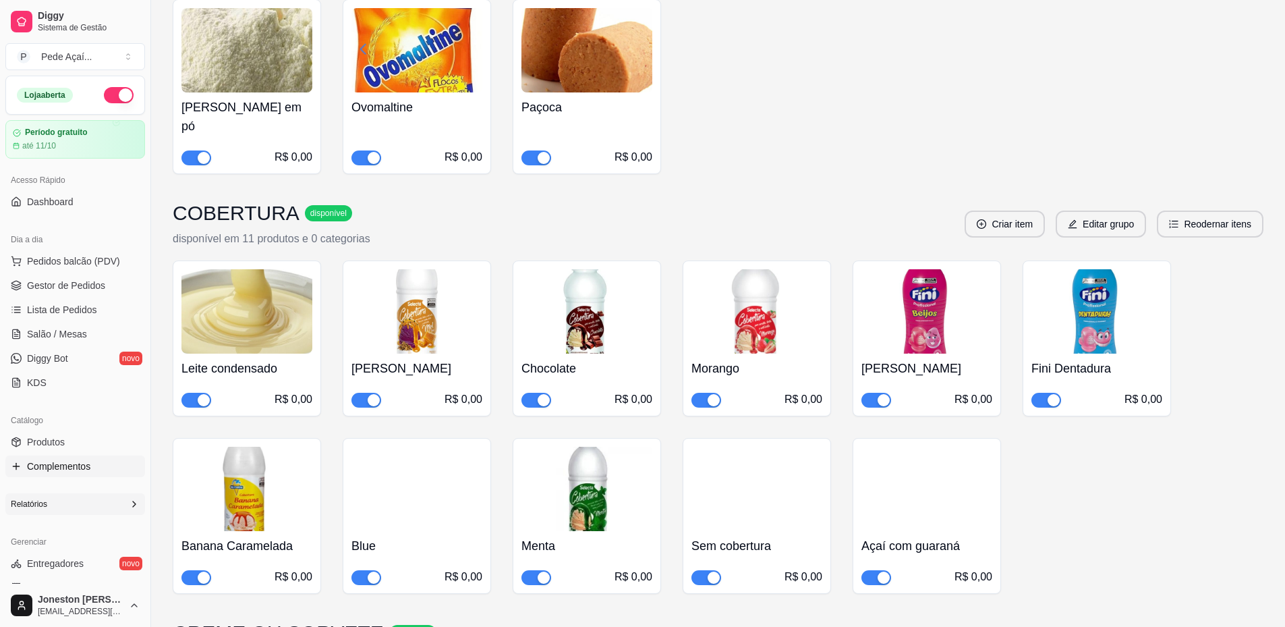
scroll to position [270, 0]
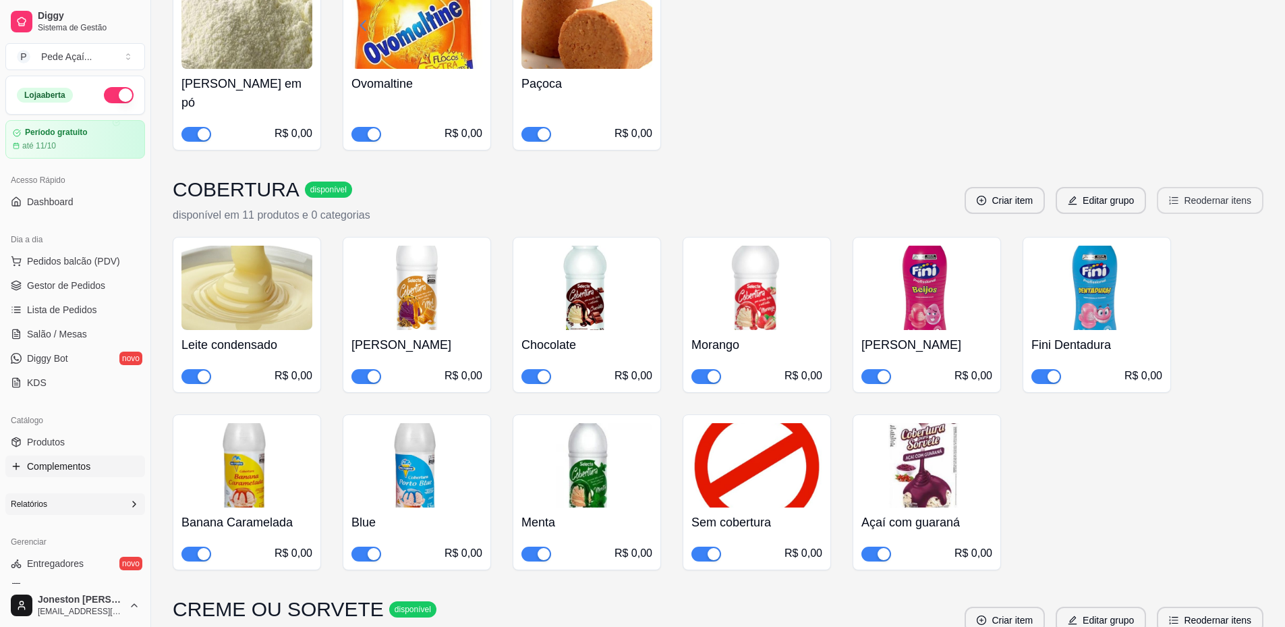
click at [1211, 187] on button "Reodernar itens" at bounding box center [1210, 200] width 107 height 27
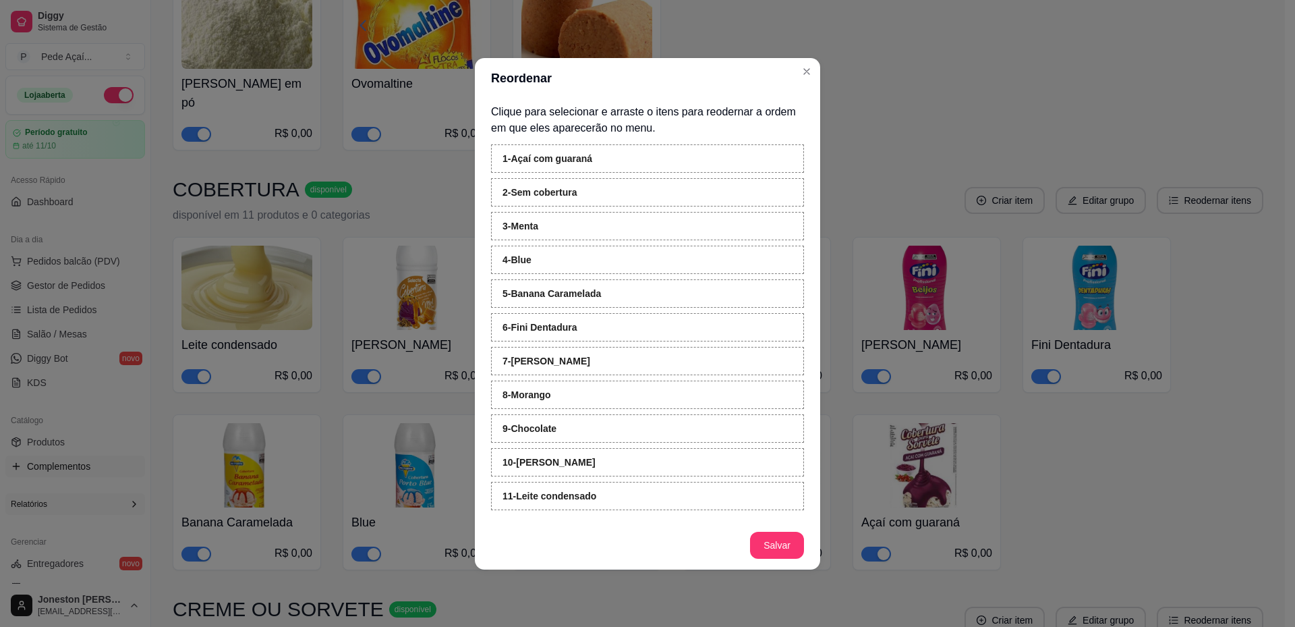
click at [613, 198] on div "2 - Sem cobertura" at bounding box center [647, 192] width 313 height 28
click at [775, 541] on button "Salvar" at bounding box center [777, 545] width 54 height 27
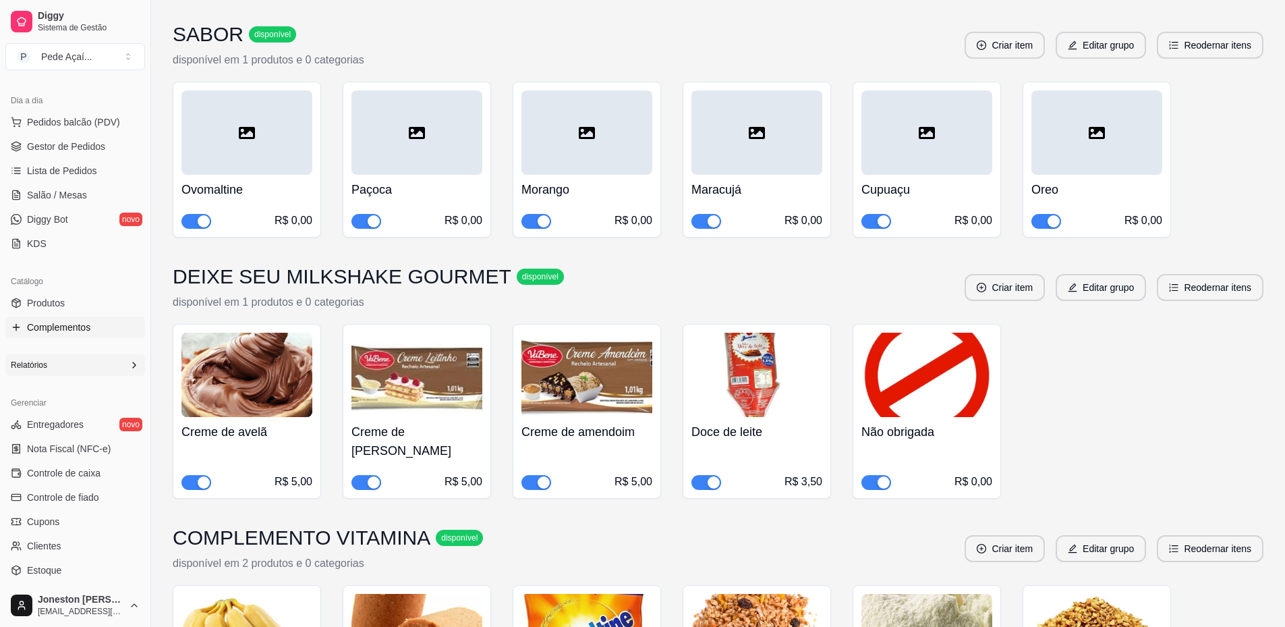
scroll to position [0, 0]
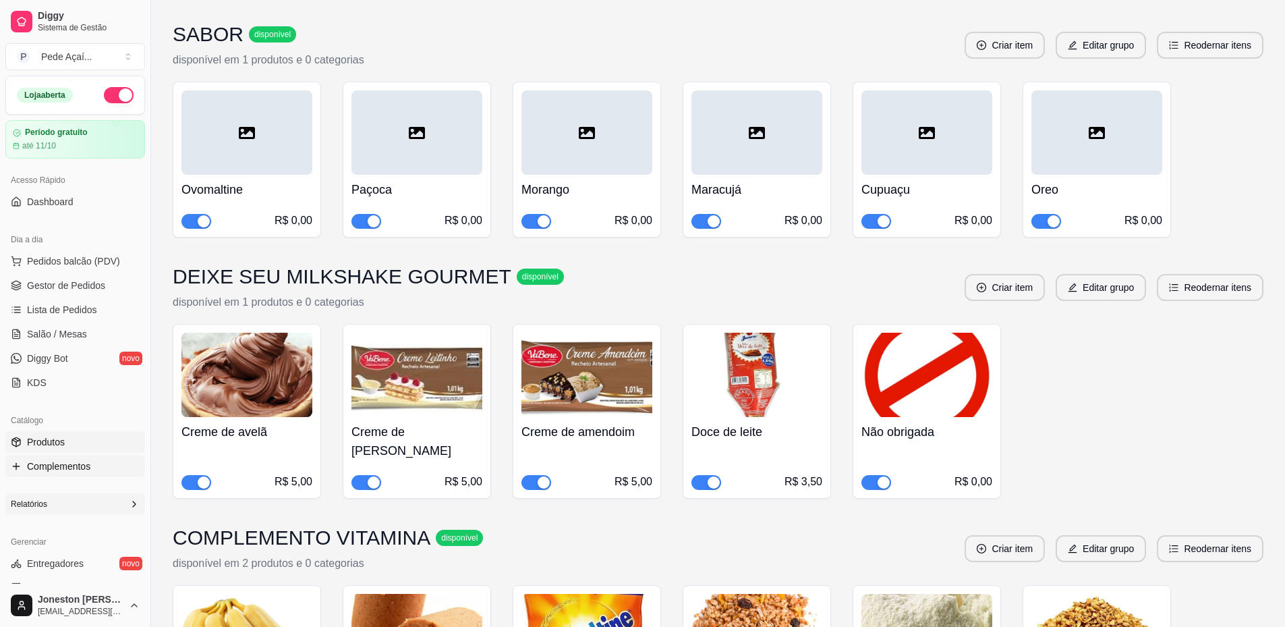
click at [54, 437] on span "Produtos" at bounding box center [46, 441] width 38 height 13
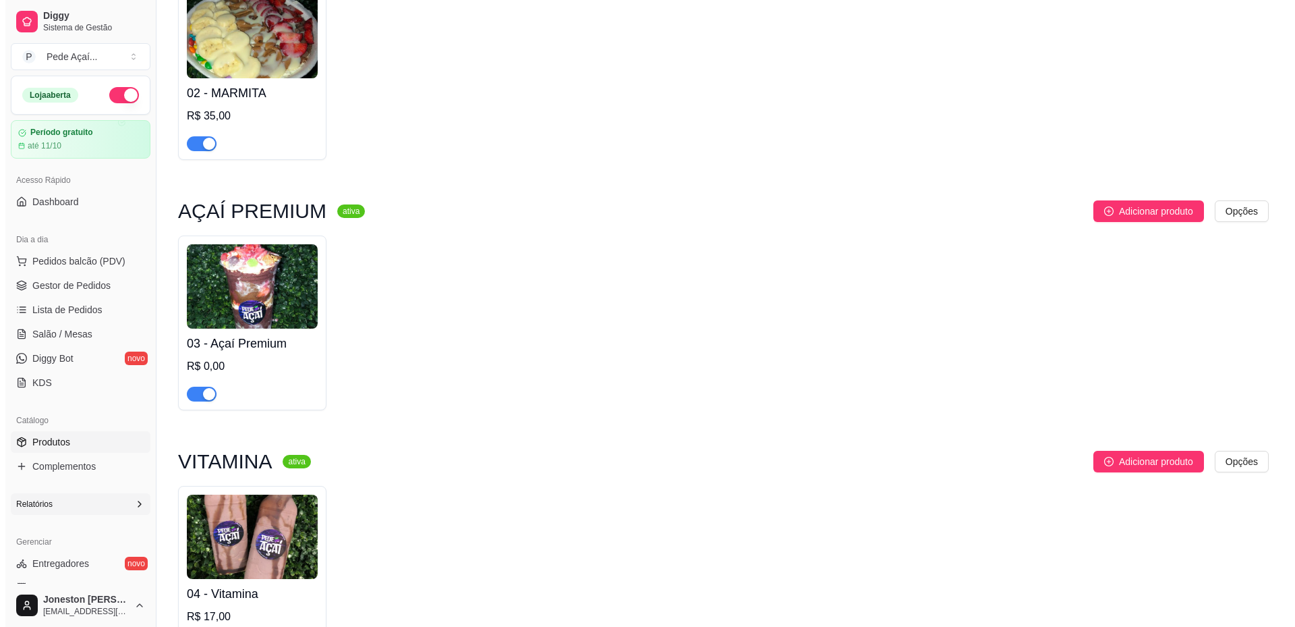
scroll to position [472, 0]
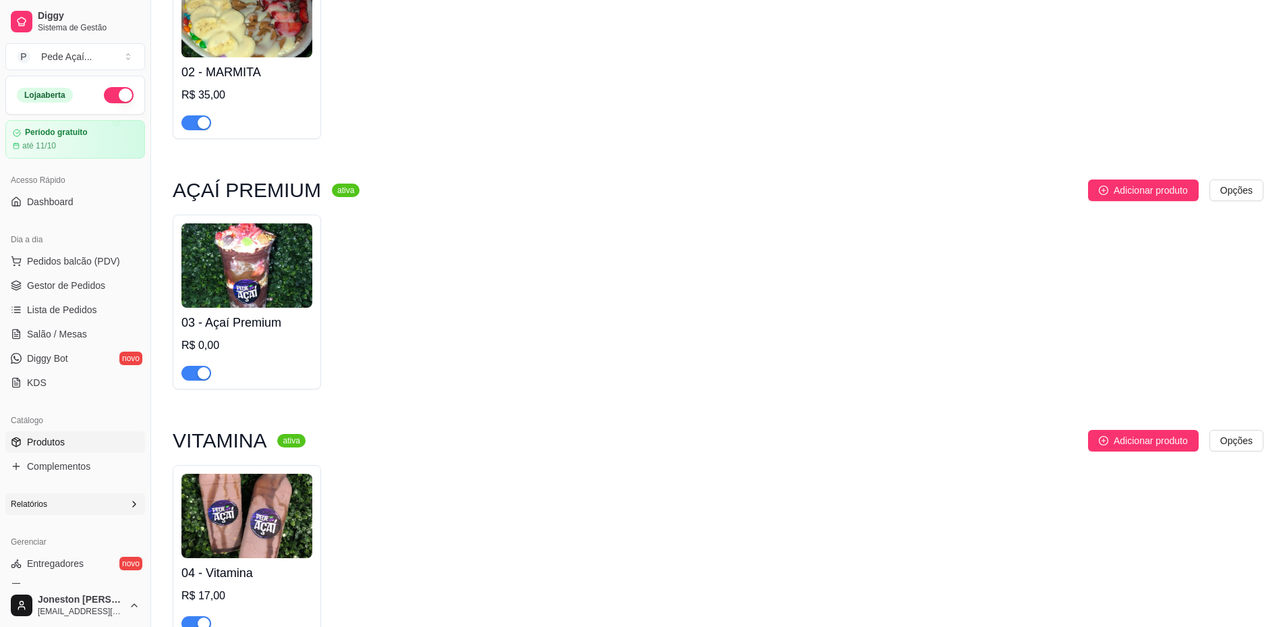
click at [276, 327] on h4 "03 - Açaí Premium" at bounding box center [246, 322] width 131 height 19
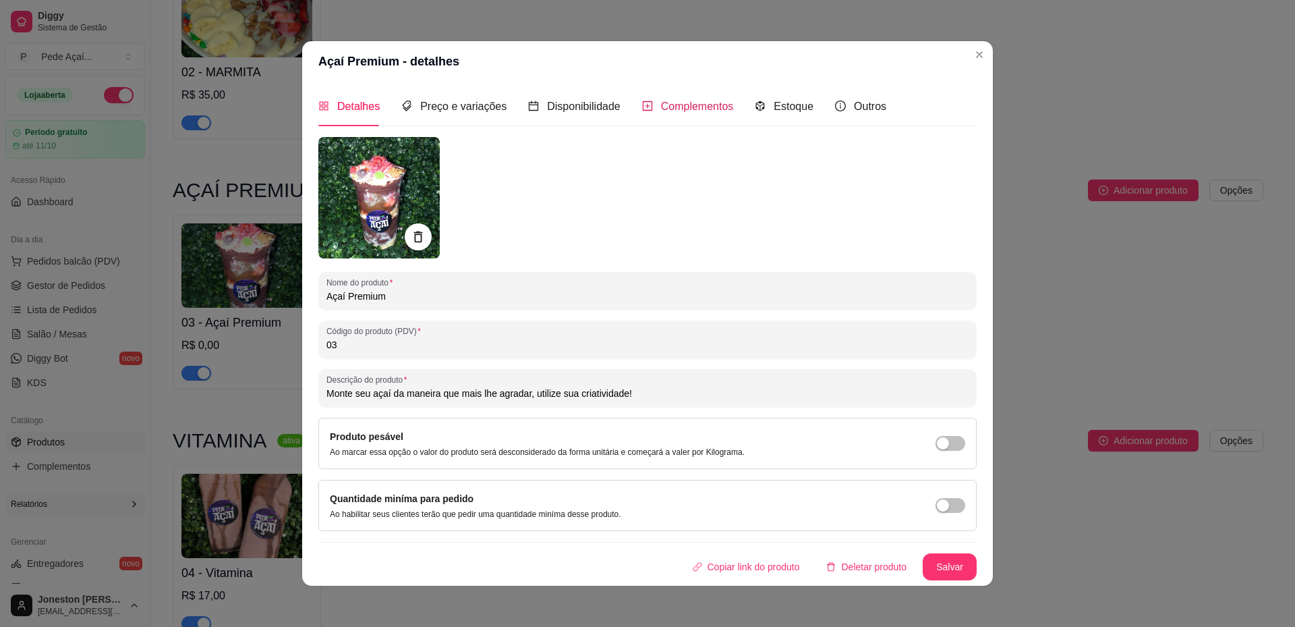
click at [677, 110] on span "Complementos" at bounding box center [697, 106] width 73 height 11
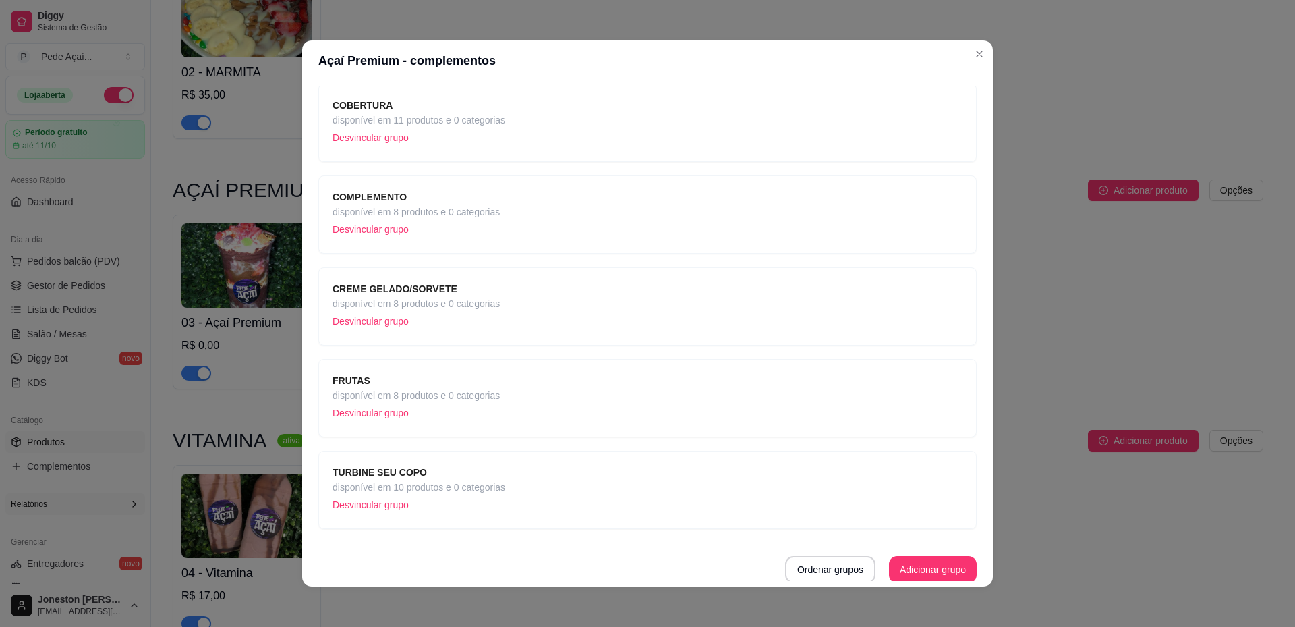
scroll to position [188, 0]
click at [903, 569] on button "Adicionar grupo" at bounding box center [933, 568] width 85 height 26
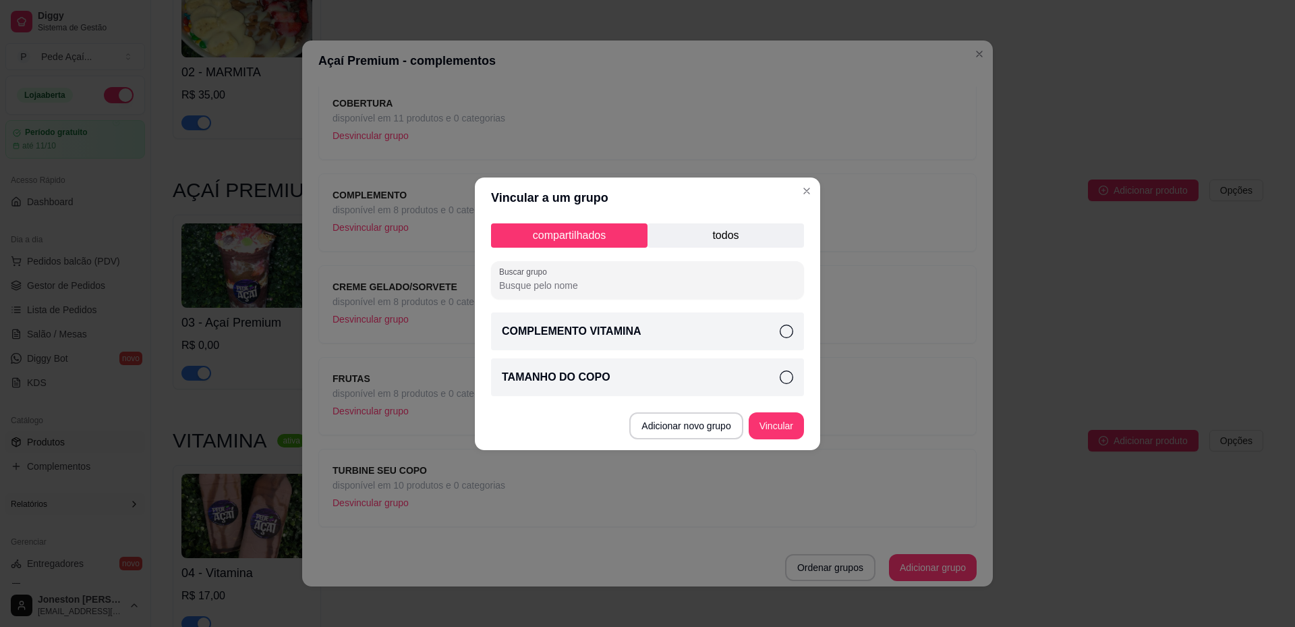
click at [718, 242] on p "todos" at bounding box center [726, 235] width 157 height 24
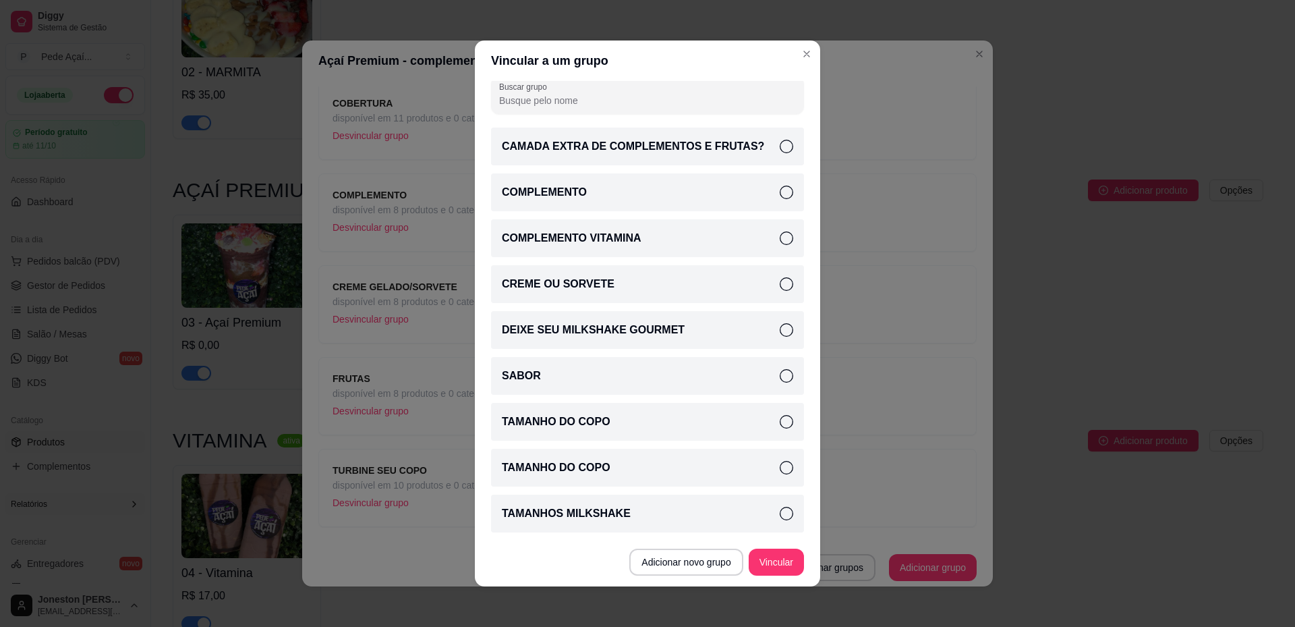
scroll to position [3, 0]
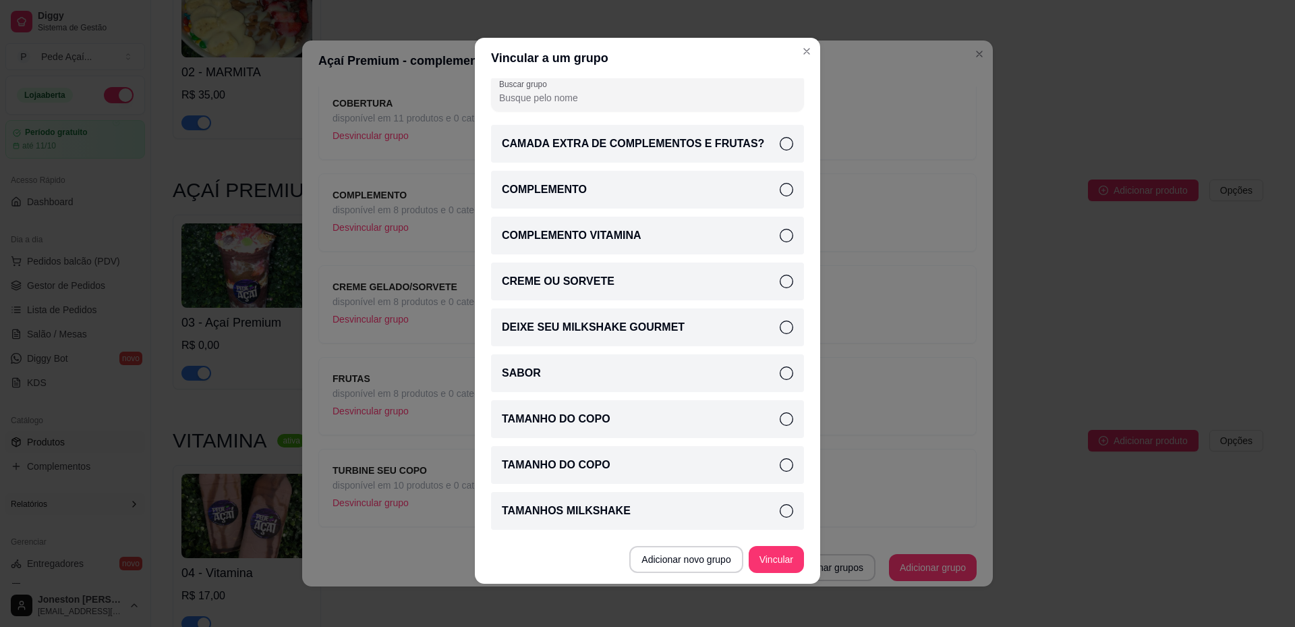
click at [780, 146] on icon at bounding box center [786, 143] width 13 height 13
click at [762, 558] on button "Vincular" at bounding box center [776, 559] width 55 height 27
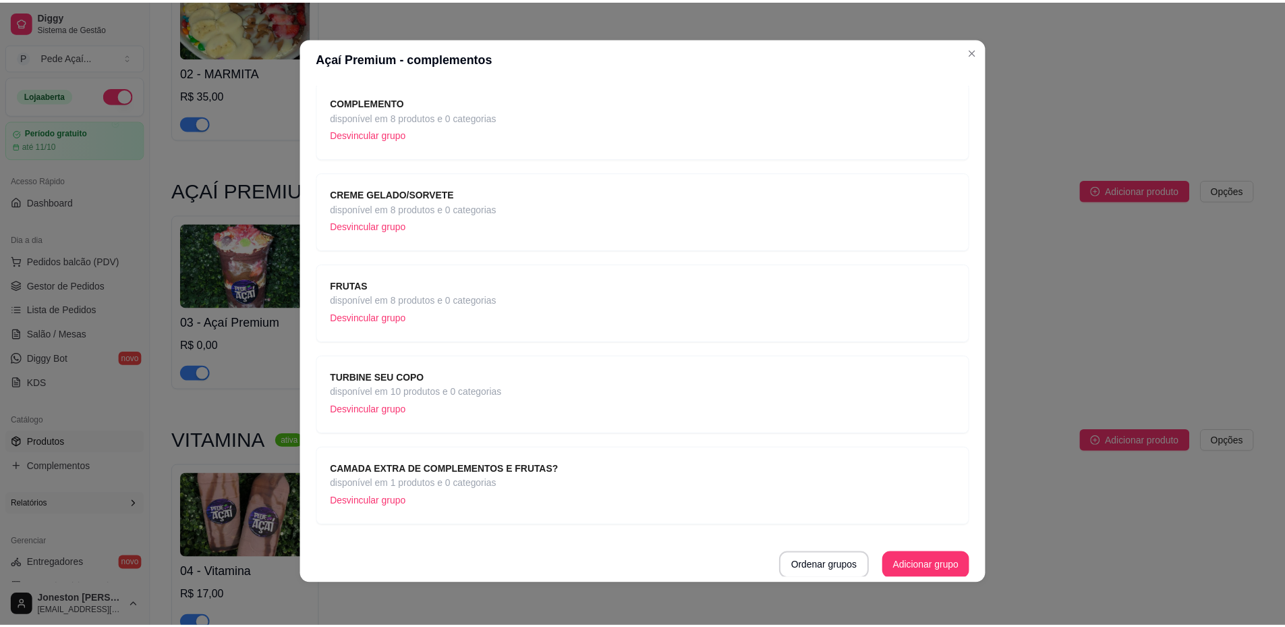
scroll to position [279, 0]
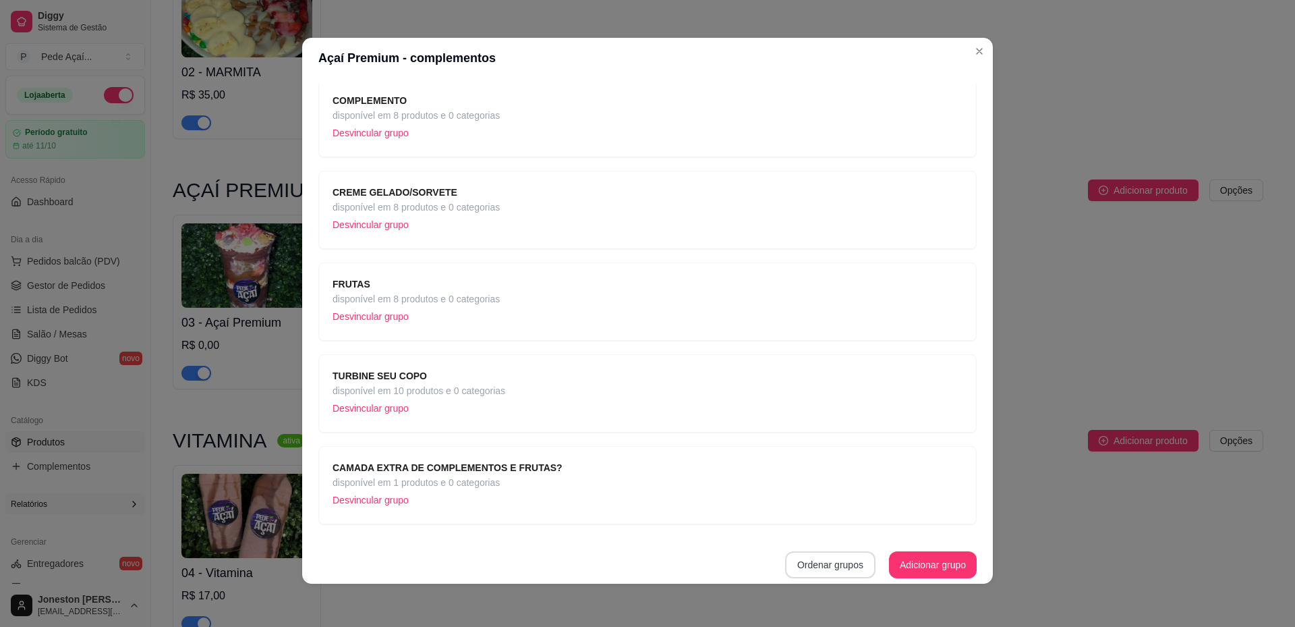
click at [810, 563] on button "Ordenar grupos" at bounding box center [830, 564] width 90 height 27
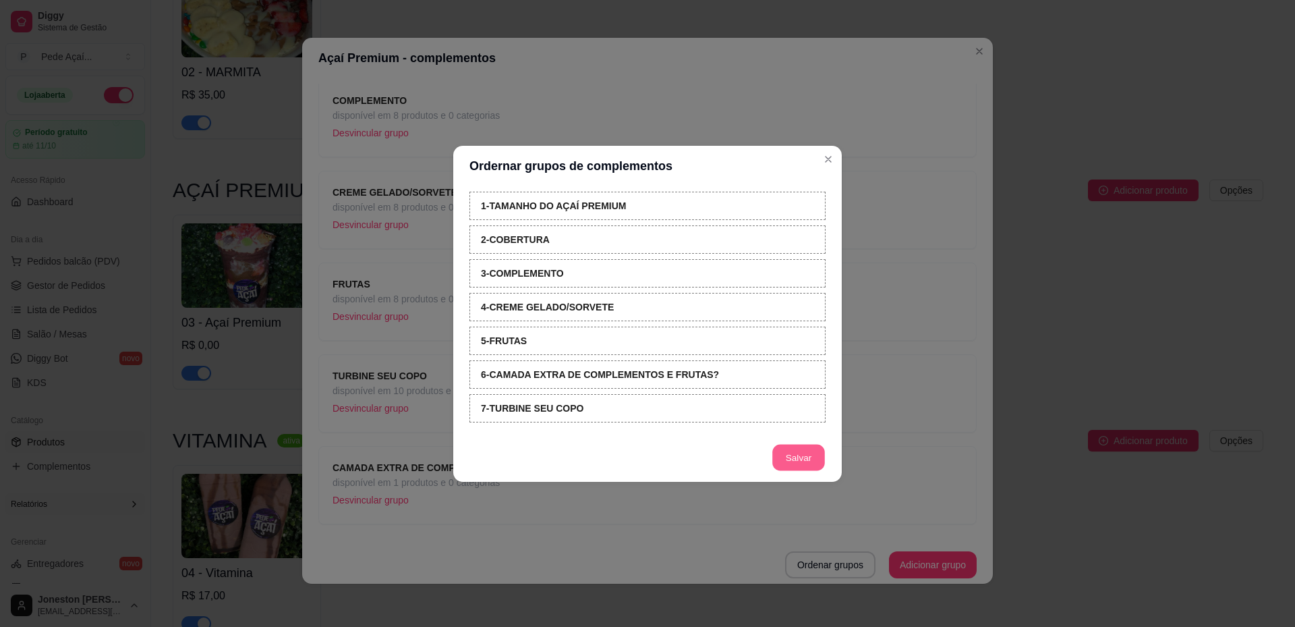
click at [784, 453] on button "Salvar" at bounding box center [798, 457] width 53 height 26
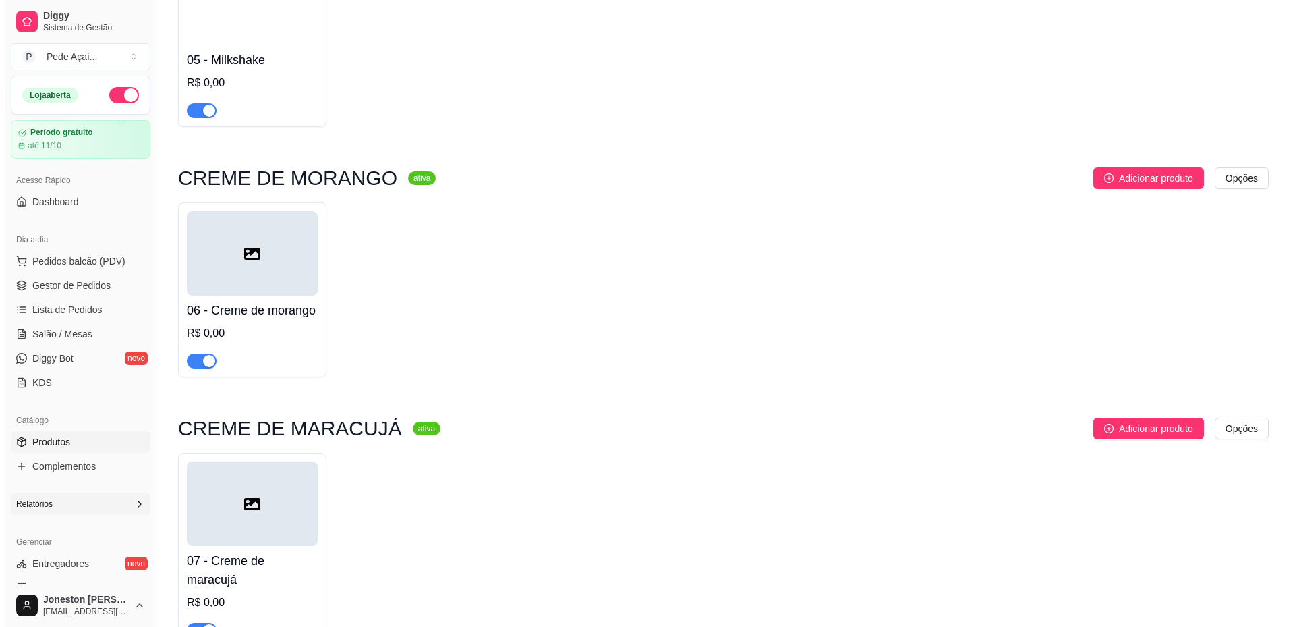
scroll to position [1282, 0]
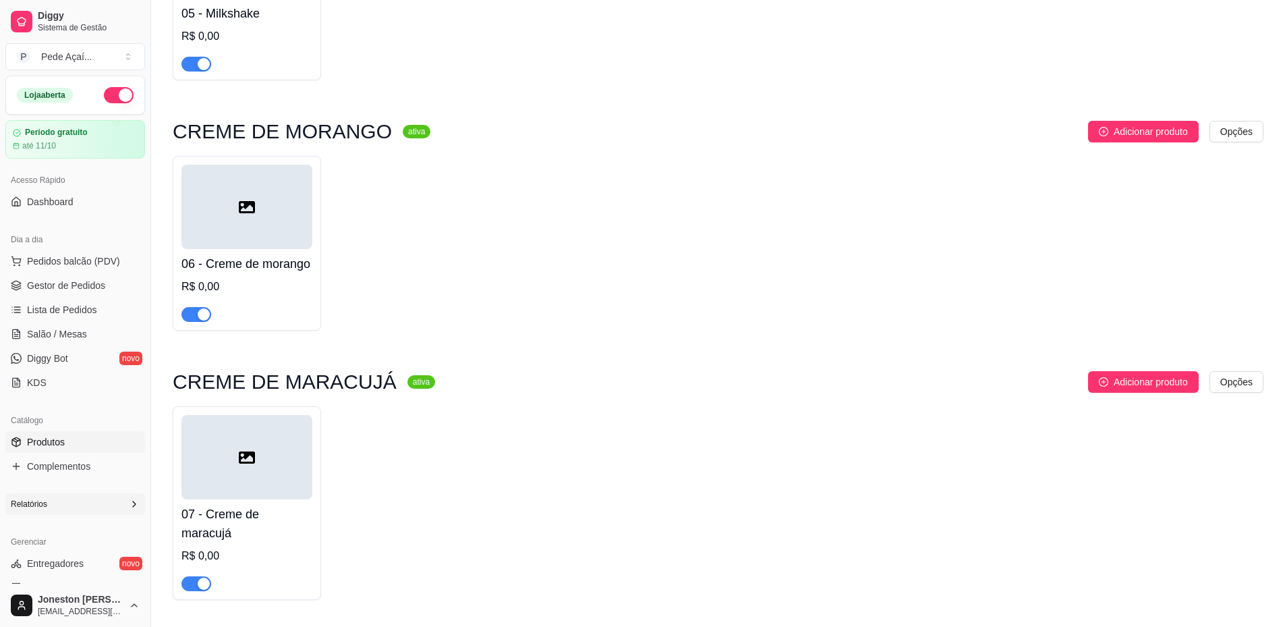
click at [261, 269] on h4 "06 - Creme de morango" at bounding box center [246, 263] width 131 height 19
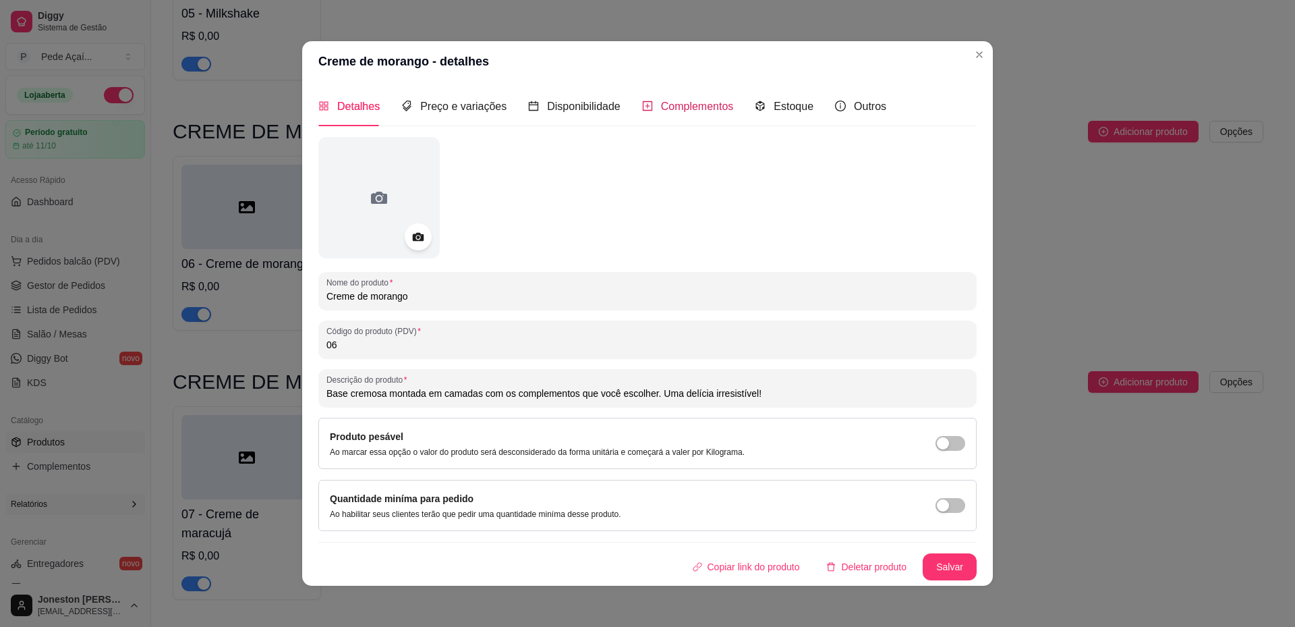
click at [697, 103] on span "Complementos" at bounding box center [697, 106] width 73 height 11
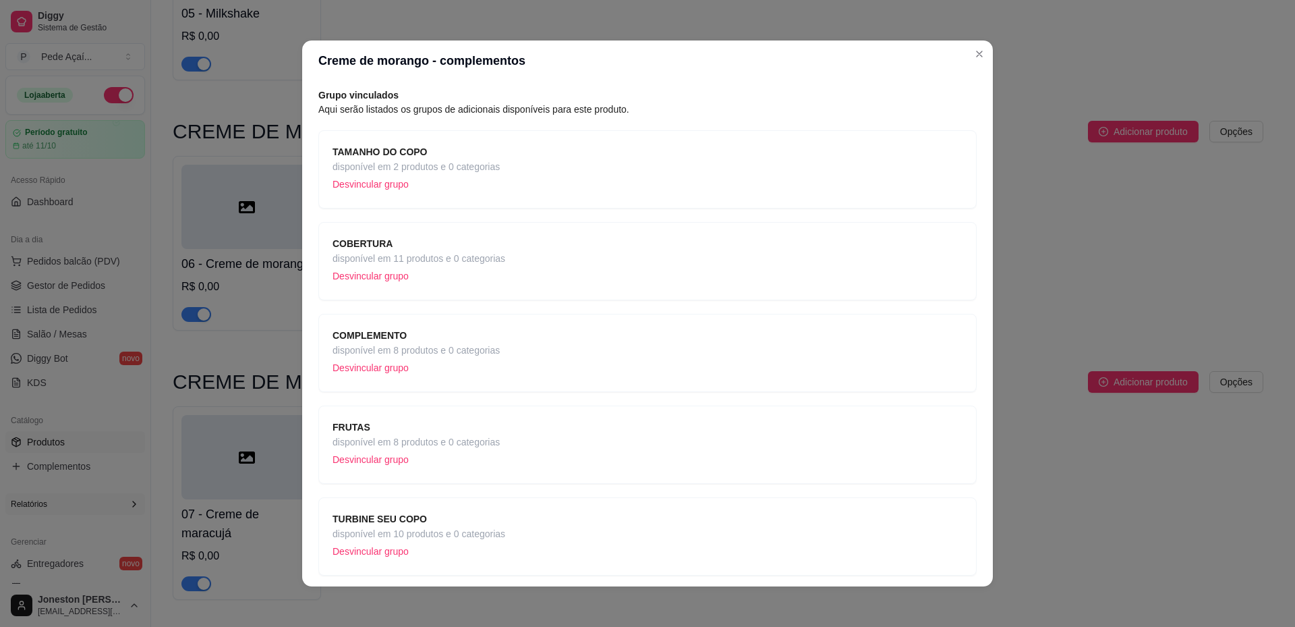
scroll to position [96, 0]
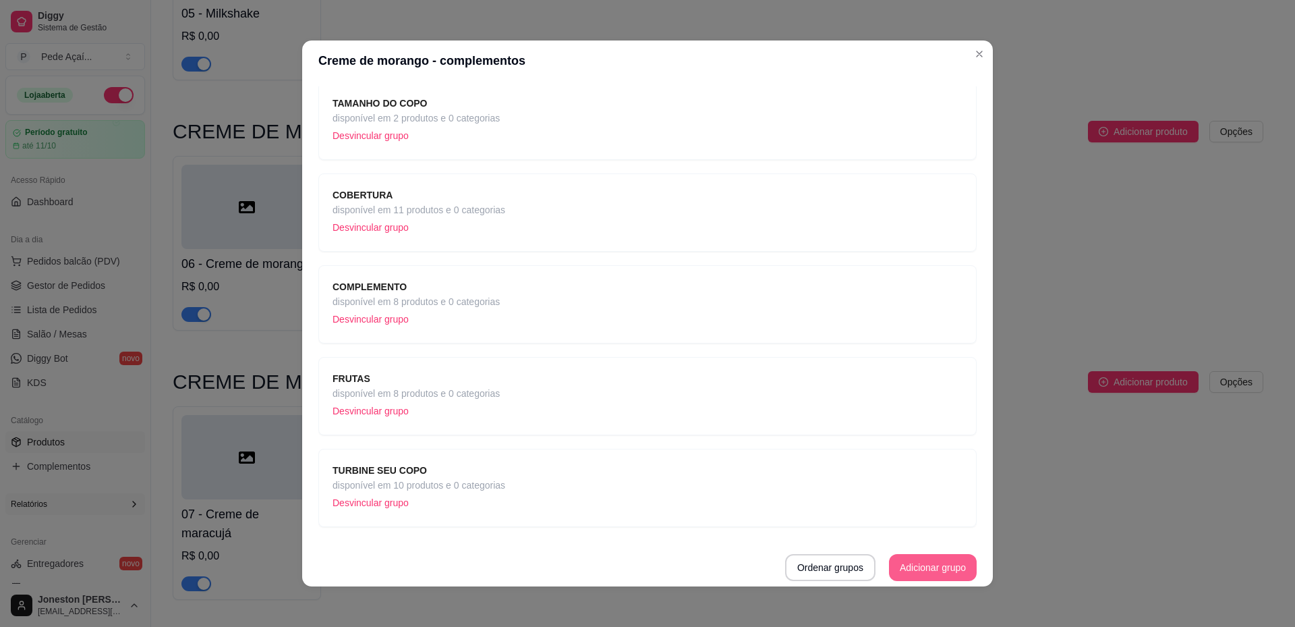
click at [922, 573] on button "Adicionar grupo" at bounding box center [933, 567] width 88 height 27
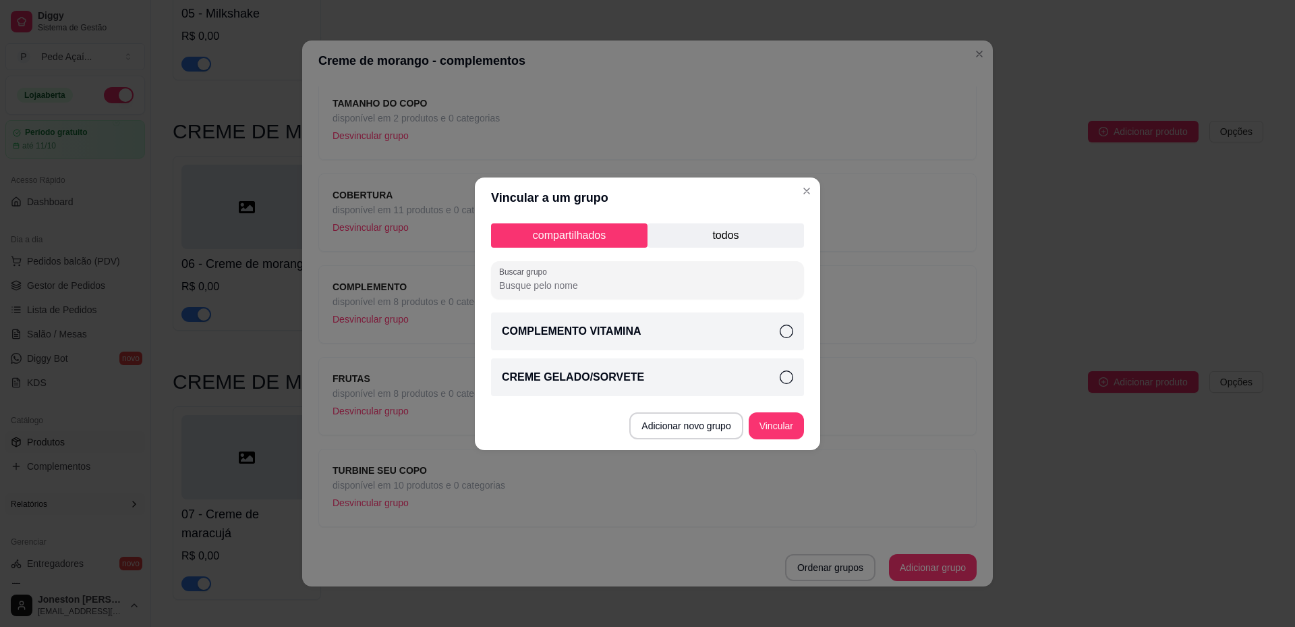
click at [731, 241] on p "todos" at bounding box center [726, 235] width 157 height 24
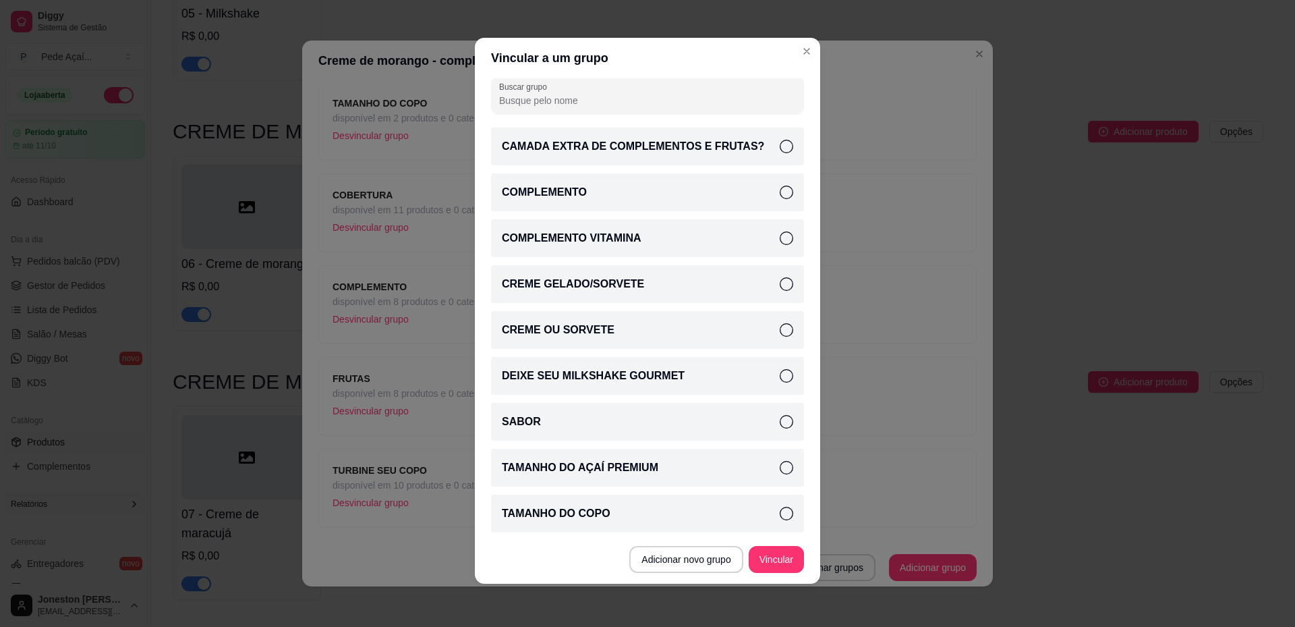
scroll to position [0, 0]
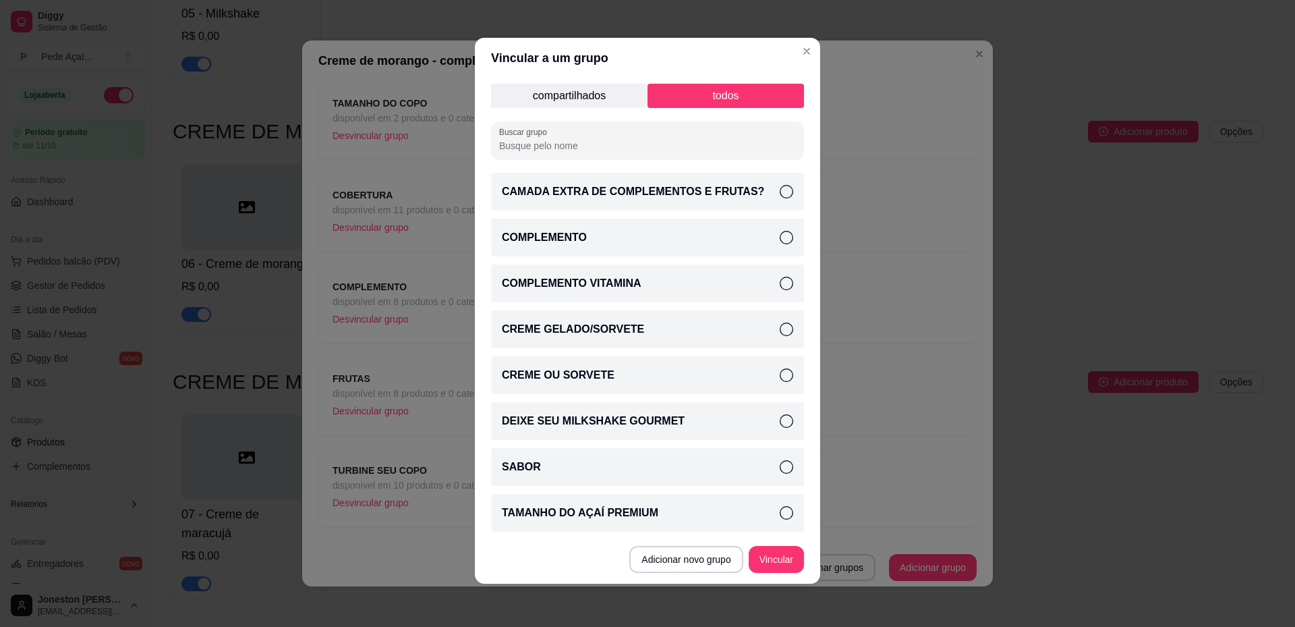
click at [780, 189] on icon at bounding box center [786, 191] width 13 height 13
click at [779, 562] on button "Vincular" at bounding box center [776, 559] width 55 height 27
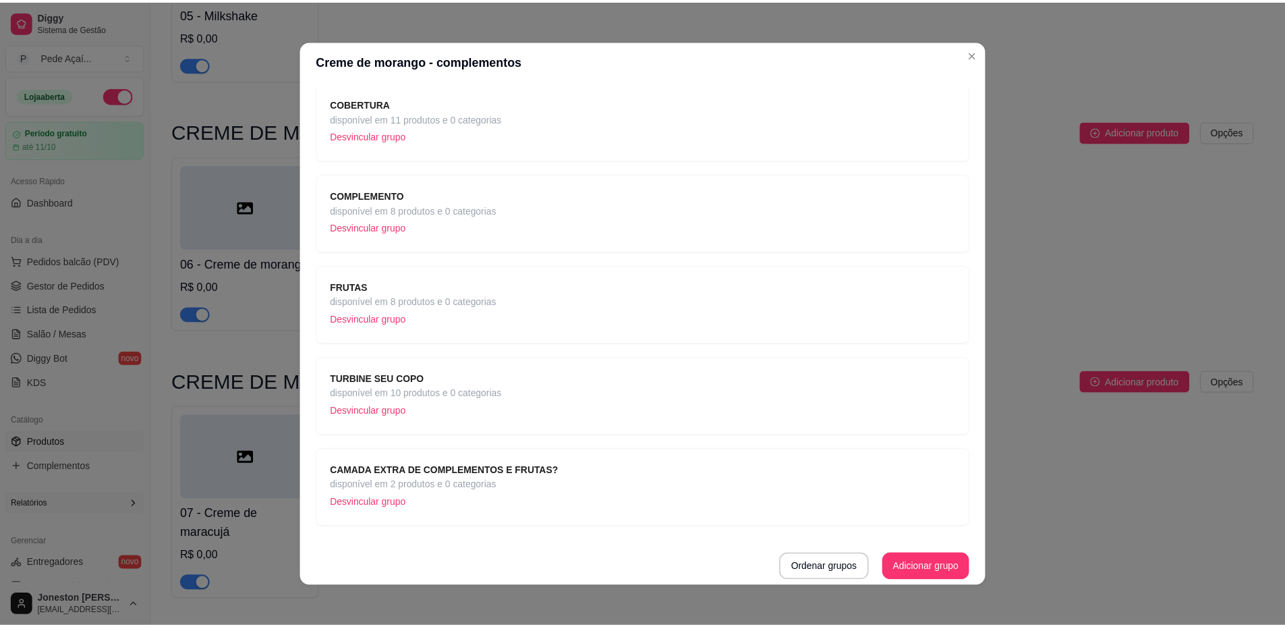
scroll to position [3, 0]
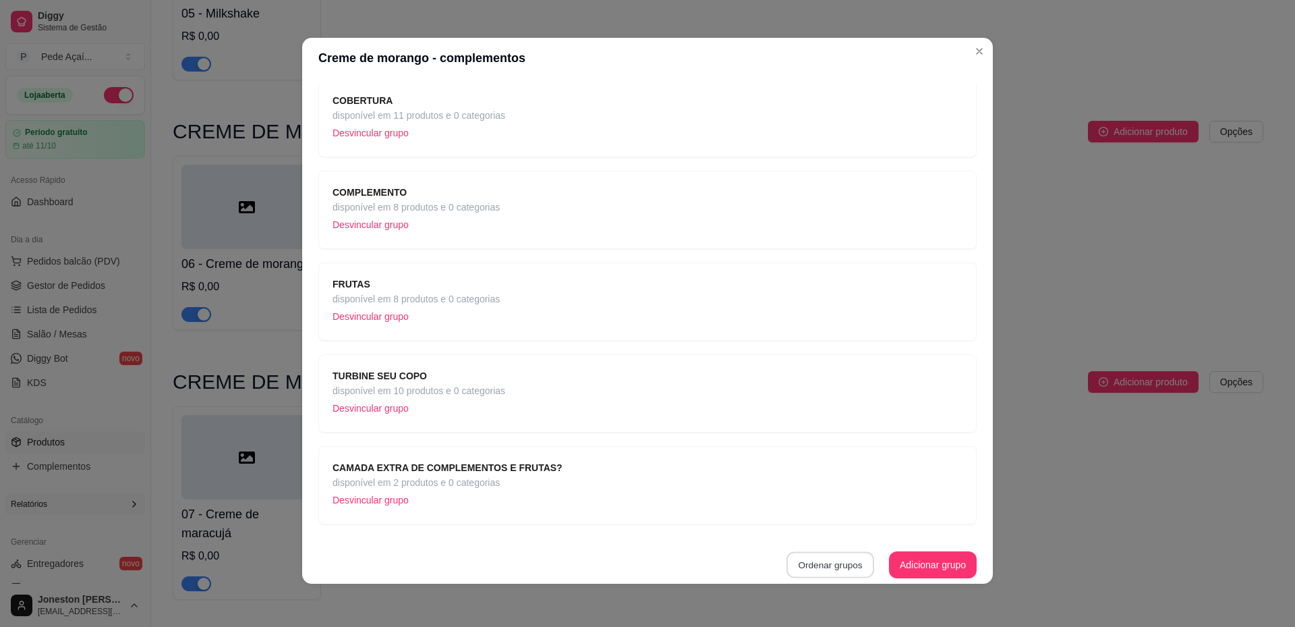
click at [819, 565] on button "Ordenar grupos" at bounding box center [831, 565] width 88 height 26
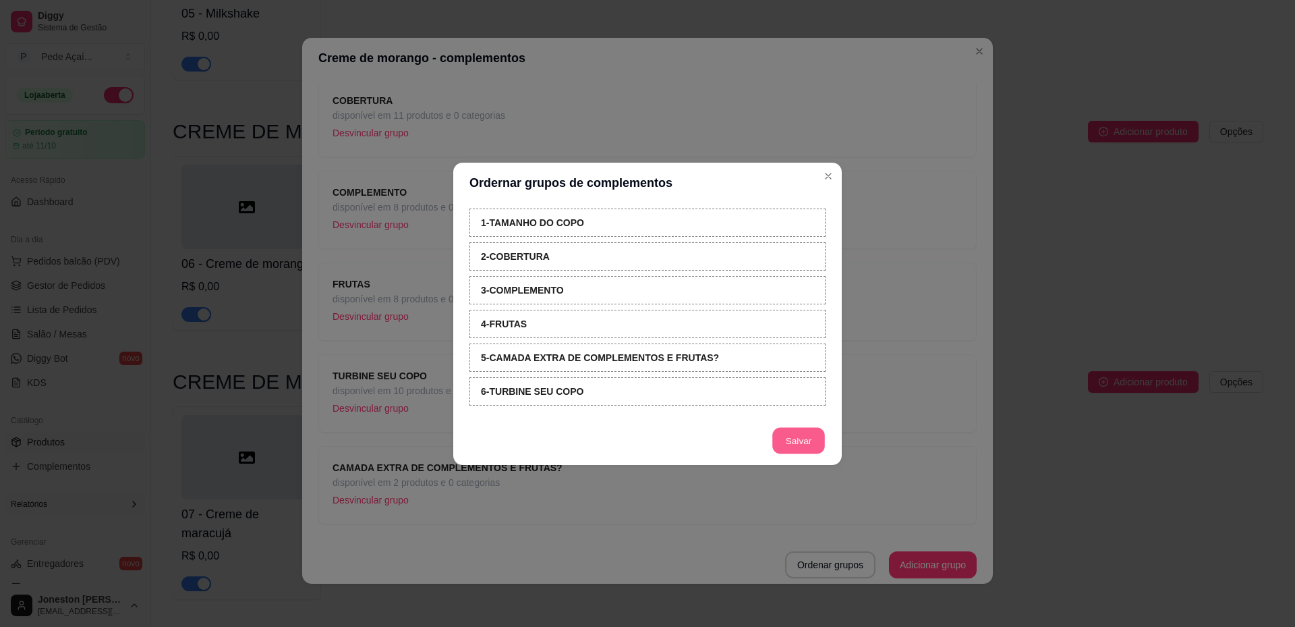
click at [804, 442] on button "Salvar" at bounding box center [798, 440] width 53 height 26
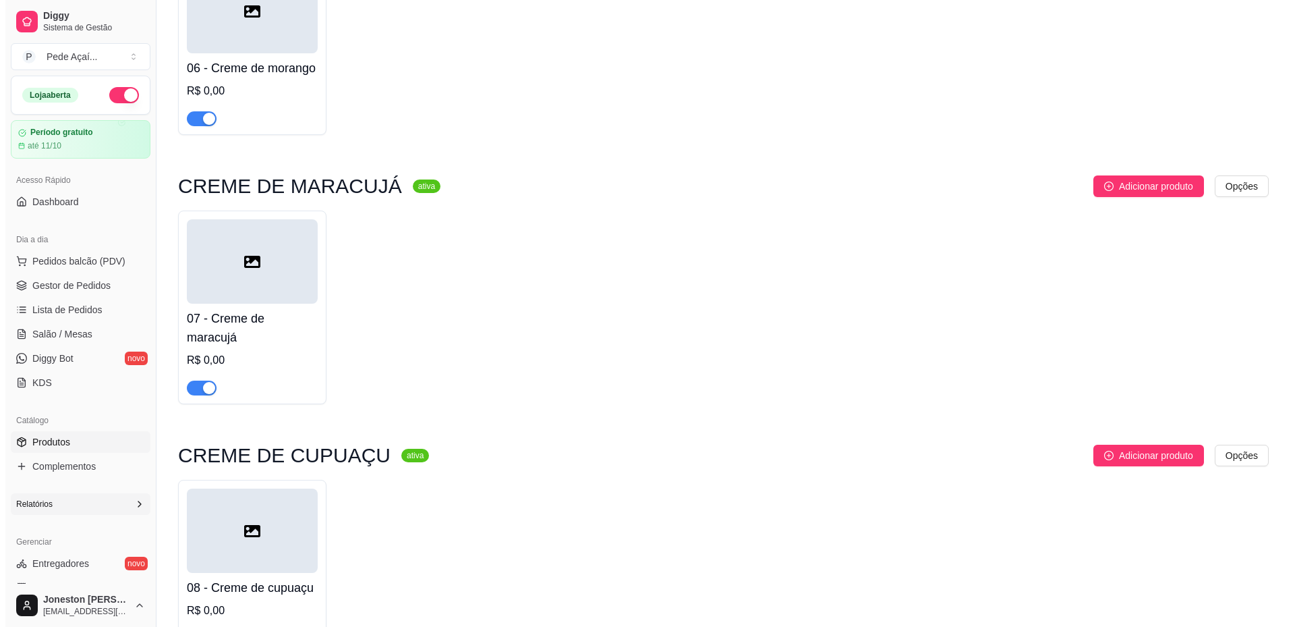
scroll to position [1484, 0]
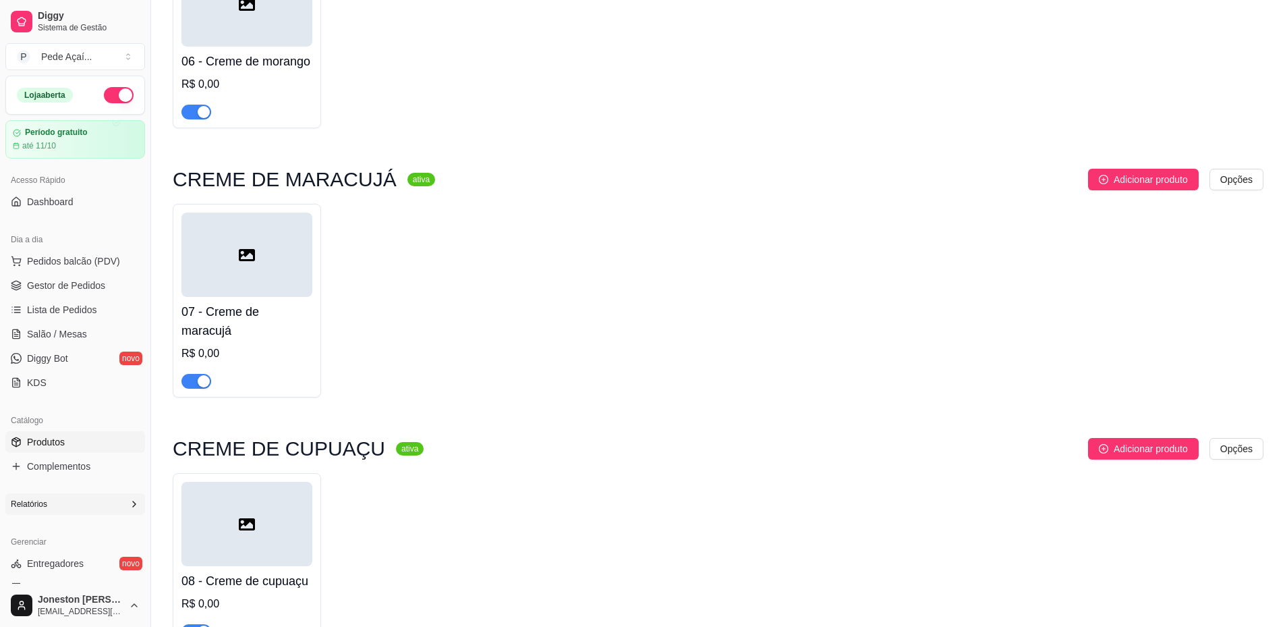
drag, startPoint x: 223, startPoint y: 294, endPoint x: 229, endPoint y: 302, distance: 10.1
click at [229, 297] on div at bounding box center [246, 255] width 131 height 84
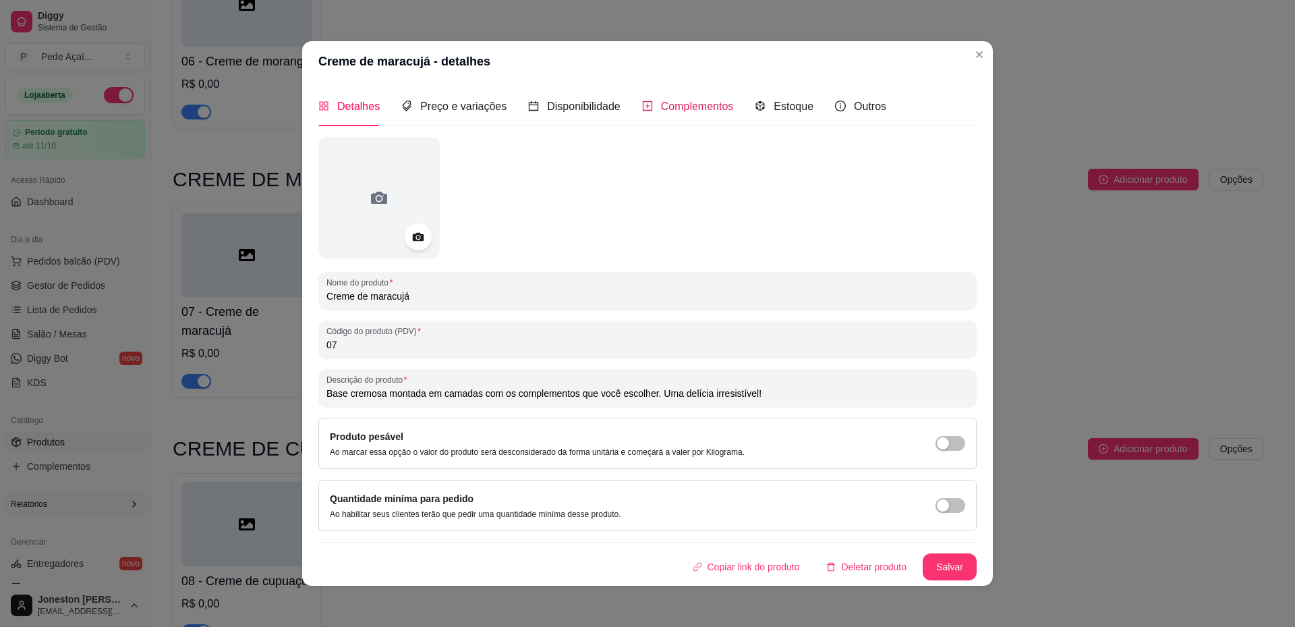
click at [681, 103] on span "Complementos" at bounding box center [697, 106] width 73 height 11
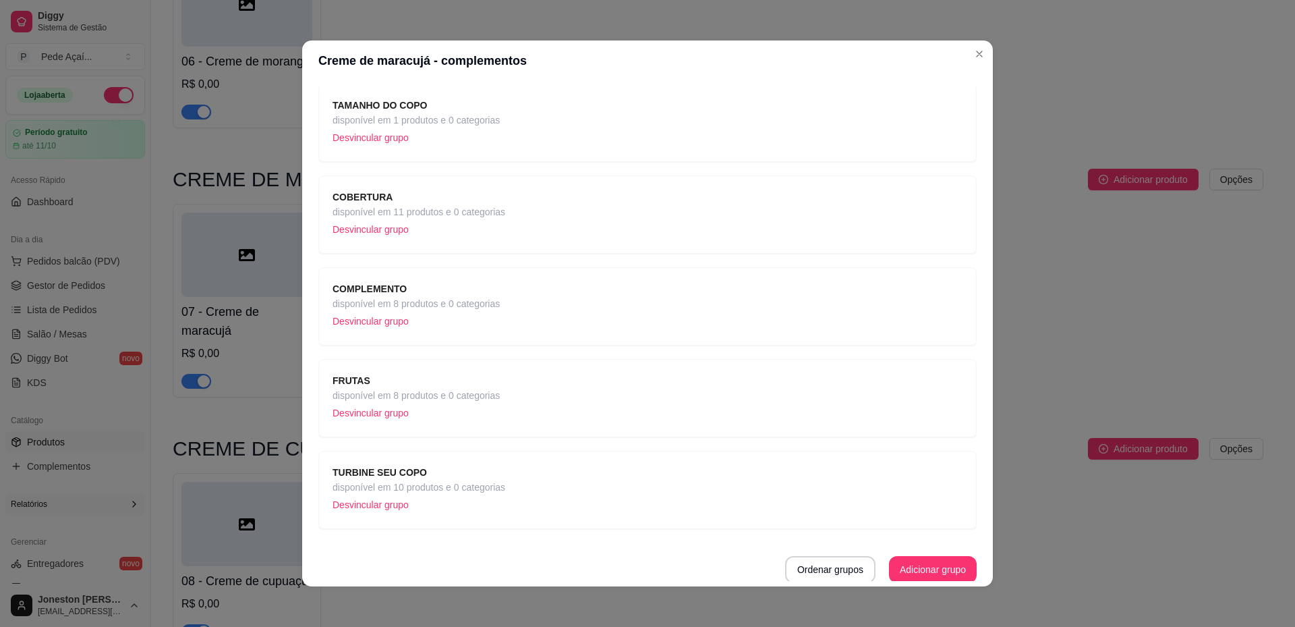
scroll to position [96, 0]
click at [906, 567] on button "Adicionar grupo" at bounding box center [933, 567] width 88 height 27
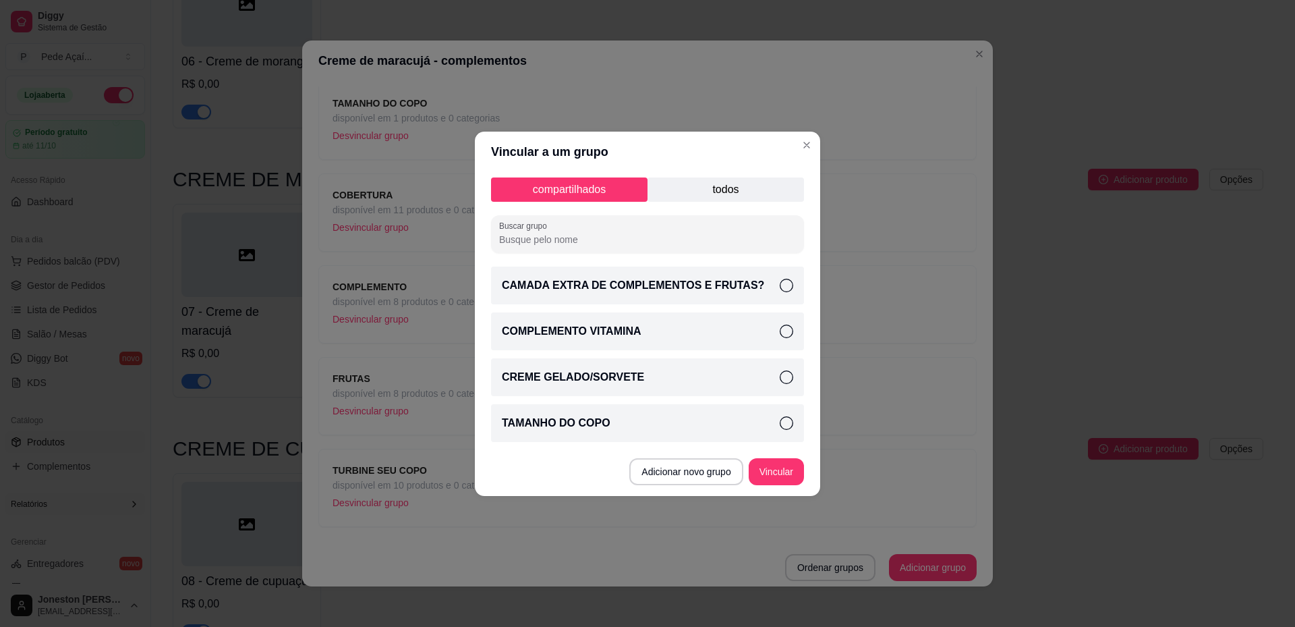
drag, startPoint x: 712, startPoint y: 200, endPoint x: 712, endPoint y: 190, distance: 10.8
click at [712, 198] on p "todos" at bounding box center [726, 189] width 157 height 24
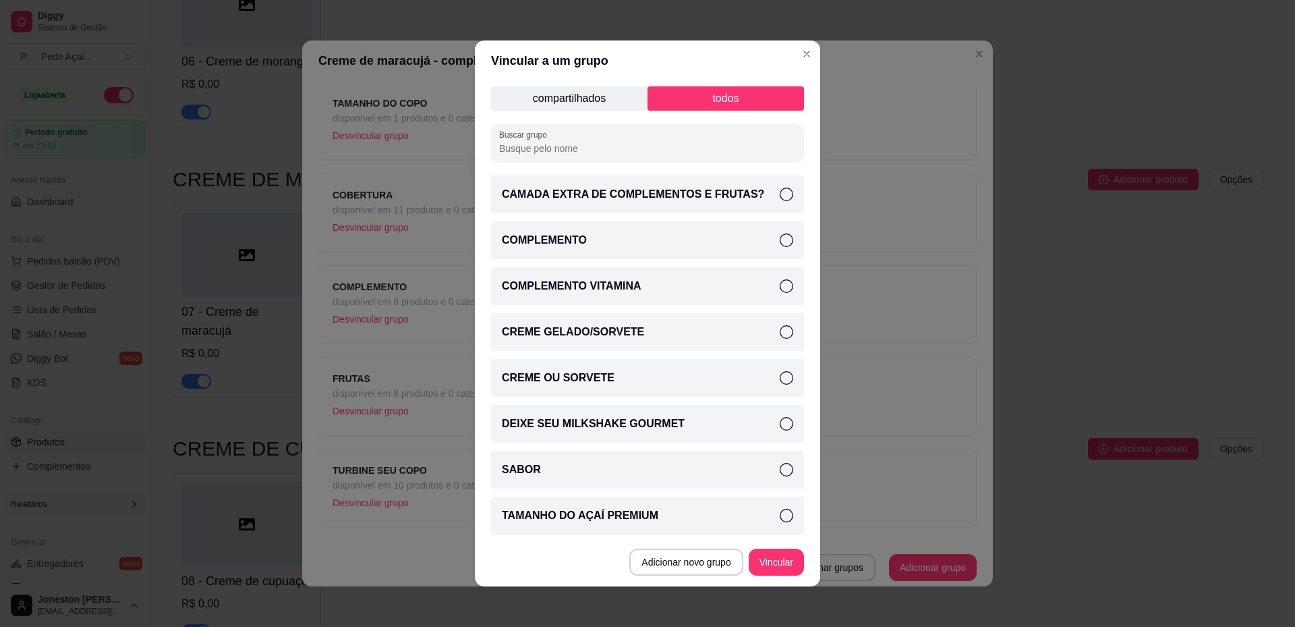
click at [780, 191] on icon at bounding box center [786, 194] width 13 height 13
click at [767, 563] on button "Vincular" at bounding box center [777, 562] width 54 height 26
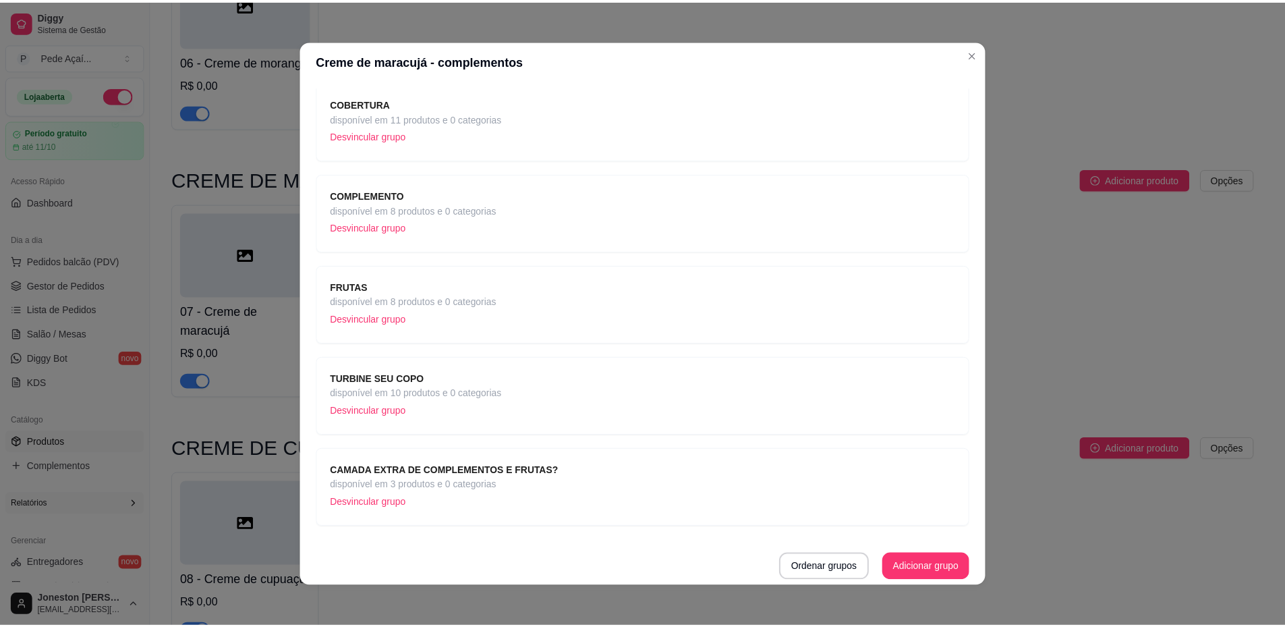
scroll to position [3, 0]
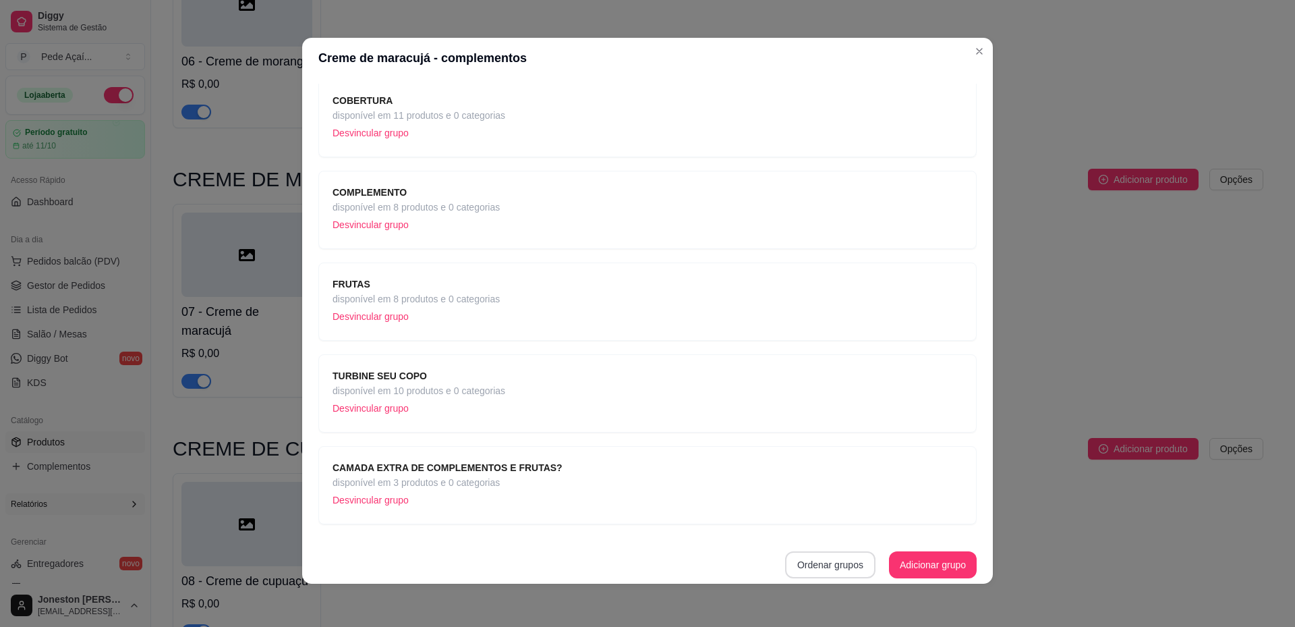
click at [828, 568] on button "Ordenar grupos" at bounding box center [830, 564] width 90 height 27
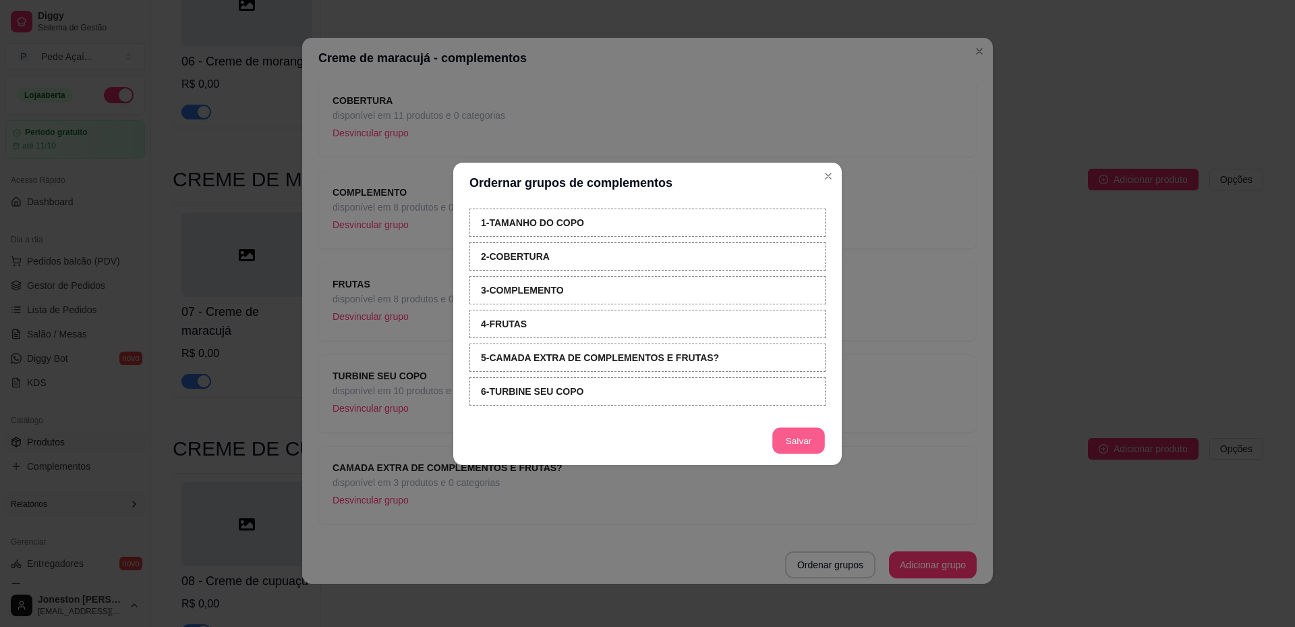
click at [797, 449] on button "Salvar" at bounding box center [798, 440] width 53 height 26
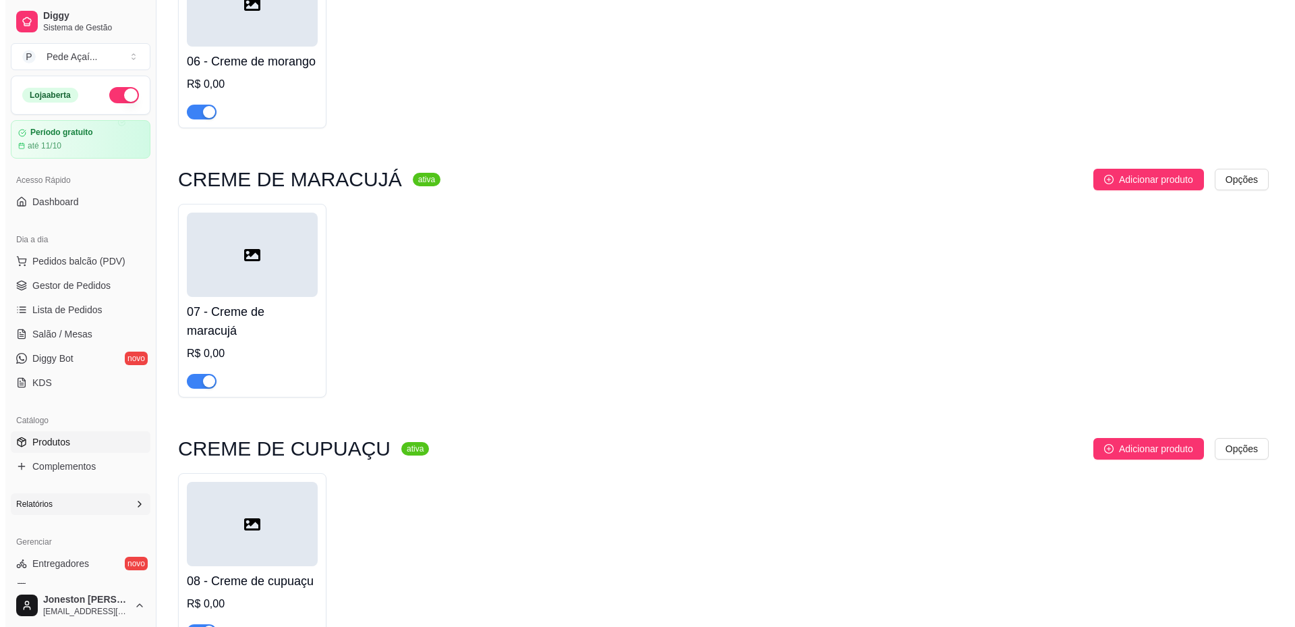
scroll to position [1598, 0]
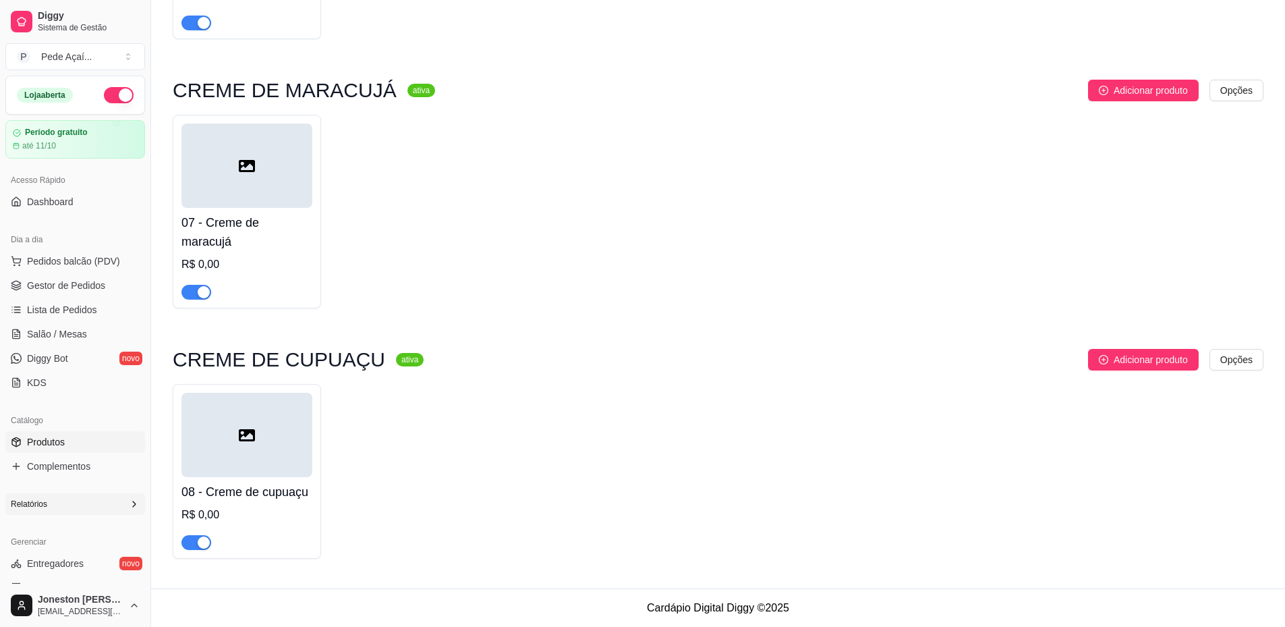
click at [290, 466] on div at bounding box center [246, 435] width 131 height 84
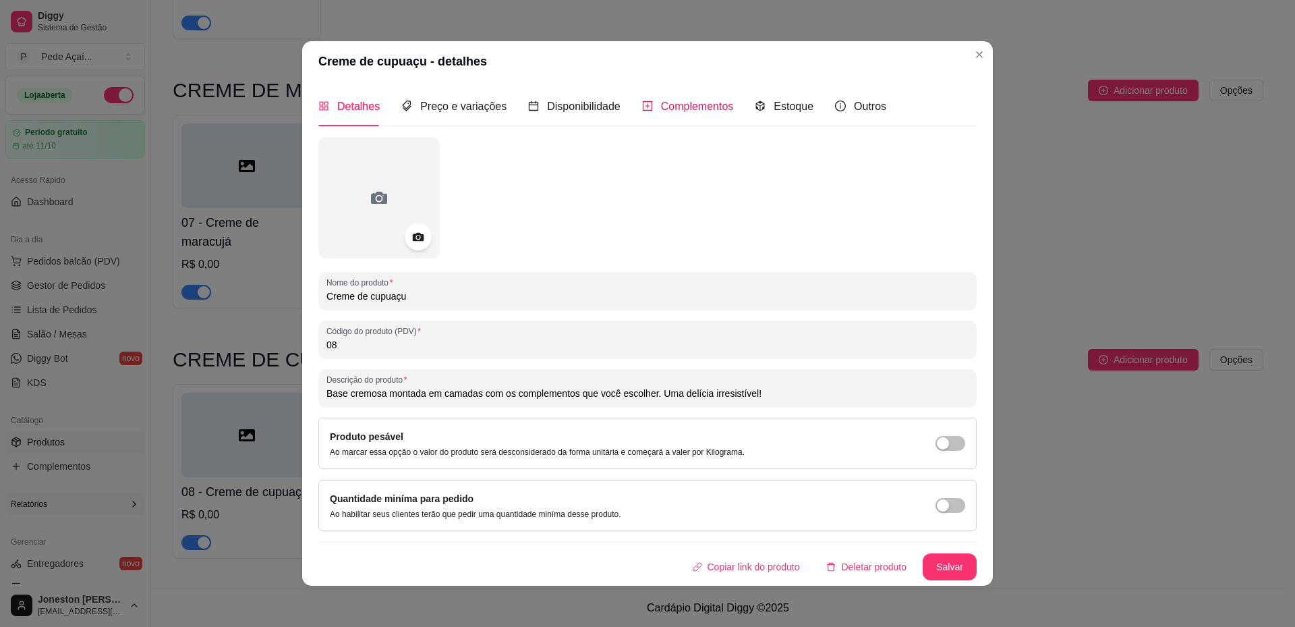
click at [703, 109] on span "Complementos" at bounding box center [697, 106] width 73 height 11
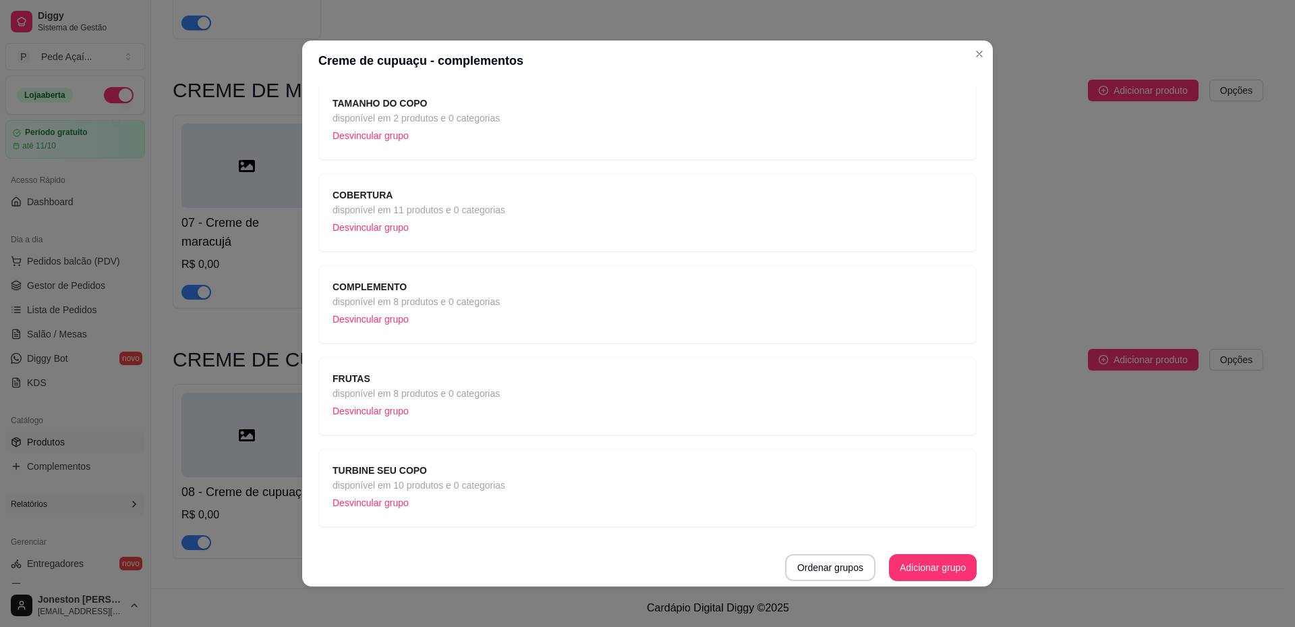
scroll to position [3, 0]
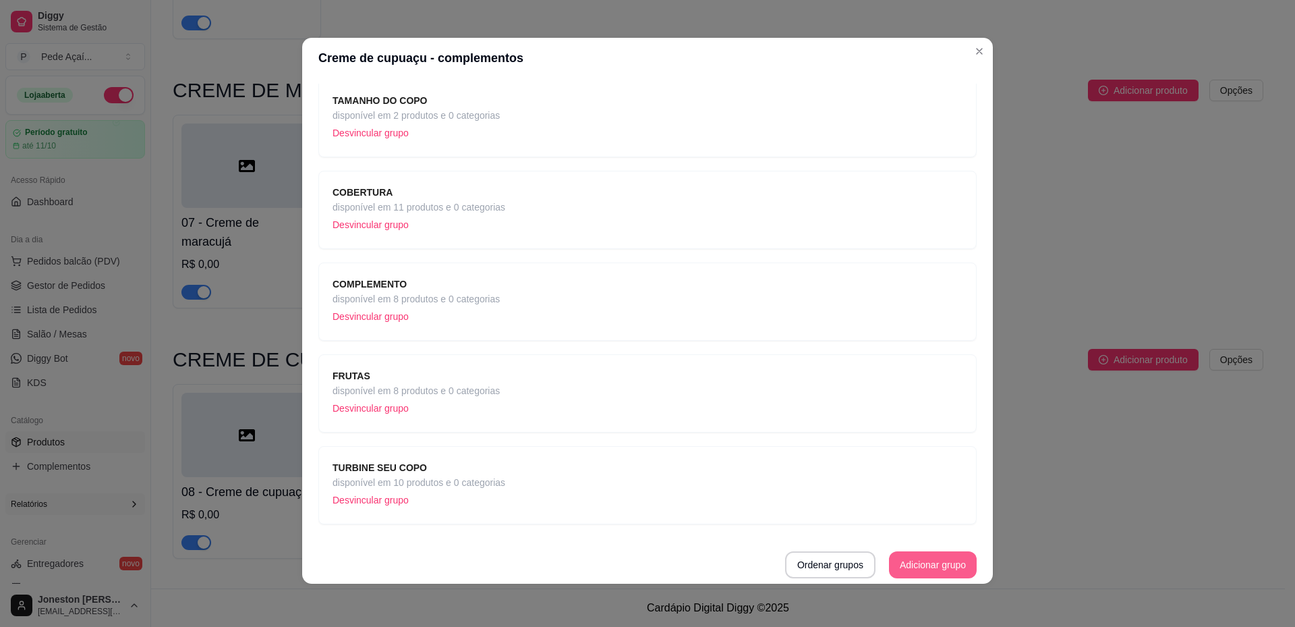
click at [931, 563] on button "Adicionar grupo" at bounding box center [933, 564] width 88 height 27
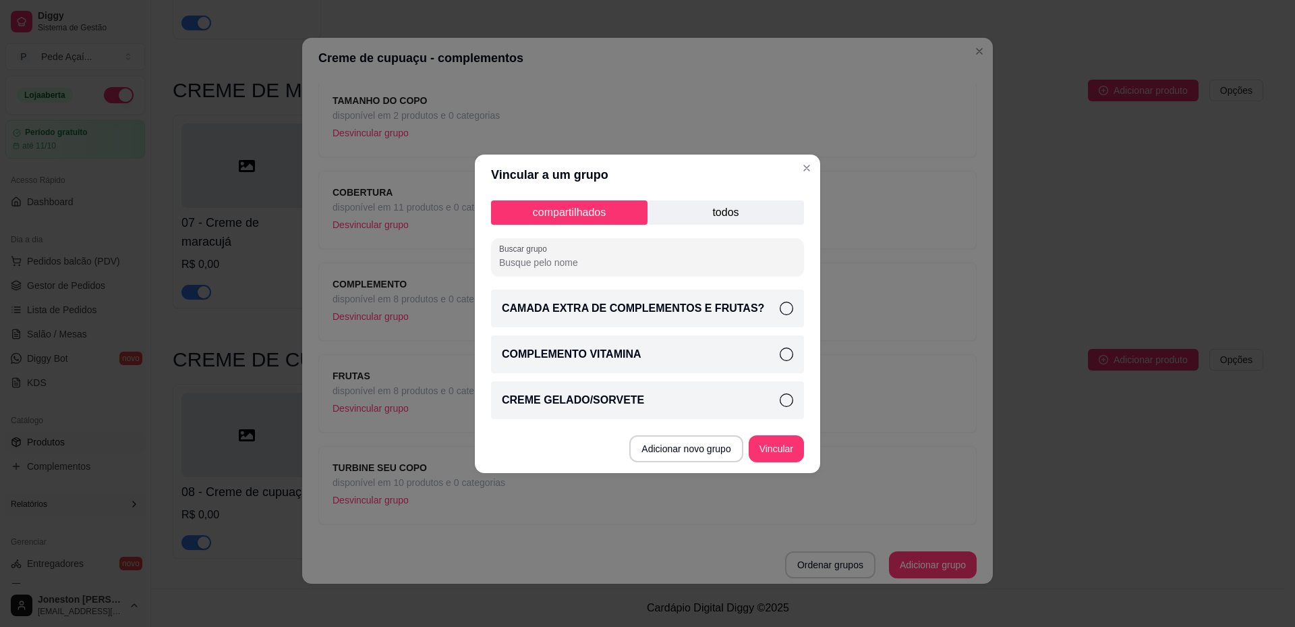
click at [779, 310] on div "CAMADA EXTRA DE COMPLEMENTOS E FRUTAS?" at bounding box center [647, 308] width 313 height 38
click at [784, 452] on button "Vincular" at bounding box center [777, 448] width 54 height 26
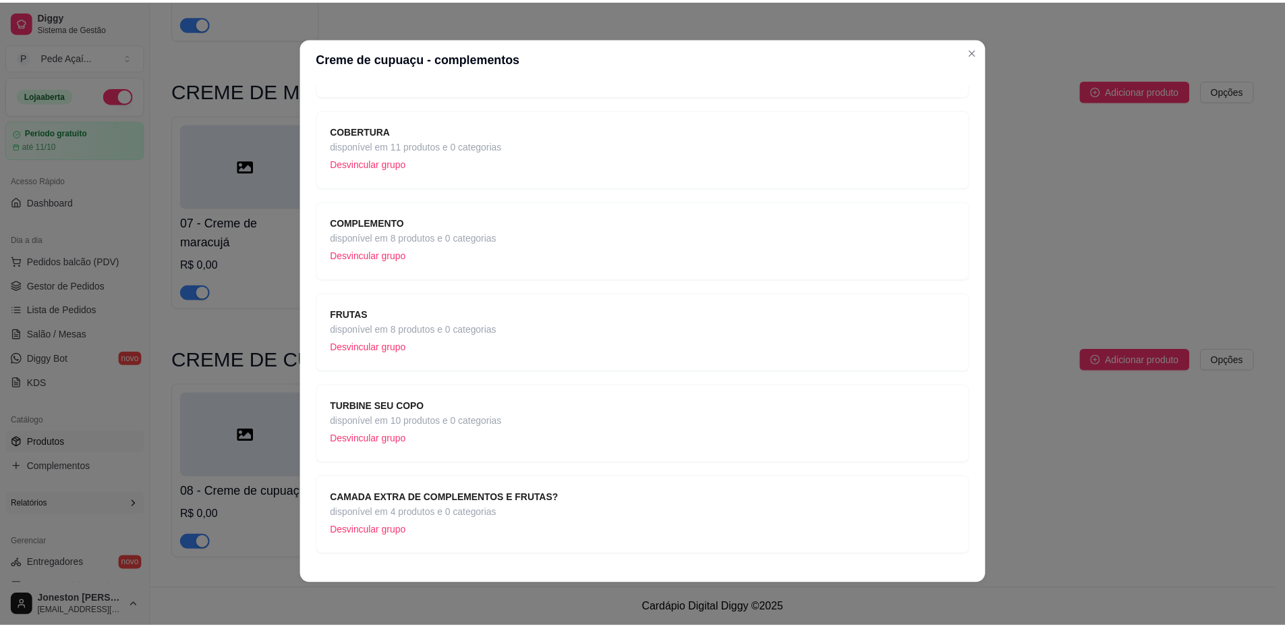
scroll to position [188, 0]
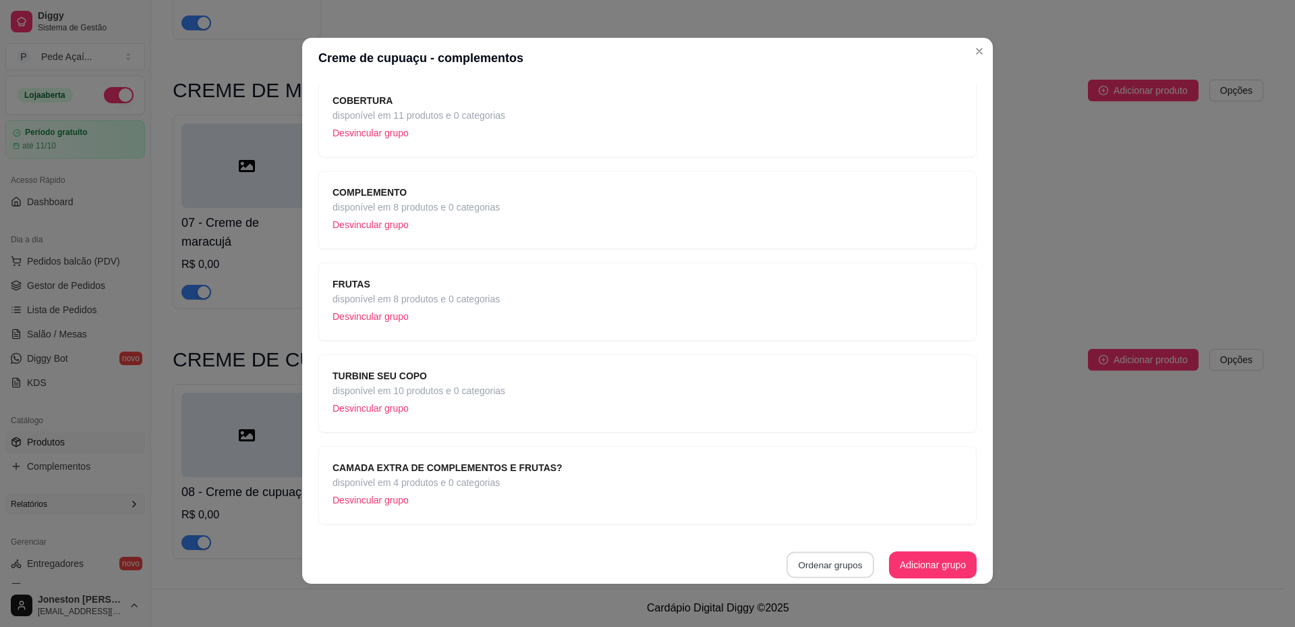
click at [826, 569] on button "Ordenar grupos" at bounding box center [831, 565] width 88 height 26
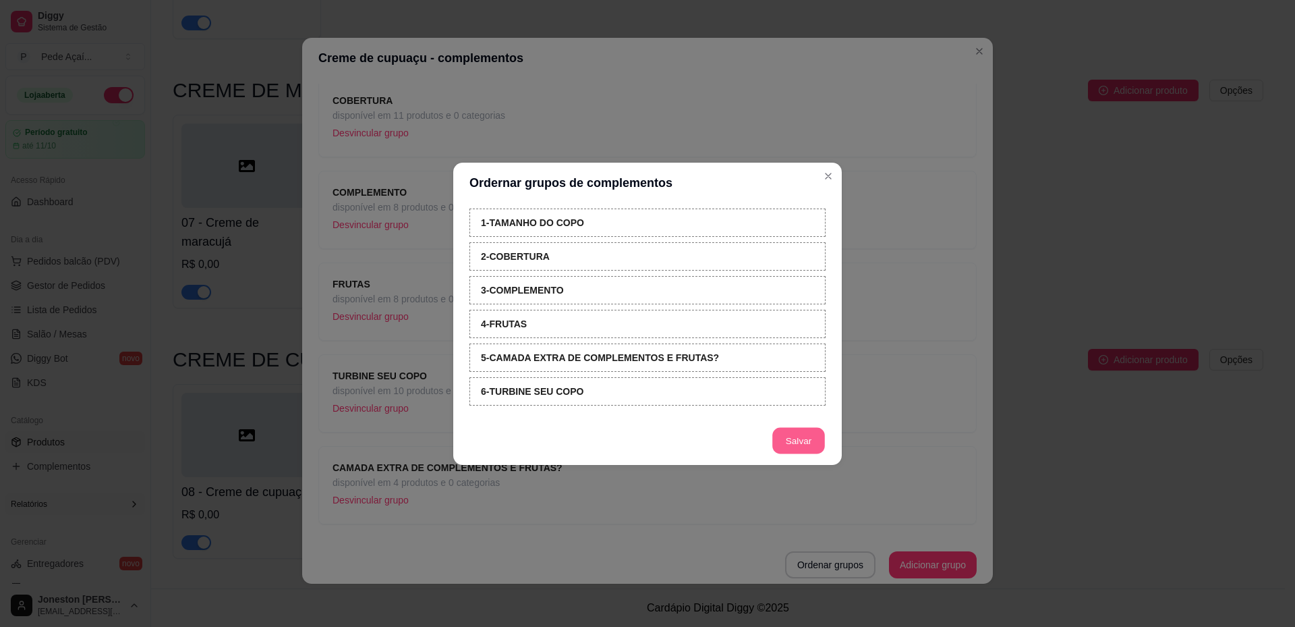
click at [799, 445] on button "Salvar" at bounding box center [798, 440] width 53 height 26
